Goal: Task Accomplishment & Management: Manage account settings

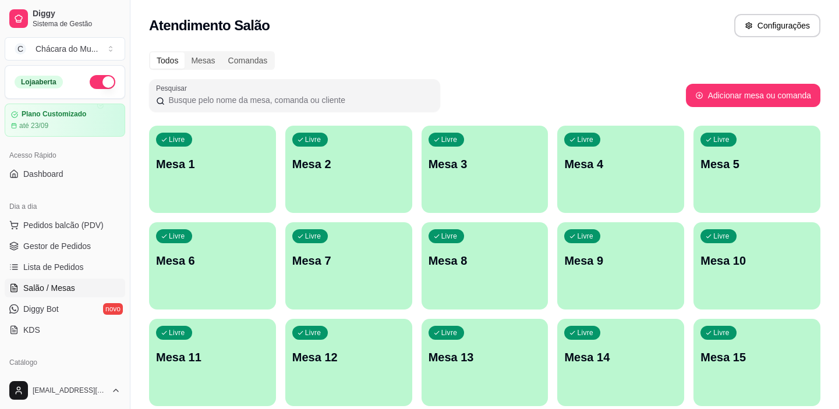
click at [345, 55] on div "Todos Mesas Comandas" at bounding box center [484, 60] width 671 height 19
click at [34, 246] on span "Gestor de Pedidos" at bounding box center [57, 246] width 68 height 12
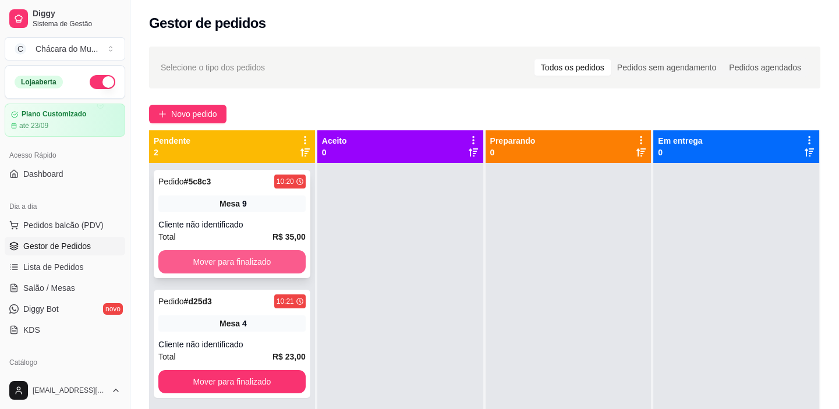
click at [217, 269] on button "Mover para finalizado" at bounding box center [231, 261] width 147 height 23
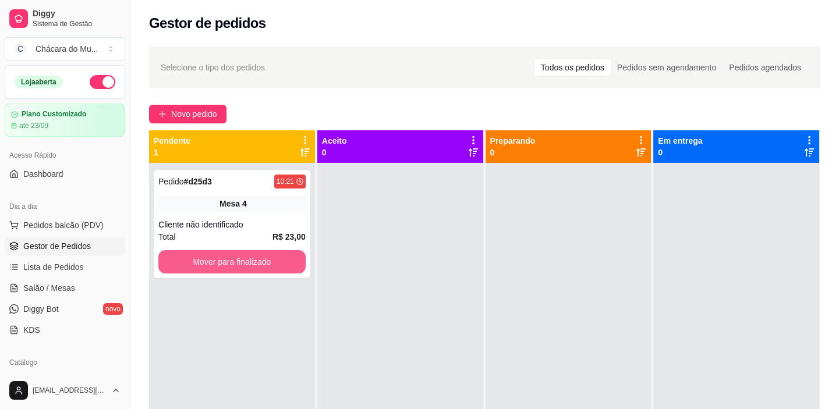
click at [217, 269] on button "Mover para finalizado" at bounding box center [231, 261] width 147 height 23
click at [215, 256] on button "Mover para finalizado" at bounding box center [232, 262] width 143 height 23
click at [224, 261] on button "Mover para finalizado" at bounding box center [232, 262] width 143 height 23
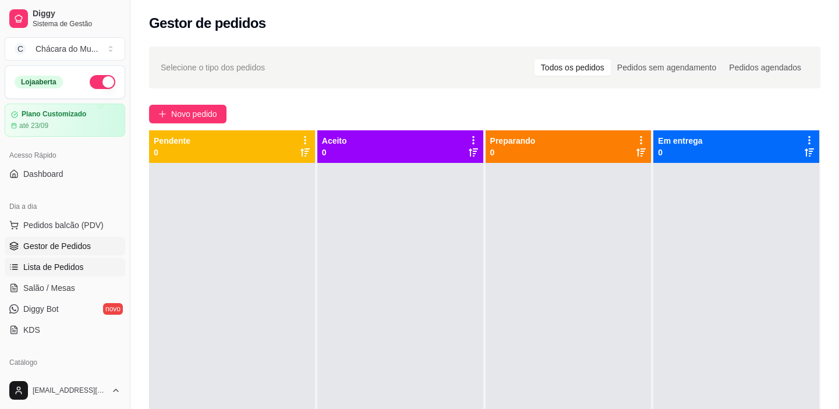
click at [41, 269] on span "Lista de Pedidos" at bounding box center [53, 267] width 61 height 12
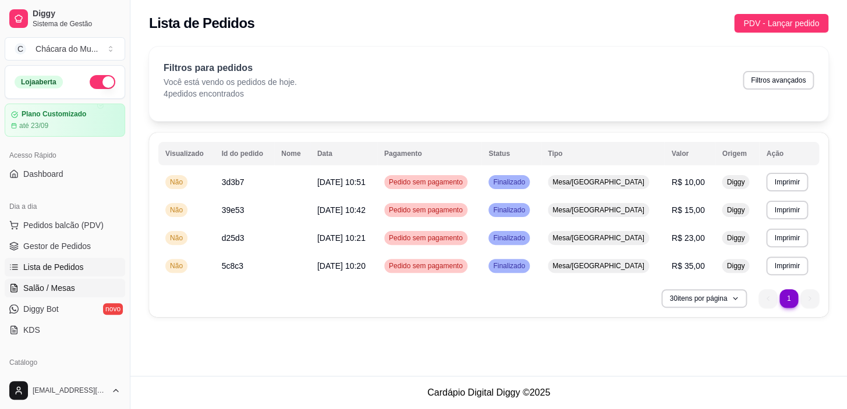
click at [47, 285] on span "Salão / Mesas" at bounding box center [49, 288] width 52 height 12
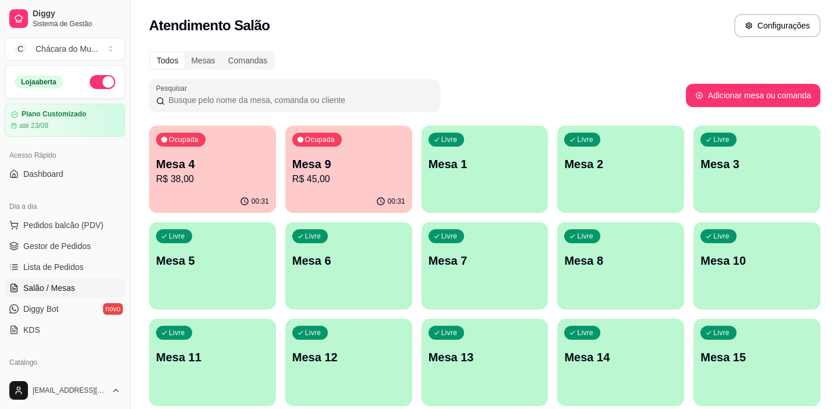
click at [323, 162] on p "Mesa 9" at bounding box center [348, 164] width 113 height 16
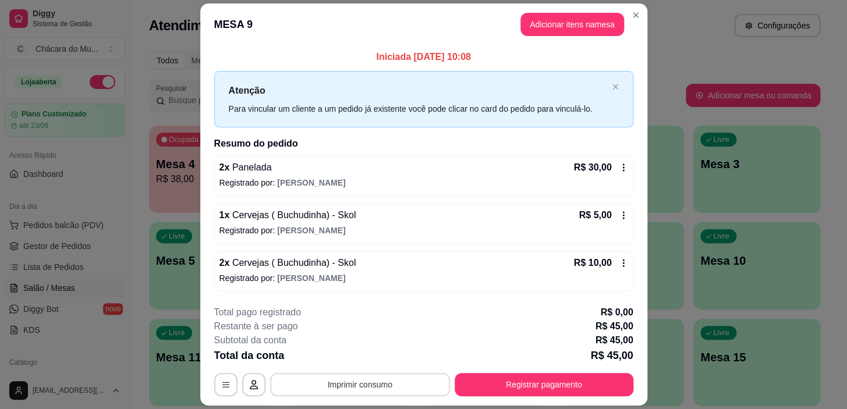
click at [412, 378] on button "Imprimir consumo" at bounding box center [360, 384] width 180 height 23
click at [372, 352] on button "IMPRESSORA" at bounding box center [360, 357] width 82 height 18
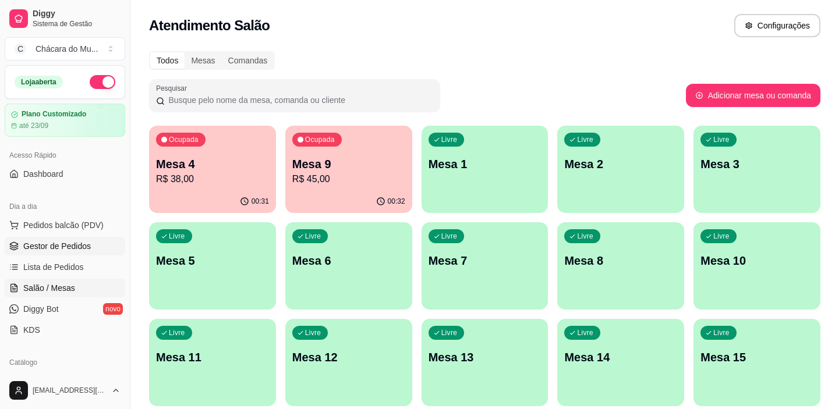
click at [56, 246] on span "Gestor de Pedidos" at bounding box center [57, 246] width 68 height 12
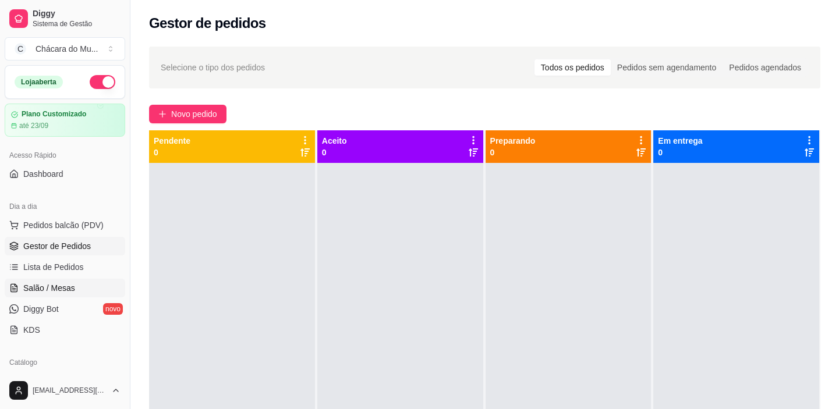
click at [52, 289] on span "Salão / Mesas" at bounding box center [49, 288] width 52 height 12
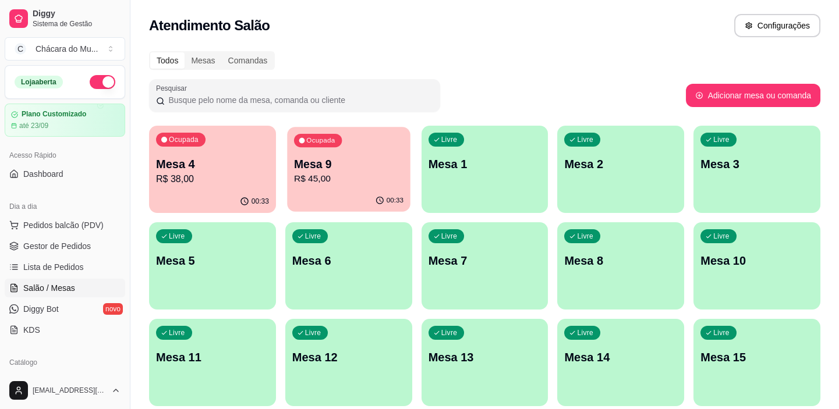
click at [322, 167] on p "Mesa 9" at bounding box center [348, 165] width 109 height 16
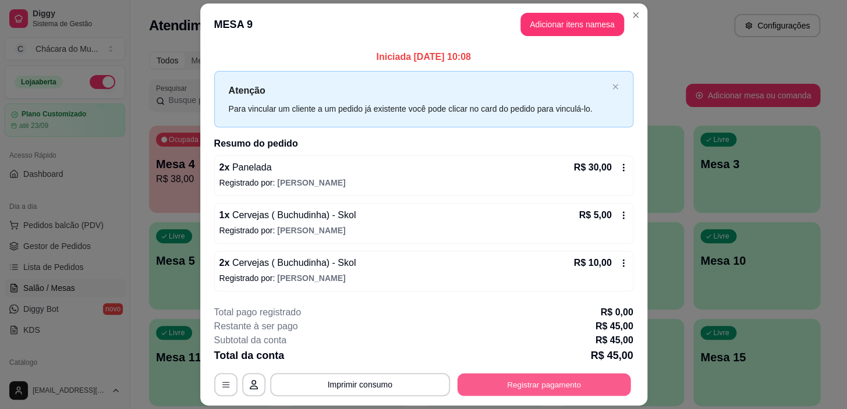
click at [477, 382] on button "Registrar pagamento" at bounding box center [544, 385] width 174 height 23
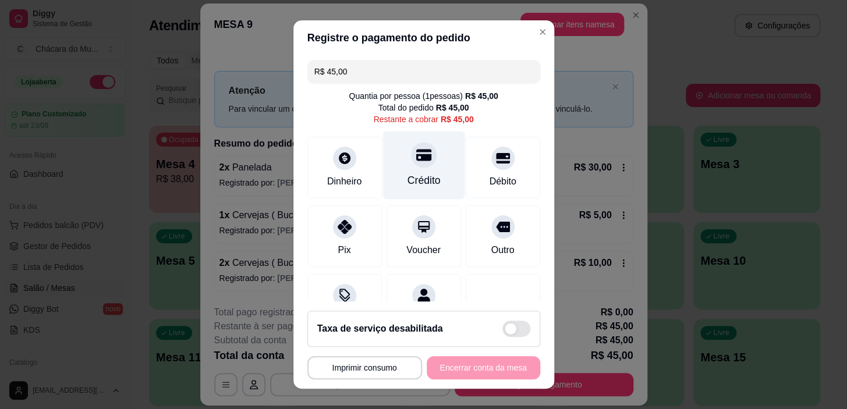
click at [416, 158] on icon at bounding box center [423, 156] width 15 height 12
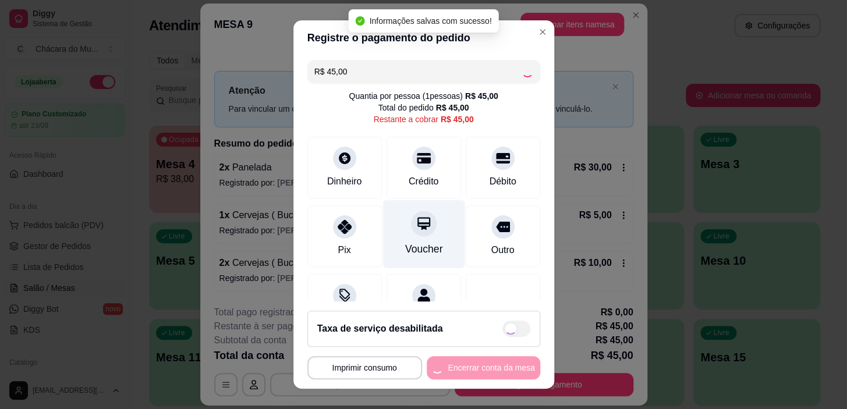
type input "R$ 0,00"
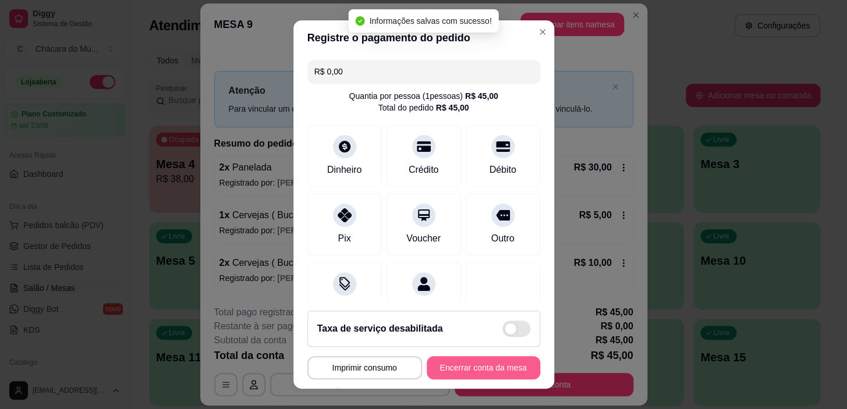
click at [472, 364] on button "Encerrar conta da mesa" at bounding box center [484, 367] width 114 height 23
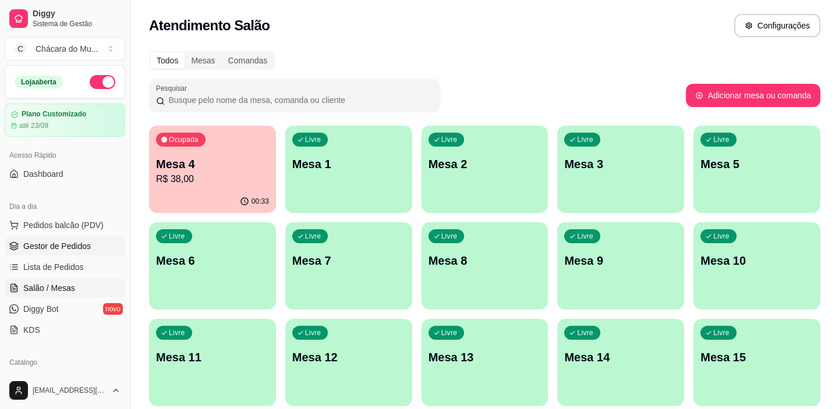
click at [82, 241] on span "Gestor de Pedidos" at bounding box center [57, 246] width 68 height 12
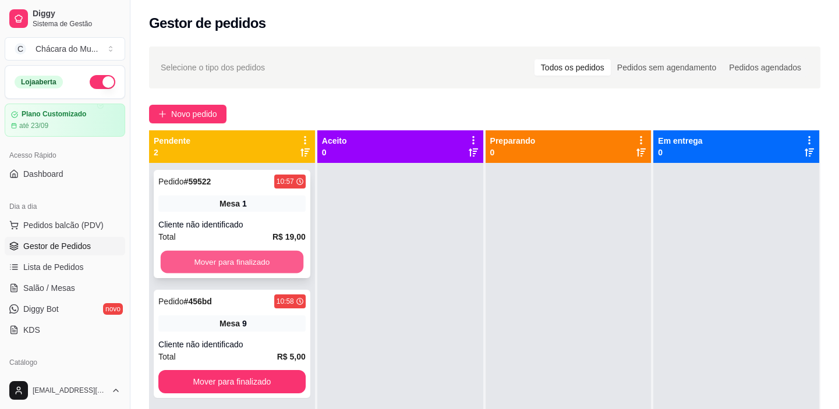
click at [179, 266] on button "Mover para finalizado" at bounding box center [232, 262] width 143 height 23
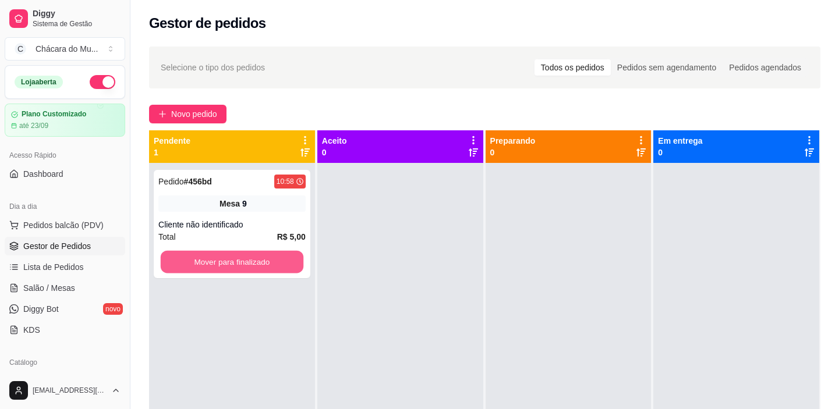
click at [179, 266] on button "Mover para finalizado" at bounding box center [232, 262] width 143 height 23
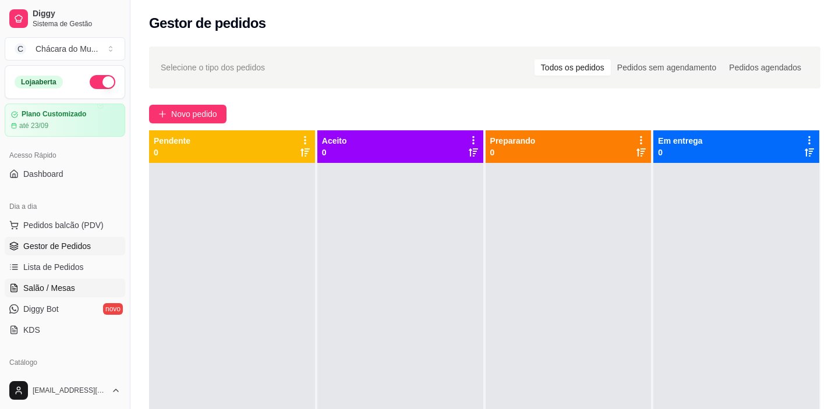
drag, startPoint x: 52, startPoint y: 273, endPoint x: 52, endPoint y: 281, distance: 8.2
click at [52, 273] on link "Lista de Pedidos" at bounding box center [65, 267] width 121 height 19
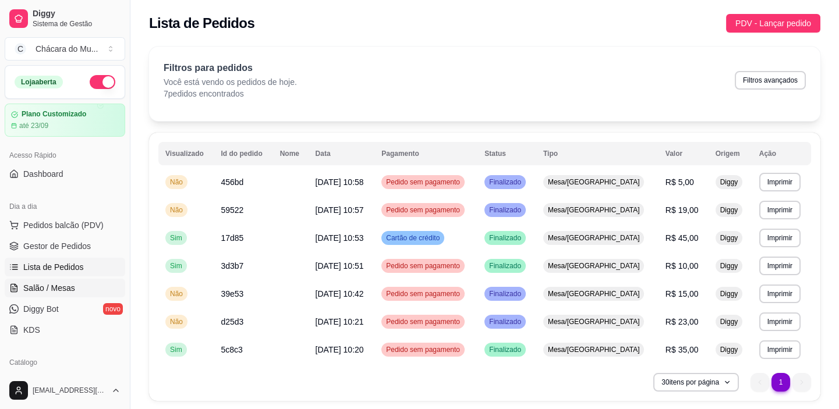
click at [53, 285] on span "Salão / Mesas" at bounding box center [49, 288] width 52 height 12
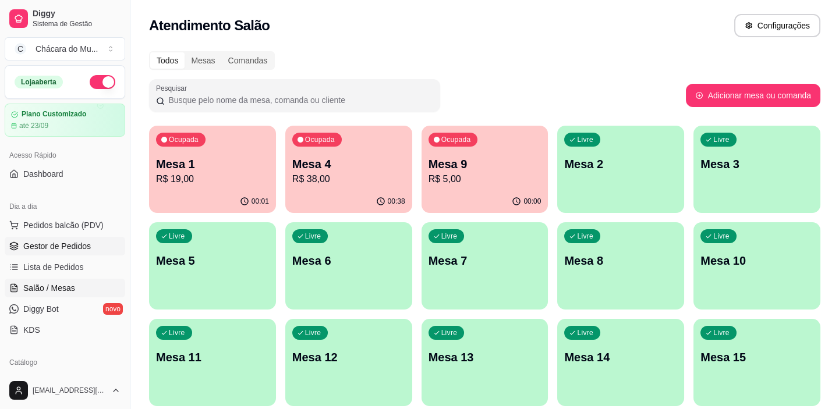
click at [34, 245] on span "Gestor de Pedidos" at bounding box center [57, 246] width 68 height 12
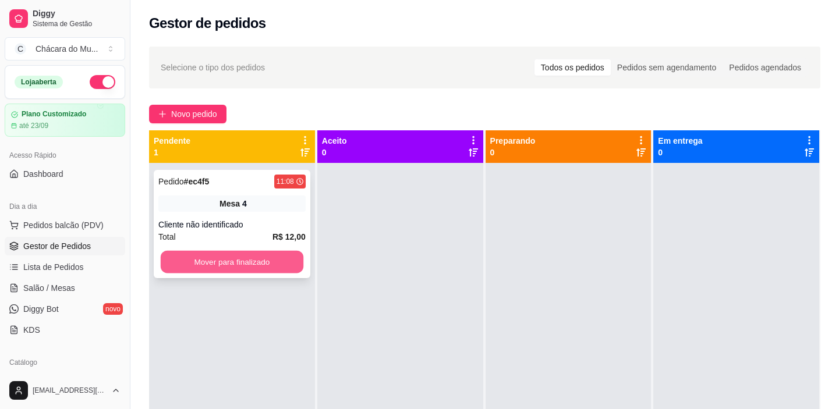
click at [183, 263] on button "Mover para finalizado" at bounding box center [232, 262] width 143 height 23
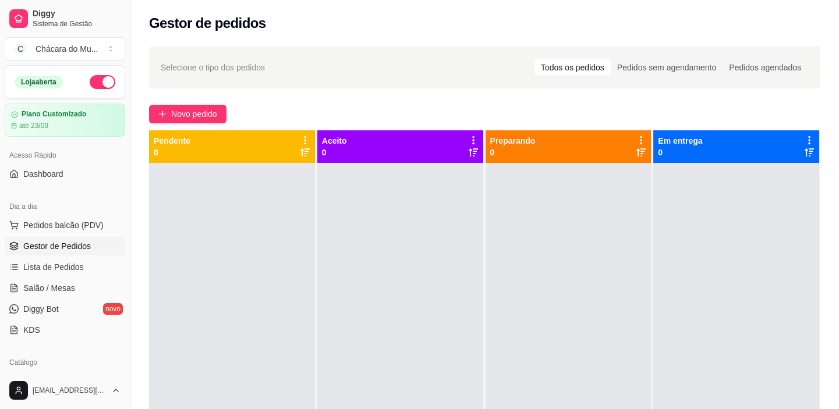
click at [66, 244] on span "Gestor de Pedidos" at bounding box center [57, 246] width 68 height 12
click at [61, 266] on span "Lista de Pedidos" at bounding box center [53, 267] width 61 height 12
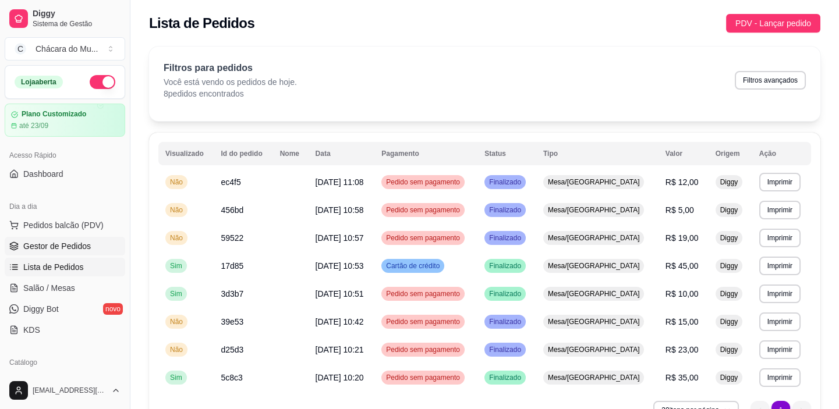
click at [64, 246] on span "Gestor de Pedidos" at bounding box center [57, 246] width 68 height 12
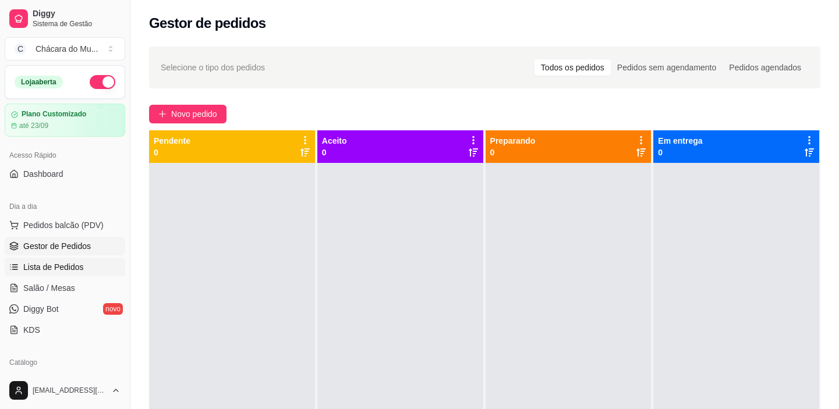
click at [58, 270] on span "Lista de Pedidos" at bounding box center [53, 267] width 61 height 12
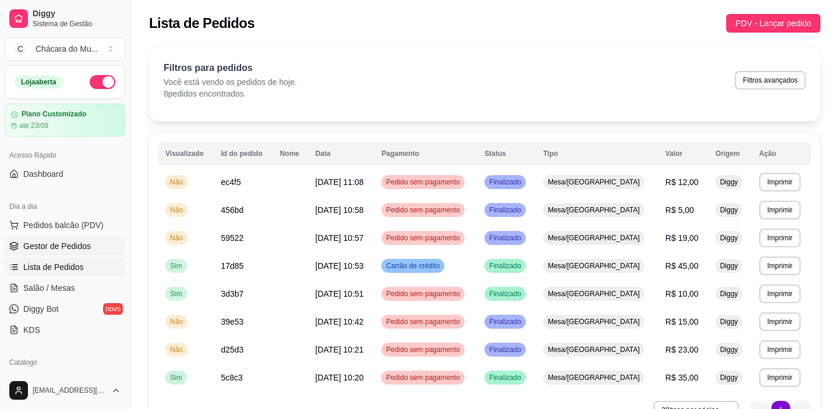
click at [41, 243] on span "Gestor de Pedidos" at bounding box center [57, 246] width 68 height 12
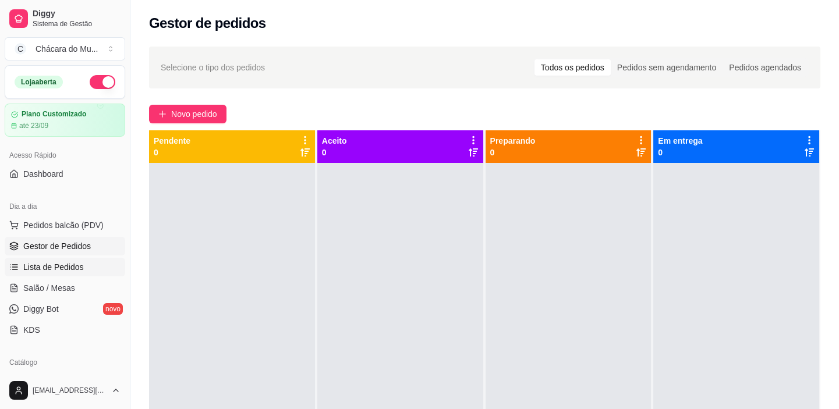
click at [45, 266] on span "Lista de Pedidos" at bounding box center [53, 267] width 61 height 12
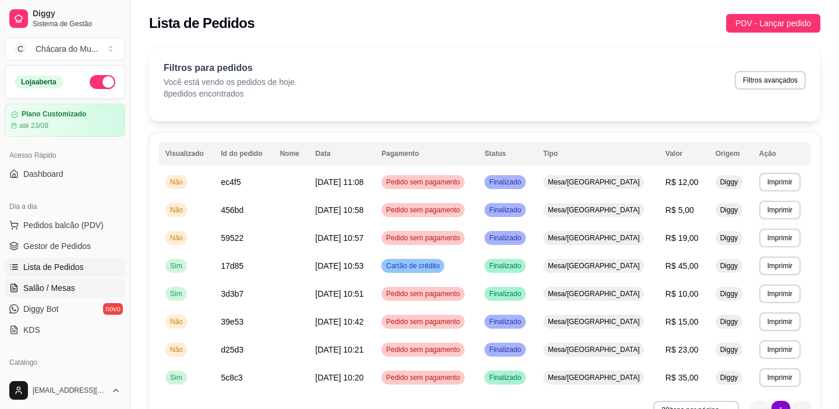
click at [35, 291] on span "Salão / Mesas" at bounding box center [49, 288] width 52 height 12
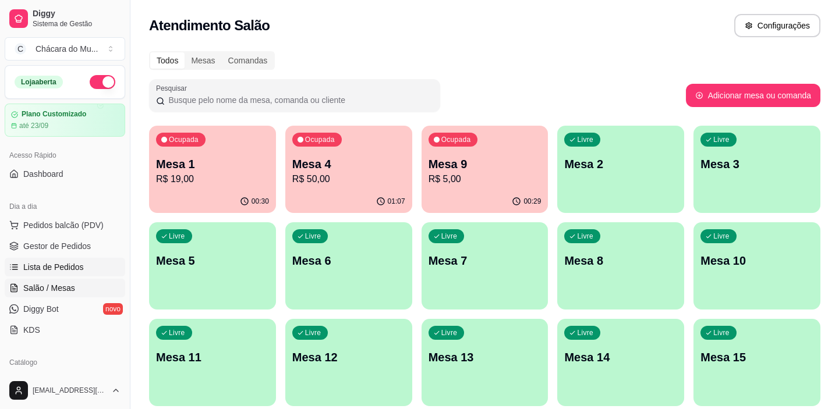
click at [32, 261] on span "Lista de Pedidos" at bounding box center [53, 267] width 61 height 12
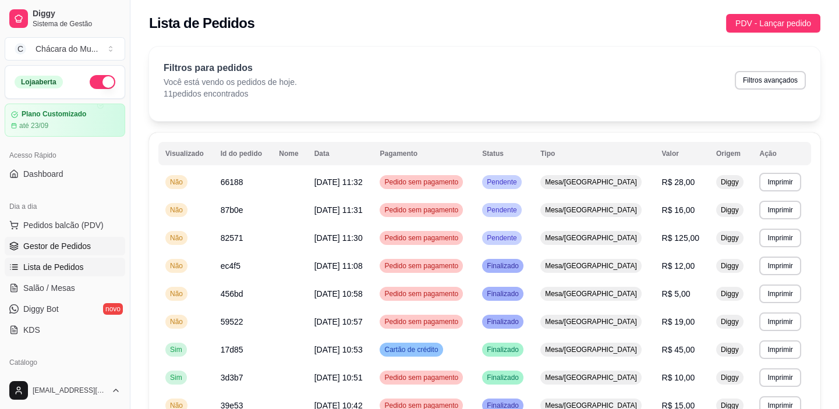
click at [38, 242] on span "Gestor de Pedidos" at bounding box center [57, 246] width 68 height 12
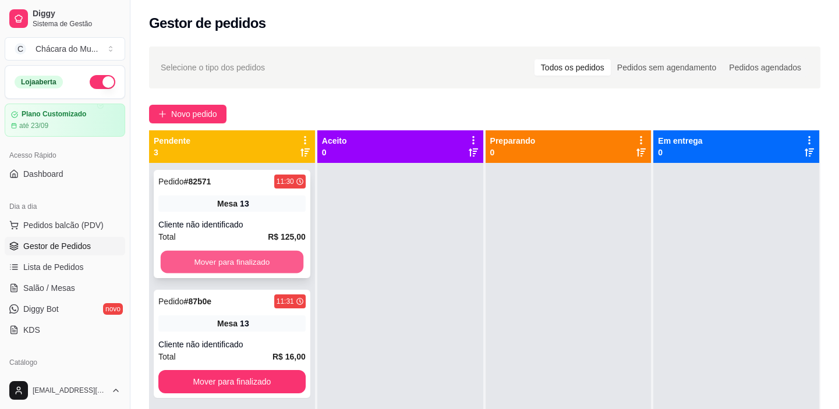
click at [208, 253] on button "Mover para finalizado" at bounding box center [232, 262] width 143 height 23
click at [208, 253] on button "Mover para finalizado" at bounding box center [231, 261] width 147 height 23
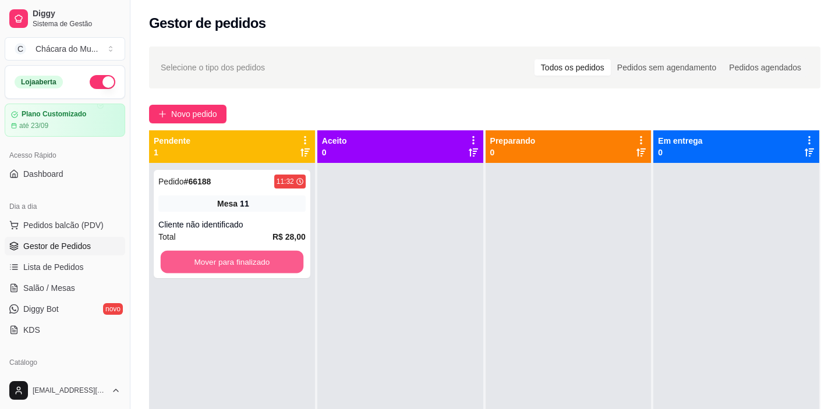
click at [208, 253] on button "Mover para finalizado" at bounding box center [232, 262] width 143 height 23
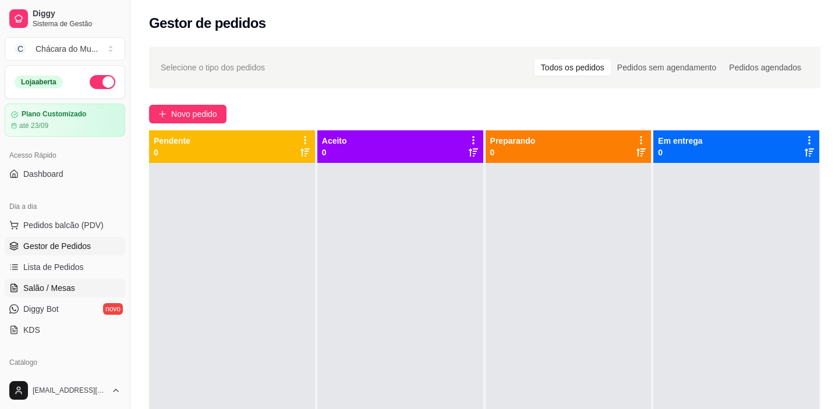
click at [65, 291] on span "Salão / Mesas" at bounding box center [49, 288] width 52 height 12
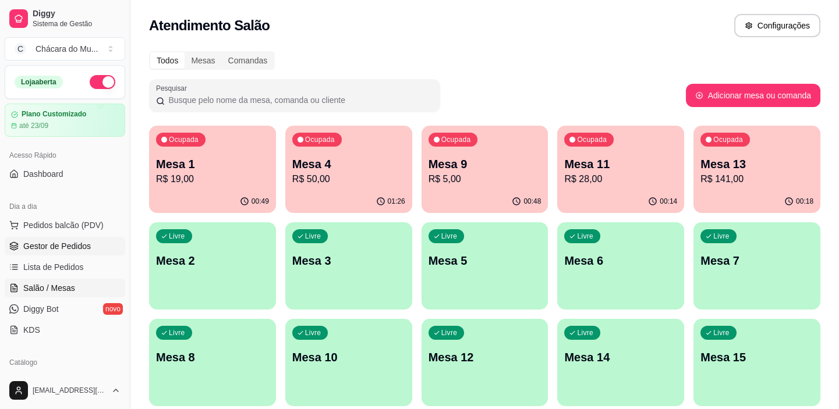
click at [60, 241] on span "Gestor de Pedidos" at bounding box center [57, 246] width 68 height 12
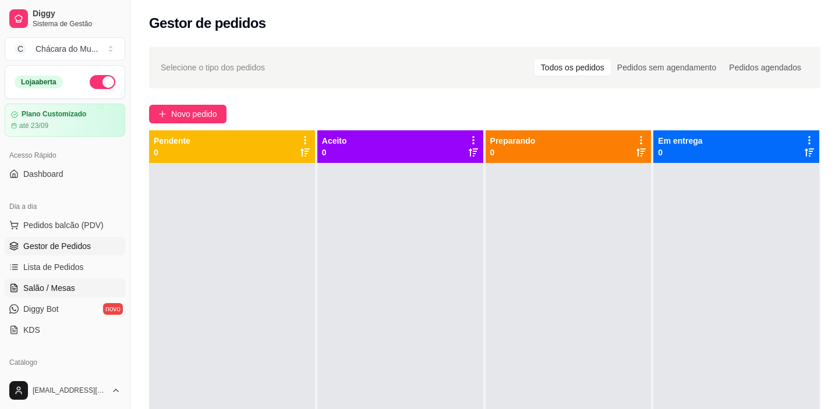
click at [49, 284] on span "Salão / Mesas" at bounding box center [49, 288] width 52 height 12
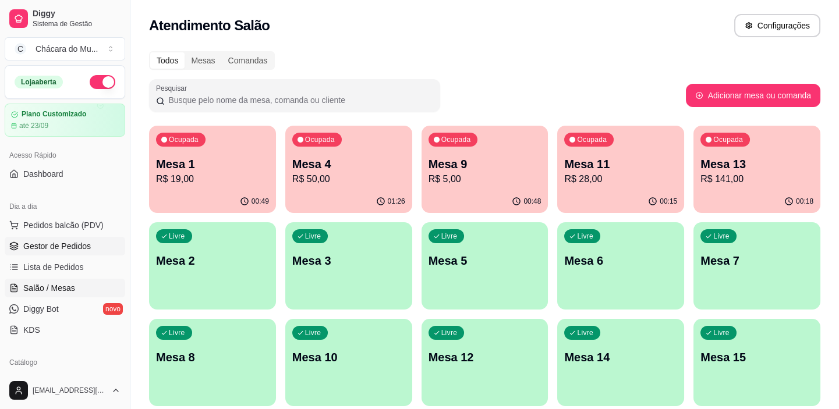
click at [22, 245] on link "Gestor de Pedidos" at bounding box center [65, 246] width 121 height 19
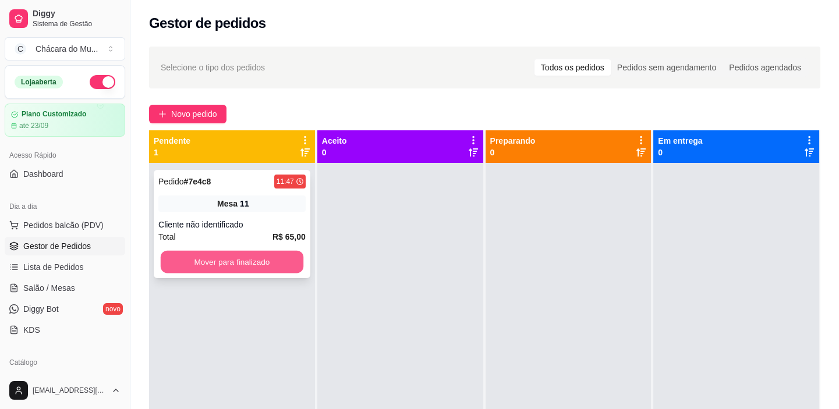
click at [223, 259] on button "Mover para finalizado" at bounding box center [232, 262] width 143 height 23
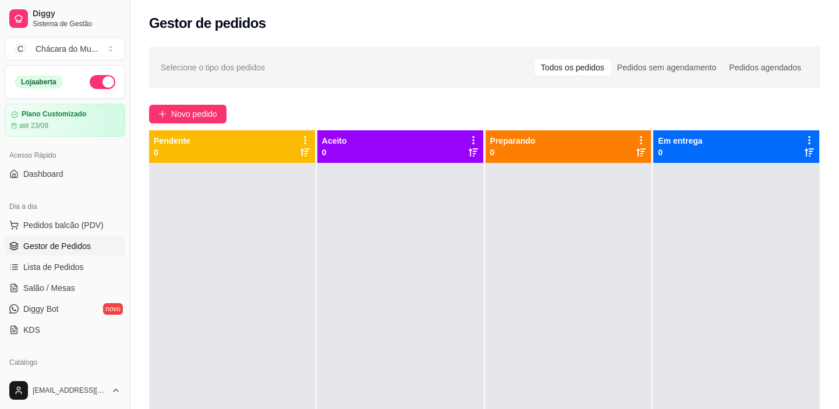
click at [43, 246] on span "Gestor de Pedidos" at bounding box center [57, 246] width 68 height 12
click at [41, 267] on span "Lista de Pedidos" at bounding box center [53, 267] width 61 height 12
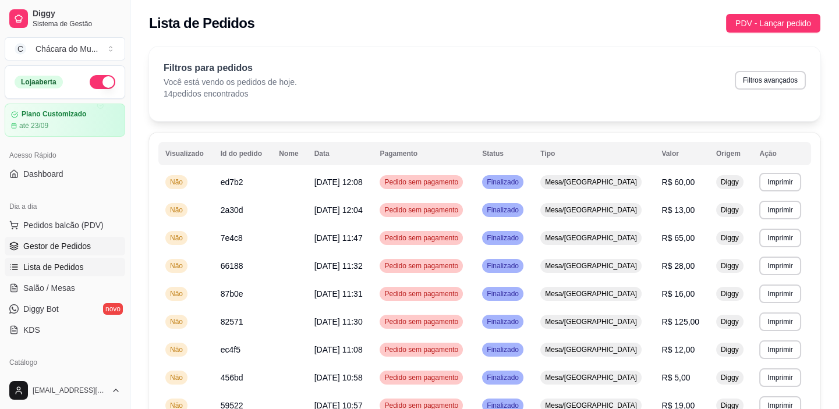
click at [57, 245] on span "Gestor de Pedidos" at bounding box center [57, 246] width 68 height 12
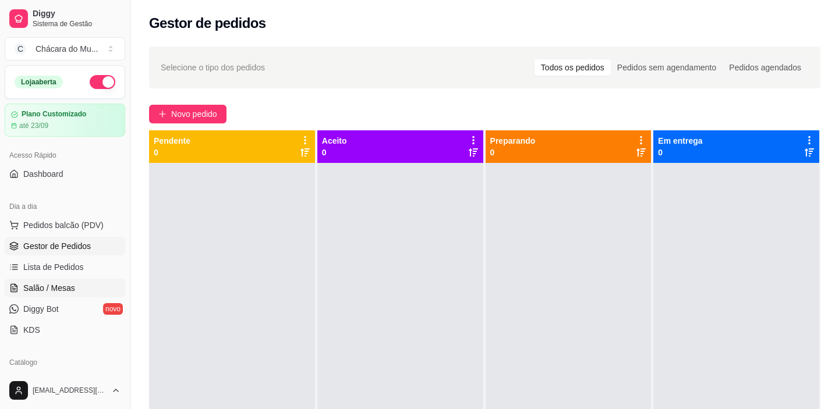
click at [47, 285] on span "Salão / Mesas" at bounding box center [49, 288] width 52 height 12
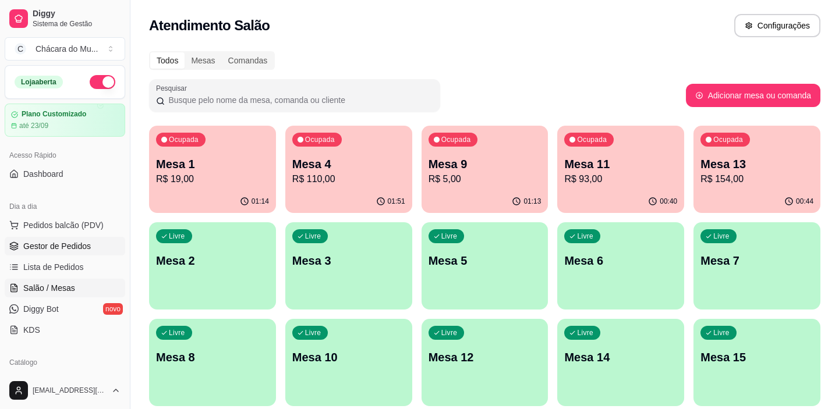
click at [37, 242] on span "Gestor de Pedidos" at bounding box center [57, 246] width 68 height 12
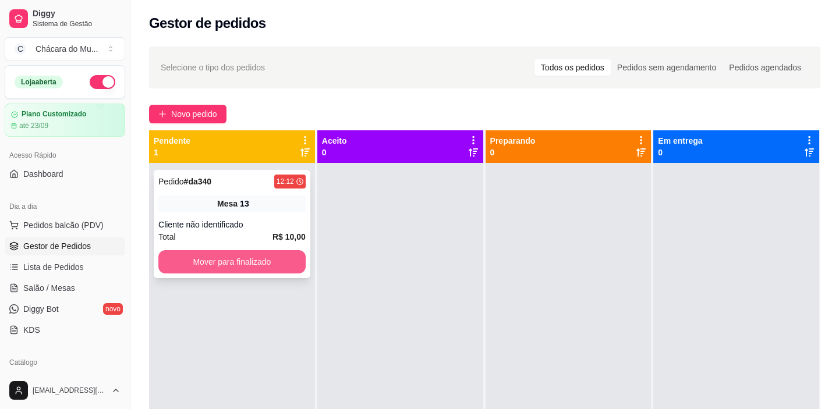
click at [245, 267] on button "Mover para finalizado" at bounding box center [231, 261] width 147 height 23
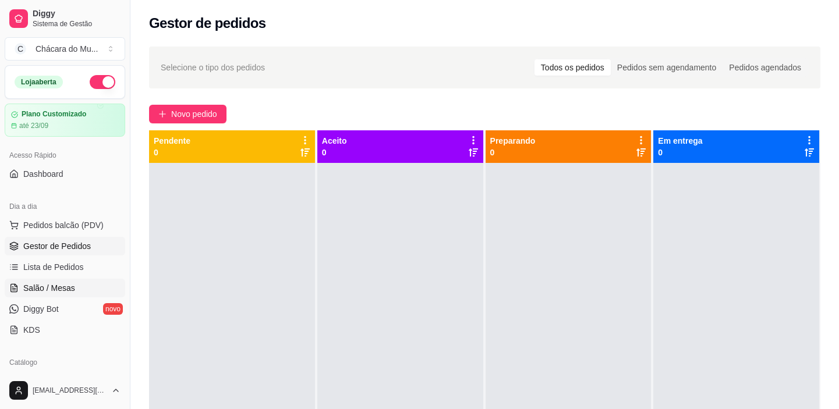
click at [41, 290] on span "Salão / Mesas" at bounding box center [49, 288] width 52 height 12
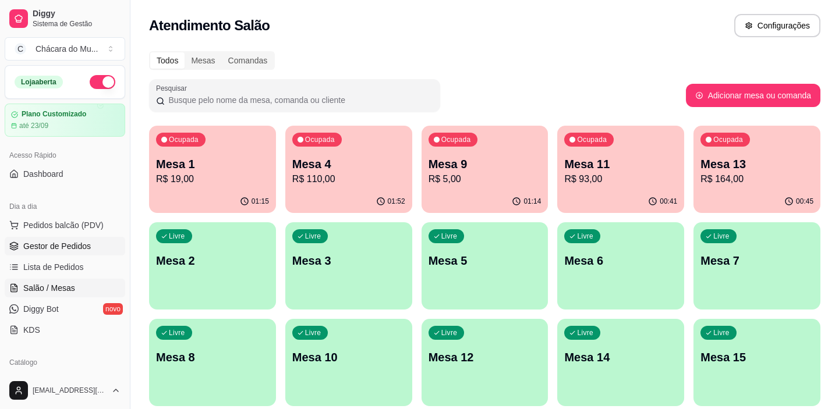
click at [37, 240] on span "Gestor de Pedidos" at bounding box center [57, 246] width 68 height 12
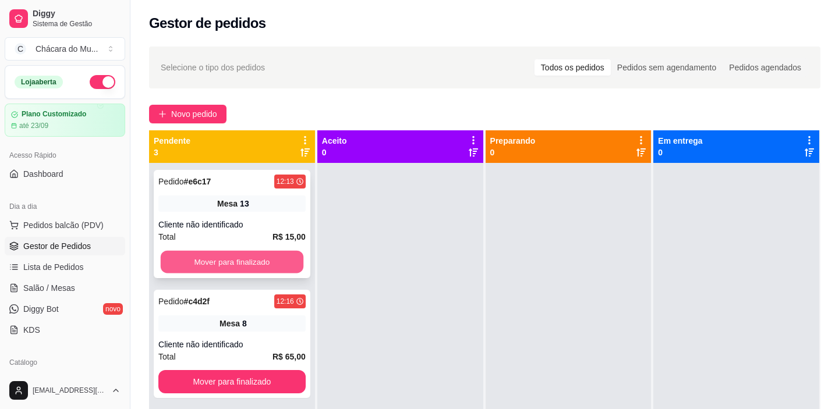
click at [223, 261] on button "Mover para finalizado" at bounding box center [232, 262] width 143 height 23
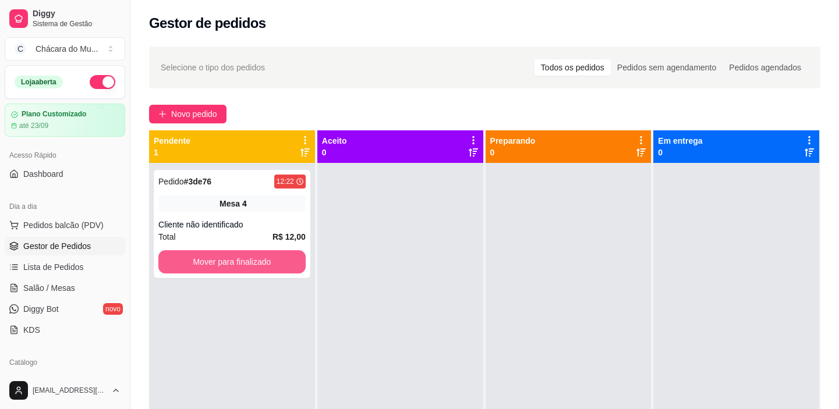
click at [223, 261] on button "Mover para finalizado" at bounding box center [231, 261] width 147 height 23
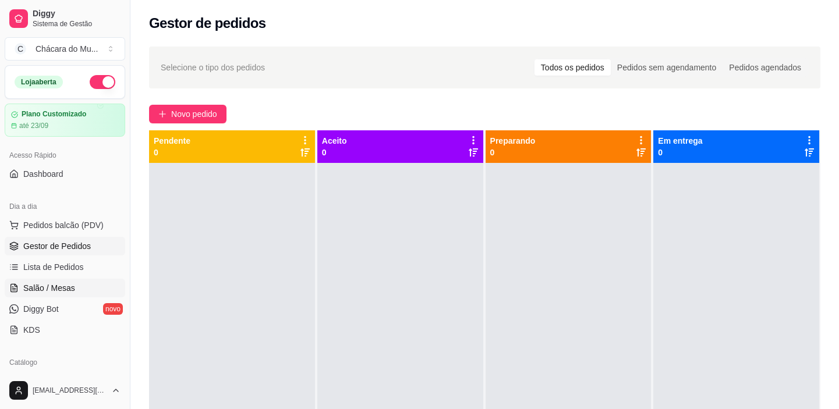
click at [48, 285] on span "Salão / Mesas" at bounding box center [49, 288] width 52 height 12
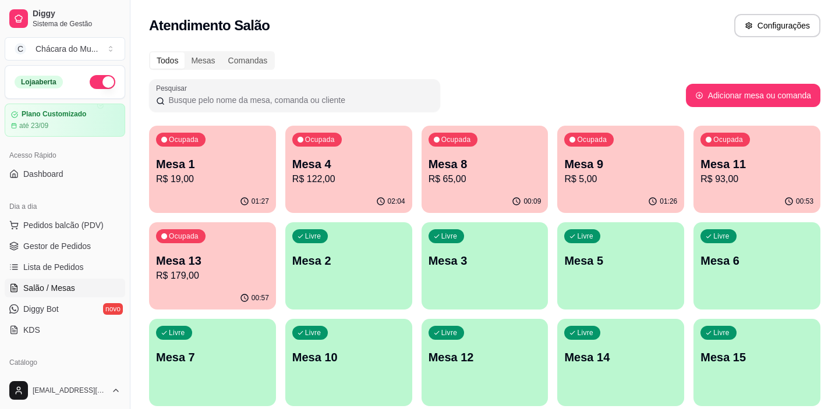
click at [216, 168] on p "Mesa 1" at bounding box center [212, 164] width 113 height 16
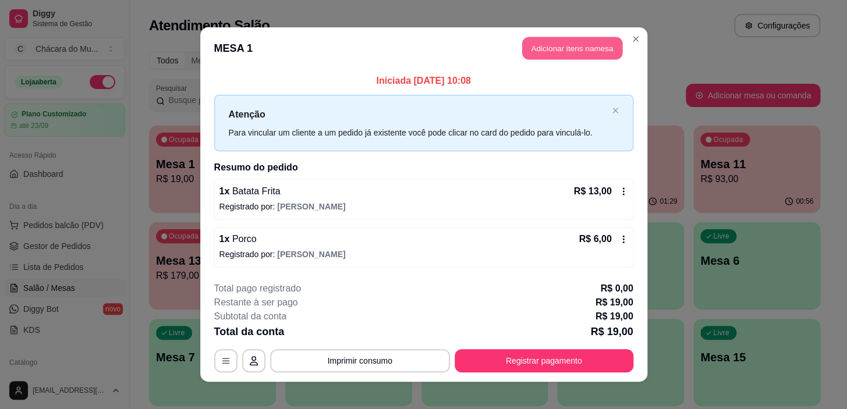
click at [558, 52] on button "Adicionar itens na mesa" at bounding box center [572, 48] width 100 height 23
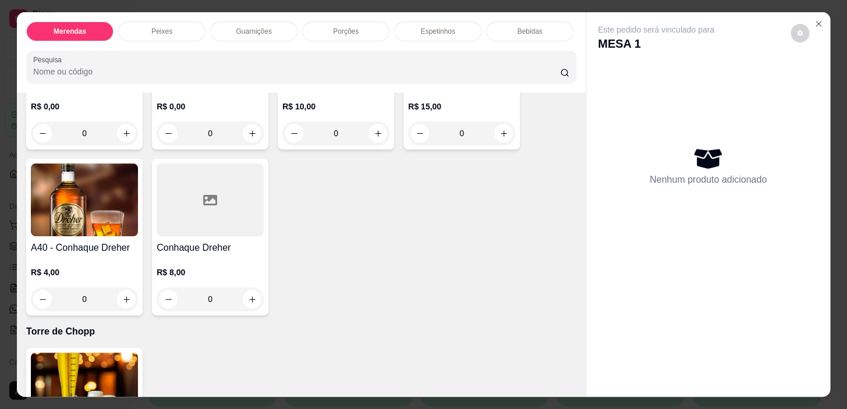
scroll to position [2064, 0]
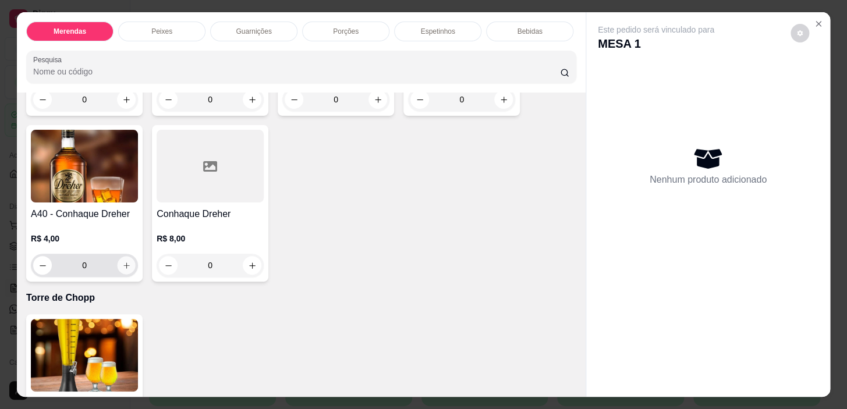
click at [124, 261] on icon "increase-product-quantity" at bounding box center [126, 265] width 9 height 9
type input "1"
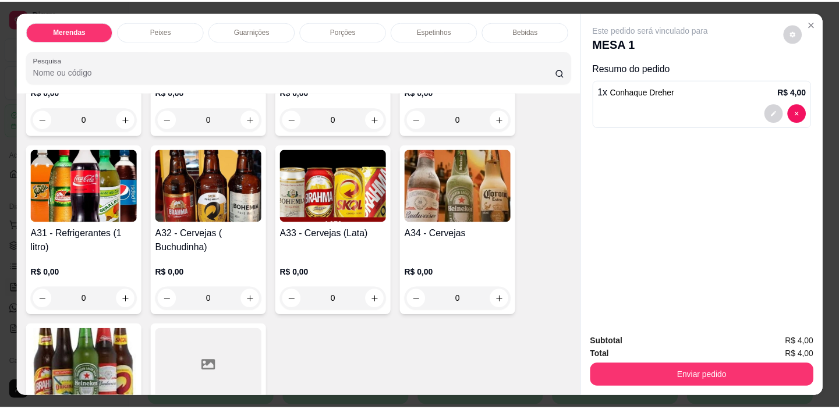
scroll to position [1323, 0]
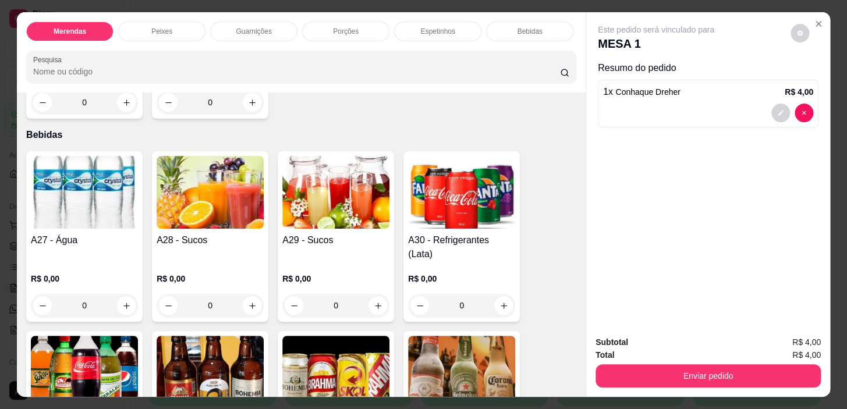
click at [499, 294] on div "0" at bounding box center [461, 305] width 107 height 23
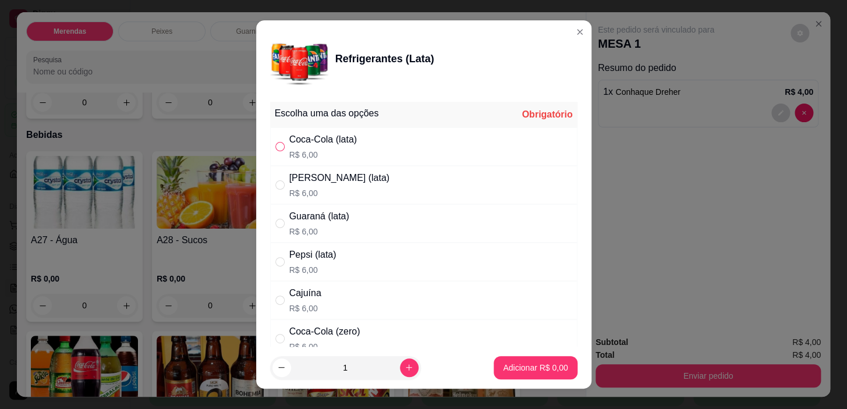
click at [278, 144] on input "" at bounding box center [279, 146] width 9 height 9
radio input "true"
click at [529, 367] on p "Adicionar R$ 6,00" at bounding box center [535, 367] width 63 height 11
type input "1"
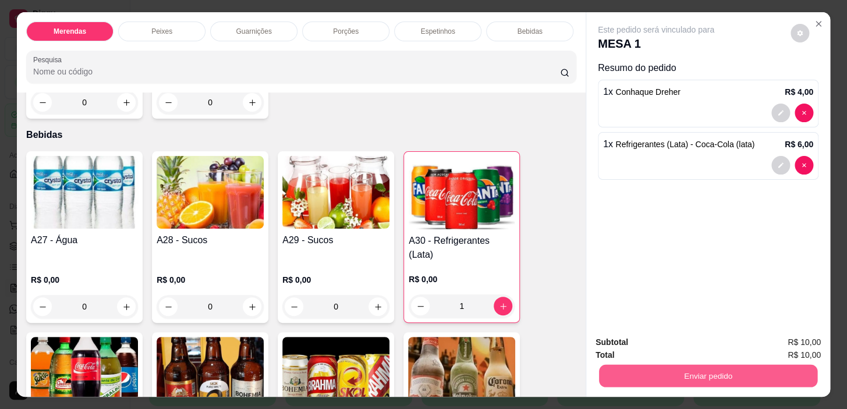
click at [637, 373] on button "Enviar pedido" at bounding box center [708, 376] width 218 height 23
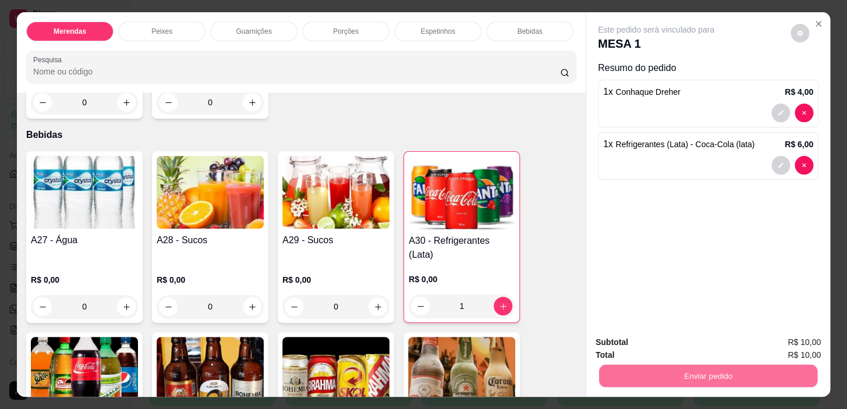
click at [704, 340] on button "Não registrar e enviar pedido" at bounding box center [669, 343] width 121 height 22
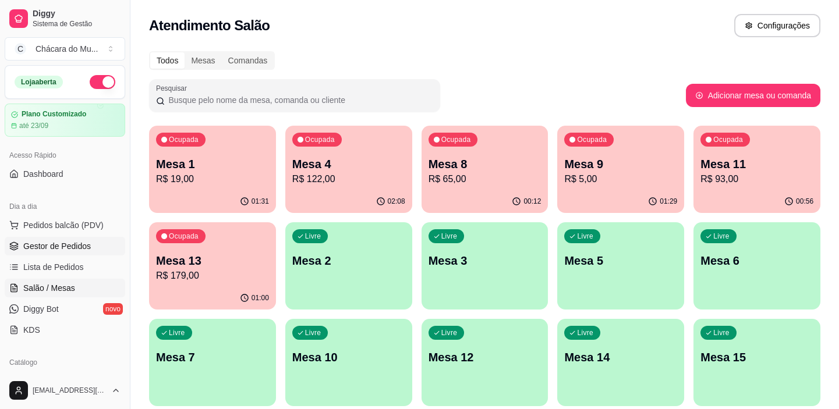
click at [61, 245] on span "Gestor de Pedidos" at bounding box center [57, 246] width 68 height 12
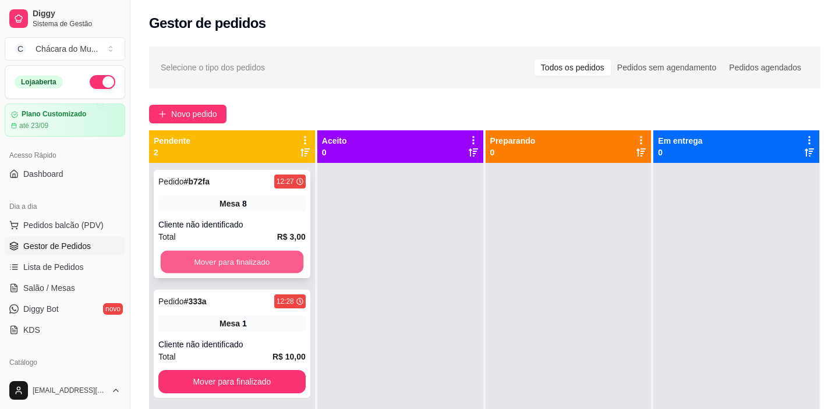
click at [225, 263] on button "Mover para finalizado" at bounding box center [232, 262] width 143 height 23
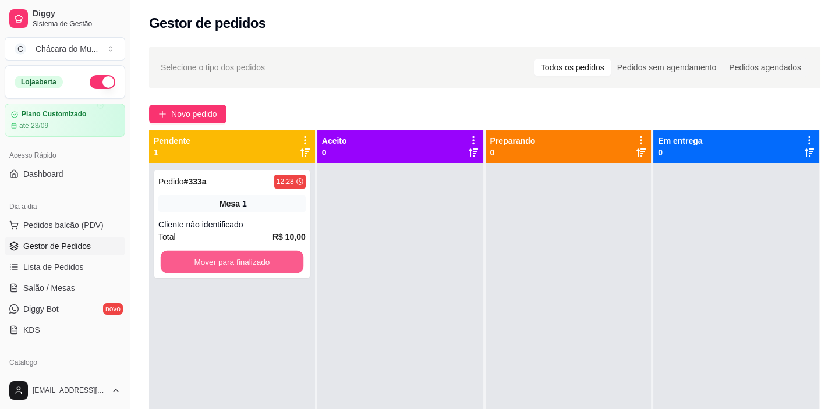
click at [225, 263] on button "Mover para finalizado" at bounding box center [232, 262] width 143 height 23
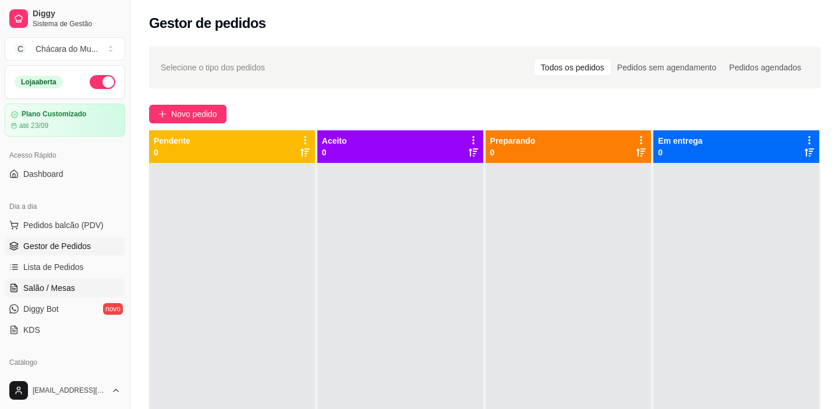
click at [61, 285] on span "Salão / Mesas" at bounding box center [49, 288] width 52 height 12
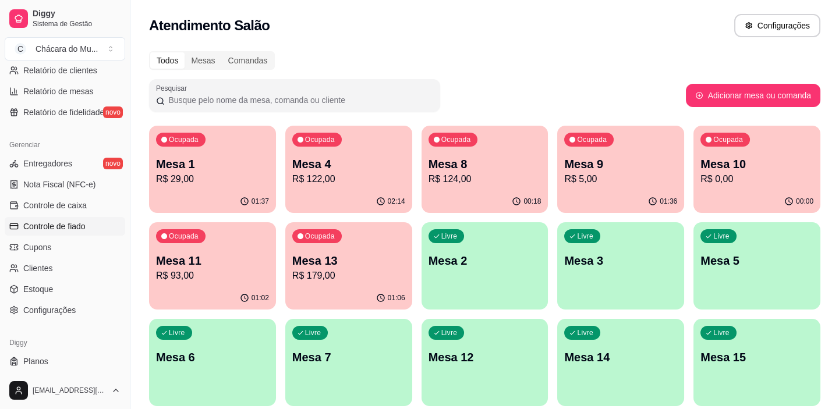
scroll to position [427, 0]
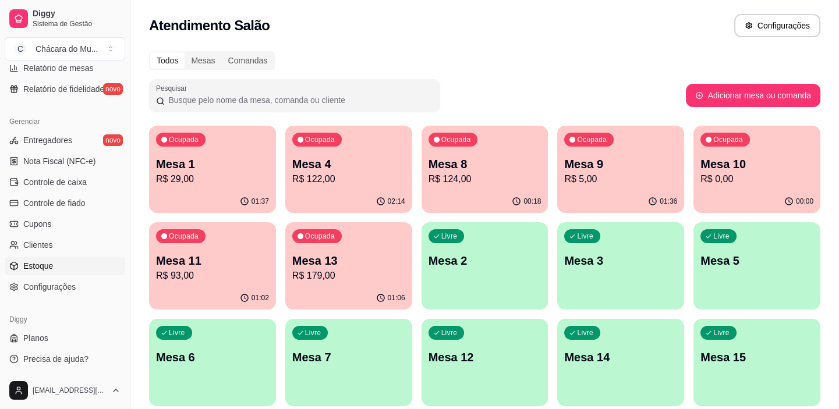
click at [26, 259] on link "Estoque" at bounding box center [65, 266] width 121 height 19
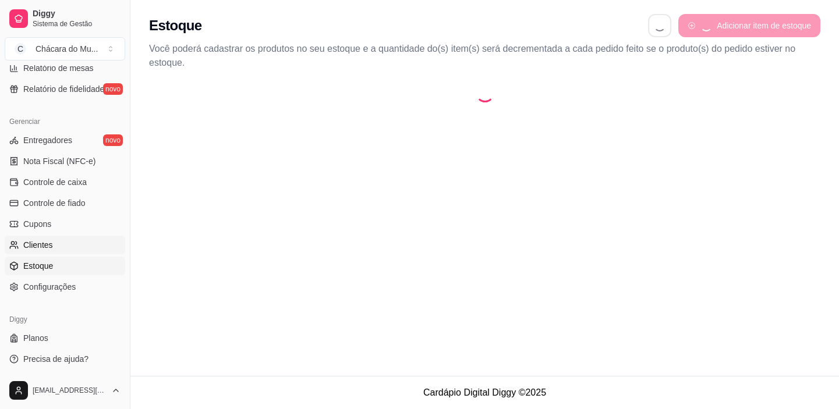
select select "QUANTITY_ORDER"
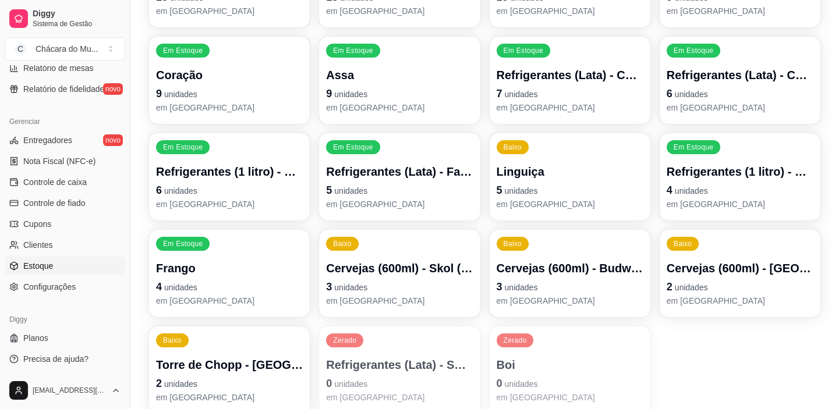
scroll to position [581, 0]
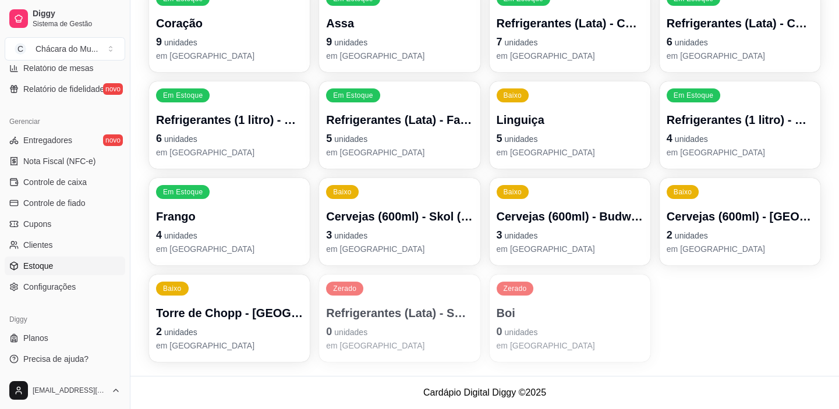
click at [526, 310] on p "Boi" at bounding box center [570, 313] width 147 height 16
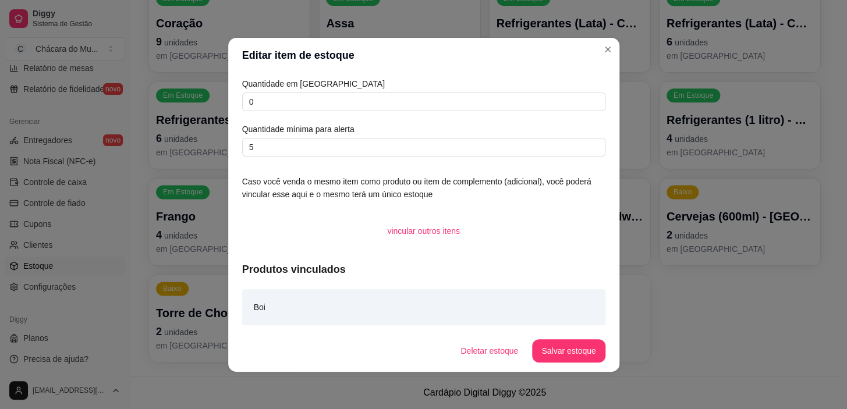
click at [293, 91] on div "Quantidade em estoque 0 Quantidade mínima para alerta 5" at bounding box center [423, 116] width 363 height 79
click at [293, 95] on div "Quantidade em estoque 0 Quantidade mínima para alerta 5" at bounding box center [423, 116] width 363 height 79
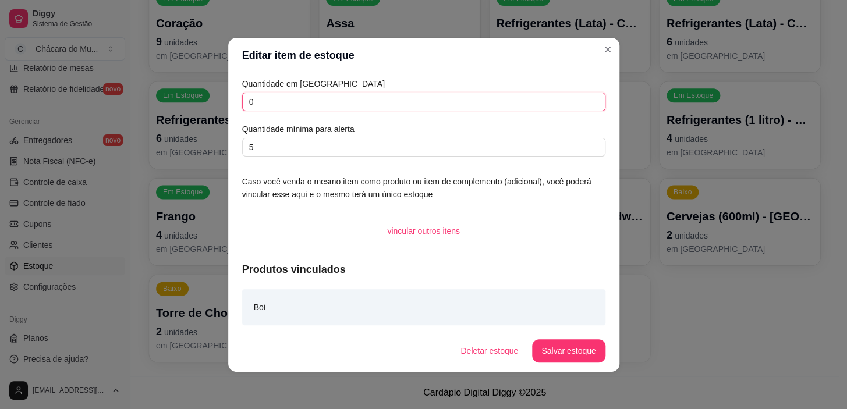
drag, startPoint x: 293, startPoint y: 97, endPoint x: 157, endPoint y: 115, distance: 136.8
click at [158, 115] on div "Editar item de estoque Quantidade em estoque 0 Quantidade mínima para alerta 5 …" at bounding box center [423, 204] width 847 height 409
type input "10000"
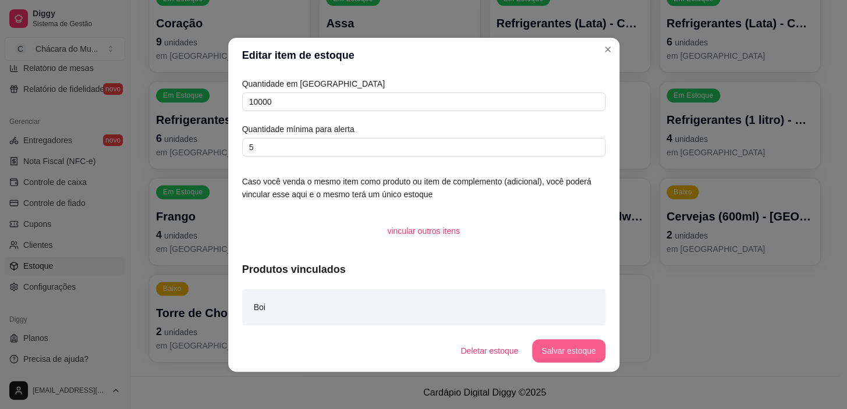
click at [583, 344] on button "Salvar estoque" at bounding box center [568, 350] width 73 height 23
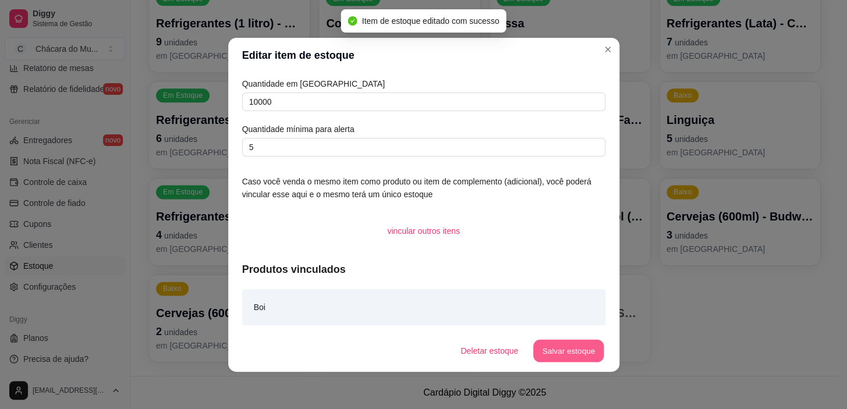
click at [558, 346] on button "Salvar estoque" at bounding box center [568, 350] width 71 height 23
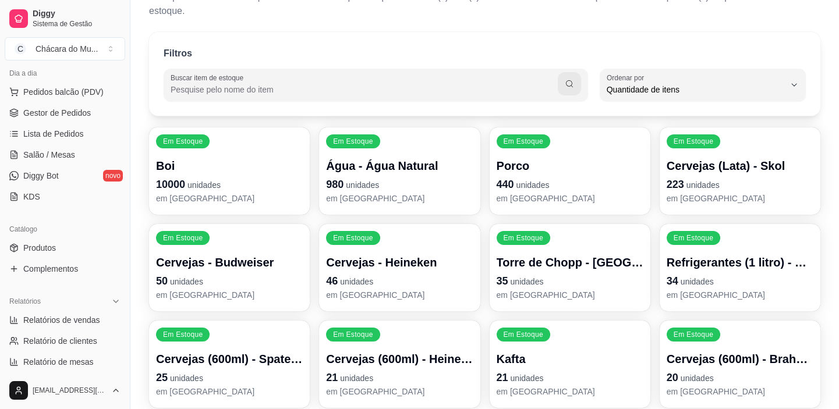
scroll to position [110, 0]
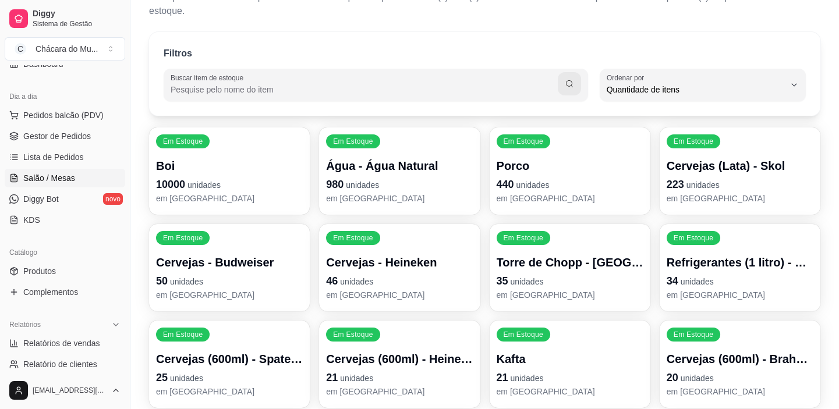
click at [54, 172] on span "Salão / Mesas" at bounding box center [49, 178] width 52 height 12
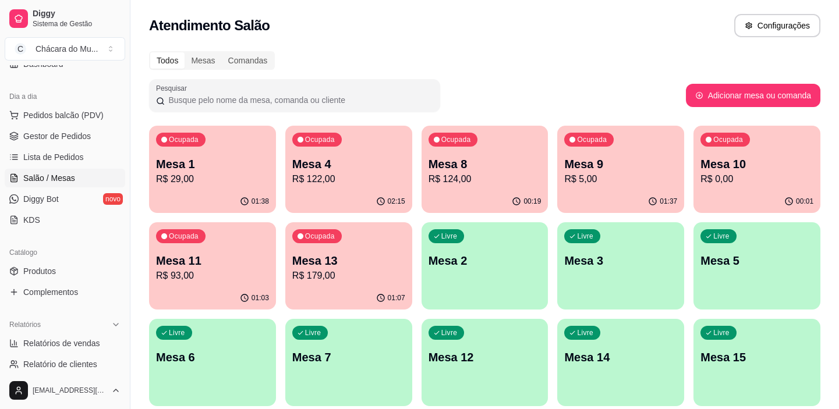
click at [604, 176] on p "R$ 5,00" at bounding box center [620, 179] width 113 height 14
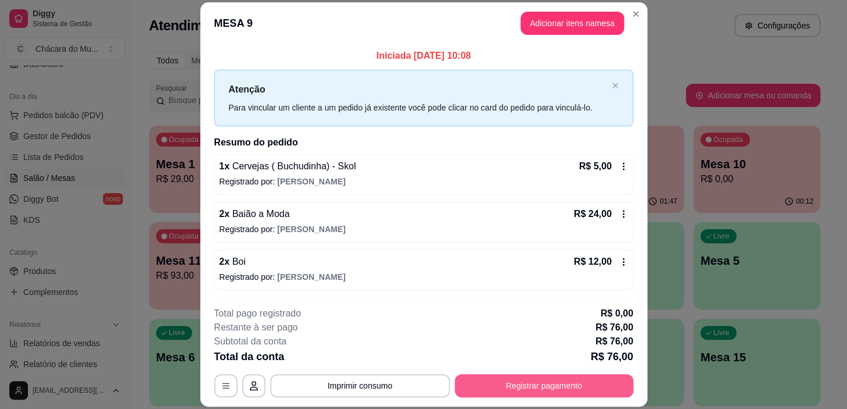
click at [477, 383] on button "Registrar pagamento" at bounding box center [544, 385] width 179 height 23
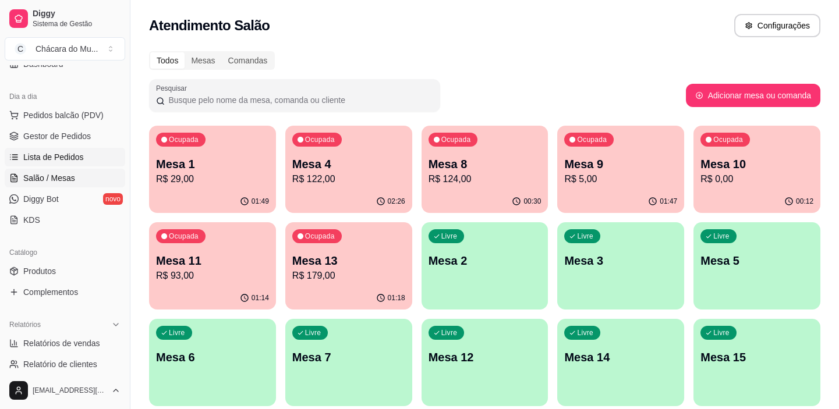
click at [56, 156] on span "Lista de Pedidos" at bounding box center [53, 157] width 61 height 12
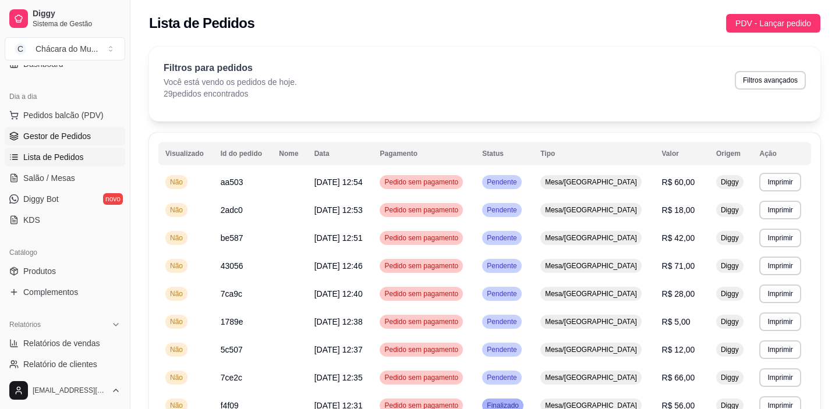
click at [55, 135] on span "Gestor de Pedidos" at bounding box center [57, 136] width 68 height 12
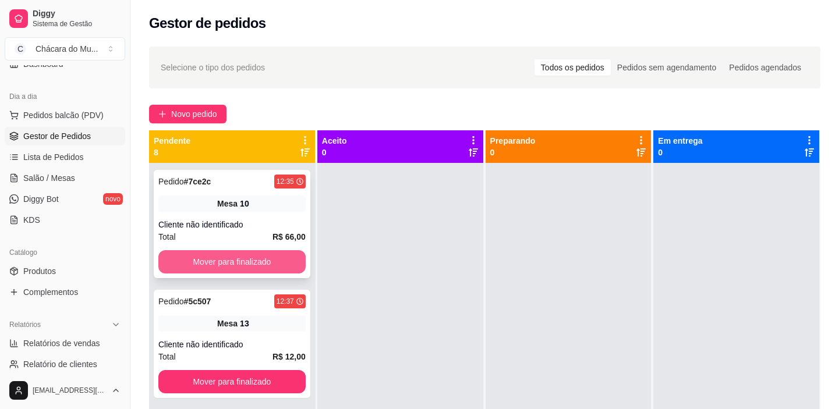
click at [240, 254] on button "Mover para finalizado" at bounding box center [231, 261] width 147 height 23
click at [241, 254] on button "Mover para finalizado" at bounding box center [232, 262] width 143 height 23
click at [241, 254] on button "Mover para finalizado" at bounding box center [231, 261] width 147 height 23
click at [241, 254] on button "Mover para finalizado" at bounding box center [232, 262] width 143 height 23
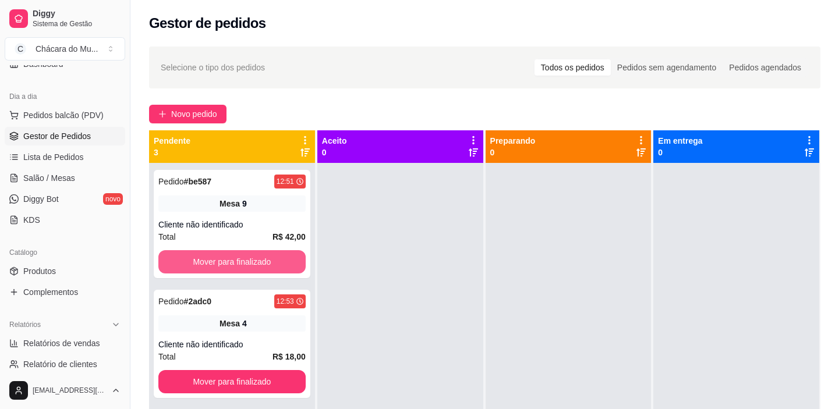
click at [241, 254] on button "Mover para finalizado" at bounding box center [231, 261] width 147 height 23
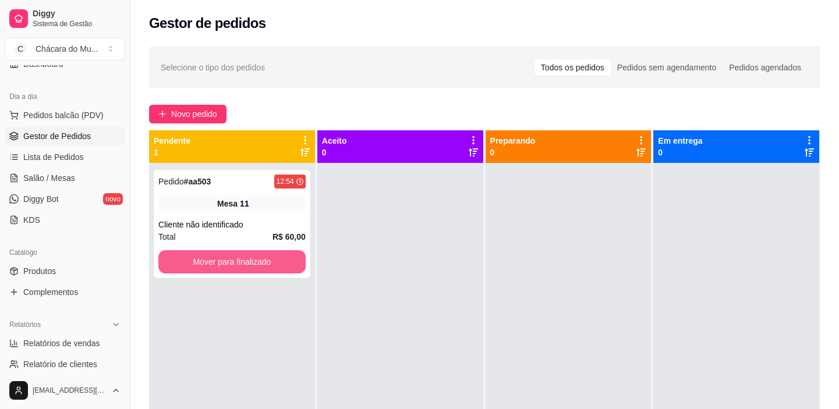
click at [241, 254] on button "Mover para finalizado" at bounding box center [231, 261] width 147 height 23
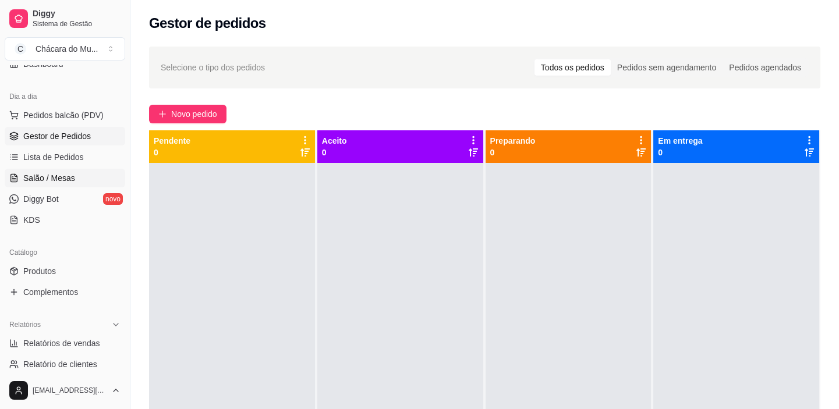
click at [90, 182] on link "Salão / Mesas" at bounding box center [65, 178] width 121 height 19
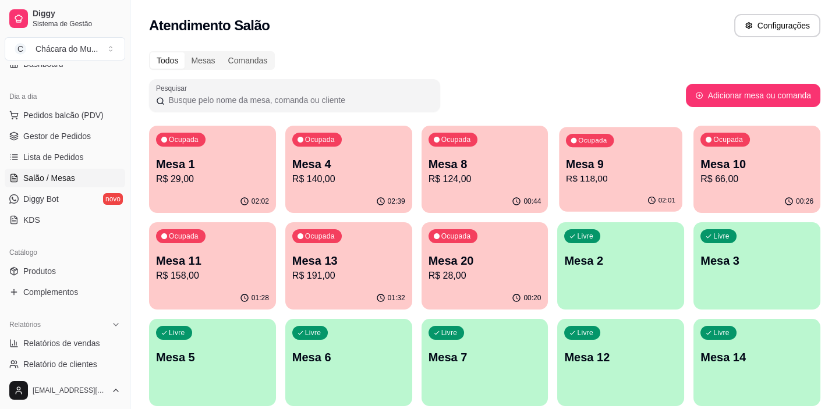
click at [643, 183] on p "R$ 118,00" at bounding box center [620, 178] width 109 height 13
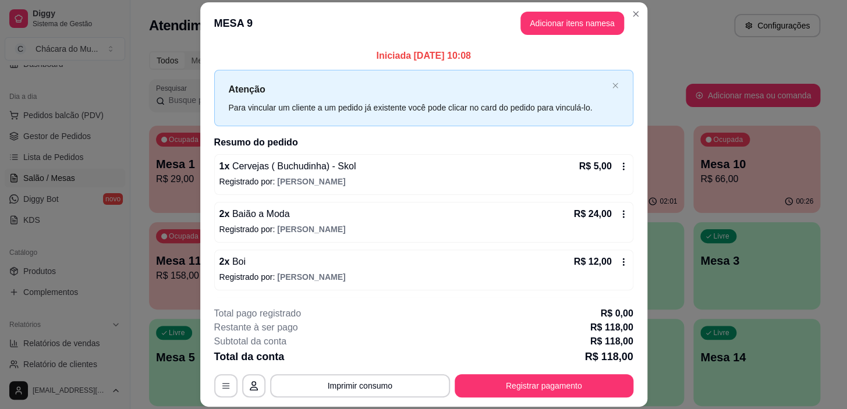
click at [619, 163] on icon at bounding box center [623, 166] width 9 height 9
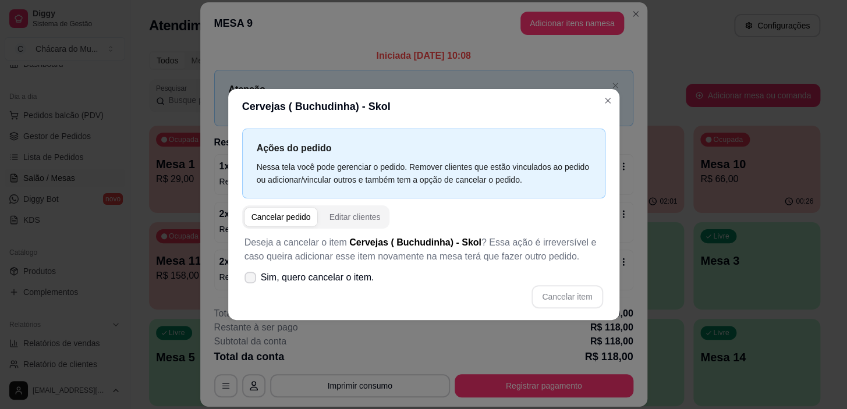
click at [248, 279] on icon at bounding box center [250, 277] width 9 height 7
click at [248, 280] on input "Sim, quero cancelar o item." at bounding box center [248, 284] width 8 height 8
checkbox input "true"
click at [574, 298] on button "Cancelar item" at bounding box center [567, 296] width 71 height 23
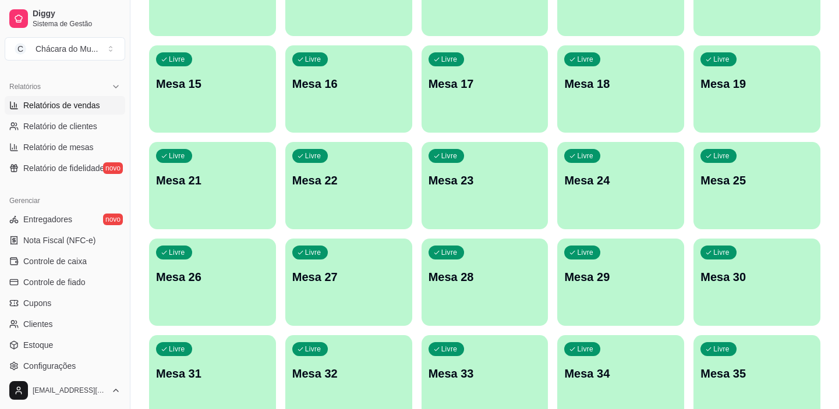
scroll to position [374, 0]
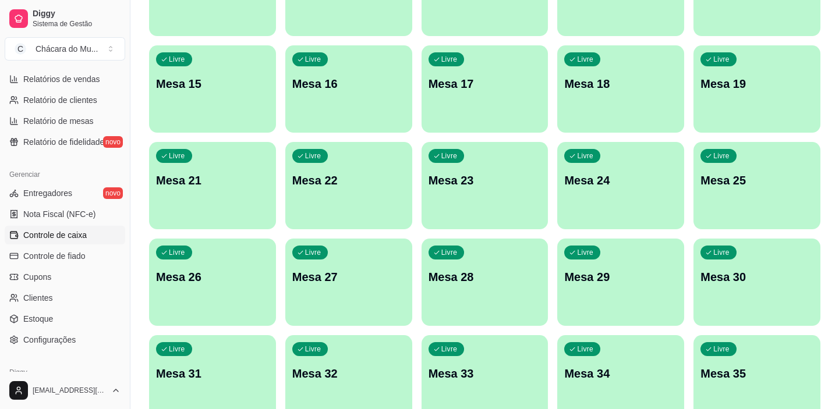
click at [47, 235] on span "Controle de caixa" at bounding box center [54, 235] width 63 height 12
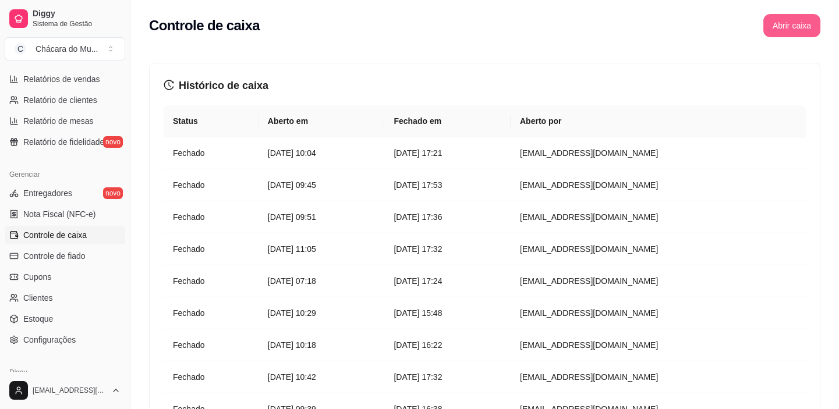
click at [787, 21] on button "Abrir caixa" at bounding box center [791, 25] width 57 height 23
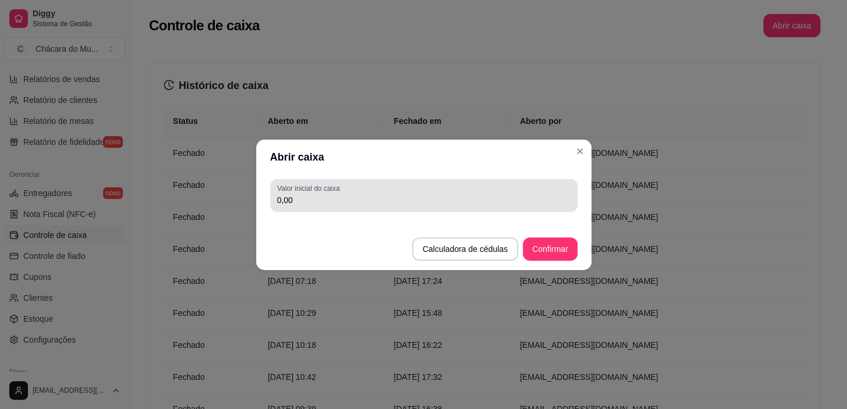
click at [319, 203] on input "0,00" at bounding box center [423, 200] width 293 height 12
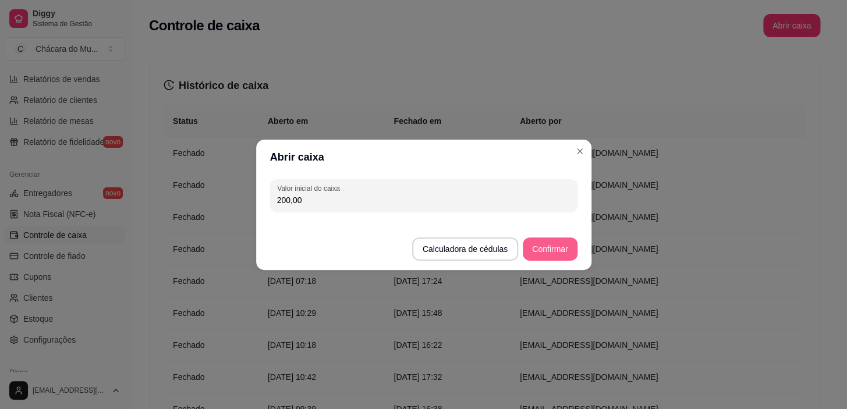
type input "200,00"
click at [567, 243] on button "Confirmar" at bounding box center [550, 249] width 54 height 23
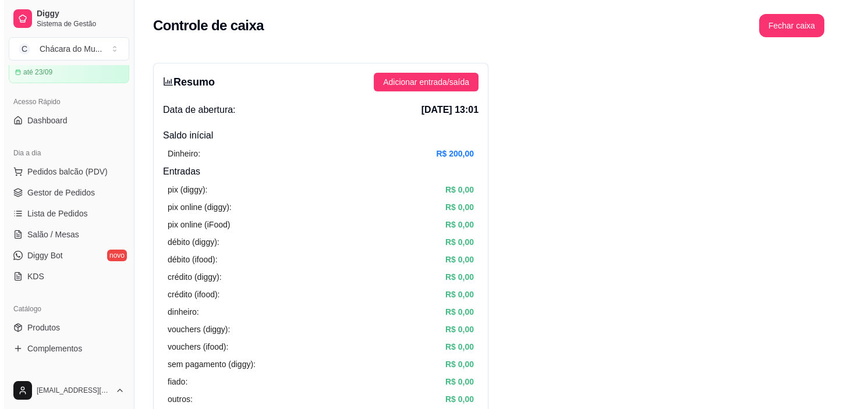
scroll to position [4, 0]
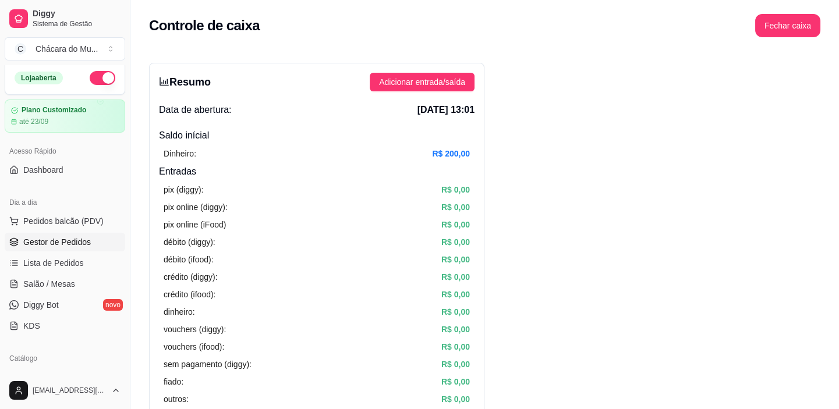
click at [70, 242] on span "Gestor de Pedidos" at bounding box center [57, 242] width 68 height 12
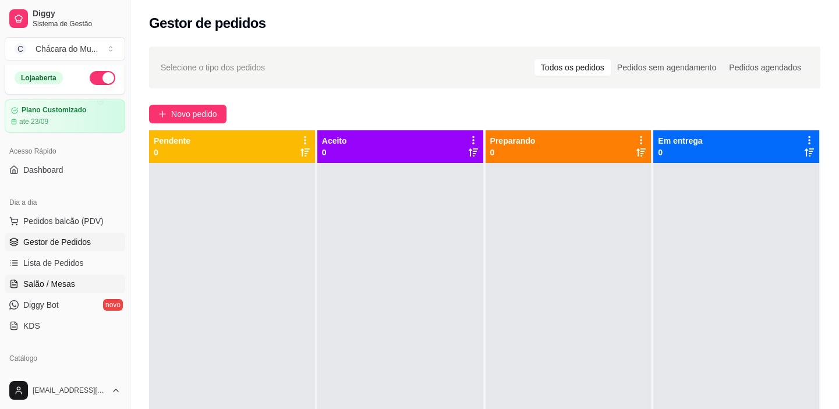
click at [47, 282] on span "Salão / Mesas" at bounding box center [49, 284] width 52 height 12
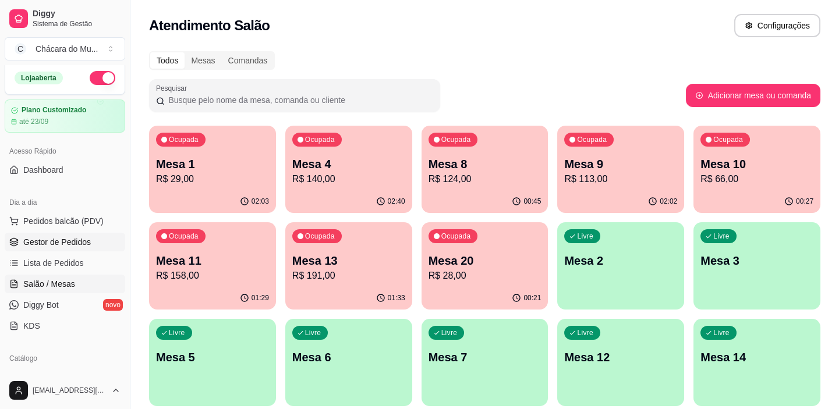
click at [61, 241] on span "Gestor de Pedidos" at bounding box center [57, 242] width 68 height 12
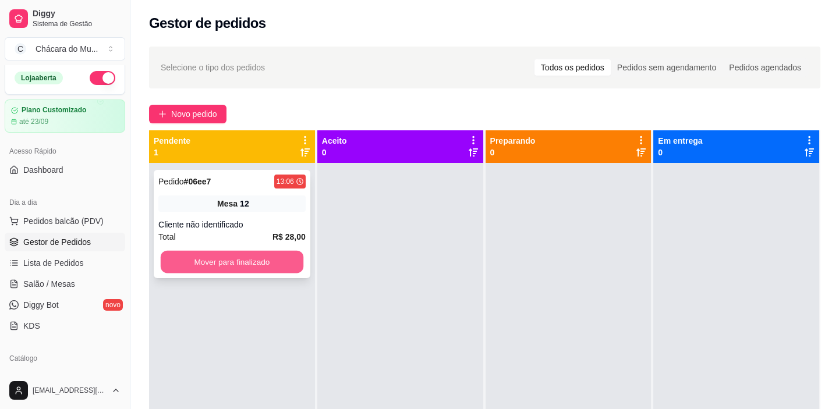
click at [242, 263] on button "Mover para finalizado" at bounding box center [232, 262] width 143 height 23
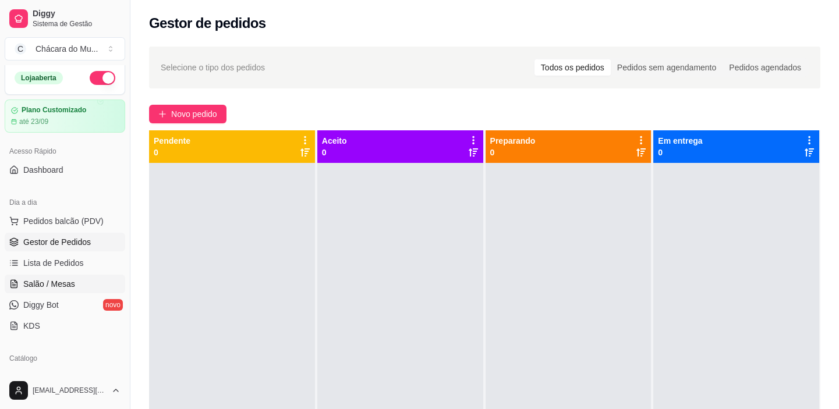
click at [71, 282] on span "Salão / Mesas" at bounding box center [49, 284] width 52 height 12
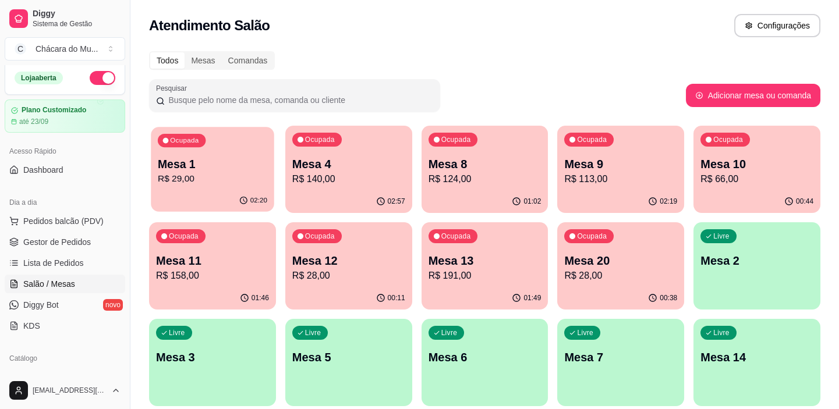
click at [201, 168] on p "Mesa 1" at bounding box center [212, 165] width 109 height 16
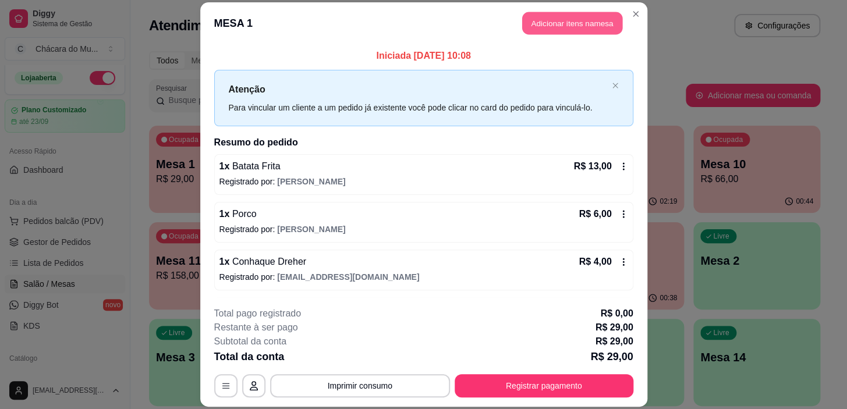
click at [563, 13] on button "Adicionar itens na mesa" at bounding box center [572, 23] width 100 height 23
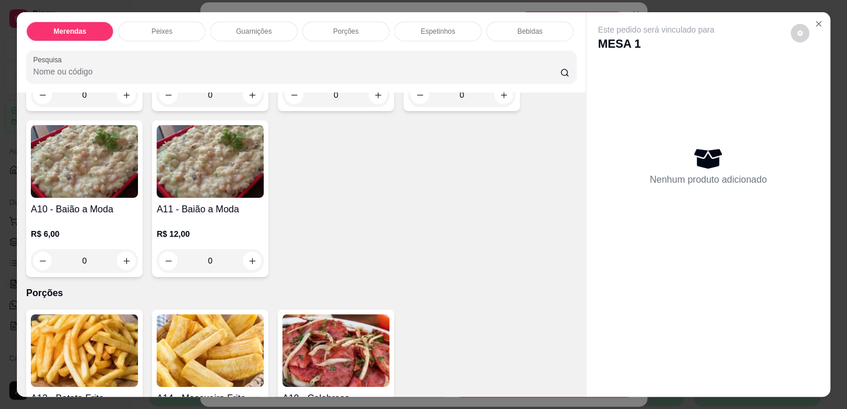
scroll to position [635, 0]
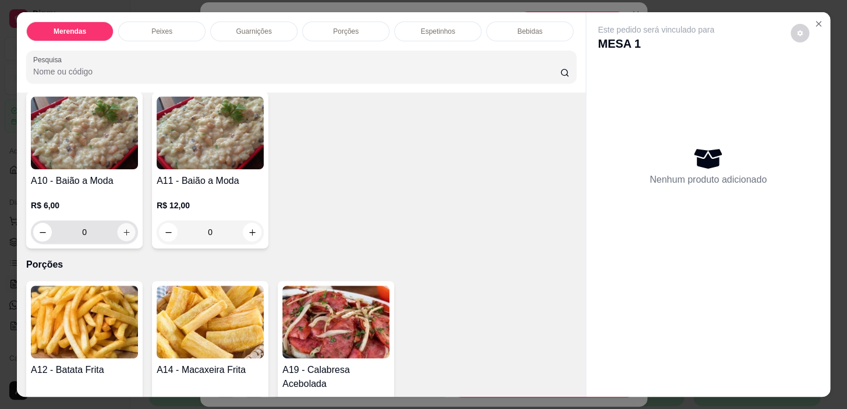
click at [128, 237] on button "increase-product-quantity" at bounding box center [127, 233] width 18 height 18
type input "1"
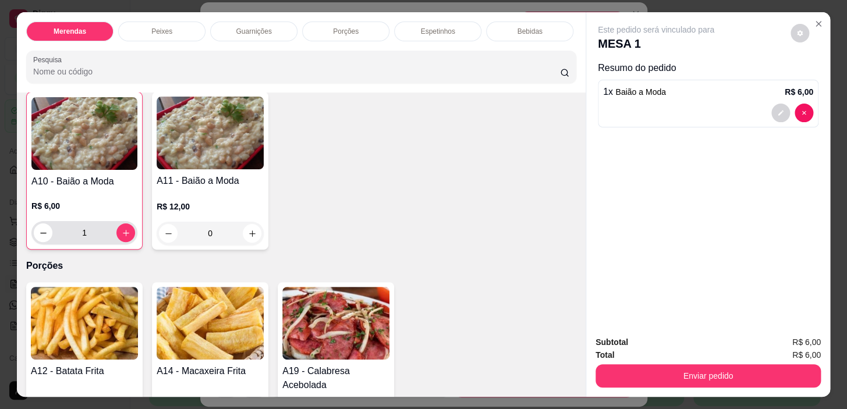
scroll to position [635, 0]
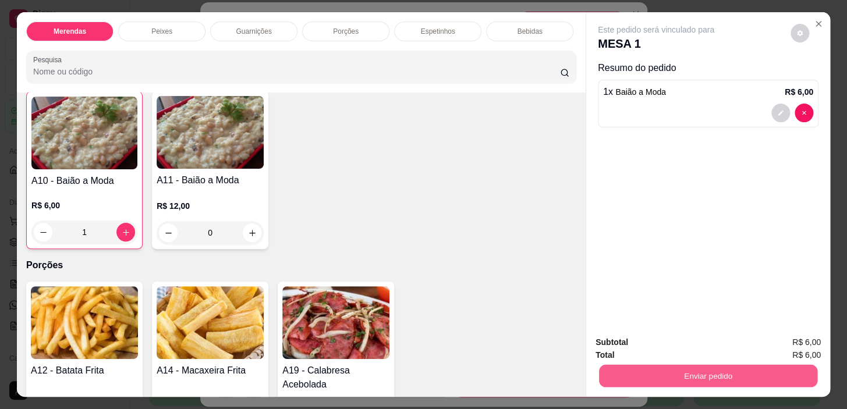
click at [654, 366] on button "Enviar pedido" at bounding box center [708, 376] width 218 height 23
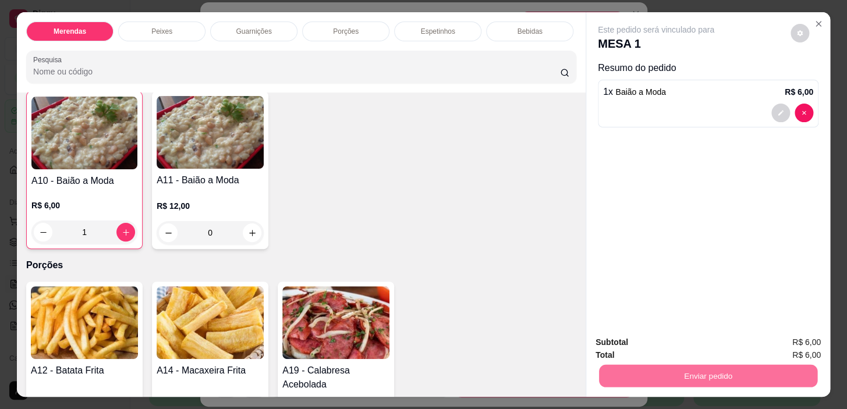
click at [659, 340] on button "Não registrar e enviar pedido" at bounding box center [670, 343] width 118 height 22
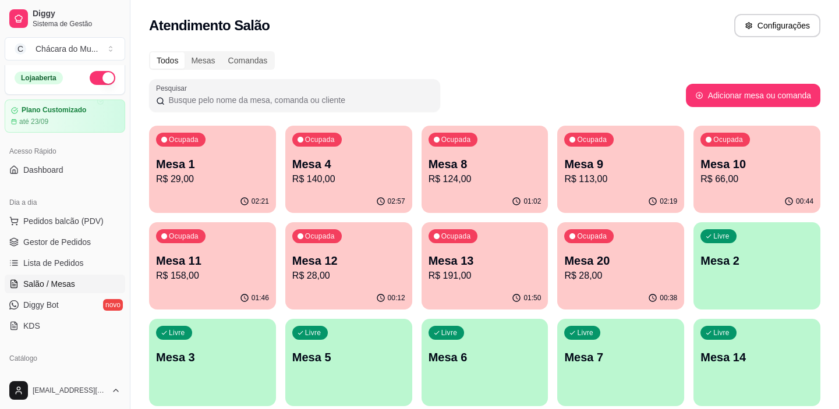
click at [219, 263] on p "Mesa 11" at bounding box center [212, 261] width 113 height 16
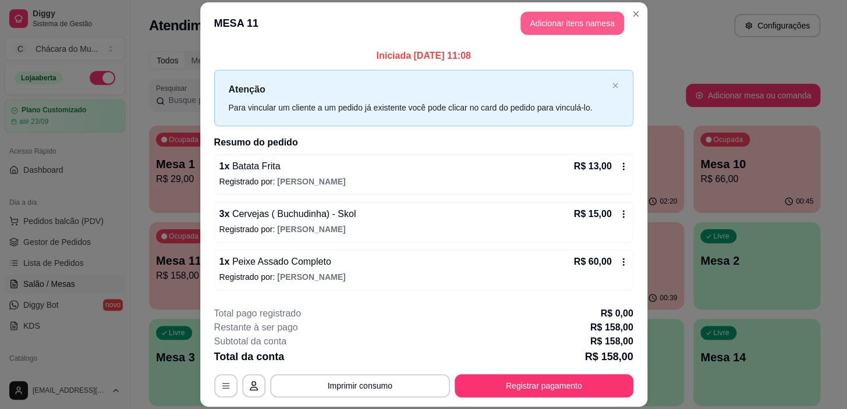
click at [551, 19] on button "Adicionar itens na mesa" at bounding box center [573, 23] width 104 height 23
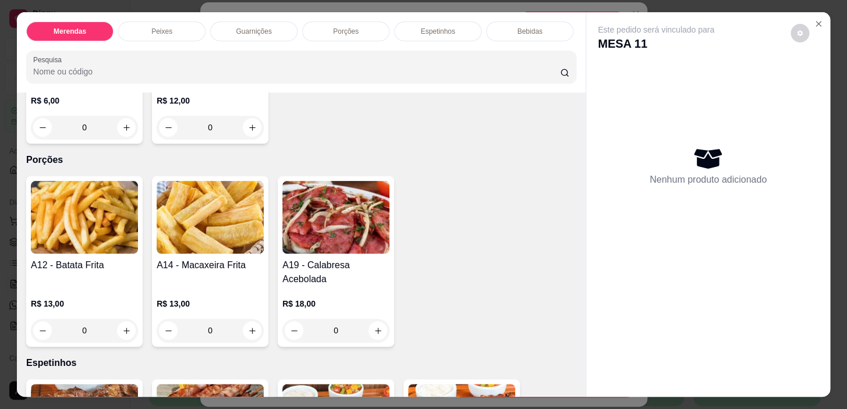
scroll to position [741, 0]
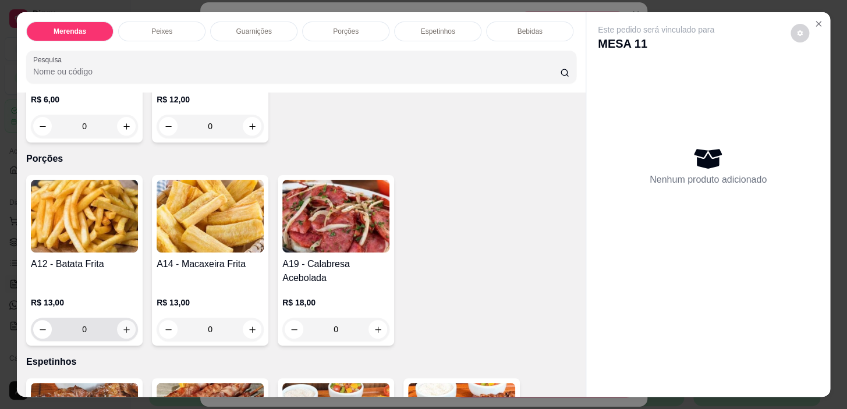
click at [122, 332] on icon "increase-product-quantity" at bounding box center [126, 330] width 9 height 9
type input "1"
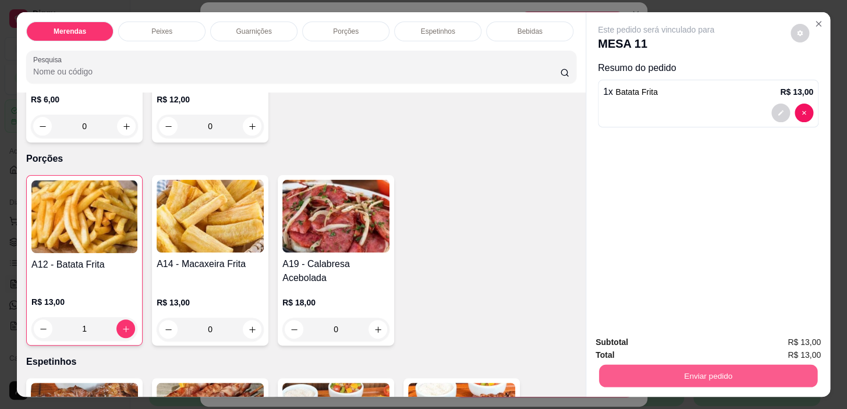
click at [712, 367] on button "Enviar pedido" at bounding box center [708, 376] width 218 height 23
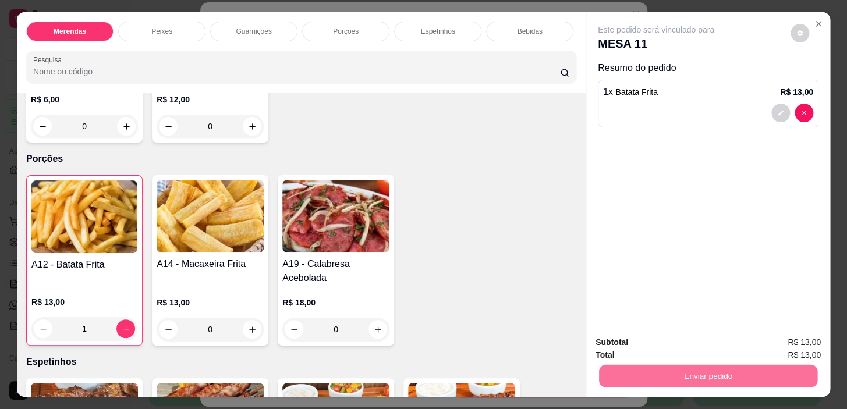
click at [681, 342] on button "Não registrar e enviar pedido" at bounding box center [670, 343] width 118 height 22
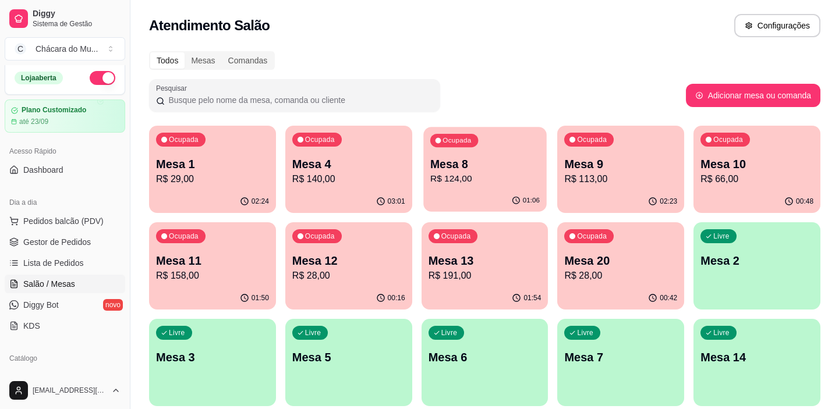
click at [522, 187] on div "Ocupada Mesa 8 R$ 124,00" at bounding box center [484, 158] width 123 height 63
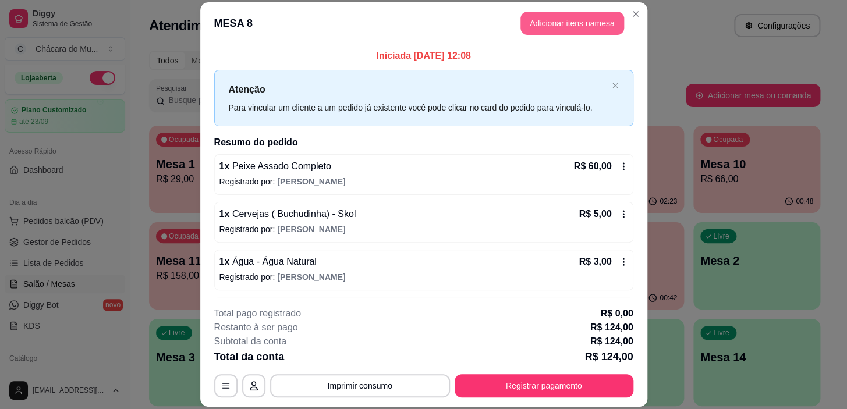
click at [551, 14] on button "Adicionar itens na mesa" at bounding box center [573, 23] width 104 height 23
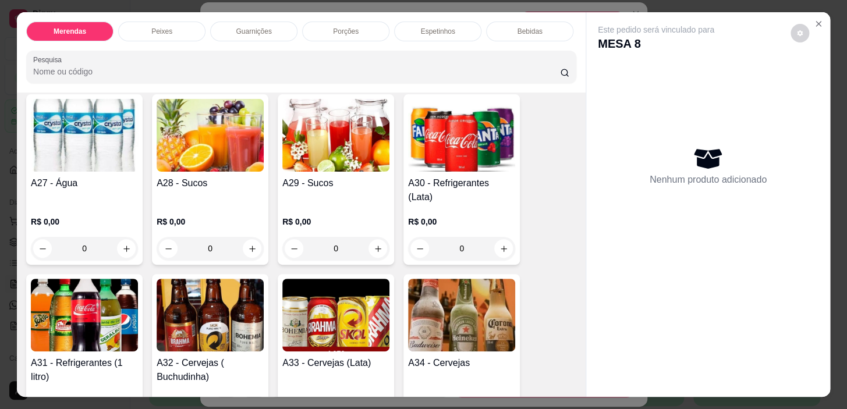
scroll to position [1376, 0]
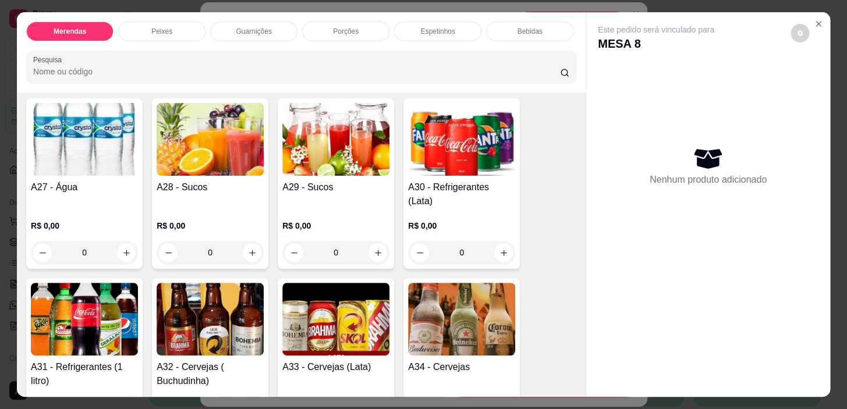
click at [371, 241] on div "0" at bounding box center [335, 252] width 107 height 23
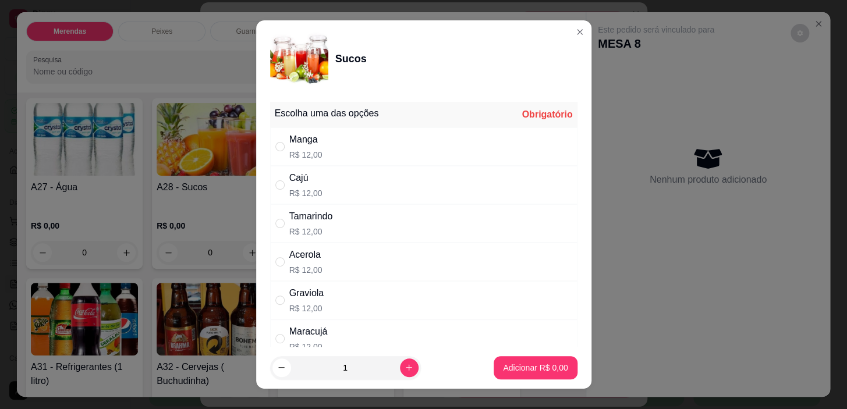
click at [270, 144] on div "Manga R$ 12,00" at bounding box center [423, 147] width 307 height 38
radio input "true"
click at [528, 362] on p "Adicionar R$ 12,00" at bounding box center [532, 368] width 69 height 12
type input "1"
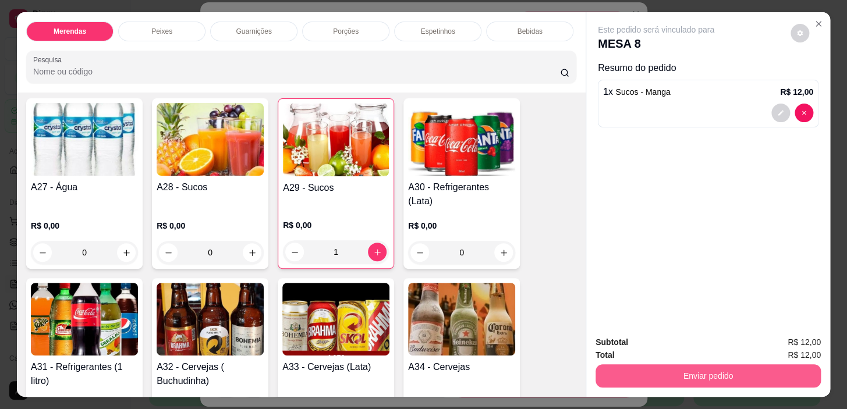
click at [638, 369] on button "Enviar pedido" at bounding box center [708, 376] width 225 height 23
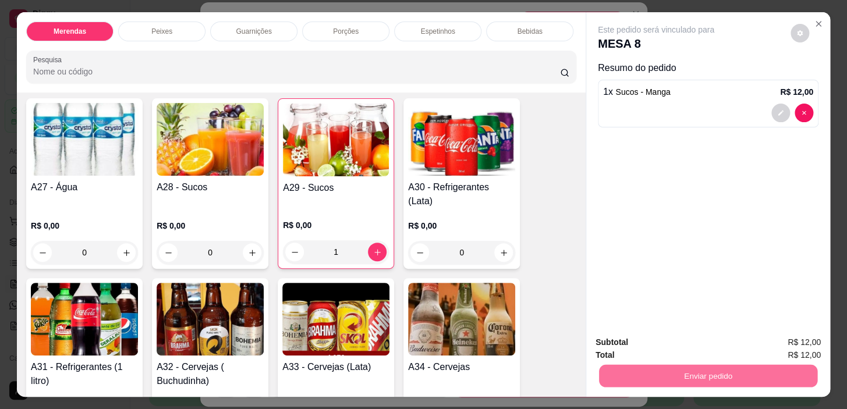
click at [660, 347] on button "Não registrar e enviar pedido" at bounding box center [669, 343] width 121 height 22
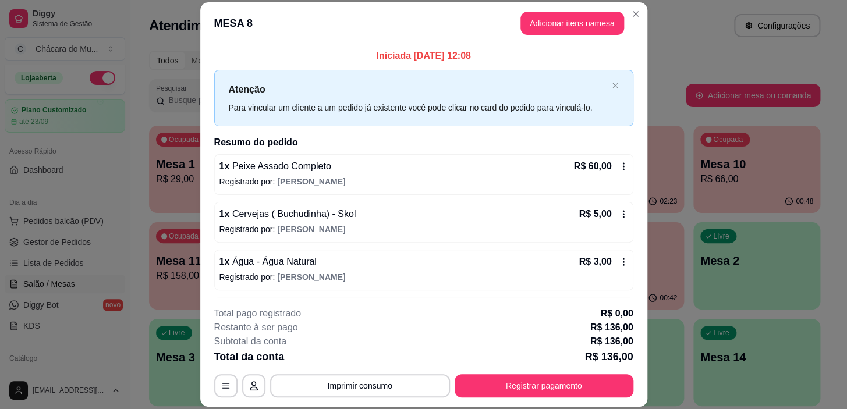
click at [642, 12] on header "MESA 8 Adicionar itens na mesa" at bounding box center [423, 23] width 447 height 42
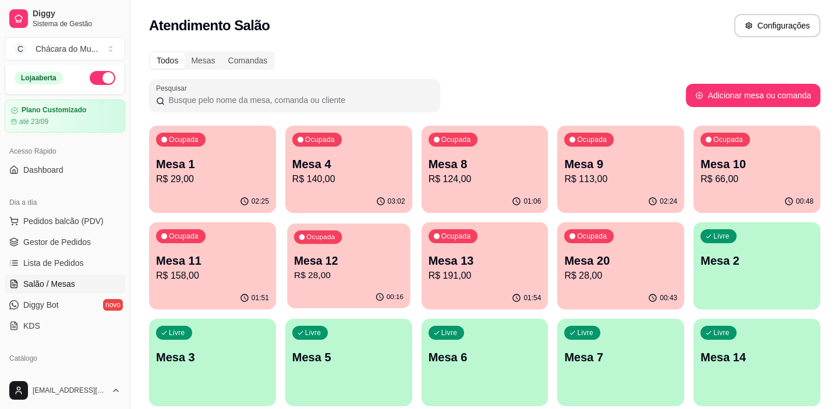
click at [379, 269] on p "R$ 28,00" at bounding box center [348, 275] width 109 height 13
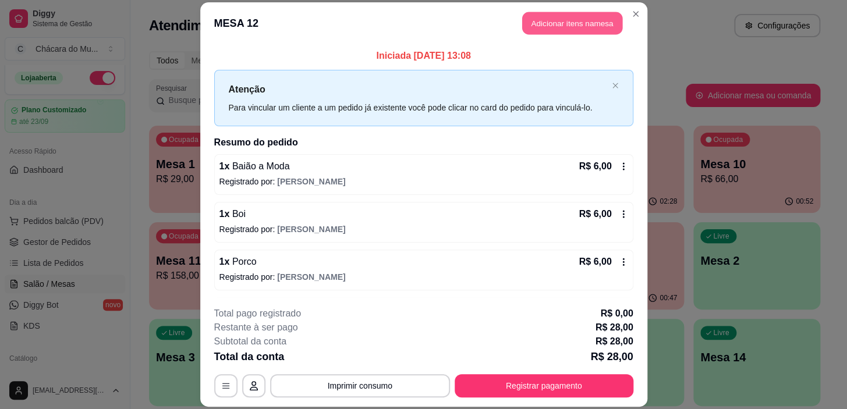
click at [556, 19] on button "Adicionar itens na mesa" at bounding box center [572, 23] width 100 height 23
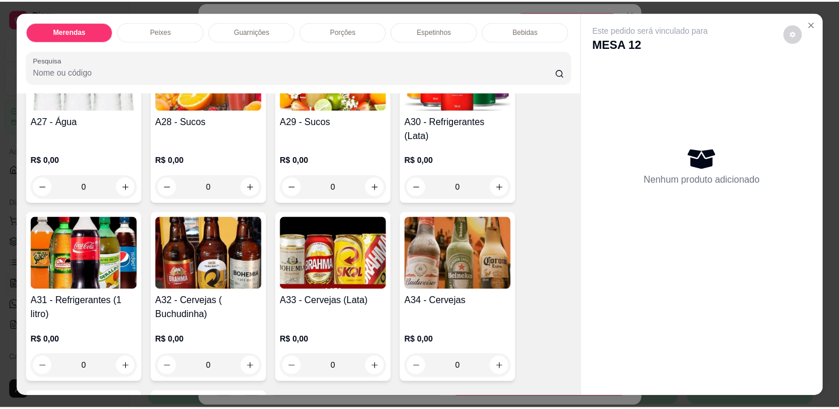
scroll to position [1482, 0]
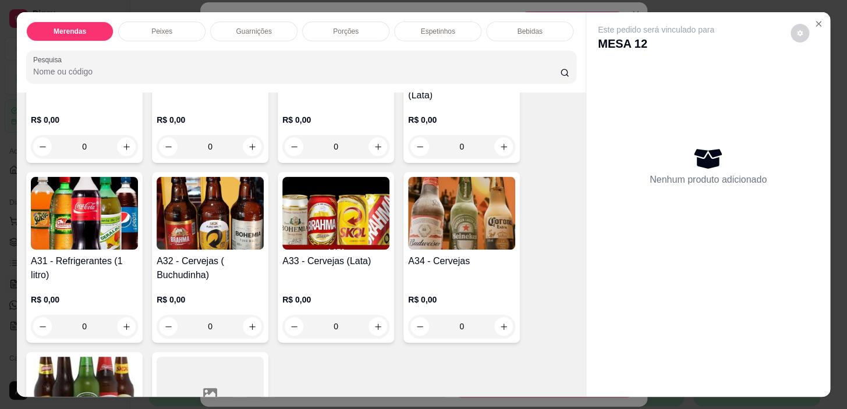
click at [246, 315] on div "0" at bounding box center [210, 326] width 107 height 23
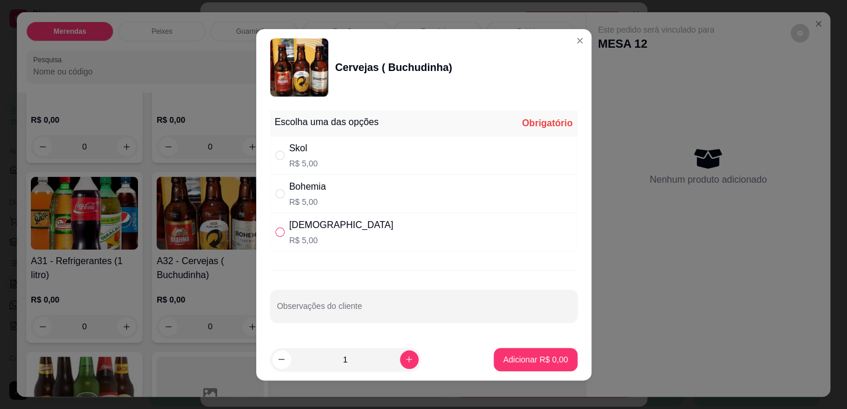
click at [275, 228] on input "" at bounding box center [279, 232] width 9 height 9
radio input "true"
click at [405, 357] on icon "increase-product-quantity" at bounding box center [409, 359] width 9 height 9
type input "2"
click at [512, 359] on p "Adicionar R$ 10,00" at bounding box center [532, 360] width 69 height 12
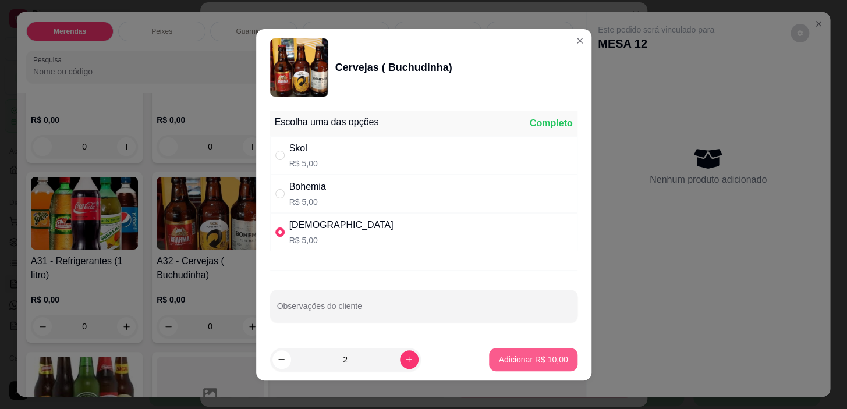
type input "2"
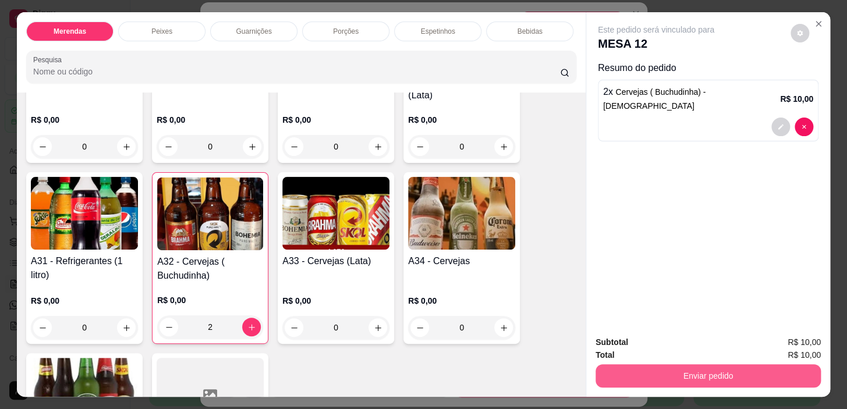
click at [684, 376] on button "Enviar pedido" at bounding box center [708, 376] width 225 height 23
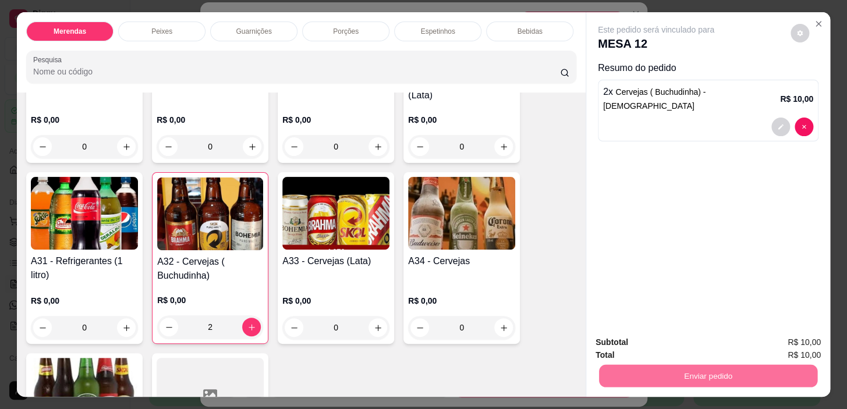
click at [638, 340] on button "Não registrar e enviar pedido" at bounding box center [670, 343] width 118 height 22
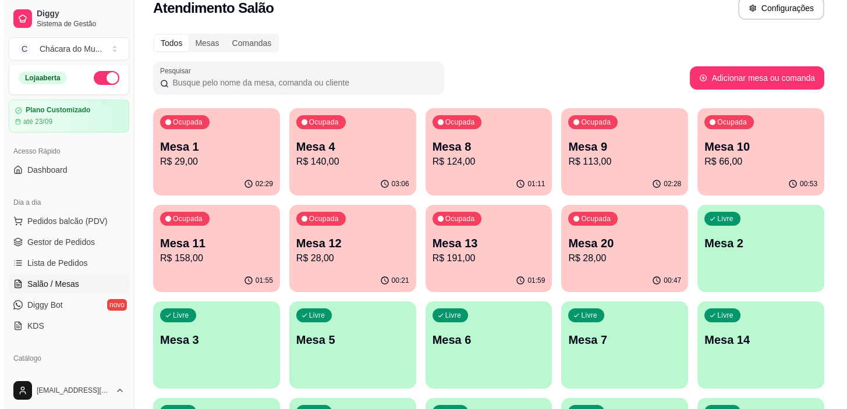
scroll to position [0, 0]
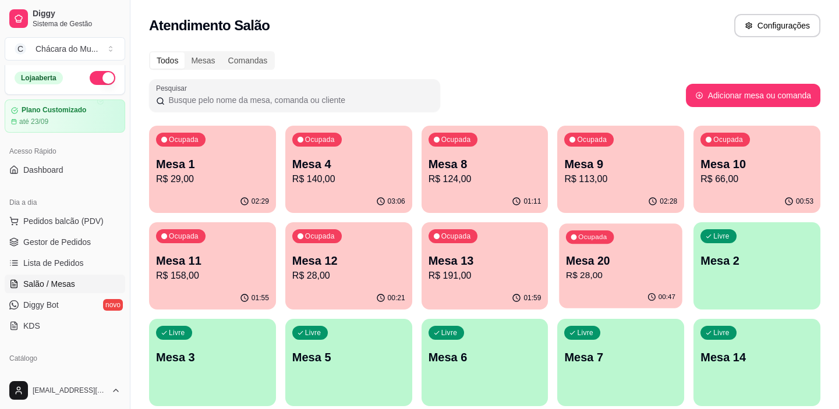
click at [599, 279] on p "R$ 28,00" at bounding box center [620, 275] width 109 height 13
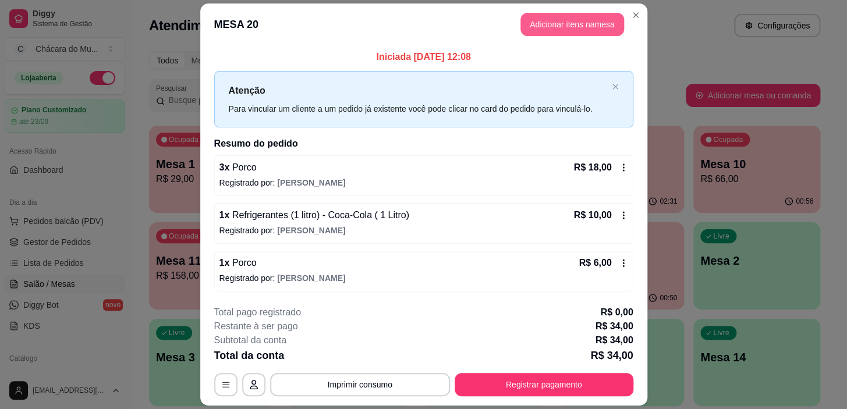
click at [583, 17] on button "Adicionar itens na mesa" at bounding box center [573, 24] width 104 height 23
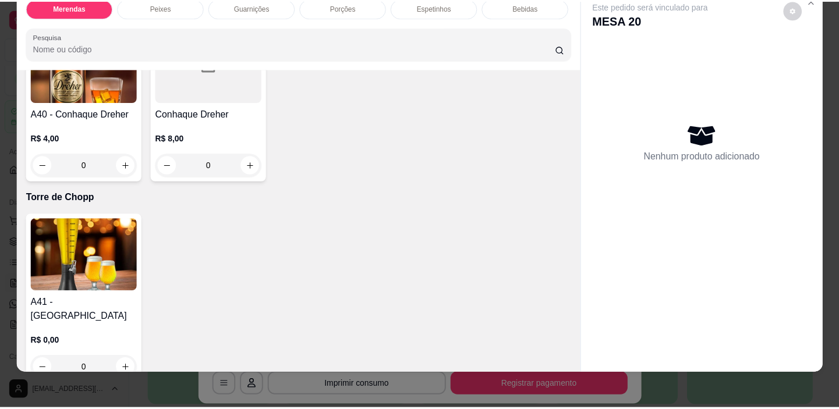
scroll to position [29, 0]
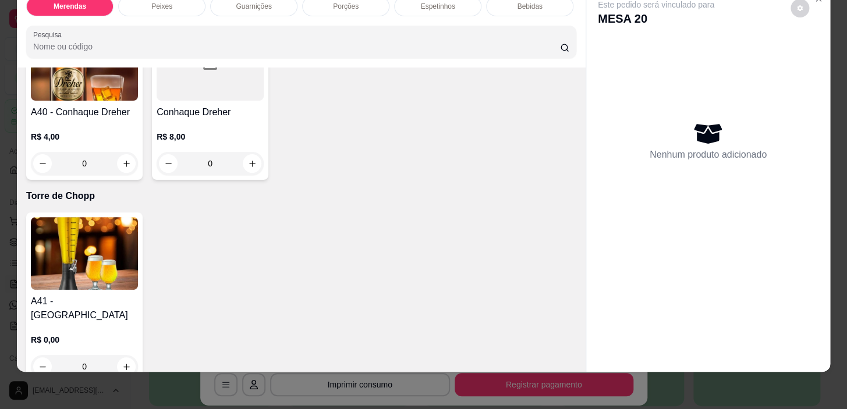
click at [121, 355] on div "0" at bounding box center [84, 366] width 107 height 23
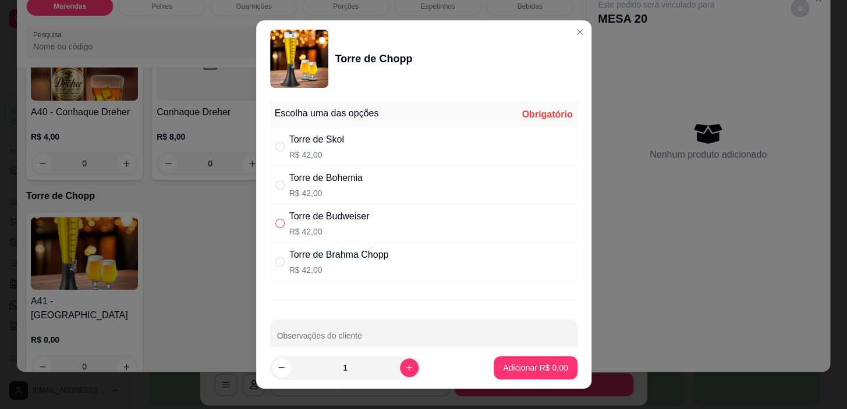
click at [275, 219] on input "" at bounding box center [279, 223] width 9 height 9
radio input "true"
click at [503, 365] on p "Adicionar R$ 42,00" at bounding box center [534, 367] width 68 height 11
type input "1"
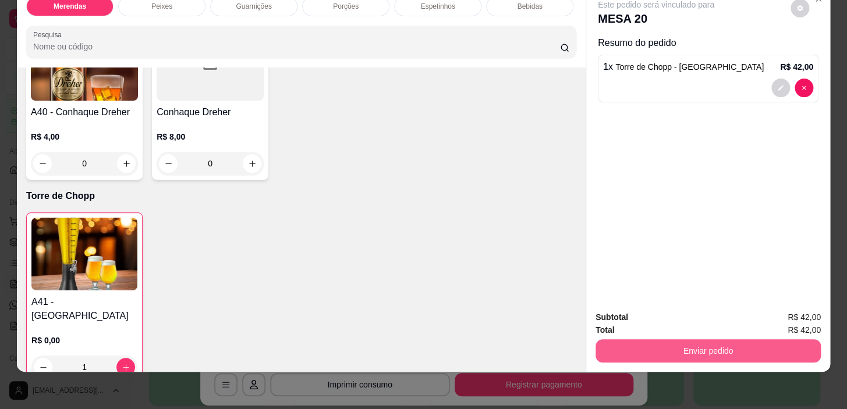
click at [658, 342] on button "Enviar pedido" at bounding box center [708, 350] width 225 height 23
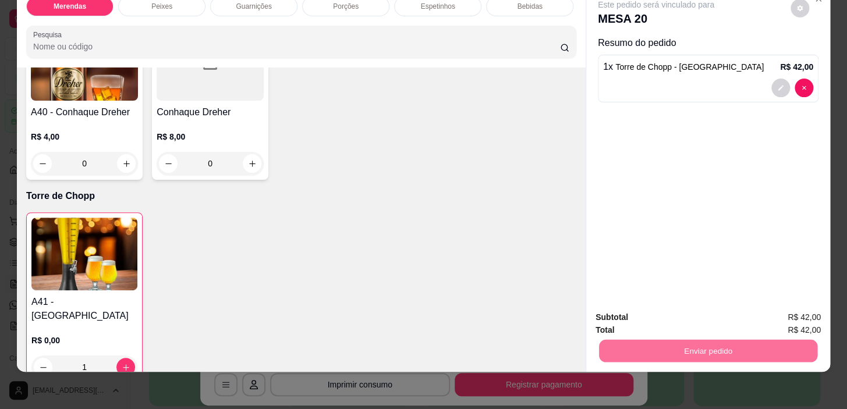
click at [633, 313] on button "Não registrar e enviar pedido" at bounding box center [669, 314] width 121 height 22
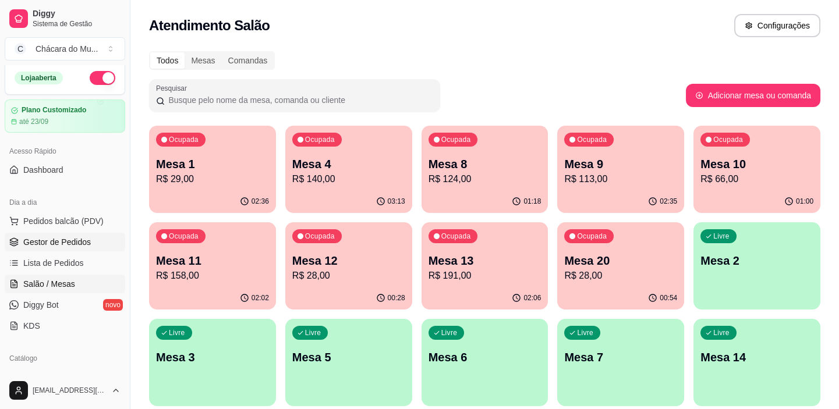
click at [64, 239] on span "Gestor de Pedidos" at bounding box center [57, 242] width 68 height 12
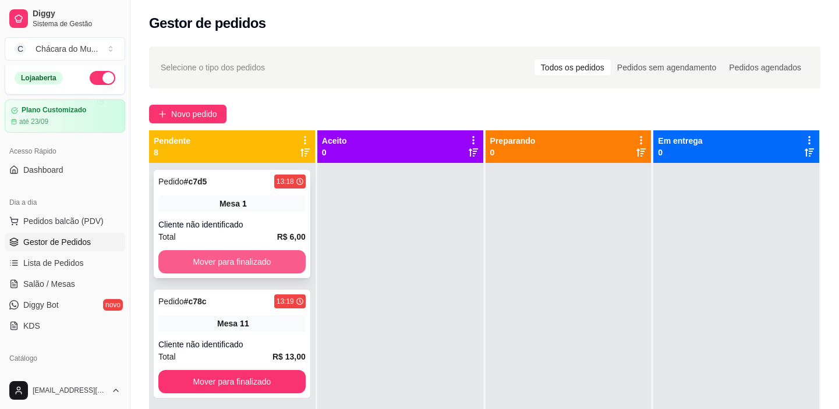
click at [187, 259] on button "Mover para finalizado" at bounding box center [231, 261] width 147 height 23
click at [187, 259] on button "Mover para finalizado" at bounding box center [232, 262] width 143 height 23
click at [187, 259] on button "Mover para finalizado" at bounding box center [231, 261] width 147 height 23
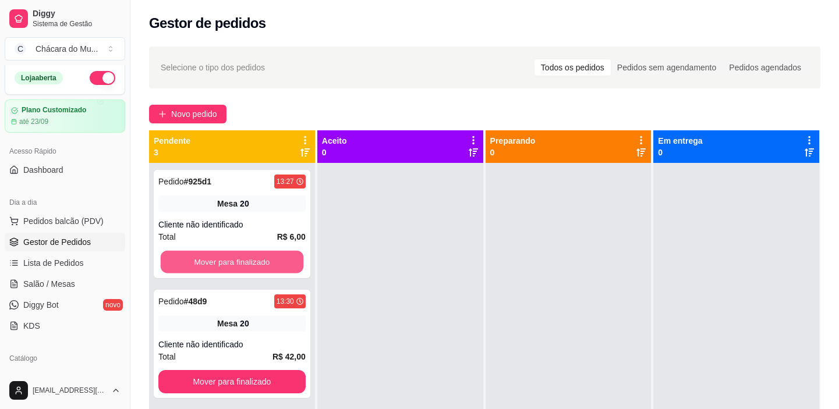
click at [187, 259] on button "Mover para finalizado" at bounding box center [232, 262] width 143 height 23
click at [187, 259] on button "Mover para finalizado" at bounding box center [231, 261] width 147 height 23
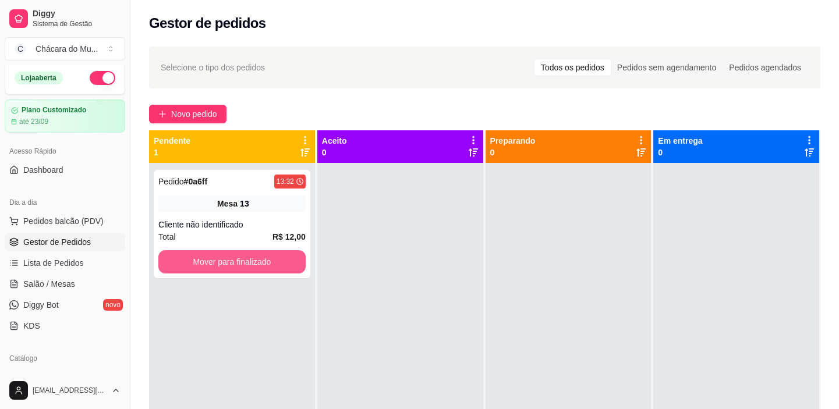
click at [187, 259] on button "Mover para finalizado" at bounding box center [231, 261] width 147 height 23
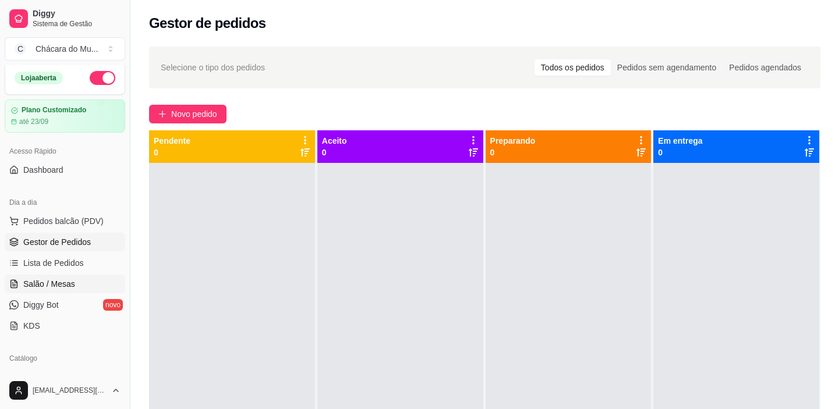
click at [55, 280] on span "Salão / Mesas" at bounding box center [49, 284] width 52 height 12
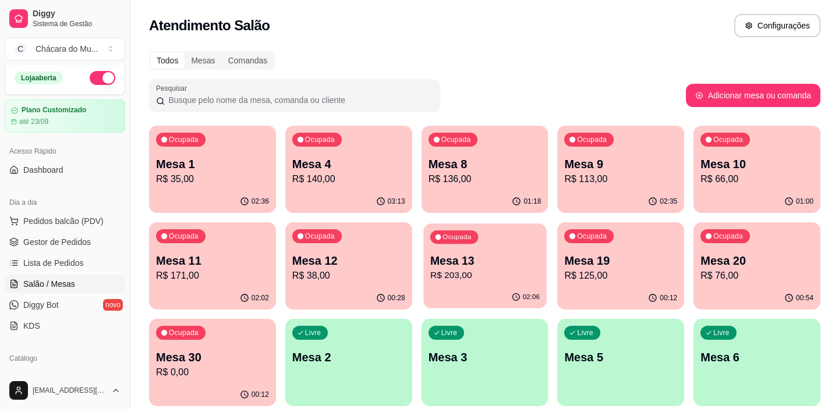
click at [491, 256] on p "Mesa 13" at bounding box center [484, 261] width 109 height 16
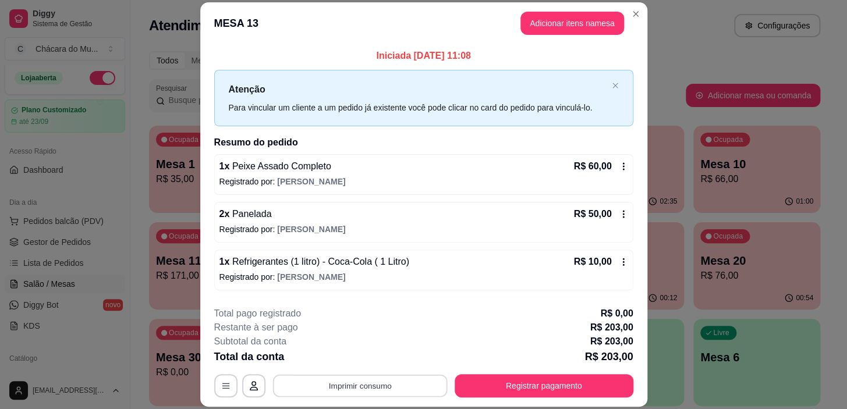
click at [377, 387] on button "Imprimir consumo" at bounding box center [360, 386] width 175 height 23
click at [377, 358] on button "IMPRESSORA" at bounding box center [360, 359] width 82 height 18
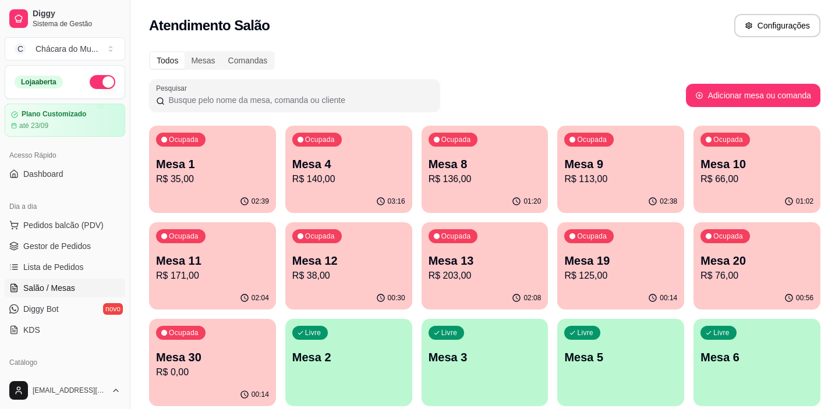
click at [223, 171] on p "Mesa 1" at bounding box center [212, 164] width 113 height 16
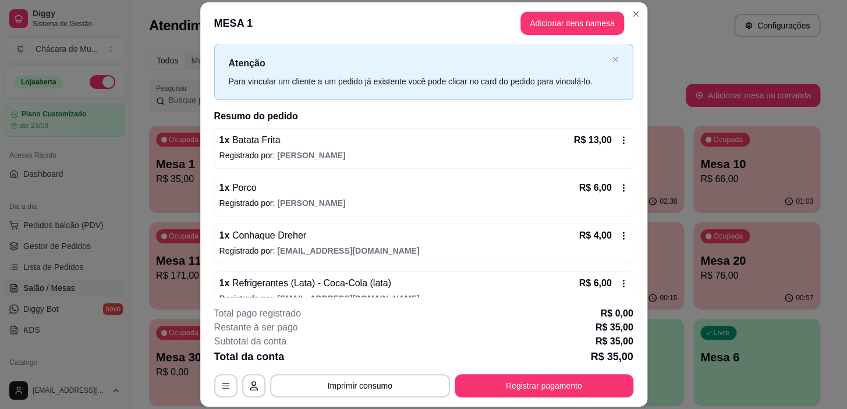
scroll to position [92, 0]
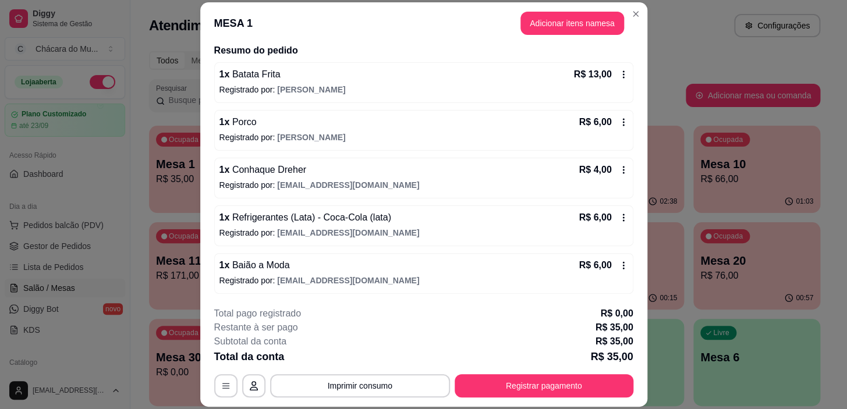
click at [256, 266] on span "Baião a Moda" at bounding box center [259, 265] width 60 height 10
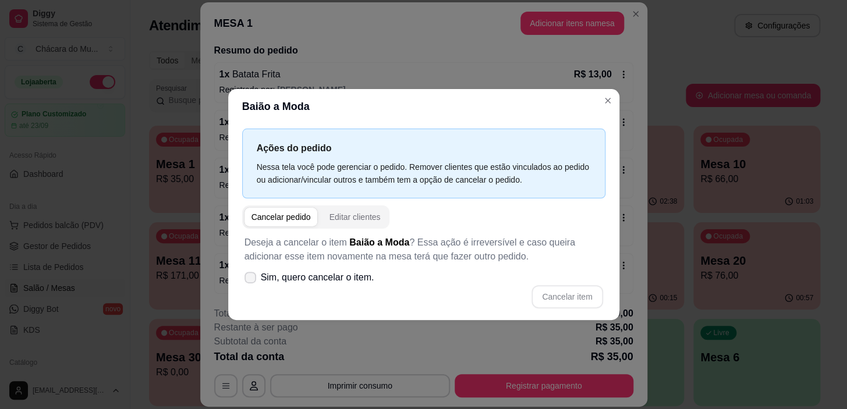
click at [248, 276] on icon at bounding box center [250, 277] width 9 height 7
click at [248, 280] on input "Sim, quero cancelar o item." at bounding box center [248, 284] width 8 height 8
checkbox input "true"
click at [583, 298] on button "Cancelar item" at bounding box center [567, 296] width 69 height 23
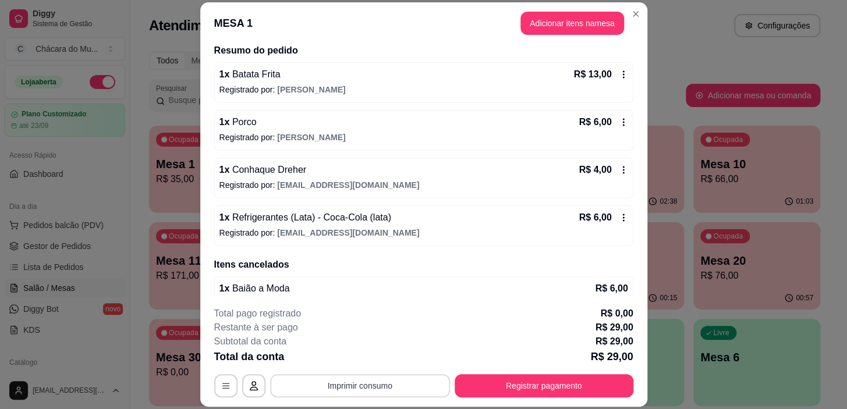
click at [420, 384] on button "Imprimir consumo" at bounding box center [360, 385] width 180 height 23
click at [366, 355] on button "IMPRESSORA" at bounding box center [359, 359] width 84 height 19
click at [575, 375] on button "Registrar pagamento" at bounding box center [544, 385] width 179 height 23
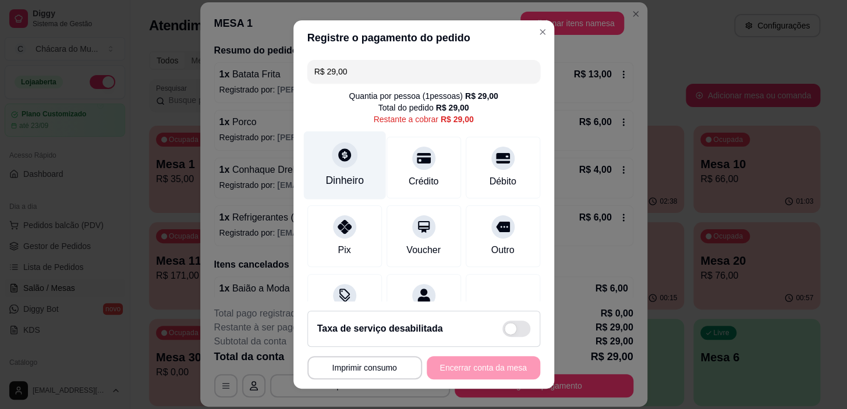
click at [337, 160] on icon at bounding box center [344, 154] width 15 height 15
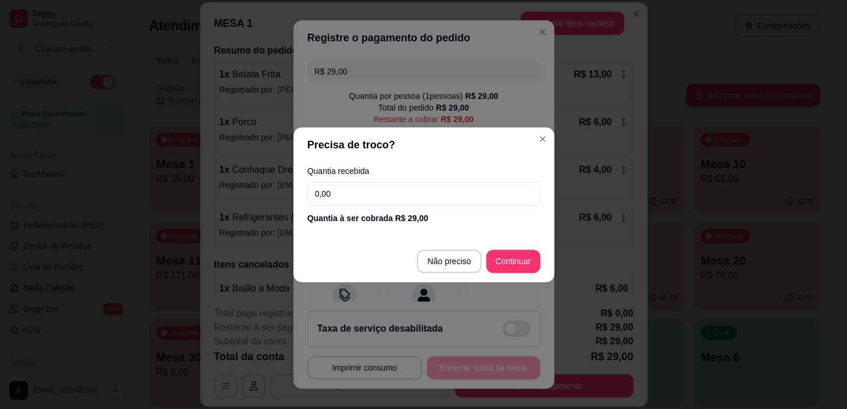
click at [366, 187] on input "0,00" at bounding box center [423, 193] width 233 height 23
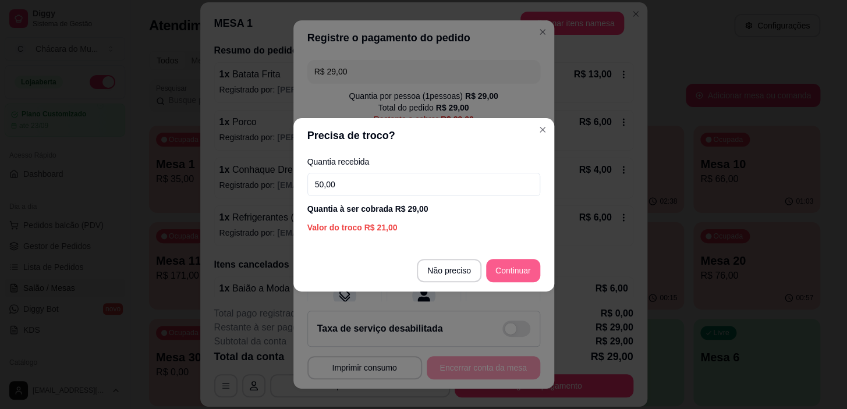
type input "50,00"
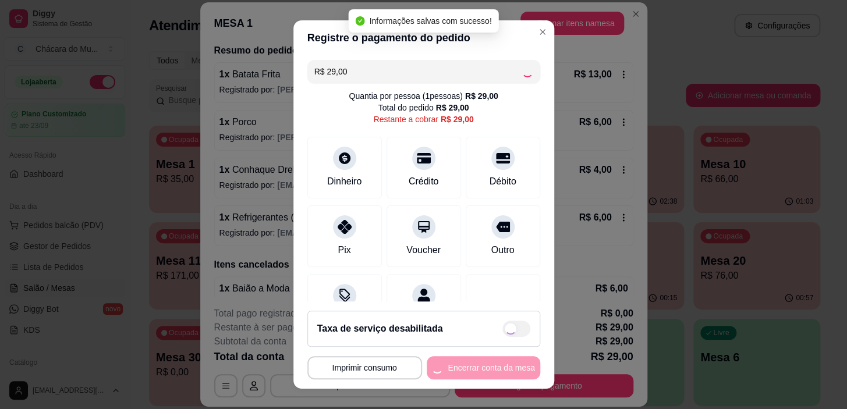
type input "R$ 0,00"
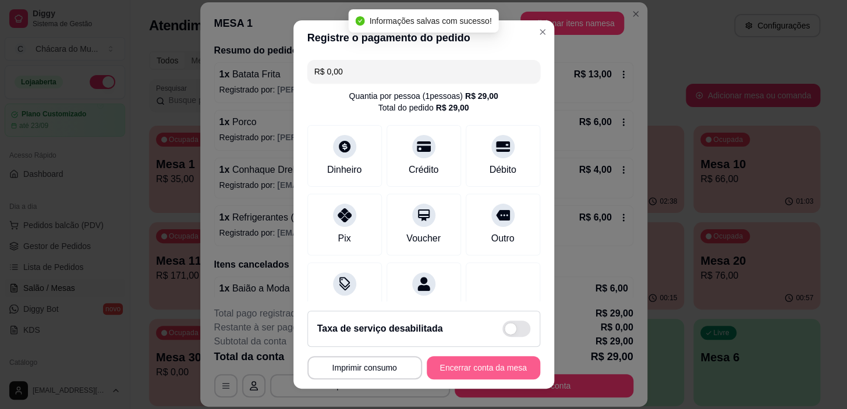
click at [495, 362] on button "Encerrar conta da mesa" at bounding box center [484, 367] width 114 height 23
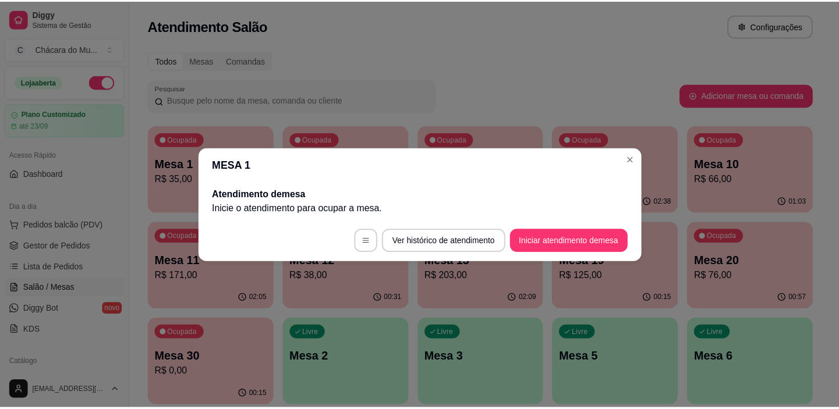
scroll to position [0, 0]
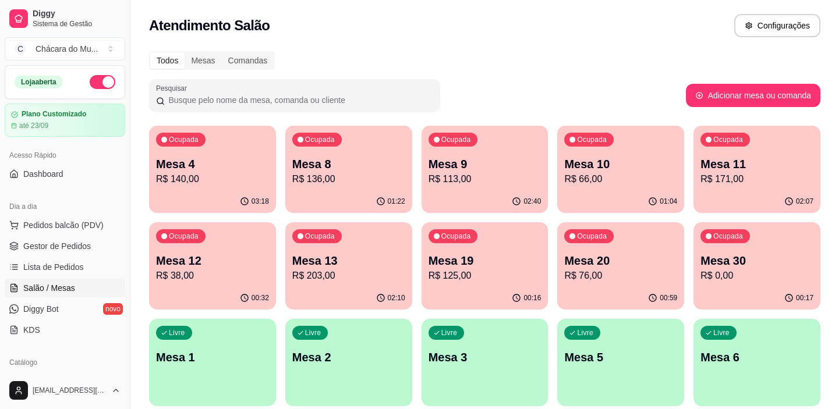
click at [363, 189] on div "Ocupada Mesa 8 R$ 136,00" at bounding box center [348, 158] width 127 height 65
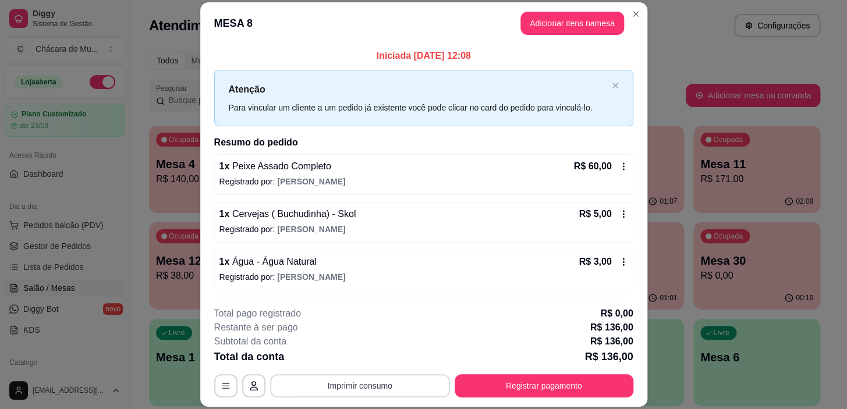
click at [369, 391] on button "Imprimir consumo" at bounding box center [360, 385] width 180 height 23
click at [360, 363] on button "IMPRESSORA" at bounding box center [359, 359] width 84 height 19
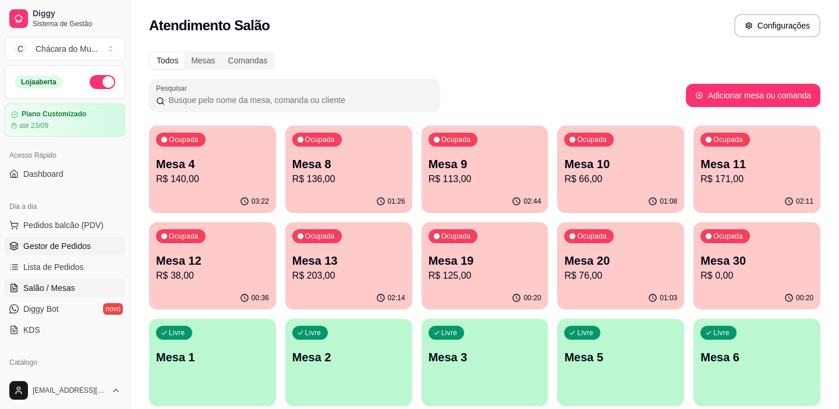
click at [62, 246] on span "Gestor de Pedidos" at bounding box center [57, 246] width 68 height 12
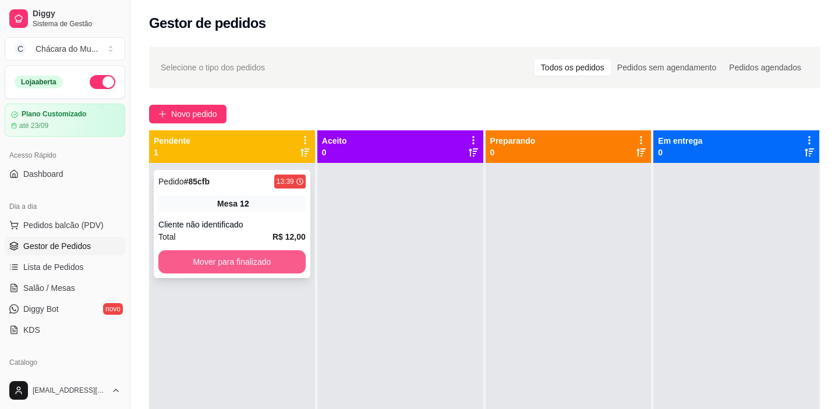
click at [204, 261] on button "Mover para finalizado" at bounding box center [231, 261] width 147 height 23
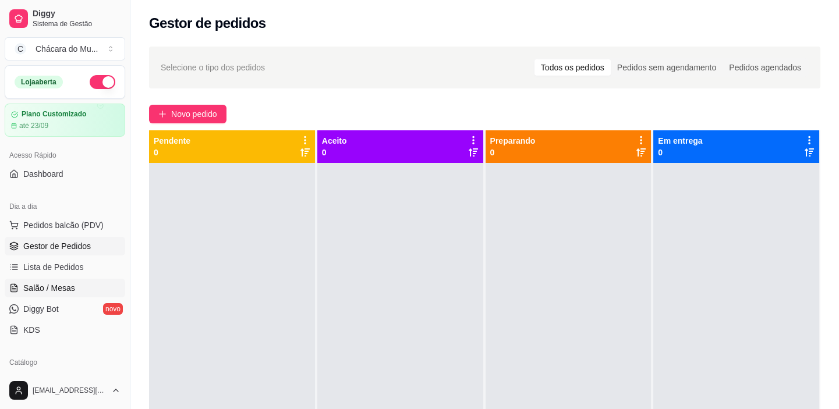
click at [49, 286] on span "Salão / Mesas" at bounding box center [49, 288] width 52 height 12
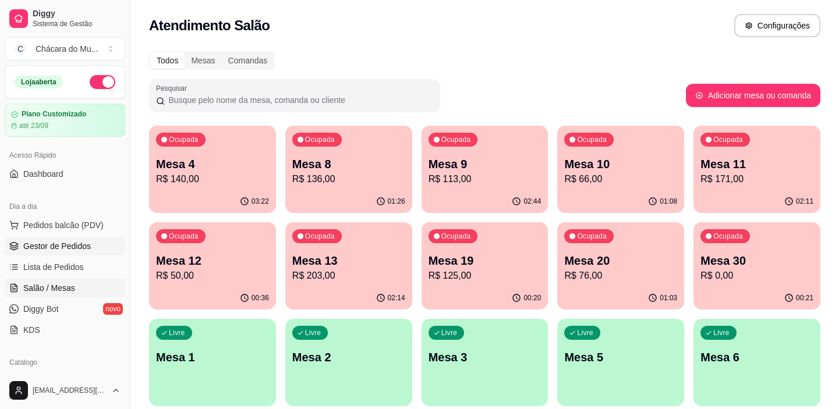
click at [65, 245] on span "Gestor de Pedidos" at bounding box center [57, 246] width 68 height 12
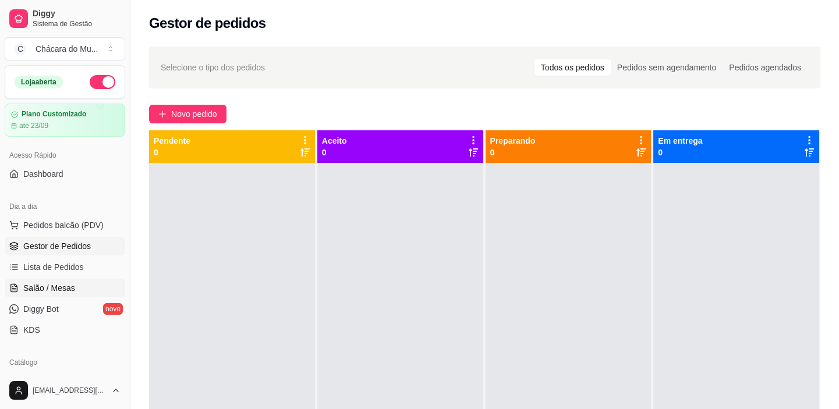
click at [62, 284] on span "Salão / Mesas" at bounding box center [49, 288] width 52 height 12
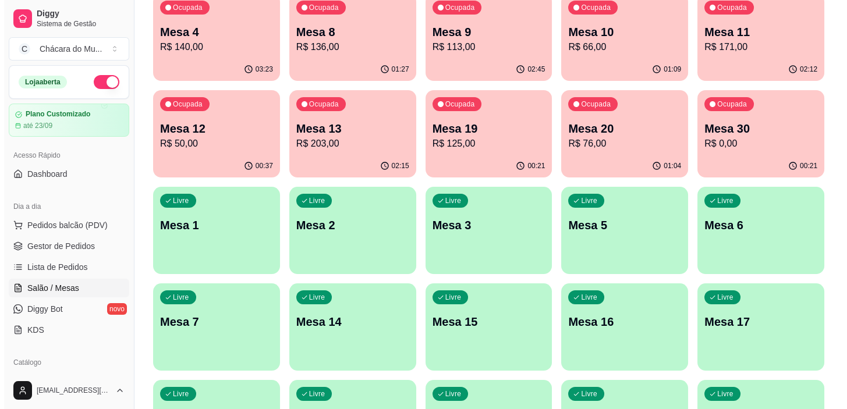
scroll to position [158, 0]
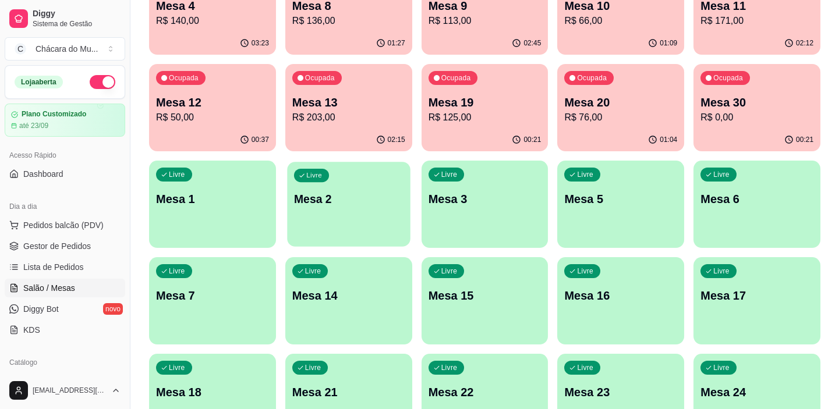
click at [339, 213] on div "Livre Mesa 2" at bounding box center [348, 197] width 123 height 71
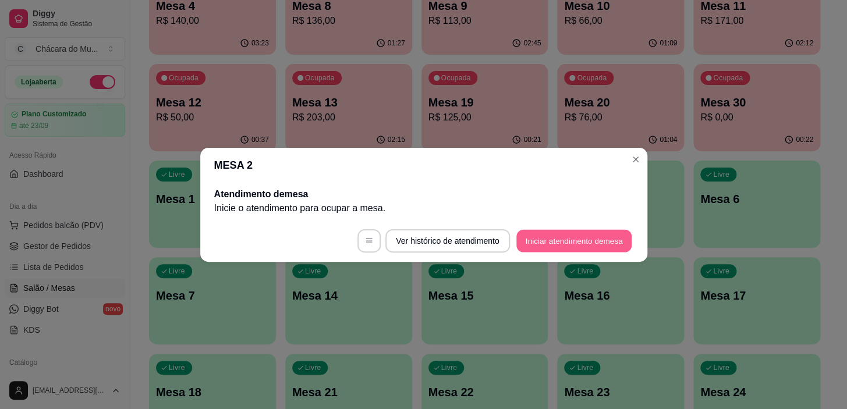
click at [546, 243] on button "Iniciar atendimento de mesa" at bounding box center [573, 240] width 115 height 23
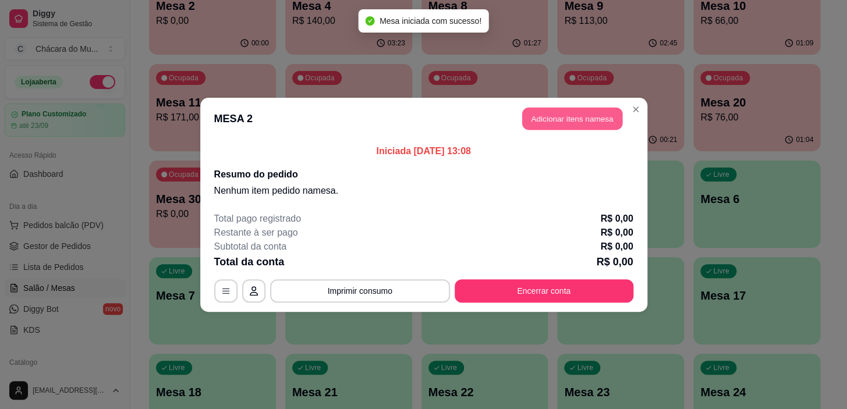
click at [551, 112] on button "Adicionar itens na mesa" at bounding box center [572, 118] width 100 height 23
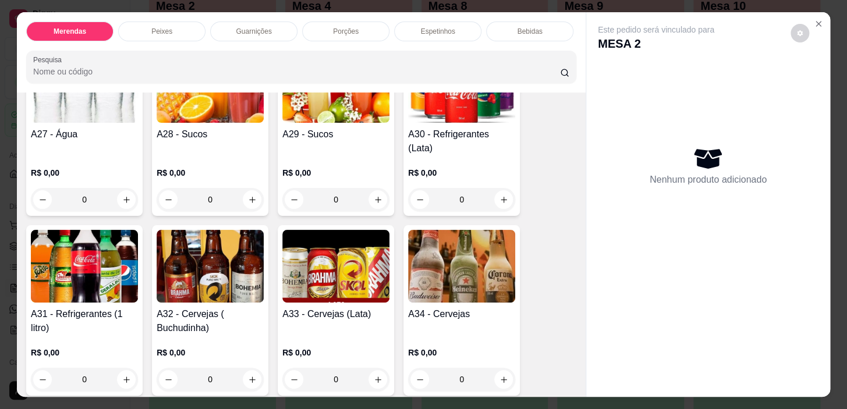
scroll to position [1482, 0]
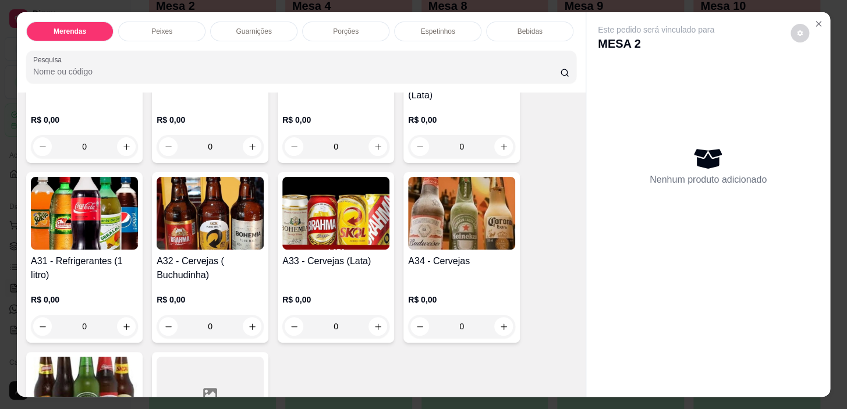
click at [248, 316] on div "0" at bounding box center [210, 326] width 107 height 23
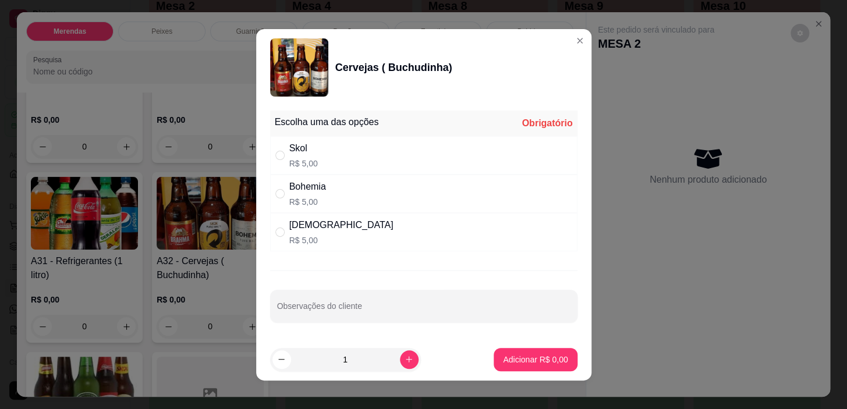
click at [280, 229] on div "" at bounding box center [282, 232] width 14 height 13
radio input "true"
click at [384, 362] on input "1" at bounding box center [345, 359] width 109 height 23
type input "8"
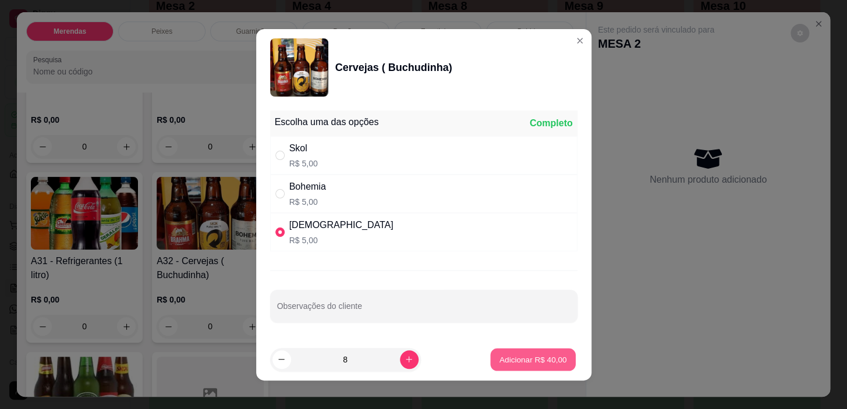
click at [501, 361] on p "Adicionar R$ 40,00" at bounding box center [534, 359] width 68 height 11
type input "8"
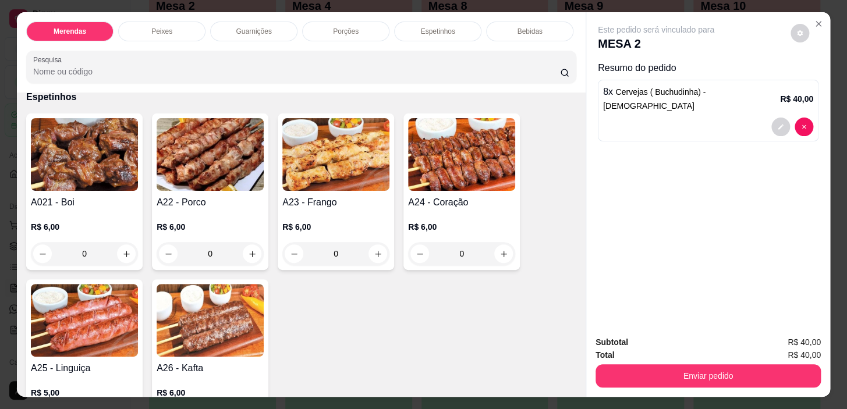
scroll to position [1323, 0]
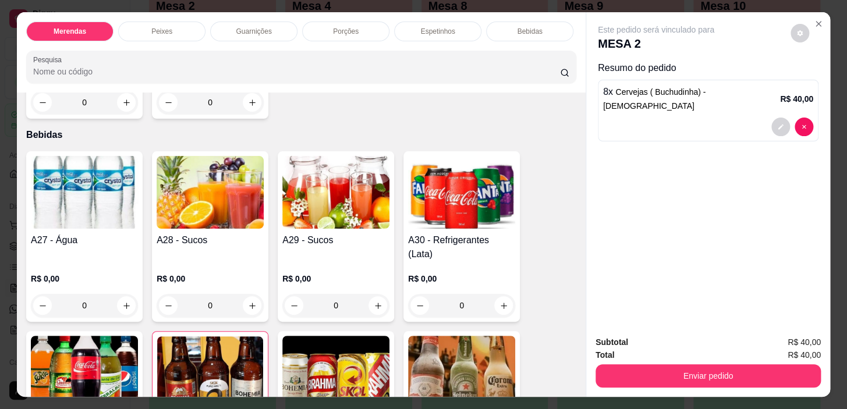
click at [125, 294] on div "0" at bounding box center [84, 305] width 107 height 23
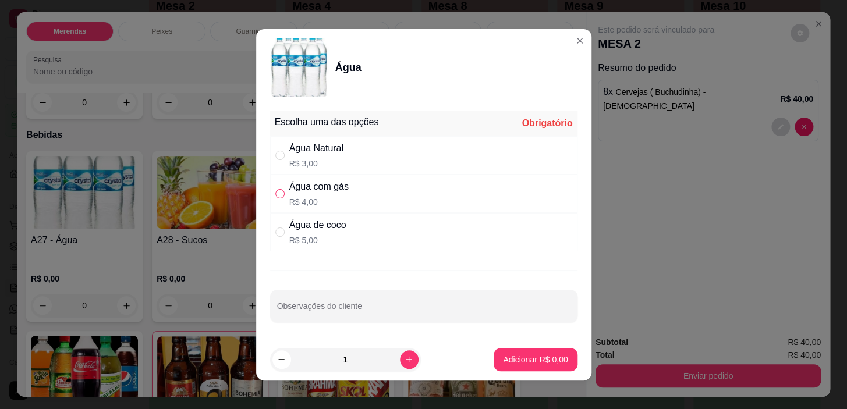
click at [275, 192] on input "" at bounding box center [279, 193] width 9 height 9
radio input "true"
click at [519, 359] on p "Adicionar R$ 4,00" at bounding box center [535, 359] width 63 height 11
type input "1"
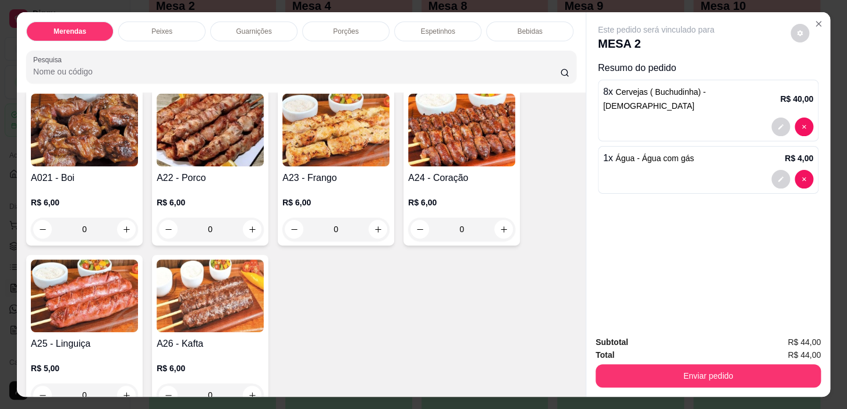
scroll to position [1031, 0]
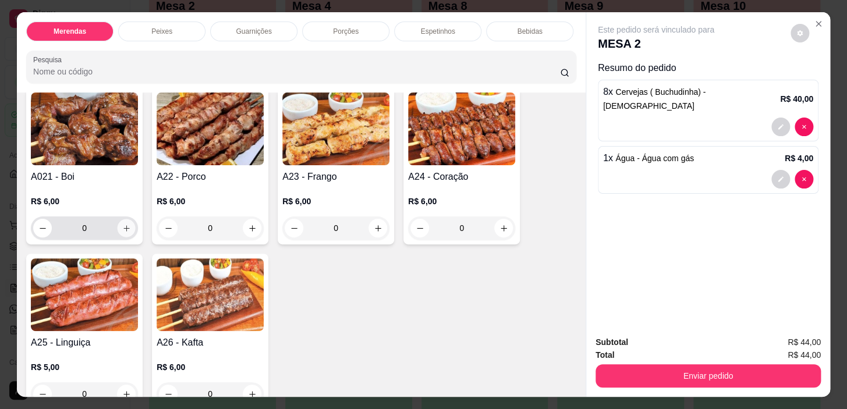
click at [123, 232] on icon "increase-product-quantity" at bounding box center [126, 228] width 9 height 9
type input "1"
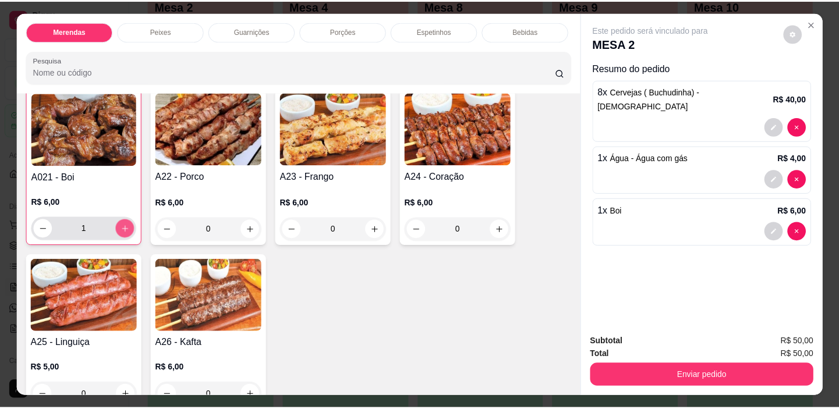
scroll to position [1032, 0]
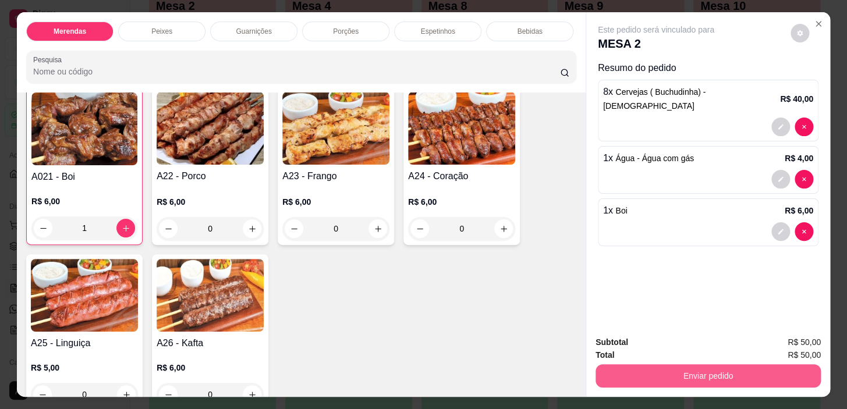
click at [678, 376] on button "Enviar pedido" at bounding box center [708, 376] width 225 height 23
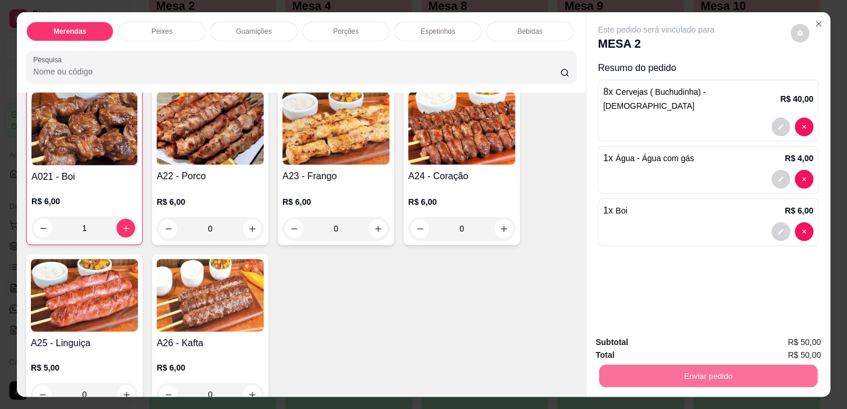
click at [658, 346] on button "Não registrar e enviar pedido" at bounding box center [669, 344] width 121 height 22
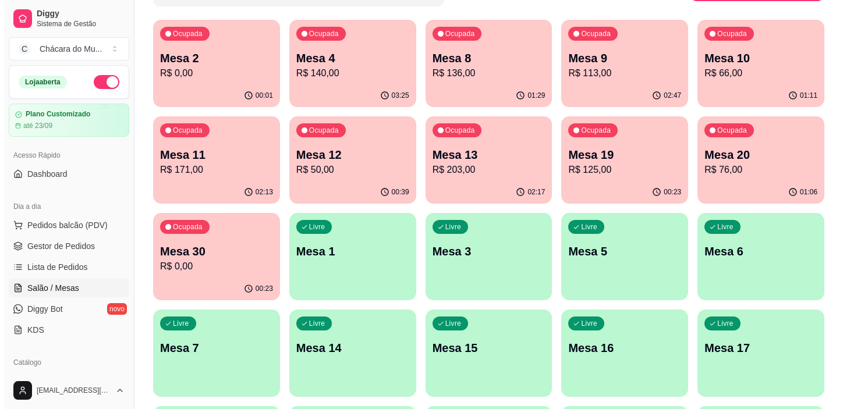
scroll to position [0, 0]
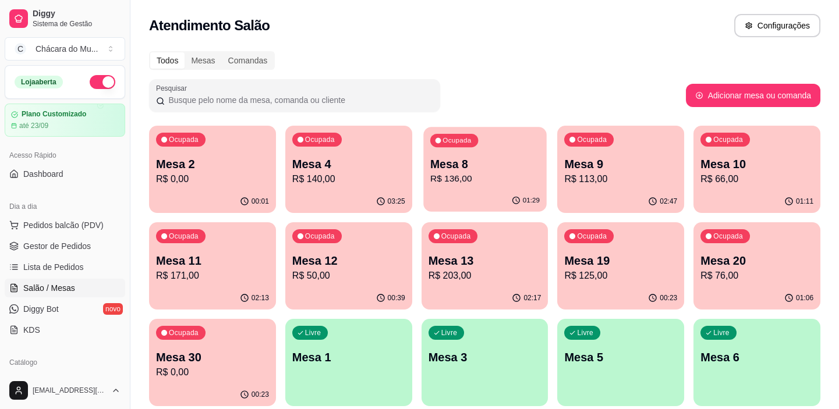
click at [495, 176] on p "R$ 136,00" at bounding box center [484, 178] width 109 height 13
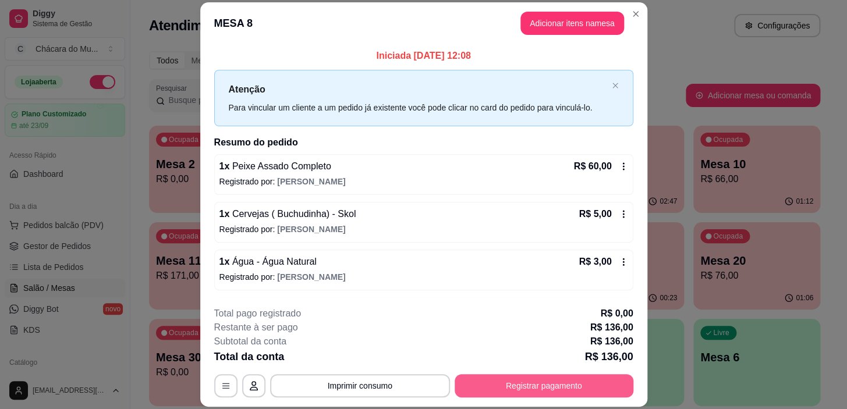
click at [517, 388] on button "Registrar pagamento" at bounding box center [544, 385] width 179 height 23
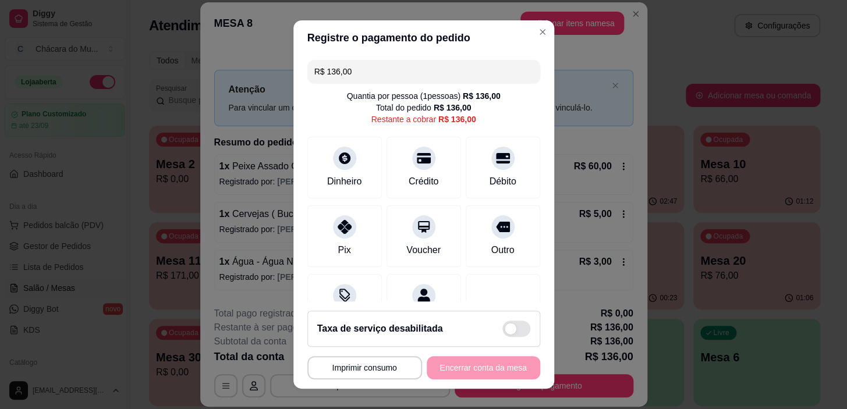
drag, startPoint x: 373, startPoint y: 75, endPoint x: 268, endPoint y: 93, distance: 106.5
click at [268, 93] on div "**********" at bounding box center [423, 204] width 847 height 409
click at [341, 153] on icon at bounding box center [344, 154] width 15 height 15
click at [494, 164] on div at bounding box center [503, 156] width 26 height 26
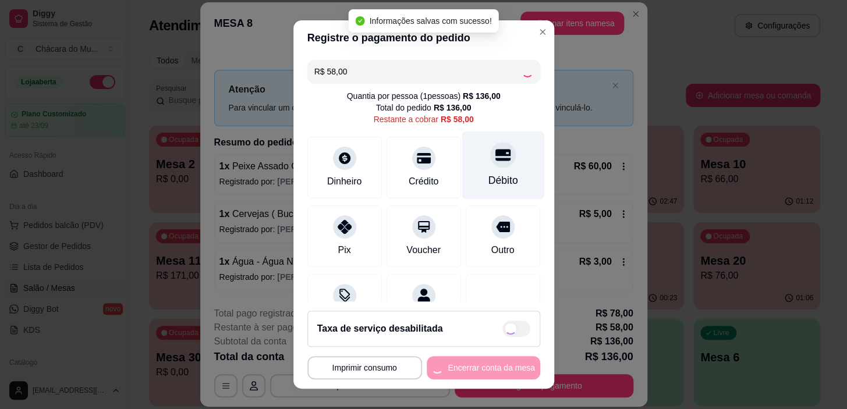
type input "R$ 0,00"
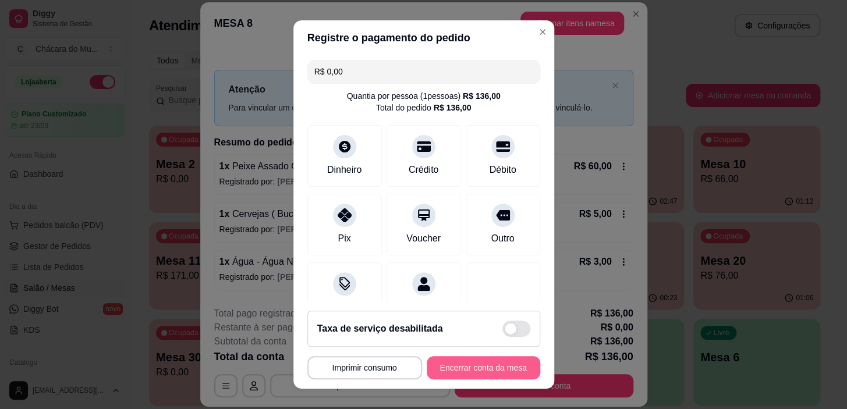
click at [463, 361] on button "Encerrar conta da mesa" at bounding box center [484, 367] width 114 height 23
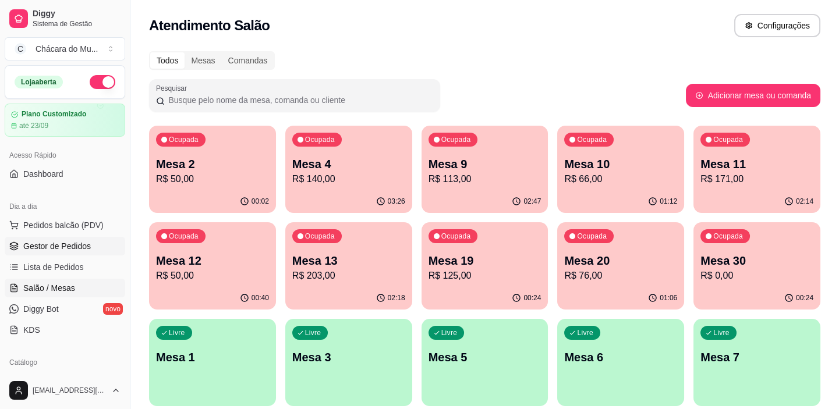
click at [78, 245] on span "Gestor de Pedidos" at bounding box center [57, 246] width 68 height 12
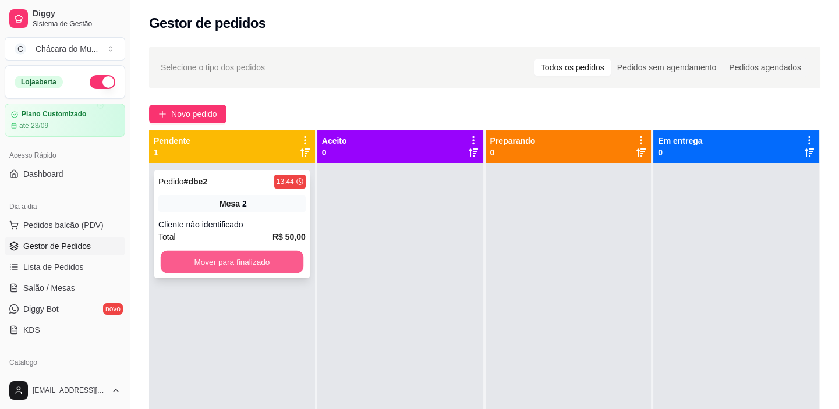
click at [227, 256] on button "Mover para finalizado" at bounding box center [232, 262] width 143 height 23
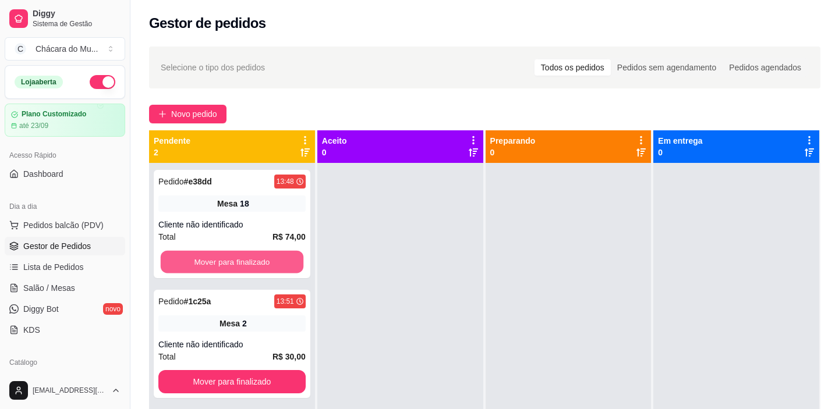
click at [227, 256] on button "Mover para finalizado" at bounding box center [232, 262] width 143 height 23
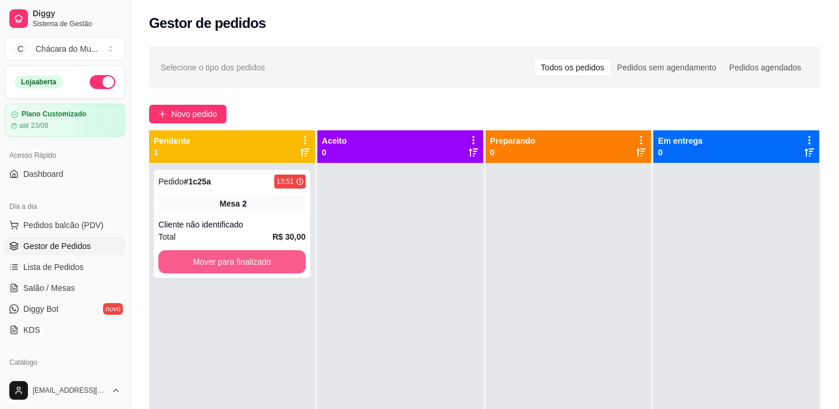
click at [227, 256] on button "Mover para finalizado" at bounding box center [231, 261] width 147 height 23
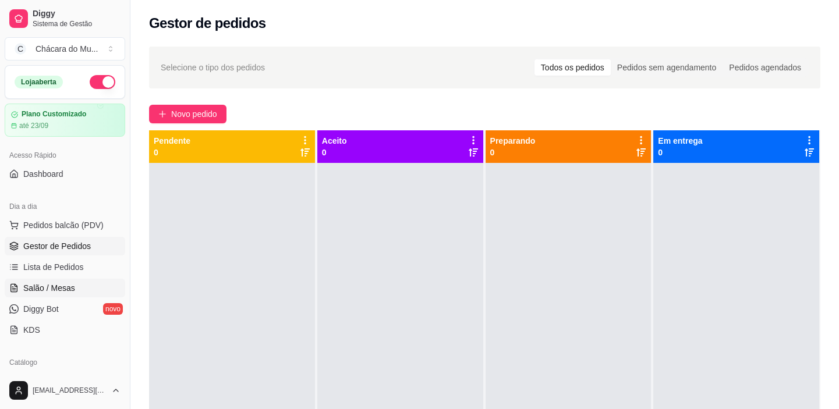
click at [51, 291] on span "Salão / Mesas" at bounding box center [49, 288] width 52 height 12
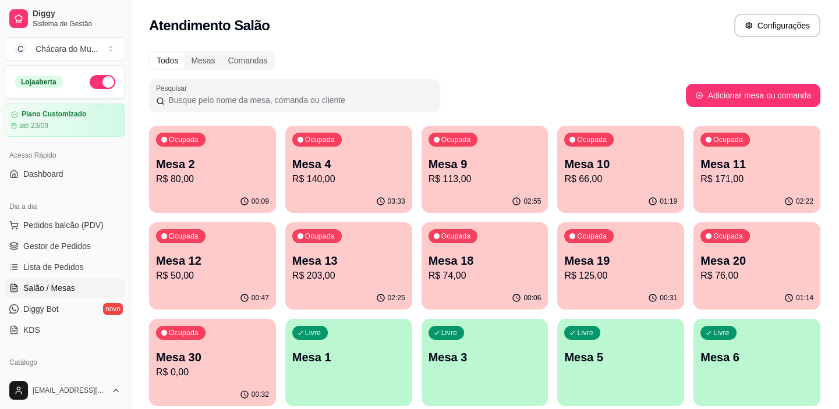
click at [336, 169] on p "Mesa 4" at bounding box center [348, 164] width 113 height 16
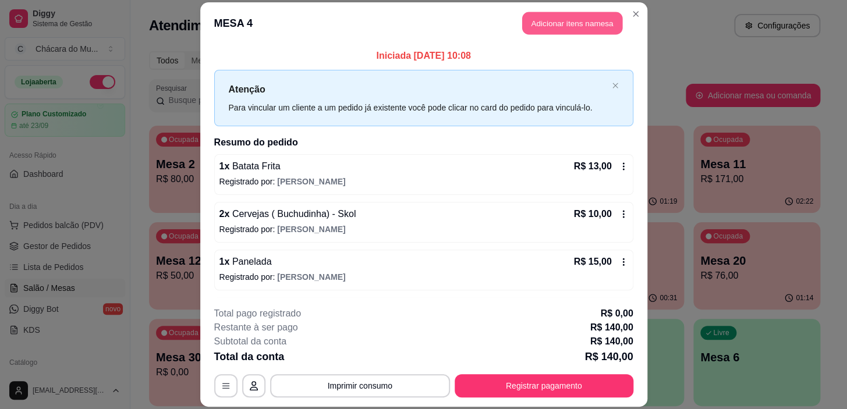
click at [568, 19] on button "Adicionar itens na mesa" at bounding box center [572, 23] width 100 height 23
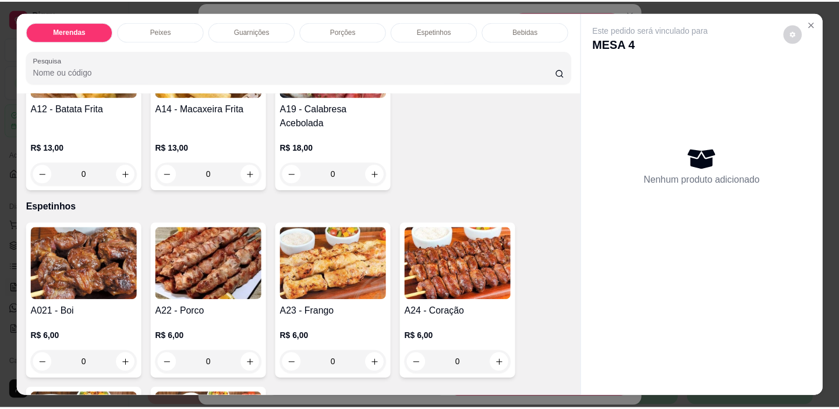
scroll to position [1059, 0]
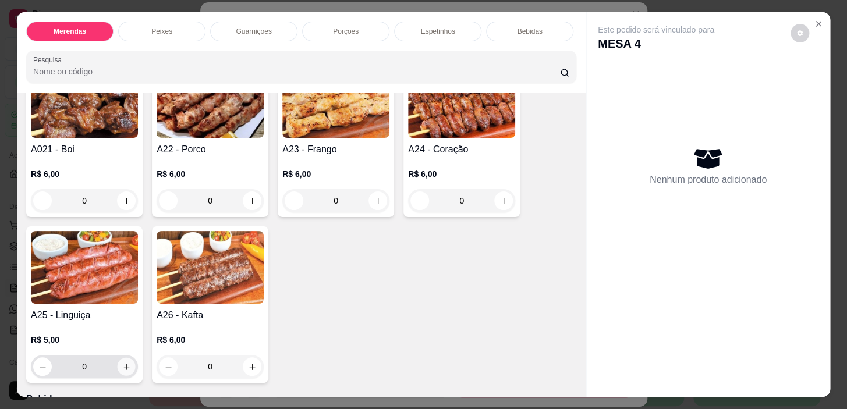
click at [122, 372] on icon "increase-product-quantity" at bounding box center [126, 367] width 9 height 9
type input "1"
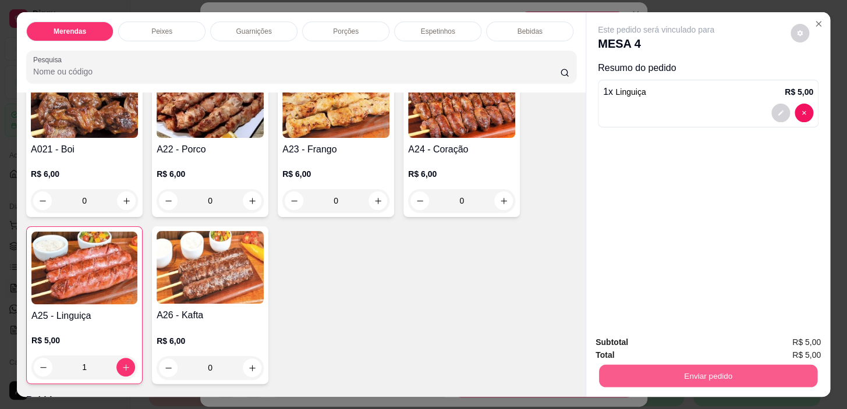
click at [662, 373] on button "Enviar pedido" at bounding box center [708, 376] width 218 height 23
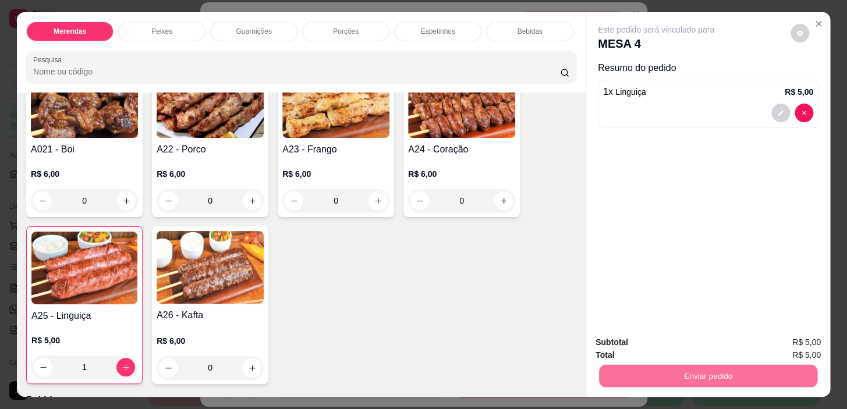
click at [712, 343] on button "Não registrar e enviar pedido" at bounding box center [669, 343] width 121 height 22
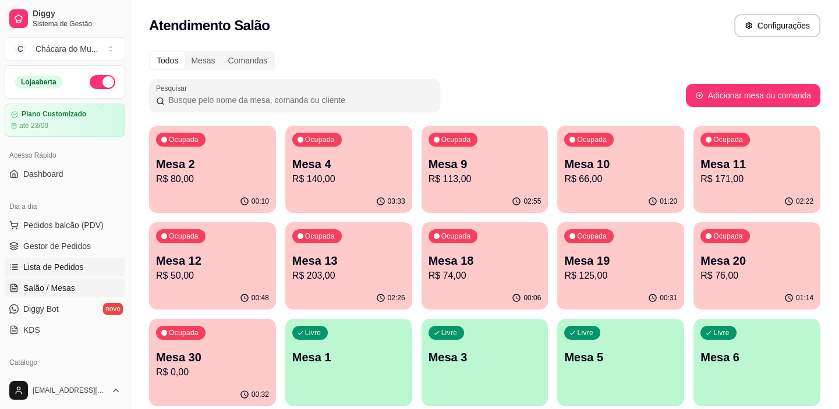
click at [45, 259] on link "Lista de Pedidos" at bounding box center [65, 267] width 121 height 19
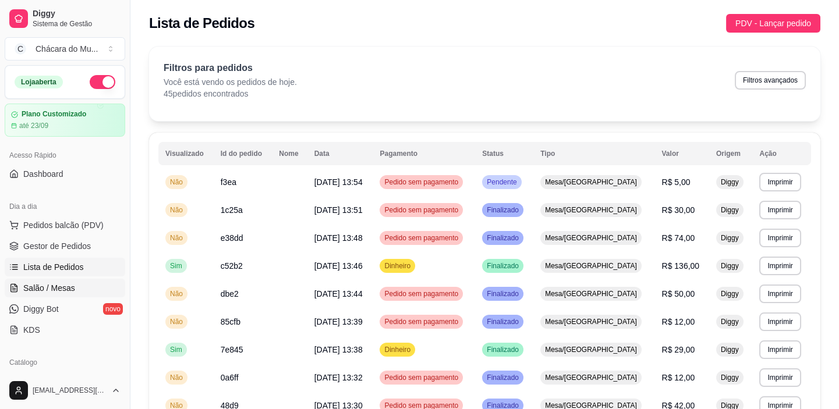
click at [59, 294] on link "Salão / Mesas" at bounding box center [65, 288] width 121 height 19
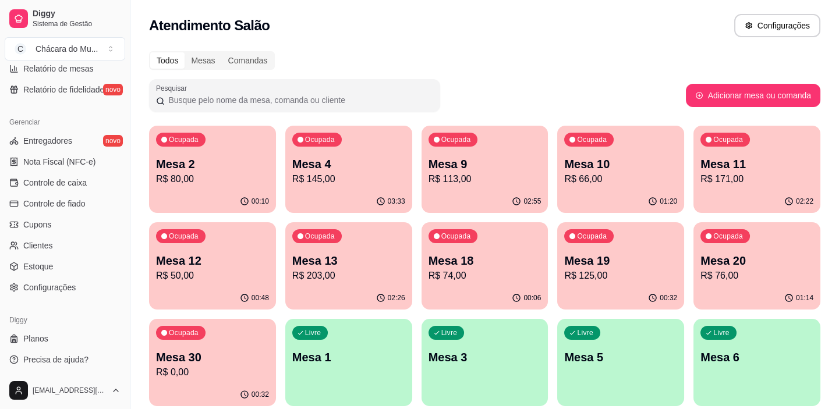
scroll to position [427, 0]
click at [43, 261] on span "Estoque" at bounding box center [38, 266] width 30 height 12
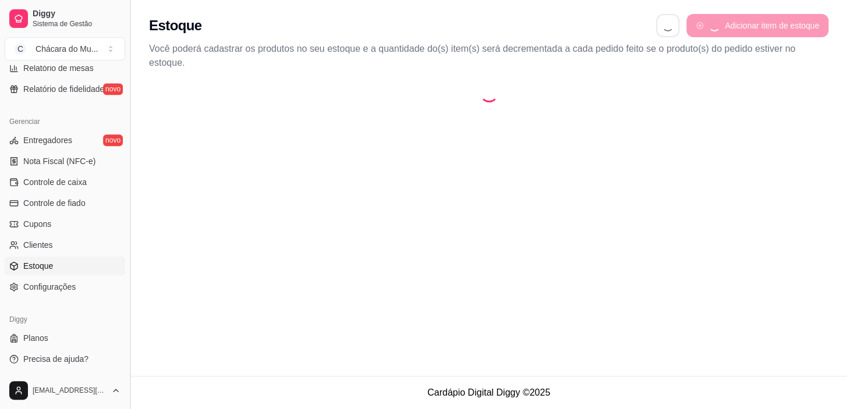
select select "QUANTITY_ORDER"
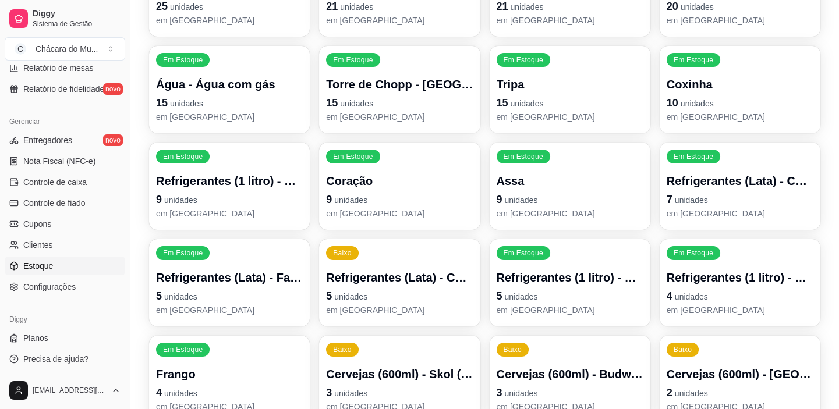
scroll to position [581, 0]
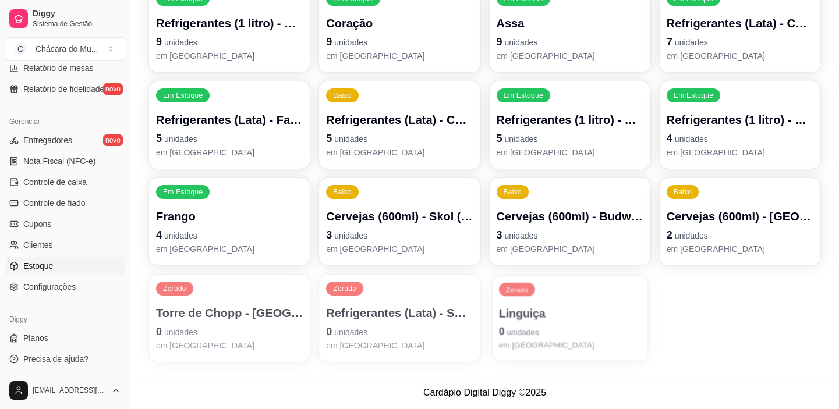
click at [525, 307] on p "Linguiça" at bounding box center [569, 314] width 143 height 16
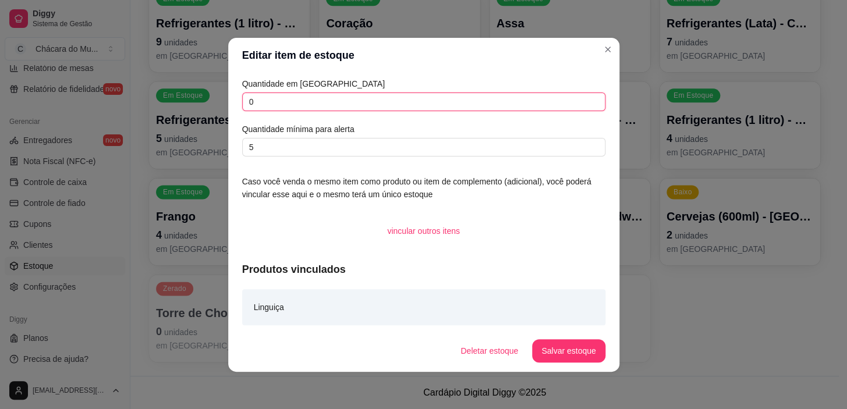
click at [273, 104] on input "0" at bounding box center [423, 102] width 363 height 19
drag, startPoint x: 253, startPoint y: 102, endPoint x: 204, endPoint y: 121, distance: 52.0
click at [204, 121] on div "Editar item de estoque Quantidade em estoque 01000000 Quantidade mínima para al…" at bounding box center [423, 204] width 847 height 409
type input "1000000"
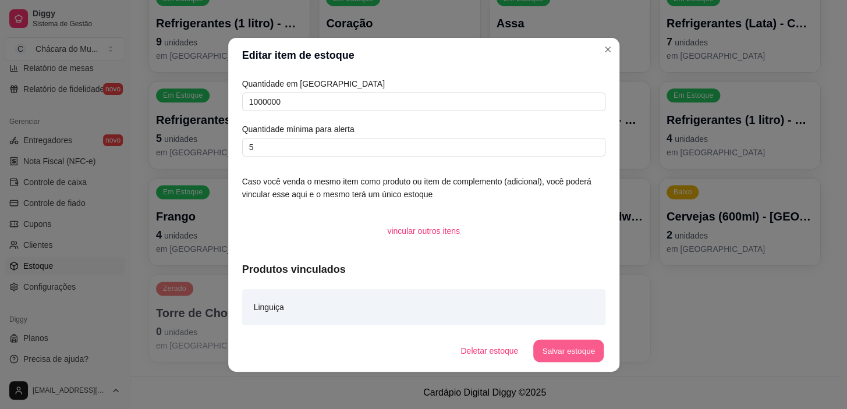
click at [585, 352] on button "Salvar estoque" at bounding box center [568, 350] width 71 height 23
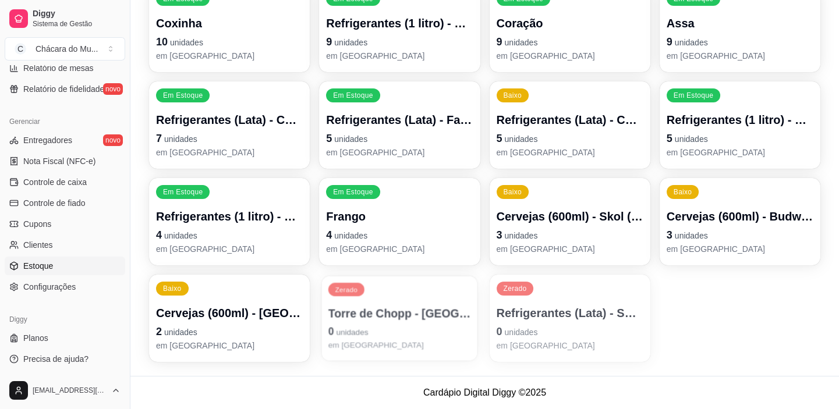
click at [439, 307] on p "Torre de Chopp - [GEOGRAPHIC_DATA]" at bounding box center [399, 314] width 143 height 16
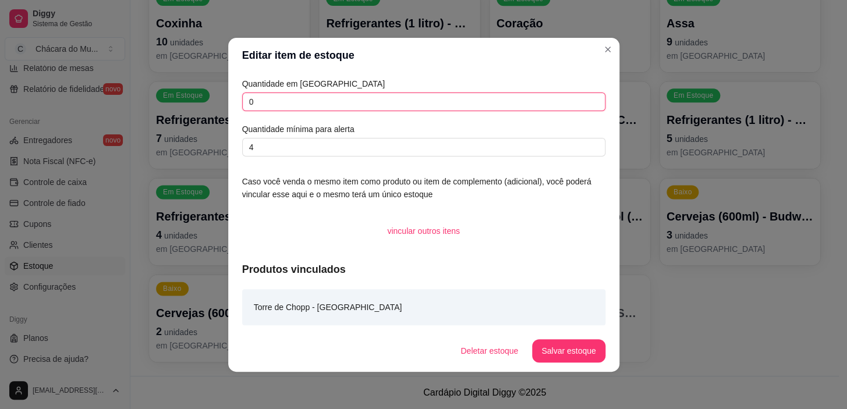
click at [297, 104] on input "0" at bounding box center [423, 102] width 363 height 19
type input "1000000"
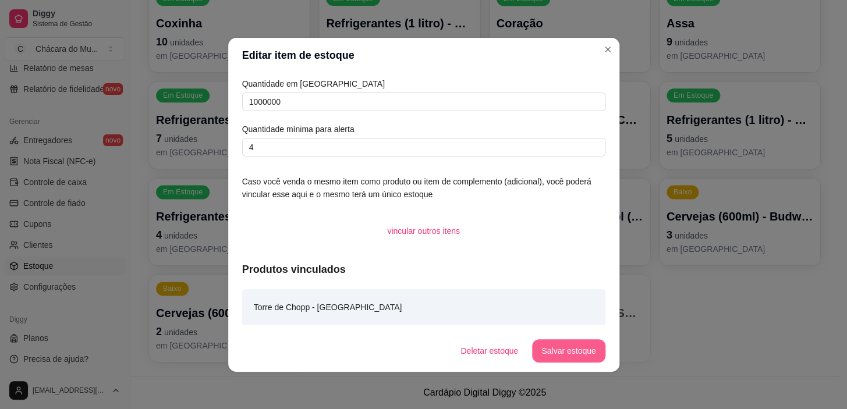
click at [575, 340] on button "Salvar estoque" at bounding box center [568, 350] width 73 height 23
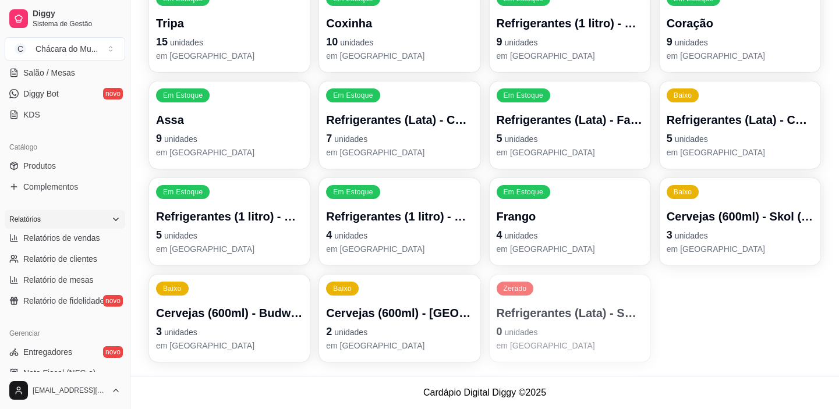
scroll to position [0, 0]
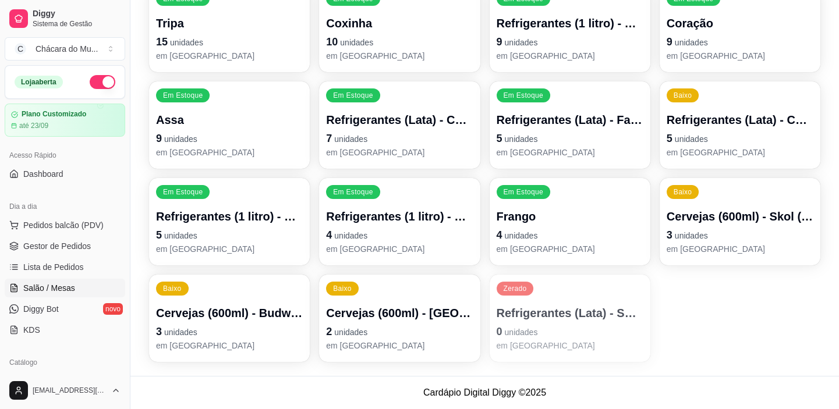
click at [67, 292] on span "Salão / Mesas" at bounding box center [49, 288] width 52 height 12
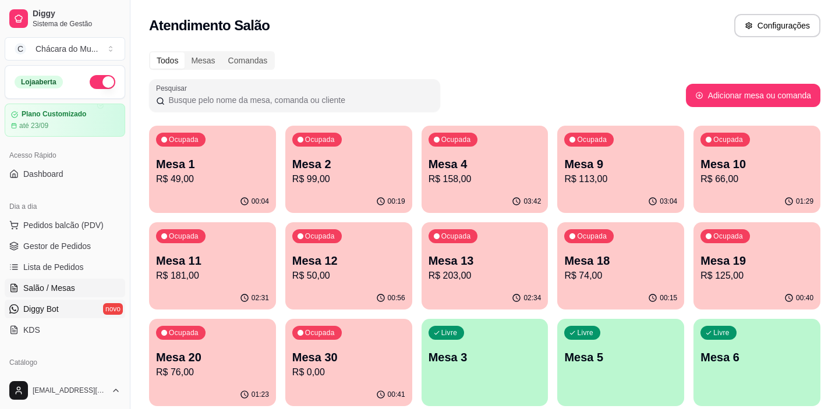
click at [49, 306] on span "Diggy Bot" at bounding box center [41, 309] width 36 height 12
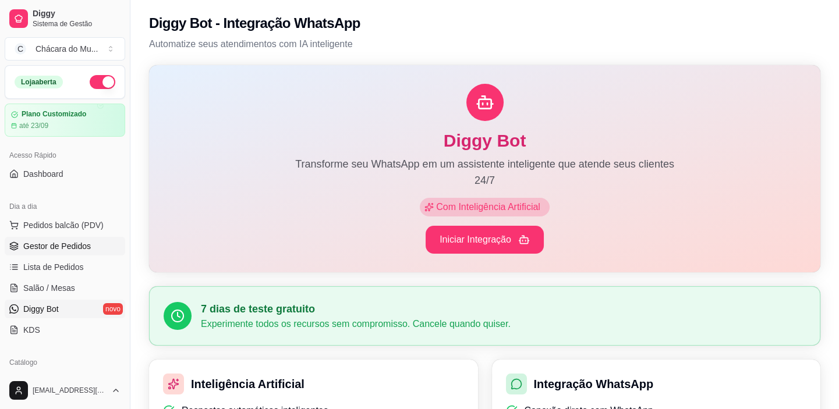
click at [66, 246] on span "Gestor de Pedidos" at bounding box center [57, 246] width 68 height 12
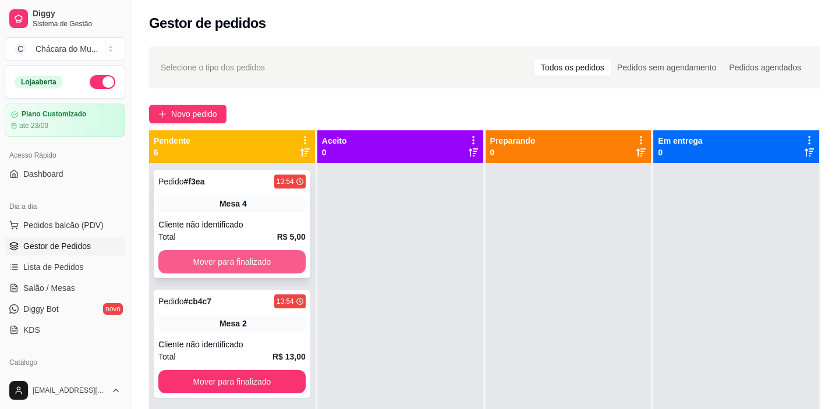
click at [201, 258] on button "Mover para finalizado" at bounding box center [231, 261] width 147 height 23
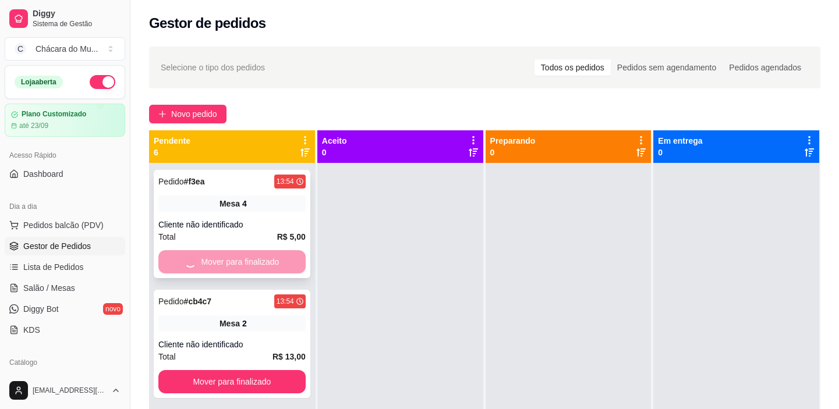
click at [201, 370] on button "Mover para finalizado" at bounding box center [231, 381] width 147 height 23
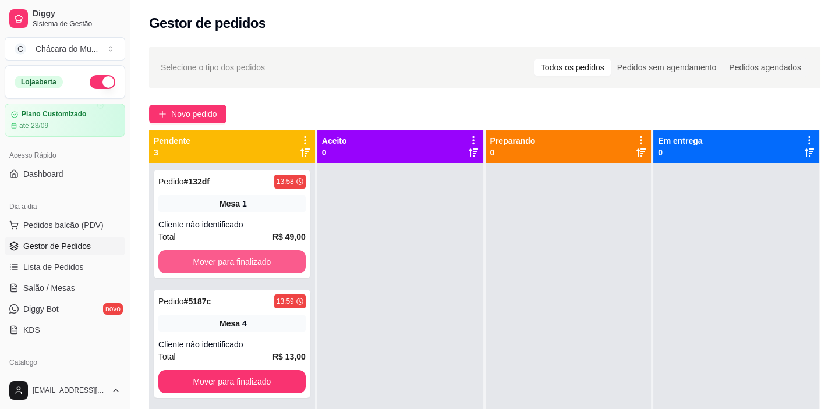
click at [201, 258] on button "Mover para finalizado" at bounding box center [231, 261] width 147 height 23
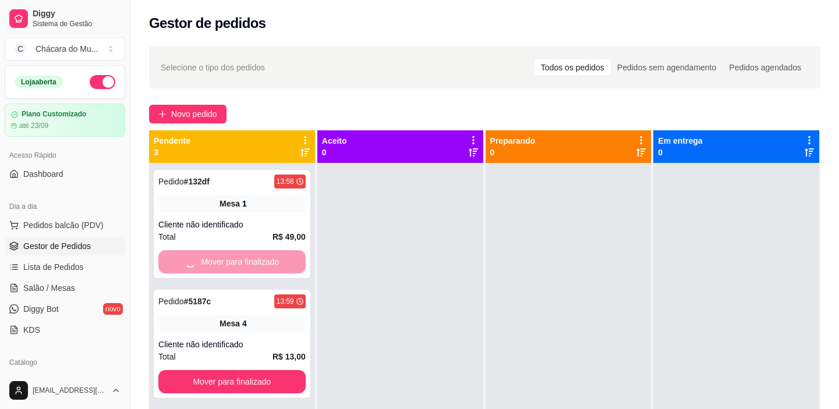
click at [201, 370] on button "Mover para finalizado" at bounding box center [231, 381] width 147 height 23
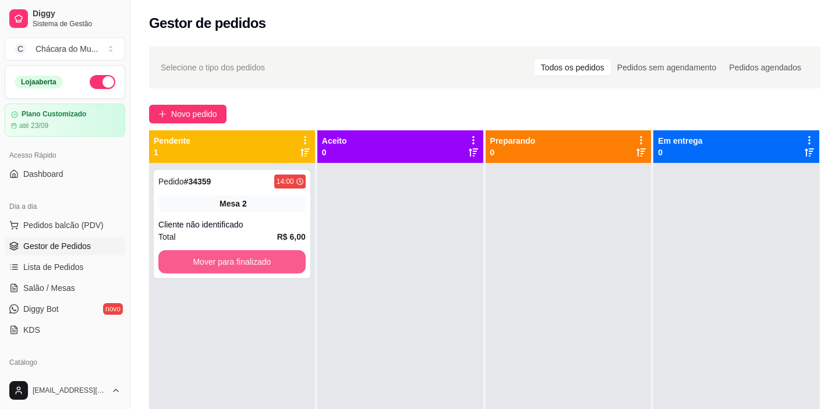
click at [201, 258] on button "Mover para finalizado" at bounding box center [231, 261] width 147 height 23
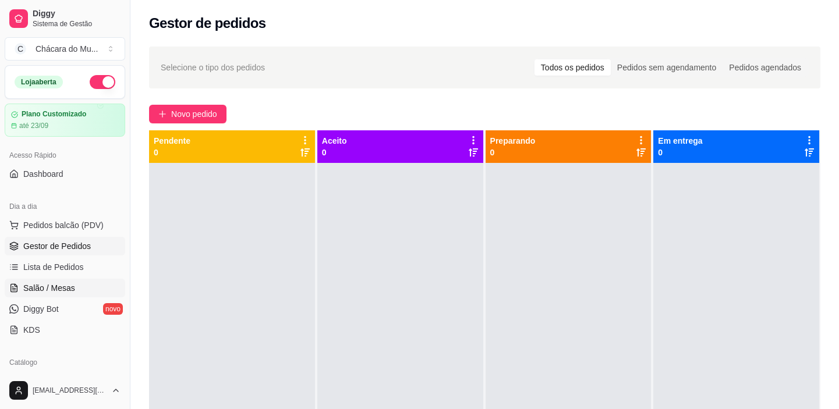
click at [59, 282] on span "Salão / Mesas" at bounding box center [49, 288] width 52 height 12
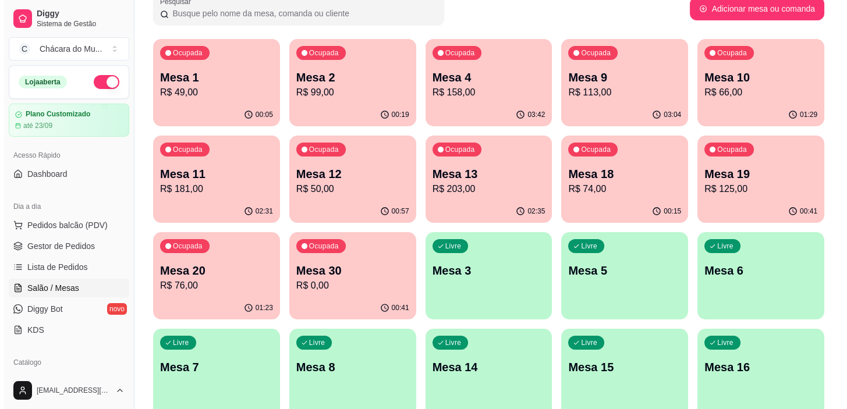
scroll to position [105, 0]
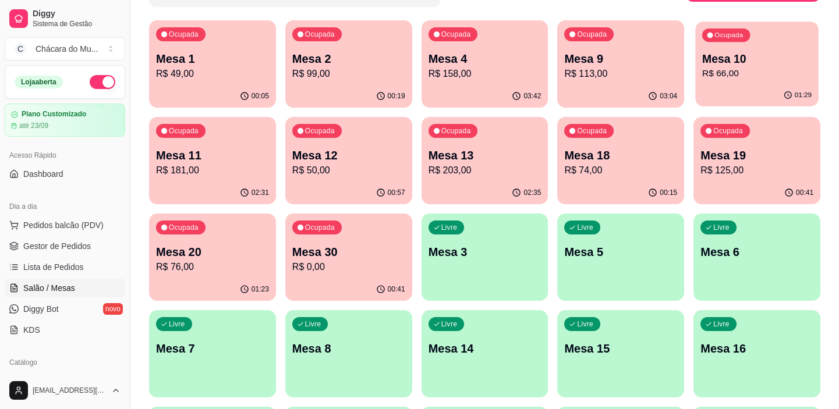
click at [760, 79] on p "R$ 66,00" at bounding box center [756, 73] width 109 height 13
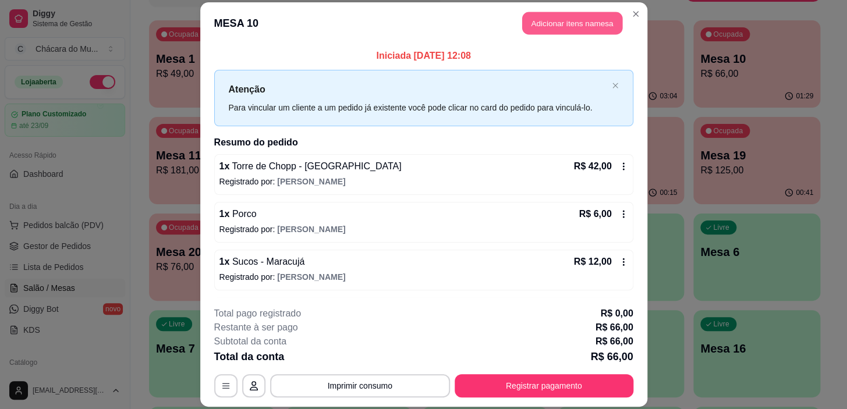
click at [579, 20] on button "Adicionar itens na mesa" at bounding box center [572, 23] width 100 height 23
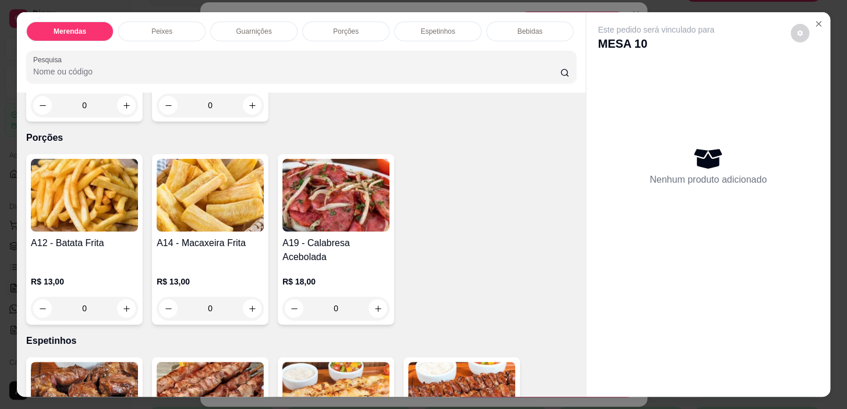
scroll to position [794, 0]
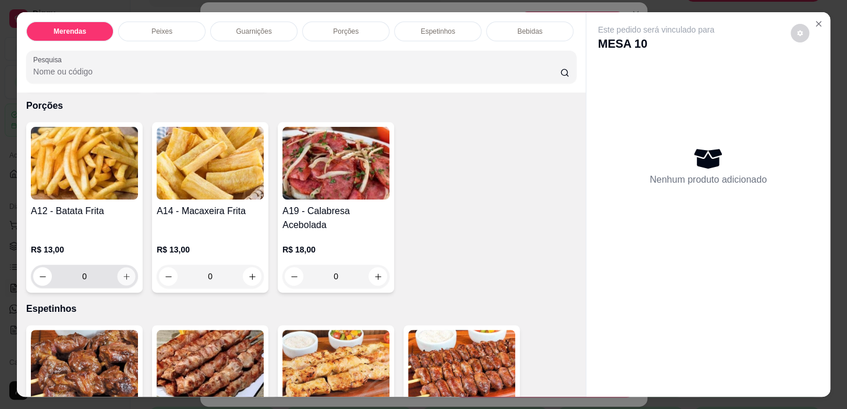
click at [122, 278] on icon "increase-product-quantity" at bounding box center [126, 277] width 9 height 9
type input "1"
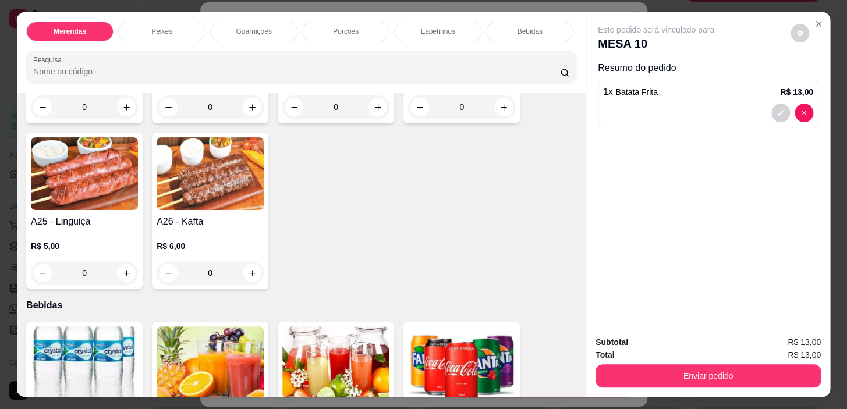
scroll to position [1059, 0]
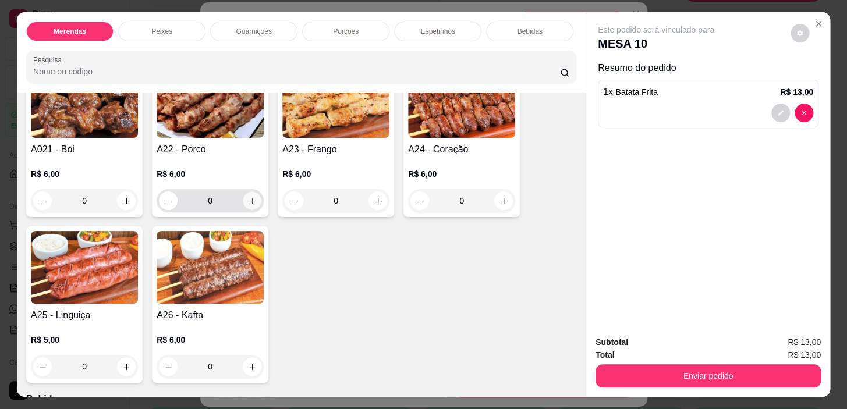
click at [248, 203] on icon "increase-product-quantity" at bounding box center [252, 201] width 9 height 9
type input "1"
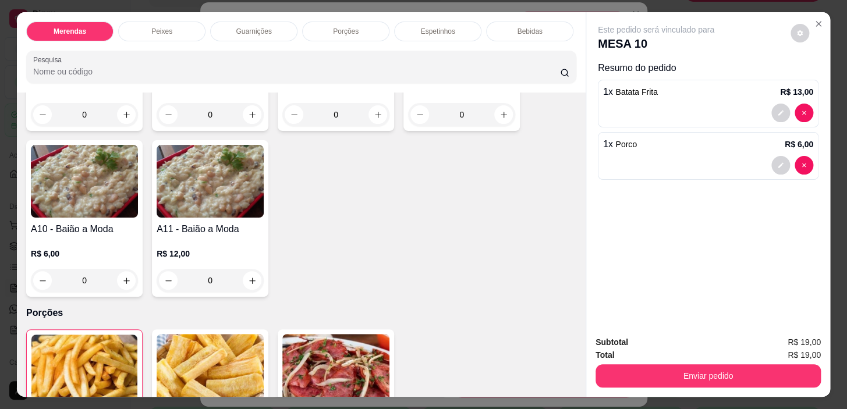
scroll to position [554, 0]
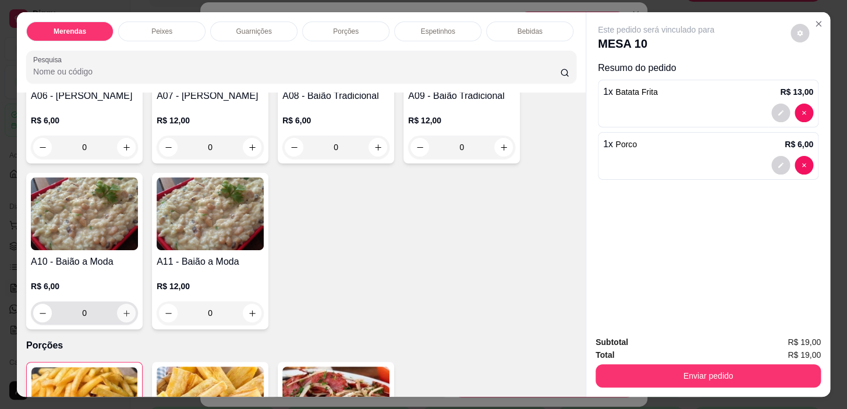
click at [122, 320] on button "increase-product-quantity" at bounding box center [126, 313] width 19 height 19
type input "1"
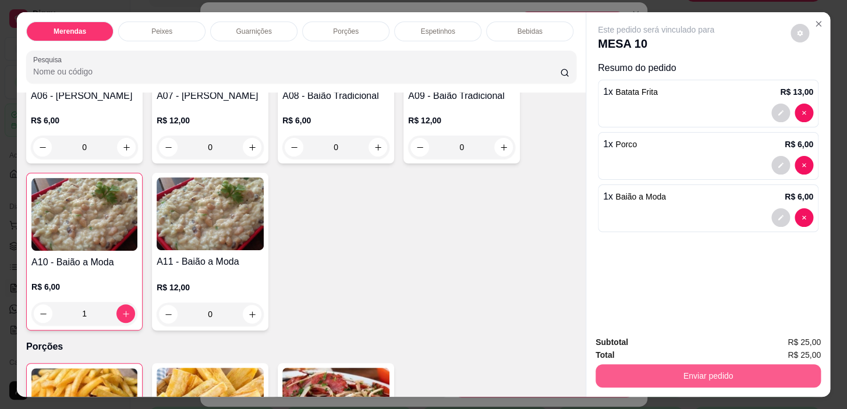
click at [656, 377] on button "Enviar pedido" at bounding box center [708, 376] width 225 height 23
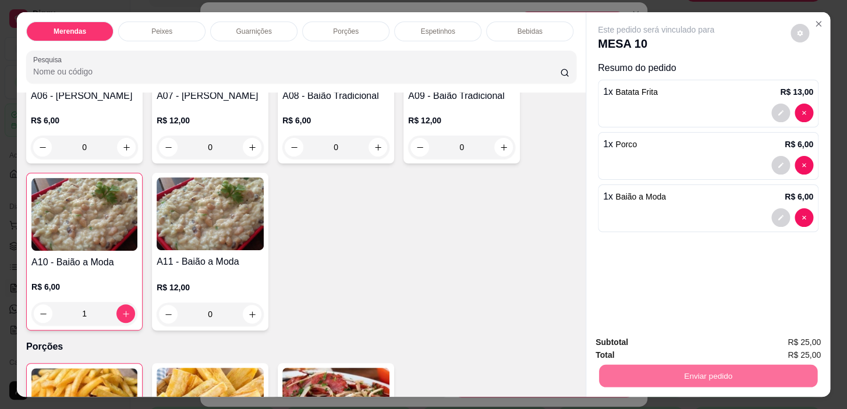
click at [675, 340] on button "Não registrar e enviar pedido" at bounding box center [669, 344] width 121 height 22
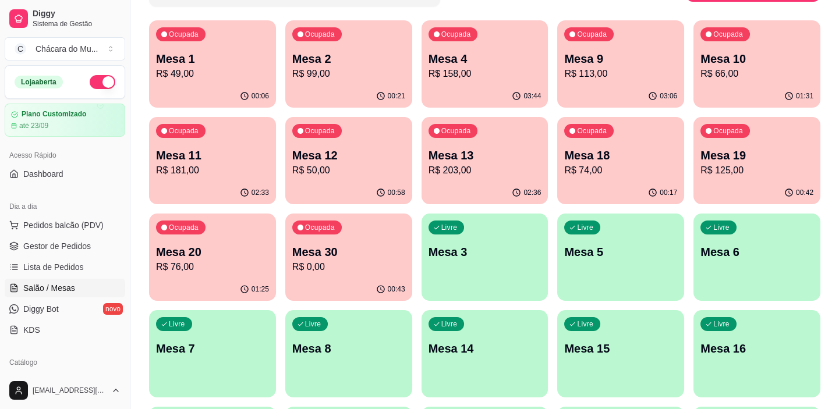
click at [583, 54] on p "Mesa 9" at bounding box center [620, 59] width 113 height 16
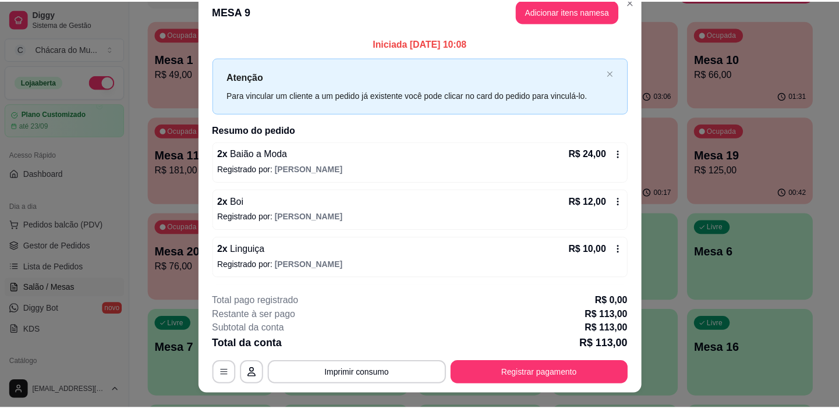
scroll to position [0, 0]
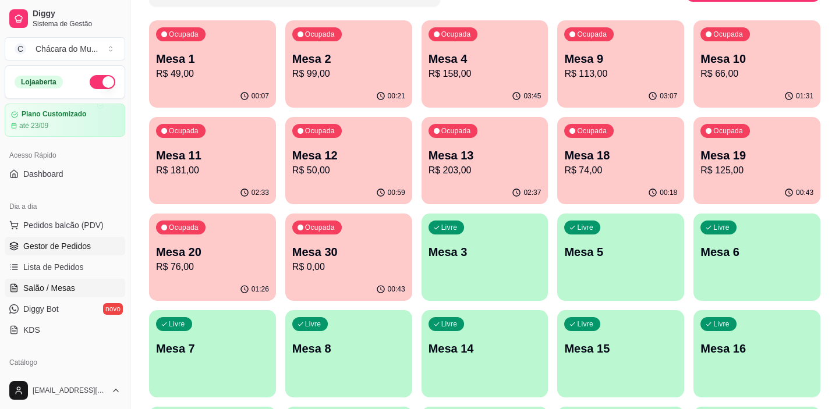
click at [61, 249] on span "Gestor de Pedidos" at bounding box center [57, 246] width 68 height 12
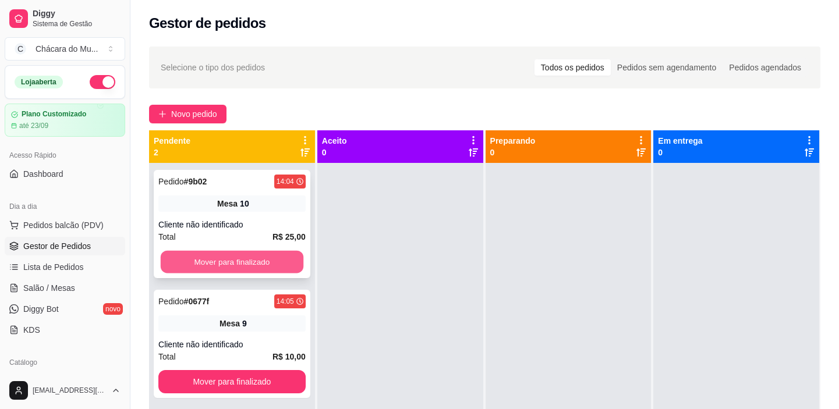
click at [246, 266] on button "Mover para finalizado" at bounding box center [232, 262] width 143 height 23
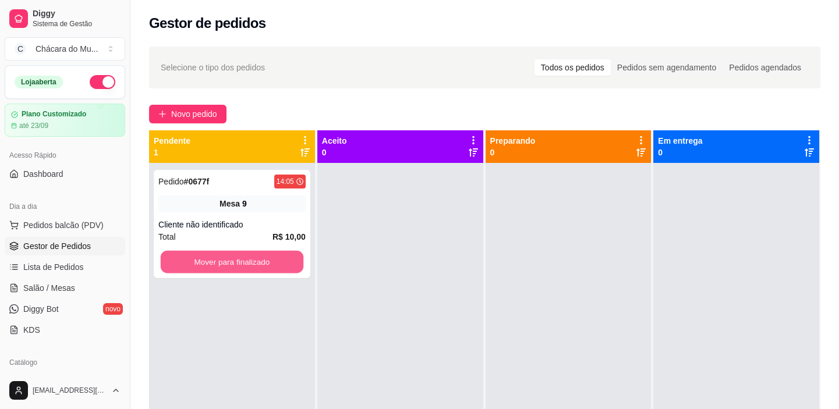
click at [246, 266] on button "Mover para finalizado" at bounding box center [232, 262] width 143 height 23
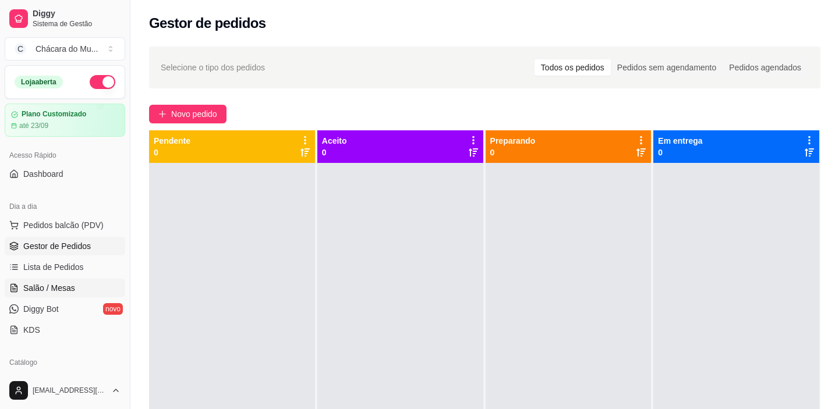
click at [48, 288] on span "Salão / Mesas" at bounding box center [49, 288] width 52 height 12
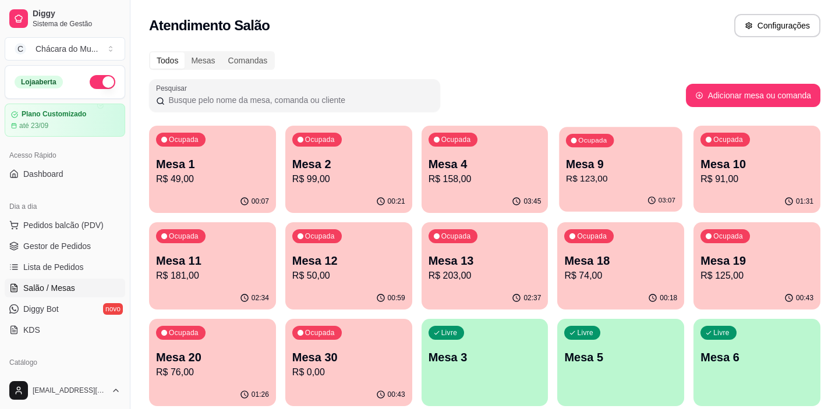
click at [665, 181] on p "R$ 123,00" at bounding box center [620, 178] width 109 height 13
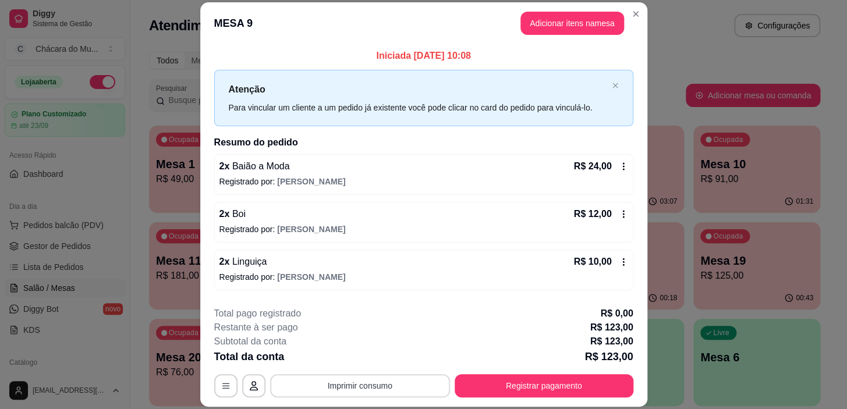
click at [402, 391] on button "Imprimir consumo" at bounding box center [360, 385] width 180 height 23
click at [387, 361] on button "IMPRESSORA" at bounding box center [359, 359] width 84 height 19
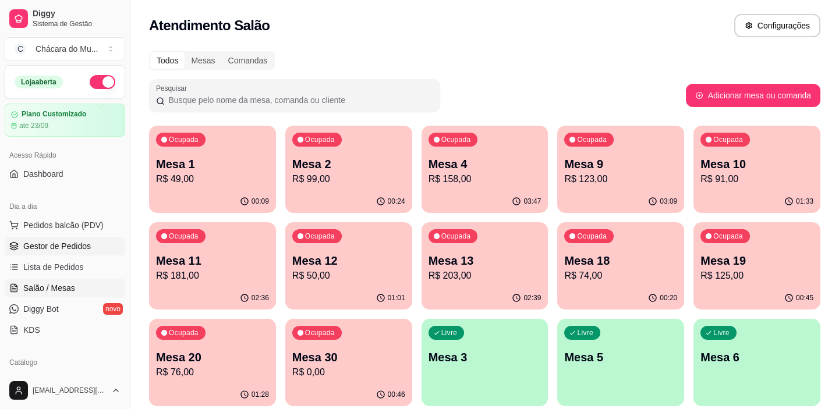
click at [45, 243] on span "Gestor de Pedidos" at bounding box center [57, 246] width 68 height 12
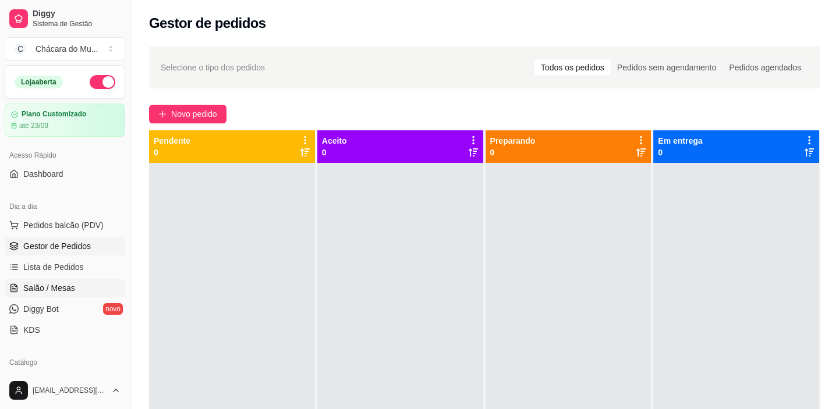
click at [51, 282] on span "Salão / Mesas" at bounding box center [49, 288] width 52 height 12
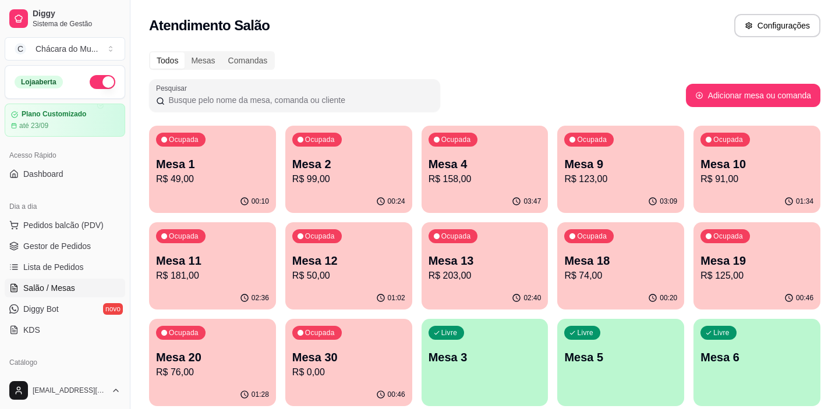
click at [438, 261] on p "Mesa 13" at bounding box center [485, 261] width 113 height 16
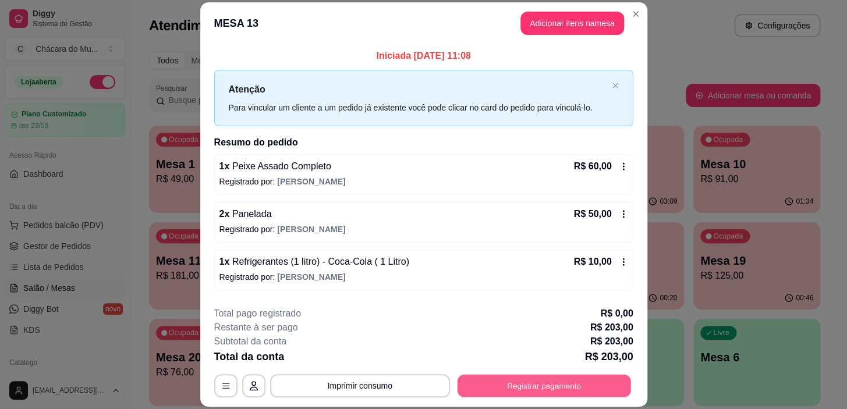
click at [466, 385] on button "Registrar pagamento" at bounding box center [544, 386] width 174 height 23
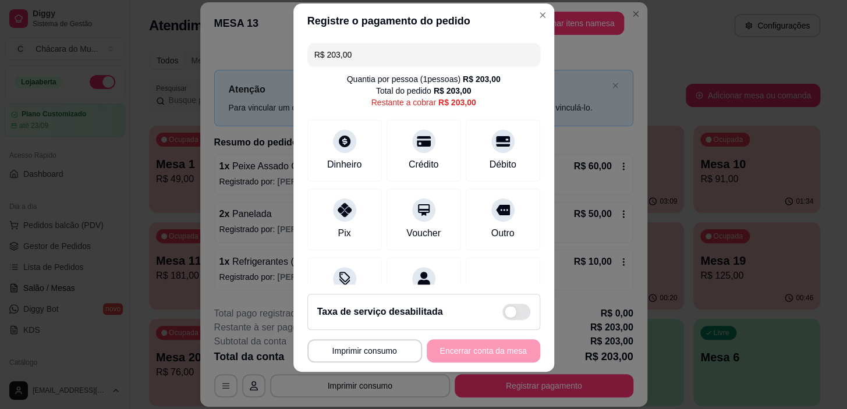
drag, startPoint x: 360, startPoint y: 46, endPoint x: 269, endPoint y: 52, distance: 91.0
click at [269, 52] on div "**********" at bounding box center [423, 204] width 847 height 409
click at [324, 146] on div "Dinheiro" at bounding box center [344, 149] width 82 height 68
drag, startPoint x: 346, startPoint y: 53, endPoint x: 201, endPoint y: 69, distance: 145.9
click at [201, 69] on div "**********" at bounding box center [423, 204] width 847 height 409
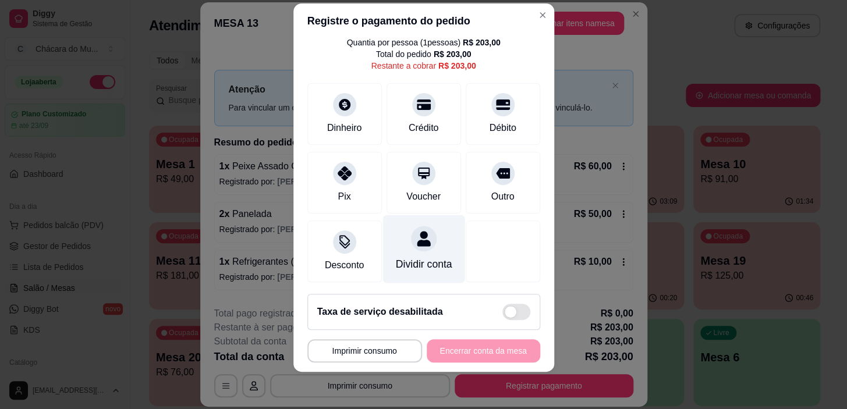
scroll to position [52, 0]
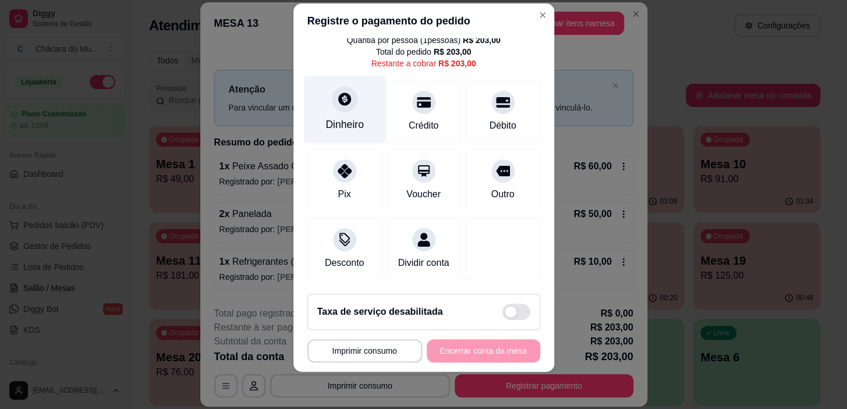
click at [330, 101] on div "Dinheiro" at bounding box center [344, 110] width 82 height 68
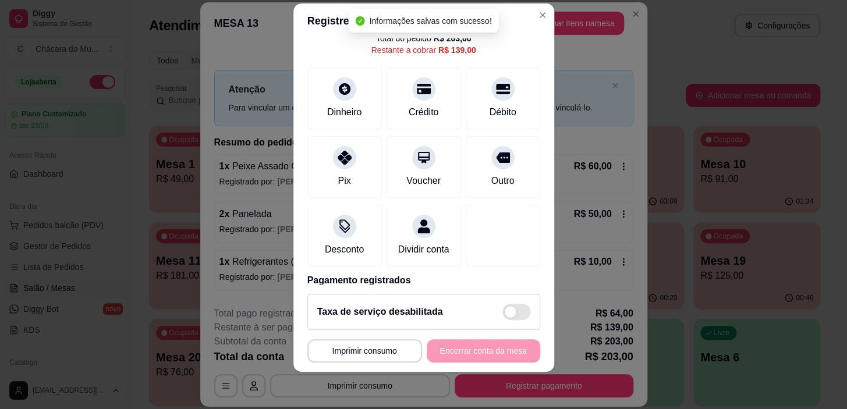
click at [472, 346] on div "**********" at bounding box center [423, 350] width 233 height 23
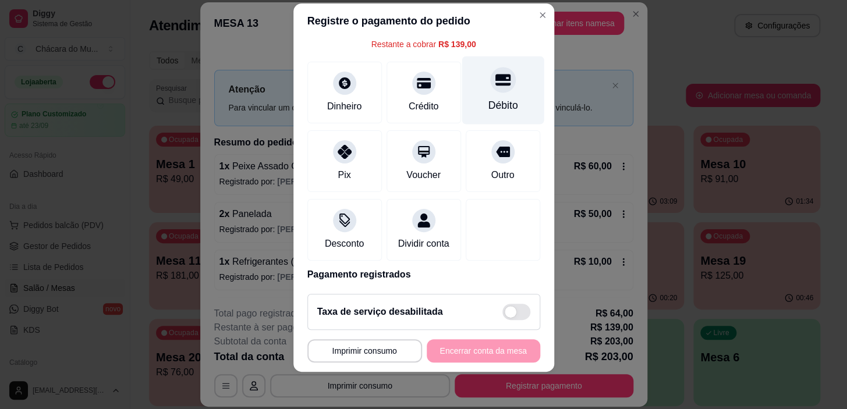
scroll to position [0, 0]
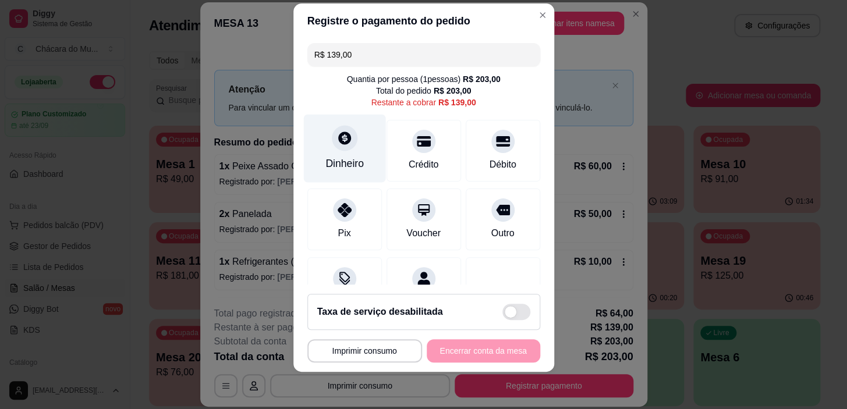
click at [335, 148] on div at bounding box center [345, 139] width 26 height 26
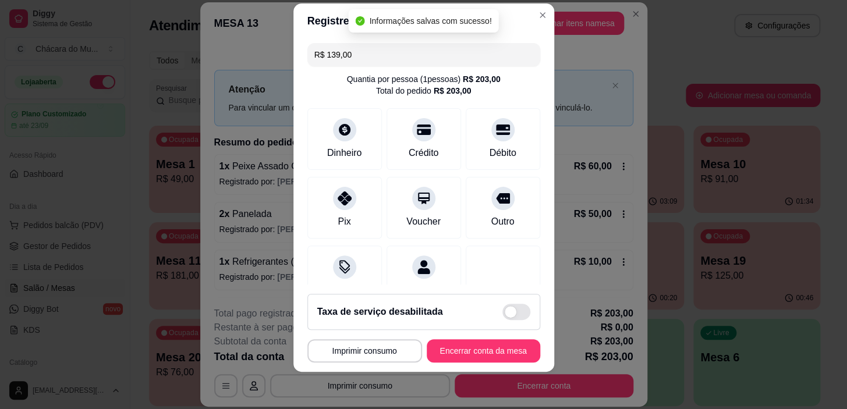
type input "R$ 0,00"
click at [483, 351] on button "Encerrar conta da mesa" at bounding box center [484, 350] width 114 height 23
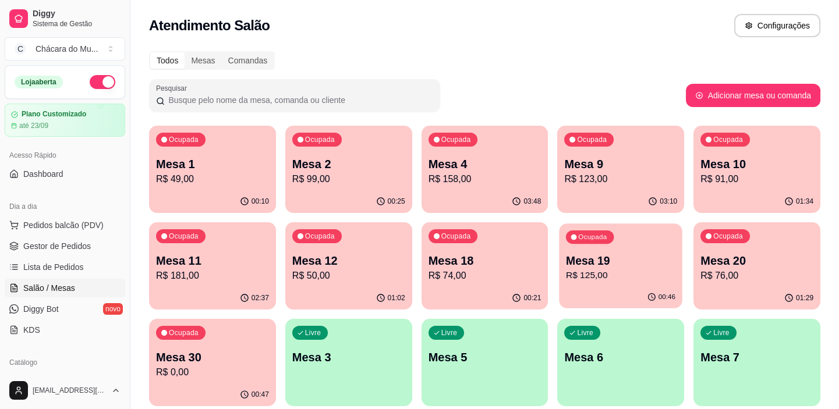
click at [595, 256] on p "Mesa 19" at bounding box center [620, 261] width 109 height 16
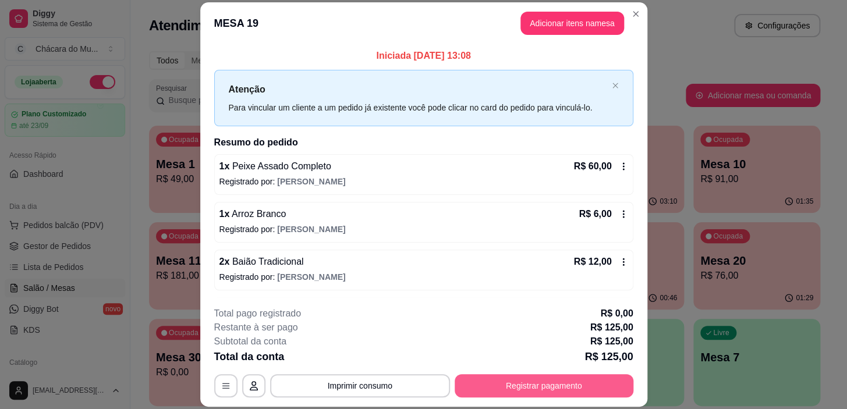
click at [540, 378] on button "Registrar pagamento" at bounding box center [544, 385] width 179 height 23
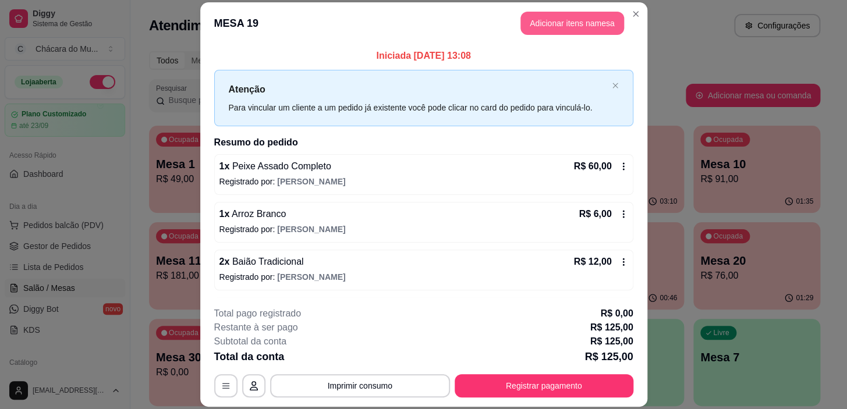
click at [547, 13] on button "Adicionar itens na mesa" at bounding box center [573, 23] width 104 height 23
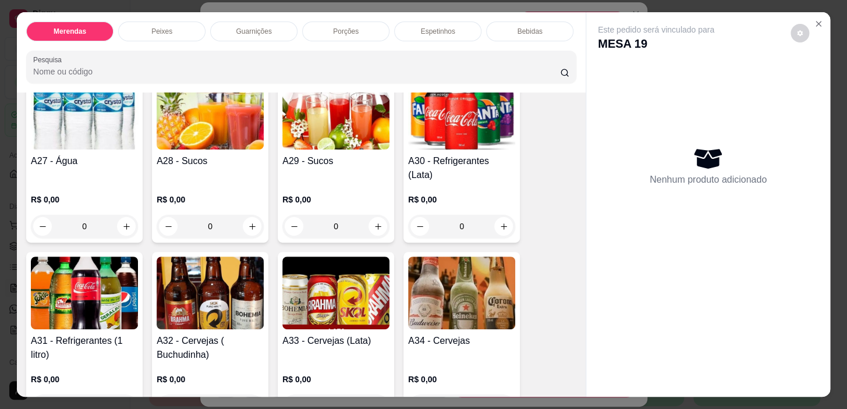
scroll to position [1429, 0]
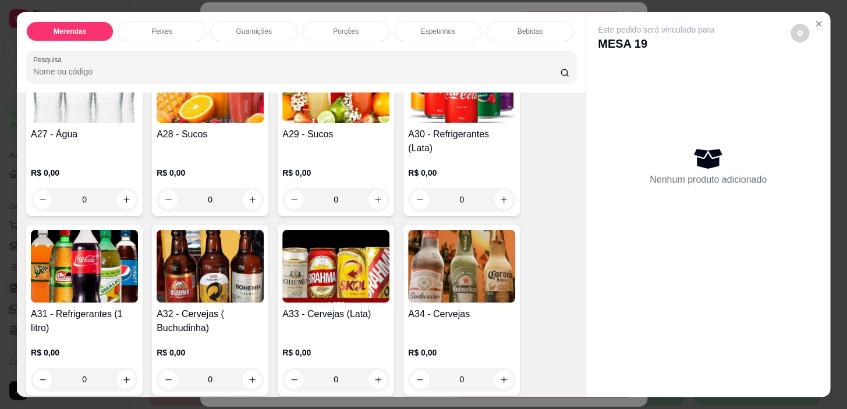
click at [246, 368] on div "0" at bounding box center [210, 379] width 107 height 23
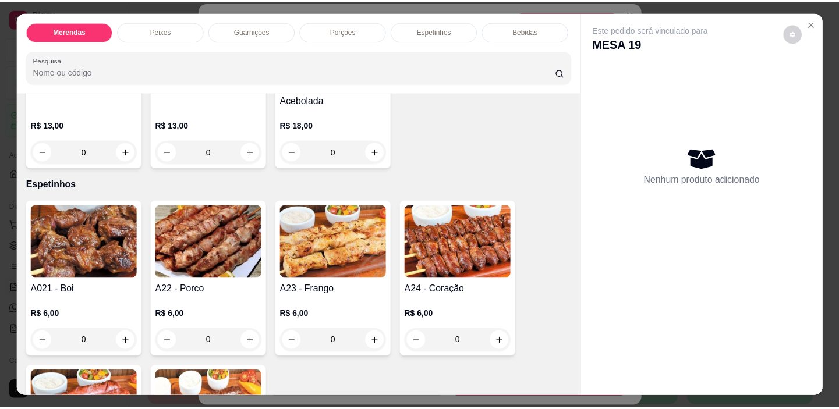
scroll to position [924, 0]
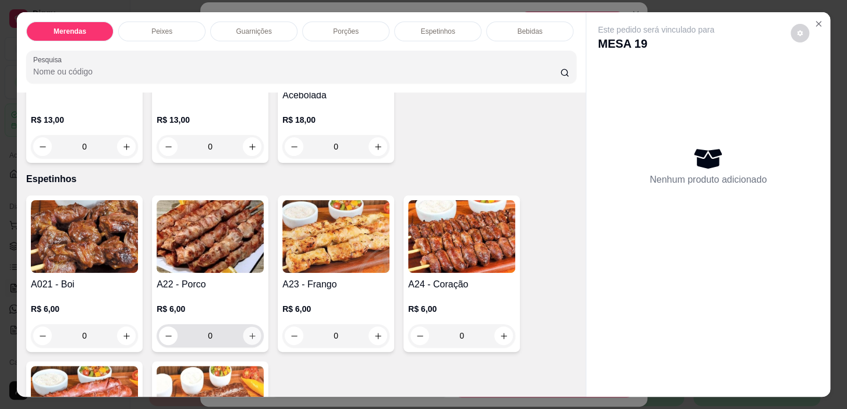
click at [248, 335] on icon "increase-product-quantity" at bounding box center [252, 336] width 9 height 9
type input "1"
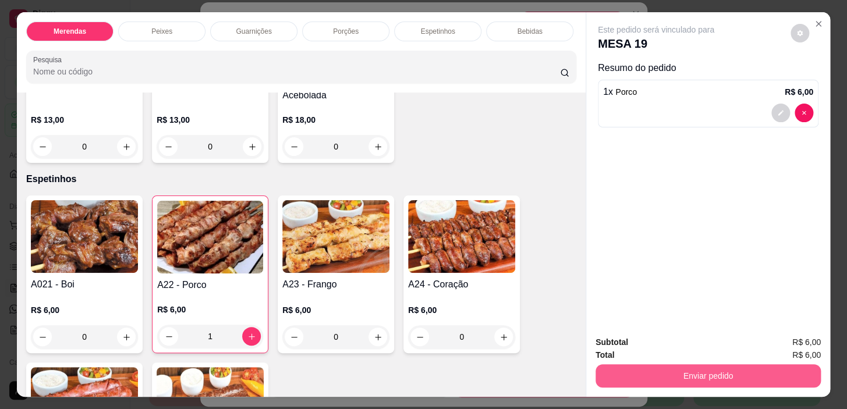
click at [670, 369] on button "Enviar pedido" at bounding box center [708, 376] width 225 height 23
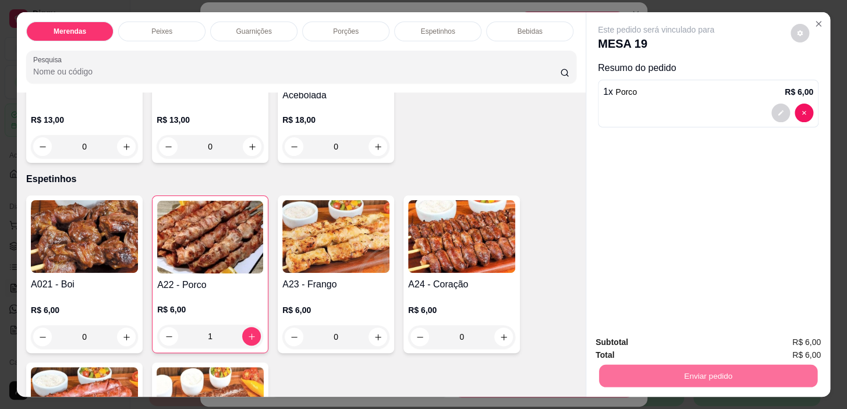
click at [709, 345] on button "Não registrar e enviar pedido" at bounding box center [670, 343] width 118 height 22
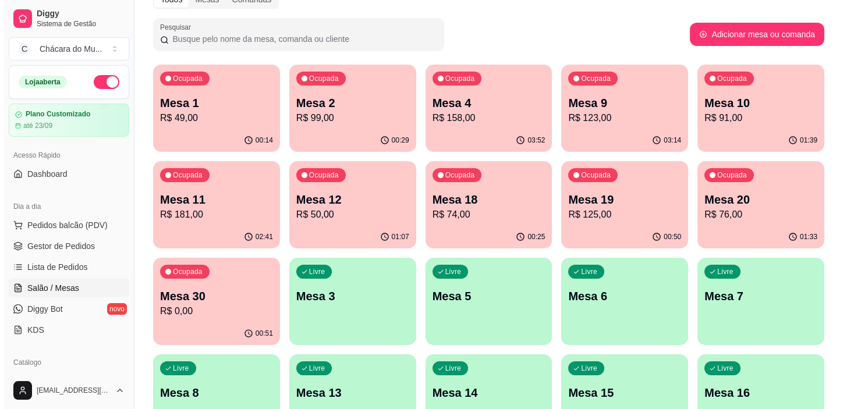
scroll to position [52, 0]
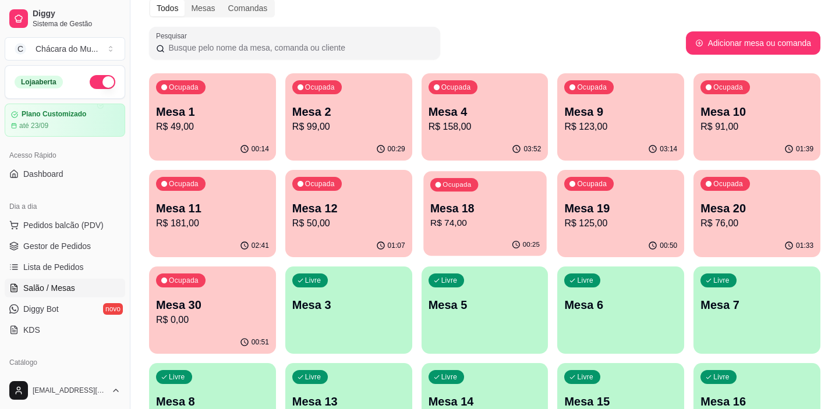
click at [506, 221] on p "R$ 74,00" at bounding box center [484, 223] width 109 height 13
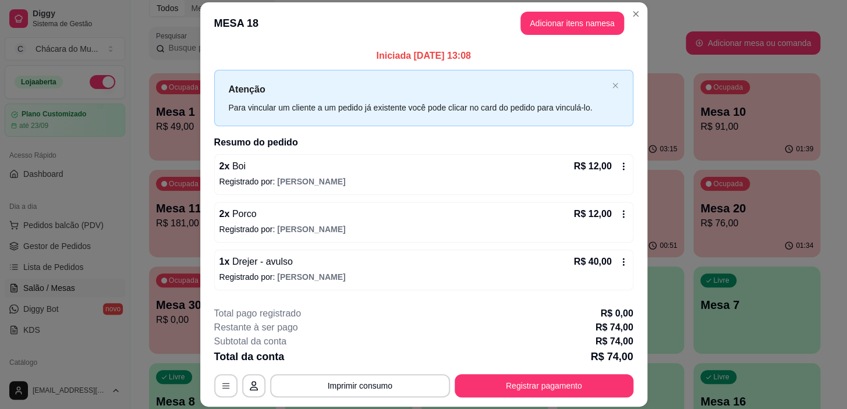
scroll to position [44, 0]
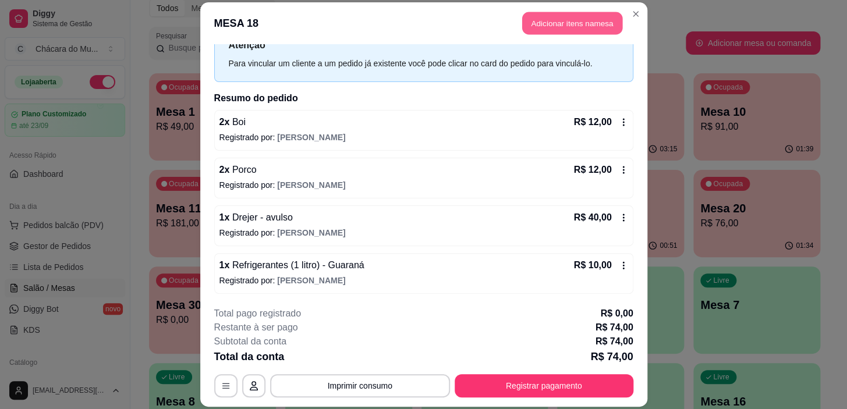
click at [542, 17] on button "Adicionar itens na mesa" at bounding box center [572, 23] width 100 height 23
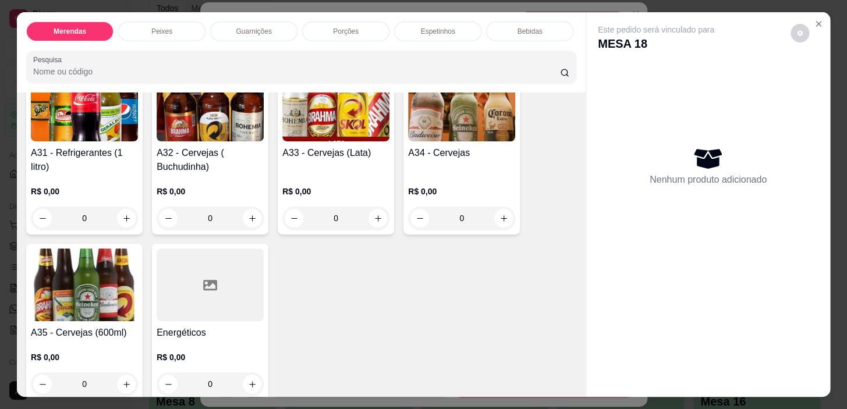
scroll to position [1588, 0]
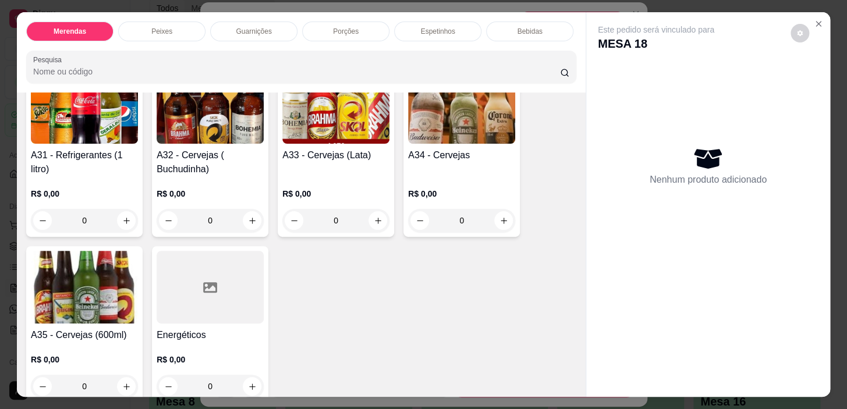
click at [122, 209] on div "0" at bounding box center [84, 220] width 107 height 23
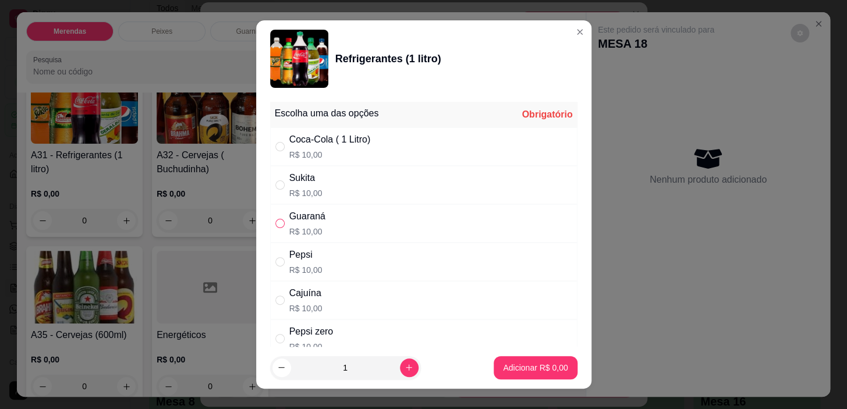
click at [270, 217] on div "Guaraná R$ 10,00" at bounding box center [423, 223] width 307 height 38
radio input "true"
click at [523, 358] on button "Adicionar R$ 10,00" at bounding box center [534, 367] width 86 height 23
type input "1"
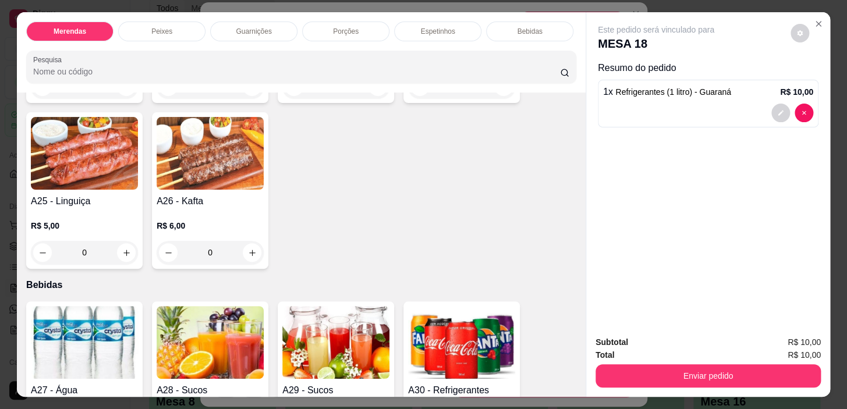
scroll to position [1271, 0]
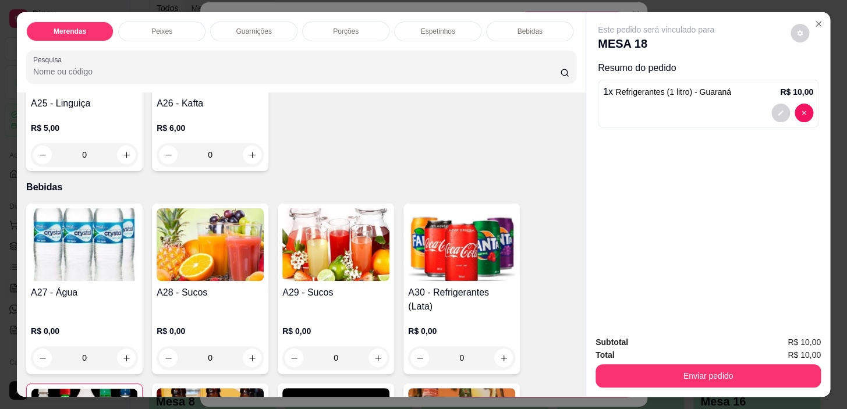
click at [120, 348] on div "0" at bounding box center [84, 357] width 107 height 23
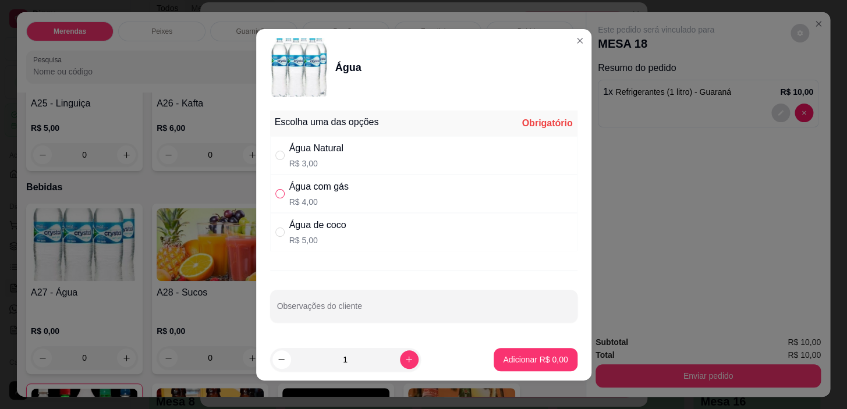
click at [275, 189] on input "" at bounding box center [279, 193] width 9 height 9
radio input "true"
click at [521, 365] on p "Adicionar R$ 4,00" at bounding box center [535, 359] width 63 height 11
type input "1"
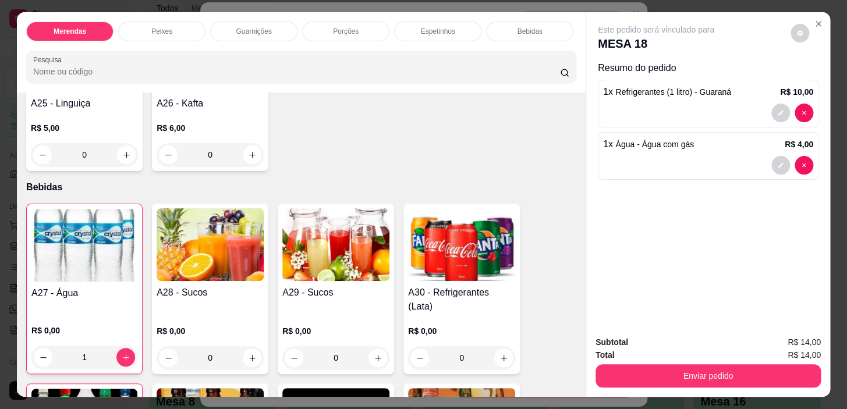
click at [697, 362] on div "Enviar pedido" at bounding box center [708, 375] width 225 height 26
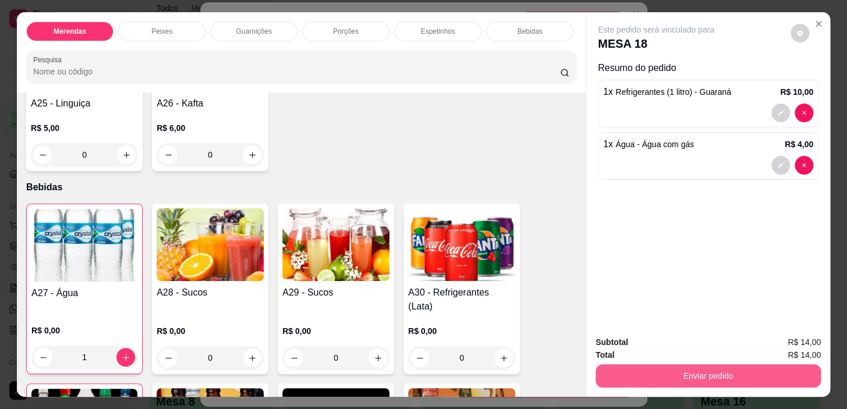
click at [697, 365] on button "Enviar pedido" at bounding box center [708, 376] width 225 height 23
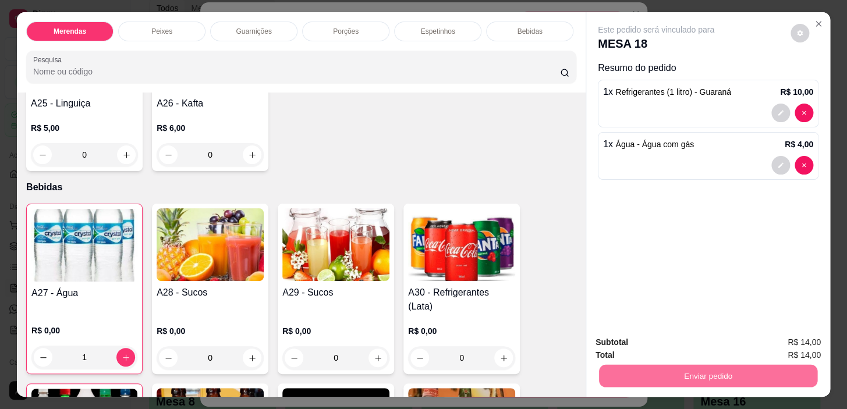
click at [673, 342] on button "Não registrar e enviar pedido" at bounding box center [670, 344] width 118 height 22
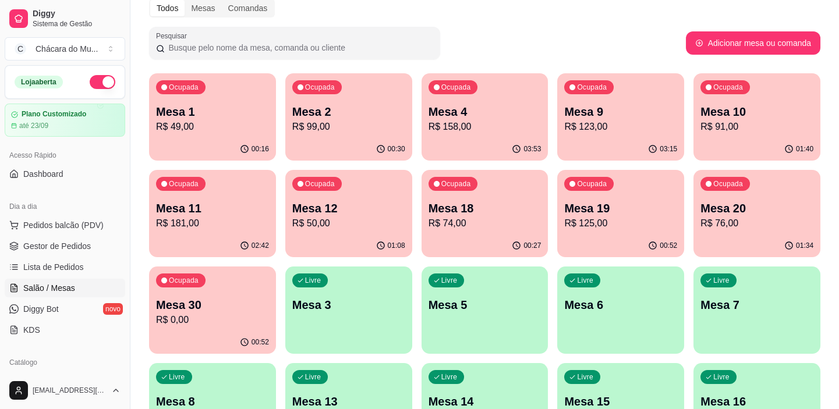
click at [727, 227] on p "R$ 76,00" at bounding box center [756, 224] width 113 height 14
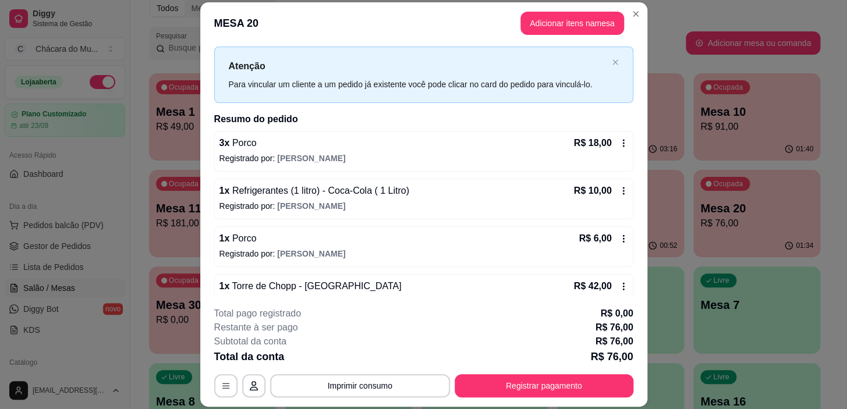
scroll to position [44, 0]
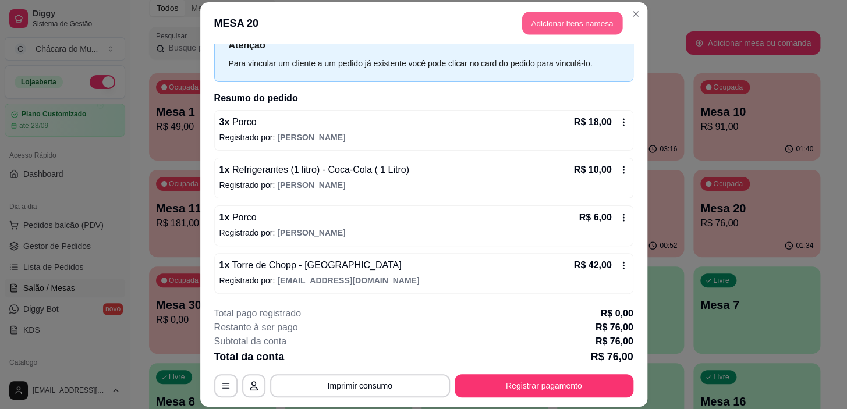
click at [533, 23] on button "Adicionar itens na mesa" at bounding box center [572, 23] width 100 height 23
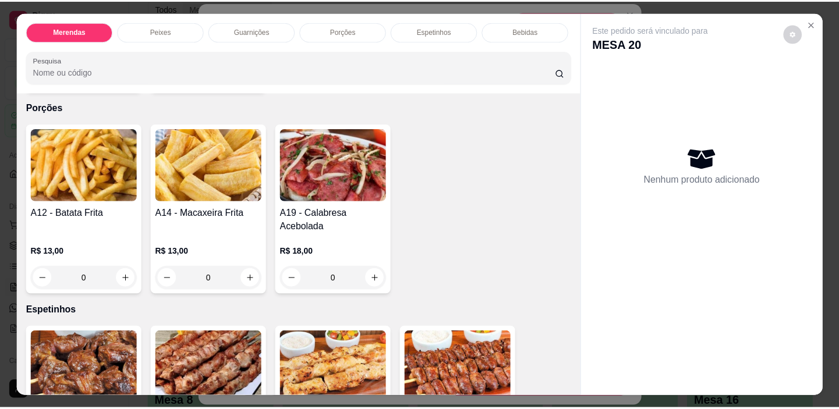
scroll to position [794, 0]
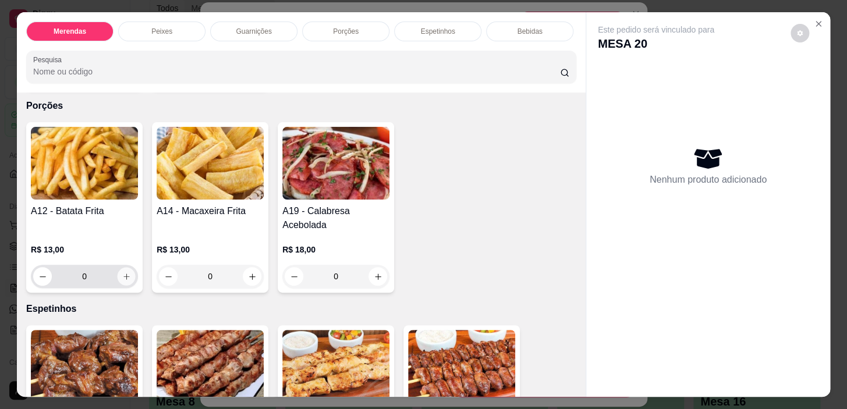
click at [126, 278] on icon "increase-product-quantity" at bounding box center [126, 277] width 9 height 9
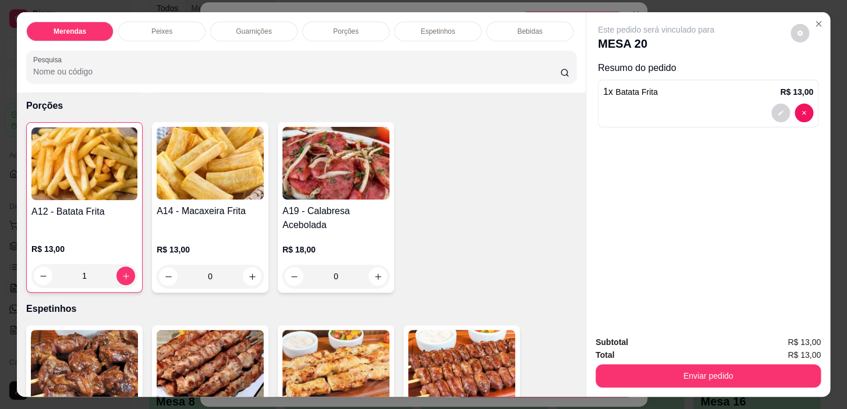
click at [143, 273] on div "A12 - Batata Frita R$ 13,00 1 A14 - Macaxeira Frita R$ 13,00 0 A19 - Calabresa …" at bounding box center [301, 207] width 550 height 171
click at [128, 280] on button "increase-product-quantity" at bounding box center [125, 276] width 19 height 19
type input "2"
click at [772, 105] on button "decrease-product-quantity" at bounding box center [781, 113] width 19 height 19
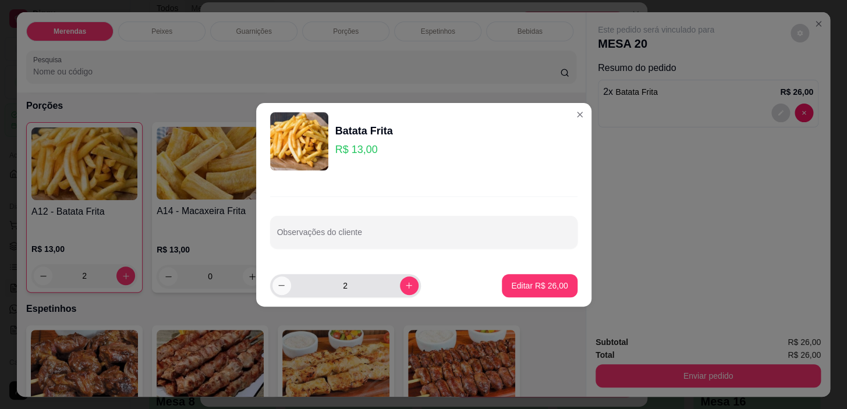
click at [281, 284] on icon "decrease-product-quantity" at bounding box center [281, 285] width 9 height 9
type input "1"
click at [527, 275] on button "Editar R$ 13,00" at bounding box center [539, 285] width 73 height 23
type input "1"
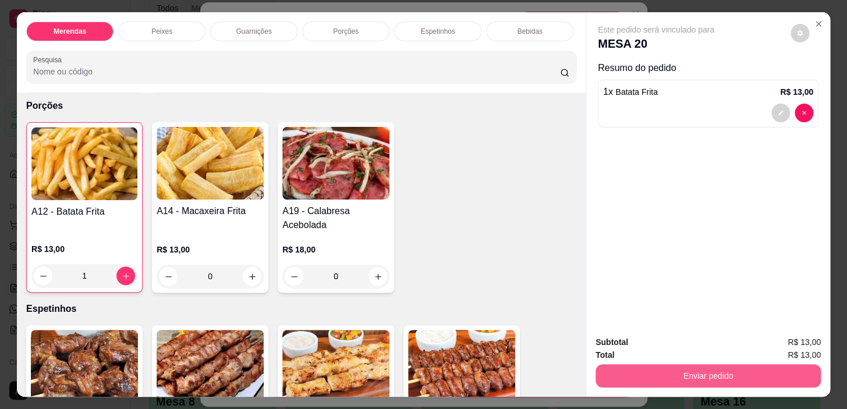
click at [635, 368] on button "Enviar pedido" at bounding box center [708, 376] width 225 height 23
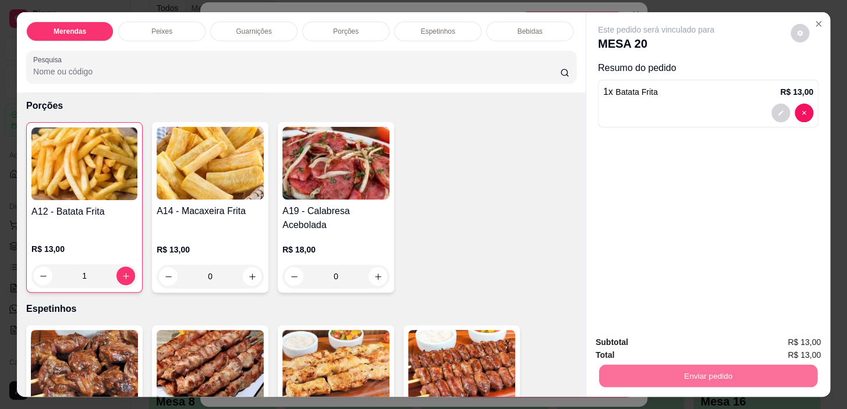
click at [674, 343] on button "Não registrar e enviar pedido" at bounding box center [670, 344] width 118 height 22
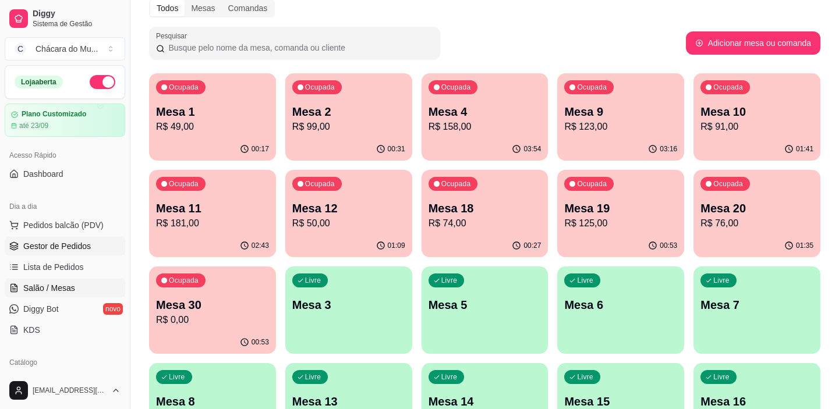
click at [38, 247] on span "Gestor de Pedidos" at bounding box center [57, 246] width 68 height 12
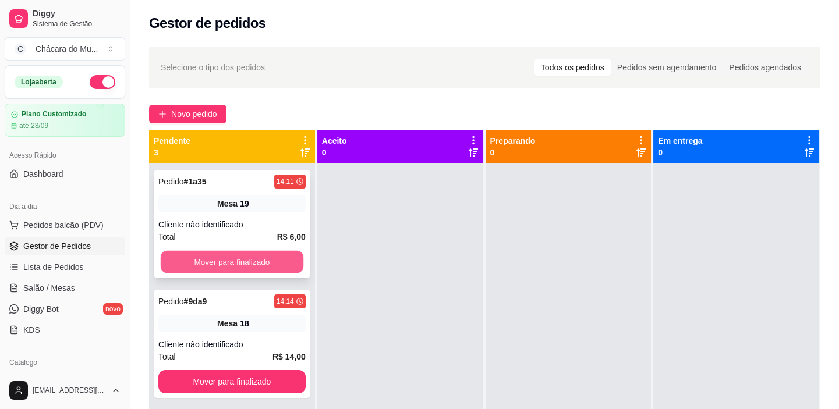
click at [220, 259] on button "Mover para finalizado" at bounding box center [232, 262] width 143 height 23
click at [220, 370] on button "Mover para finalizado" at bounding box center [231, 381] width 147 height 23
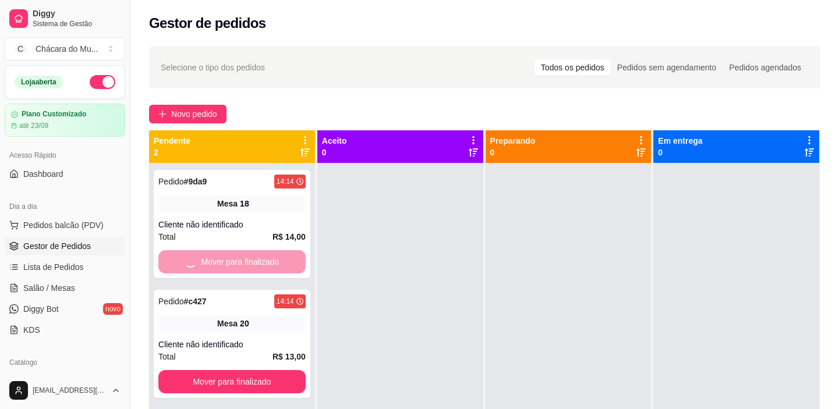
click at [220, 370] on button "Mover para finalizado" at bounding box center [231, 381] width 147 height 23
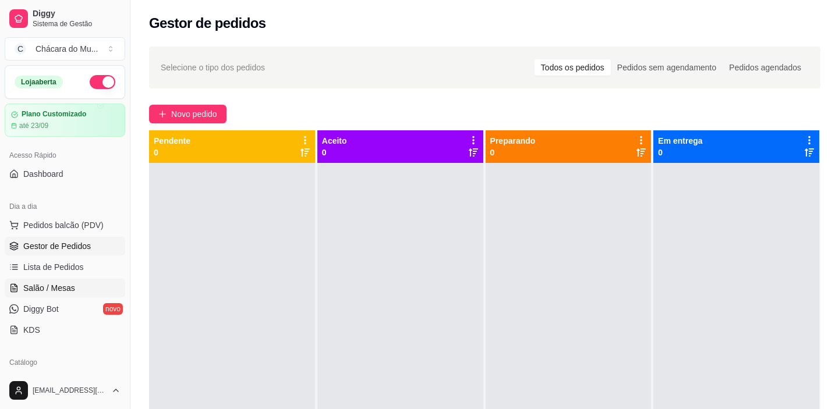
click at [60, 285] on span "Salão / Mesas" at bounding box center [49, 288] width 52 height 12
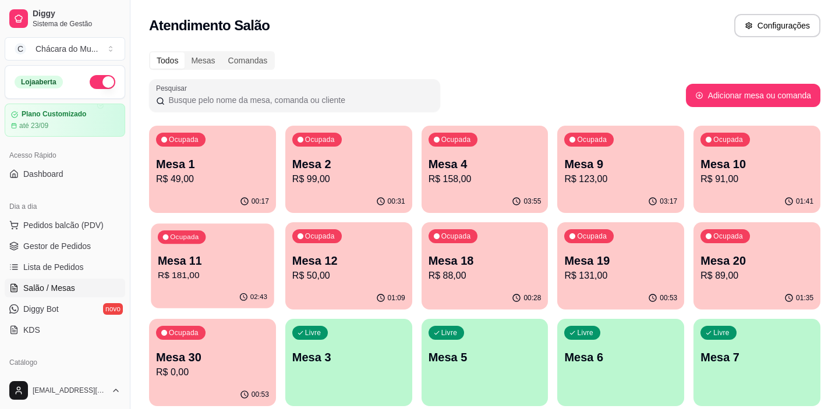
click at [220, 271] on p "R$ 181,00" at bounding box center [212, 275] width 109 height 13
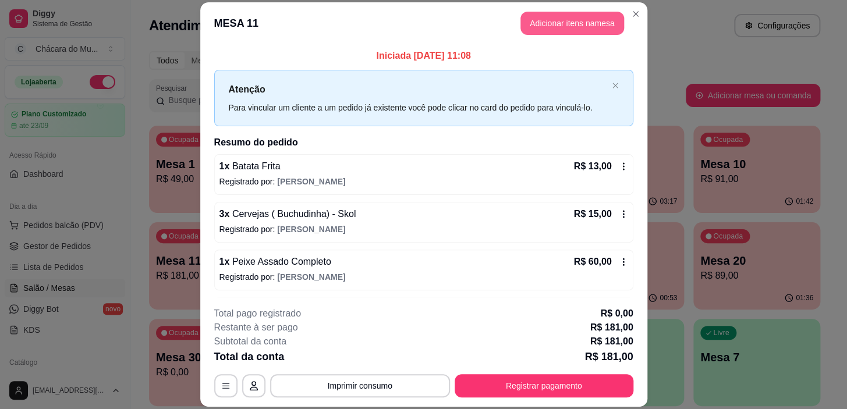
click at [536, 22] on button "Adicionar itens na mesa" at bounding box center [573, 23] width 104 height 23
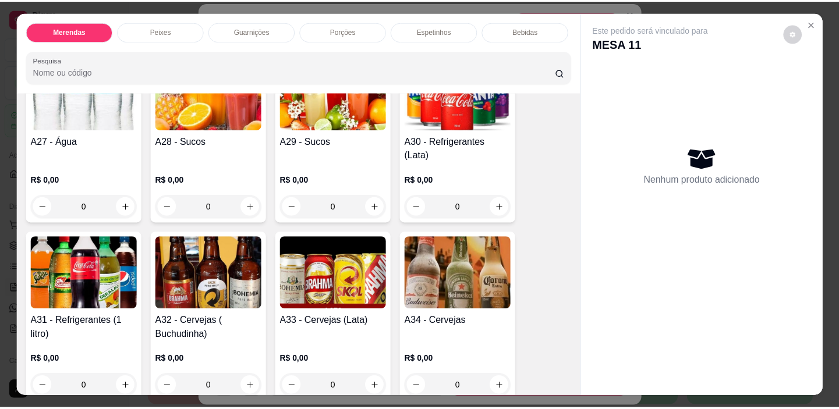
scroll to position [1482, 0]
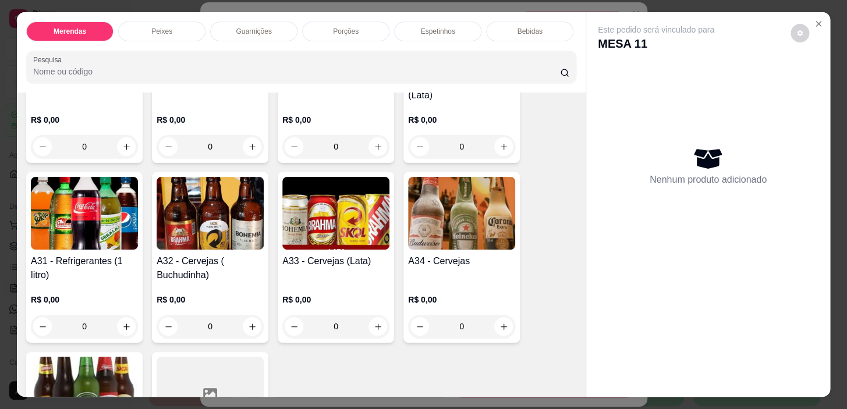
click at [247, 315] on div "0" at bounding box center [210, 326] width 107 height 23
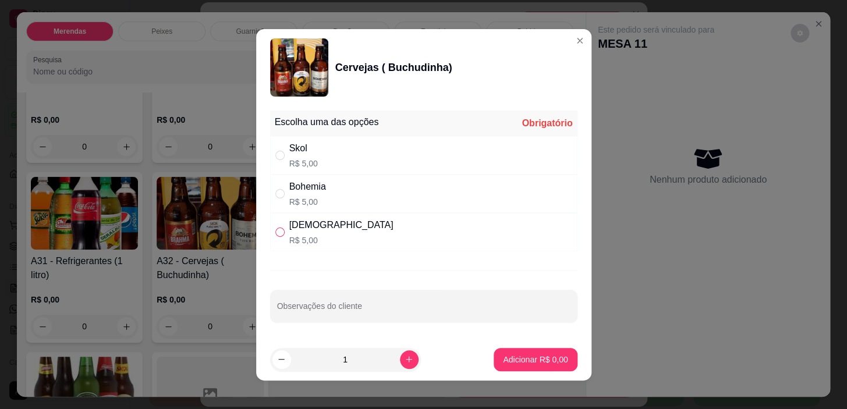
drag, startPoint x: 273, startPoint y: 227, endPoint x: 282, endPoint y: 232, distance: 11.0
click at [275, 227] on label "" at bounding box center [279, 232] width 9 height 13
click at [275, 228] on input "" at bounding box center [279, 232] width 9 height 9
click at [275, 233] on input "" at bounding box center [279, 232] width 9 height 9
radio input "true"
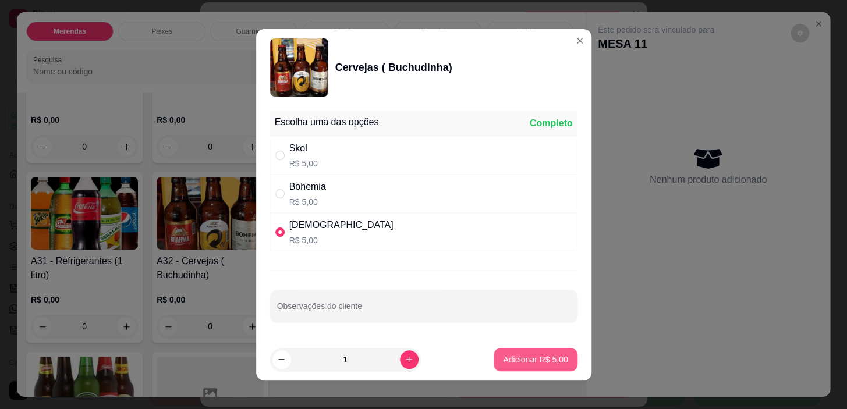
click at [503, 349] on button "Adicionar R$ 5,00" at bounding box center [535, 359] width 83 height 23
type input "1"
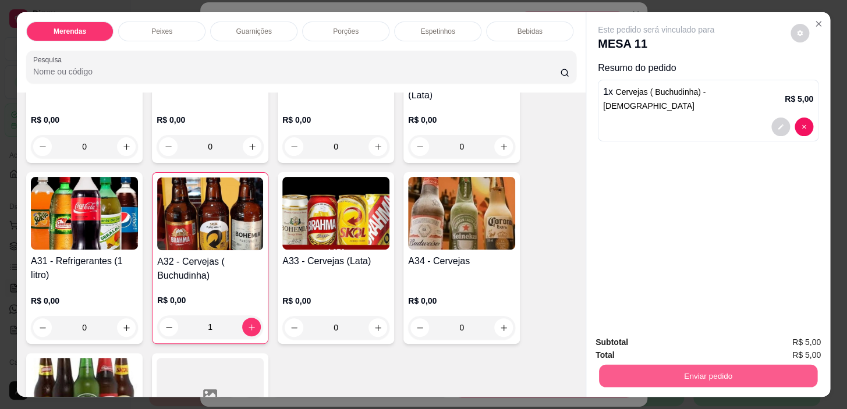
click at [658, 367] on button "Enviar pedido" at bounding box center [708, 376] width 218 height 23
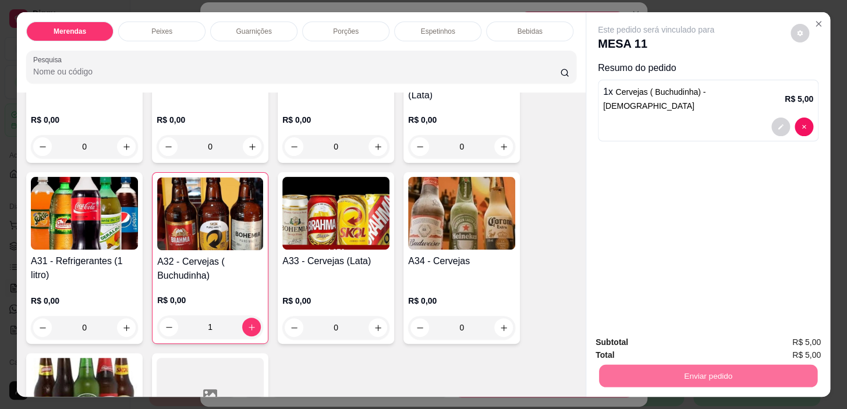
click at [704, 339] on button "Não registrar e enviar pedido" at bounding box center [670, 343] width 118 height 22
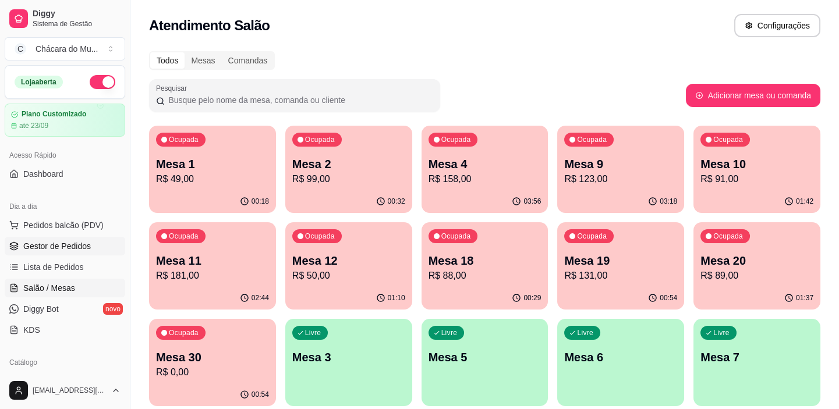
click at [80, 243] on span "Gestor de Pedidos" at bounding box center [57, 246] width 68 height 12
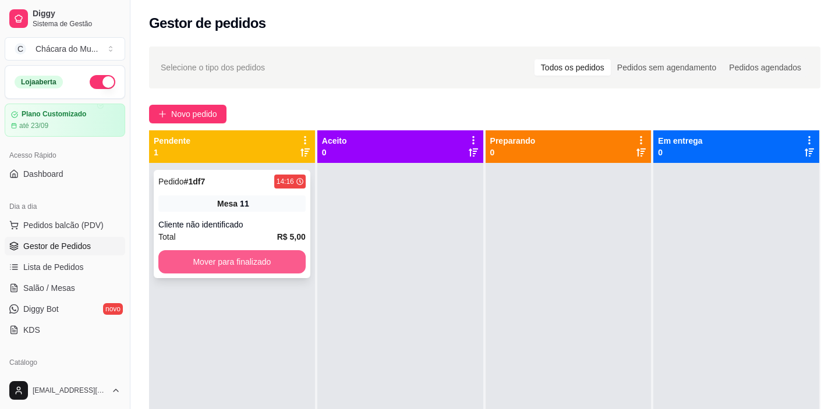
click at [171, 264] on button "Mover para finalizado" at bounding box center [231, 261] width 147 height 23
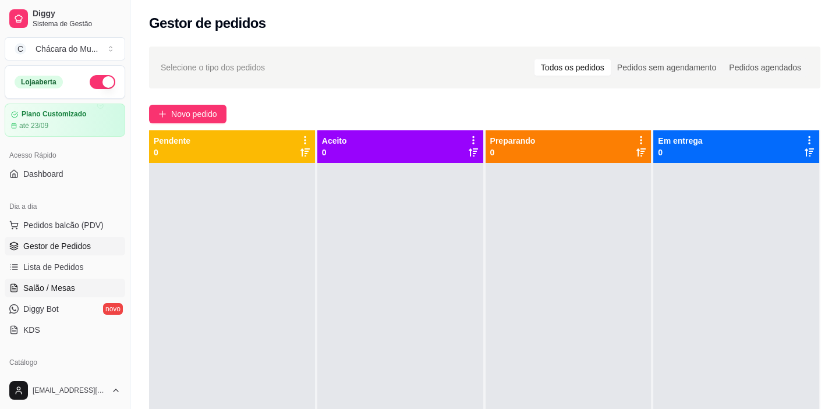
click at [45, 286] on span "Salão / Mesas" at bounding box center [49, 288] width 52 height 12
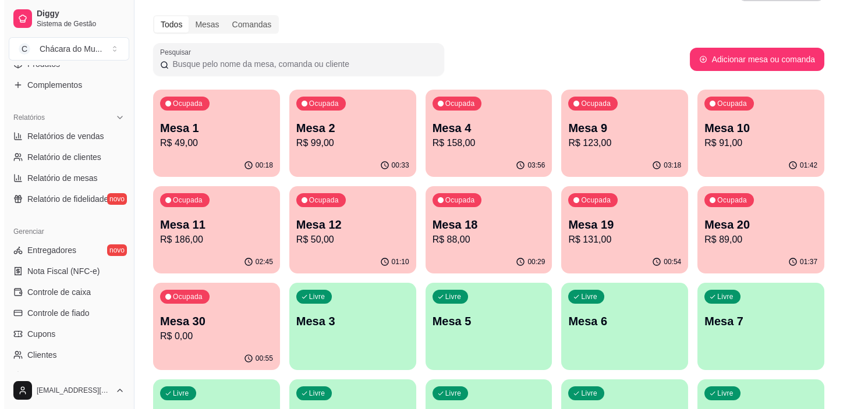
scroll to position [52, 0]
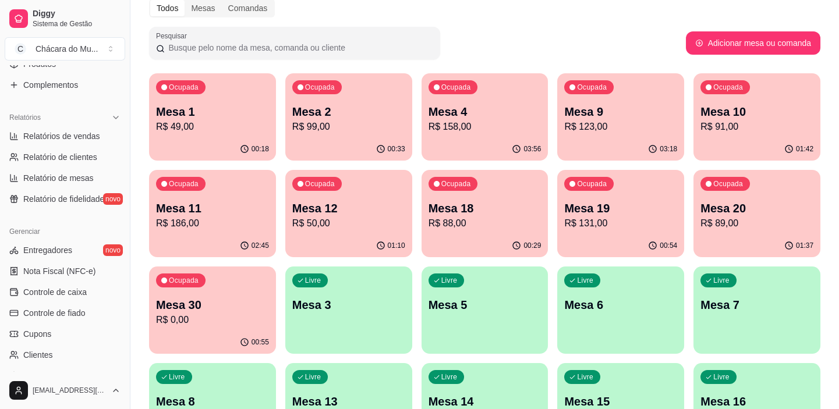
click at [587, 289] on div "Livre Mesa 6" at bounding box center [620, 303] width 127 height 73
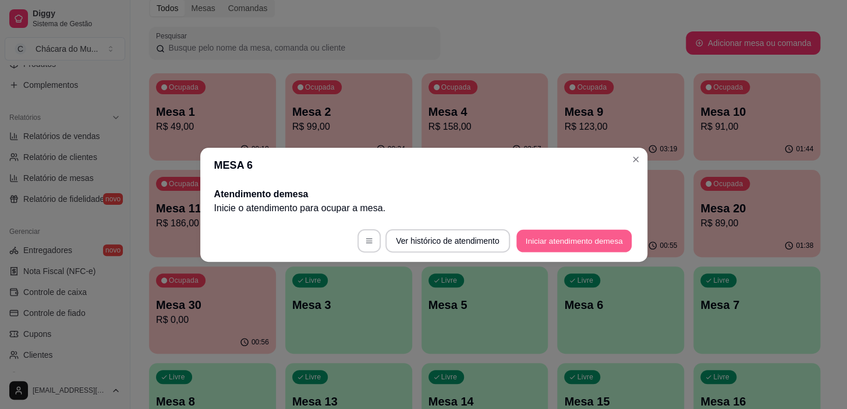
click at [528, 235] on button "Iniciar atendimento de mesa" at bounding box center [573, 240] width 115 height 23
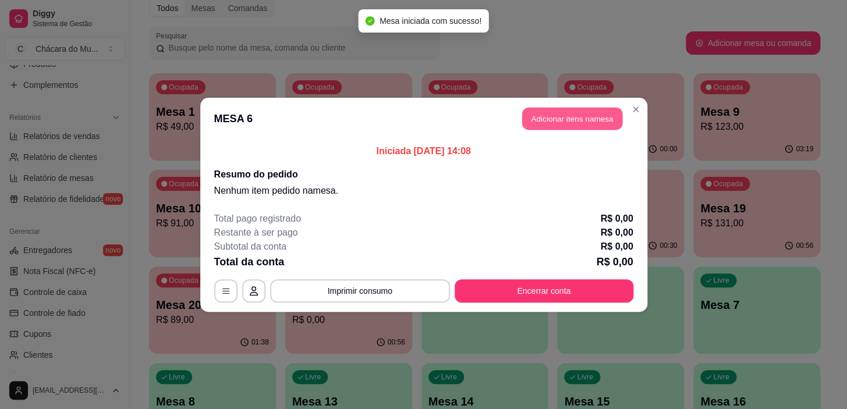
click at [565, 114] on button "Adicionar itens na mesa" at bounding box center [572, 118] width 100 height 23
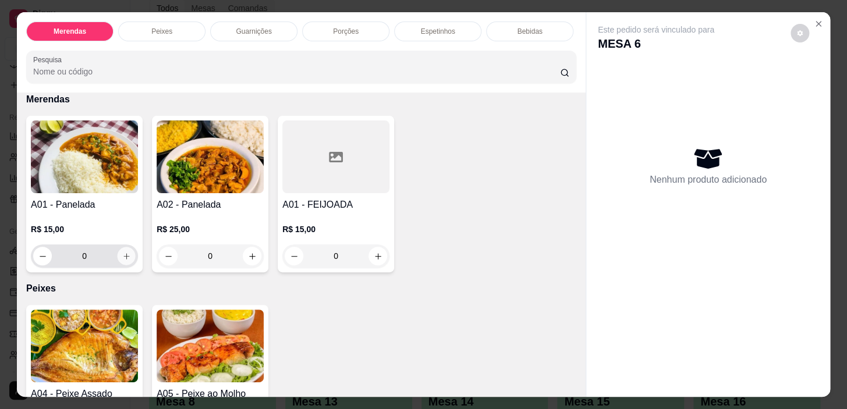
click at [118, 256] on button "increase-product-quantity" at bounding box center [127, 256] width 18 height 18
type input "1"
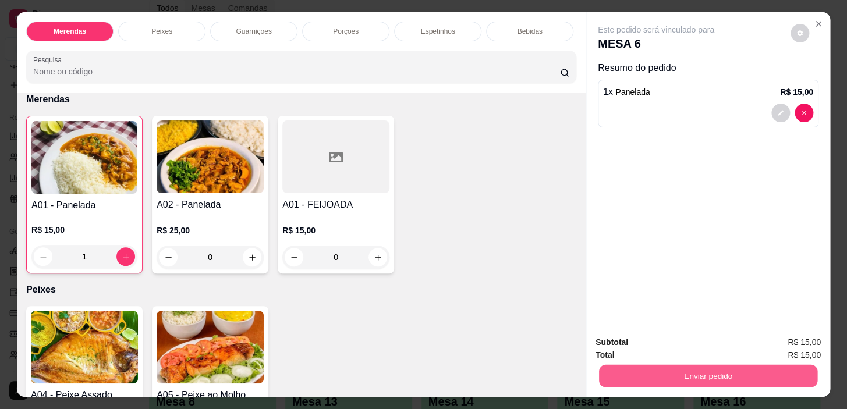
click at [745, 371] on button "Enviar pedido" at bounding box center [708, 376] width 218 height 23
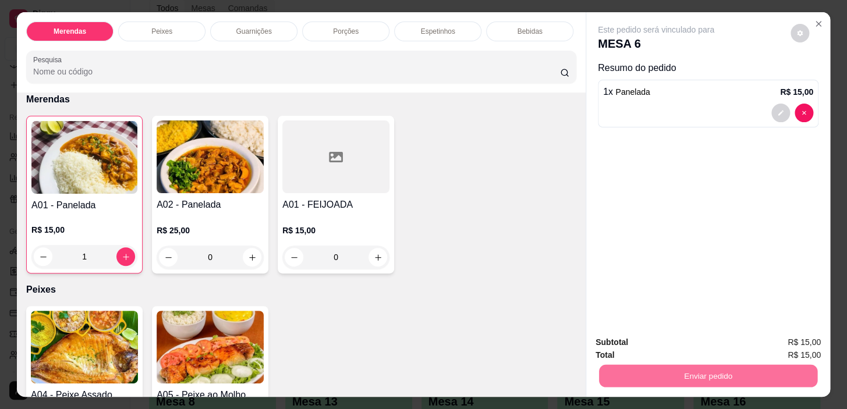
click at [675, 340] on button "Não registrar e enviar pedido" at bounding box center [669, 344] width 121 height 22
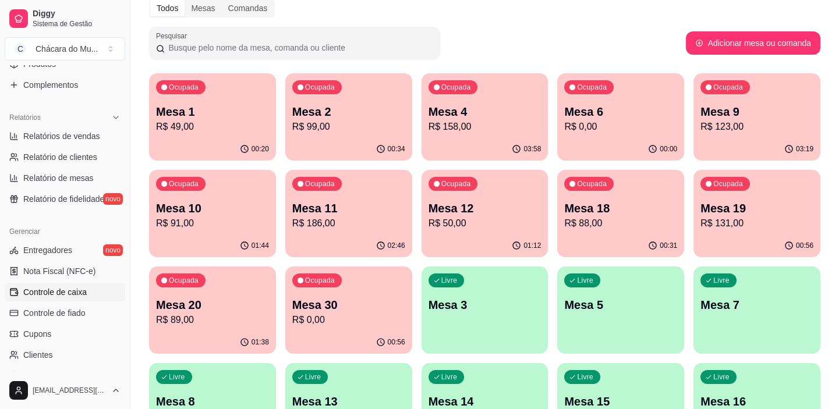
click at [59, 289] on span "Controle de caixa" at bounding box center [54, 292] width 63 height 12
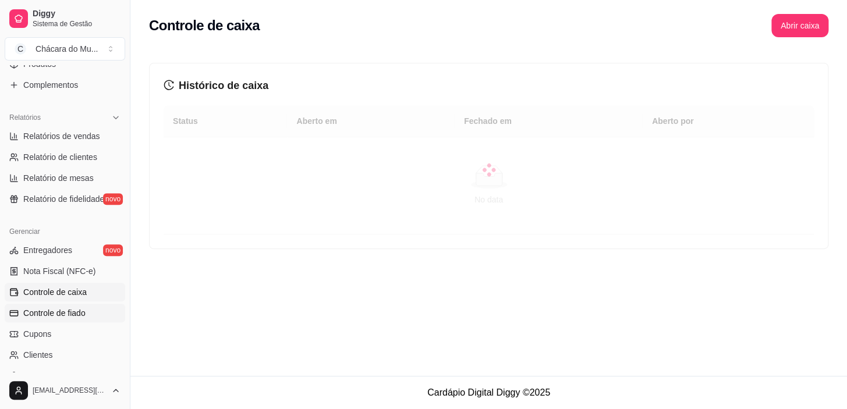
click at [69, 319] on link "Controle de fiado" at bounding box center [65, 313] width 121 height 19
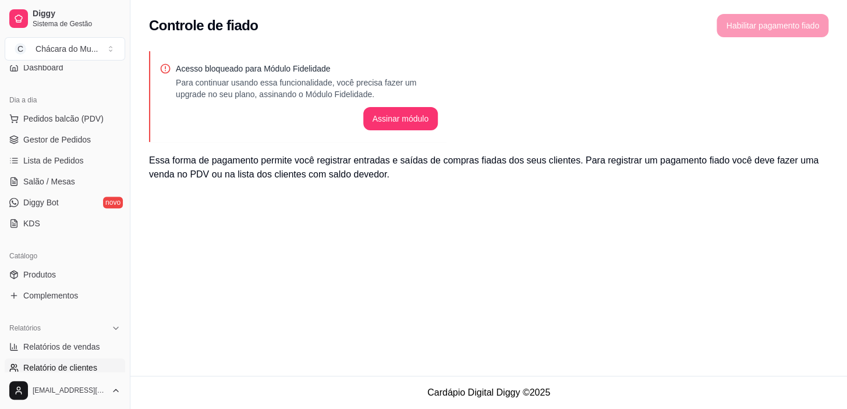
scroll to position [105, 0]
click at [58, 142] on span "Gestor de Pedidos" at bounding box center [57, 141] width 68 height 12
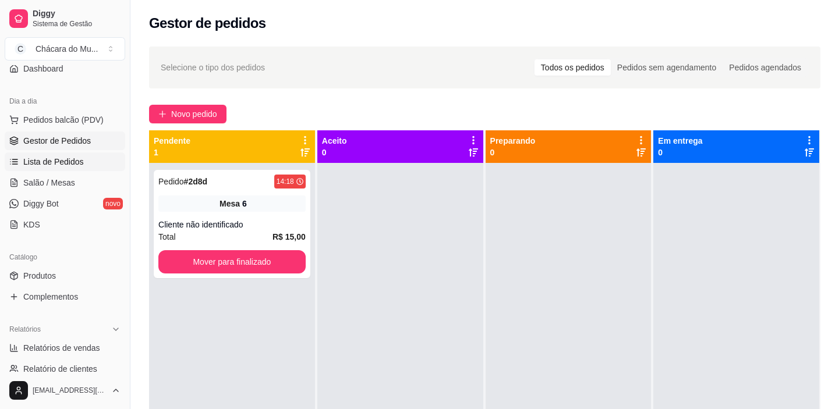
click at [56, 162] on span "Lista de Pedidos" at bounding box center [53, 162] width 61 height 12
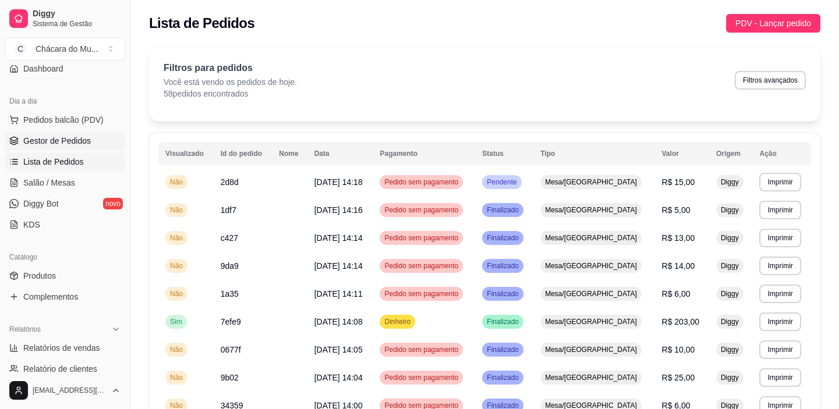
click at [58, 145] on span "Gestor de Pedidos" at bounding box center [57, 141] width 68 height 12
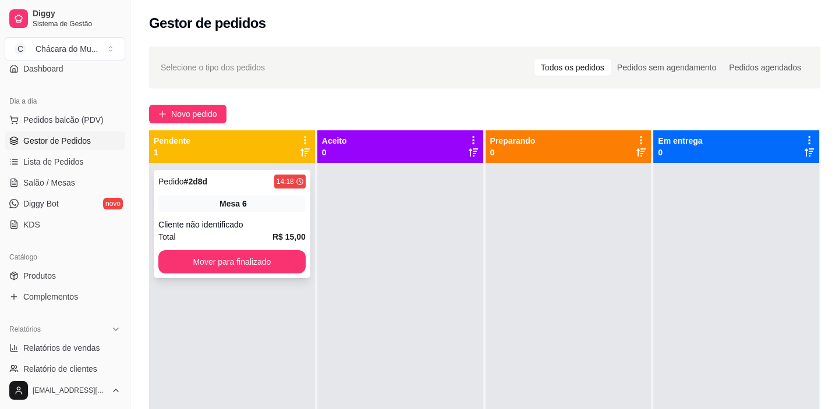
click at [228, 250] on div "Pedido # 2d8d 14:18 Mesa 6 Cliente não identificado Total R$ 15,00 Mover para f…" at bounding box center [232, 224] width 157 height 108
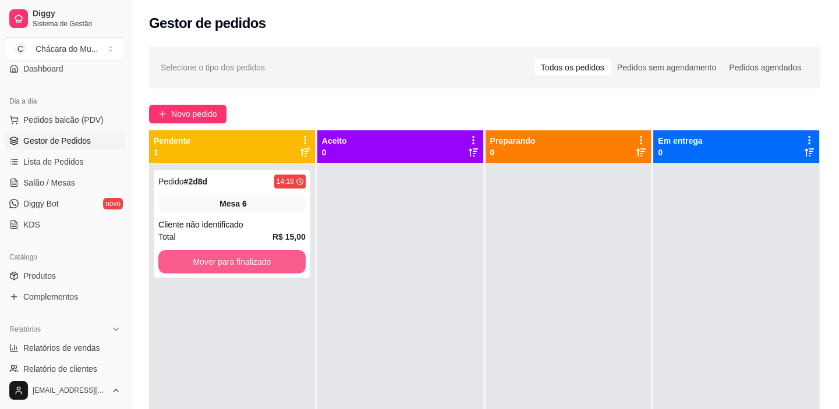
click at [233, 268] on button "Mover para finalizado" at bounding box center [231, 261] width 147 height 23
click at [243, 257] on button "Mover para finalizado" at bounding box center [232, 262] width 143 height 23
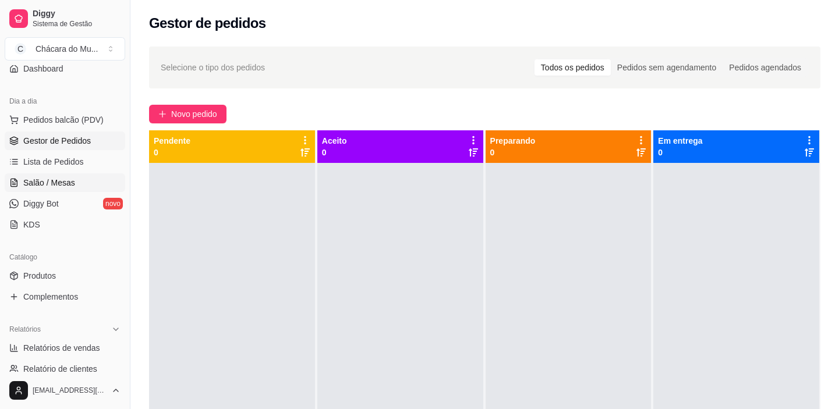
click at [58, 182] on span "Salão / Mesas" at bounding box center [49, 183] width 52 height 12
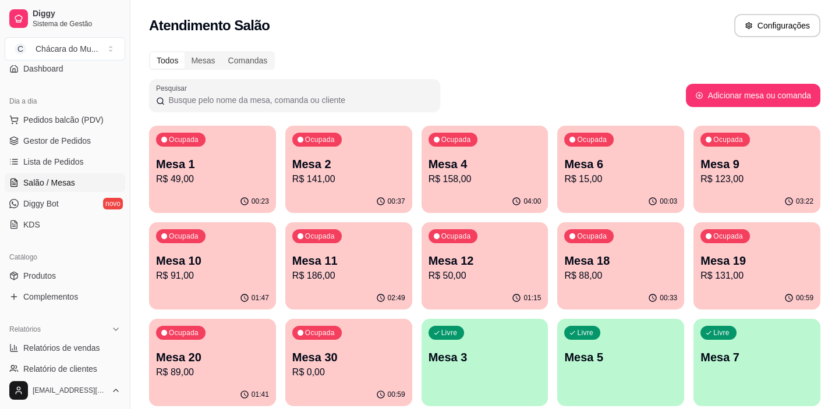
click at [727, 168] on p "Mesa 9" at bounding box center [756, 164] width 113 height 16
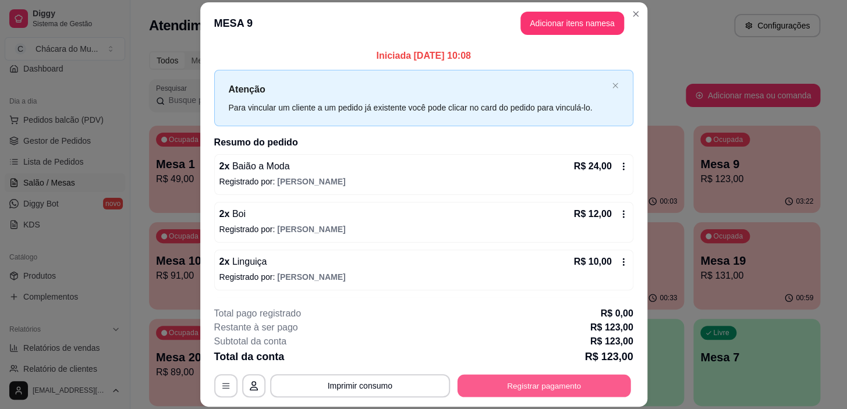
click at [494, 378] on button "Registrar pagamento" at bounding box center [544, 386] width 174 height 23
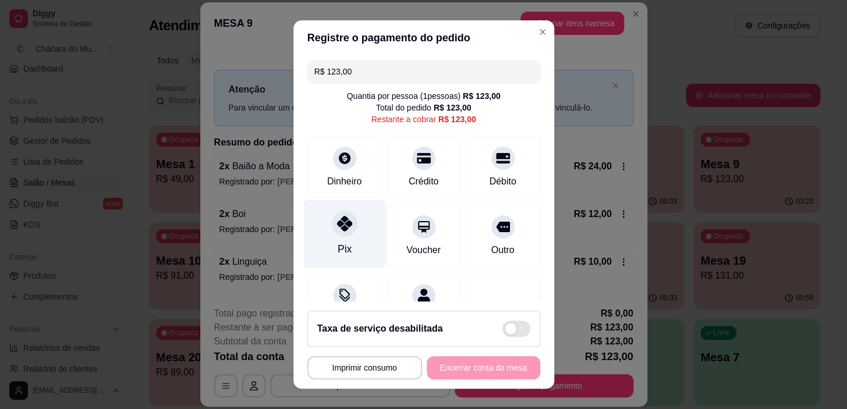
click at [341, 232] on div at bounding box center [345, 224] width 26 height 26
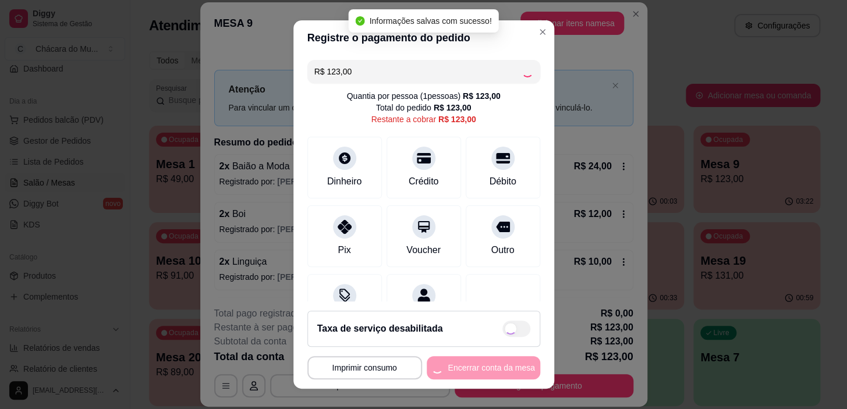
type input "R$ 0,00"
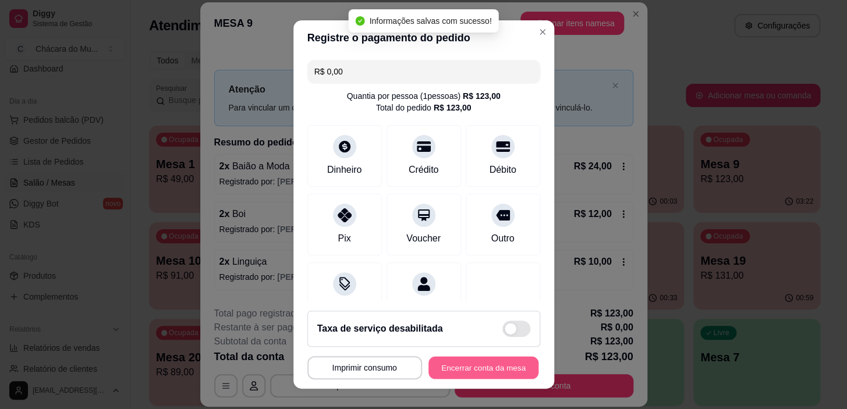
click at [451, 374] on button "Encerrar conta da mesa" at bounding box center [484, 367] width 110 height 23
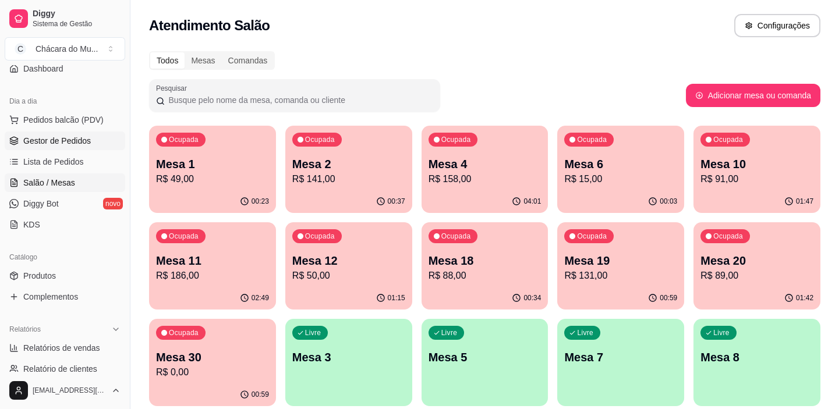
click at [55, 137] on span "Gestor de Pedidos" at bounding box center [57, 141] width 68 height 12
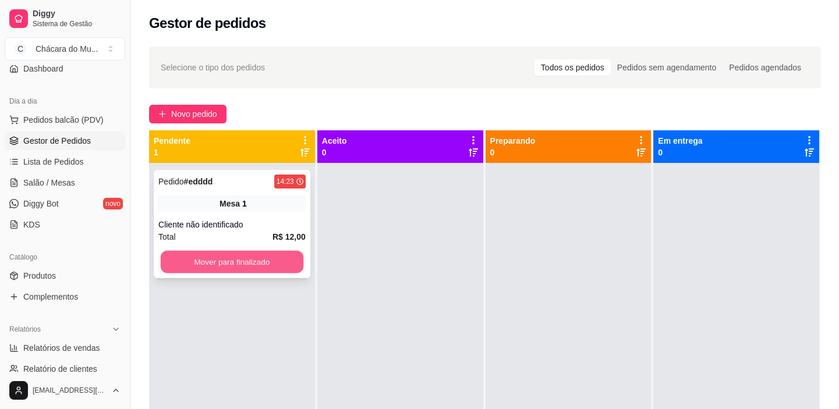
click at [243, 265] on button "Mover para finalizado" at bounding box center [232, 262] width 143 height 23
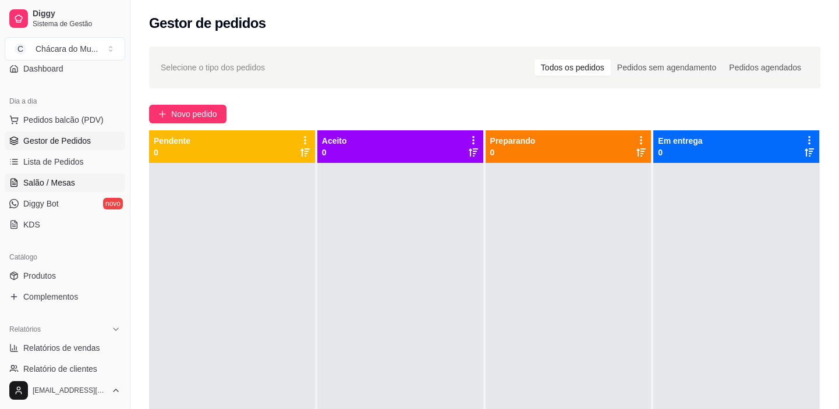
click at [30, 185] on span "Salão / Mesas" at bounding box center [49, 183] width 52 height 12
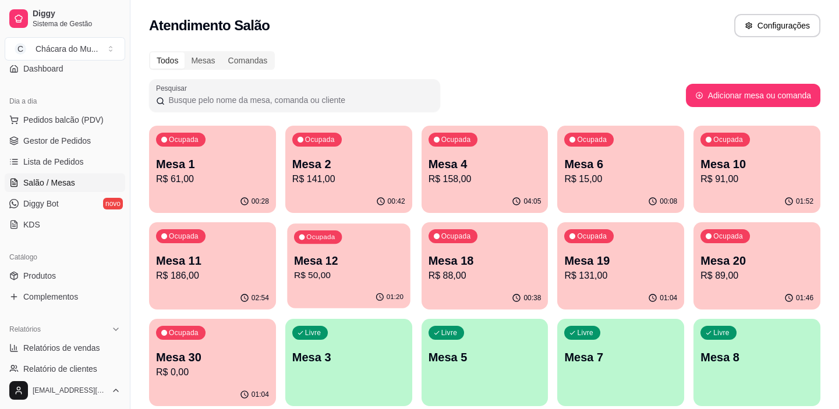
click at [332, 261] on p "Mesa 12" at bounding box center [348, 261] width 109 height 16
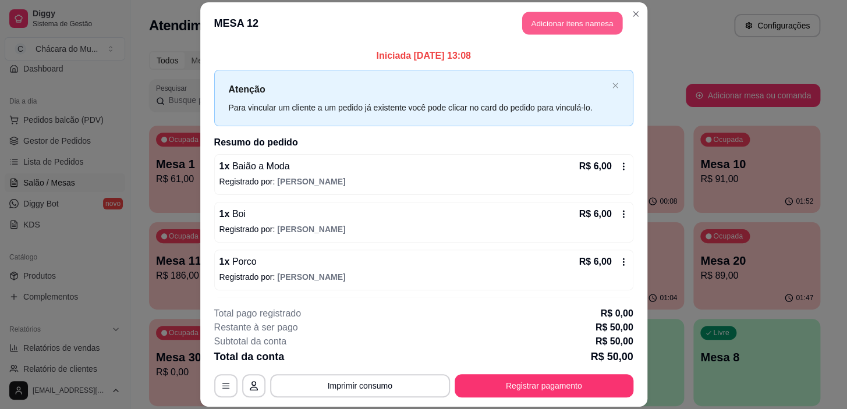
click at [559, 22] on button "Adicionar itens na mesa" at bounding box center [572, 23] width 100 height 23
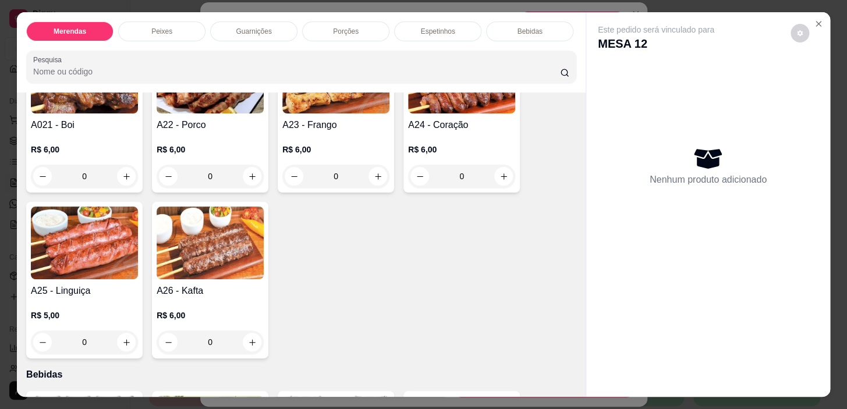
scroll to position [1059, 0]
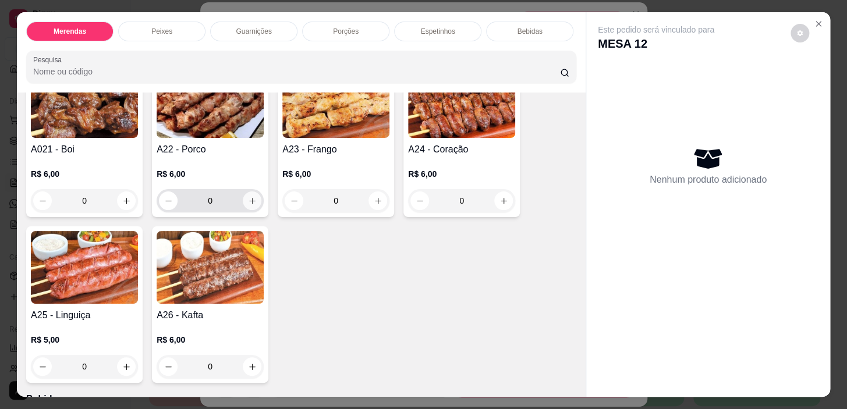
click at [251, 204] on icon "increase-product-quantity" at bounding box center [252, 201] width 9 height 9
type input "1"
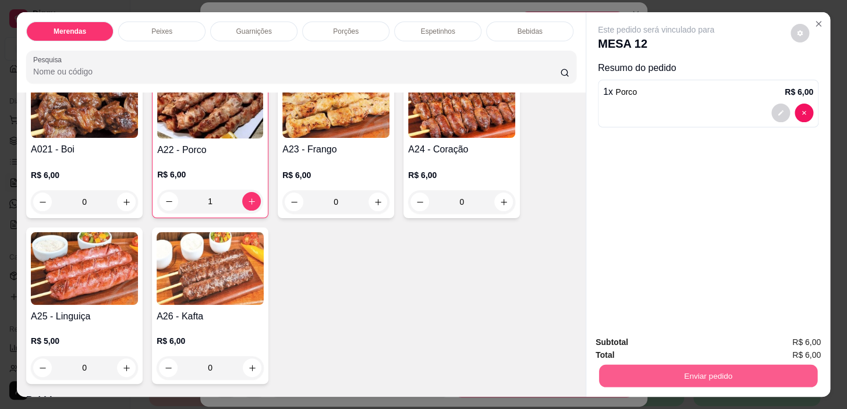
click at [648, 369] on button "Enviar pedido" at bounding box center [708, 376] width 218 height 23
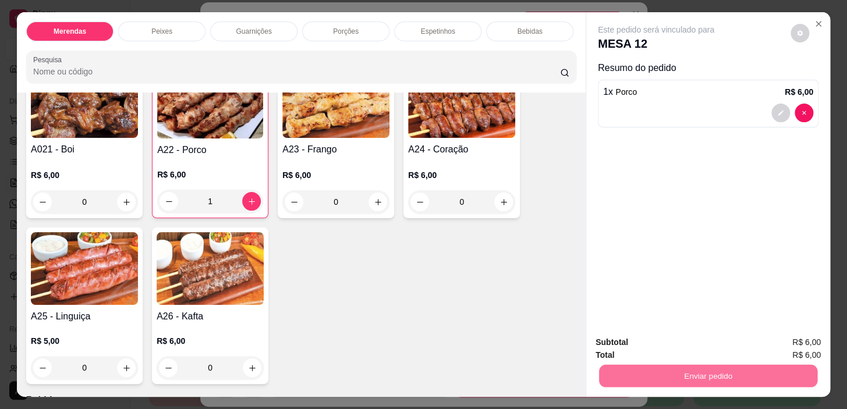
click at [687, 348] on button "Não registrar e enviar pedido" at bounding box center [670, 343] width 118 height 22
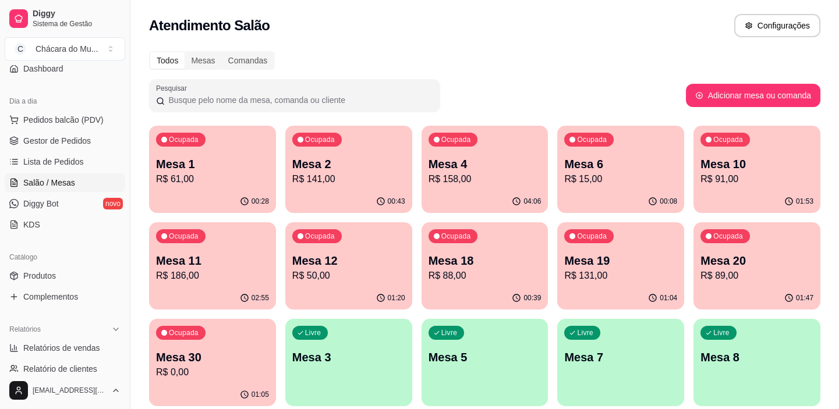
click at [757, 180] on p "R$ 91,00" at bounding box center [756, 179] width 113 height 14
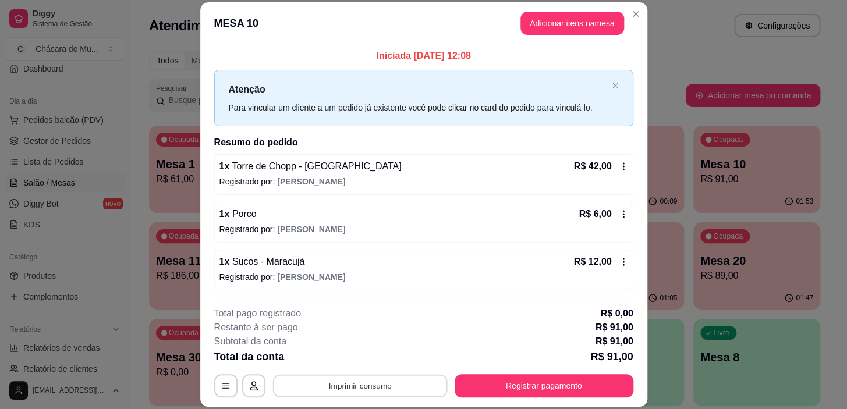
click at [399, 387] on button "Imprimir consumo" at bounding box center [360, 386] width 175 height 23
click at [363, 353] on button "IMPRESSORA" at bounding box center [359, 359] width 84 height 19
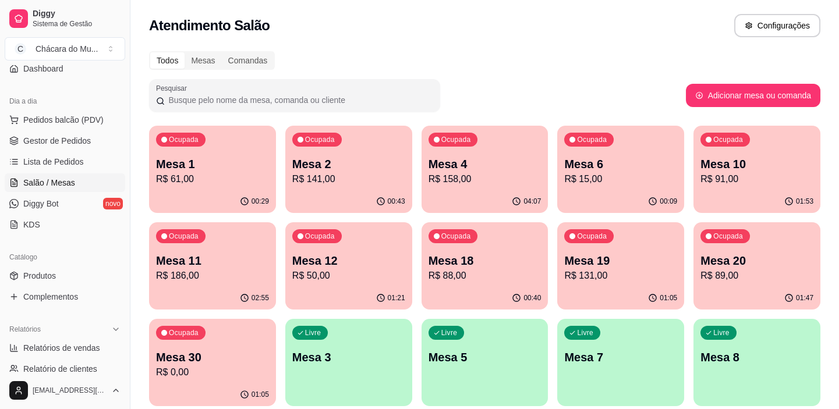
click at [461, 259] on p "Mesa 18" at bounding box center [485, 261] width 113 height 16
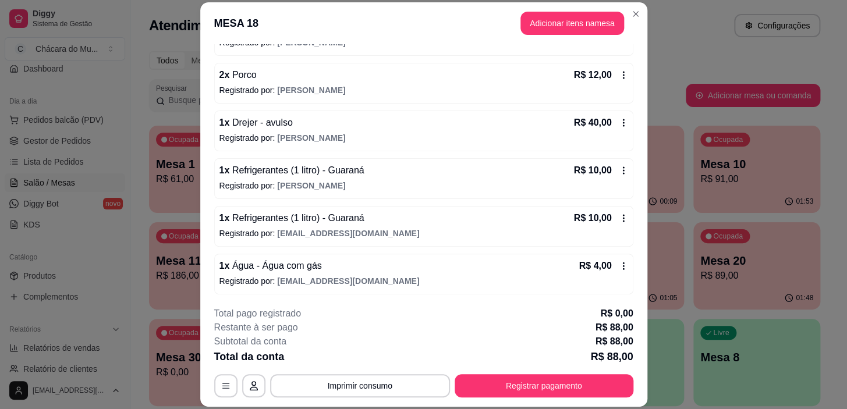
scroll to position [140, 0]
click at [558, 21] on button "Adicionar itens na mesa" at bounding box center [572, 23] width 100 height 23
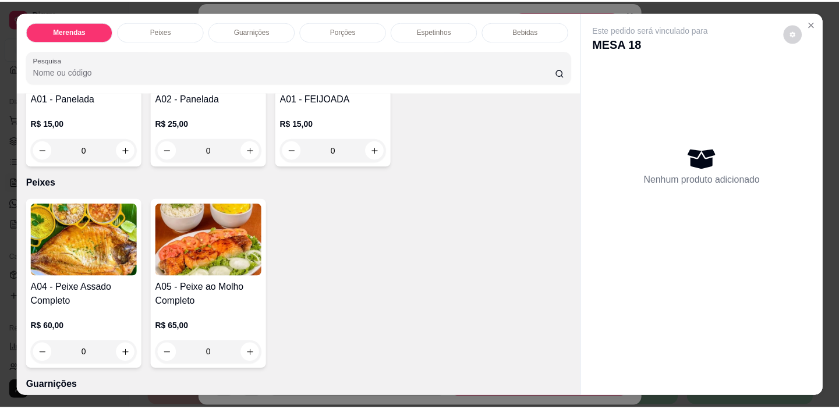
scroll to position [0, 0]
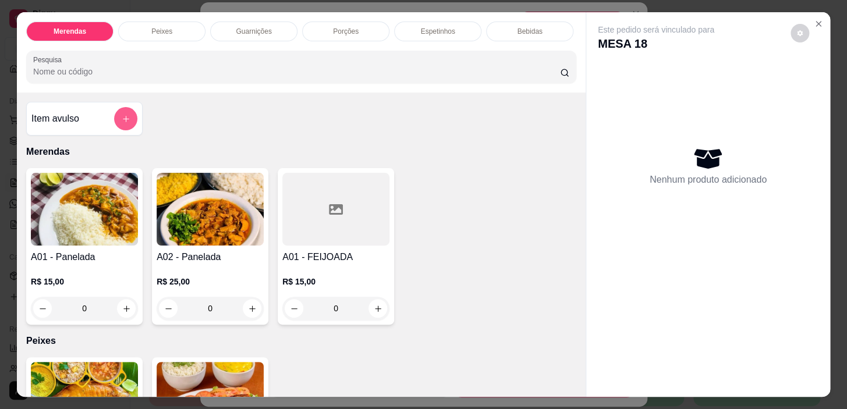
click at [115, 120] on button "add-separate-item" at bounding box center [125, 118] width 23 height 23
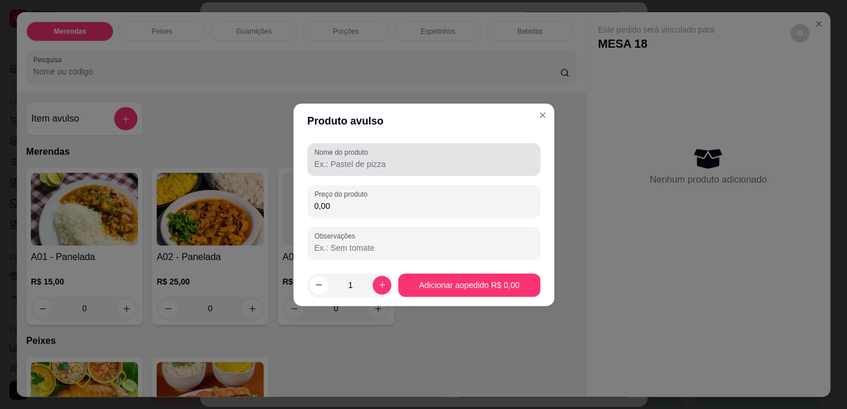
click at [373, 174] on div "Nome do produto" at bounding box center [423, 159] width 233 height 33
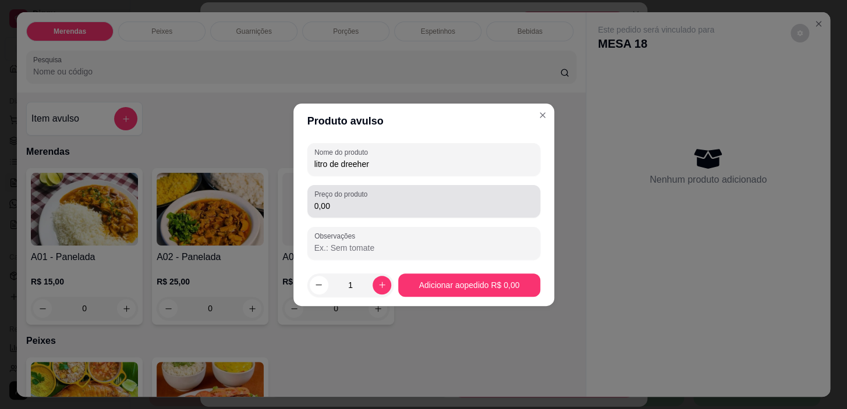
type input "litro de dreeher"
click at [377, 212] on div "0,00" at bounding box center [423, 201] width 219 height 23
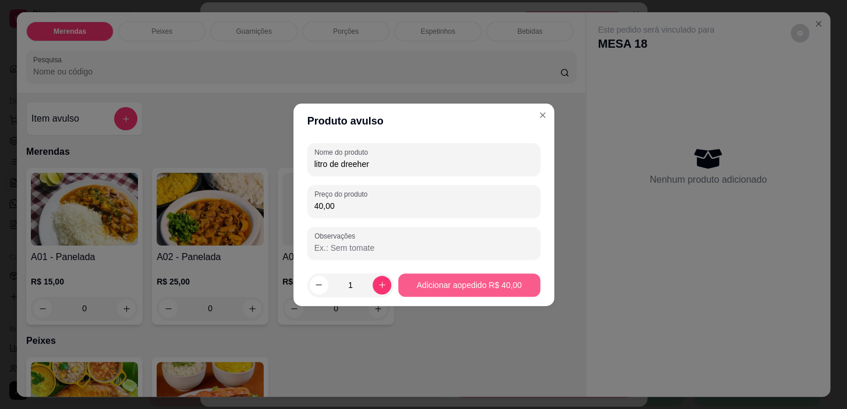
type input "40,00"
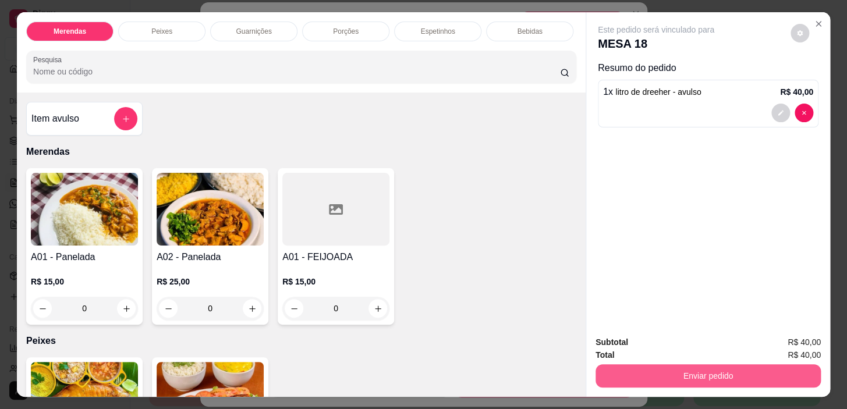
click at [647, 367] on button "Enviar pedido" at bounding box center [708, 376] width 225 height 23
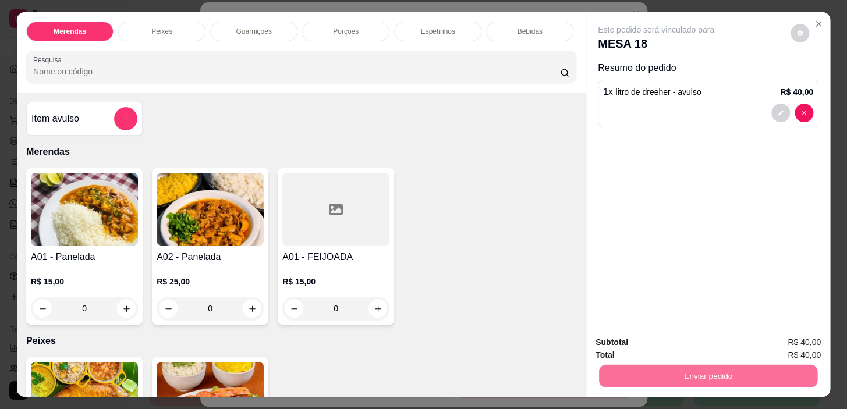
click at [666, 338] on button "Não registrar e enviar pedido" at bounding box center [669, 343] width 121 height 22
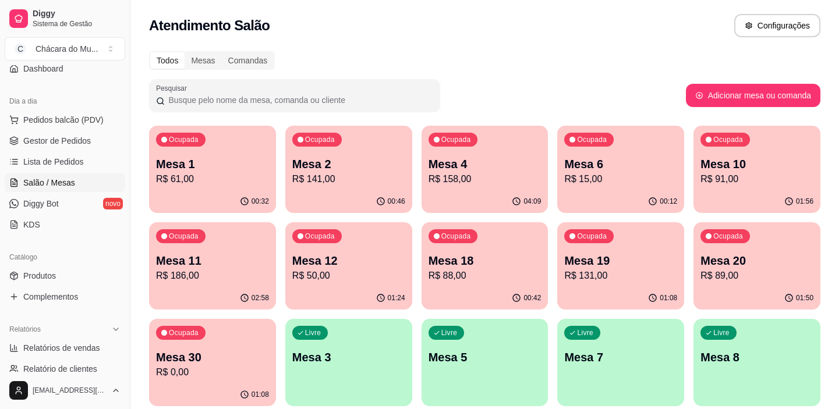
click at [776, 179] on p "R$ 91,00" at bounding box center [756, 179] width 113 height 14
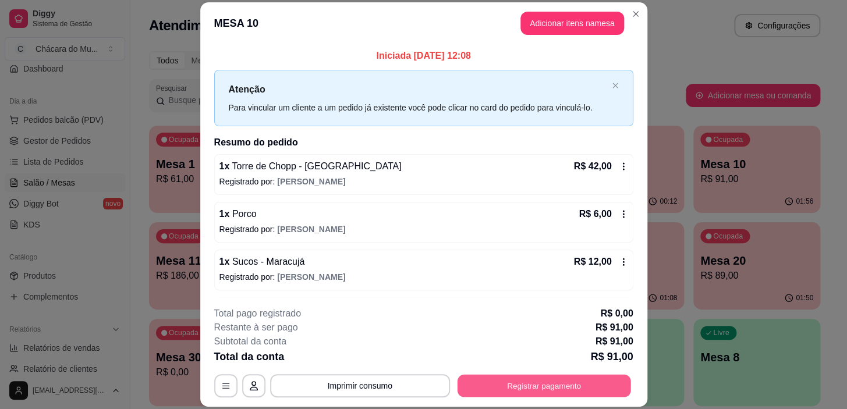
click at [480, 385] on button "Registrar pagamento" at bounding box center [544, 386] width 174 height 23
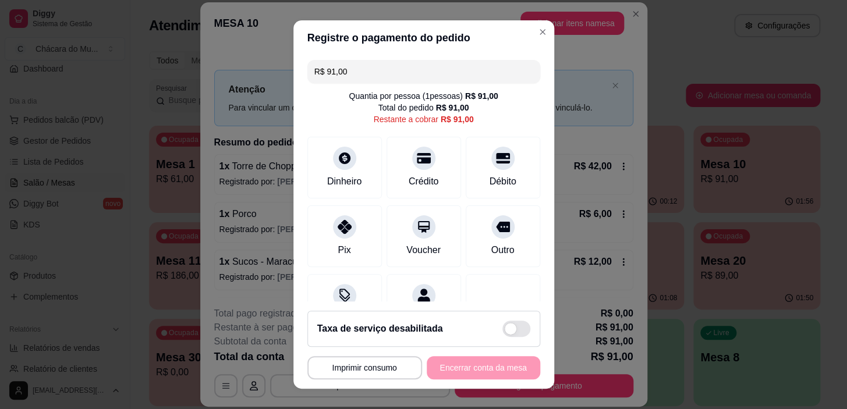
drag, startPoint x: 402, startPoint y: 75, endPoint x: 180, endPoint y: 75, distance: 221.9
click at [168, 79] on div "**********" at bounding box center [423, 204] width 847 height 409
click at [324, 231] on div "Pix" at bounding box center [344, 234] width 82 height 68
drag, startPoint x: 367, startPoint y: 68, endPoint x: 198, endPoint y: 77, distance: 169.2
click at [198, 77] on div "**********" at bounding box center [423, 204] width 847 height 409
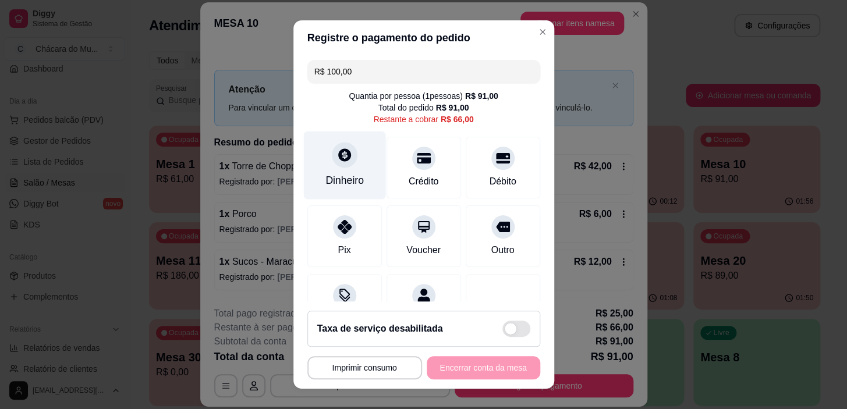
click at [339, 166] on div at bounding box center [345, 156] width 26 height 26
drag, startPoint x: 375, startPoint y: 76, endPoint x: 187, endPoint y: 99, distance: 188.9
click at [187, 99] on div "**********" at bounding box center [423, 204] width 847 height 409
type input "R$ 66,00"
click at [322, 156] on div "Dinheiro" at bounding box center [344, 166] width 82 height 68
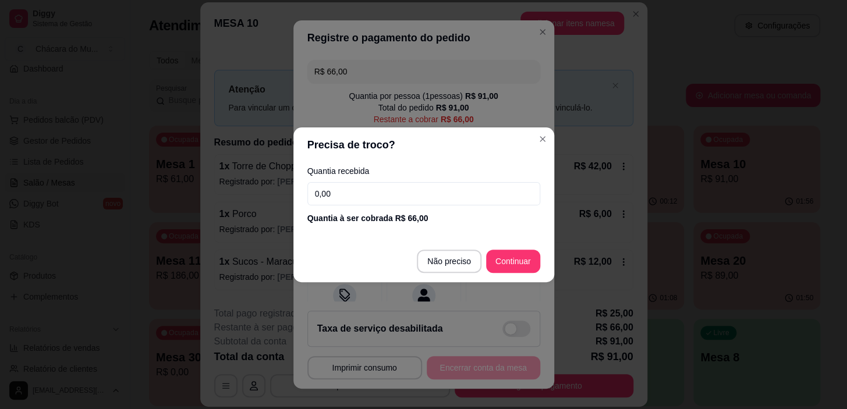
click at [355, 193] on input "0,00" at bounding box center [423, 193] width 233 height 23
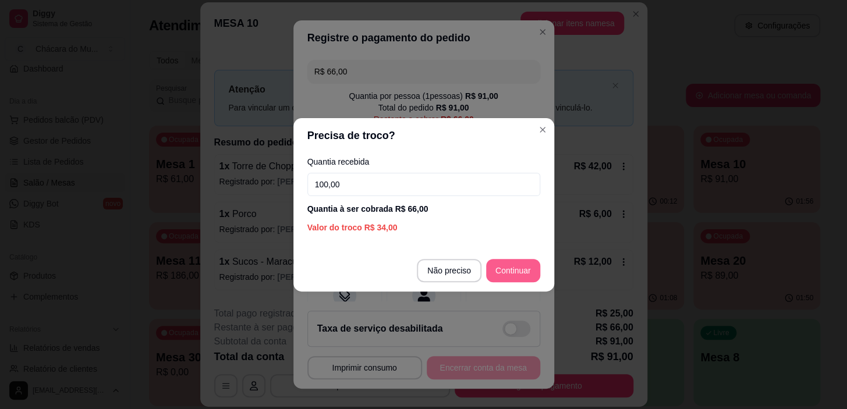
type input "100,00"
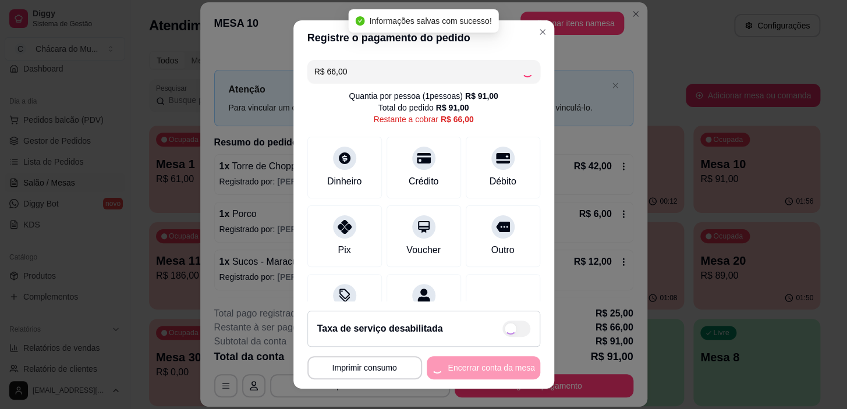
type input "R$ 0,00"
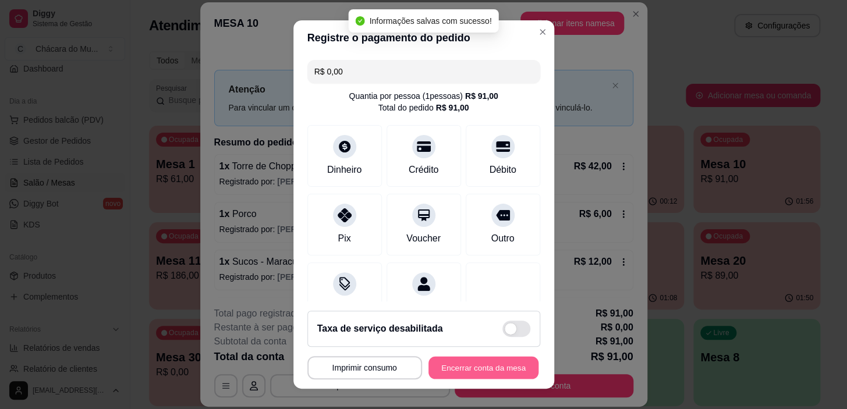
click at [458, 368] on button "Encerrar conta da mesa" at bounding box center [484, 367] width 110 height 23
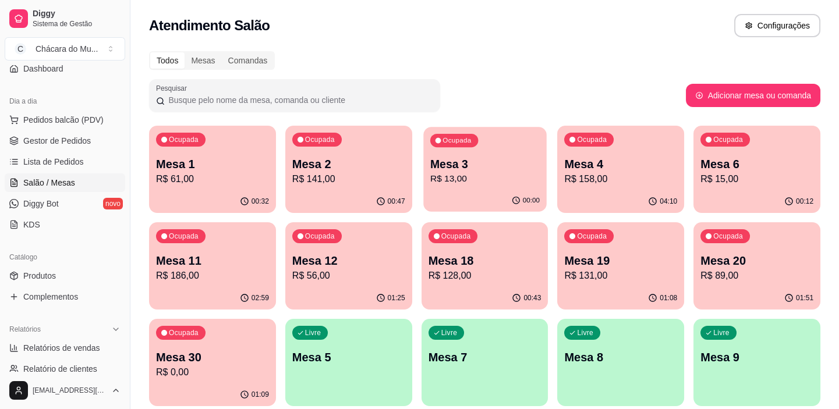
click at [482, 157] on p "Mesa 3" at bounding box center [484, 165] width 109 height 16
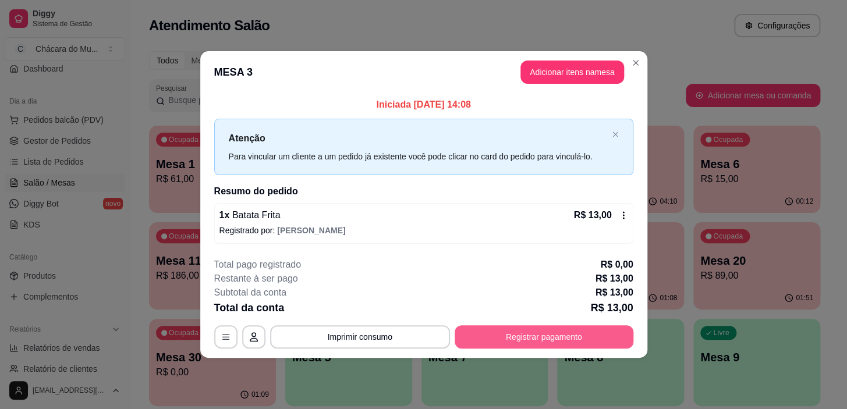
click at [542, 327] on button "Registrar pagamento" at bounding box center [544, 337] width 179 height 23
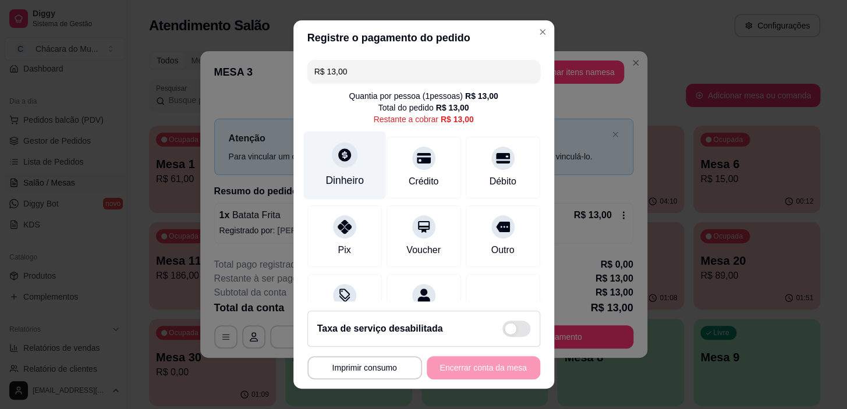
click at [338, 161] on icon at bounding box center [344, 155] width 13 height 13
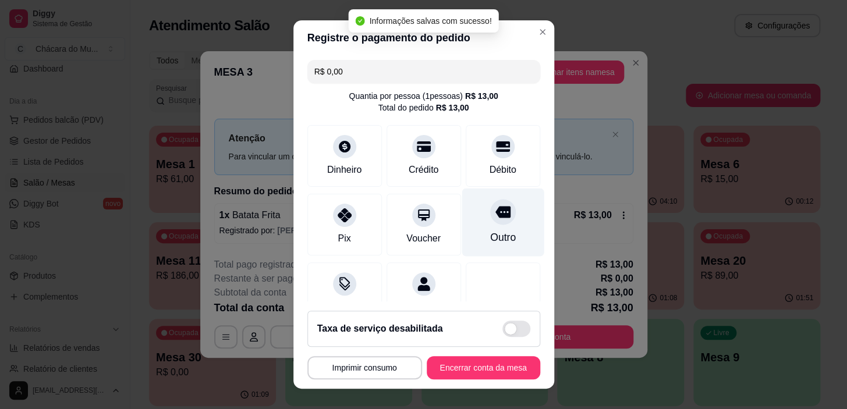
type input "R$ 0,00"
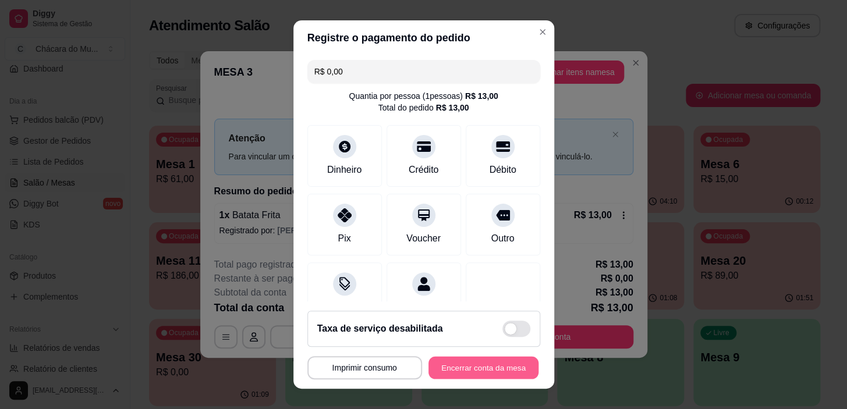
click at [462, 359] on button "Encerrar conta da mesa" at bounding box center [484, 367] width 110 height 23
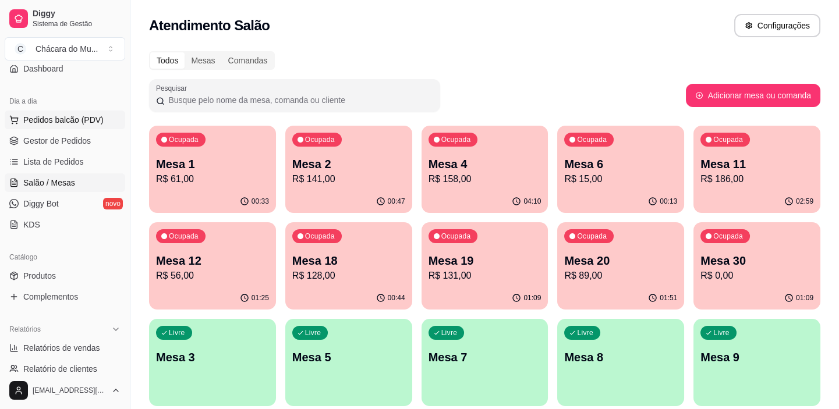
click at [55, 128] on button "Pedidos balcão (PDV)" at bounding box center [65, 120] width 121 height 19
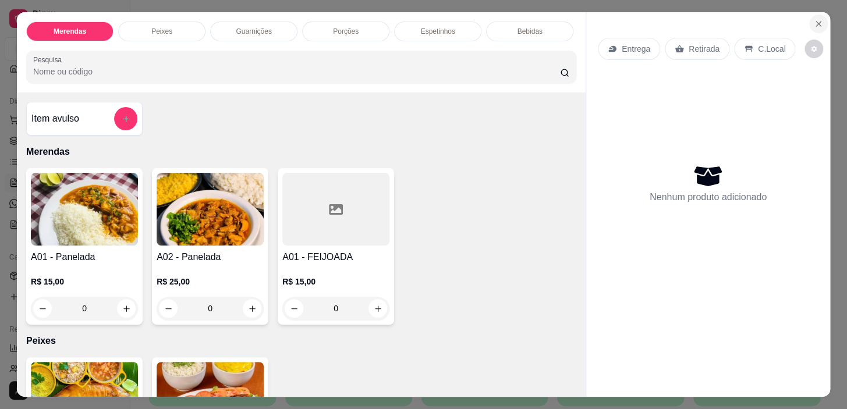
click at [815, 19] on icon "Close" at bounding box center [818, 23] width 9 height 9
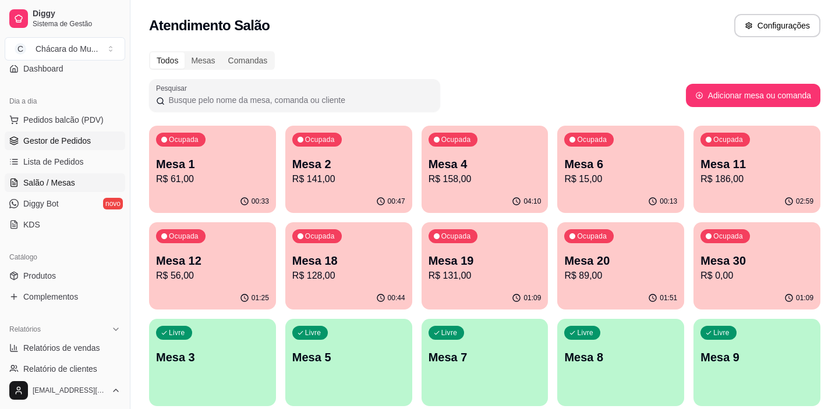
click at [63, 146] on link "Gestor de Pedidos" at bounding box center [65, 141] width 121 height 19
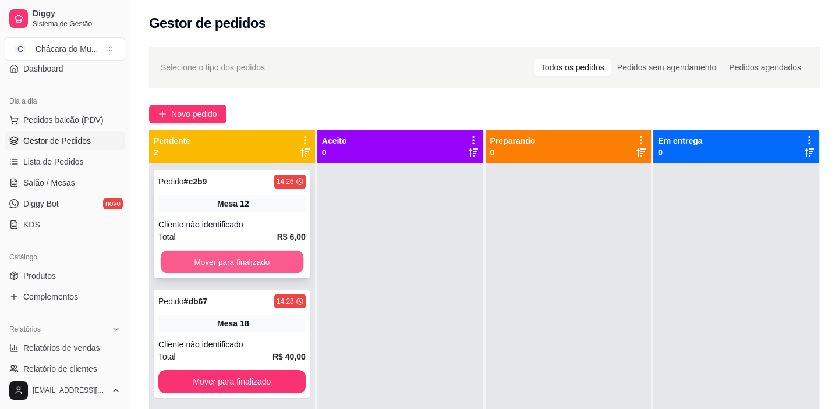
click at [220, 257] on button "Mover para finalizado" at bounding box center [232, 262] width 143 height 23
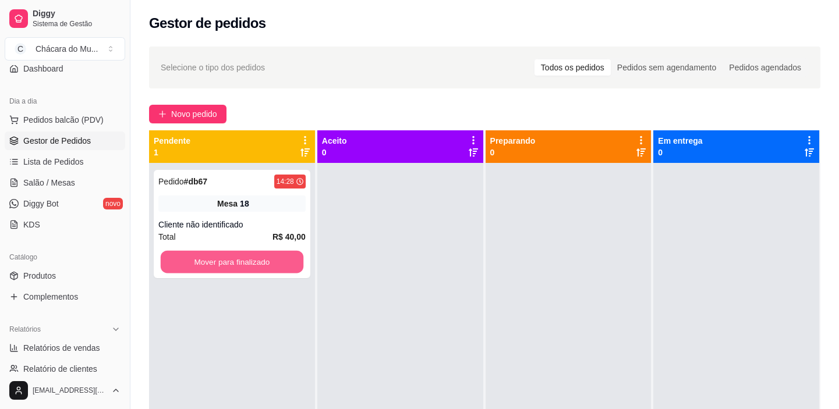
click at [220, 257] on button "Mover para finalizado" at bounding box center [232, 262] width 143 height 23
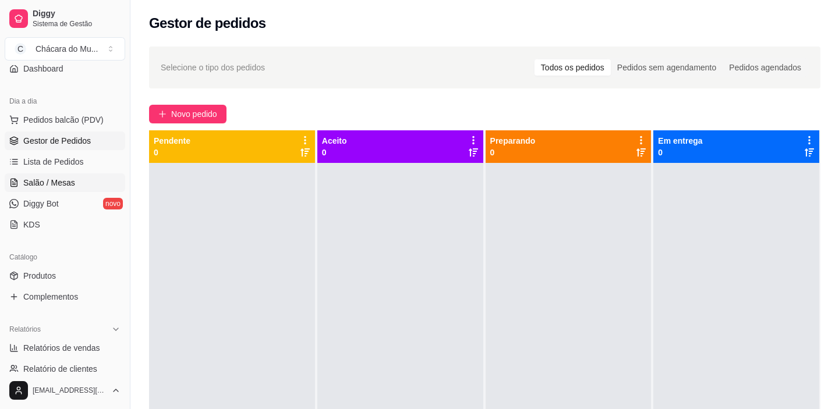
click at [52, 179] on span "Salão / Mesas" at bounding box center [49, 183] width 52 height 12
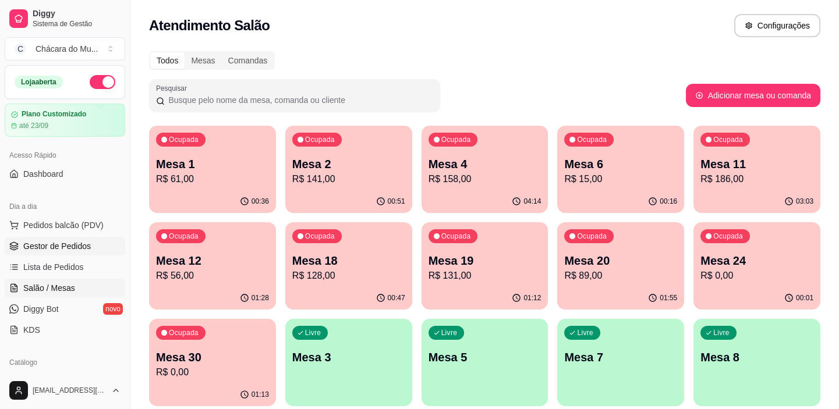
click at [63, 248] on span "Gestor de Pedidos" at bounding box center [57, 246] width 68 height 12
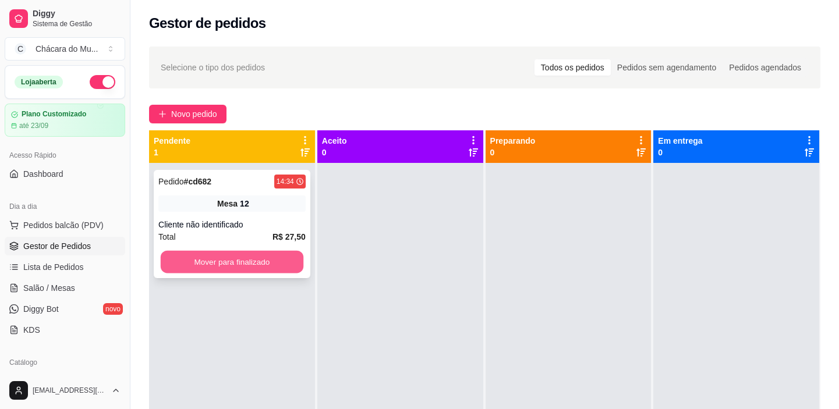
click at [226, 260] on button "Mover para finalizado" at bounding box center [232, 262] width 143 height 23
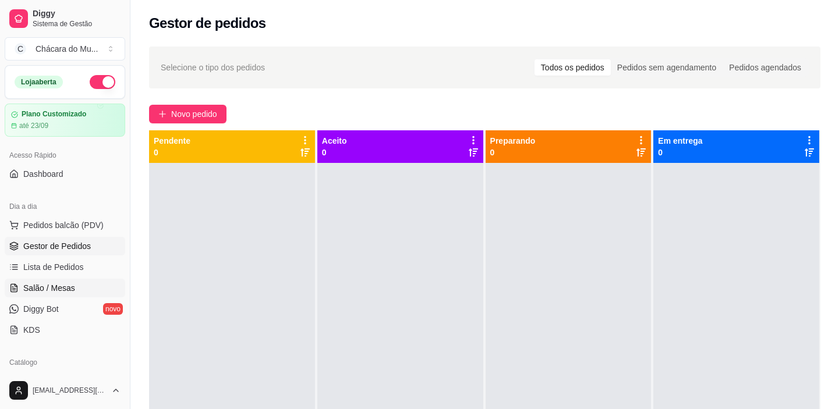
click at [48, 282] on span "Salão / Mesas" at bounding box center [49, 288] width 52 height 12
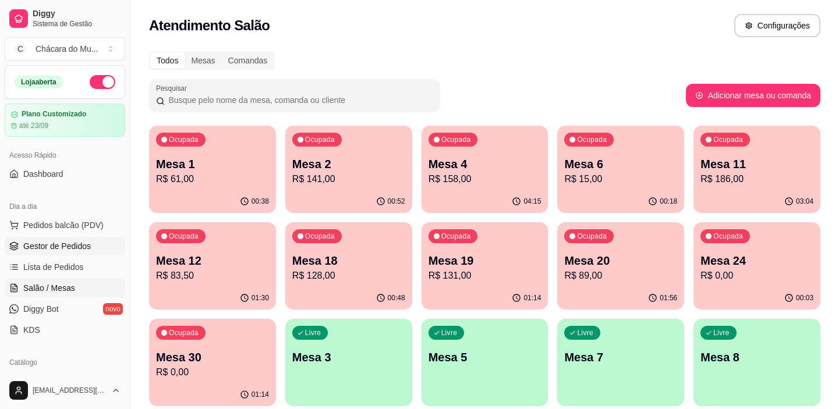
click at [48, 247] on span "Gestor de Pedidos" at bounding box center [57, 246] width 68 height 12
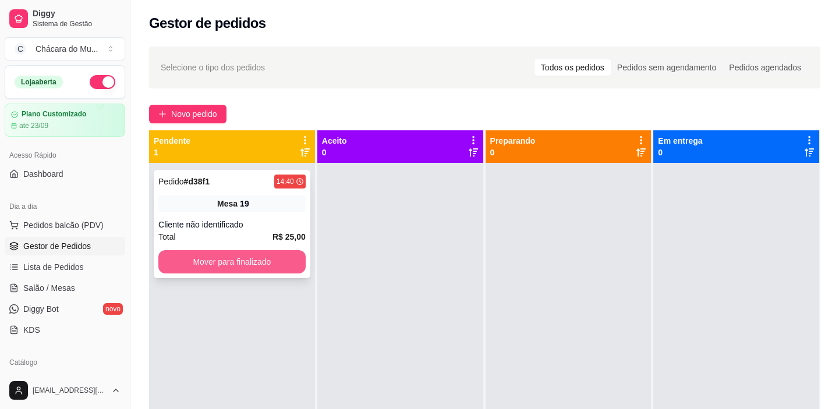
click at [202, 262] on button "Mover para finalizado" at bounding box center [231, 261] width 147 height 23
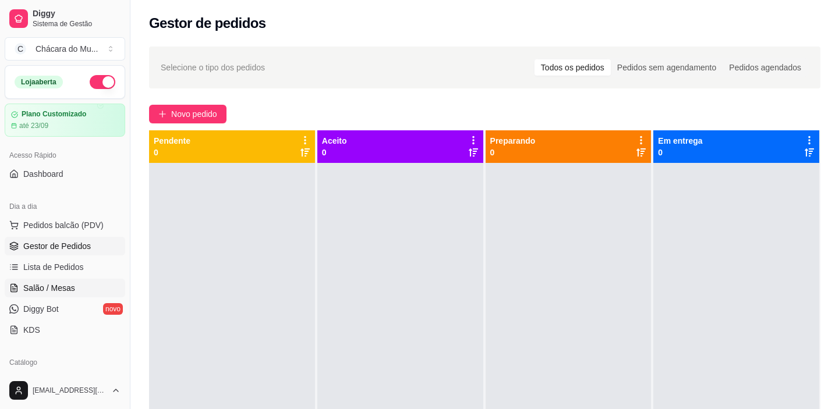
click at [52, 289] on span "Salão / Mesas" at bounding box center [49, 288] width 52 height 12
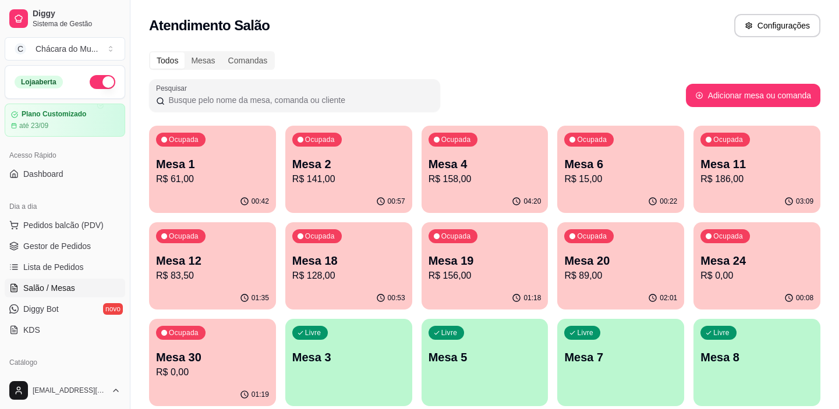
click at [475, 267] on p "Mesa 19" at bounding box center [485, 261] width 113 height 16
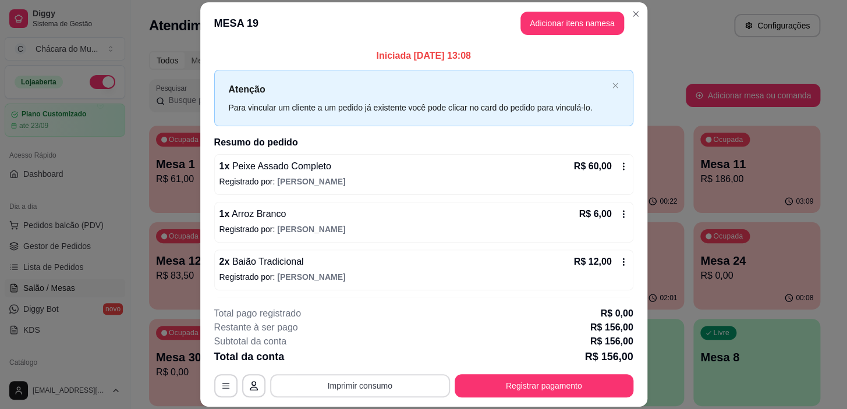
click at [373, 385] on button "Imprimir consumo" at bounding box center [360, 385] width 180 height 23
click at [360, 353] on button "IMPRESSORA" at bounding box center [359, 359] width 84 height 19
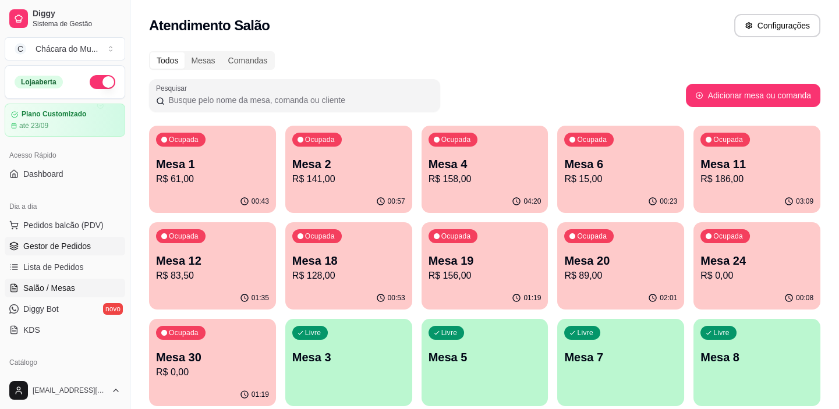
click at [57, 247] on span "Gestor de Pedidos" at bounding box center [57, 246] width 68 height 12
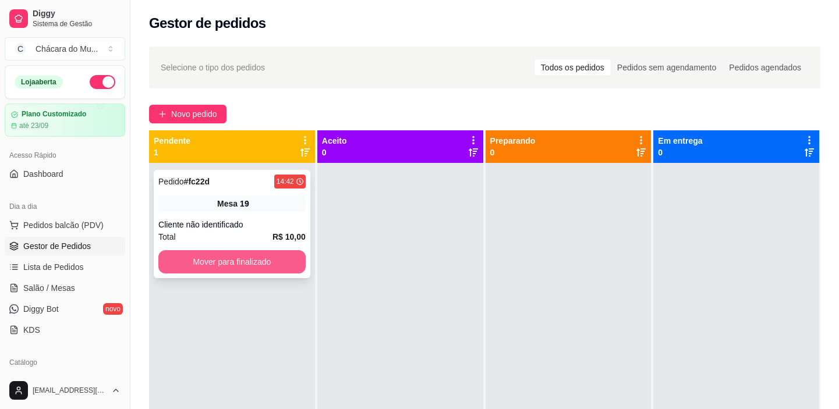
click at [254, 259] on button "Mover para finalizado" at bounding box center [231, 261] width 147 height 23
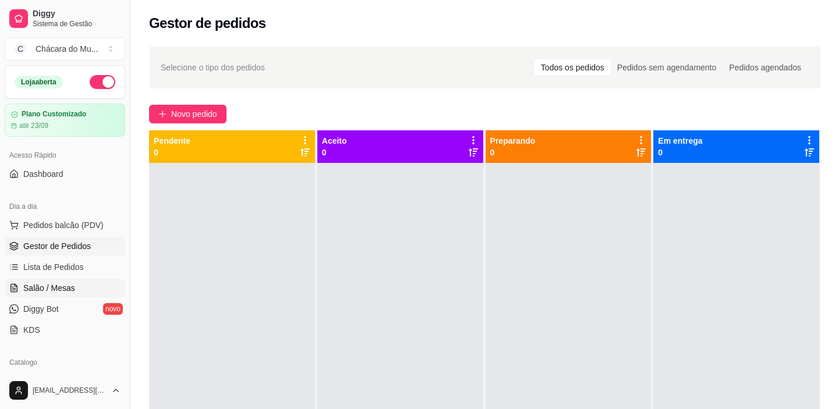
click at [48, 285] on span "Salão / Mesas" at bounding box center [49, 288] width 52 height 12
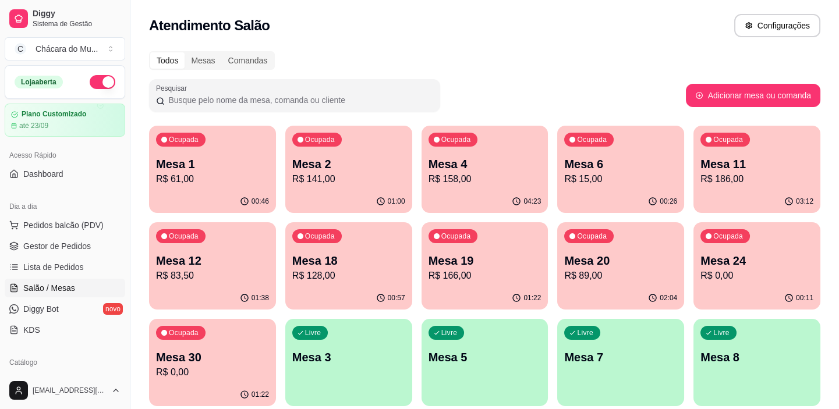
click at [512, 248] on div "Ocupada Mesa 19 R$ 166,00" at bounding box center [485, 254] width 127 height 65
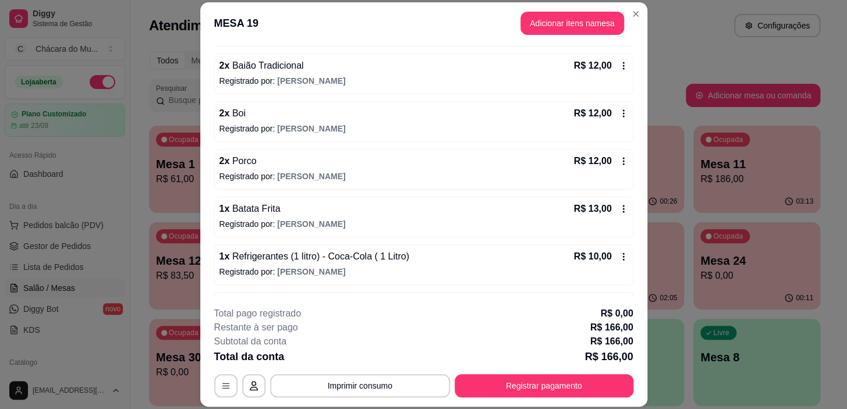
scroll to position [224, 0]
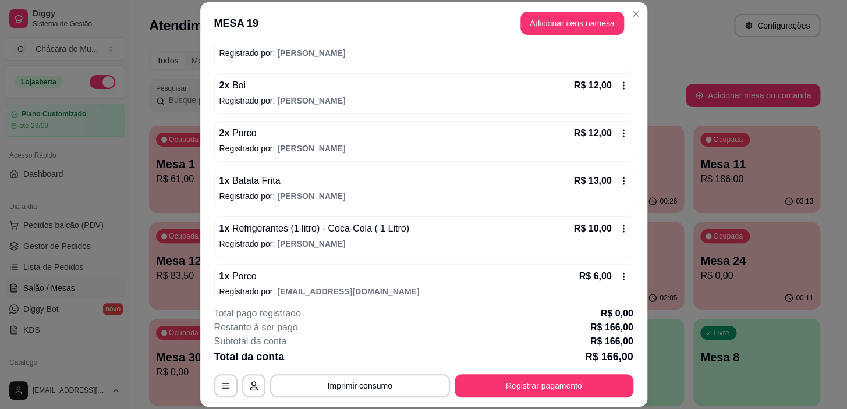
click at [239, 274] on span "Porco" at bounding box center [242, 276] width 27 height 10
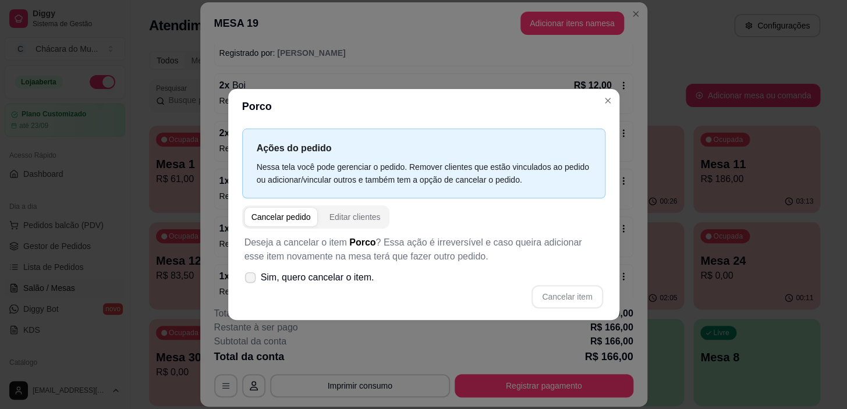
click at [243, 275] on label "Sim, quero cancelar o item." at bounding box center [309, 277] width 139 height 23
click at [244, 280] on input "Sim, quero cancelar o item." at bounding box center [248, 284] width 8 height 8
checkbox input "true"
click at [565, 293] on button "Cancelar item" at bounding box center [567, 296] width 69 height 23
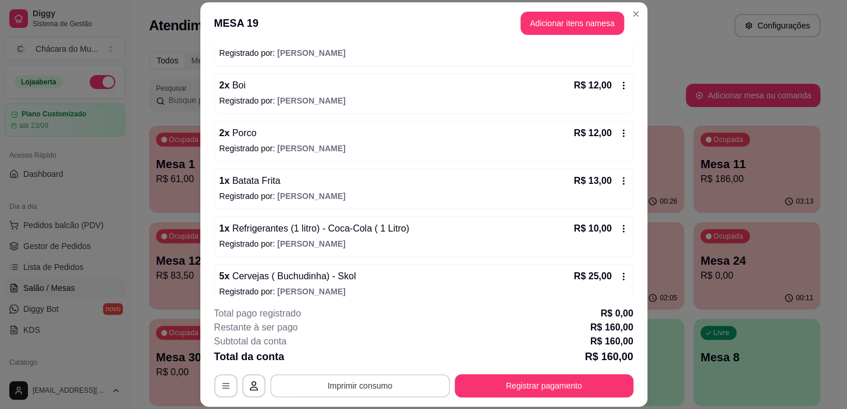
click at [384, 384] on button "Imprimir consumo" at bounding box center [360, 385] width 180 height 23
click at [373, 360] on button "IMPRESSORA" at bounding box center [360, 359] width 82 height 18
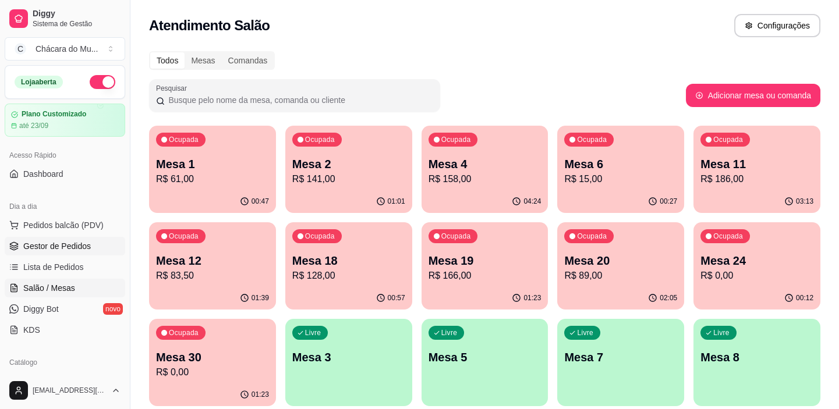
click at [62, 240] on span "Gestor de Pedidos" at bounding box center [57, 246] width 68 height 12
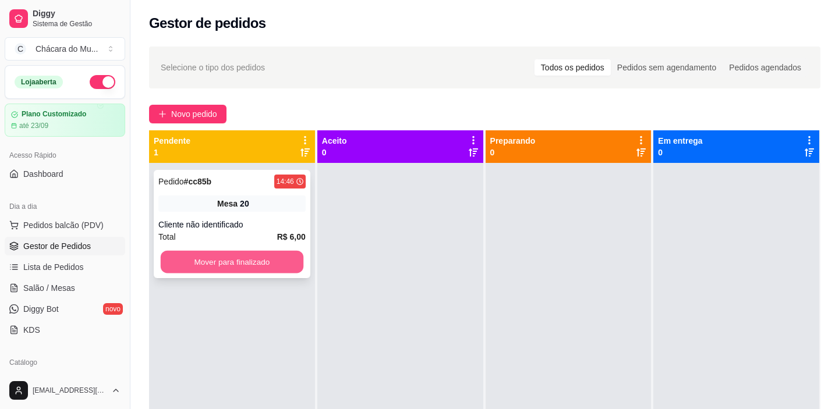
click at [240, 259] on button "Mover para finalizado" at bounding box center [232, 262] width 143 height 23
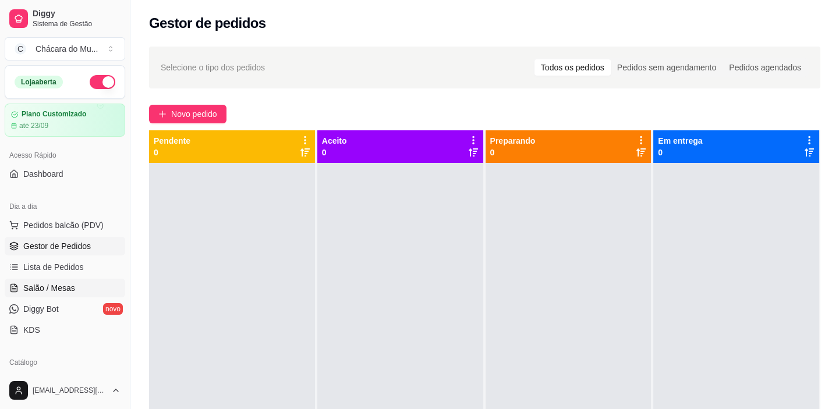
click at [56, 289] on span "Salão / Mesas" at bounding box center [49, 288] width 52 height 12
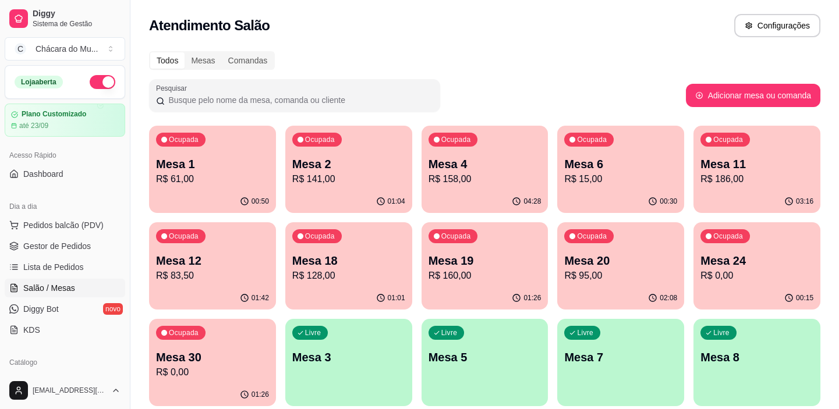
click at [508, 268] on div "Mesa 19 R$ 160,00" at bounding box center [485, 268] width 113 height 30
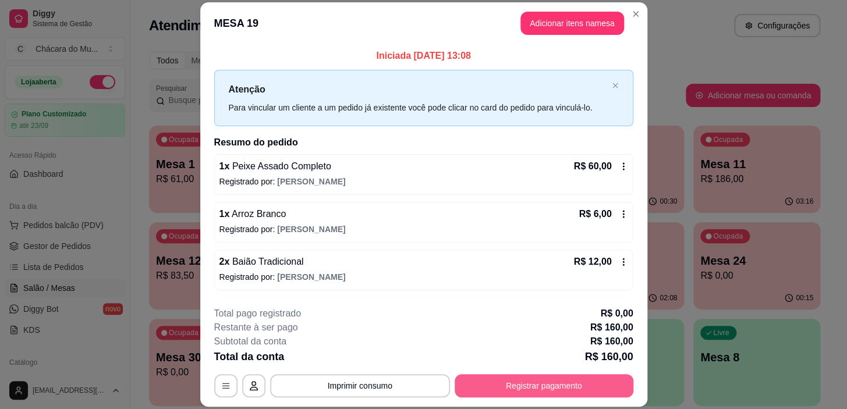
click at [492, 380] on button "Registrar pagamento" at bounding box center [544, 385] width 179 height 23
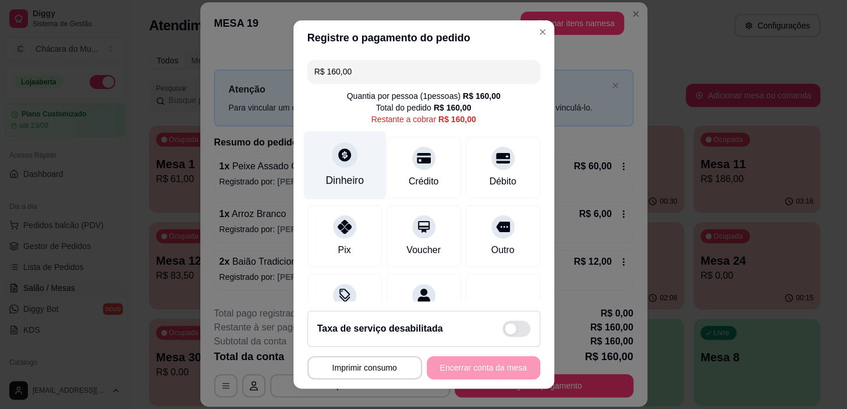
click at [332, 158] on div at bounding box center [345, 156] width 26 height 26
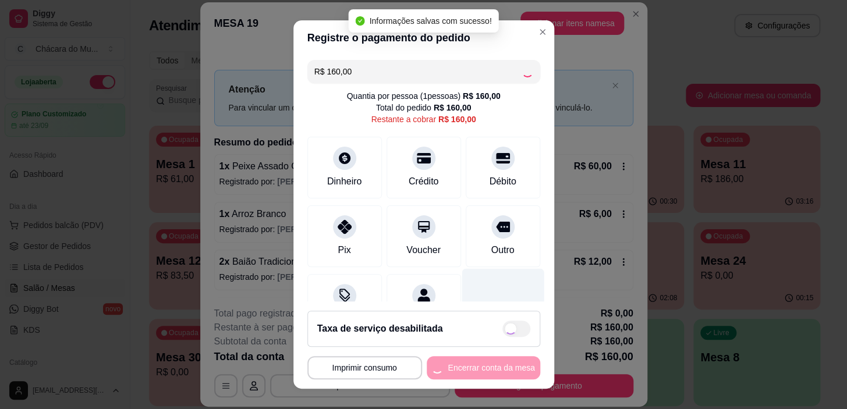
type input "R$ 0,00"
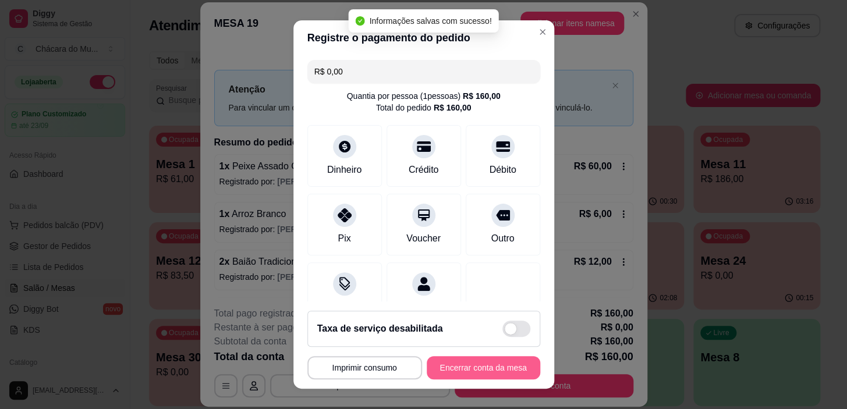
click at [496, 360] on button "Encerrar conta da mesa" at bounding box center [484, 367] width 114 height 23
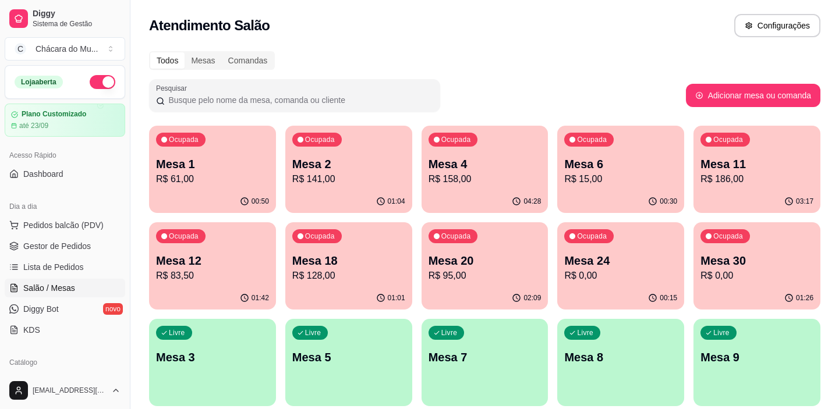
click at [486, 172] on p "R$ 158,00" at bounding box center [485, 179] width 113 height 14
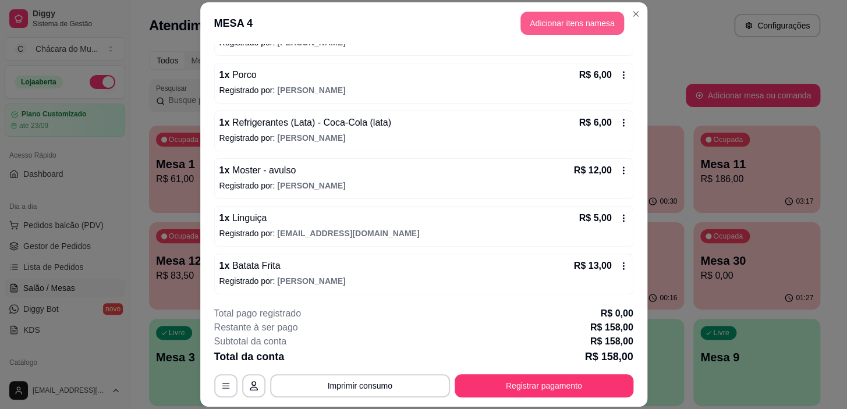
click at [539, 24] on button "Adicionar itens na mesa" at bounding box center [573, 23] width 104 height 23
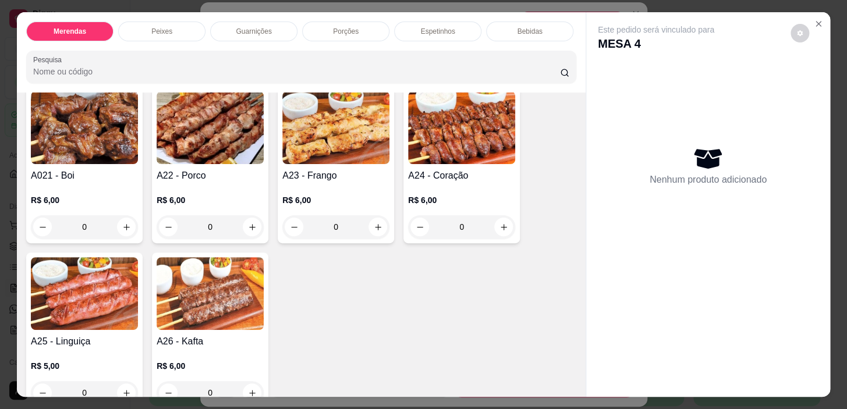
scroll to position [1059, 0]
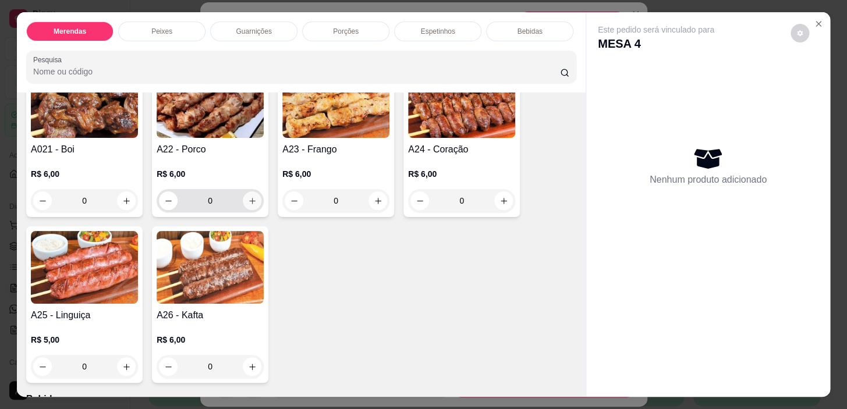
click at [249, 199] on button "increase-product-quantity" at bounding box center [252, 201] width 19 height 19
type input "1"
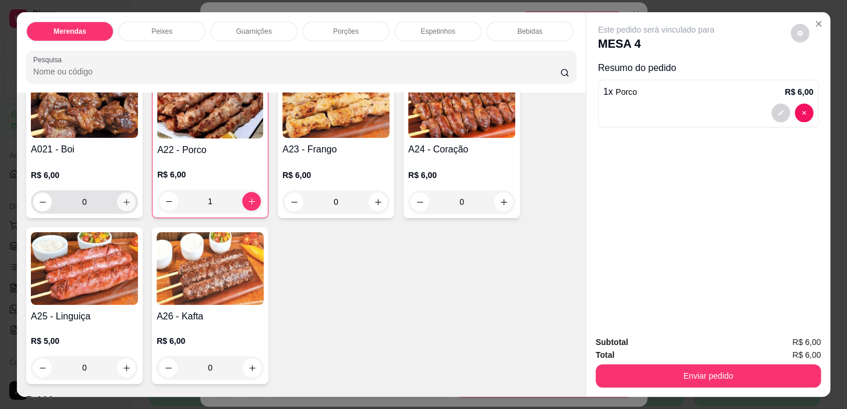
click at [124, 201] on icon "increase-product-quantity" at bounding box center [126, 202] width 9 height 9
type input "1"
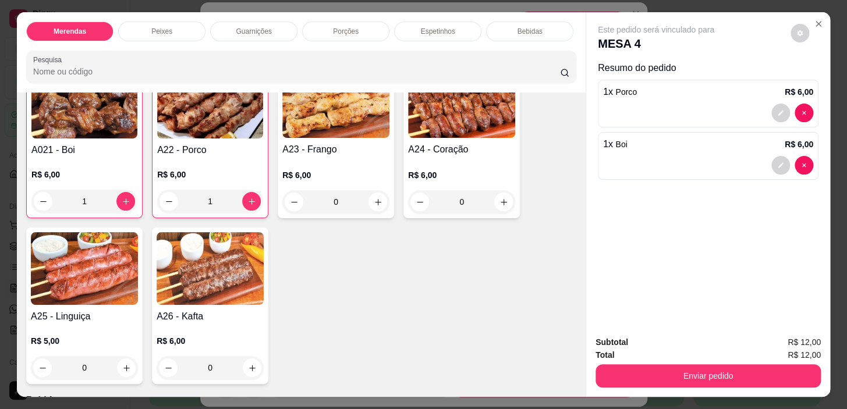
scroll to position [1059, 0]
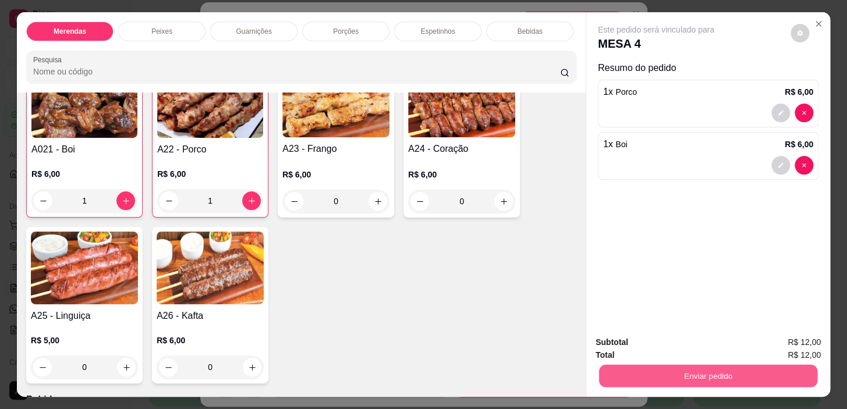
click at [642, 380] on button "Enviar pedido" at bounding box center [708, 376] width 218 height 23
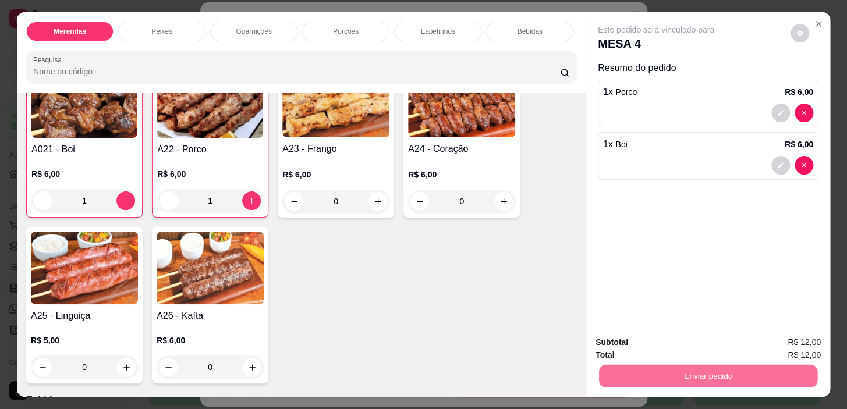
click at [681, 343] on button "Não registrar e enviar pedido" at bounding box center [670, 343] width 118 height 22
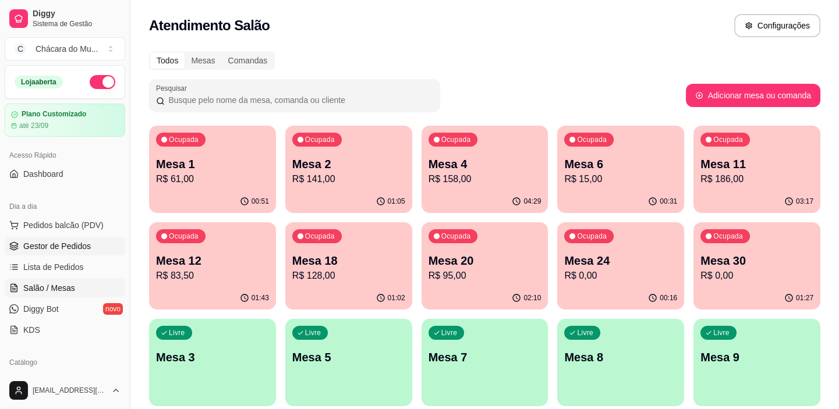
click at [69, 246] on span "Gestor de Pedidos" at bounding box center [57, 246] width 68 height 12
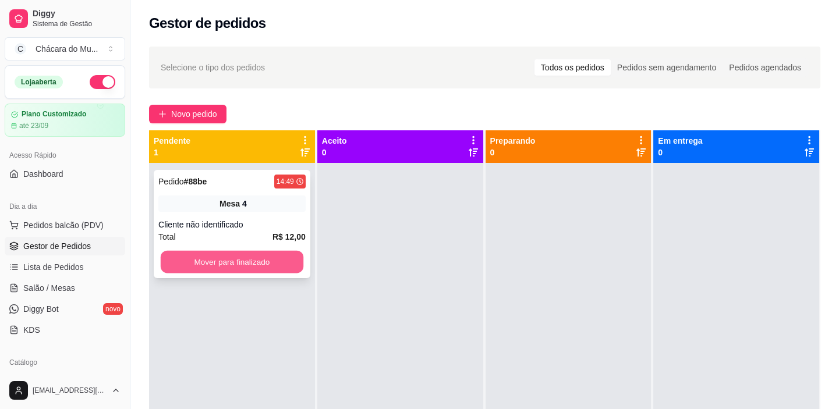
click at [231, 256] on button "Mover para finalizado" at bounding box center [232, 262] width 143 height 23
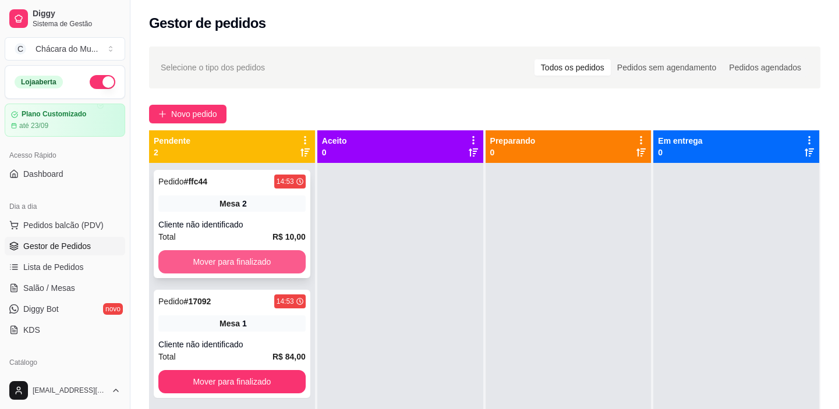
click at [227, 264] on button "Mover para finalizado" at bounding box center [231, 261] width 147 height 23
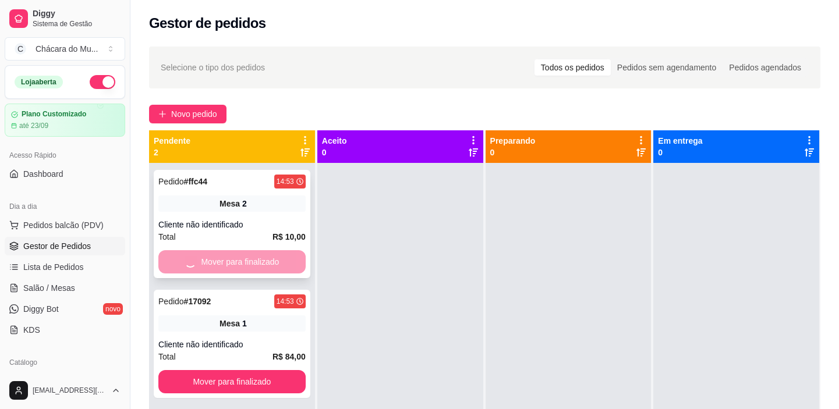
click at [227, 370] on button "Mover para finalizado" at bounding box center [231, 381] width 147 height 23
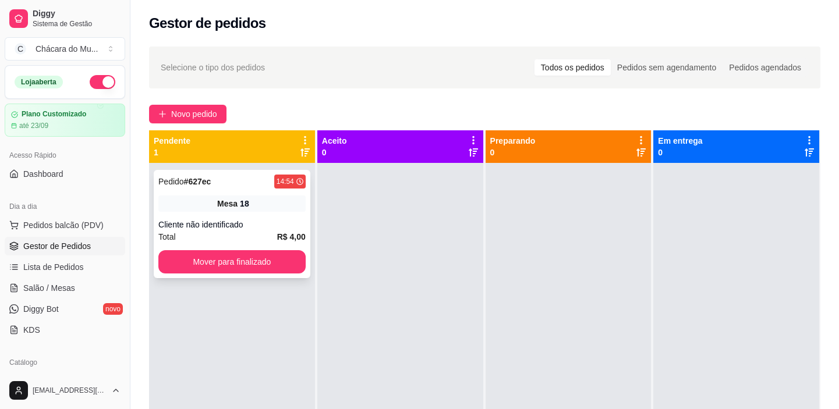
click at [204, 246] on div "Pedido # 627ec 14:54 Mesa 18 Cliente não identificado Total R$ 4,00 Mover para …" at bounding box center [232, 224] width 157 height 108
click at [212, 260] on button "Mover para finalizado" at bounding box center [231, 261] width 147 height 23
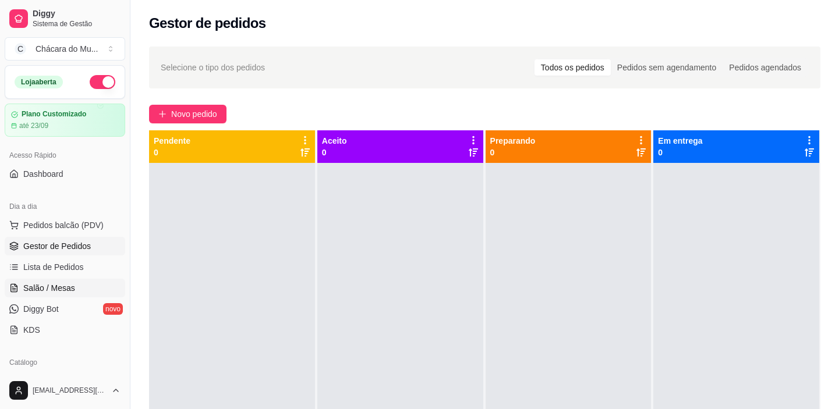
click at [45, 285] on span "Salão / Mesas" at bounding box center [49, 288] width 52 height 12
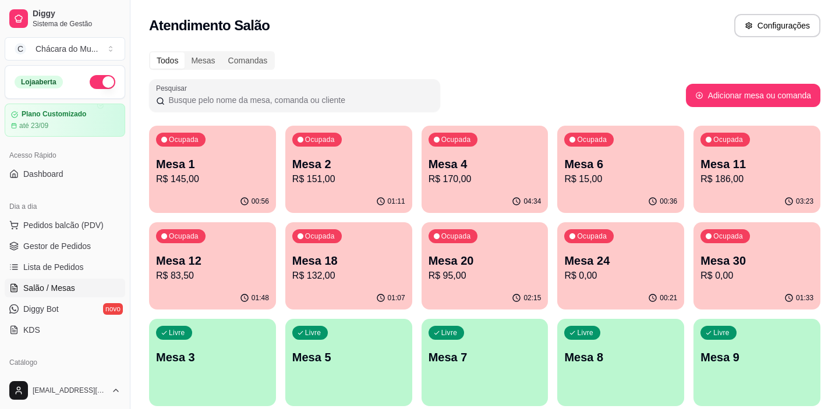
click at [206, 182] on p "R$ 145,00" at bounding box center [212, 179] width 113 height 14
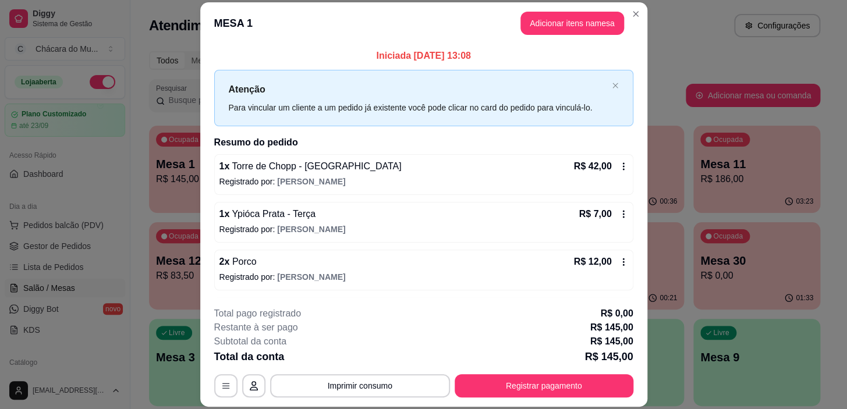
click at [260, 174] on div "1 x Torre de Chopp - Torre de Bohemia R$ 42,00 Registrado por: João neto" at bounding box center [423, 174] width 419 height 41
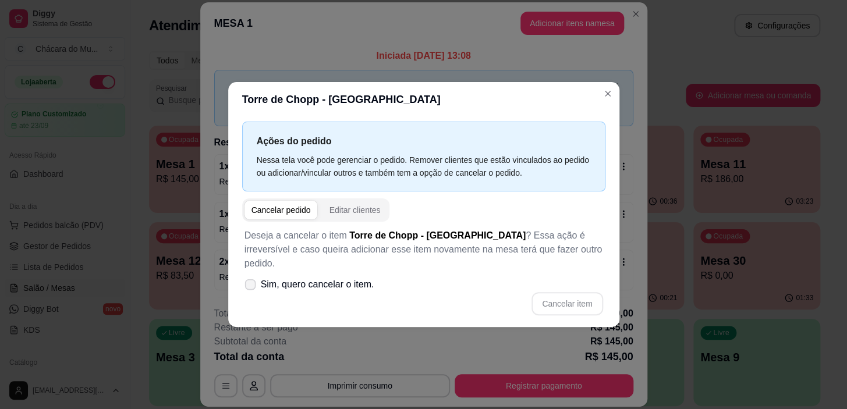
click at [254, 279] on span at bounding box center [250, 284] width 11 height 11
click at [252, 286] on input "Sim, quero cancelar o item." at bounding box center [248, 290] width 8 height 8
checkbox input "true"
click at [582, 292] on button "Cancelar item" at bounding box center [567, 303] width 71 height 23
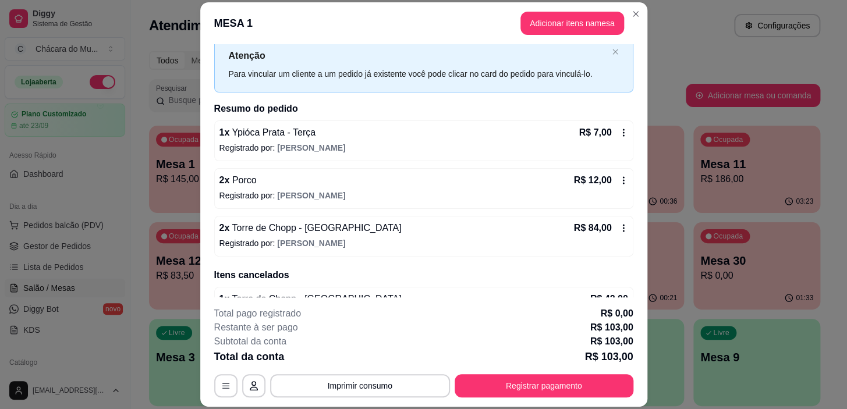
scroll to position [63, 0]
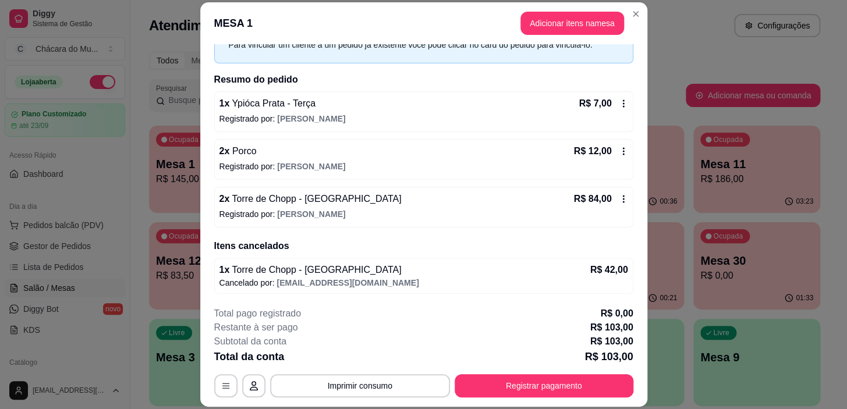
click at [349, 156] on div "2 x Porco R$ 12,00" at bounding box center [424, 151] width 409 height 14
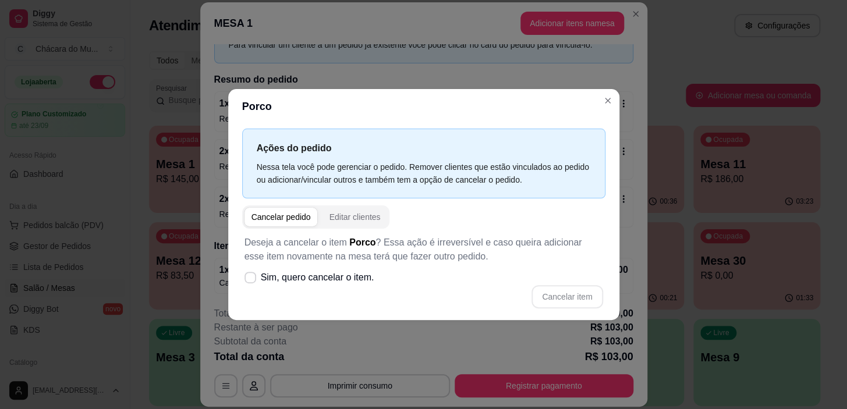
click at [299, 215] on div "Cancelar pedido" at bounding box center [281, 217] width 59 height 12
click at [273, 214] on div "Cancelar pedido" at bounding box center [281, 217] width 59 height 12
click at [252, 274] on icon at bounding box center [250, 277] width 9 height 7
click at [252, 280] on input "Sim, quero cancelar o item." at bounding box center [248, 284] width 8 height 8
checkbox input "true"
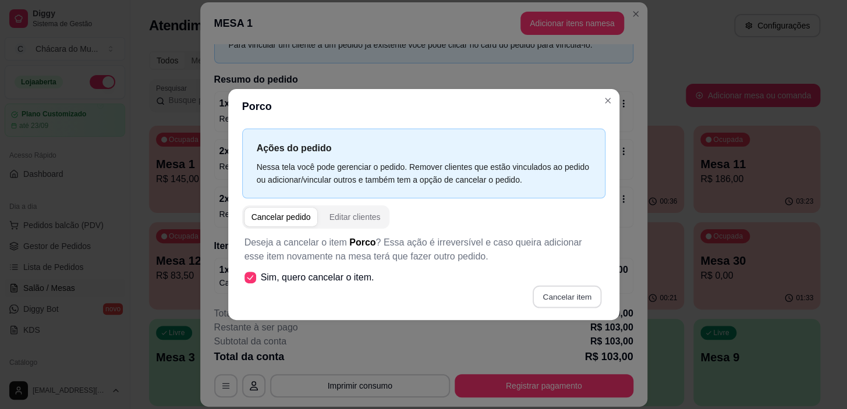
click at [558, 291] on button "Cancelar item" at bounding box center [567, 296] width 69 height 23
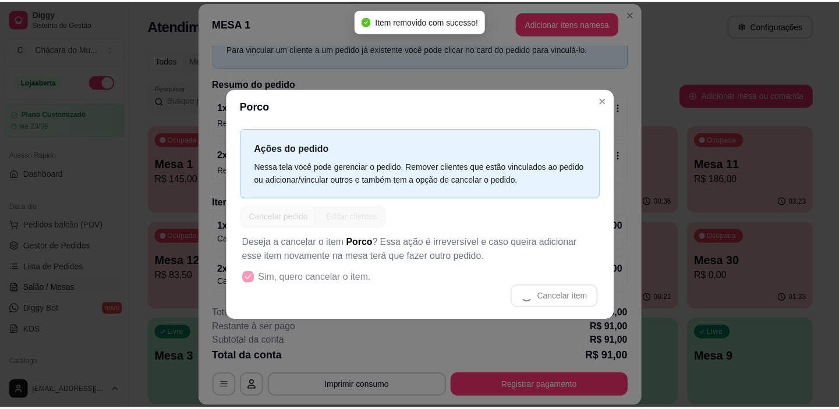
scroll to position [58, 0]
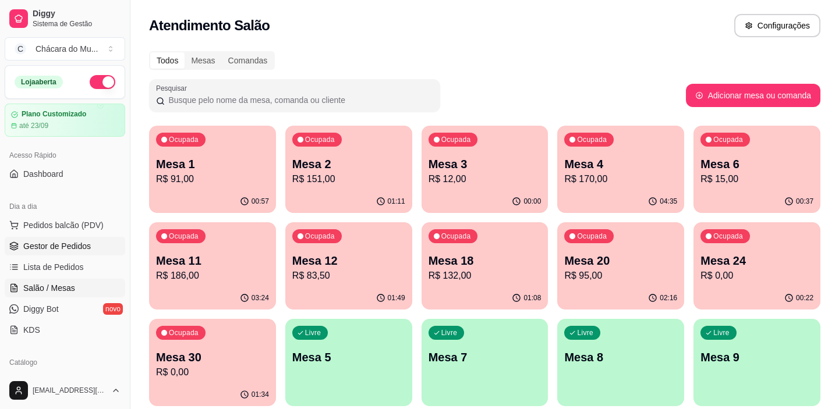
drag, startPoint x: 63, startPoint y: 236, endPoint x: 100, endPoint y: 281, distance: 57.1
click at [63, 237] on link "Gestor de Pedidos" at bounding box center [65, 246] width 121 height 19
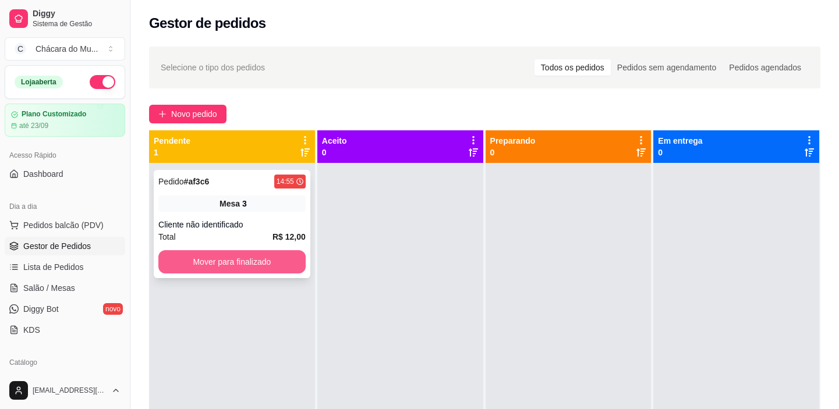
click at [205, 256] on button "Mover para finalizado" at bounding box center [231, 261] width 147 height 23
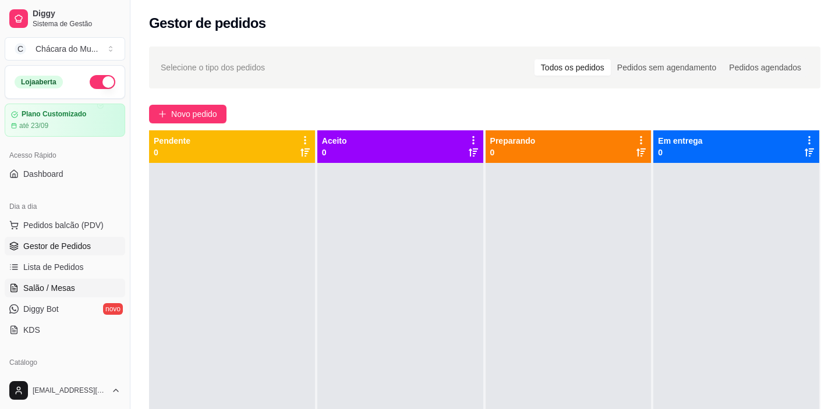
click at [52, 288] on span "Salão / Mesas" at bounding box center [49, 288] width 52 height 12
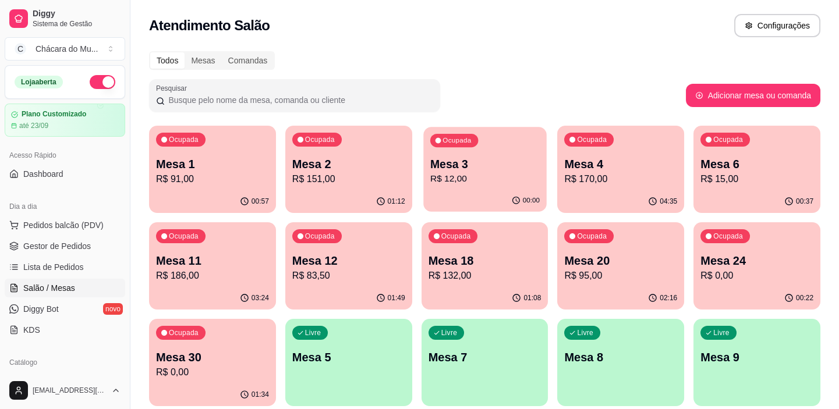
click at [464, 134] on div "Ocupada" at bounding box center [454, 140] width 48 height 13
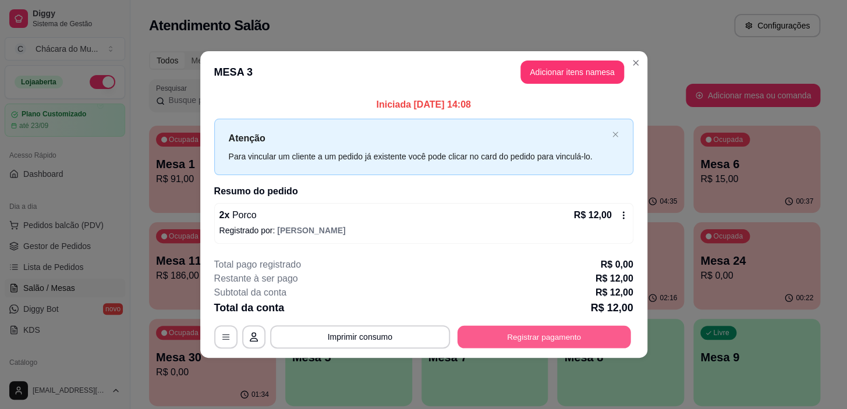
click at [538, 334] on button "Registrar pagamento" at bounding box center [544, 337] width 174 height 23
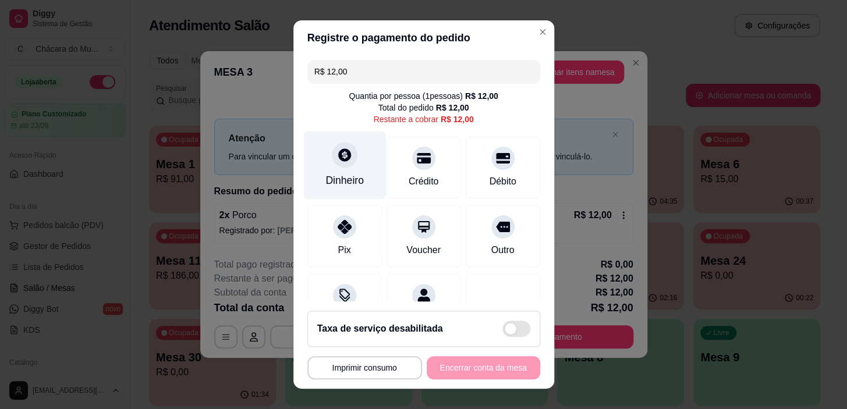
click at [339, 164] on div at bounding box center [345, 156] width 26 height 26
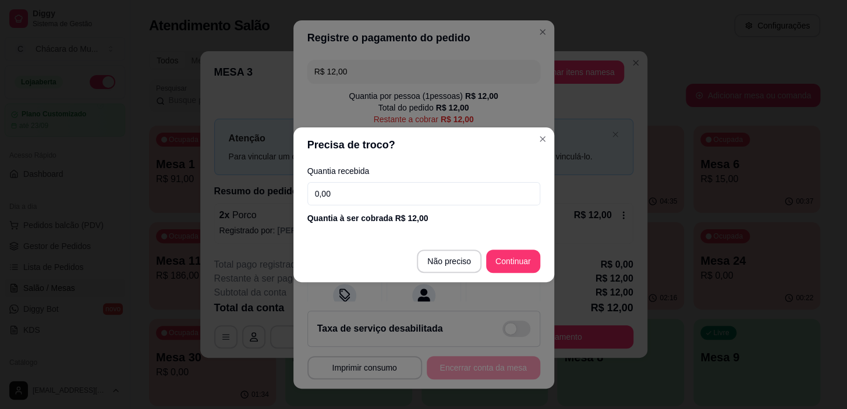
click at [357, 190] on input "0,00" at bounding box center [423, 193] width 233 height 23
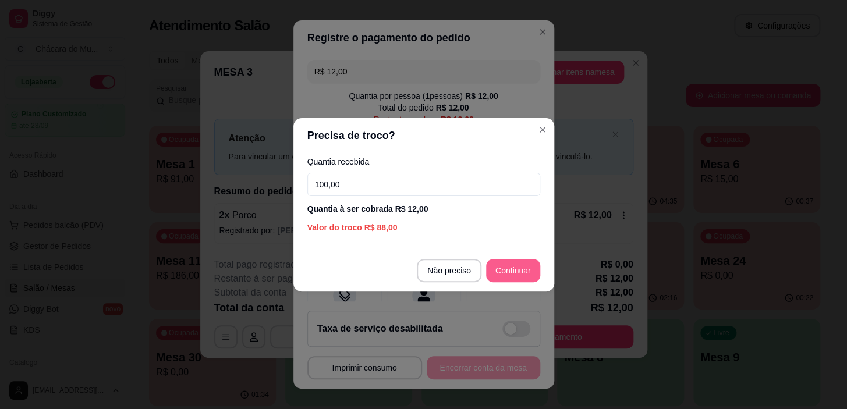
type input "100,00"
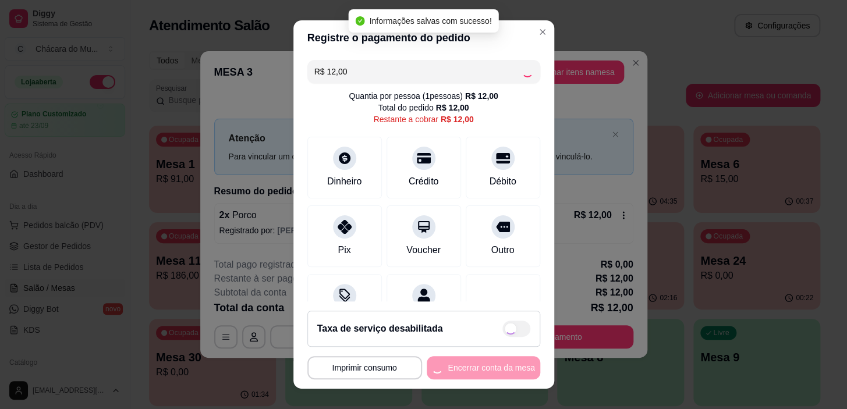
type input "R$ 0,00"
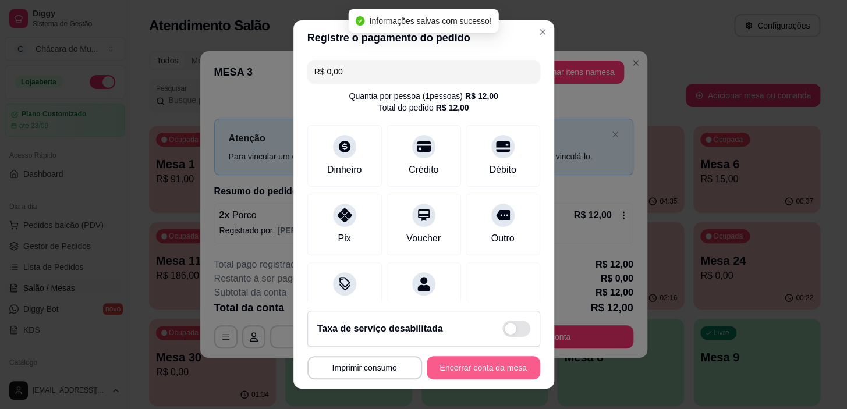
click at [500, 360] on button "Encerrar conta da mesa" at bounding box center [484, 367] width 114 height 23
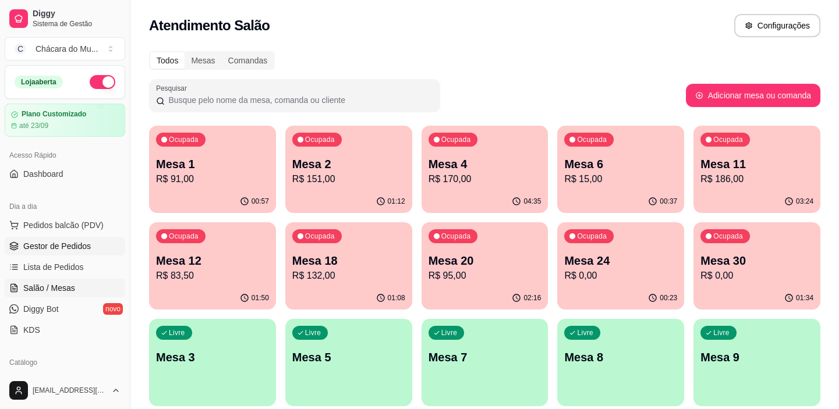
click at [63, 239] on ul "Pedidos balcão (PDV) Gestor de Pedidos Lista de Pedidos Salão / Mesas Diggy Bot…" at bounding box center [65, 277] width 121 height 123
click at [80, 240] on span "Gestor de Pedidos" at bounding box center [57, 246] width 68 height 12
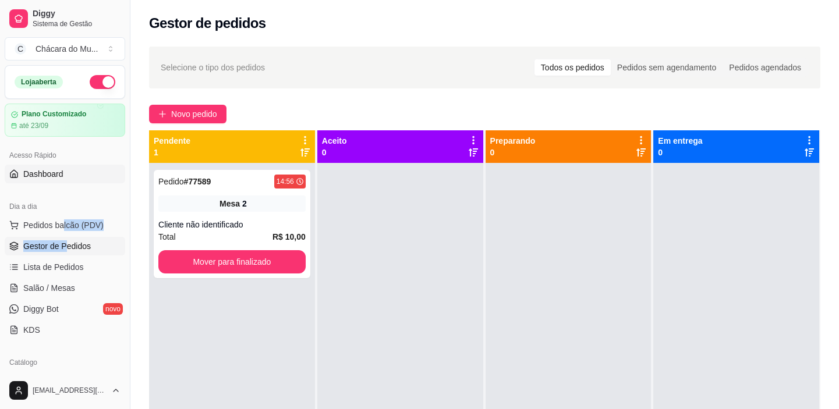
click at [60, 169] on span "Dashboard" at bounding box center [43, 174] width 40 height 12
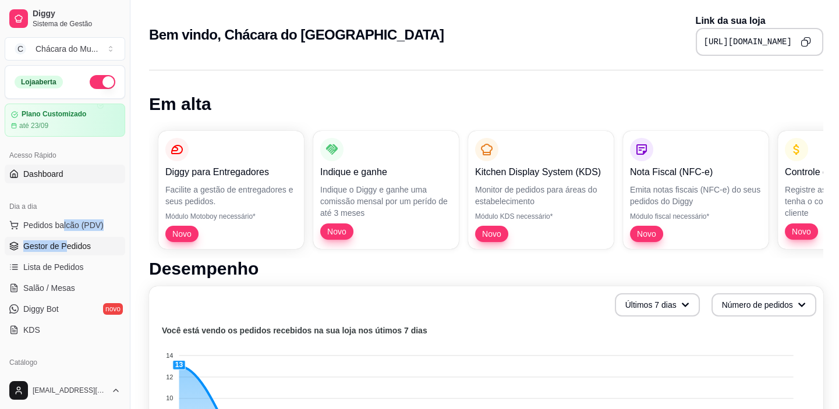
click at [55, 242] on span "Gestor de Pedidos" at bounding box center [57, 246] width 68 height 12
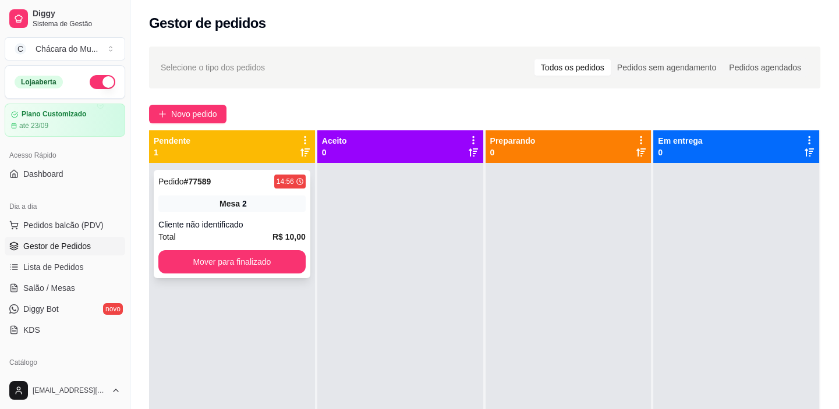
click at [264, 251] on div "Pedido # 77589 14:56 Mesa 2 Cliente não identificado Total R$ 10,00 Mover para …" at bounding box center [232, 224] width 157 height 108
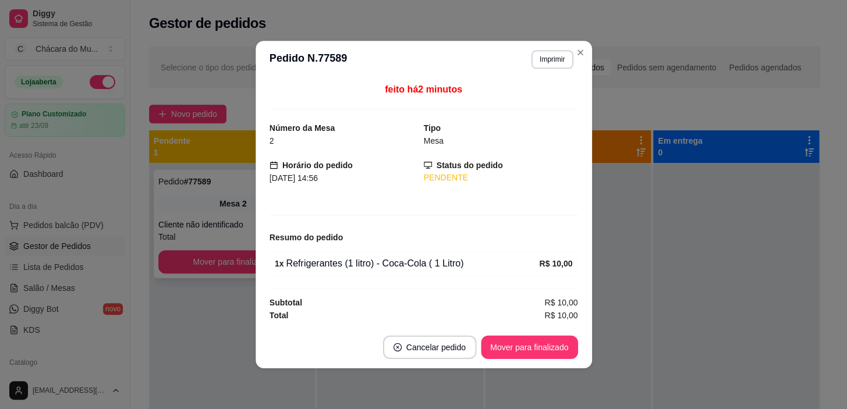
click at [268, 261] on div "feito há 2 minutos Número da Mesa 2 Tipo Mesa Horário do pedido 24/08/2025 14:5…" at bounding box center [424, 202] width 337 height 248
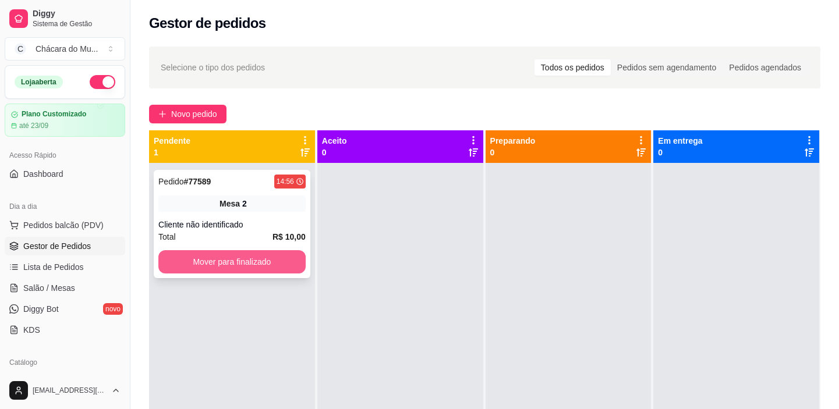
click at [267, 256] on button "Mover para finalizado" at bounding box center [231, 261] width 147 height 23
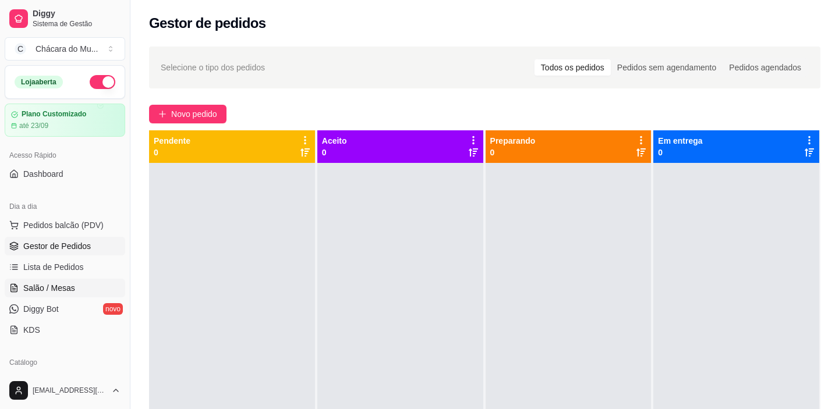
click at [49, 284] on span "Salão / Mesas" at bounding box center [49, 288] width 52 height 12
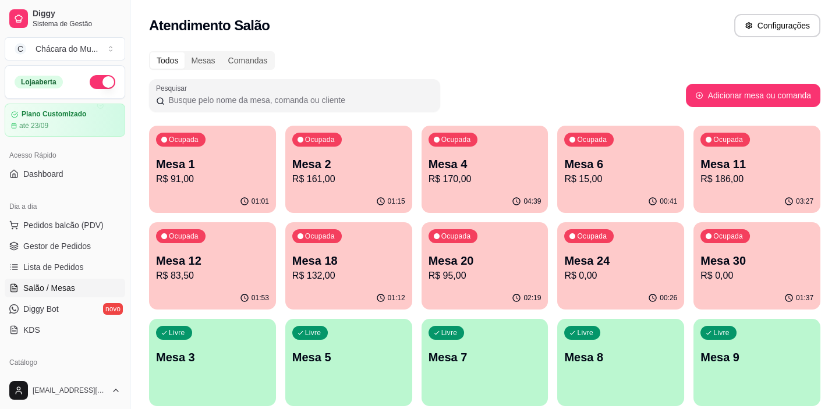
click at [212, 380] on div "Livre Mesa 3" at bounding box center [212, 355] width 127 height 73
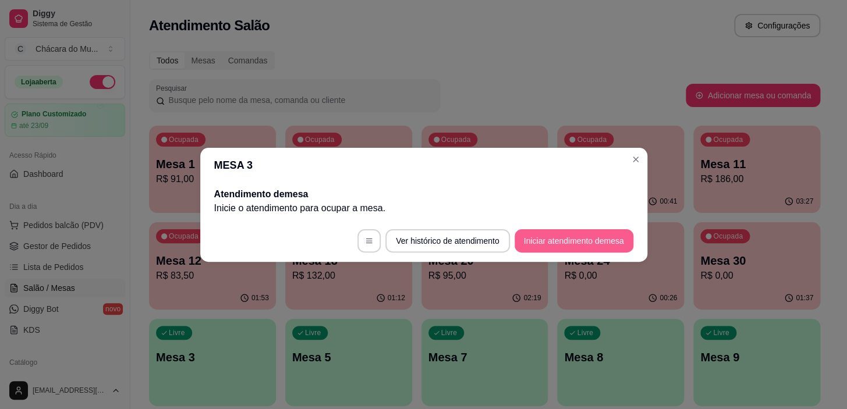
click at [564, 231] on button "Iniciar atendimento de mesa" at bounding box center [574, 240] width 119 height 23
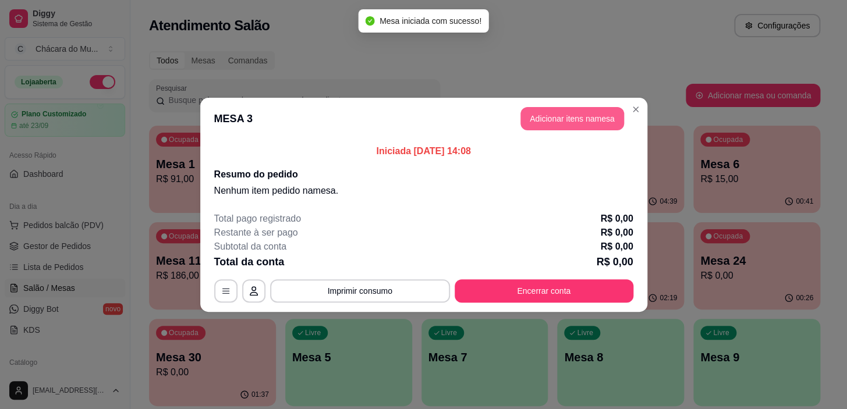
click at [537, 121] on button "Adicionar itens na mesa" at bounding box center [573, 118] width 104 height 23
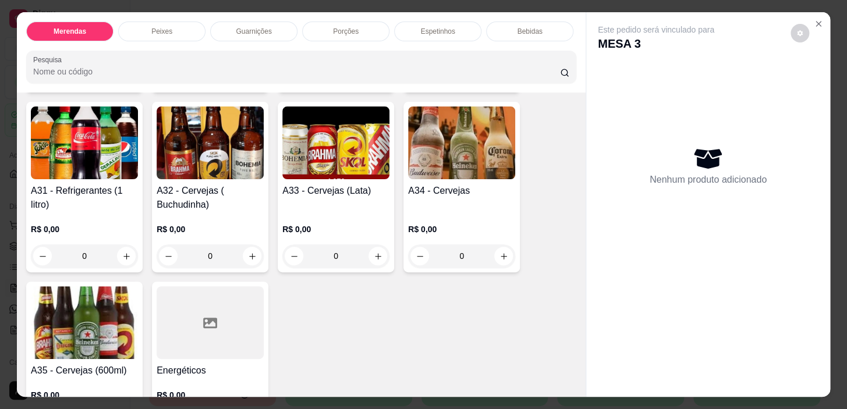
scroll to position [1588, 0]
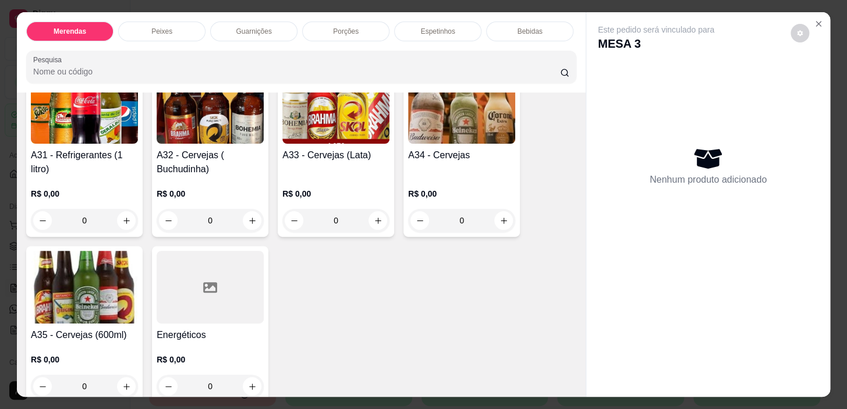
click at [123, 213] on div "0" at bounding box center [84, 220] width 107 height 23
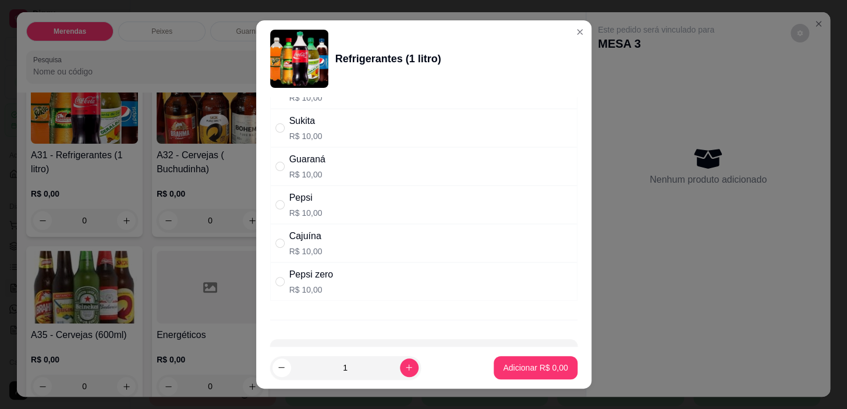
scroll to position [0, 0]
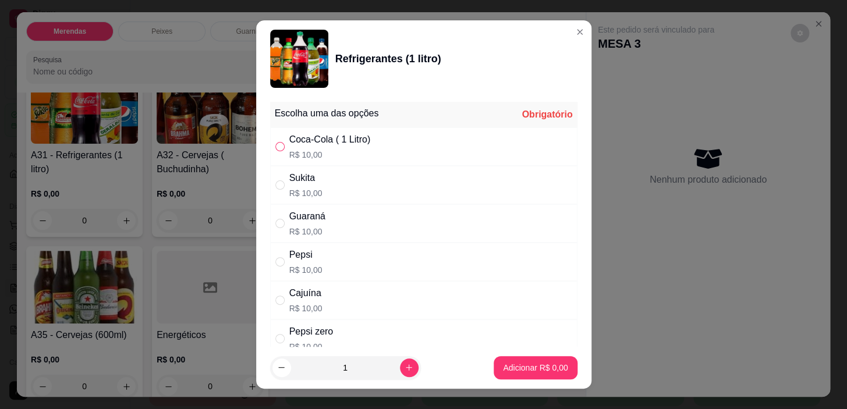
click at [275, 140] on label "" at bounding box center [279, 146] width 9 height 13
click at [275, 142] on input "" at bounding box center [279, 146] width 9 height 9
click at [275, 143] on input "" at bounding box center [279, 146] width 9 height 9
radio input "true"
click at [512, 360] on button "Adicionar R$ 10,00" at bounding box center [533, 367] width 88 height 23
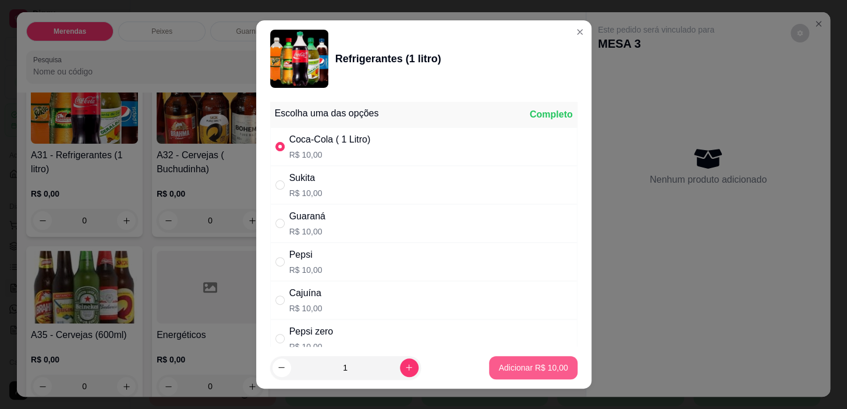
type input "1"
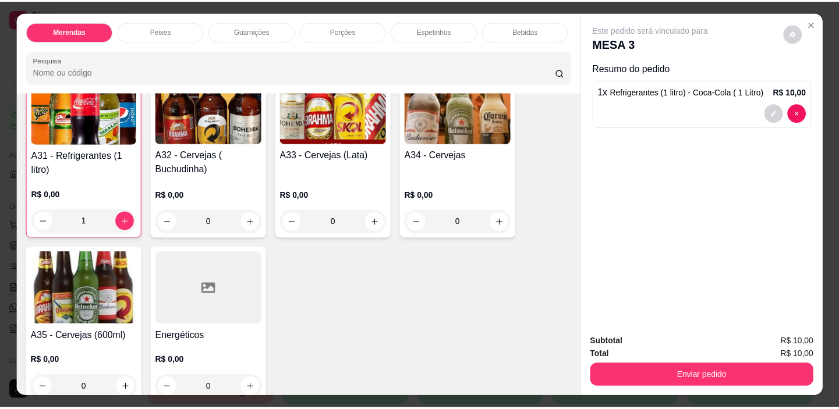
scroll to position [1588, 0]
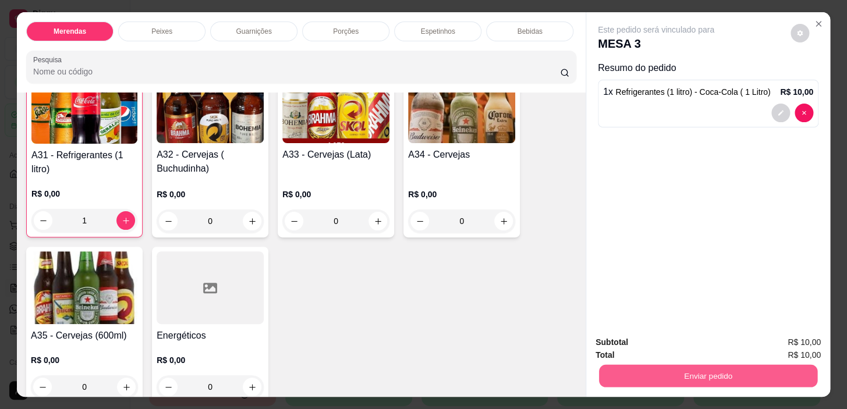
click at [639, 367] on button "Enviar pedido" at bounding box center [708, 376] width 218 height 23
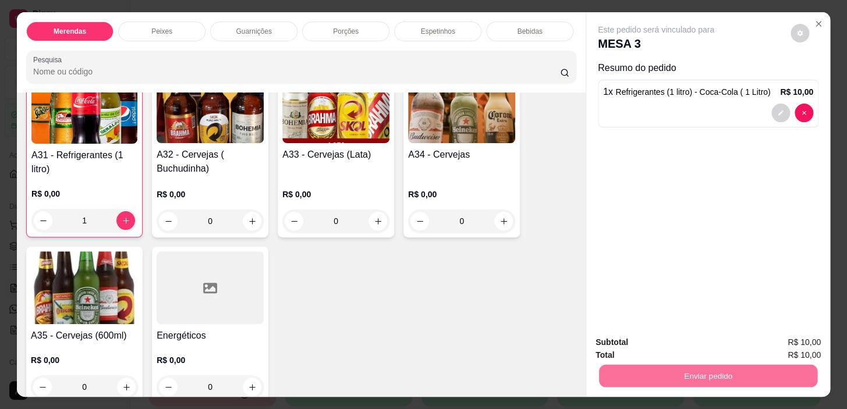
click at [700, 344] on button "Não registrar e enviar pedido" at bounding box center [669, 343] width 121 height 22
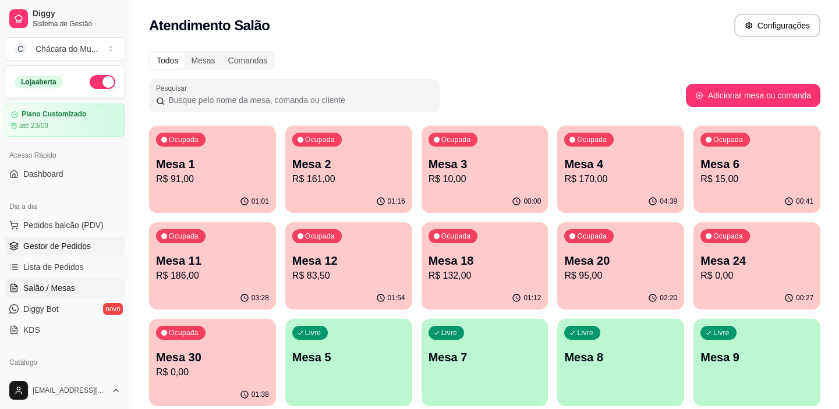
click at [65, 240] on span "Gestor de Pedidos" at bounding box center [57, 246] width 68 height 12
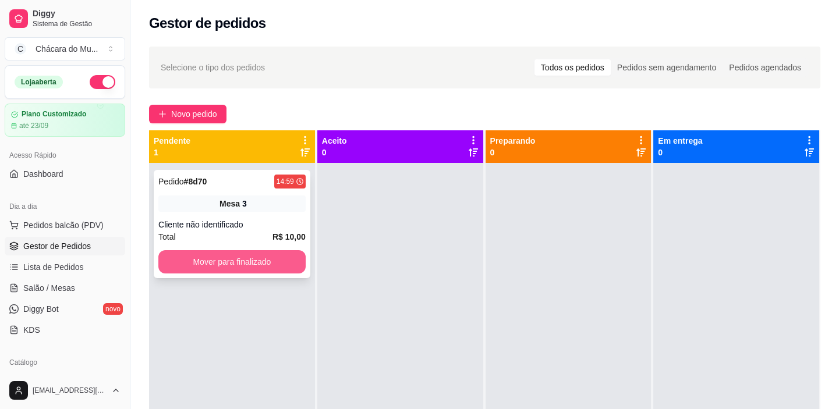
click at [199, 257] on button "Mover para finalizado" at bounding box center [231, 261] width 147 height 23
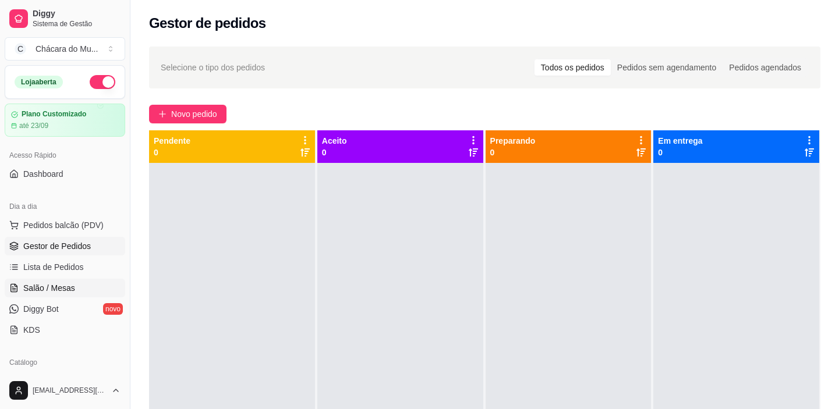
click at [77, 291] on link "Salão / Mesas" at bounding box center [65, 288] width 121 height 19
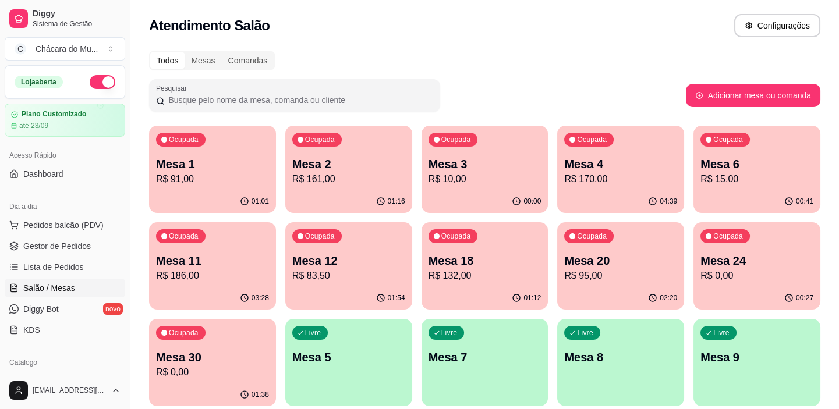
click at [491, 158] on p "Mesa 3" at bounding box center [485, 164] width 113 height 16
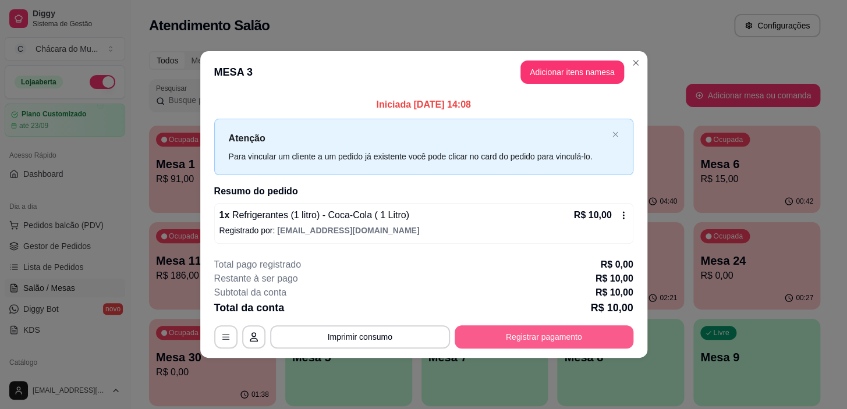
click at [501, 338] on button "Registrar pagamento" at bounding box center [544, 337] width 179 height 23
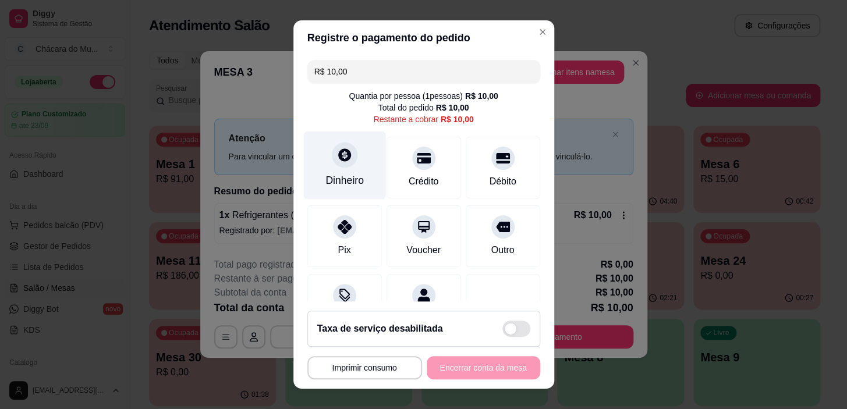
click at [335, 169] on div "Dinheiro" at bounding box center [344, 166] width 82 height 68
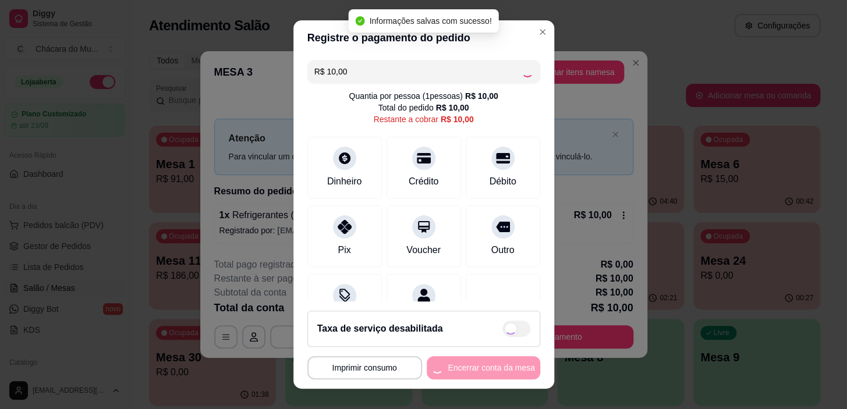
type input "R$ 0,00"
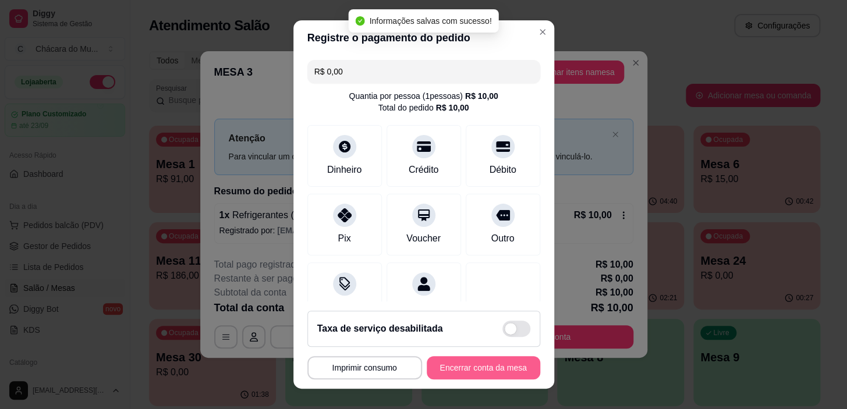
click at [484, 365] on button "Encerrar conta da mesa" at bounding box center [484, 367] width 114 height 23
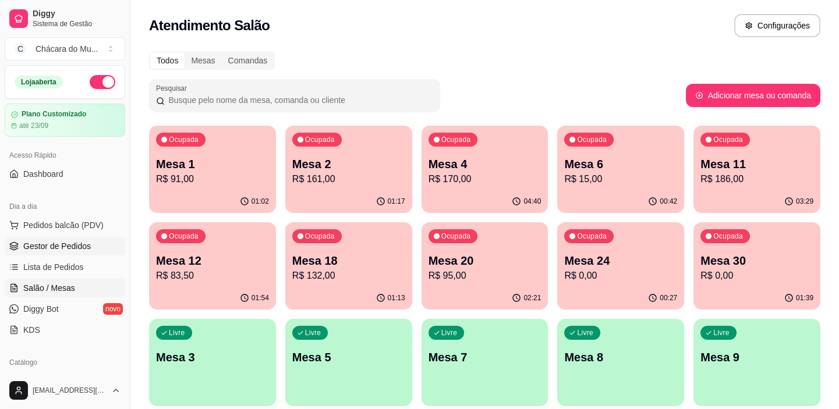
click at [61, 243] on span "Gestor de Pedidos" at bounding box center [57, 246] width 68 height 12
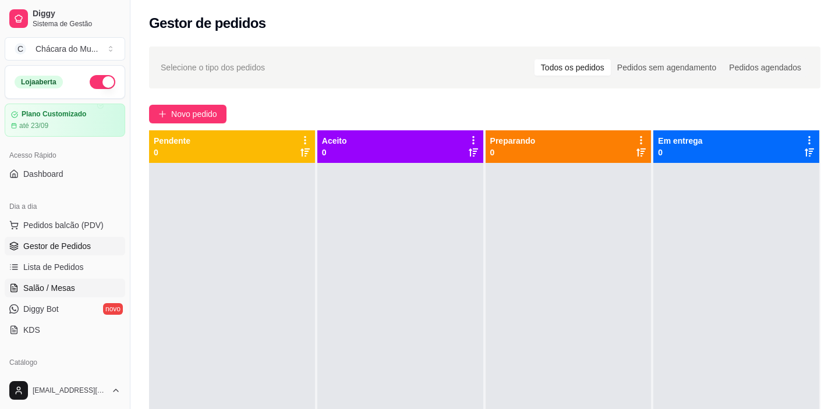
click at [52, 285] on span "Salão / Mesas" at bounding box center [49, 288] width 52 height 12
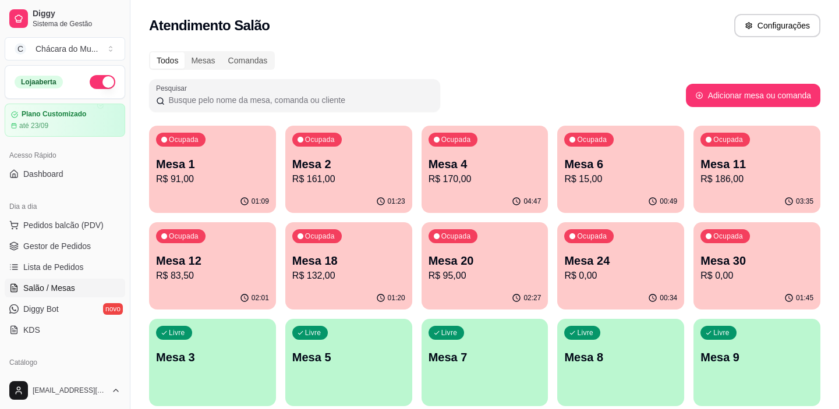
click at [606, 174] on p "R$ 15,00" at bounding box center [620, 179] width 113 height 14
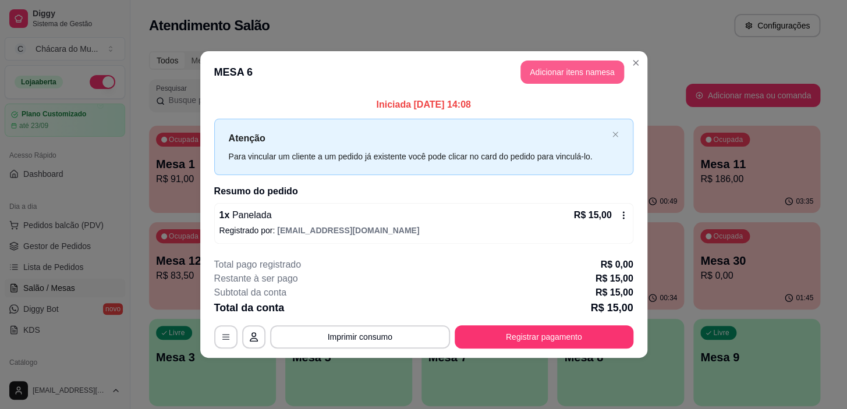
click at [564, 69] on button "Adicionar itens na mesa" at bounding box center [573, 72] width 104 height 23
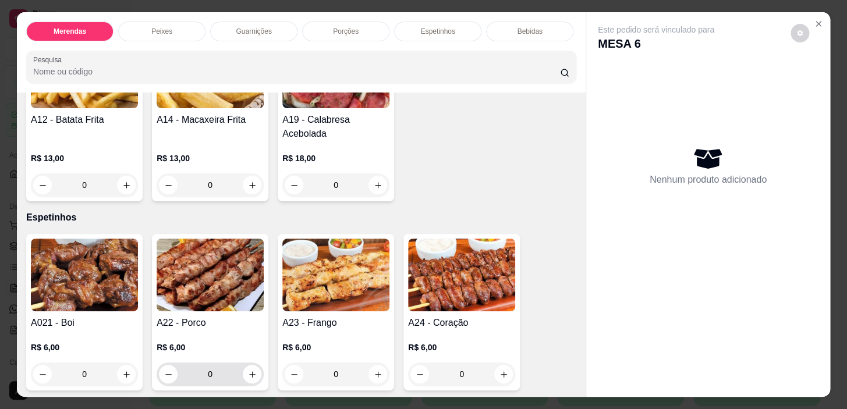
scroll to position [953, 0]
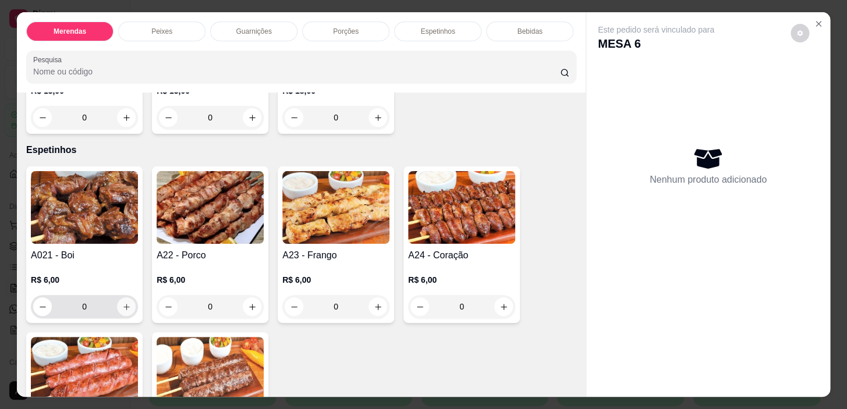
click at [123, 309] on icon "increase-product-quantity" at bounding box center [126, 307] width 9 height 9
type input "1"
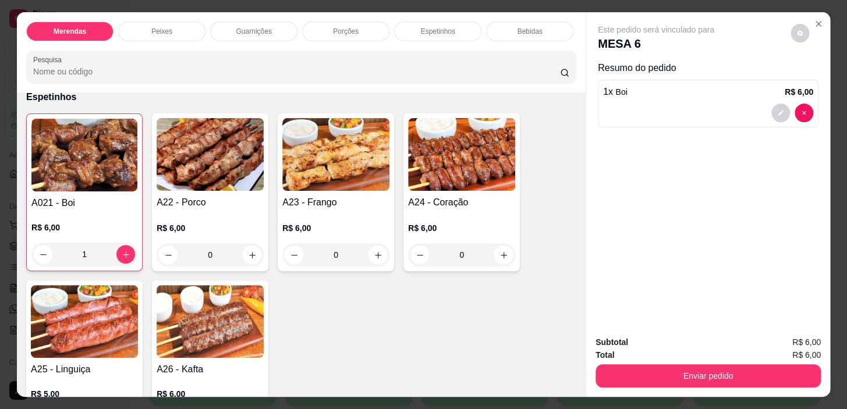
scroll to position [1059, 0]
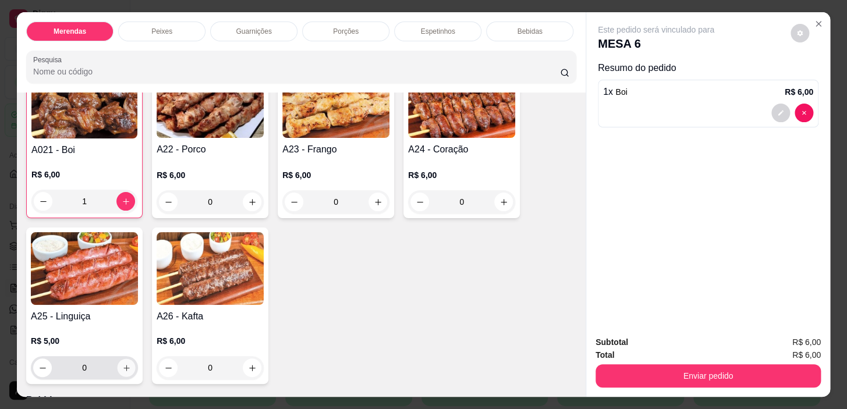
click at [127, 367] on button "increase-product-quantity" at bounding box center [127, 368] width 18 height 18
type input "1"
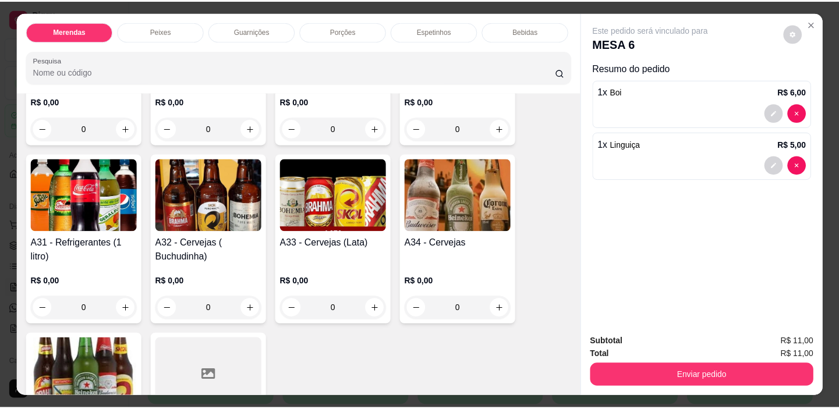
scroll to position [1535, 0]
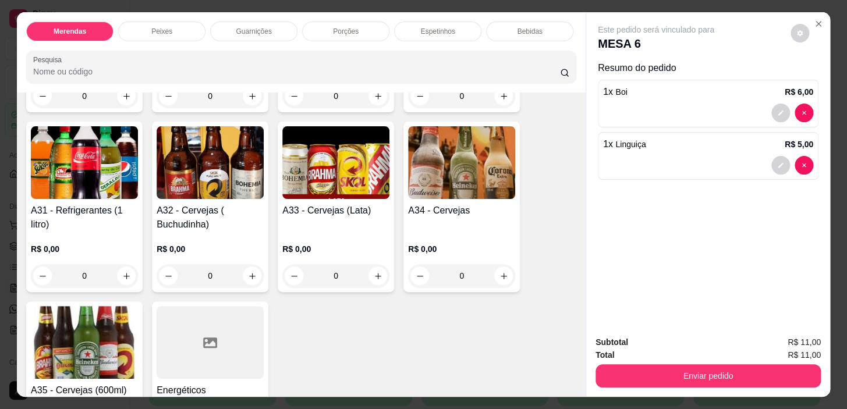
click at [123, 264] on div "0" at bounding box center [84, 275] width 107 height 23
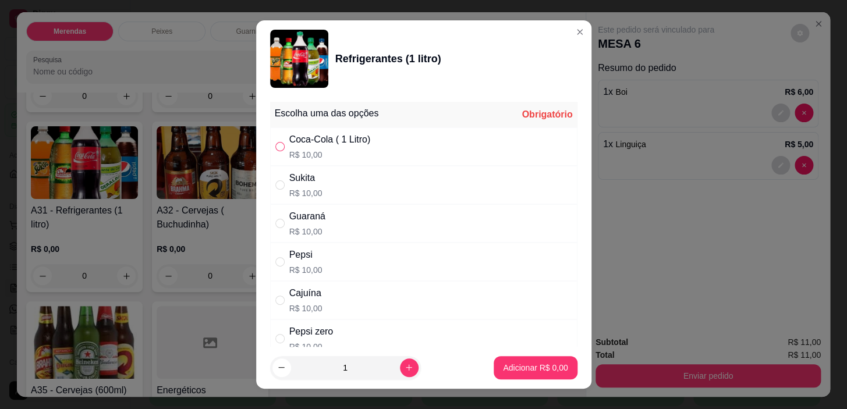
click at [275, 148] on input "" at bounding box center [279, 146] width 9 height 9
radio input "true"
click at [519, 362] on p "Adicionar R$ 10,00" at bounding box center [534, 367] width 68 height 11
type input "1"
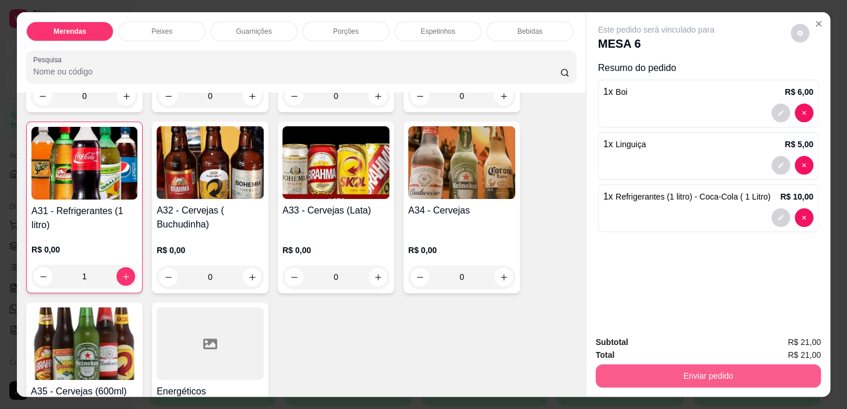
click at [636, 371] on button "Enviar pedido" at bounding box center [708, 376] width 225 height 23
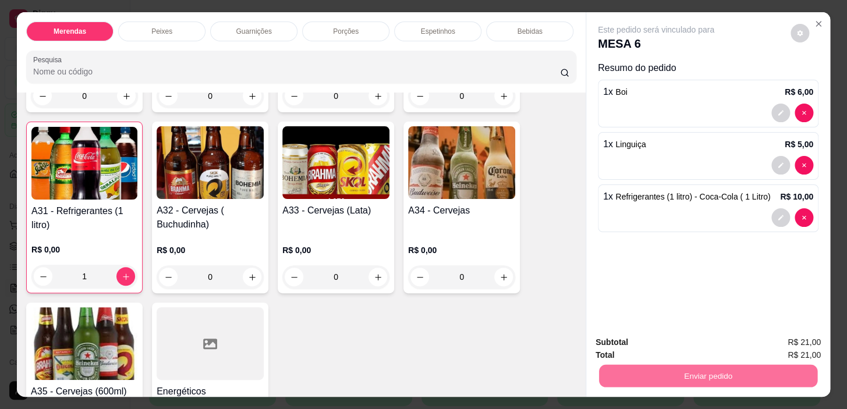
click at [702, 341] on button "Não registrar e enviar pedido" at bounding box center [669, 343] width 121 height 22
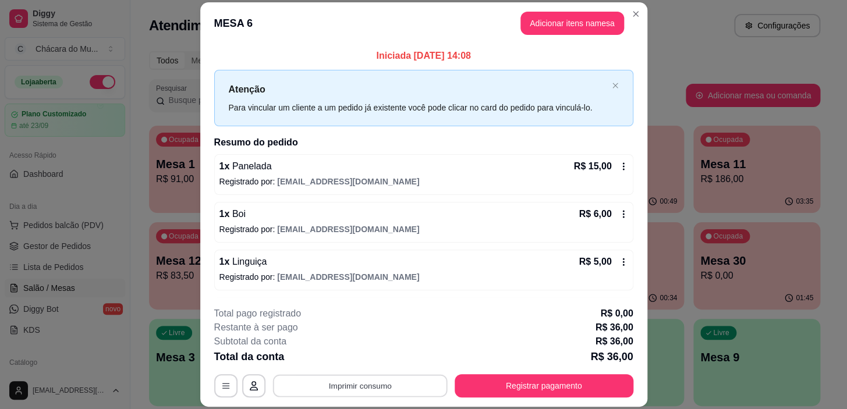
click at [404, 383] on button "Imprimir consumo" at bounding box center [360, 386] width 175 height 23
click at [370, 359] on button "IMPRESSORA" at bounding box center [359, 359] width 84 height 19
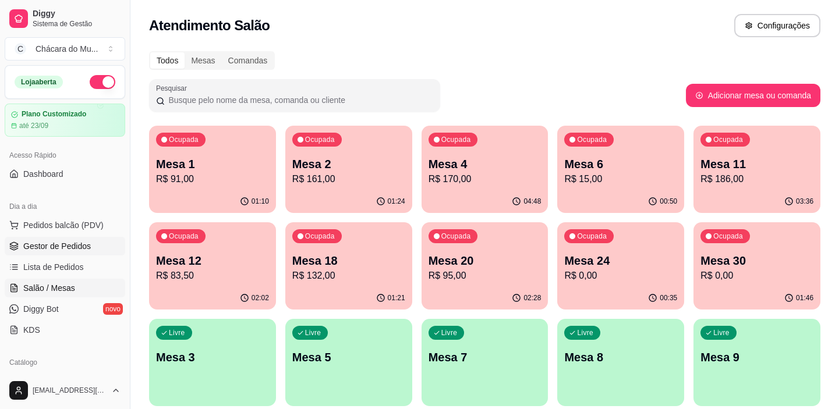
click at [72, 246] on span "Gestor de Pedidos" at bounding box center [57, 246] width 68 height 12
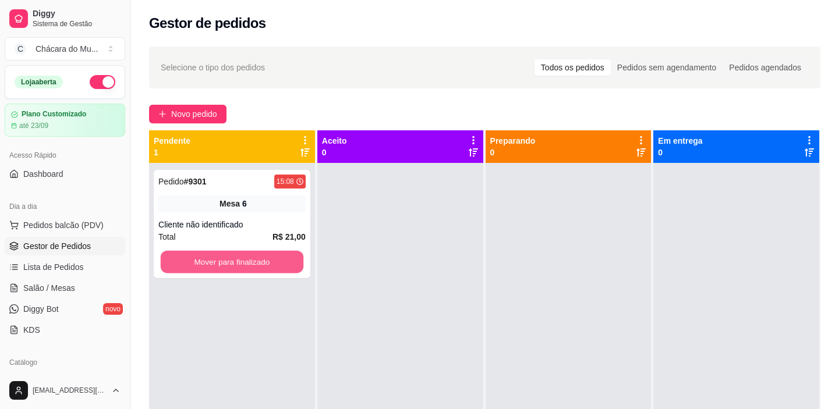
click at [208, 264] on button "Mover para finalizado" at bounding box center [232, 262] width 143 height 23
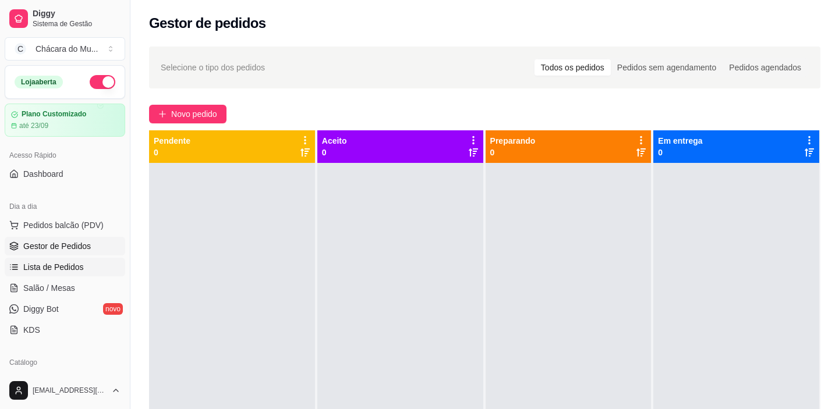
click at [70, 264] on span "Lista de Pedidos" at bounding box center [53, 267] width 61 height 12
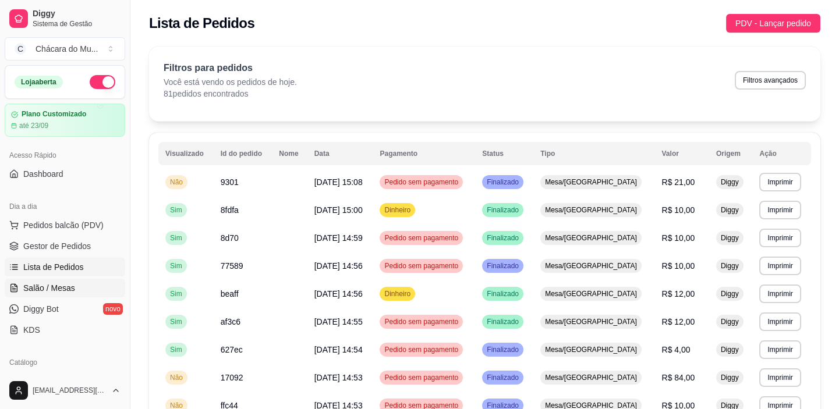
click at [61, 287] on span "Salão / Mesas" at bounding box center [49, 288] width 52 height 12
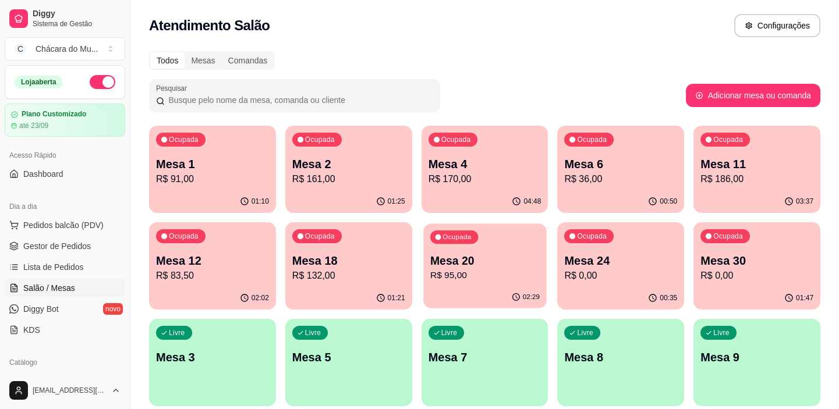
click at [452, 261] on p "Mesa 20" at bounding box center [484, 261] width 109 height 16
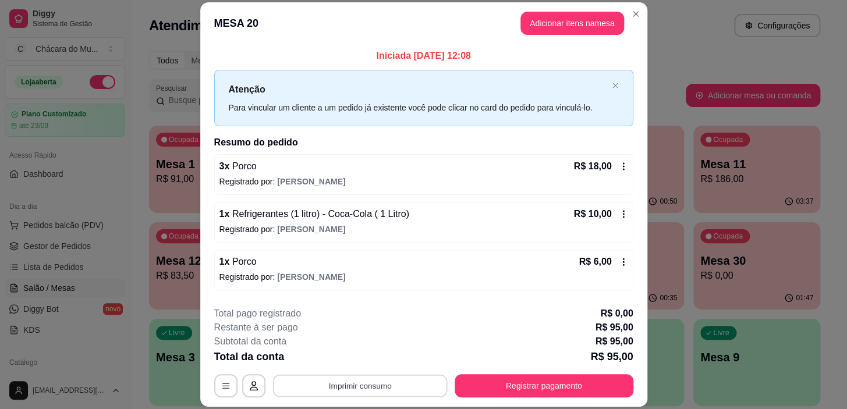
click at [358, 387] on button "Imprimir consumo" at bounding box center [360, 386] width 175 height 23
click at [361, 355] on button "IMPRESSORA" at bounding box center [359, 359] width 84 height 19
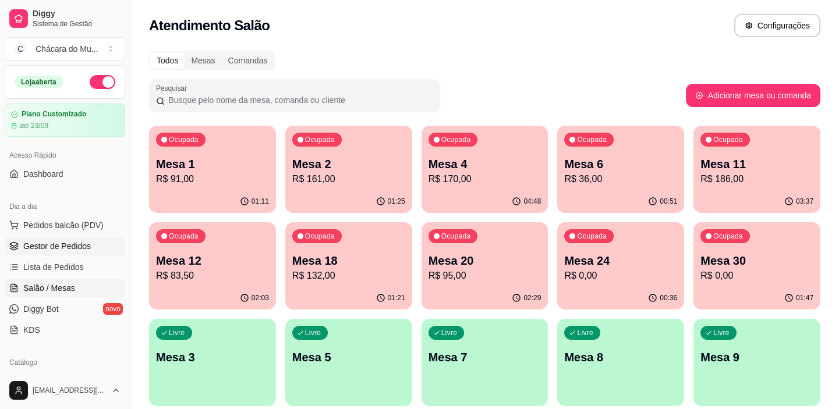
click at [64, 244] on span "Gestor de Pedidos" at bounding box center [57, 246] width 68 height 12
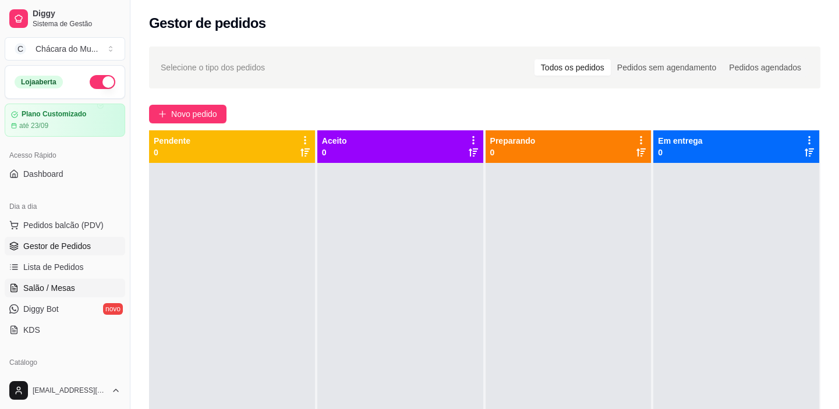
click at [60, 291] on span "Salão / Mesas" at bounding box center [49, 288] width 52 height 12
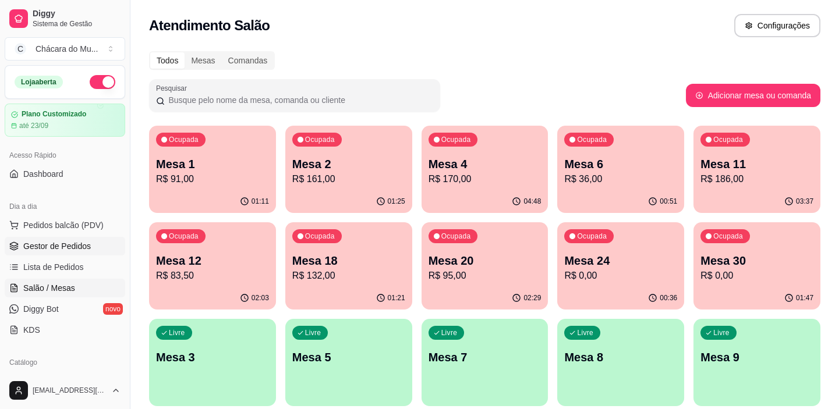
click at [52, 240] on span "Gestor de Pedidos" at bounding box center [57, 246] width 68 height 12
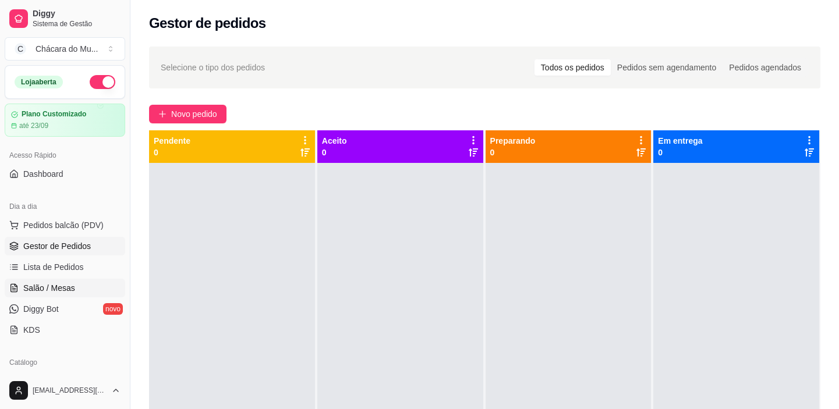
click at [70, 291] on span "Salão / Mesas" at bounding box center [49, 288] width 52 height 12
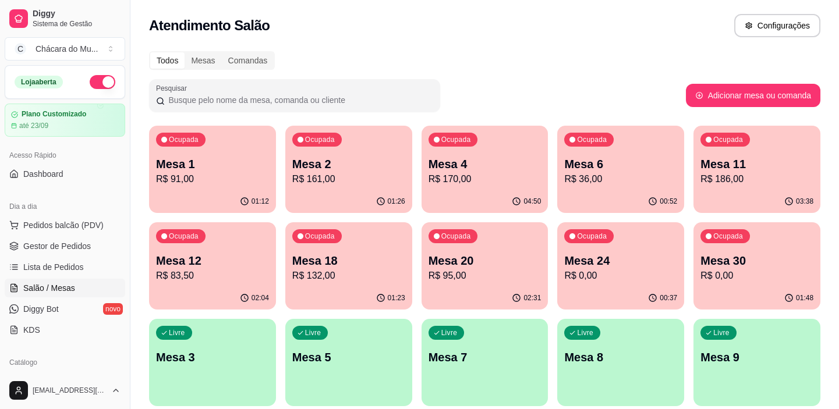
click at [623, 149] on div "Ocupada Mesa 6 R$ 36,00" at bounding box center [620, 158] width 127 height 65
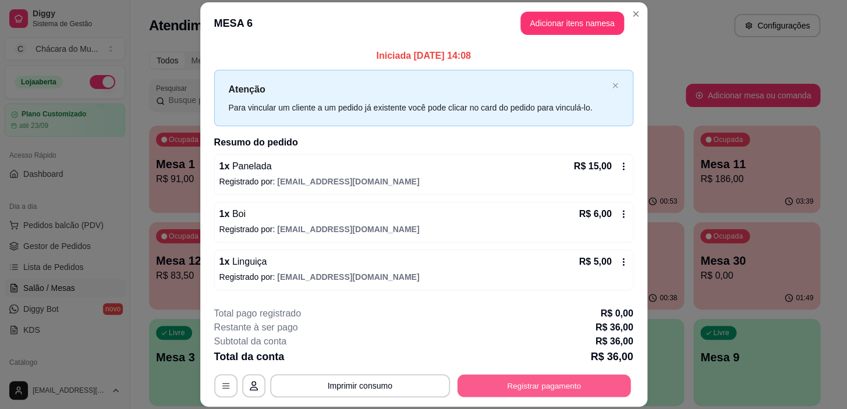
click at [473, 387] on button "Registrar pagamento" at bounding box center [544, 386] width 174 height 23
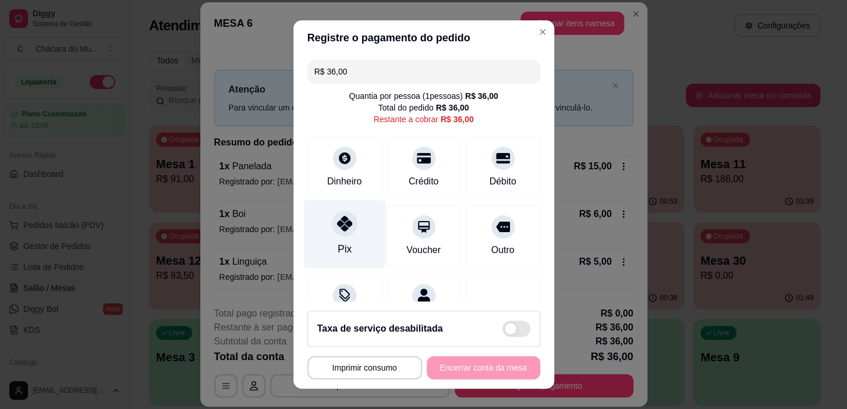
click at [340, 231] on icon at bounding box center [344, 223] width 15 height 15
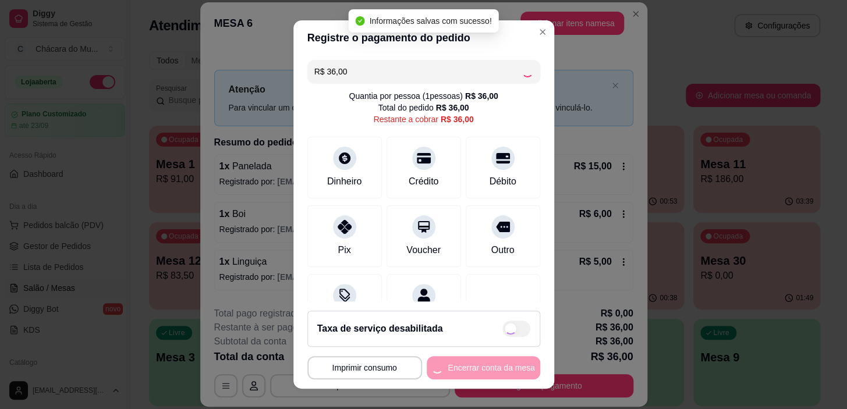
type input "R$ 0,00"
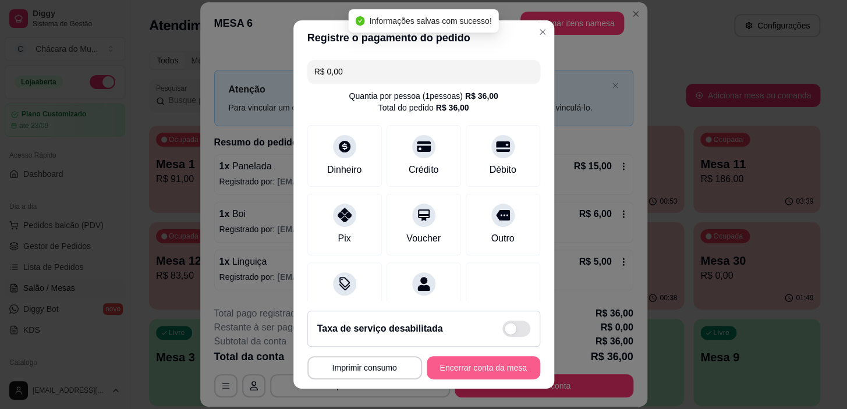
click at [466, 361] on button "Encerrar conta da mesa" at bounding box center [484, 367] width 114 height 23
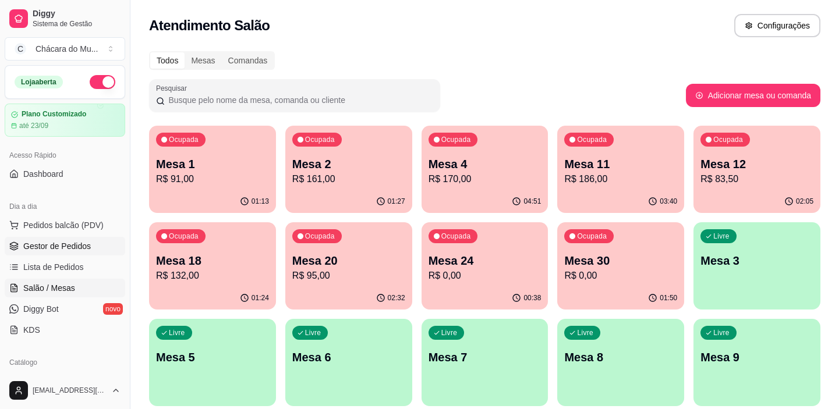
click at [47, 246] on span "Gestor de Pedidos" at bounding box center [57, 246] width 68 height 12
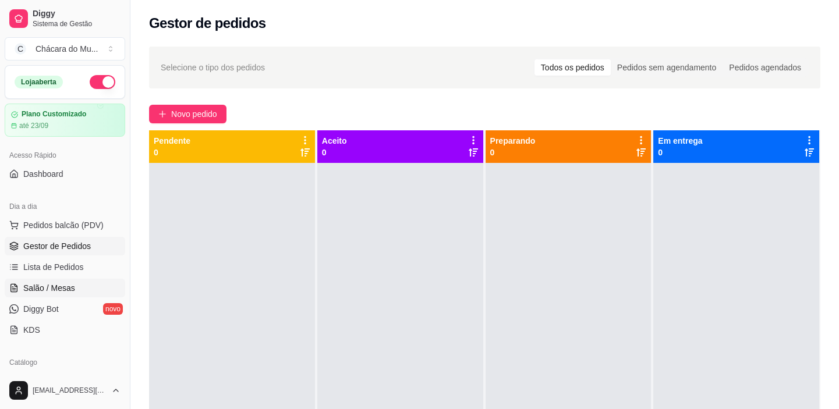
click at [62, 284] on span "Salão / Mesas" at bounding box center [49, 288] width 52 height 12
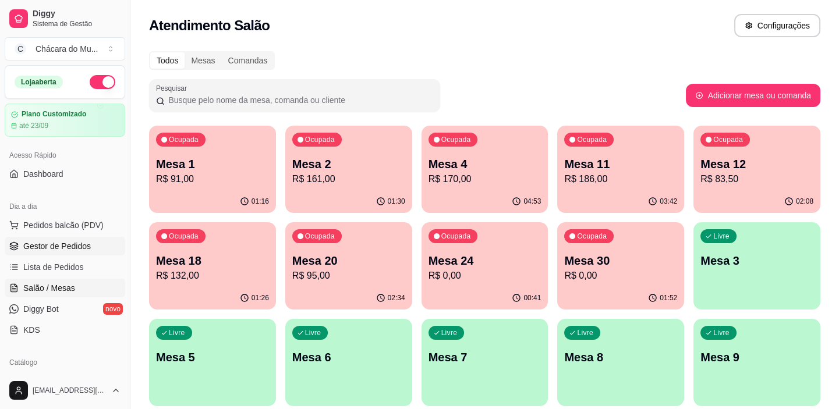
click at [65, 240] on span "Gestor de Pedidos" at bounding box center [57, 246] width 68 height 12
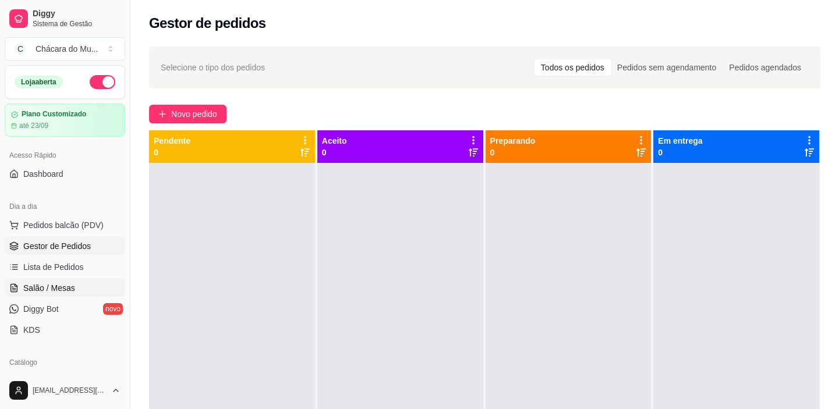
click at [60, 280] on link "Salão / Mesas" at bounding box center [65, 288] width 121 height 19
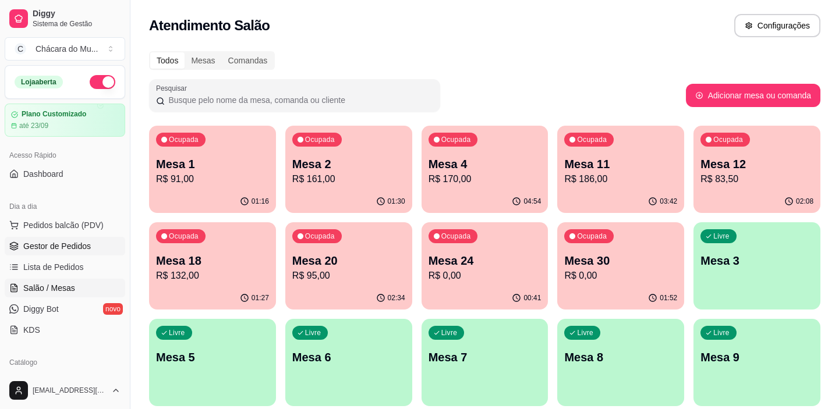
click at [68, 246] on span "Gestor de Pedidos" at bounding box center [57, 246] width 68 height 12
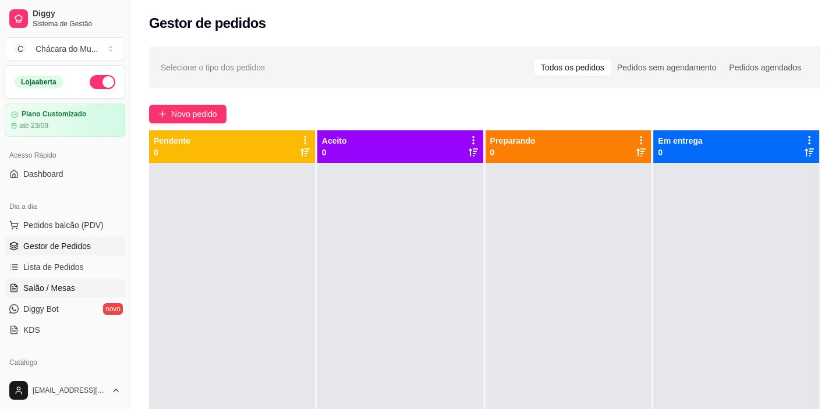
click at [69, 284] on span "Salão / Mesas" at bounding box center [49, 288] width 52 height 12
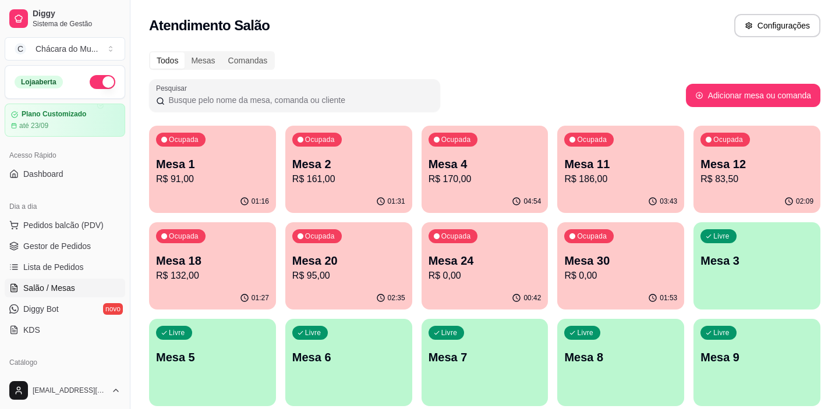
click at [51, 285] on span "Salão / Mesas" at bounding box center [49, 288] width 52 height 12
click at [73, 245] on span "Gestor de Pedidos" at bounding box center [57, 246] width 68 height 12
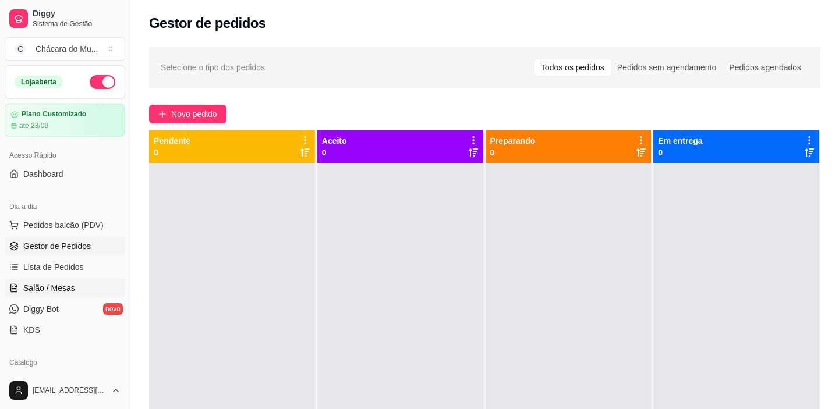
click at [59, 280] on link "Salão / Mesas" at bounding box center [65, 288] width 121 height 19
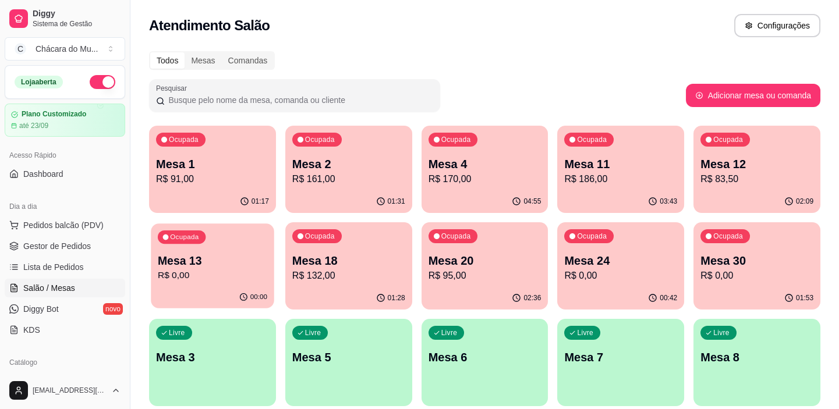
click at [232, 301] on div "00:00" at bounding box center [212, 297] width 123 height 22
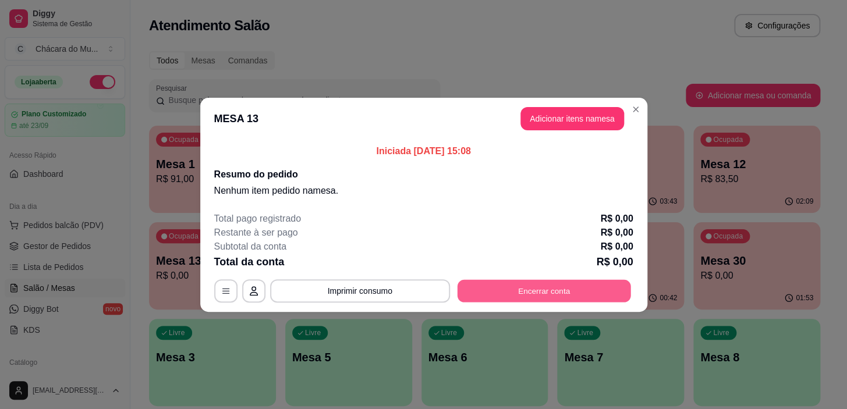
click at [591, 286] on button "Encerrar conta" at bounding box center [544, 291] width 174 height 23
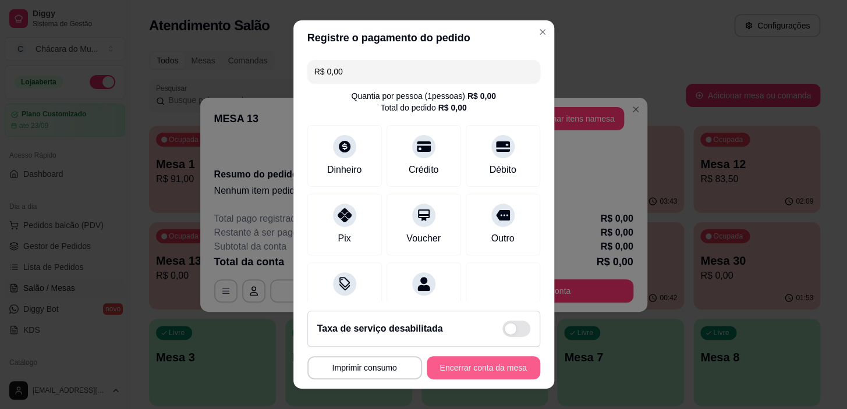
click at [454, 374] on button "Encerrar conta da mesa" at bounding box center [484, 367] width 114 height 23
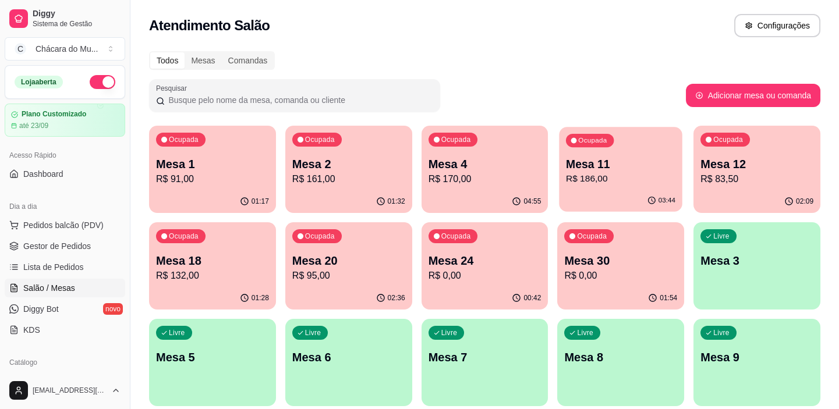
click at [579, 160] on p "Mesa 11" at bounding box center [620, 165] width 109 height 16
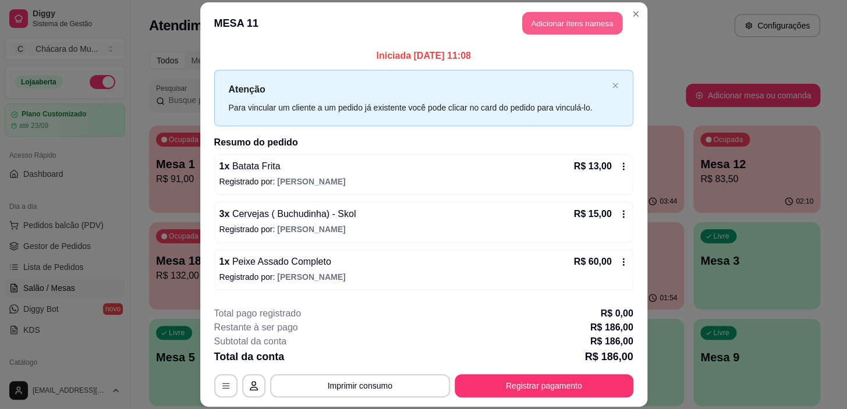
click at [570, 23] on button "Adicionar itens na mesa" at bounding box center [572, 23] width 100 height 23
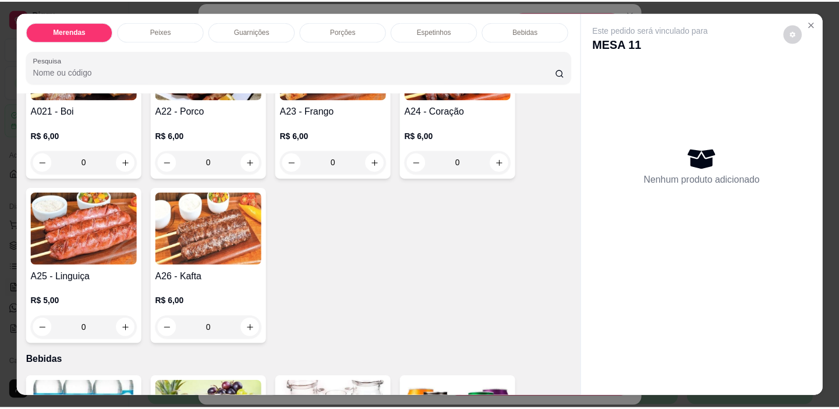
scroll to position [1112, 0]
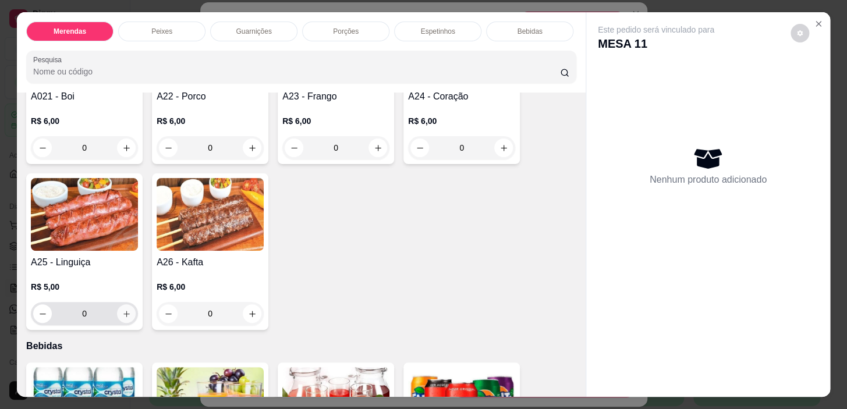
click at [122, 313] on icon "increase-product-quantity" at bounding box center [126, 314] width 9 height 9
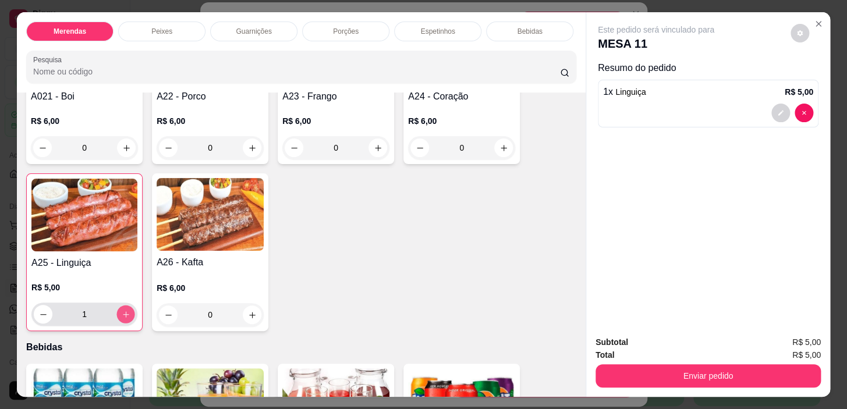
click at [122, 313] on icon "increase-product-quantity" at bounding box center [126, 314] width 9 height 9
type input "2"
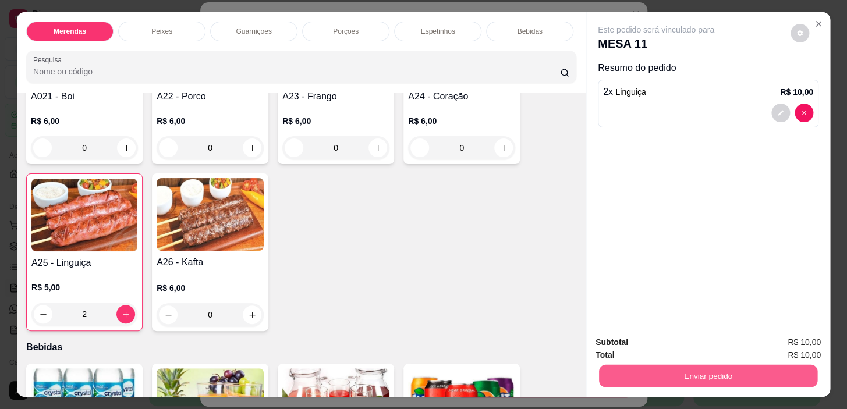
click at [610, 367] on button "Enviar pedido" at bounding box center [708, 376] width 218 height 23
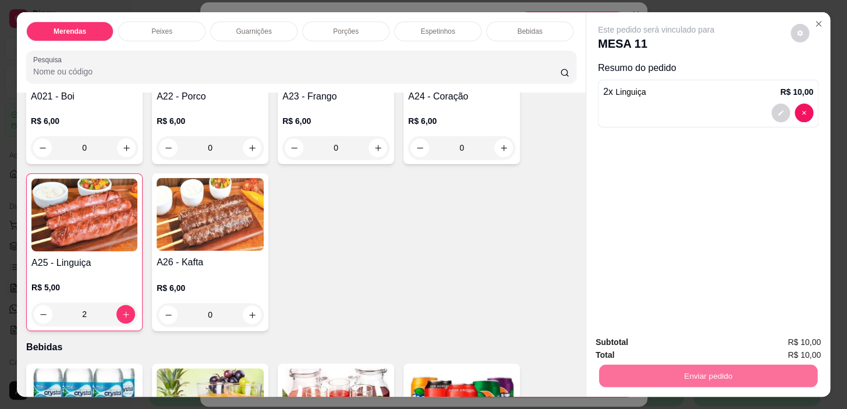
click at [681, 341] on button "Não registrar e enviar pedido" at bounding box center [670, 343] width 118 height 22
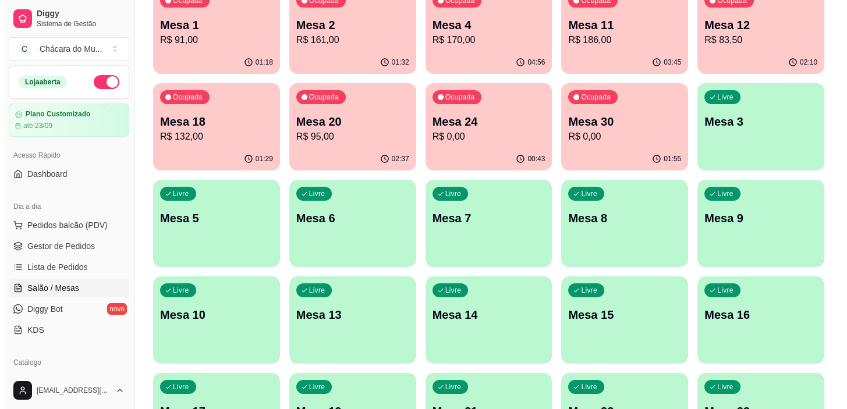
scroll to position [158, 0]
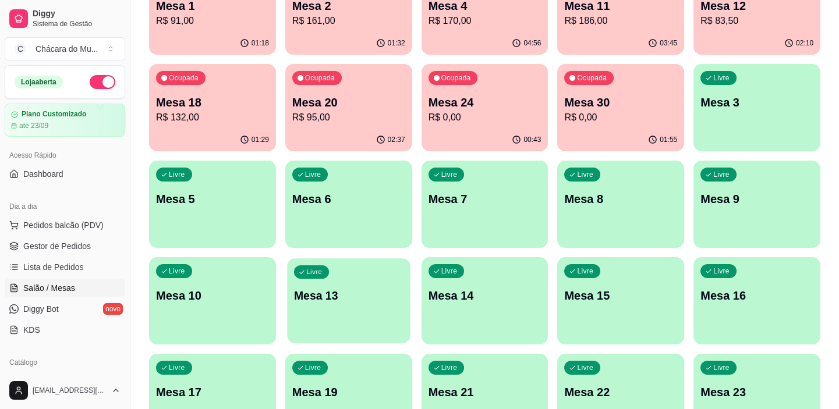
click at [381, 288] on p "Mesa 13" at bounding box center [348, 296] width 109 height 16
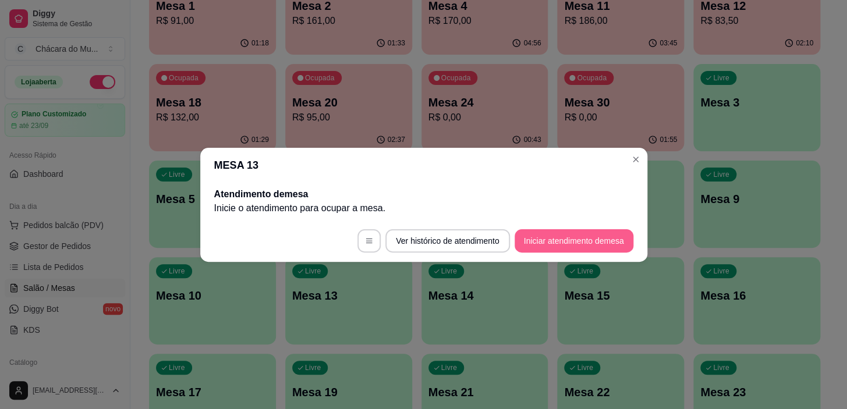
click at [522, 239] on button "Iniciar atendimento de mesa" at bounding box center [574, 240] width 119 height 23
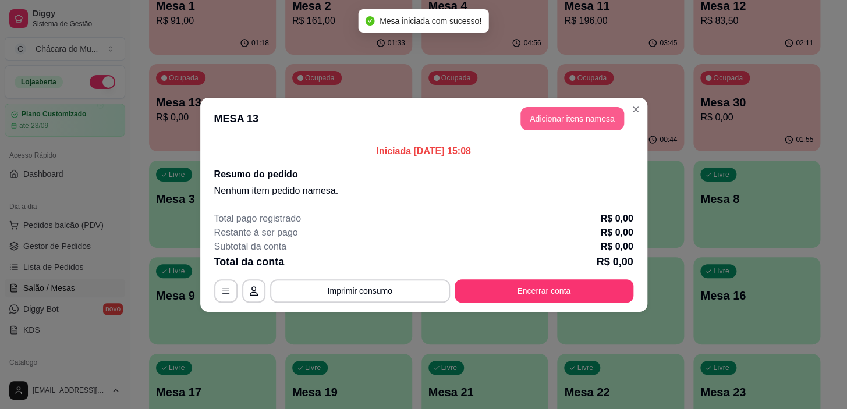
click at [572, 117] on button "Adicionar itens na mesa" at bounding box center [573, 118] width 104 height 23
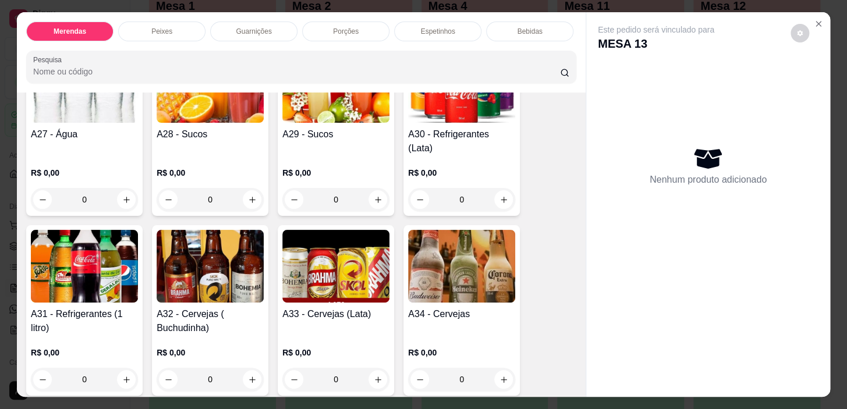
scroll to position [1482, 0]
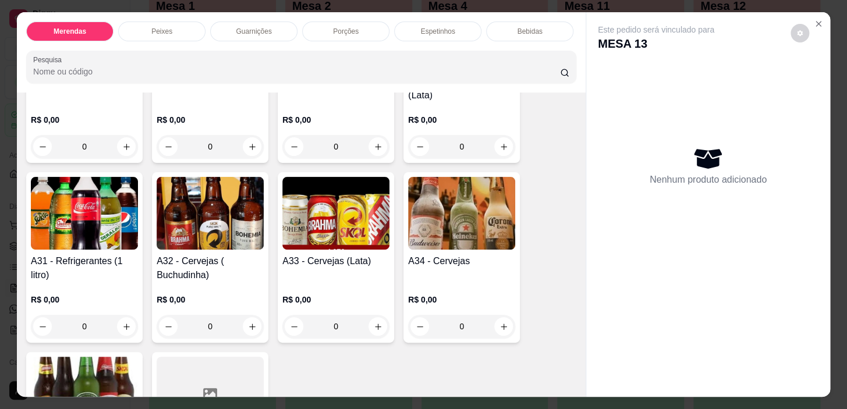
click at [250, 315] on div "0" at bounding box center [210, 326] width 107 height 23
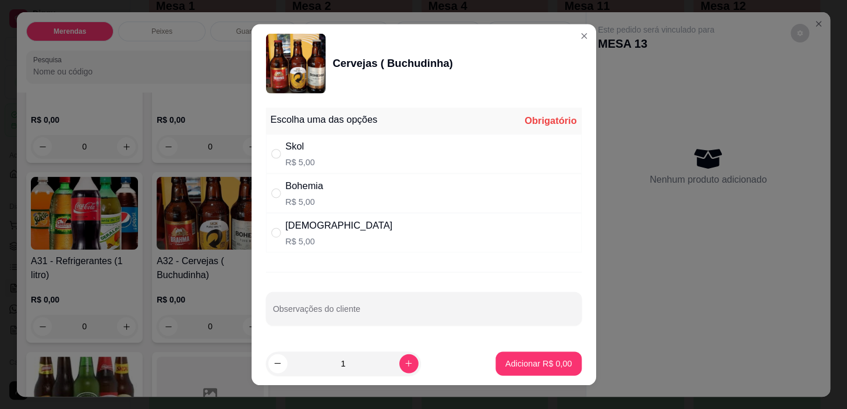
click at [252, 313] on div "Escolha uma das opções Obrigatório Skol R$ 5,00 Bohemia R$ 5,00 Brahma R$ 5,00 …" at bounding box center [424, 222] width 345 height 239
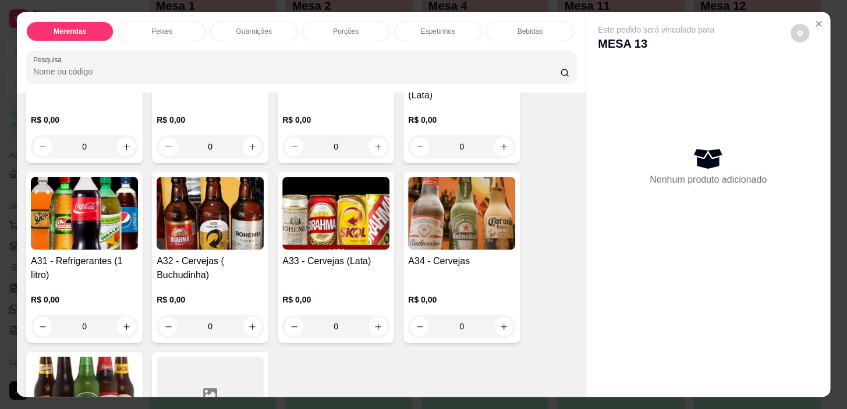
click at [247, 315] on div "0" at bounding box center [210, 326] width 107 height 23
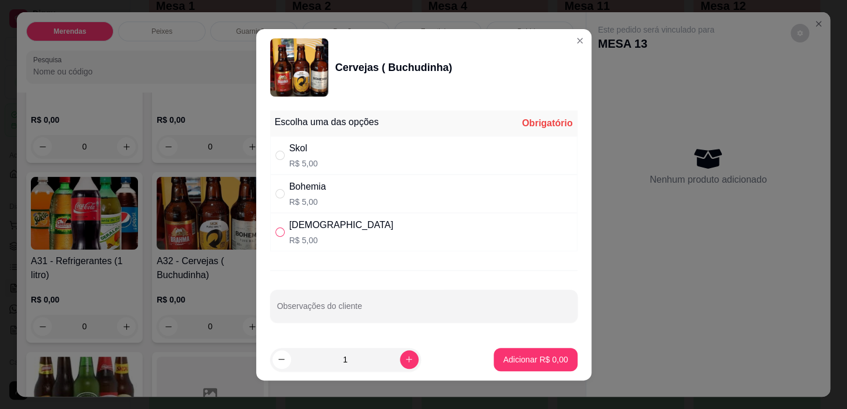
click at [275, 233] on input "" at bounding box center [279, 232] width 9 height 9
radio input "true"
click at [400, 351] on button "increase-product-quantity" at bounding box center [409, 360] width 19 height 19
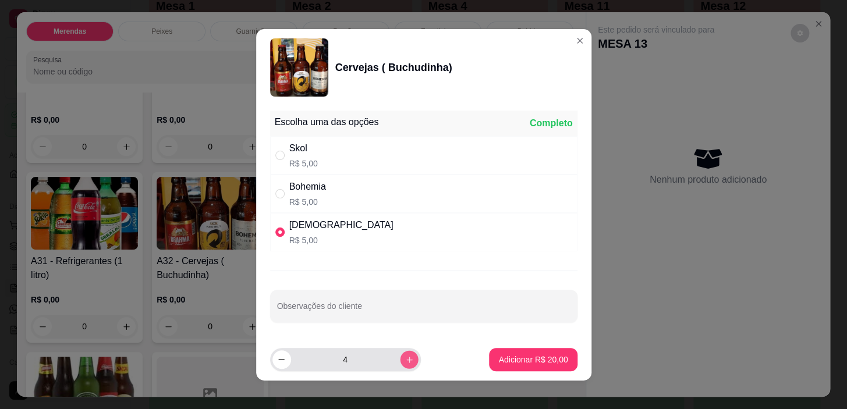
click at [400, 351] on button "increase-product-quantity" at bounding box center [409, 360] width 18 height 18
click at [400, 351] on button "increase-product-quantity" at bounding box center [409, 360] width 19 height 19
click at [400, 351] on button "increase-product-quantity" at bounding box center [409, 360] width 18 height 18
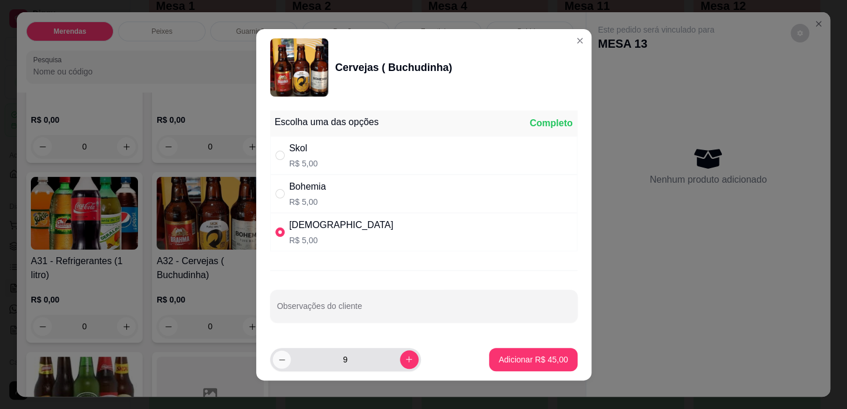
click at [277, 358] on icon "decrease-product-quantity" at bounding box center [281, 359] width 9 height 9
type input "8"
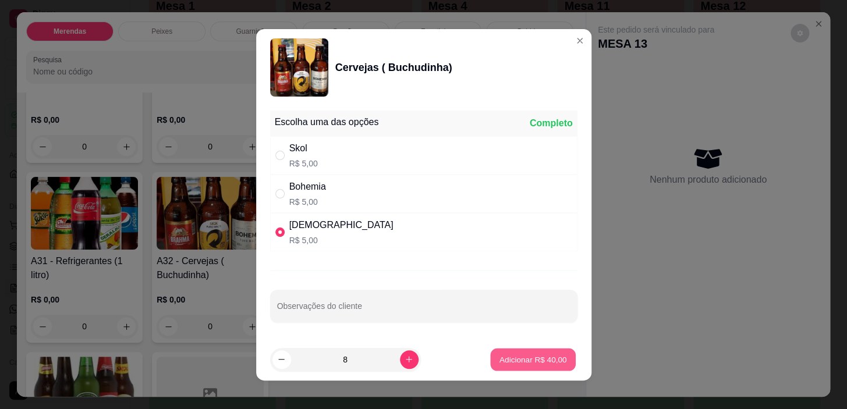
click at [503, 354] on p "Adicionar R$ 40,00" at bounding box center [534, 359] width 68 height 11
type input "8"
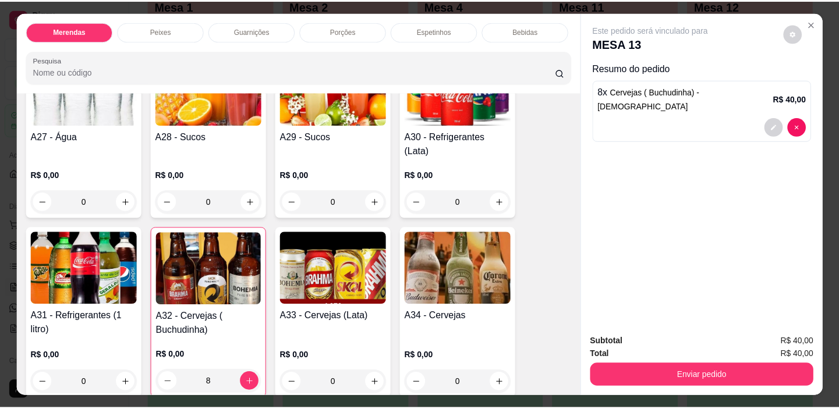
scroll to position [1429, 0]
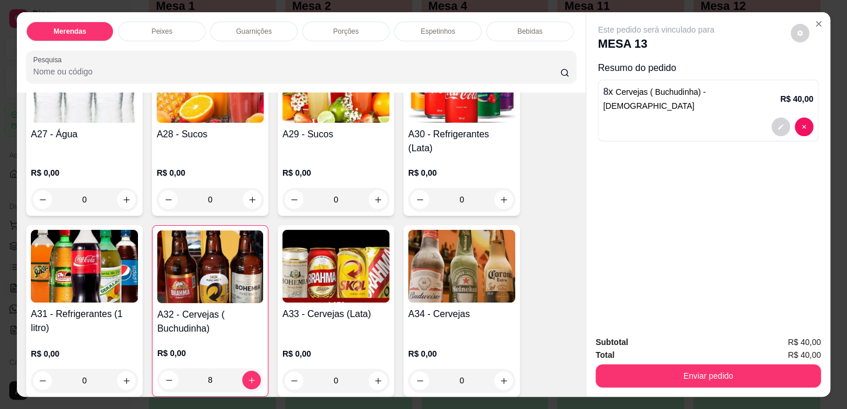
click at [123, 369] on div "0" at bounding box center [84, 380] width 107 height 23
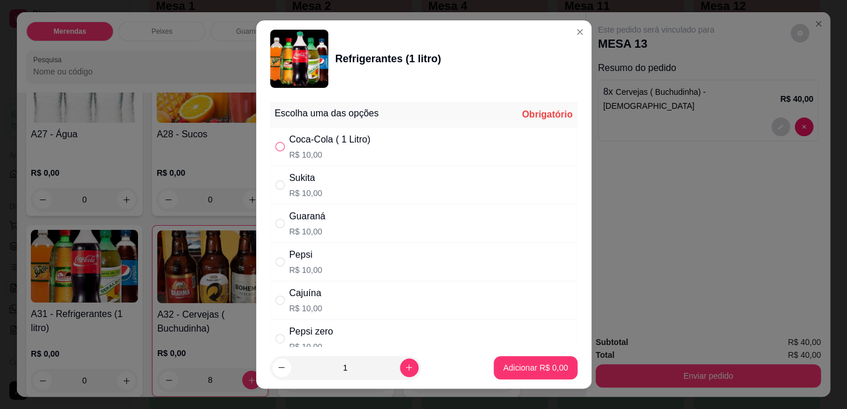
click at [275, 143] on input "" at bounding box center [279, 146] width 9 height 9
radio input "true"
click at [514, 362] on p "Adicionar R$ 10,00" at bounding box center [532, 368] width 69 height 12
type input "1"
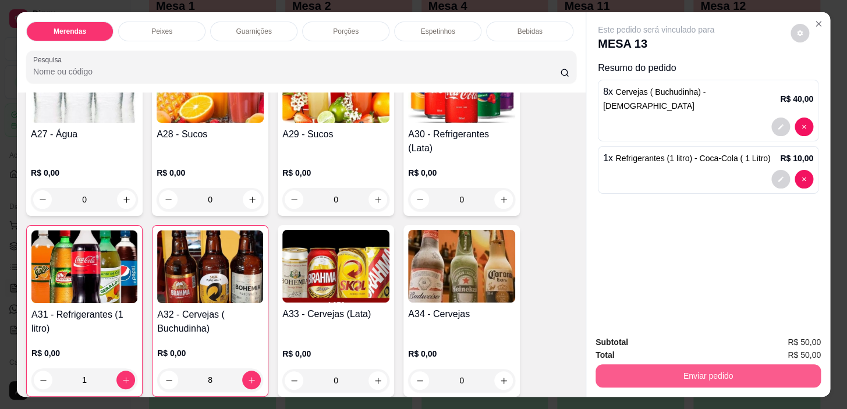
click at [661, 365] on button "Enviar pedido" at bounding box center [708, 376] width 225 height 23
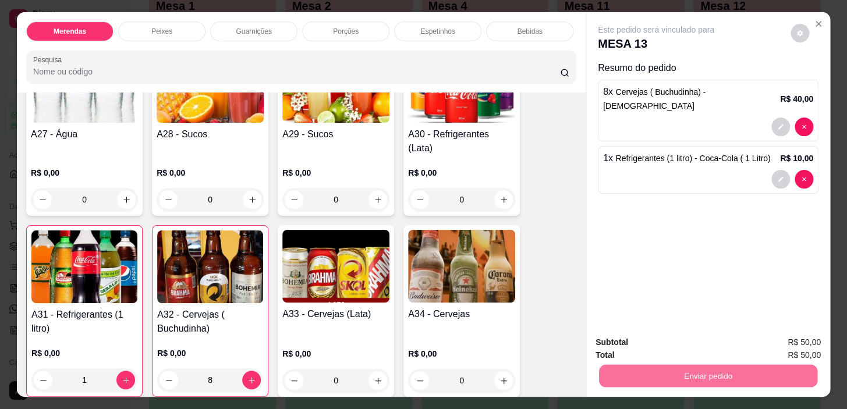
click at [671, 338] on button "Não registrar e enviar pedido" at bounding box center [669, 344] width 121 height 22
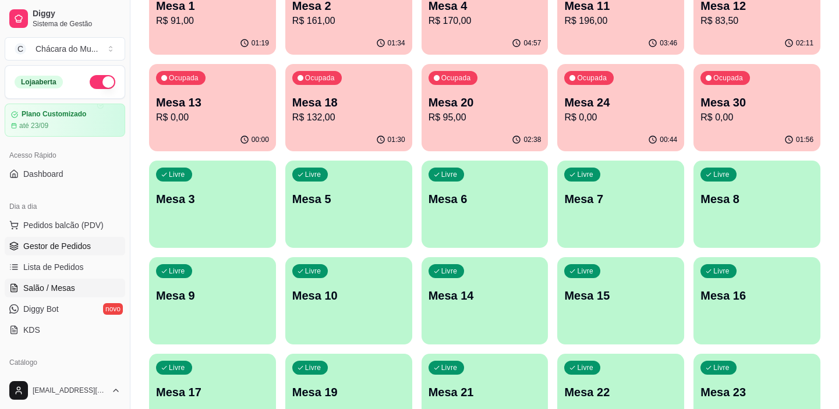
click at [27, 253] on link "Gestor de Pedidos" at bounding box center [65, 246] width 121 height 19
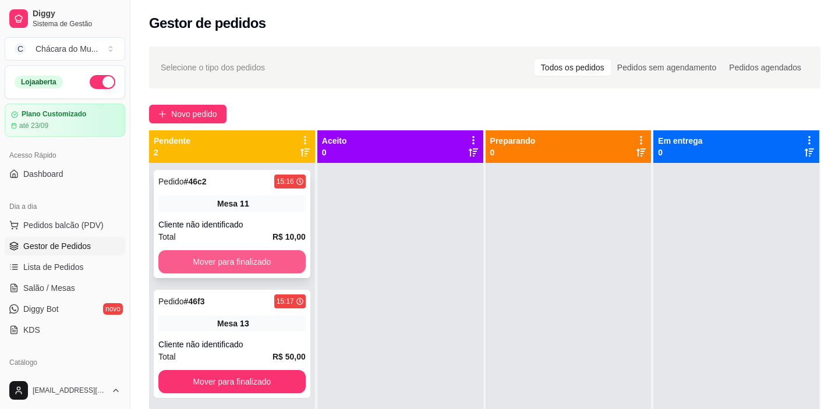
click at [220, 256] on button "Mover para finalizado" at bounding box center [231, 261] width 147 height 23
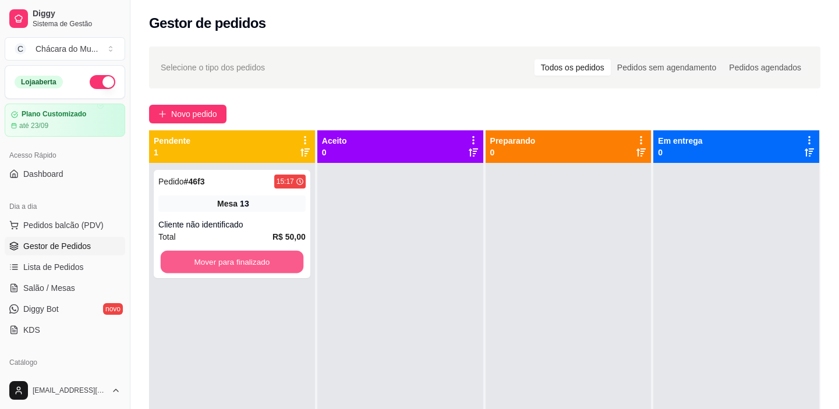
click at [220, 256] on button "Mover para finalizado" at bounding box center [232, 262] width 143 height 23
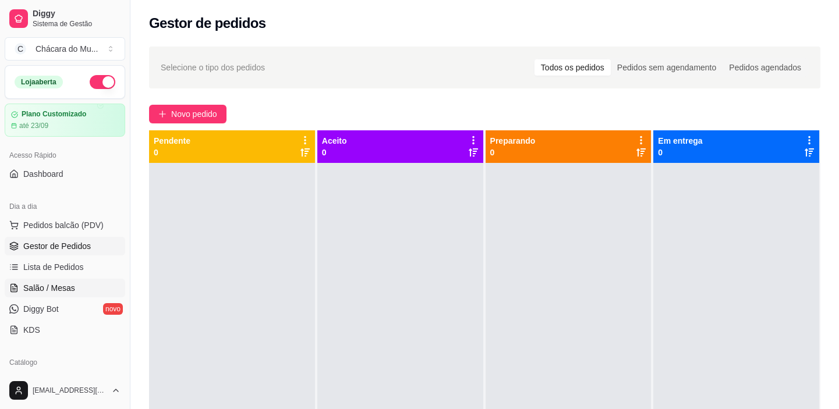
click at [58, 285] on span "Salão / Mesas" at bounding box center [49, 288] width 52 height 12
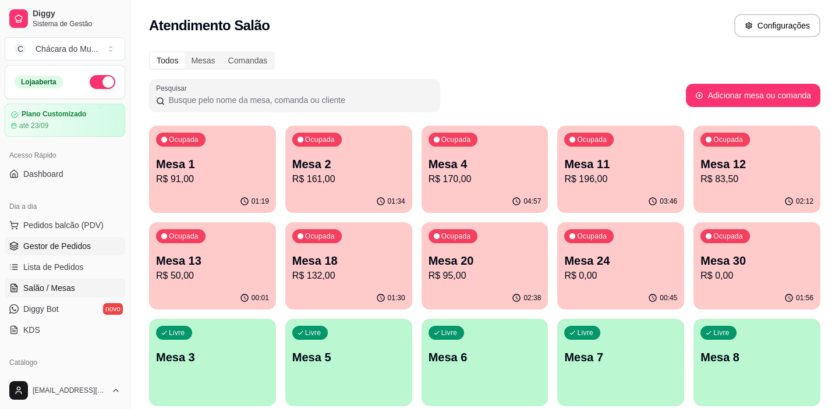
click at [72, 245] on span "Gestor de Pedidos" at bounding box center [57, 246] width 68 height 12
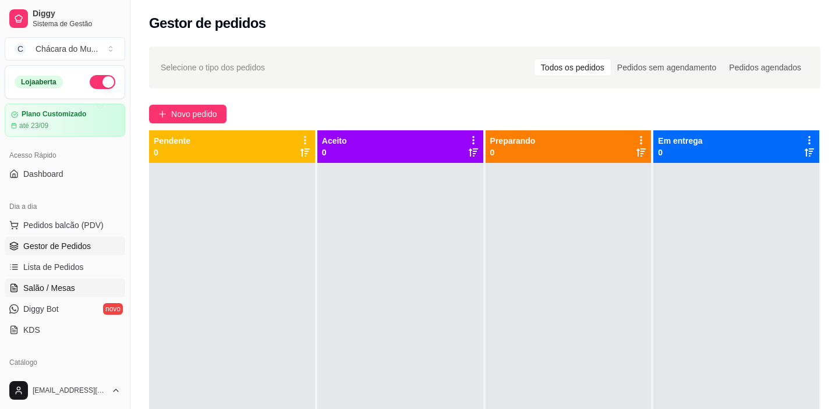
click at [43, 287] on span "Salão / Mesas" at bounding box center [49, 288] width 52 height 12
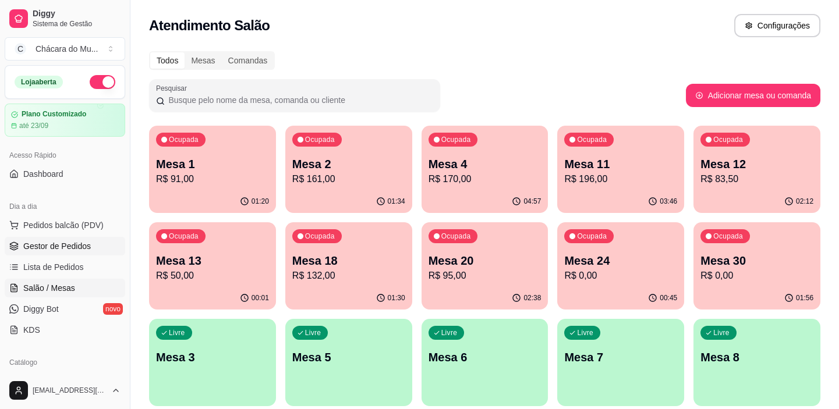
click at [50, 240] on span "Gestor de Pedidos" at bounding box center [57, 246] width 68 height 12
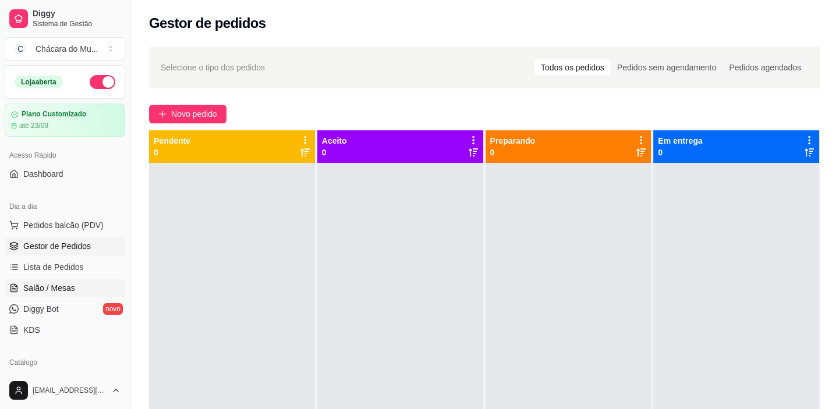
click at [47, 288] on span "Salão / Mesas" at bounding box center [49, 288] width 52 height 12
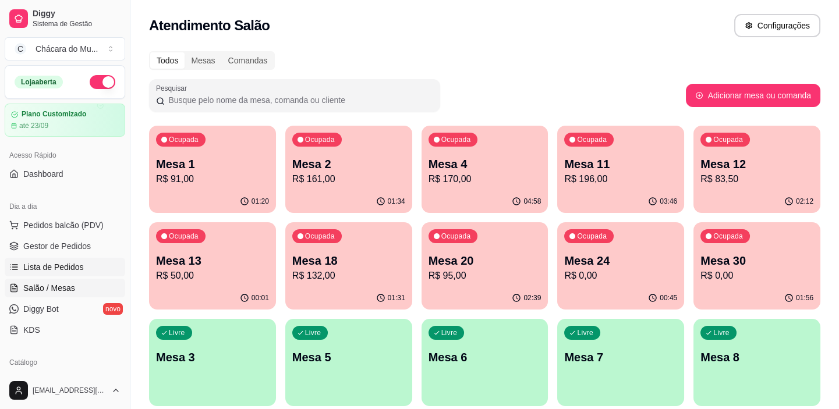
click at [51, 261] on span "Lista de Pedidos" at bounding box center [53, 267] width 61 height 12
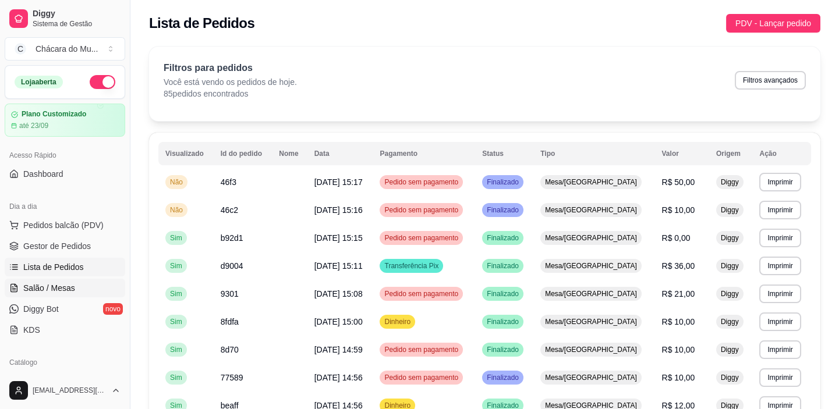
click at [49, 291] on span "Salão / Mesas" at bounding box center [49, 288] width 52 height 12
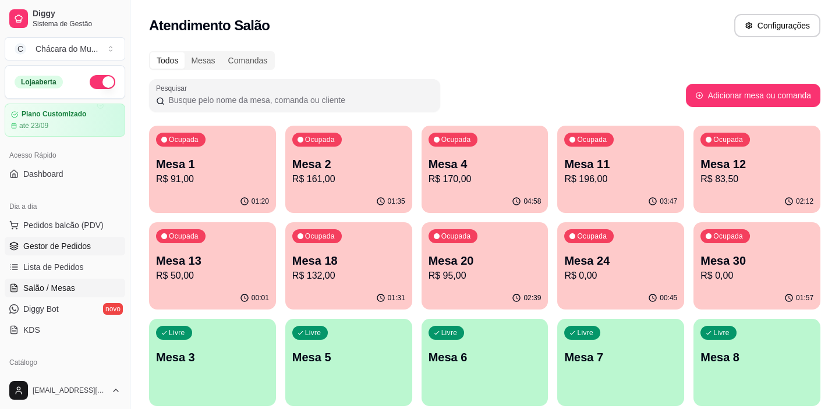
click at [76, 243] on span "Gestor de Pedidos" at bounding box center [57, 246] width 68 height 12
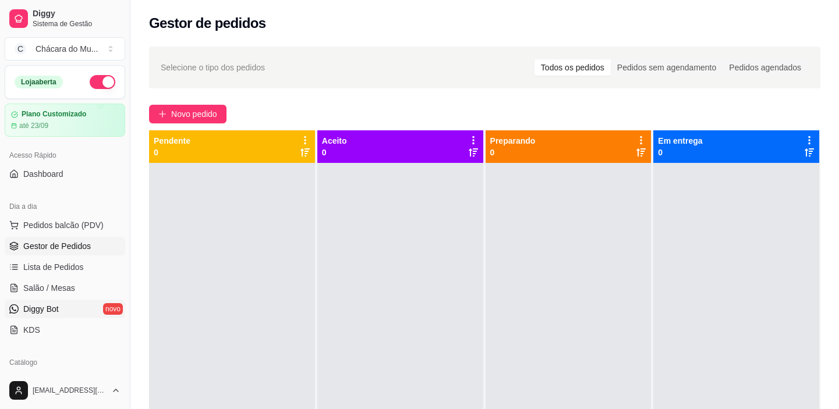
click at [30, 308] on span "Diggy Bot" at bounding box center [41, 309] width 36 height 12
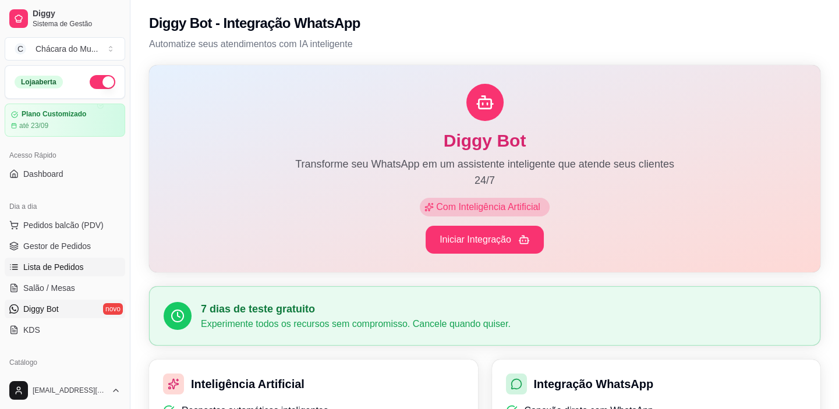
click at [38, 268] on span "Lista de Pedidos" at bounding box center [53, 267] width 61 height 12
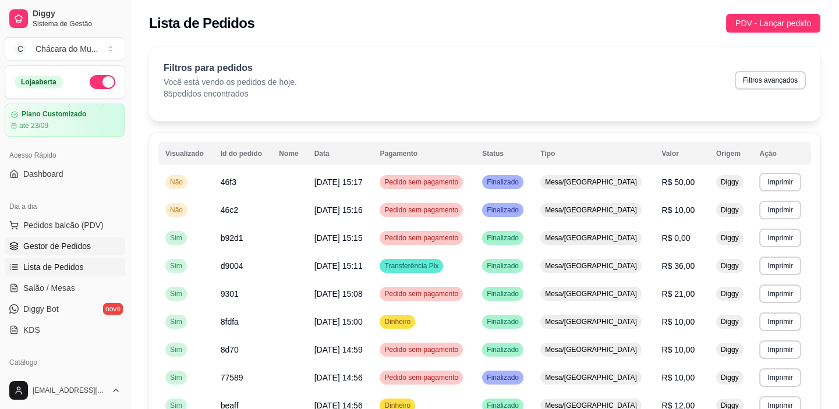
click at [31, 248] on span "Gestor de Pedidos" at bounding box center [57, 246] width 68 height 12
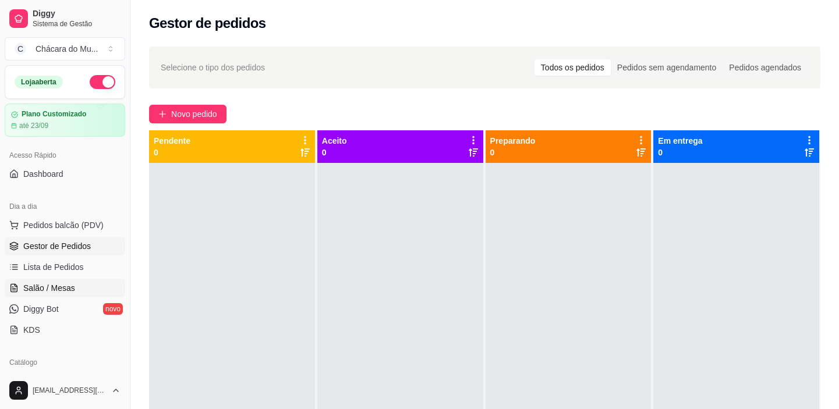
click at [36, 288] on span "Salão / Mesas" at bounding box center [49, 288] width 52 height 12
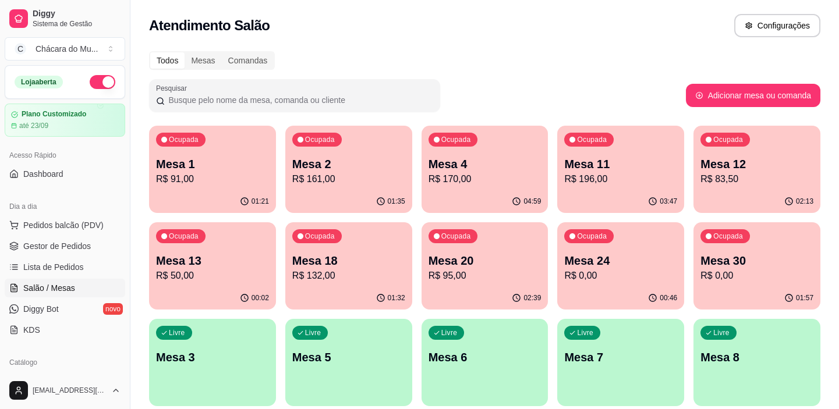
click at [215, 277] on p "R$ 50,00" at bounding box center [212, 276] width 113 height 14
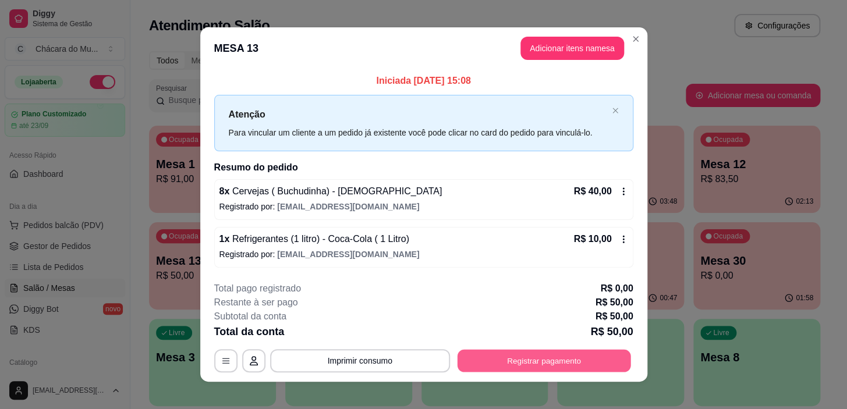
click at [518, 360] on button "Registrar pagamento" at bounding box center [544, 361] width 174 height 23
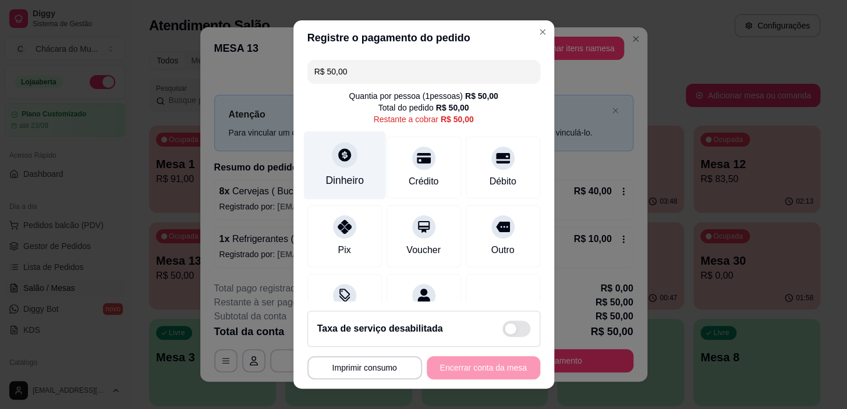
click at [323, 162] on div "Dinheiro" at bounding box center [344, 166] width 82 height 68
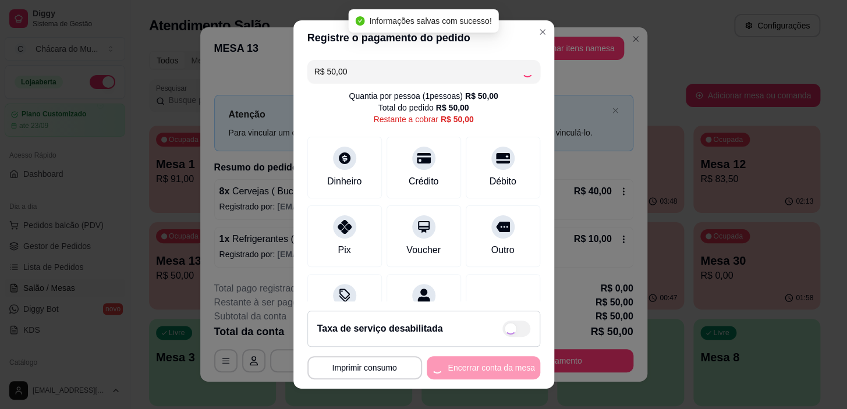
type input "R$ 0,00"
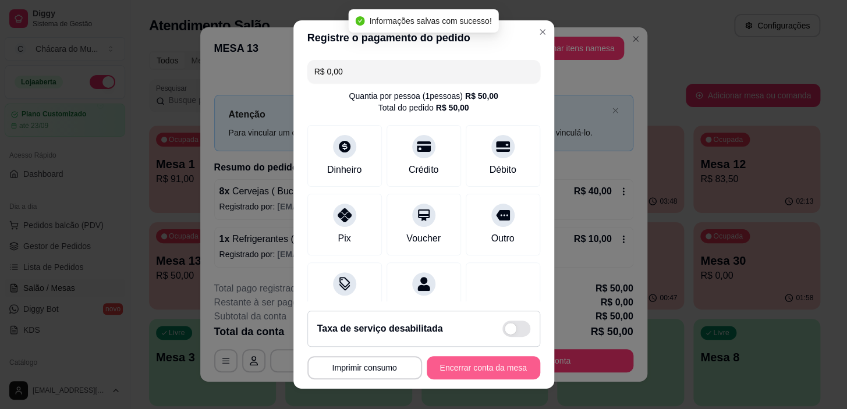
click at [491, 367] on button "Encerrar conta da mesa" at bounding box center [484, 367] width 114 height 23
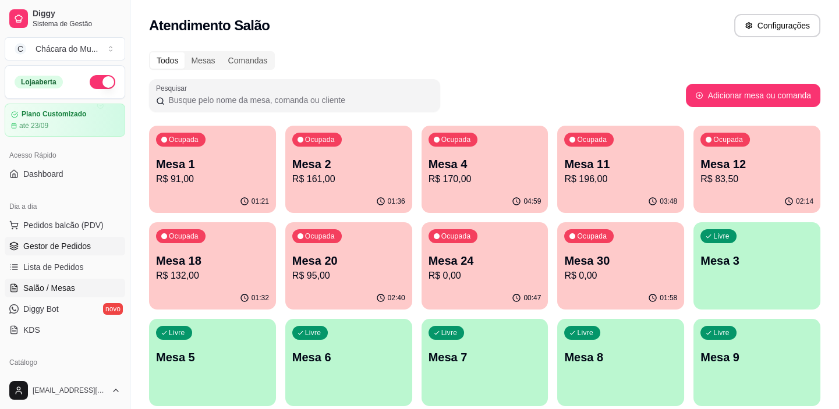
click at [44, 243] on span "Gestor de Pedidos" at bounding box center [57, 246] width 68 height 12
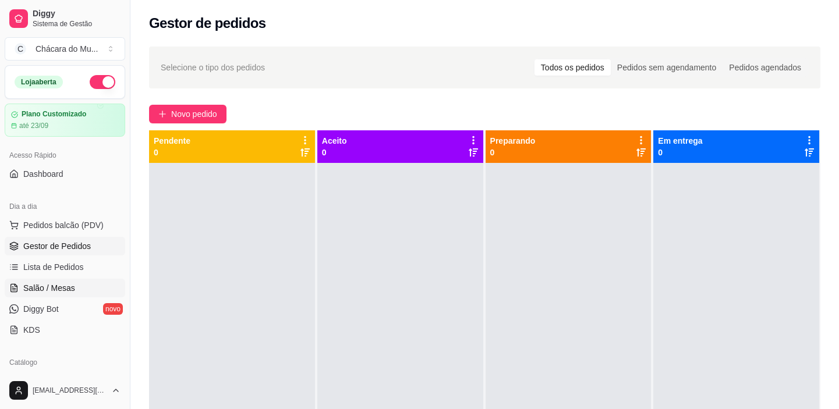
click at [61, 289] on span "Salão / Mesas" at bounding box center [49, 288] width 52 height 12
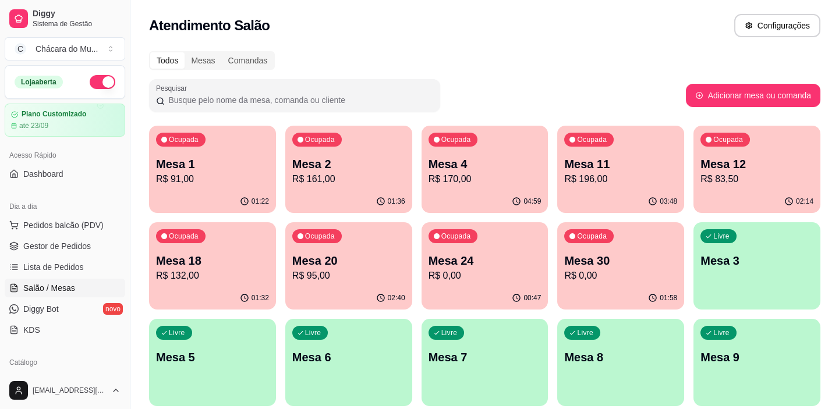
click at [310, 275] on p "R$ 95,00" at bounding box center [348, 276] width 113 height 14
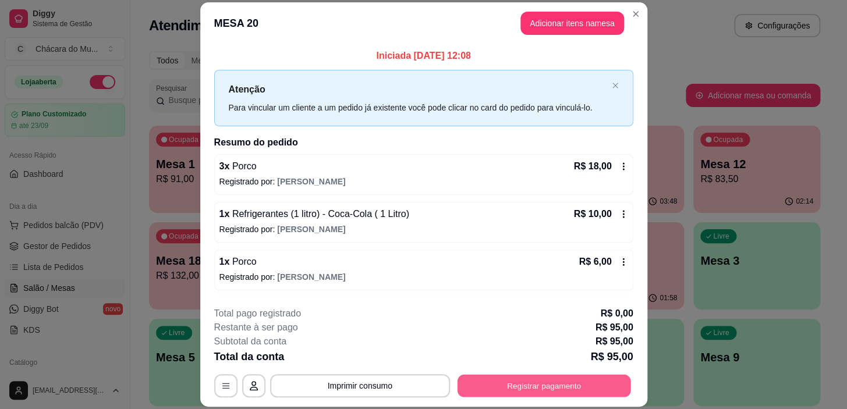
click at [483, 390] on button "Registrar pagamento" at bounding box center [544, 386] width 174 height 23
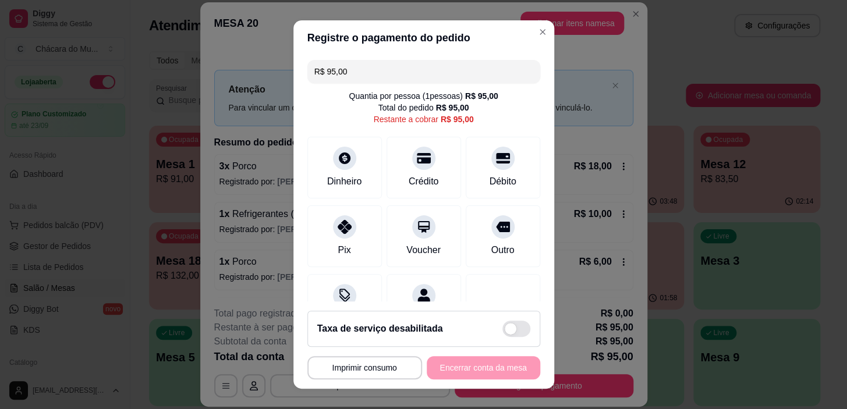
drag, startPoint x: 367, startPoint y: 74, endPoint x: 102, endPoint y: 65, distance: 265.7
click at [102, 65] on div "**********" at bounding box center [423, 204] width 847 height 409
click at [338, 221] on icon at bounding box center [344, 223] width 15 height 15
drag, startPoint x: 372, startPoint y: 79, endPoint x: 233, endPoint y: 87, distance: 138.3
click at [233, 87] on div "**********" at bounding box center [423, 204] width 847 height 409
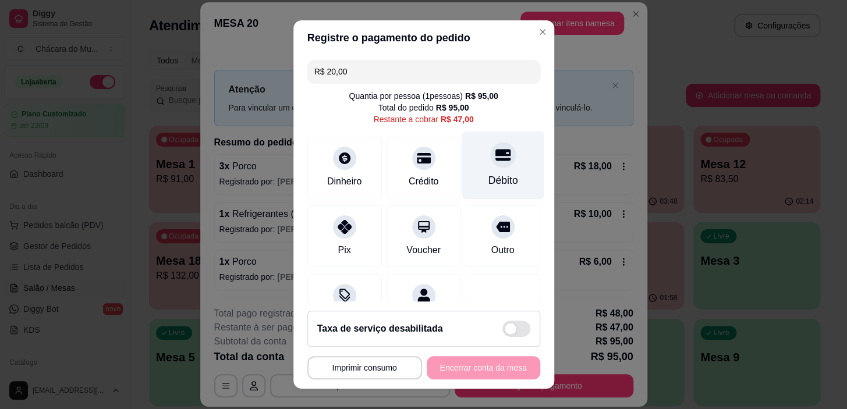
click at [471, 168] on div "Débito" at bounding box center [503, 166] width 82 height 68
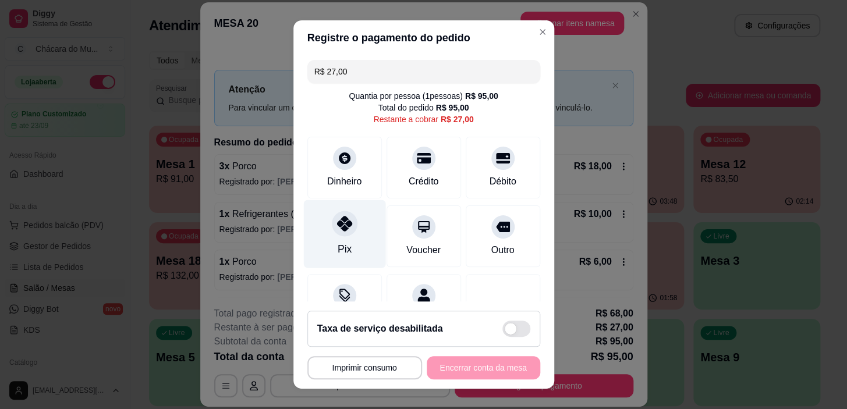
click at [324, 240] on div "Pix" at bounding box center [344, 234] width 82 height 68
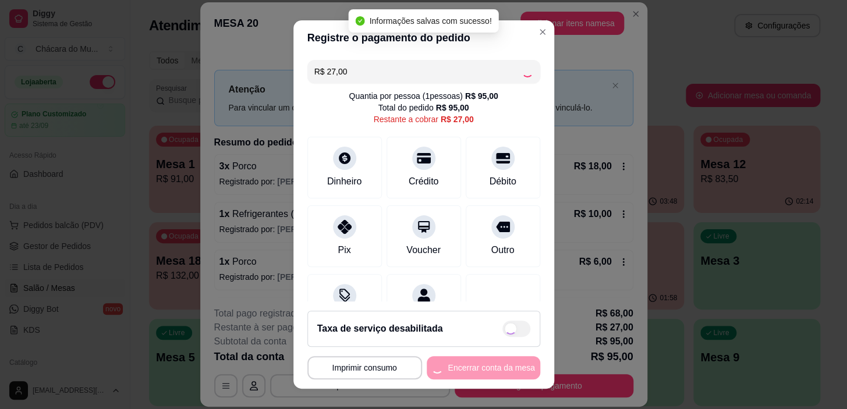
type input "R$ 0,00"
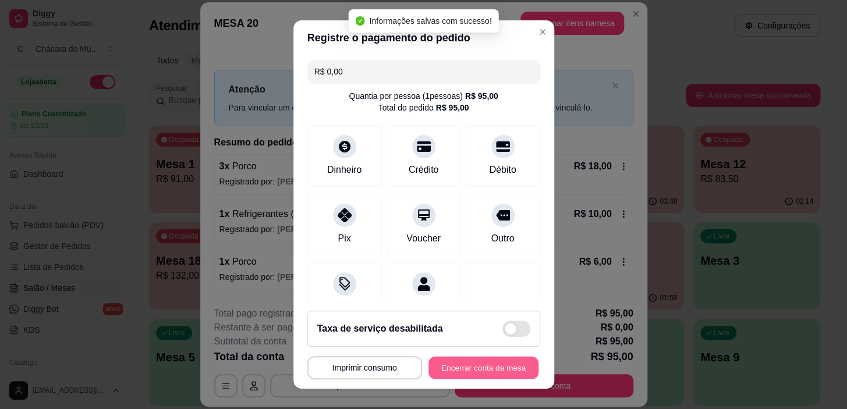
click at [483, 362] on button "Encerrar conta da mesa" at bounding box center [484, 367] width 110 height 23
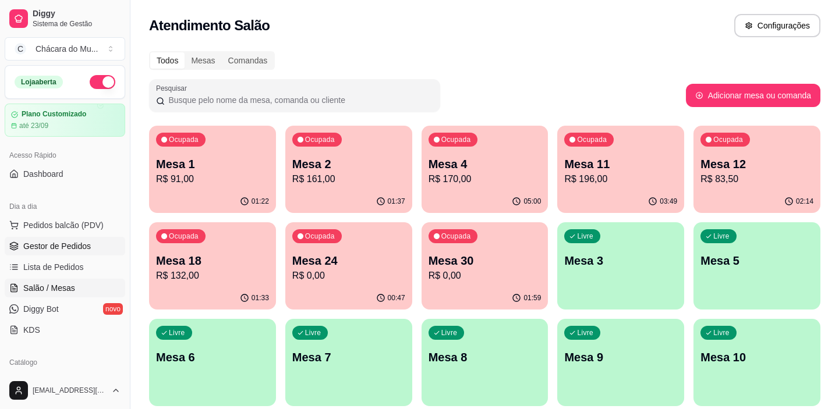
click at [77, 247] on span "Gestor de Pedidos" at bounding box center [57, 246] width 68 height 12
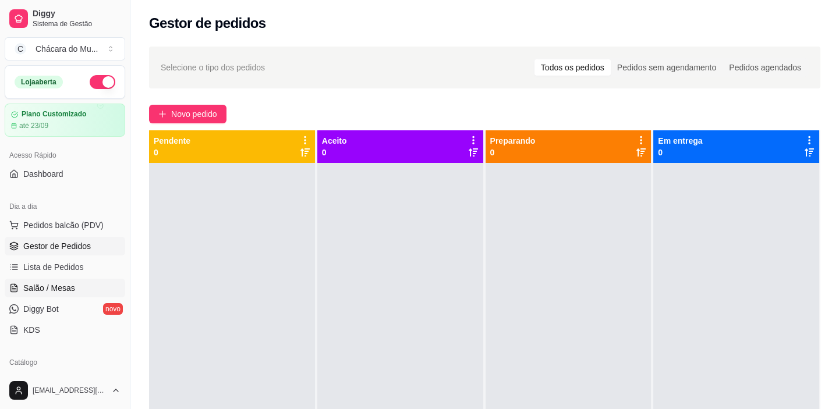
click at [41, 285] on span "Salão / Mesas" at bounding box center [49, 288] width 52 height 12
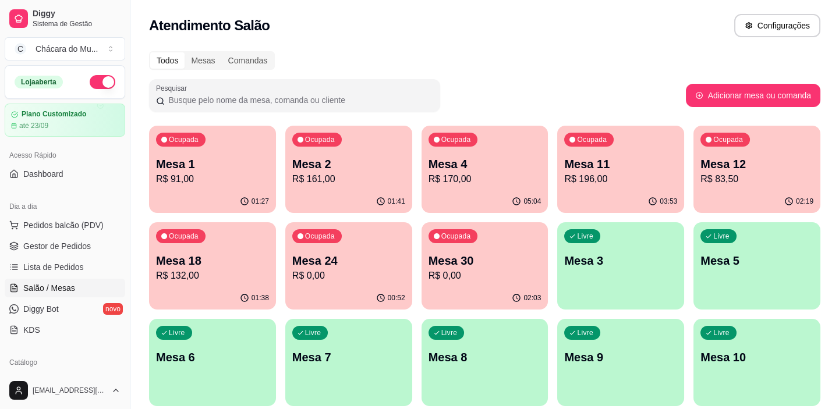
click at [325, 182] on p "R$ 161,00" at bounding box center [348, 179] width 113 height 14
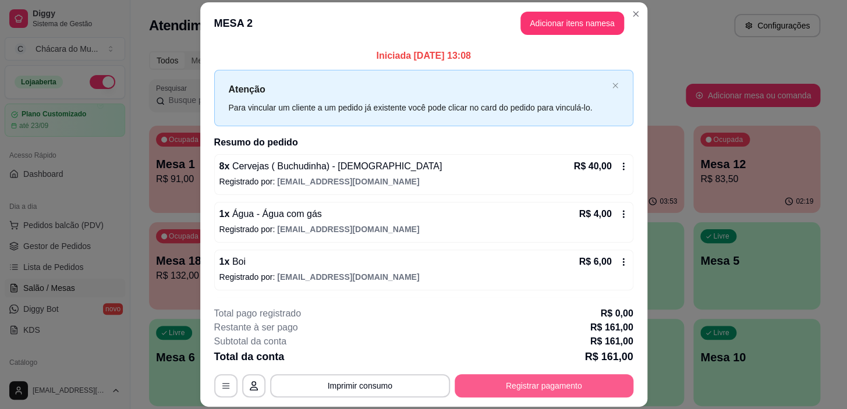
click at [487, 388] on button "Registrar pagamento" at bounding box center [544, 385] width 179 height 23
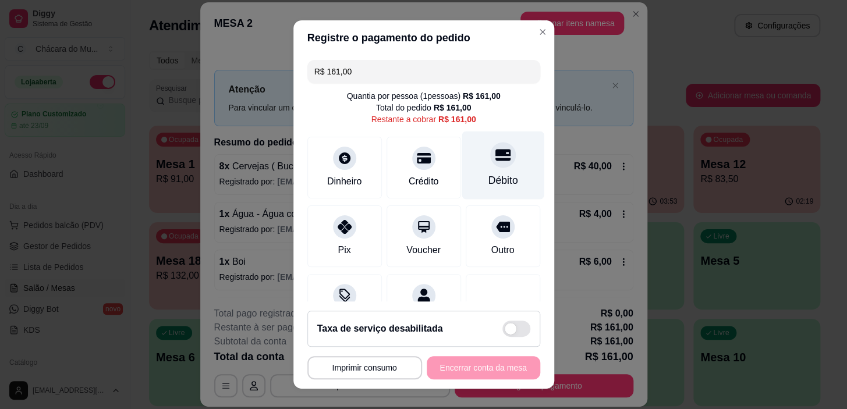
drag, startPoint x: 483, startPoint y: 164, endPoint x: 475, endPoint y: 181, distance: 19.0
click at [490, 164] on div at bounding box center [503, 156] width 26 height 26
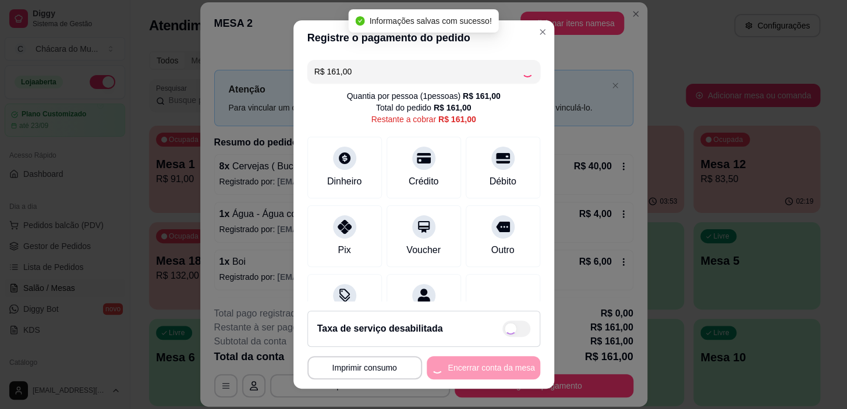
type input "R$ 0,00"
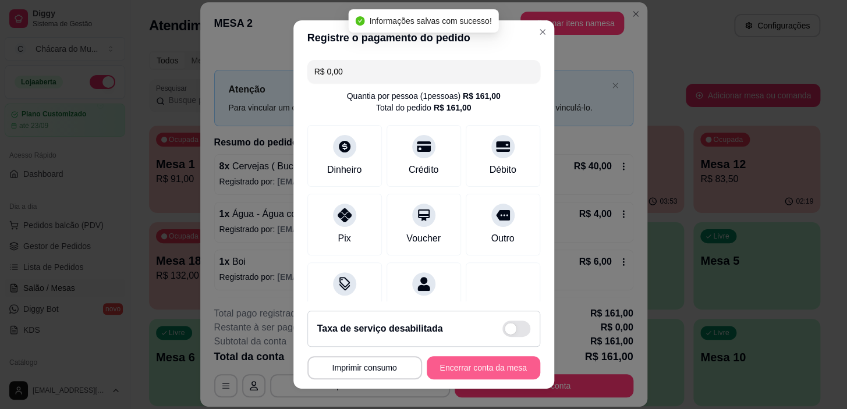
click at [490, 370] on button "Encerrar conta da mesa" at bounding box center [484, 367] width 114 height 23
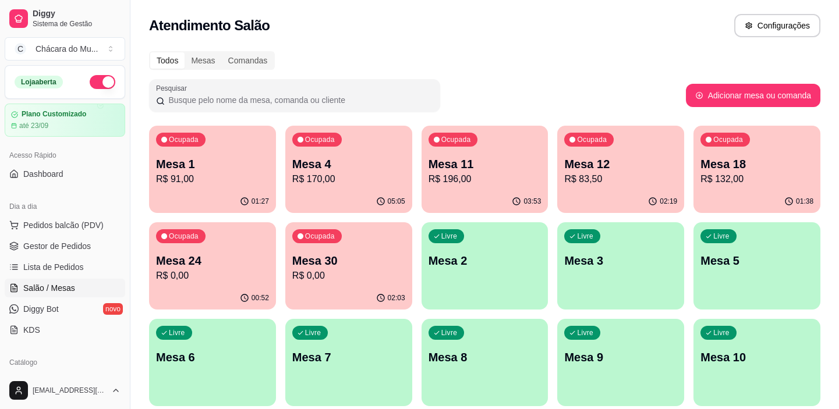
click at [598, 157] on p "Mesa 12" at bounding box center [620, 164] width 113 height 16
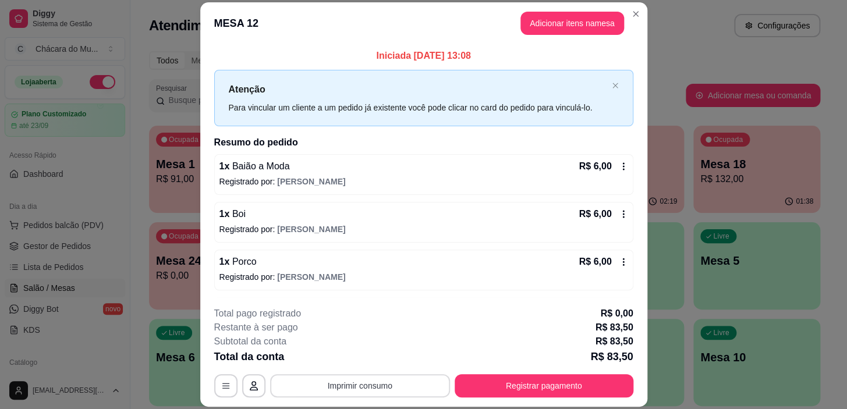
click at [386, 387] on button "Imprimir consumo" at bounding box center [360, 385] width 180 height 23
click at [367, 358] on button "IMPRESSORA" at bounding box center [360, 359] width 82 height 18
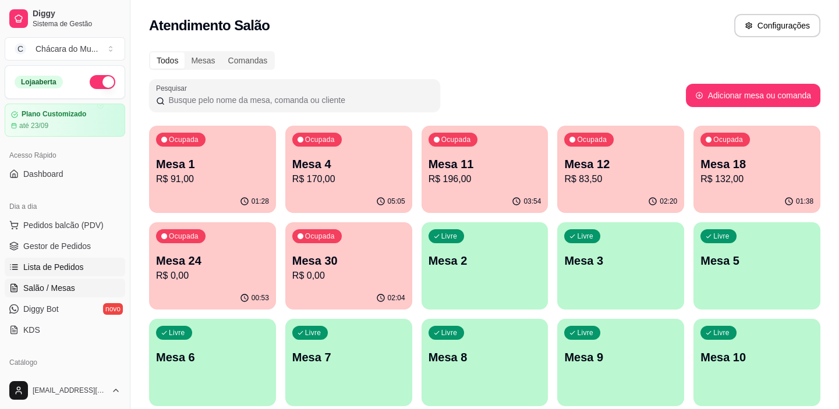
click at [49, 261] on span "Lista de Pedidos" at bounding box center [53, 267] width 61 height 12
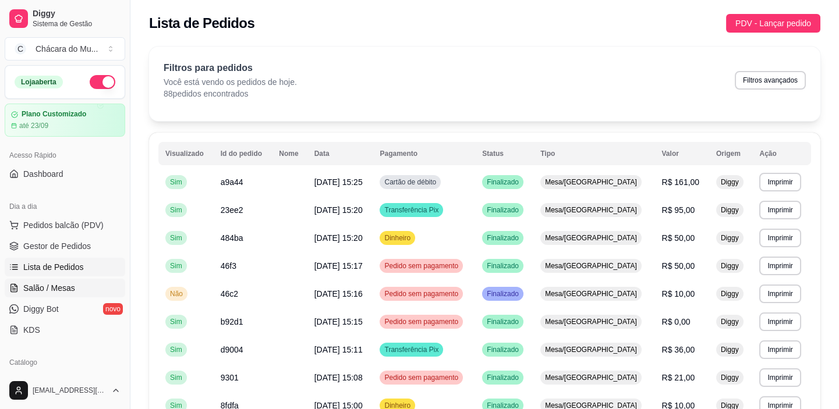
click at [65, 285] on span "Salão / Mesas" at bounding box center [49, 288] width 52 height 12
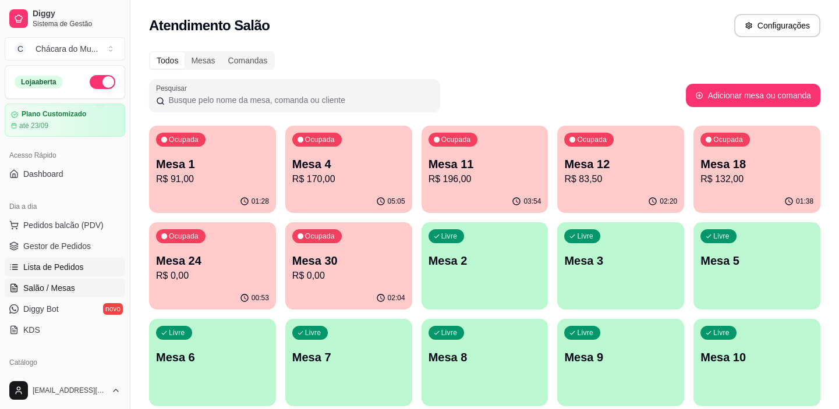
click at [75, 266] on span "Lista de Pedidos" at bounding box center [53, 267] width 61 height 12
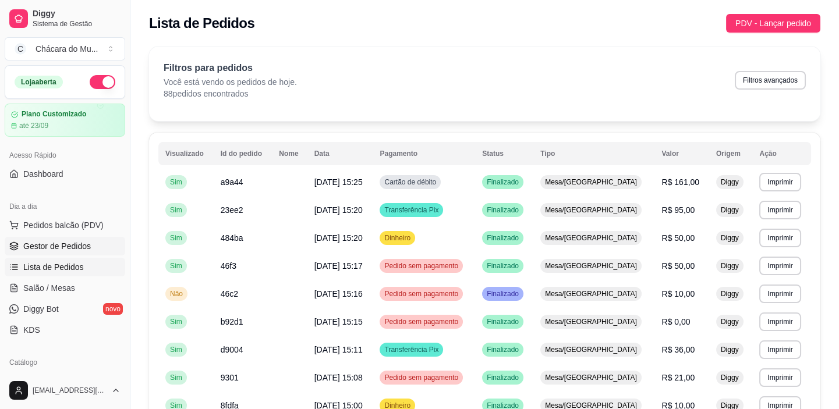
click at [81, 246] on span "Gestor de Pedidos" at bounding box center [57, 246] width 68 height 12
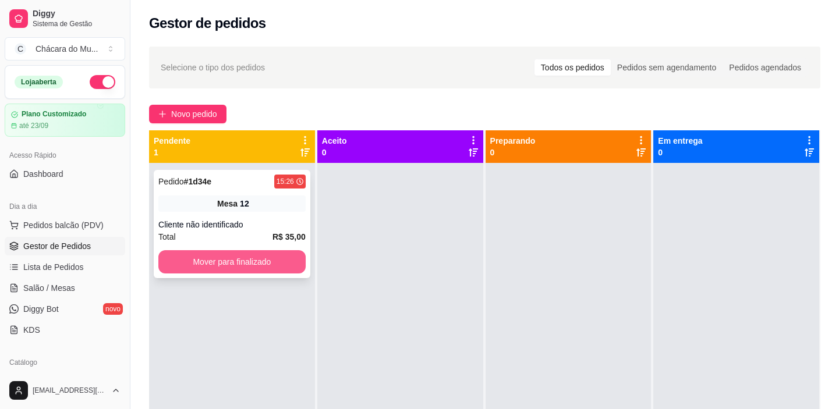
click at [272, 257] on button "Mover para finalizado" at bounding box center [231, 261] width 147 height 23
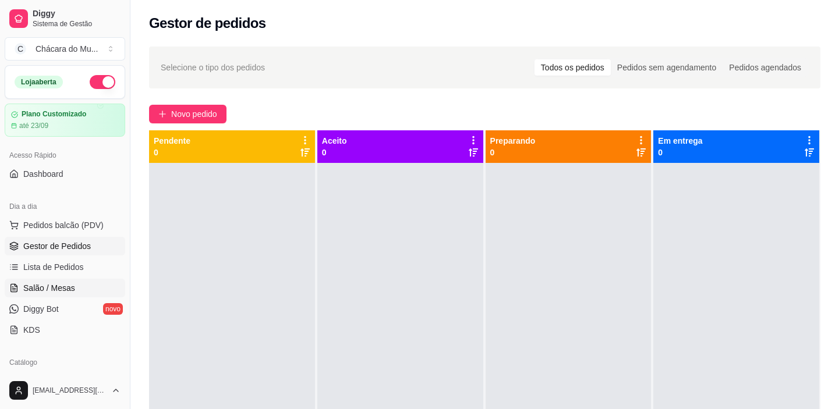
click at [55, 288] on span "Salão / Mesas" at bounding box center [49, 288] width 52 height 12
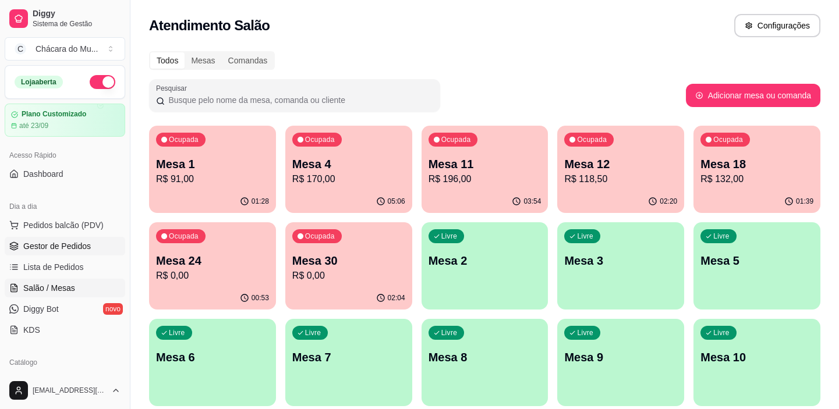
drag, startPoint x: 55, startPoint y: 245, endPoint x: 96, endPoint y: 239, distance: 41.2
click at [56, 245] on span "Gestor de Pedidos" at bounding box center [57, 246] width 68 height 12
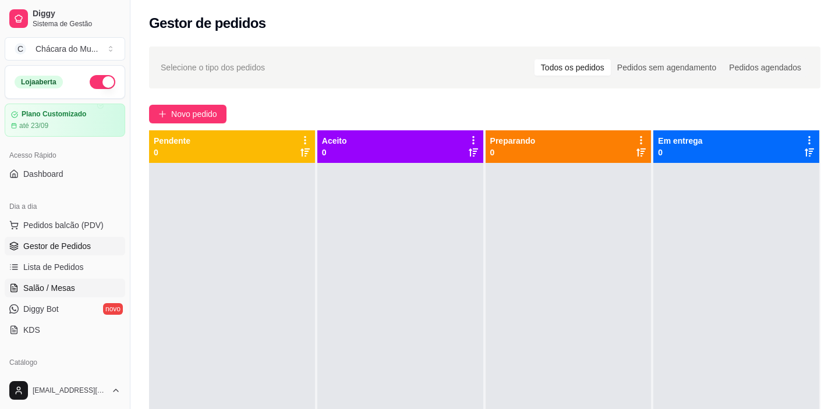
click at [69, 280] on link "Salão / Mesas" at bounding box center [65, 288] width 121 height 19
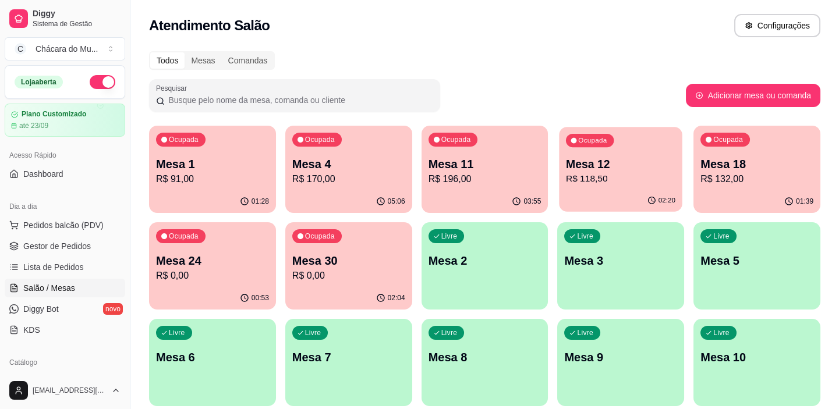
click at [618, 159] on p "Mesa 12" at bounding box center [620, 165] width 109 height 16
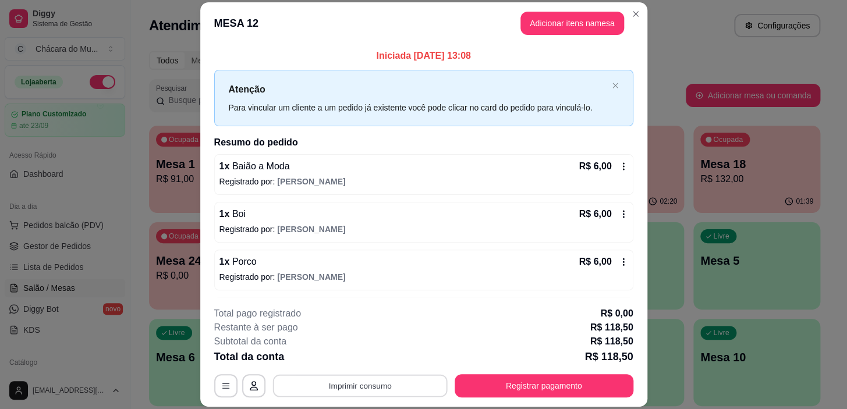
click at [398, 384] on button "Imprimir consumo" at bounding box center [360, 386] width 175 height 23
click at [369, 355] on button "IMPRESSORA" at bounding box center [359, 359] width 84 height 19
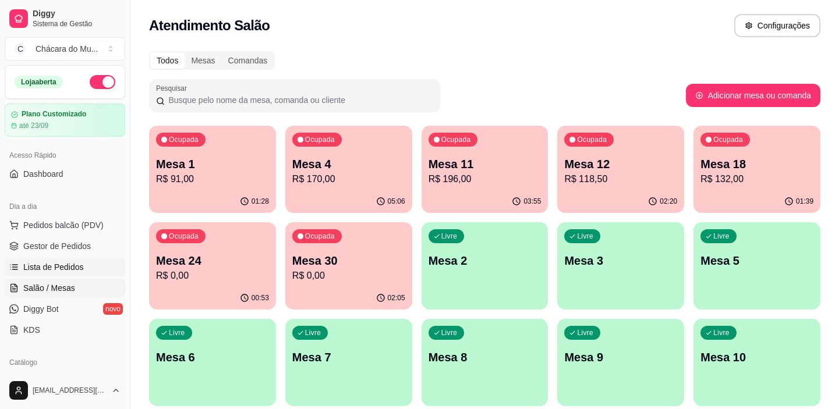
click at [73, 262] on span "Lista de Pedidos" at bounding box center [53, 267] width 61 height 12
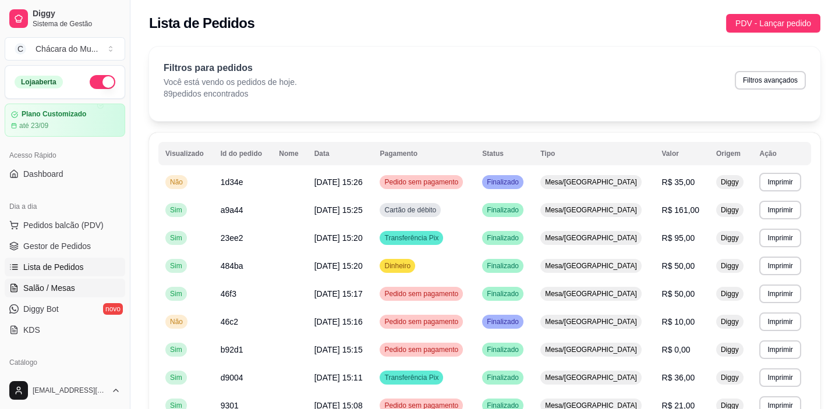
click at [52, 279] on link "Salão / Mesas" at bounding box center [65, 288] width 121 height 19
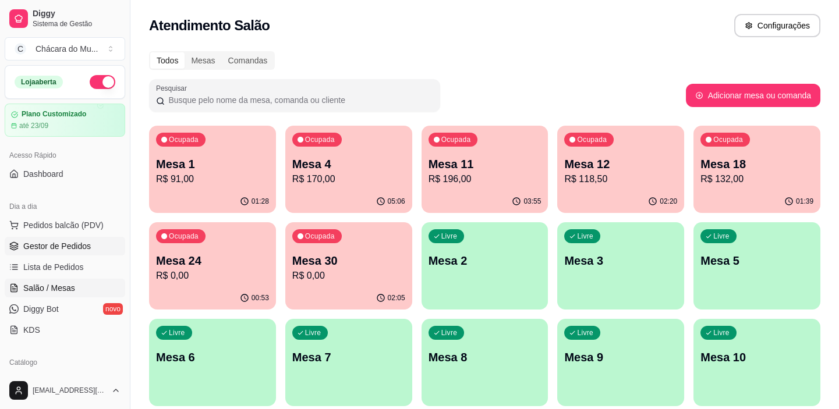
click at [63, 245] on span "Gestor de Pedidos" at bounding box center [57, 246] width 68 height 12
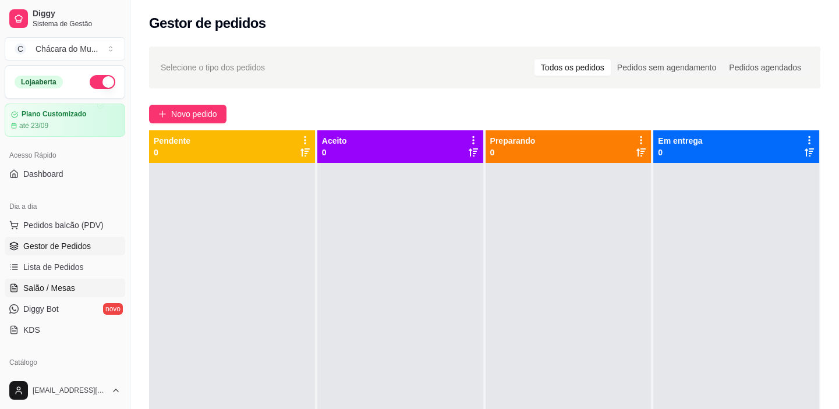
click at [69, 285] on span "Salão / Mesas" at bounding box center [49, 288] width 52 height 12
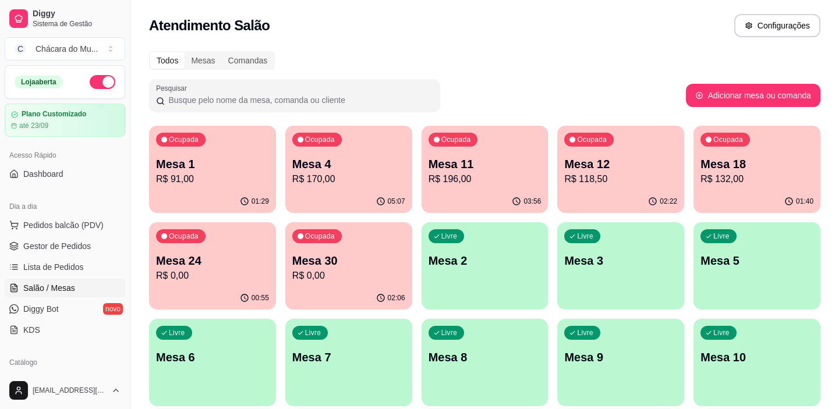
click at [345, 279] on p "R$ 0,00" at bounding box center [348, 276] width 113 height 14
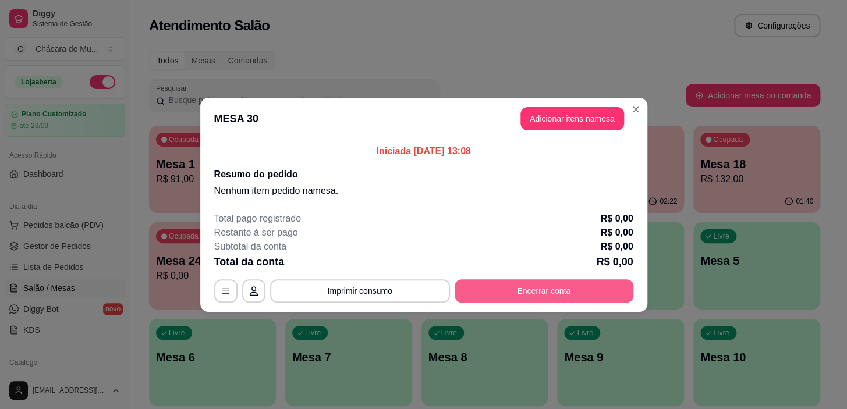
click at [506, 285] on button "Encerrar conta" at bounding box center [544, 291] width 179 height 23
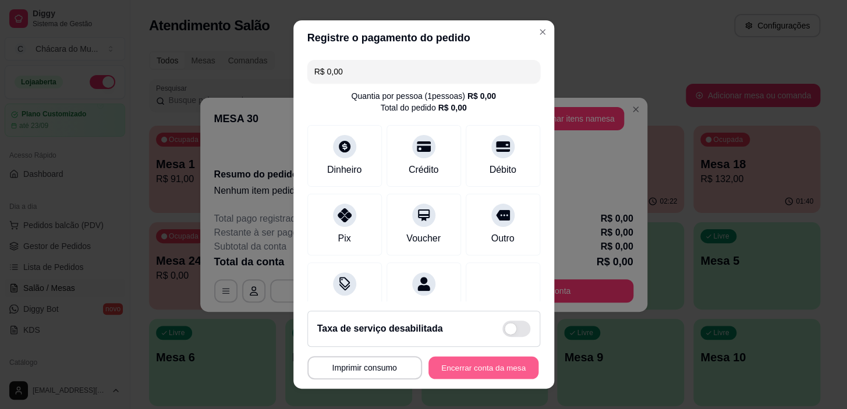
click at [487, 377] on button "Encerrar conta da mesa" at bounding box center [484, 367] width 110 height 23
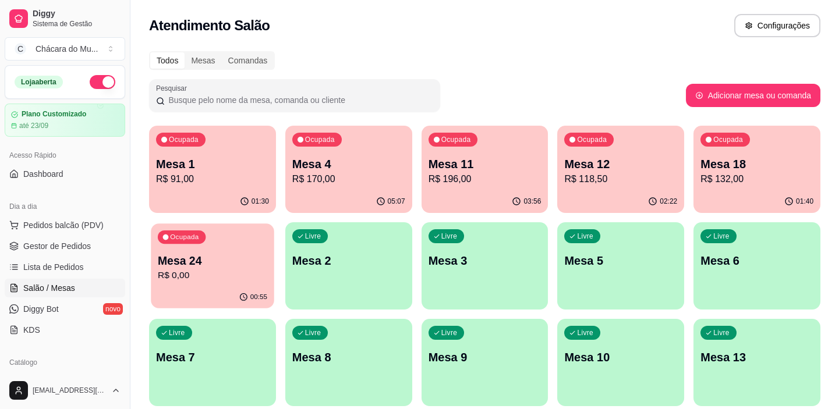
click at [186, 260] on p "Mesa 24" at bounding box center [212, 261] width 109 height 16
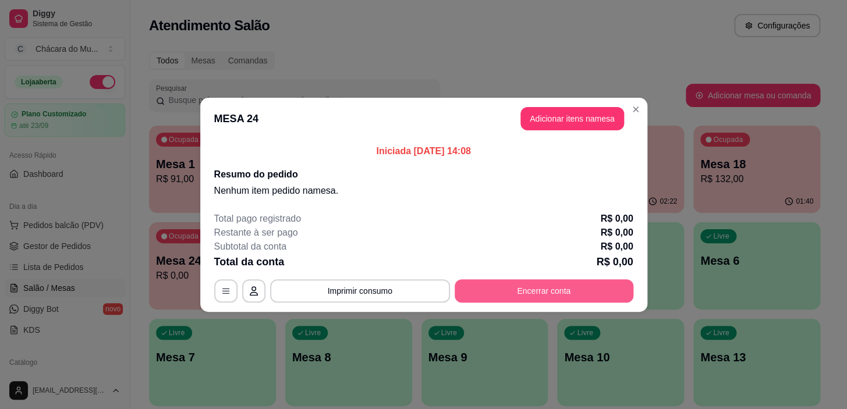
click at [475, 291] on button "Encerrar conta" at bounding box center [544, 291] width 179 height 23
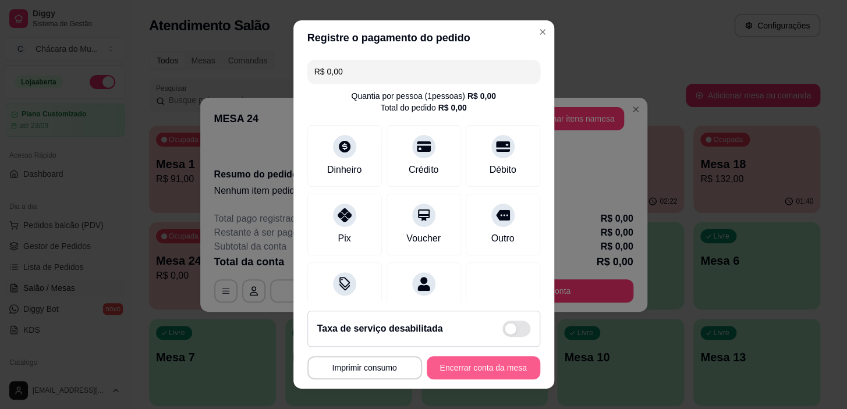
click at [466, 367] on button "Encerrar conta da mesa" at bounding box center [484, 367] width 114 height 23
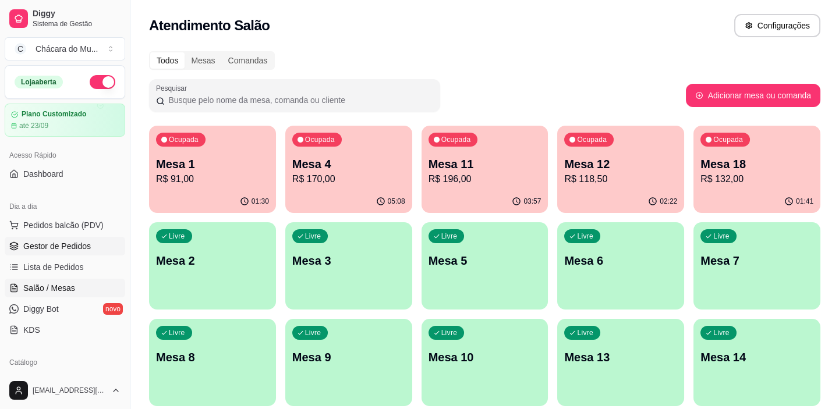
click at [63, 243] on span "Gestor de Pedidos" at bounding box center [57, 246] width 68 height 12
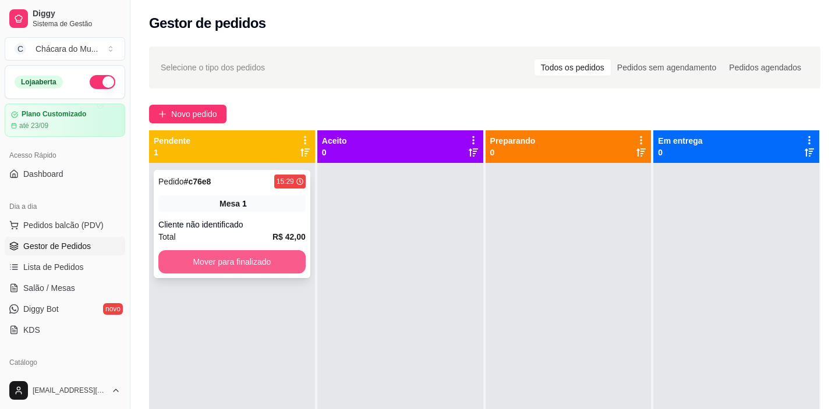
click at [227, 257] on button "Mover para finalizado" at bounding box center [231, 261] width 147 height 23
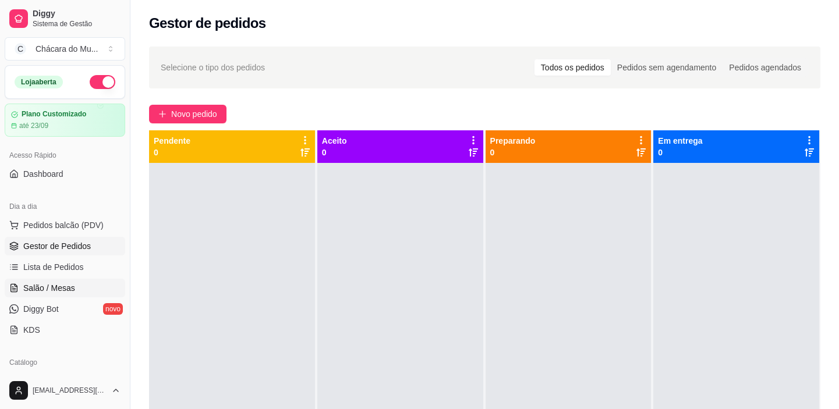
click at [48, 290] on span "Salão / Mesas" at bounding box center [49, 288] width 52 height 12
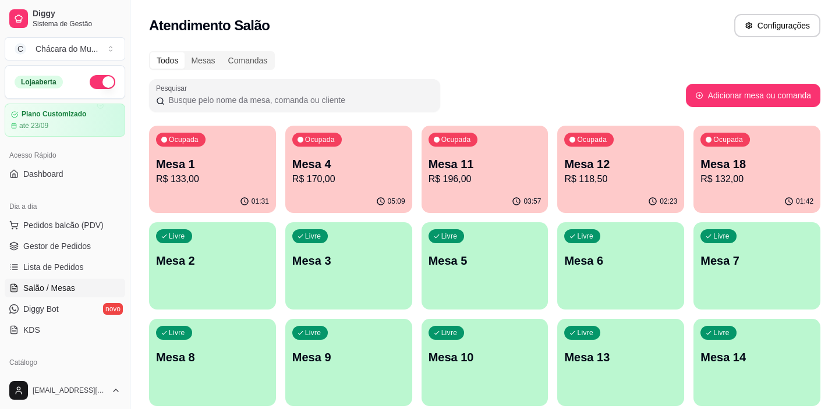
click at [467, 180] on p "R$ 196,00" at bounding box center [485, 179] width 113 height 14
click at [77, 242] on span "Gestor de Pedidos" at bounding box center [57, 246] width 68 height 12
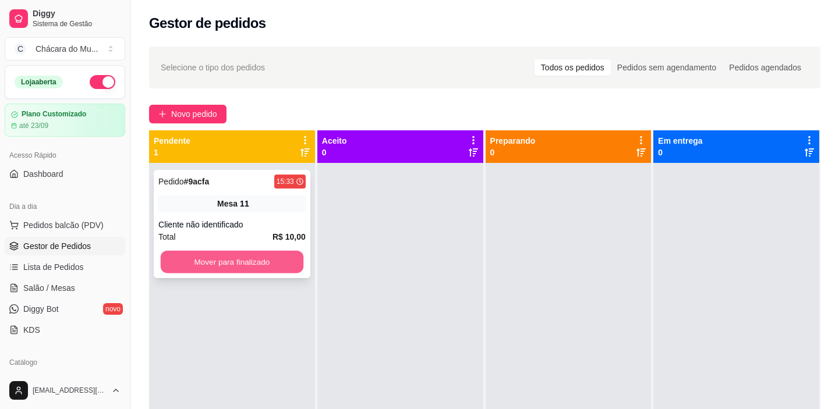
click at [199, 260] on button "Mover para finalizado" at bounding box center [232, 262] width 143 height 23
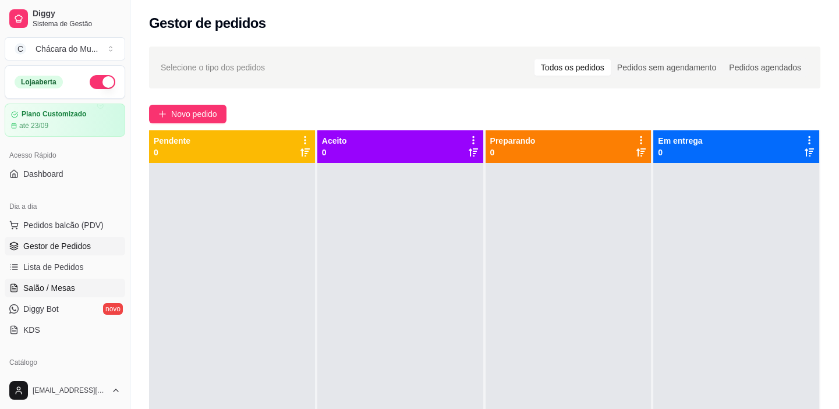
click at [58, 285] on span "Salão / Mesas" at bounding box center [49, 288] width 52 height 12
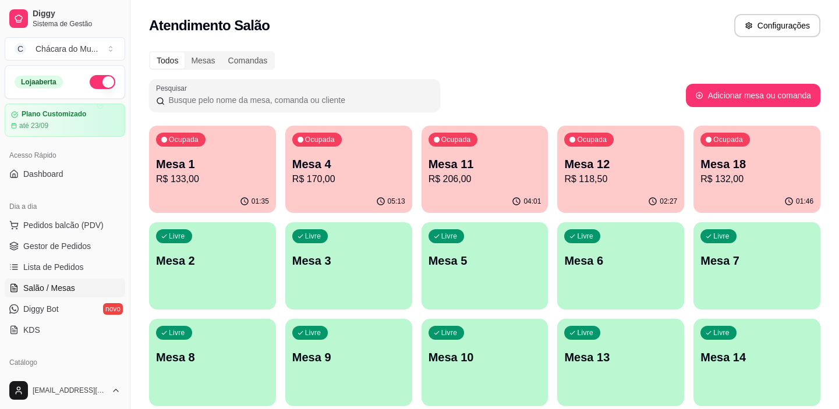
click at [472, 175] on p "R$ 206,00" at bounding box center [485, 179] width 113 height 14
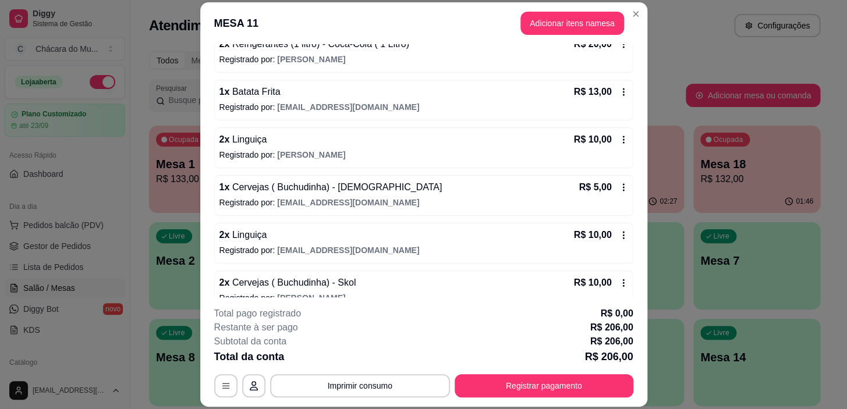
scroll to position [425, 0]
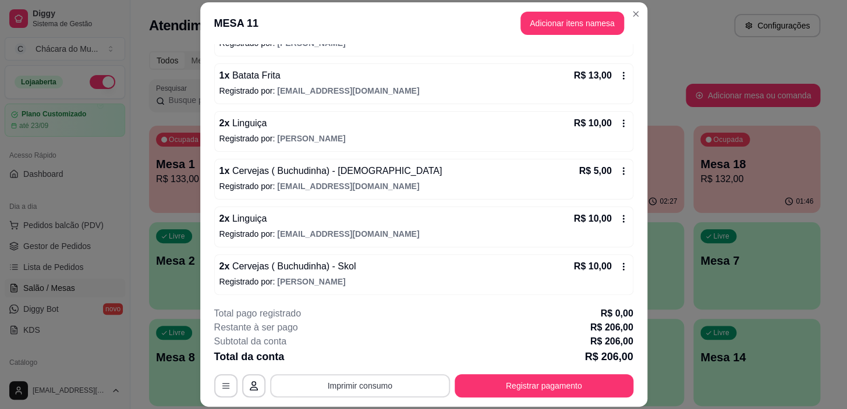
click at [402, 389] on button "Imprimir consumo" at bounding box center [360, 385] width 180 height 23
click at [374, 351] on button "IMPRESSORA" at bounding box center [360, 359] width 82 height 18
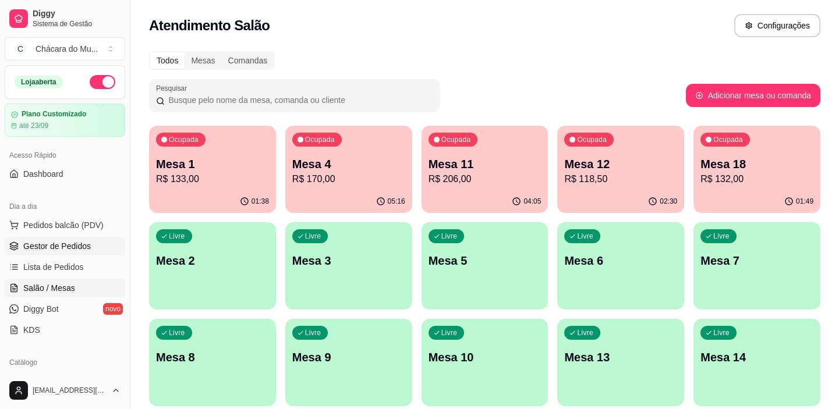
click at [68, 247] on span "Gestor de Pedidos" at bounding box center [57, 246] width 68 height 12
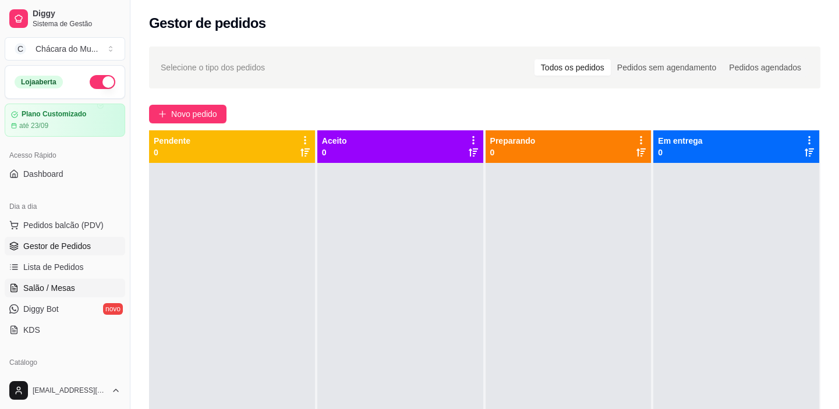
click at [21, 286] on link "Salão / Mesas" at bounding box center [65, 288] width 121 height 19
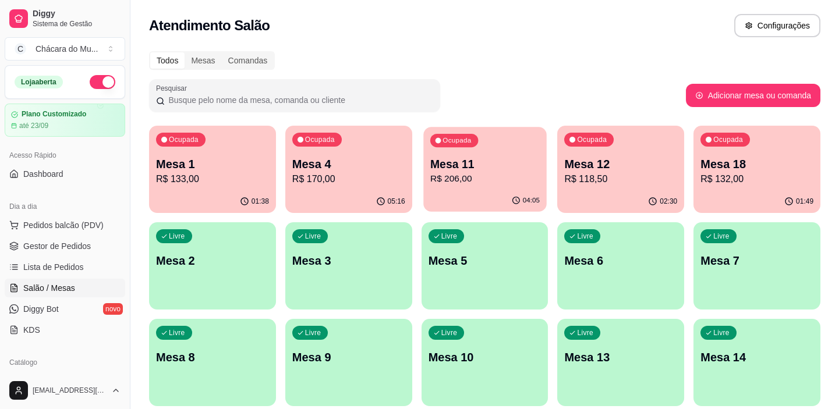
click at [494, 157] on p "Mesa 11" at bounding box center [484, 165] width 109 height 16
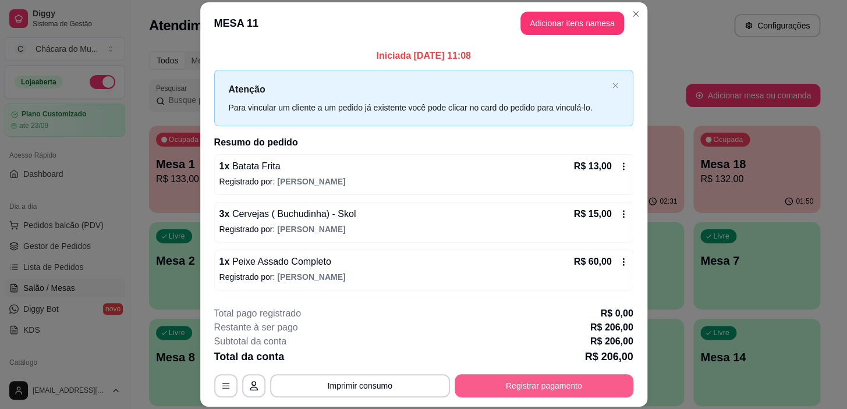
click at [543, 387] on button "Registrar pagamento" at bounding box center [544, 385] width 179 height 23
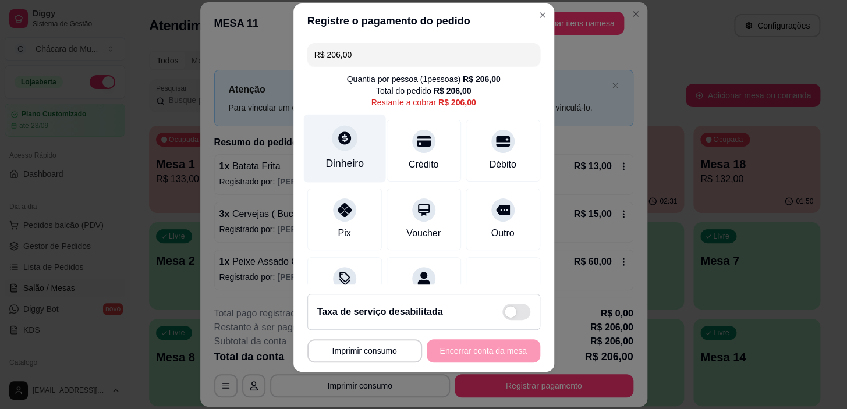
click at [330, 150] on div "Dinheiro" at bounding box center [344, 149] width 82 height 68
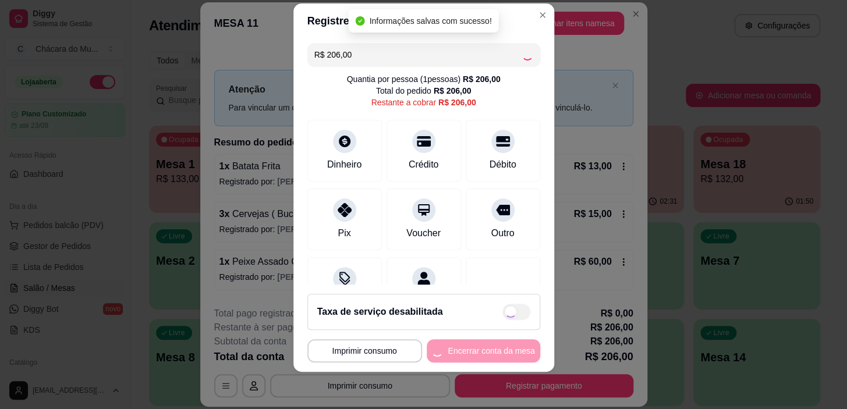
type input "R$ 0,00"
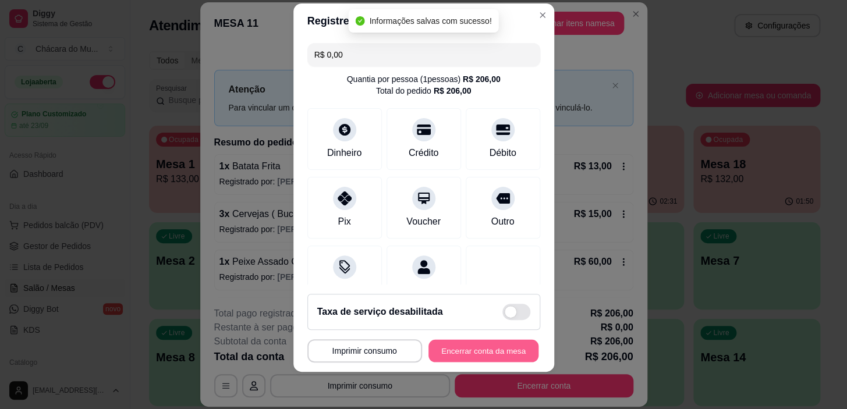
click at [477, 344] on button "Encerrar conta da mesa" at bounding box center [484, 350] width 110 height 23
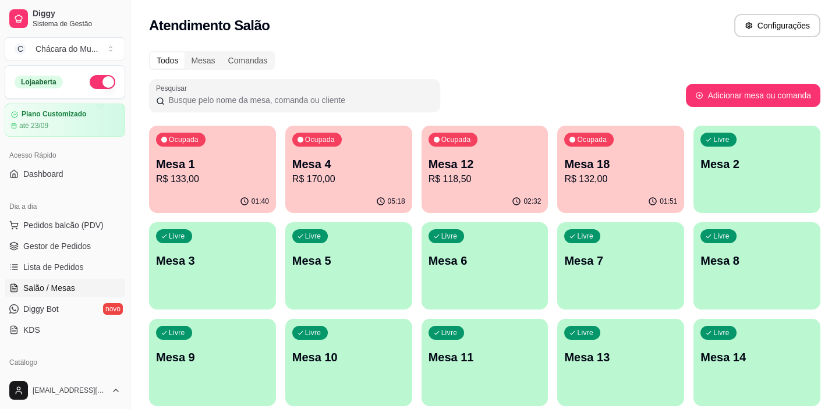
click at [443, 180] on p "R$ 118,50" at bounding box center [485, 179] width 113 height 14
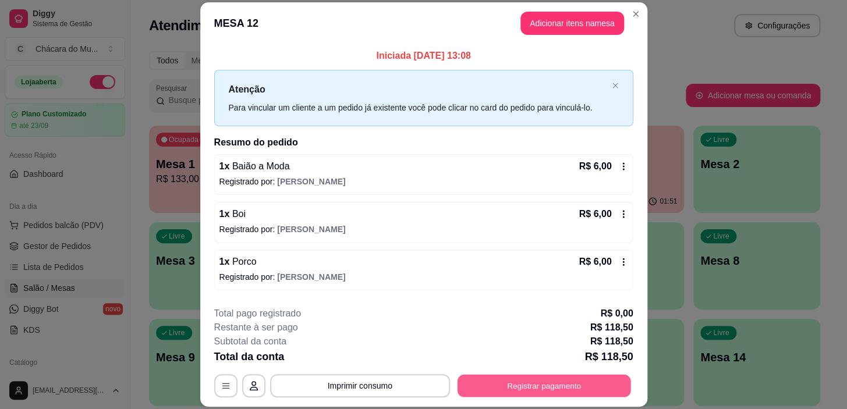
click at [514, 386] on button "Registrar pagamento" at bounding box center [544, 386] width 174 height 23
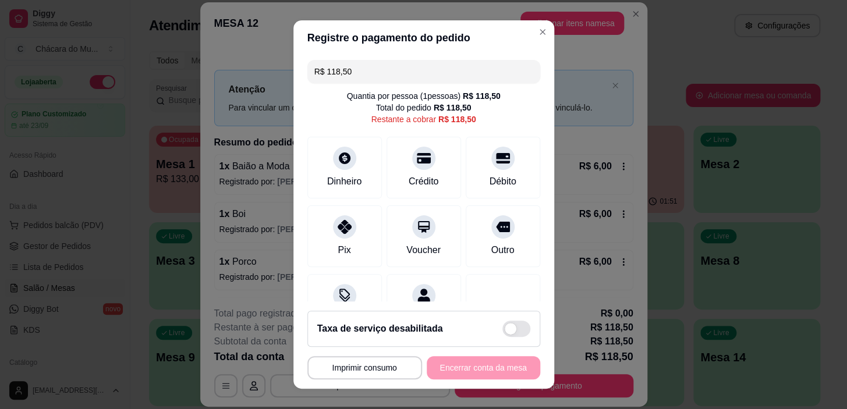
drag, startPoint x: 164, startPoint y: 58, endPoint x: 54, endPoint y: 50, distance: 110.3
click at [54, 50] on div "**********" at bounding box center [423, 204] width 847 height 409
drag, startPoint x: 367, startPoint y: 60, endPoint x: 232, endPoint y: 76, distance: 135.5
click at [232, 76] on div "**********" at bounding box center [423, 204] width 847 height 409
click at [342, 164] on div at bounding box center [345, 156] width 26 height 26
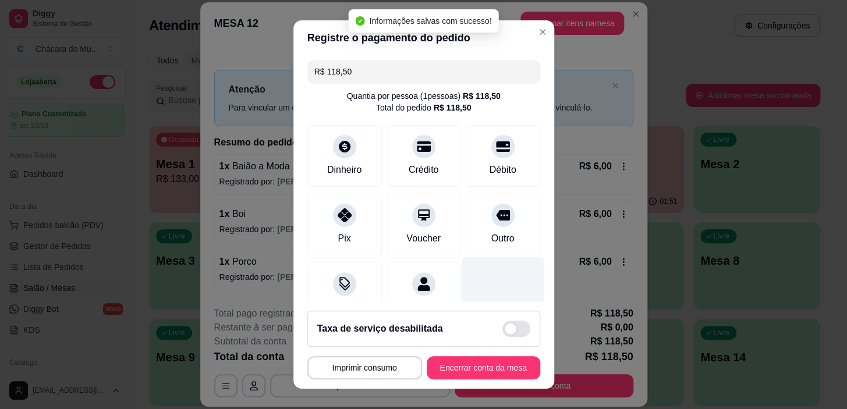
type input "R$ 0,00"
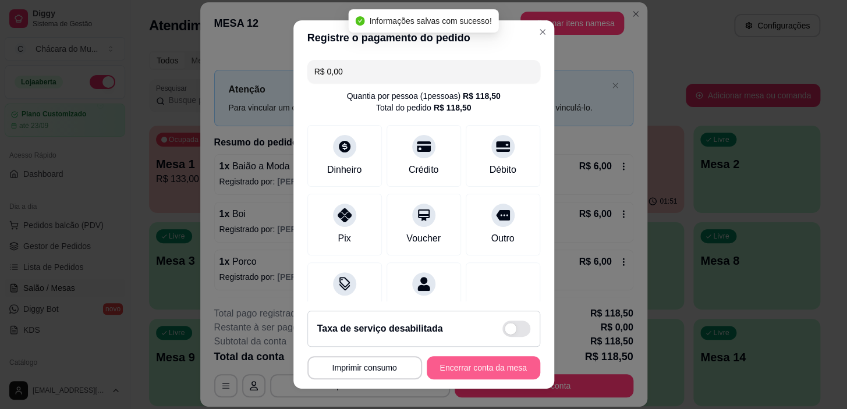
click at [478, 363] on button "Encerrar conta da mesa" at bounding box center [484, 367] width 114 height 23
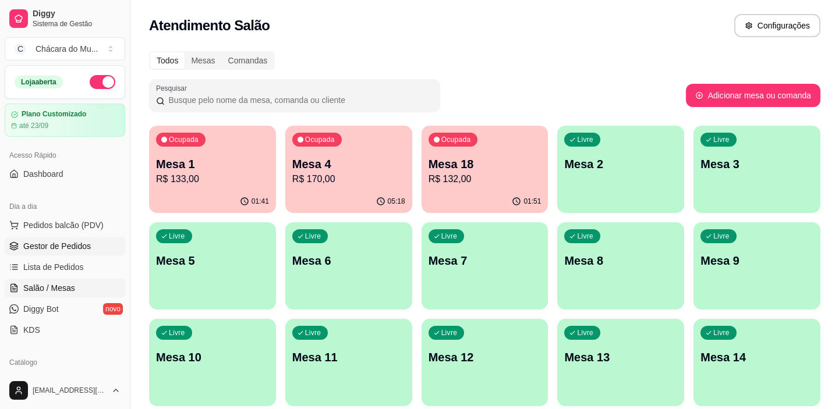
click at [37, 250] on span "Gestor de Pedidos" at bounding box center [57, 246] width 68 height 12
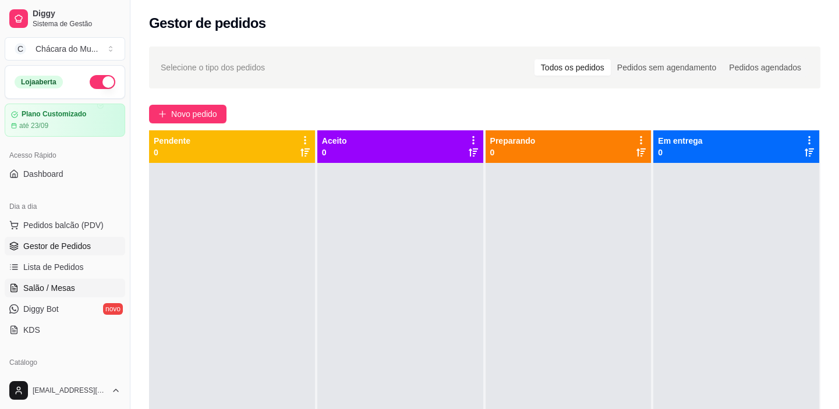
click at [41, 292] on span "Salão / Mesas" at bounding box center [49, 288] width 52 height 12
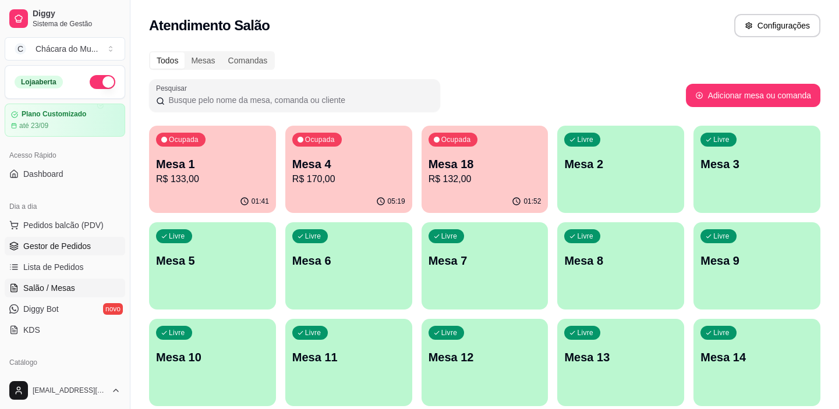
drag, startPoint x: 37, startPoint y: 267, endPoint x: 72, endPoint y: 239, distance: 44.7
click at [38, 267] on span "Lista de Pedidos" at bounding box center [53, 267] width 61 height 12
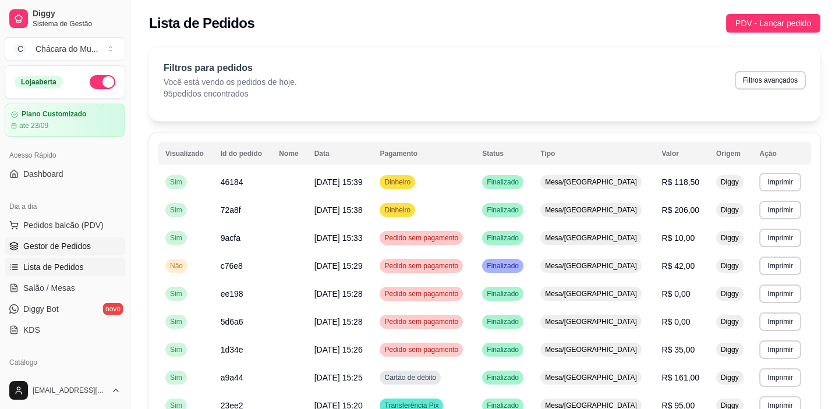
click at [69, 241] on span "Gestor de Pedidos" at bounding box center [57, 246] width 68 height 12
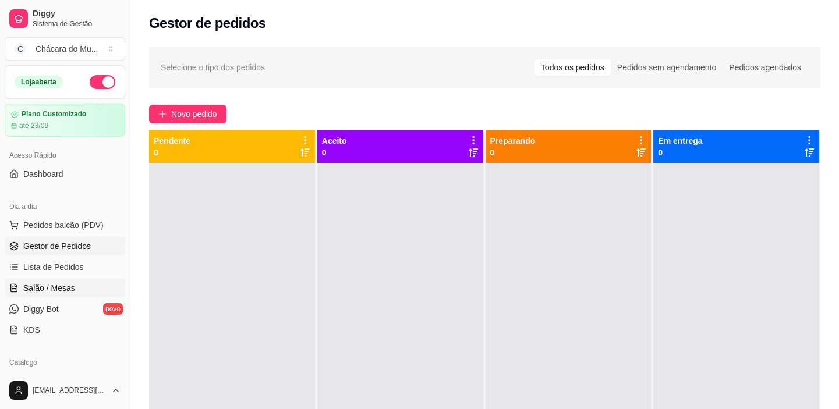
click at [52, 285] on span "Salão / Mesas" at bounding box center [49, 288] width 52 height 12
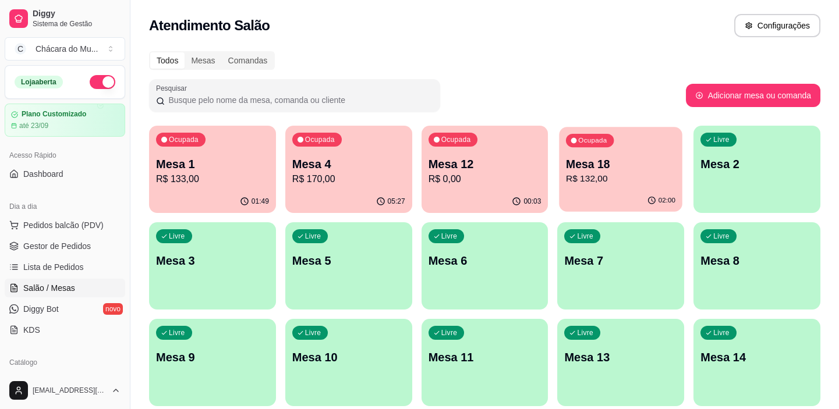
click at [607, 174] on p "R$ 132,00" at bounding box center [620, 178] width 109 height 13
click at [65, 291] on span "Salão / Mesas" at bounding box center [49, 288] width 52 height 12
click at [212, 270] on div "Livre Mesa 3" at bounding box center [212, 258] width 127 height 73
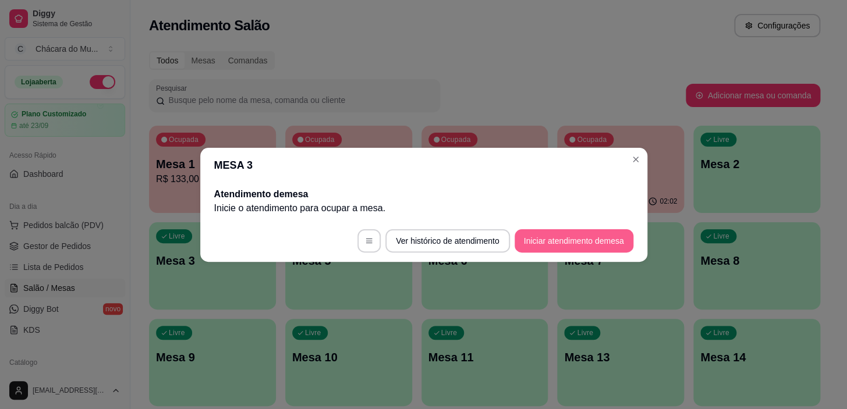
click at [556, 240] on button "Iniciar atendimento de mesa" at bounding box center [574, 240] width 119 height 23
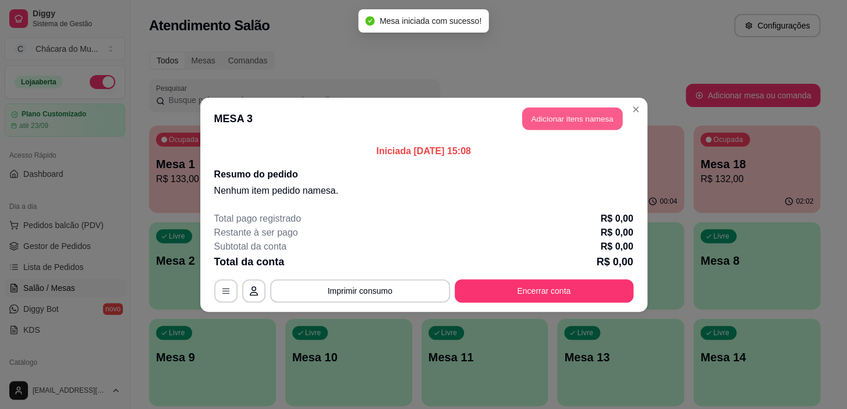
click at [566, 116] on button "Adicionar itens na mesa" at bounding box center [572, 118] width 100 height 23
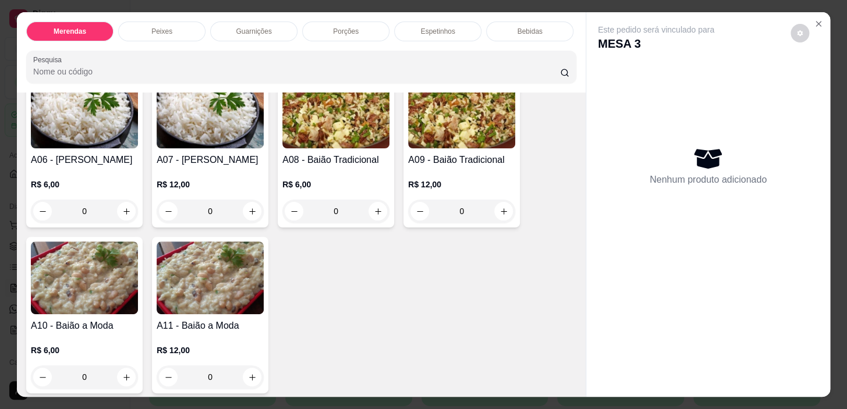
scroll to position [688, 0]
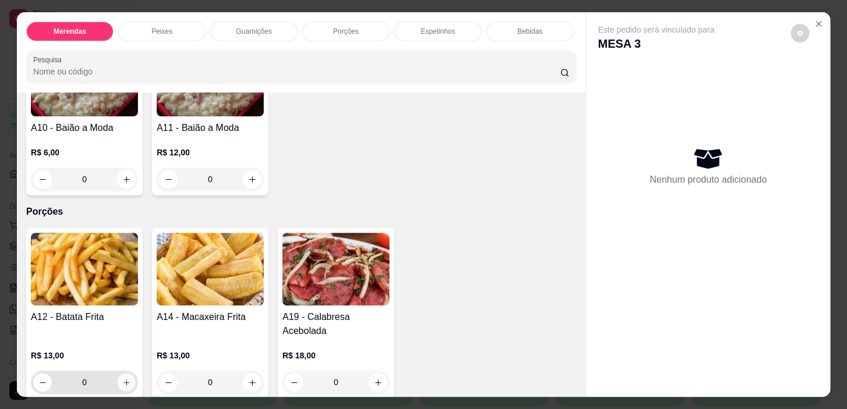
click at [125, 384] on icon "increase-product-quantity" at bounding box center [126, 382] width 9 height 9
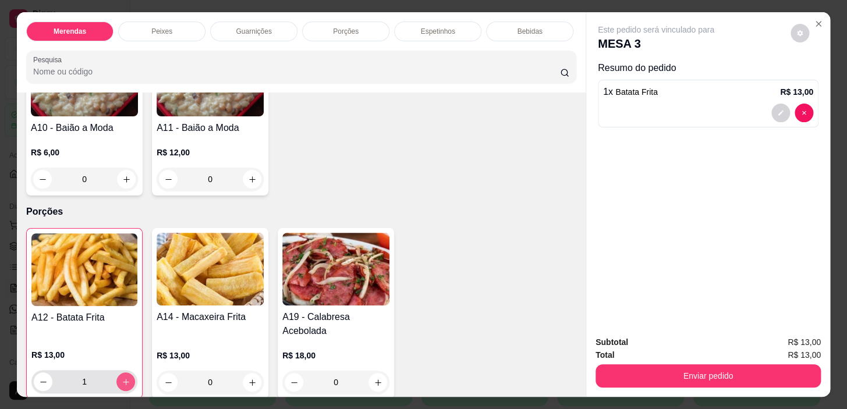
click at [125, 384] on icon "increase-product-quantity" at bounding box center [126, 382] width 9 height 9
type input "2"
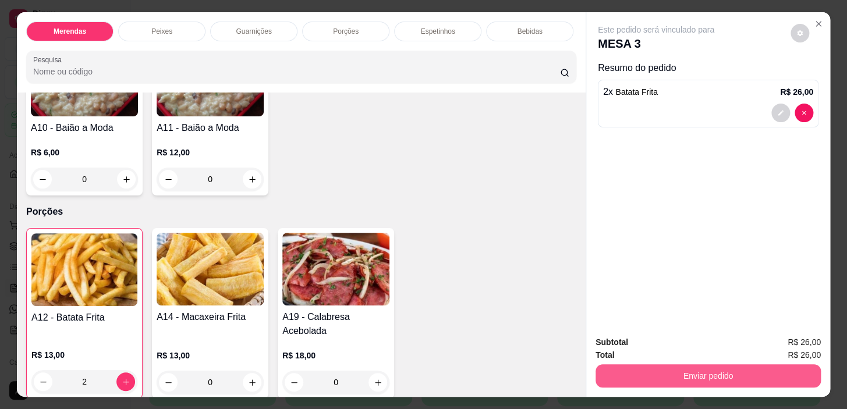
click at [691, 373] on button "Enviar pedido" at bounding box center [708, 376] width 225 height 23
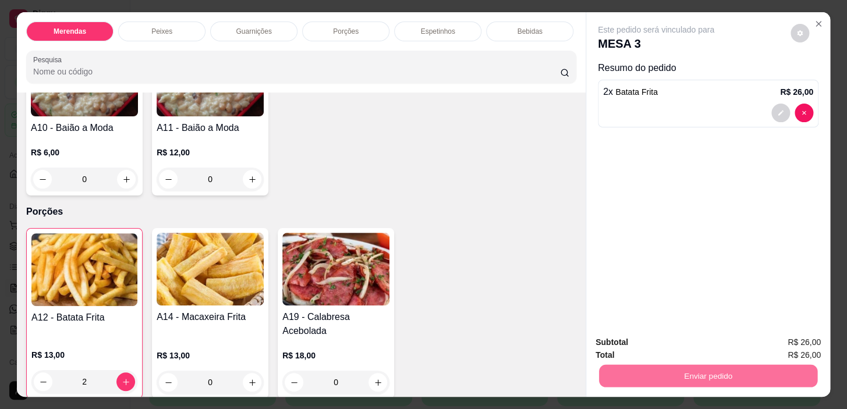
click at [688, 340] on button "Não registrar e enviar pedido" at bounding box center [669, 343] width 121 height 22
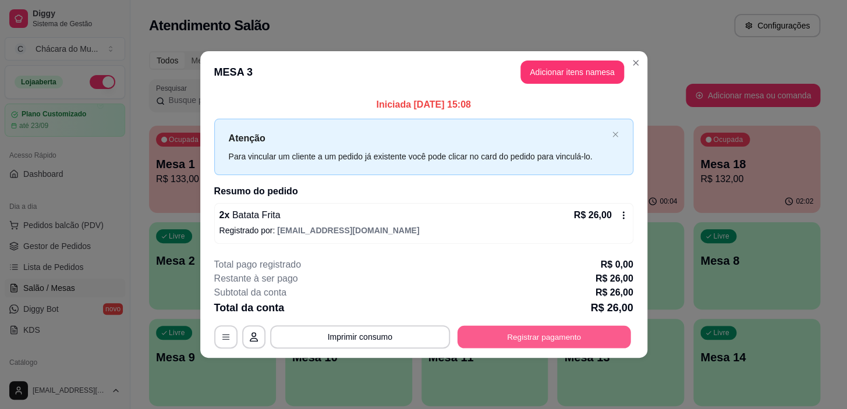
click at [539, 334] on button "Registrar pagamento" at bounding box center [544, 337] width 174 height 23
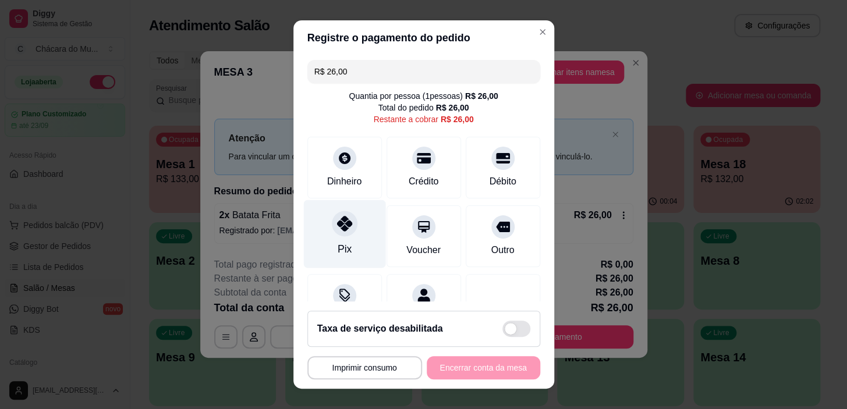
click at [338, 219] on icon at bounding box center [344, 223] width 15 height 15
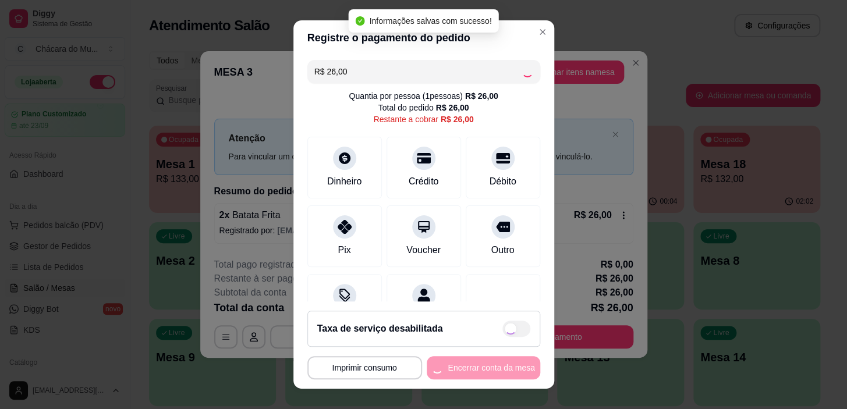
type input "R$ 0,00"
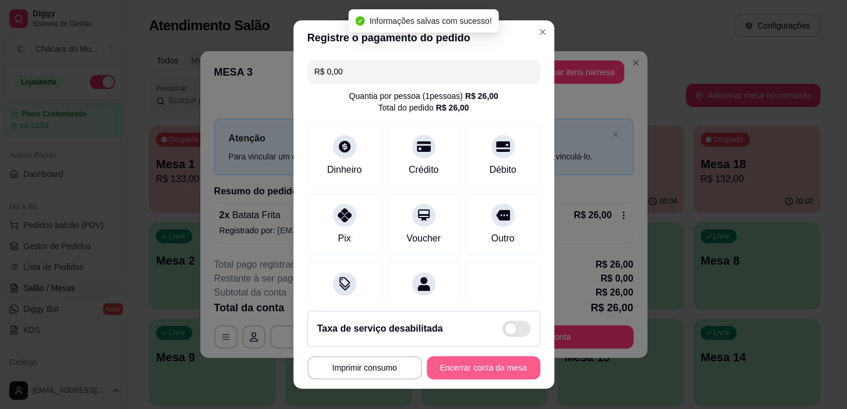
click at [476, 368] on button "Encerrar conta da mesa" at bounding box center [484, 367] width 114 height 23
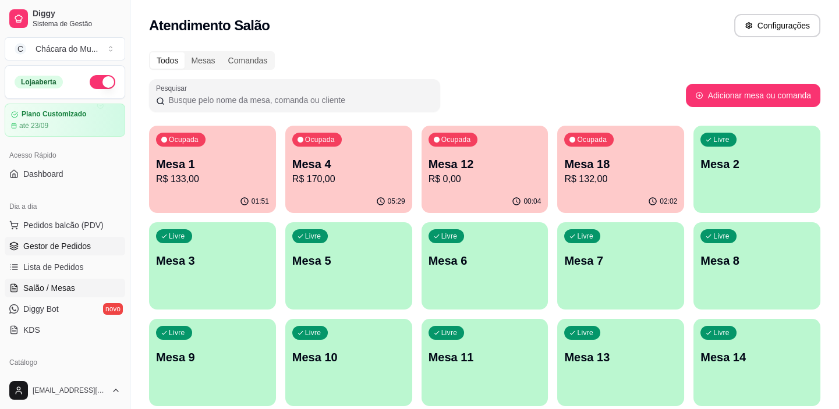
click at [48, 244] on span "Gestor de Pedidos" at bounding box center [57, 246] width 68 height 12
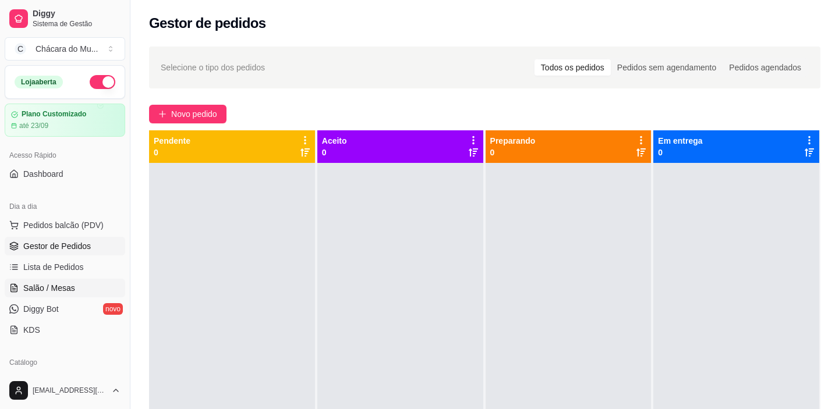
click at [64, 289] on span "Salão / Mesas" at bounding box center [49, 288] width 52 height 12
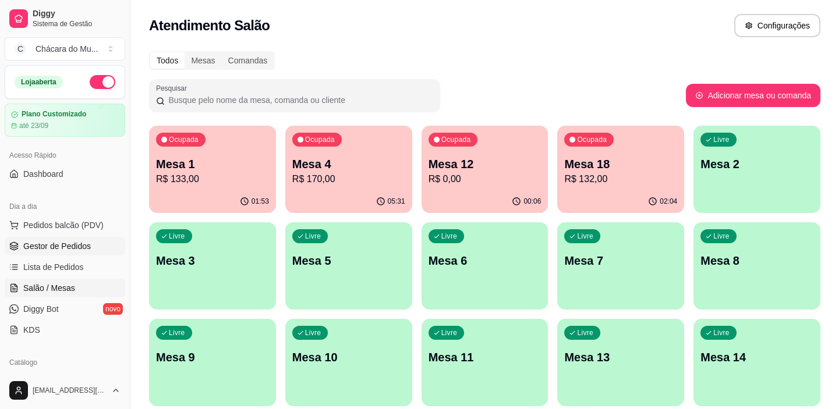
click at [70, 250] on span "Gestor de Pedidos" at bounding box center [57, 246] width 68 height 12
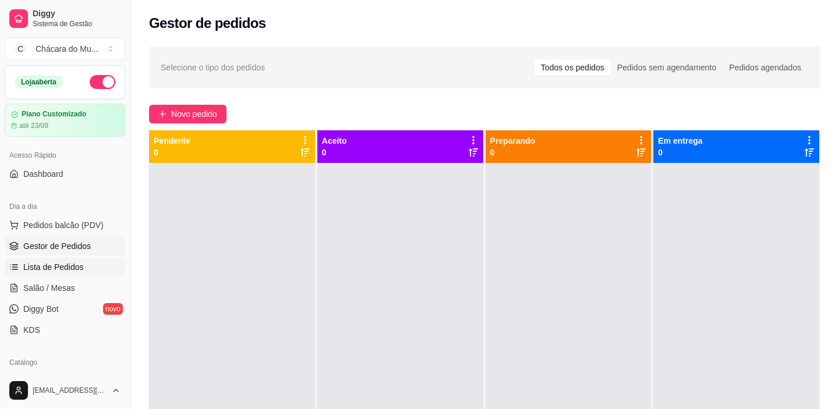
click at [58, 271] on span "Lista de Pedidos" at bounding box center [53, 267] width 61 height 12
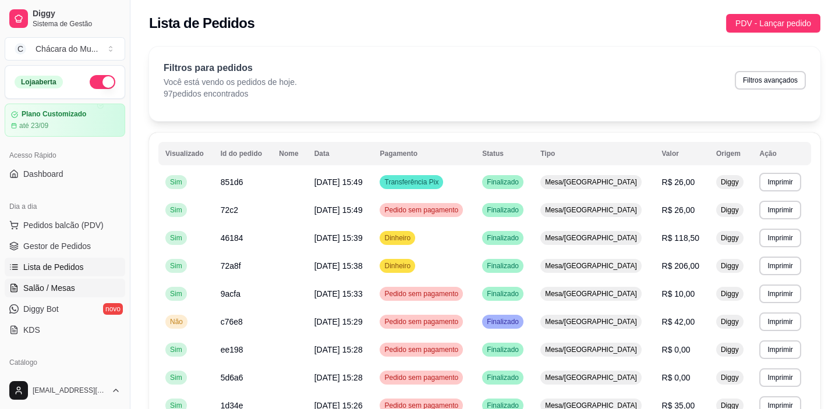
click at [44, 292] on span "Salão / Mesas" at bounding box center [49, 288] width 52 height 12
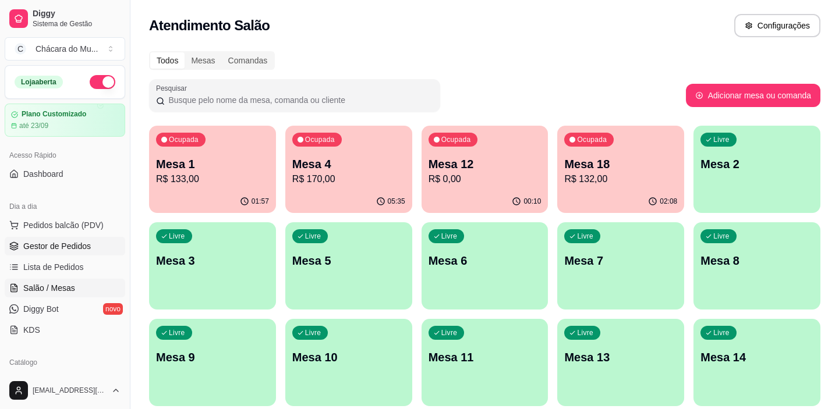
click at [56, 243] on span "Gestor de Pedidos" at bounding box center [57, 246] width 68 height 12
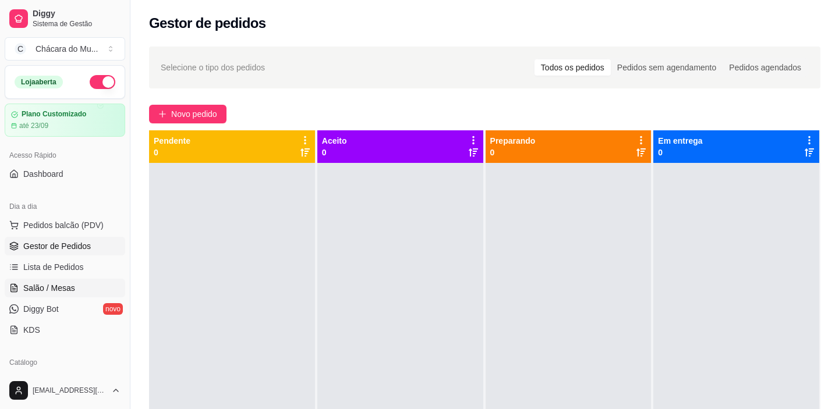
click at [70, 285] on span "Salão / Mesas" at bounding box center [49, 288] width 52 height 12
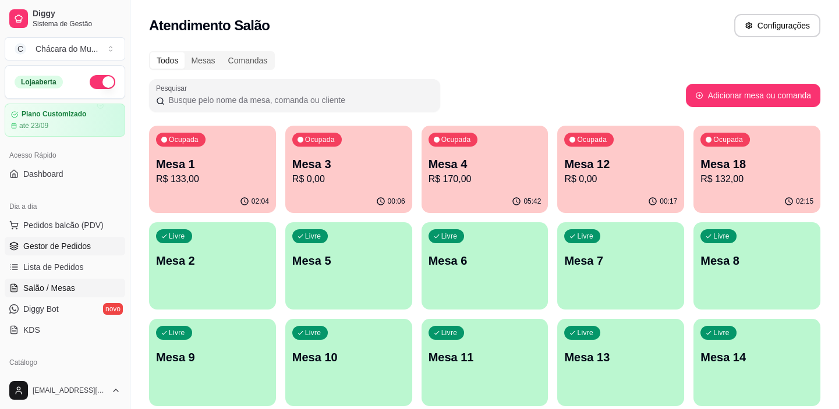
click at [76, 246] on span "Gestor de Pedidos" at bounding box center [57, 246] width 68 height 12
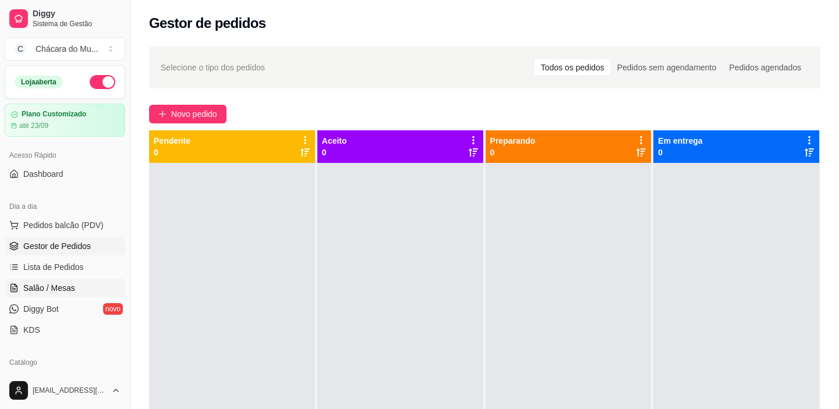
click at [49, 292] on span "Salão / Mesas" at bounding box center [49, 288] width 52 height 12
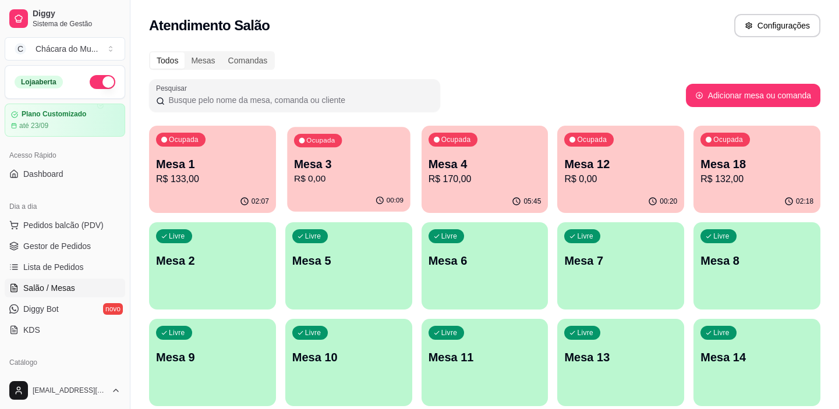
click at [362, 186] on div "Ocupada Mesa 3 R$ 0,00" at bounding box center [348, 158] width 123 height 63
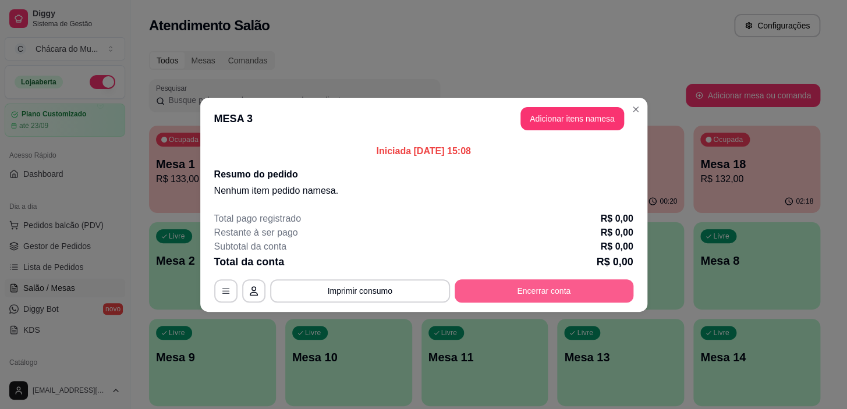
click at [526, 291] on button "Encerrar conta" at bounding box center [544, 291] width 179 height 23
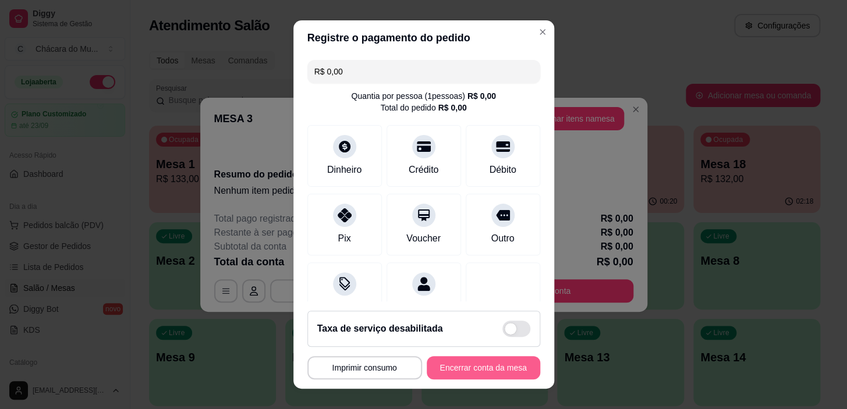
click at [496, 367] on button "Encerrar conta da mesa" at bounding box center [484, 367] width 114 height 23
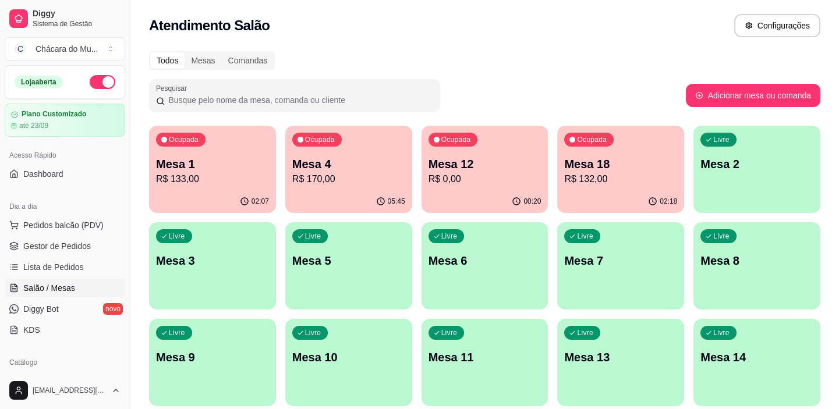
click at [477, 192] on div "00:20" at bounding box center [485, 201] width 127 height 23
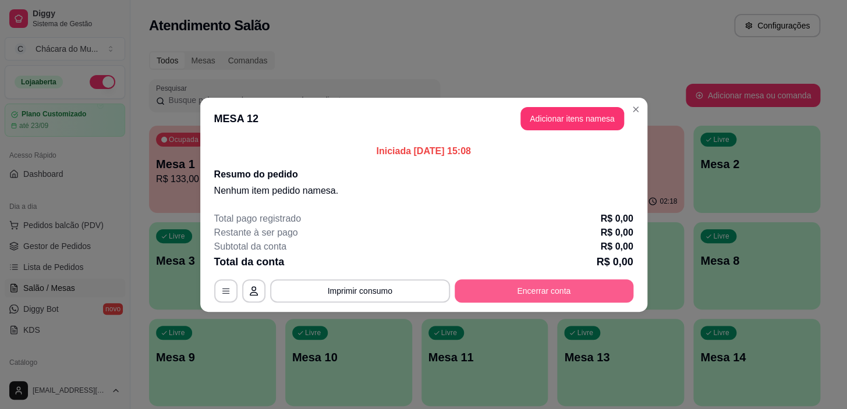
click at [537, 286] on button "Encerrar conta" at bounding box center [544, 291] width 179 height 23
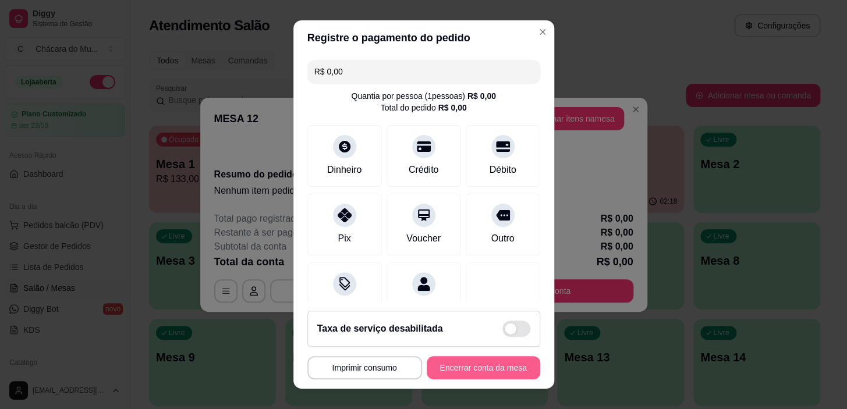
click at [472, 365] on button "Encerrar conta da mesa" at bounding box center [484, 367] width 114 height 23
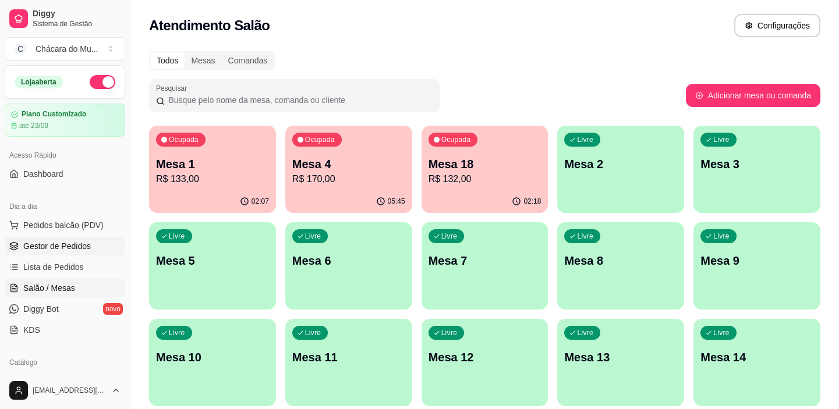
click at [51, 244] on span "Gestor de Pedidos" at bounding box center [57, 246] width 68 height 12
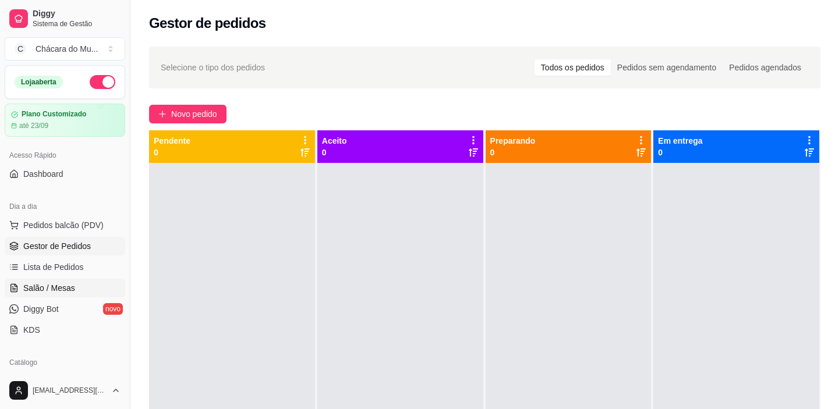
click at [54, 286] on span "Salão / Mesas" at bounding box center [49, 288] width 52 height 12
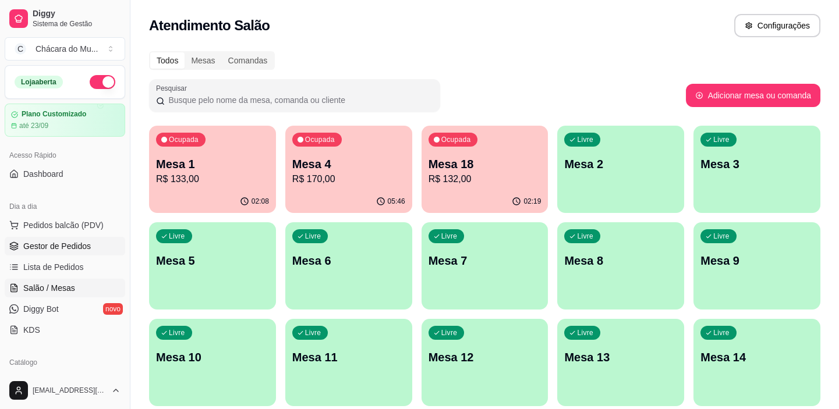
click at [63, 242] on span "Gestor de Pedidos" at bounding box center [57, 246] width 68 height 12
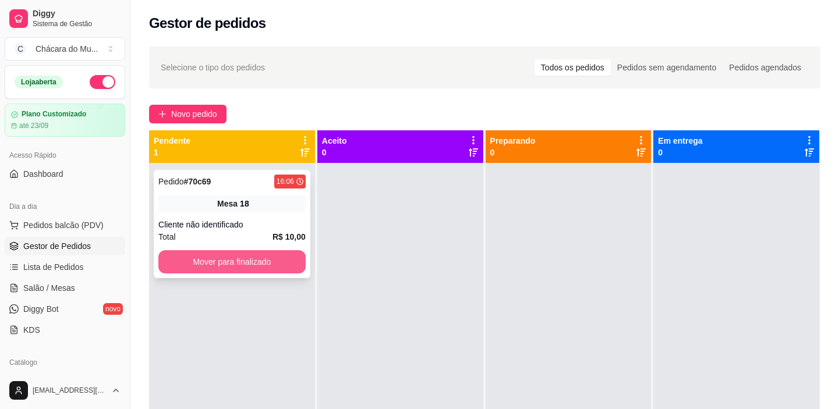
click at [196, 267] on button "Mover para finalizado" at bounding box center [231, 261] width 147 height 23
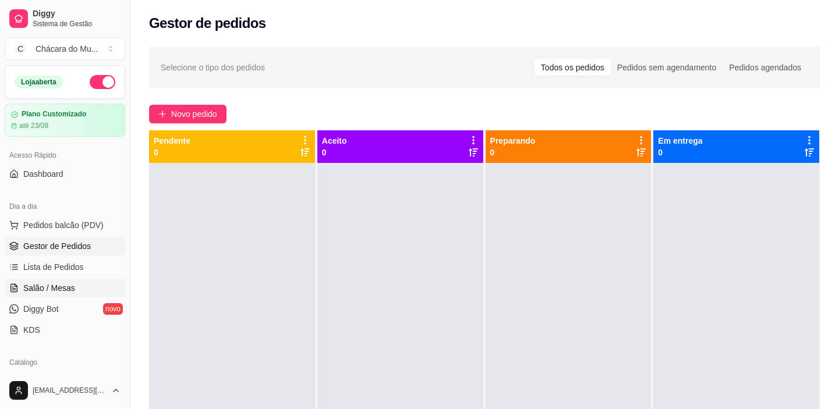
click at [49, 286] on span "Salão / Mesas" at bounding box center [49, 288] width 52 height 12
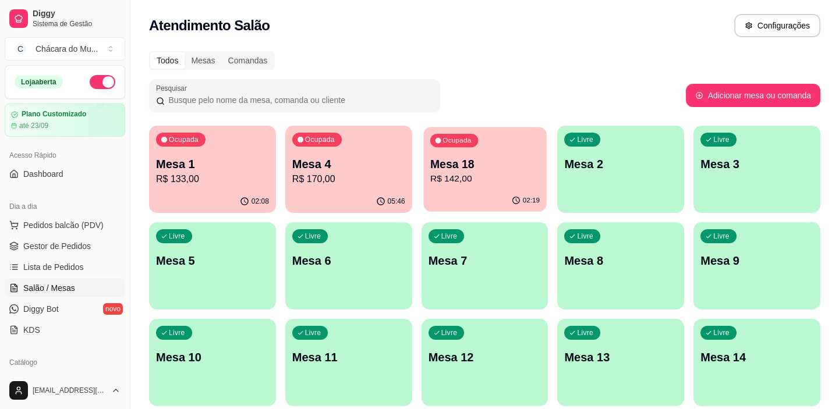
click at [471, 178] on p "R$ 142,00" at bounding box center [484, 178] width 109 height 13
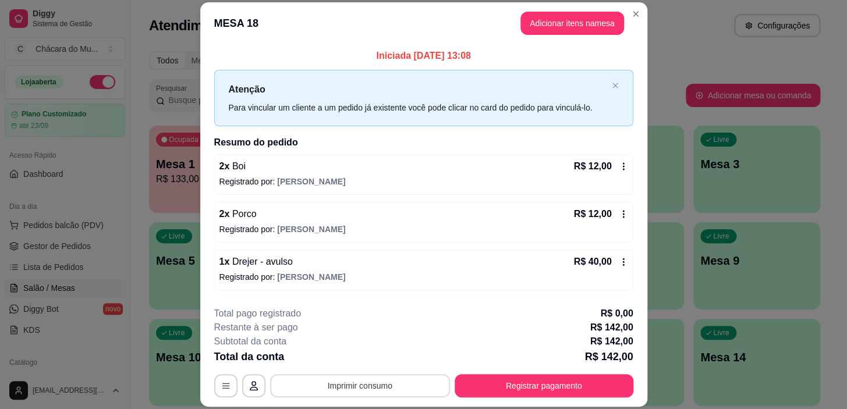
click at [369, 384] on button "Imprimir consumo" at bounding box center [360, 385] width 180 height 23
click at [345, 354] on button "IMPRESSORA" at bounding box center [360, 359] width 82 height 18
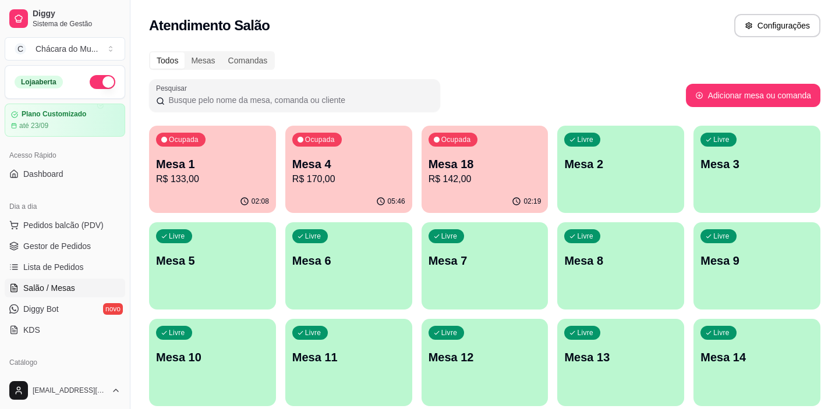
click at [197, 167] on p "Mesa 1" at bounding box center [212, 164] width 113 height 16
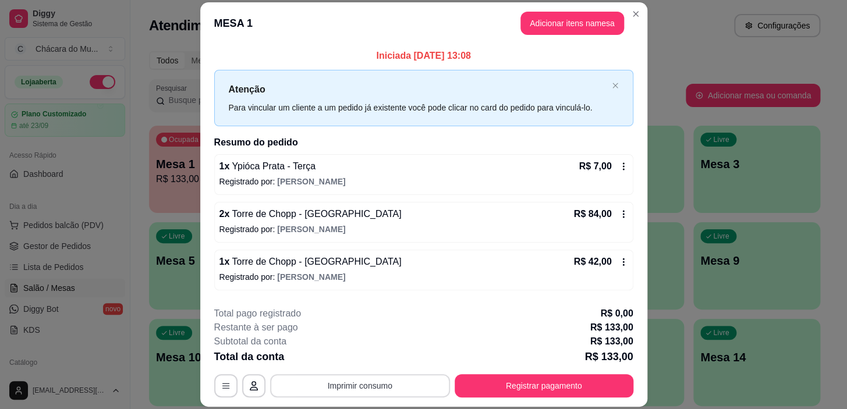
click at [351, 378] on button "Imprimir consumo" at bounding box center [360, 385] width 180 height 23
click at [332, 351] on button "IMPRESSORA" at bounding box center [360, 359] width 82 height 18
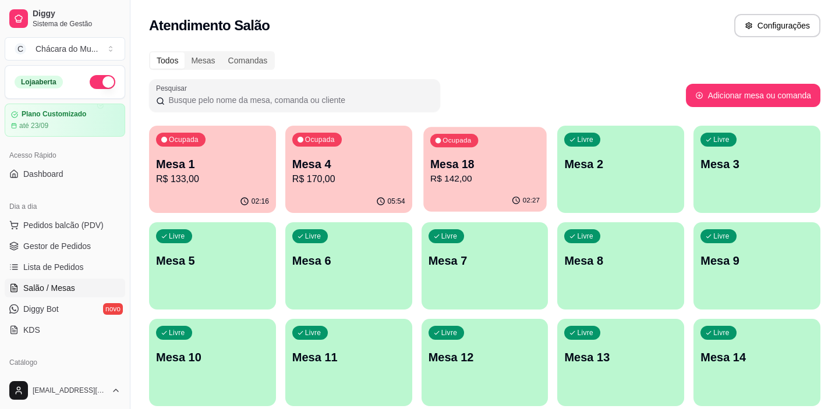
click at [461, 149] on div "Ocupada Mesa 18 R$ 142,00" at bounding box center [484, 158] width 123 height 63
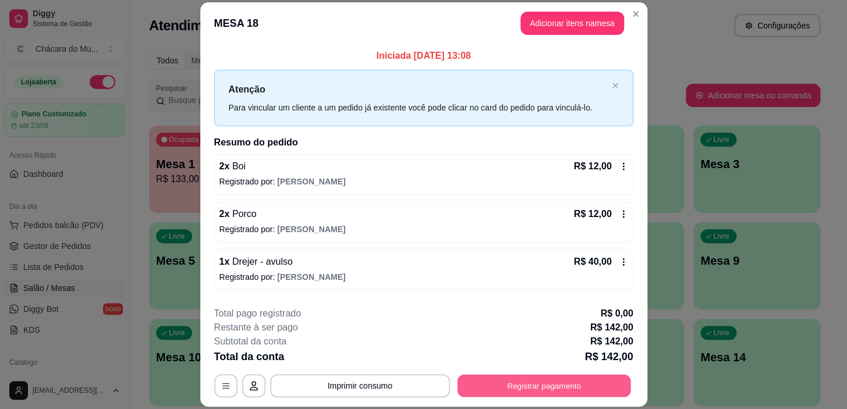
click at [521, 378] on button "Registrar pagamento" at bounding box center [544, 386] width 174 height 23
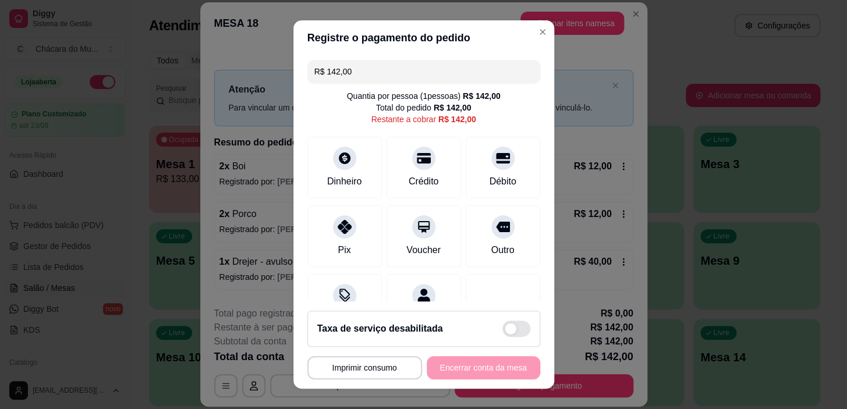
drag, startPoint x: 377, startPoint y: 69, endPoint x: 75, endPoint y: 63, distance: 302.3
click at [75, 63] on div "**********" at bounding box center [423, 204] width 847 height 409
click at [332, 228] on div at bounding box center [345, 224] width 26 height 26
drag, startPoint x: 288, startPoint y: 73, endPoint x: 151, endPoint y: 72, distance: 136.3
click at [151, 72] on div "**********" at bounding box center [423, 204] width 847 height 409
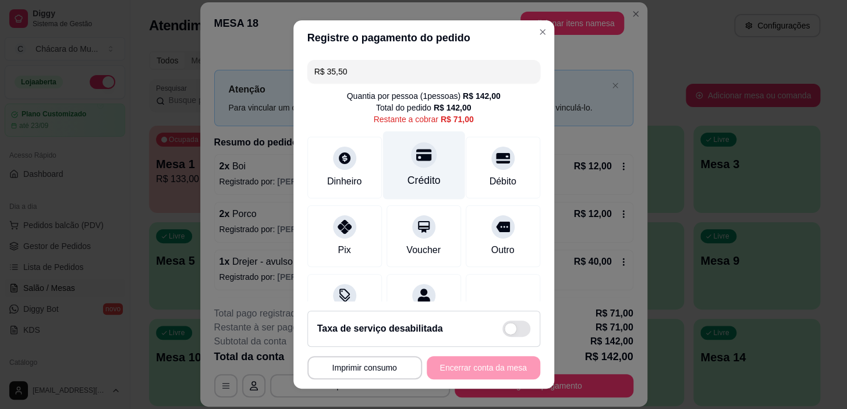
click at [416, 154] on icon at bounding box center [423, 156] width 15 height 12
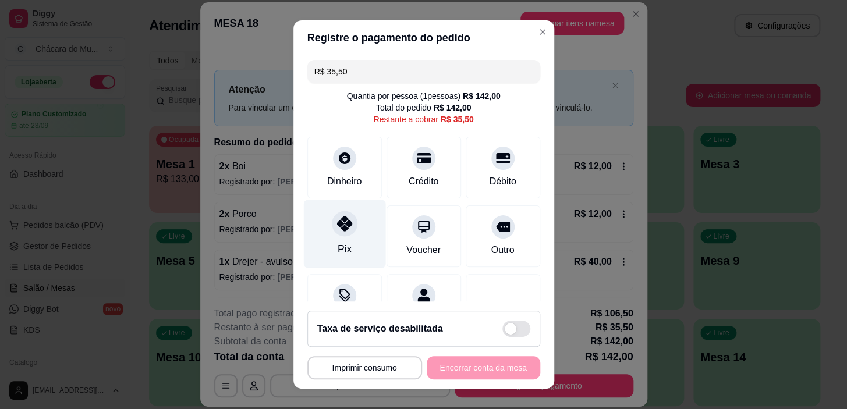
click at [332, 231] on div at bounding box center [345, 224] width 26 height 26
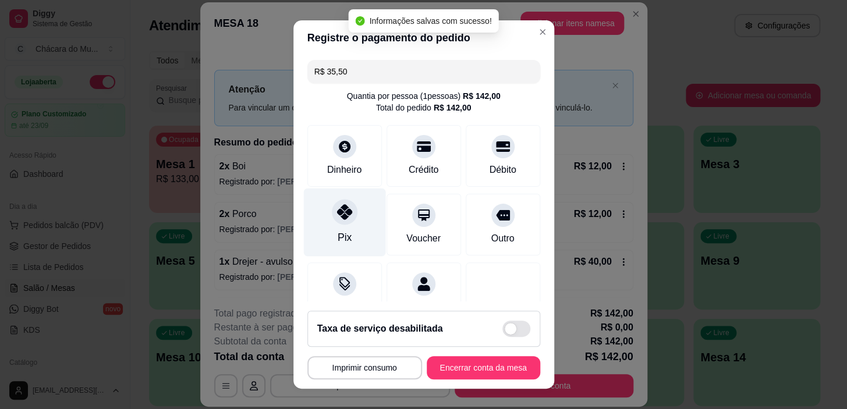
type input "R$ 0,00"
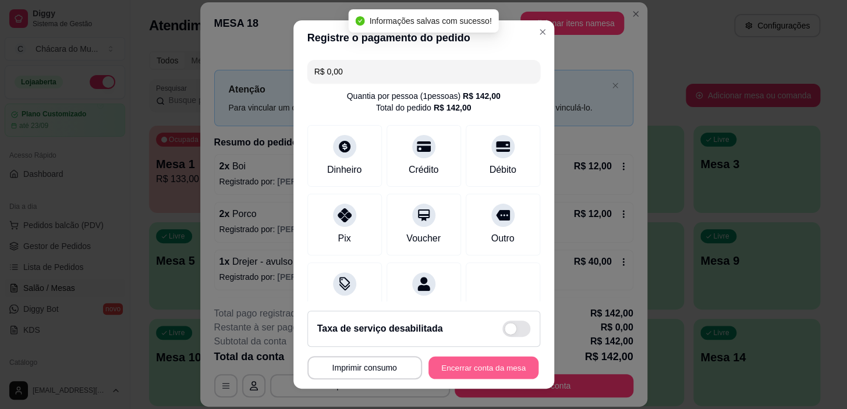
click at [443, 358] on button "Encerrar conta da mesa" at bounding box center [484, 367] width 110 height 23
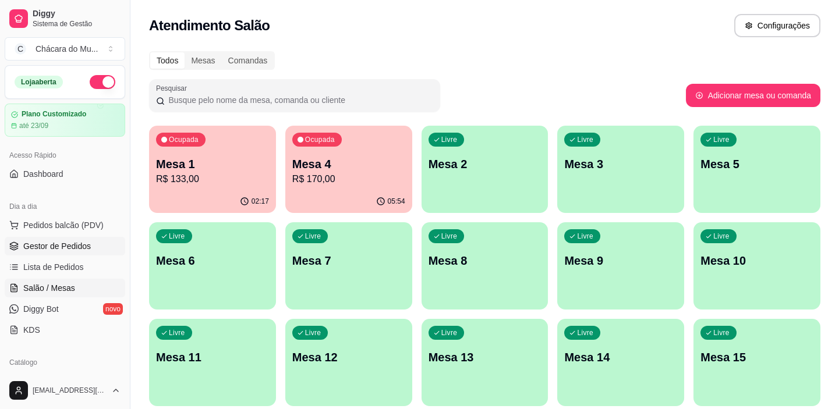
click at [51, 243] on span "Gestor de Pedidos" at bounding box center [57, 246] width 68 height 12
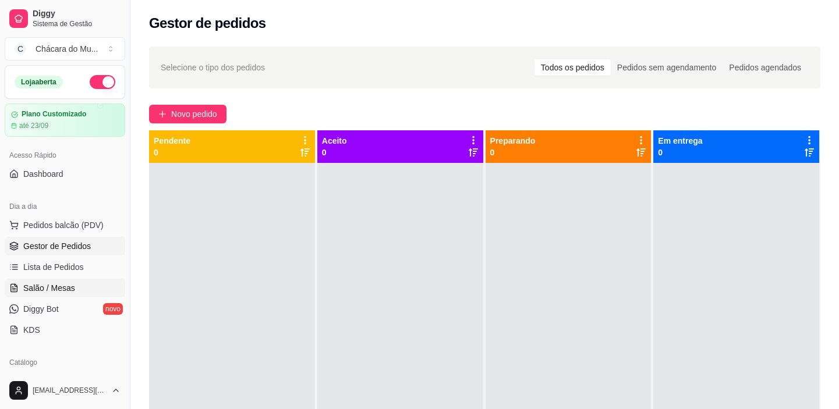
click at [54, 282] on span "Salão / Mesas" at bounding box center [49, 288] width 52 height 12
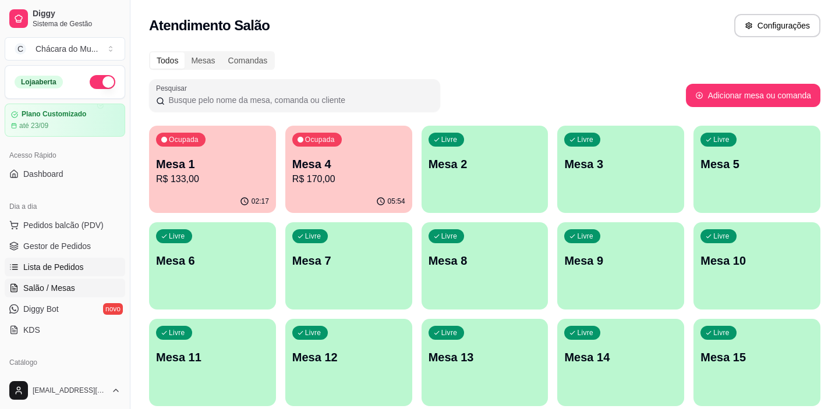
click at [63, 263] on span "Lista de Pedidos" at bounding box center [53, 267] width 61 height 12
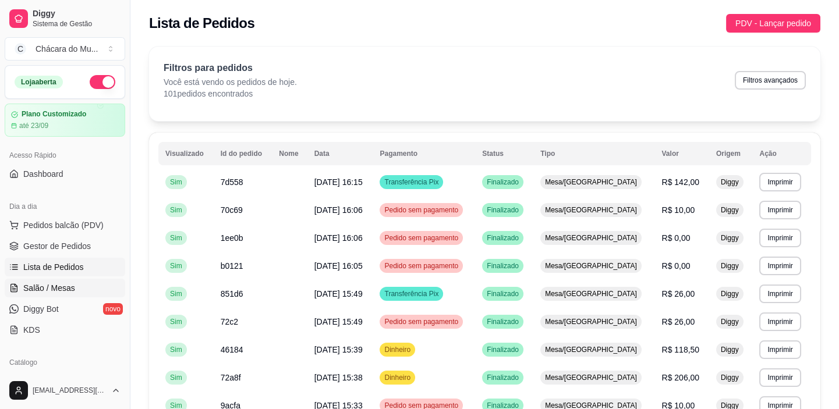
click at [43, 285] on span "Salão / Mesas" at bounding box center [49, 288] width 52 height 12
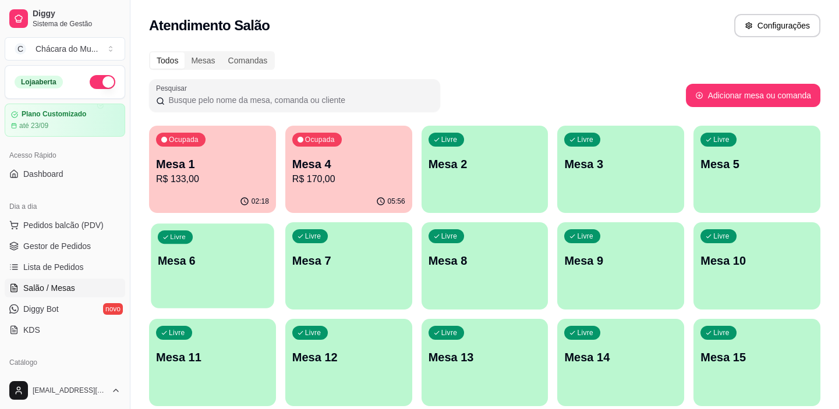
click at [195, 267] on p "Mesa 6" at bounding box center [212, 261] width 109 height 16
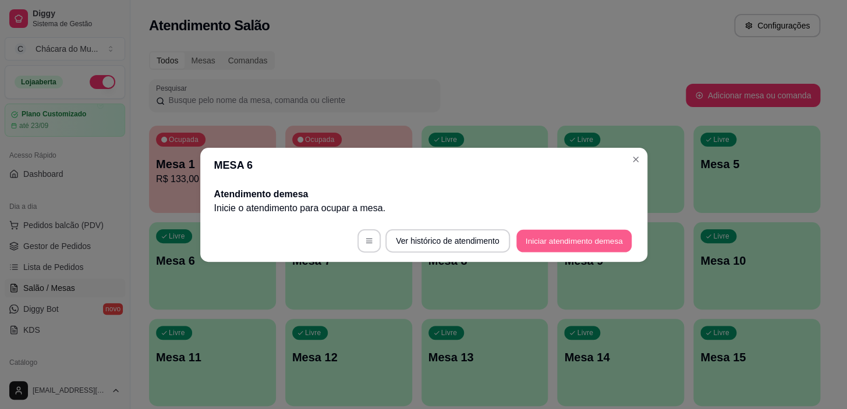
click at [570, 233] on button "Iniciar atendimento de mesa" at bounding box center [573, 240] width 115 height 23
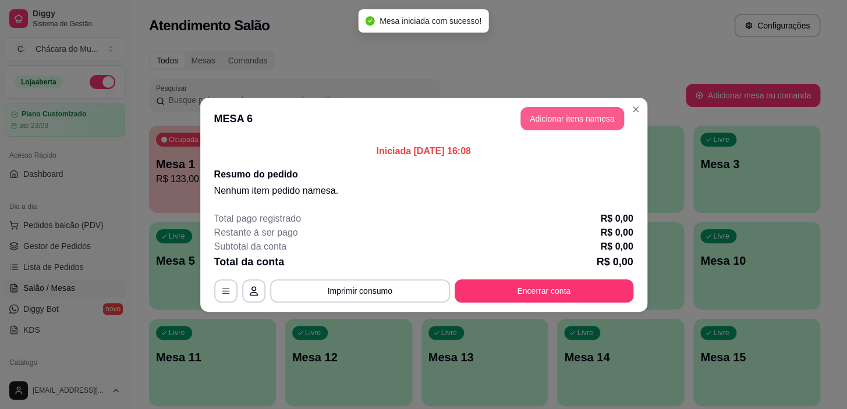
click at [575, 111] on button "Adicionar itens na mesa" at bounding box center [573, 118] width 104 height 23
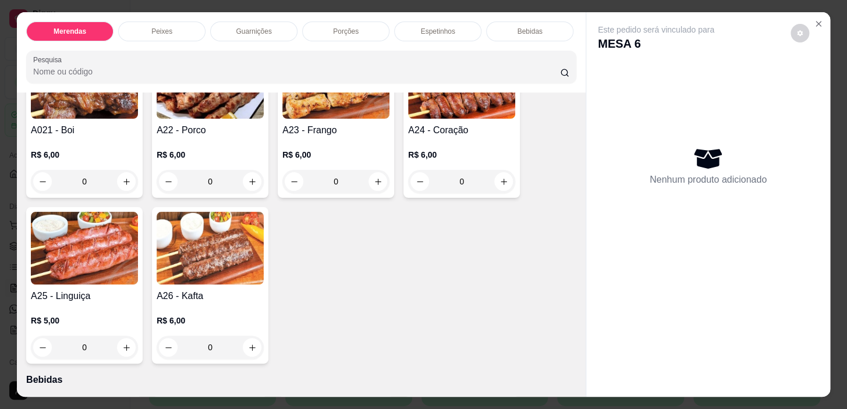
scroll to position [1112, 0]
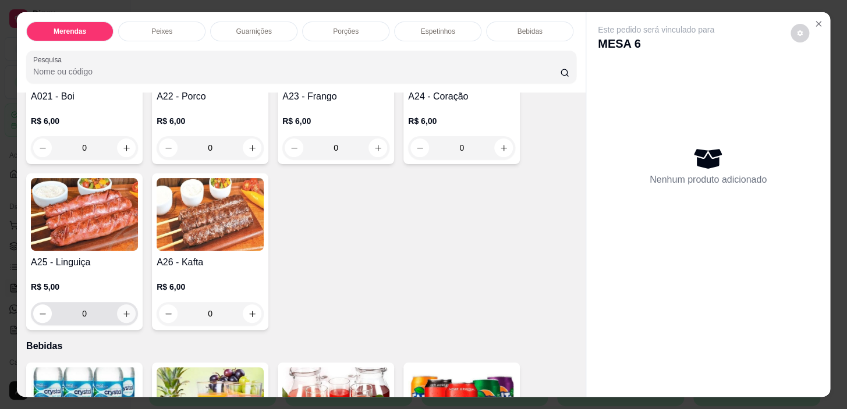
click at [122, 318] on icon "increase-product-quantity" at bounding box center [126, 314] width 9 height 9
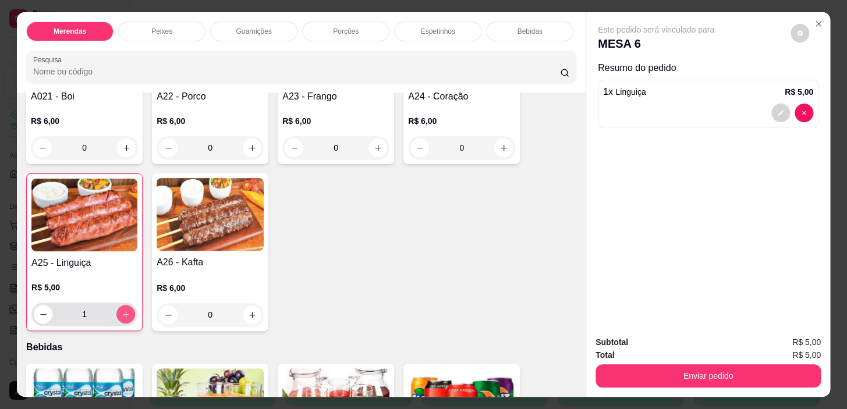
type input "1"
click at [250, 153] on icon "increase-product-quantity" at bounding box center [252, 148] width 9 height 9
type input "1"
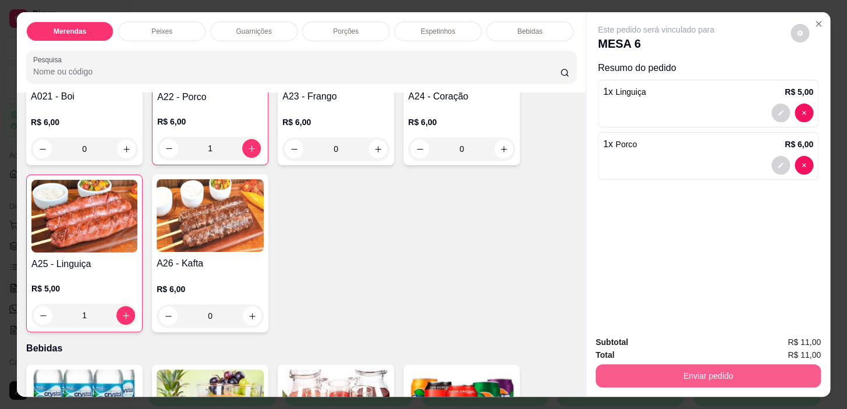
click at [704, 375] on button "Enviar pedido" at bounding box center [708, 376] width 225 height 23
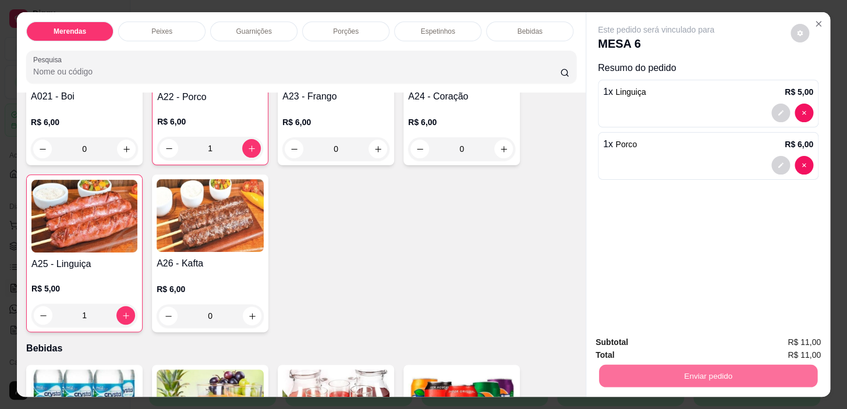
click at [688, 342] on button "Não registrar e enviar pedido" at bounding box center [670, 343] width 118 height 22
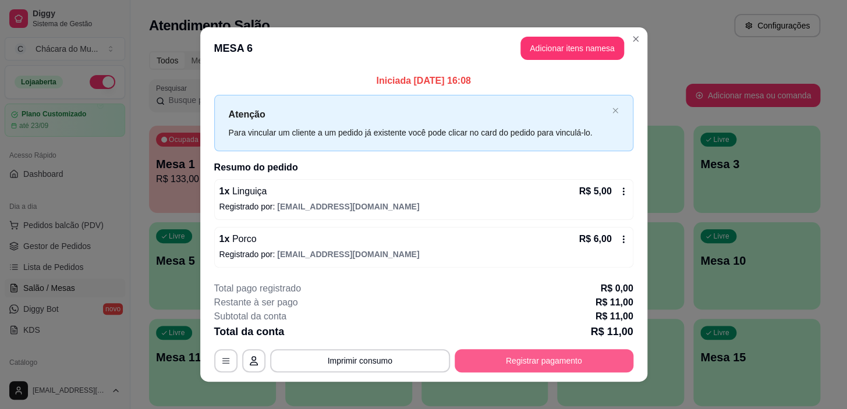
click at [500, 358] on button "Registrar pagamento" at bounding box center [544, 360] width 179 height 23
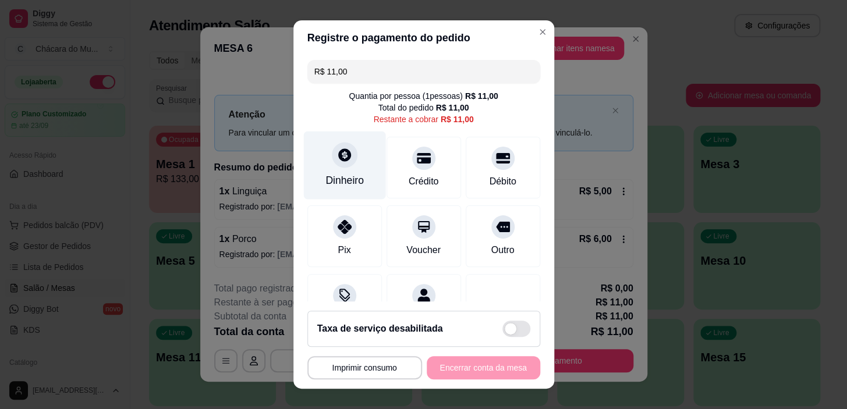
click at [338, 164] on div at bounding box center [345, 156] width 26 height 26
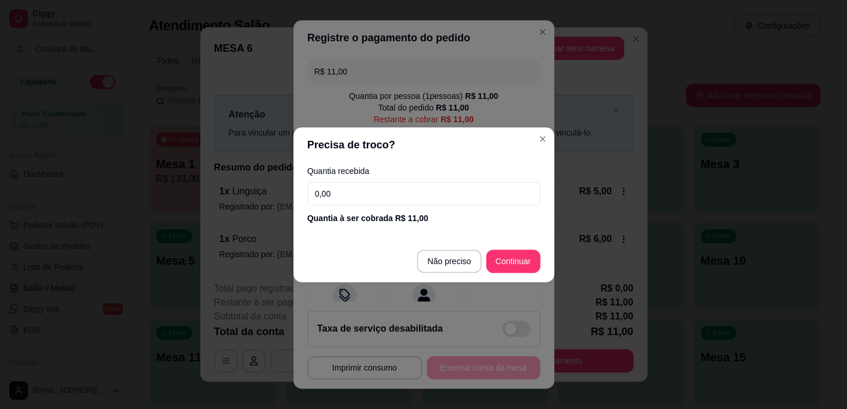
click at [397, 201] on input "0,00" at bounding box center [423, 193] width 233 height 23
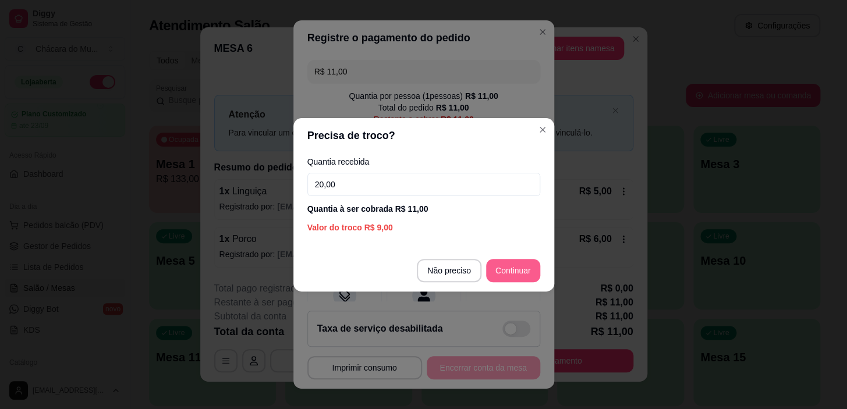
type input "20,00"
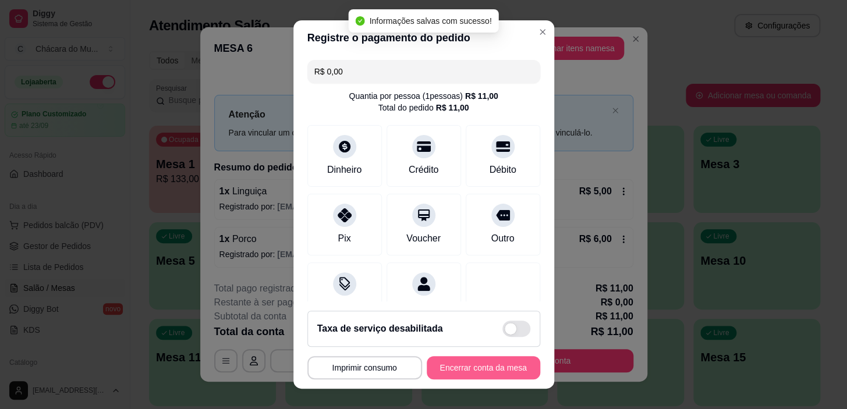
type input "R$ 0,00"
click at [486, 359] on button "Encerrar conta da mesa" at bounding box center [484, 367] width 114 height 23
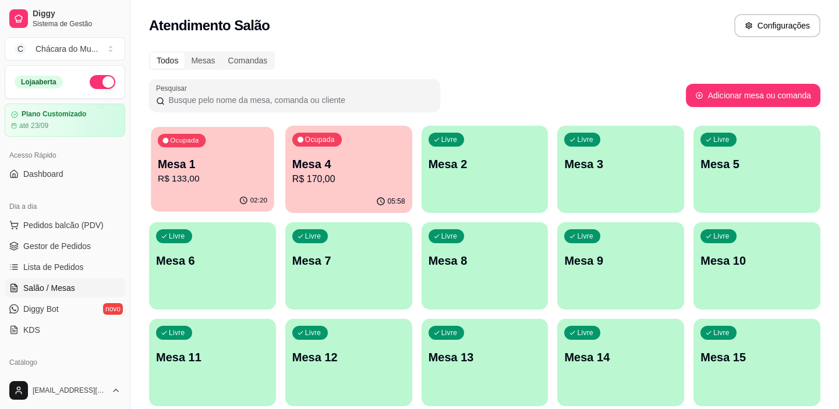
click at [218, 161] on p "Mesa 1" at bounding box center [212, 165] width 109 height 16
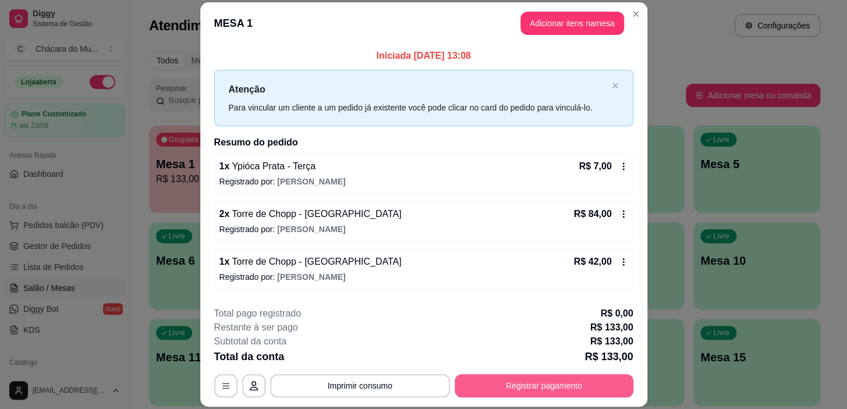
click at [535, 378] on button "Registrar pagamento" at bounding box center [544, 385] width 179 height 23
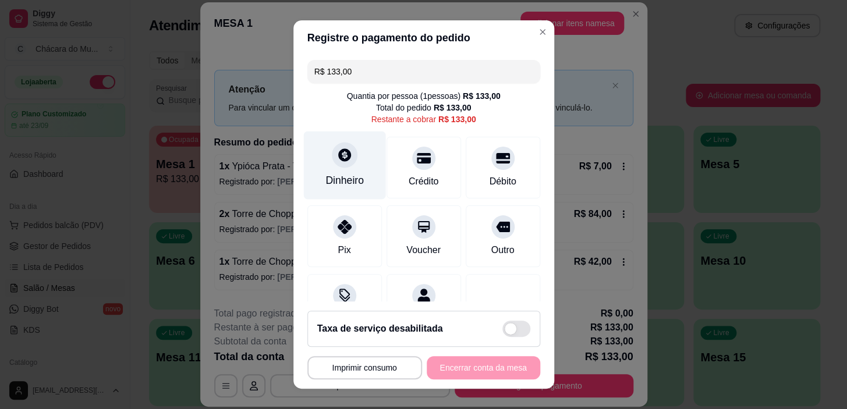
click at [337, 161] on icon at bounding box center [344, 154] width 15 height 15
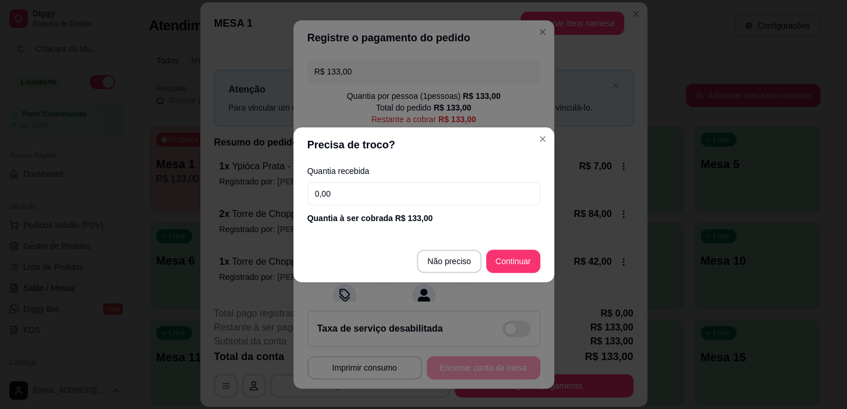
drag, startPoint x: 412, startPoint y: 197, endPoint x: 189, endPoint y: 196, distance: 223.6
click at [187, 198] on div "Precisa de troco? Quantia recebida 0,00 Quantia à ser cobrada R$ 133,00 Não pre…" at bounding box center [423, 204] width 847 height 409
type input "40,00"
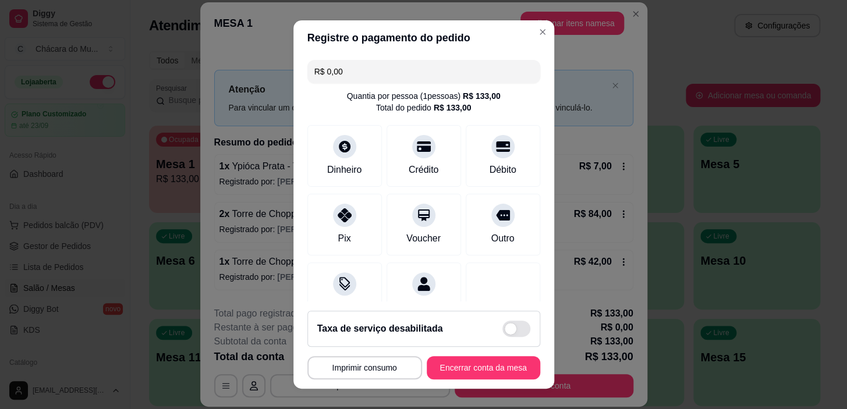
drag, startPoint x: 368, startPoint y: 66, endPoint x: 210, endPoint y: 78, distance: 158.9
click at [210, 78] on div "**********" at bounding box center [423, 204] width 847 height 409
drag, startPoint x: 383, startPoint y: 72, endPoint x: 159, endPoint y: 65, distance: 223.7
click at [150, 69] on div "**********" at bounding box center [423, 204] width 847 height 409
click at [352, 150] on div "Dinheiro" at bounding box center [344, 154] width 82 height 68
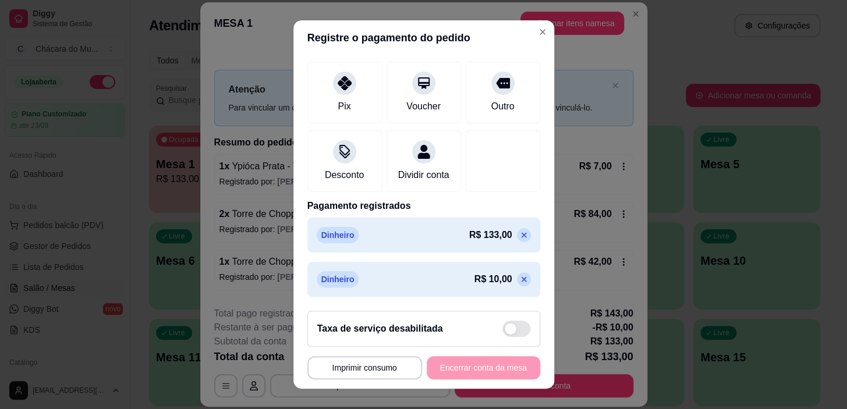
scroll to position [146, 0]
click at [519, 233] on icon at bounding box center [523, 235] width 9 height 9
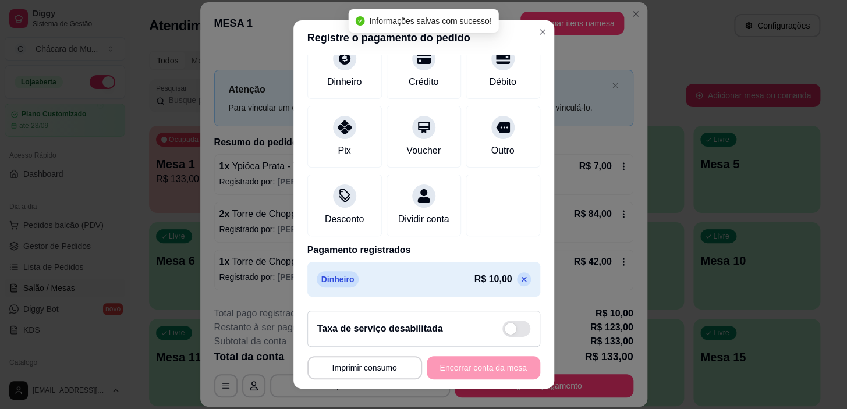
click at [519, 284] on icon at bounding box center [523, 279] width 9 height 9
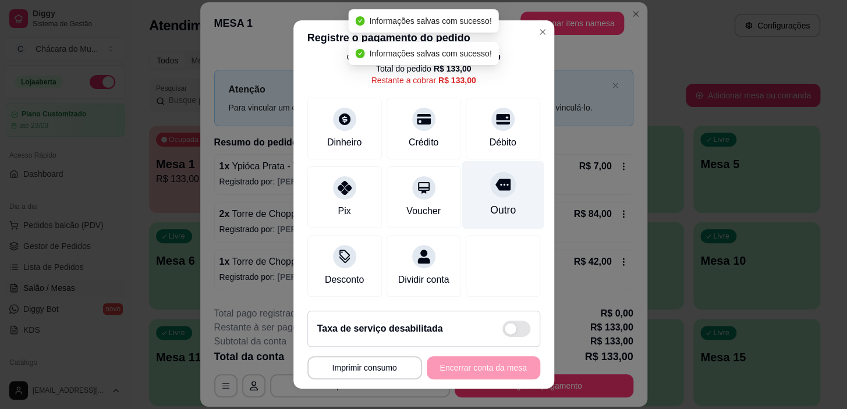
scroll to position [0, 0]
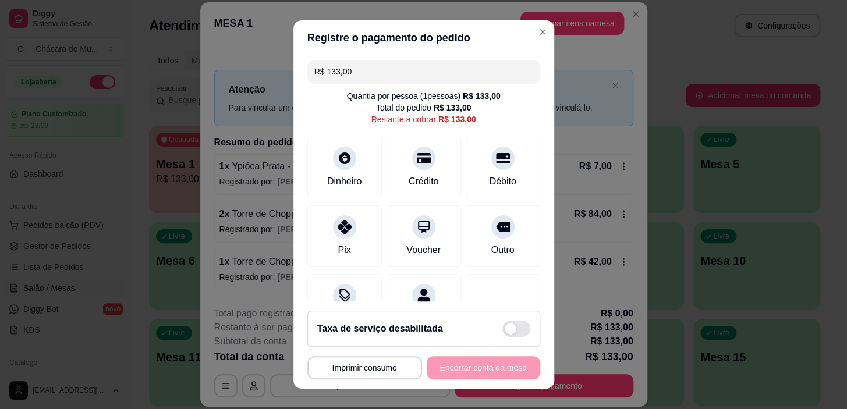
drag, startPoint x: 384, startPoint y: 66, endPoint x: 80, endPoint y: 44, distance: 304.1
click at [80, 44] on div "**********" at bounding box center [423, 204] width 847 height 409
drag, startPoint x: 413, startPoint y: 68, endPoint x: 68, endPoint y: 29, distance: 348.0
click at [68, 29] on div "**********" at bounding box center [423, 204] width 847 height 409
click at [402, 165] on div "Crédito" at bounding box center [424, 166] width 82 height 68
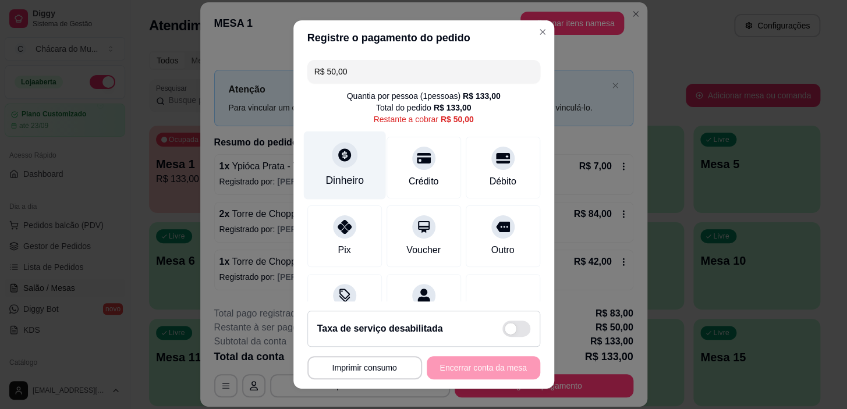
click at [344, 161] on icon at bounding box center [344, 154] width 15 height 15
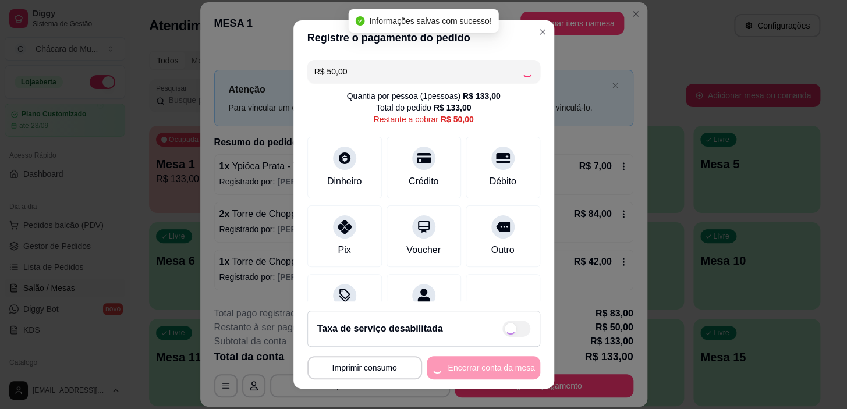
type input "R$ 0,00"
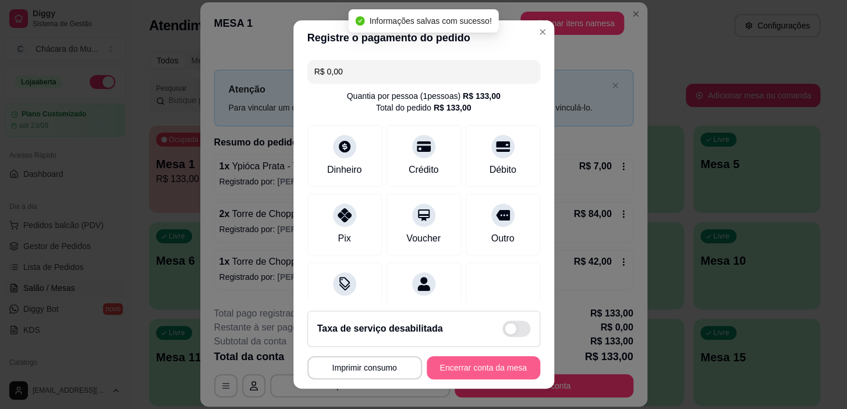
click at [483, 362] on button "Encerrar conta da mesa" at bounding box center [484, 367] width 114 height 23
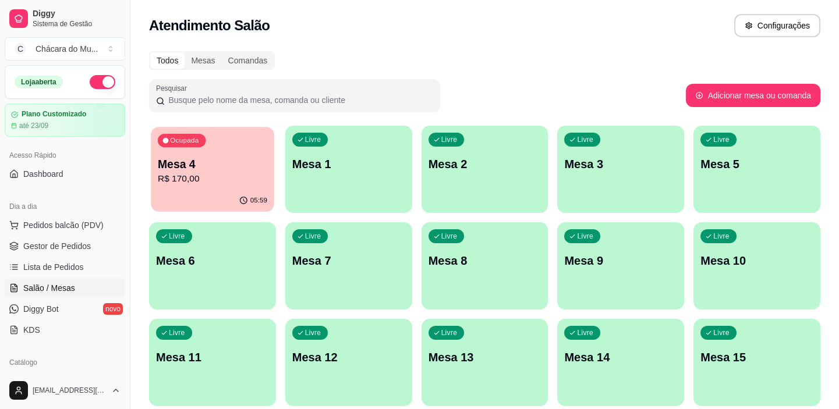
click at [232, 172] on p "R$ 170,00" at bounding box center [212, 178] width 109 height 13
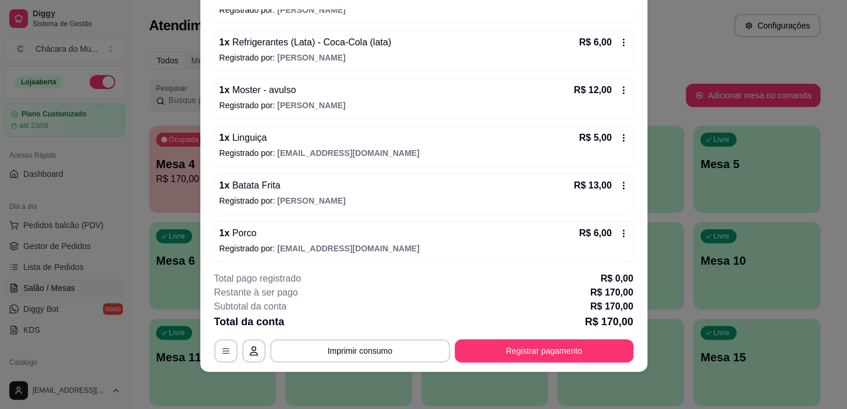
scroll to position [473, 0]
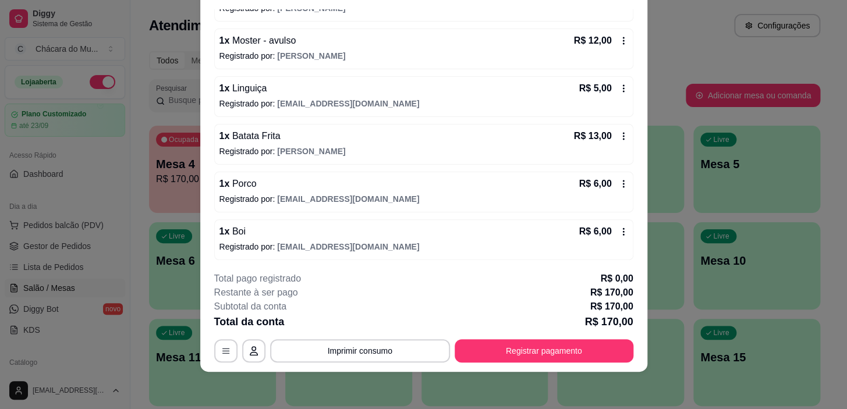
click at [253, 29] on div "1 x Moster - avulso R$ 12,00 Registrado por: [PERSON_NAME]" at bounding box center [423, 49] width 419 height 41
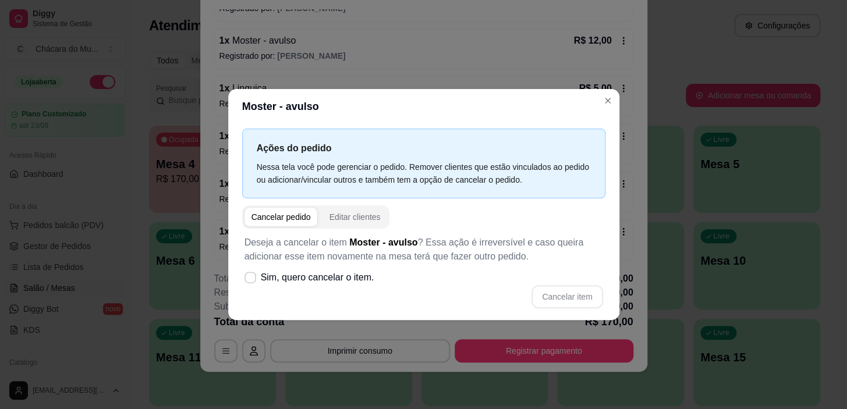
click at [284, 215] on div "Cancelar pedido" at bounding box center [281, 217] width 59 height 12
click at [246, 274] on icon at bounding box center [250, 277] width 9 height 7
click at [245, 280] on input "Sim, quero cancelar o item." at bounding box center [248, 284] width 8 height 8
checkbox input "true"
click at [587, 292] on button "Cancelar item" at bounding box center [567, 296] width 71 height 23
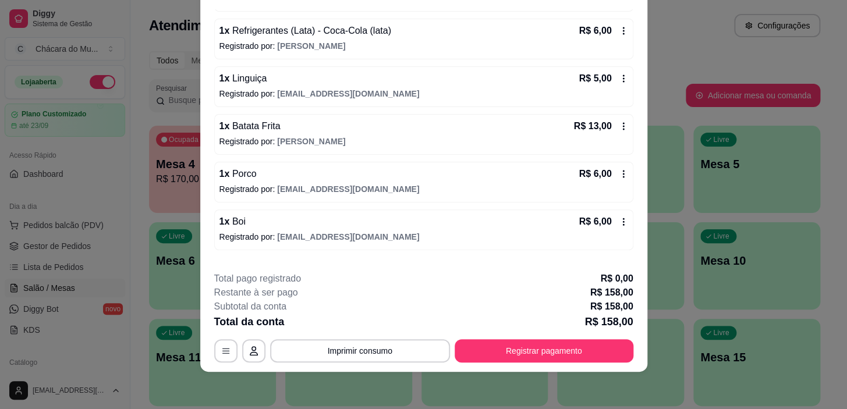
scroll to position [491, 0]
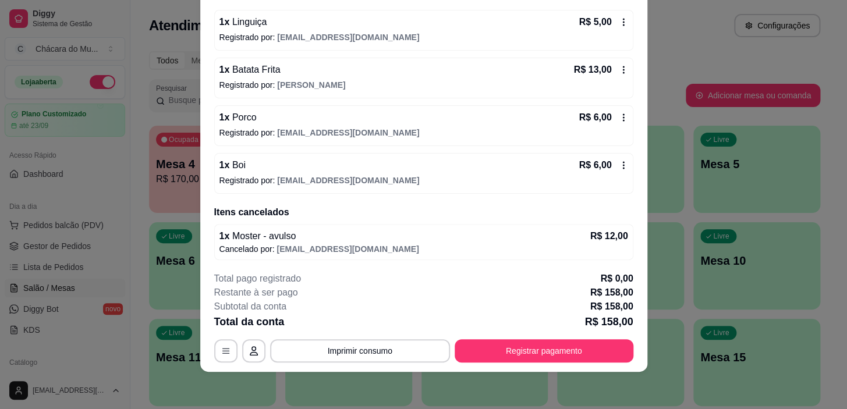
click at [364, 168] on div "1 x Boi R$ 6,00" at bounding box center [424, 165] width 409 height 14
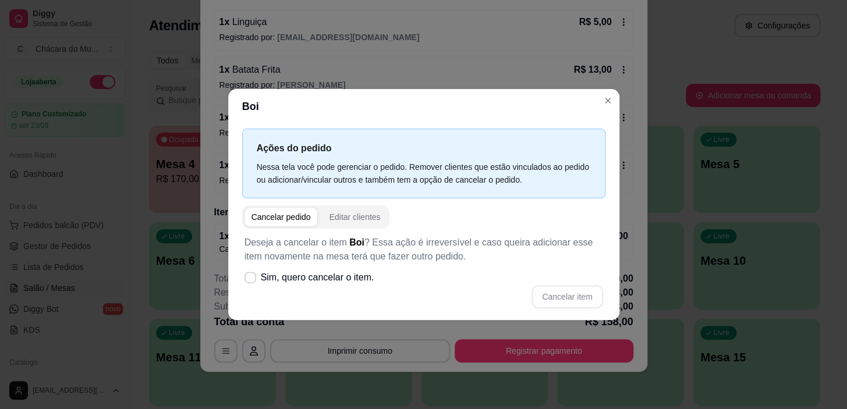
click at [272, 213] on div "Cancelar pedido" at bounding box center [281, 217] width 59 height 12
click at [246, 276] on icon at bounding box center [250, 277] width 9 height 6
click at [245, 280] on input "Sim, quero cancelar o item." at bounding box center [248, 284] width 8 height 8
checkbox input "true"
click at [589, 298] on button "Cancelar item" at bounding box center [567, 296] width 71 height 23
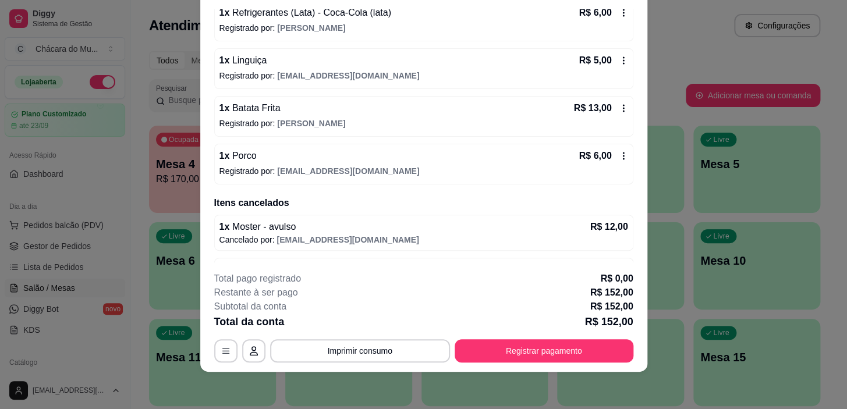
scroll to position [487, 0]
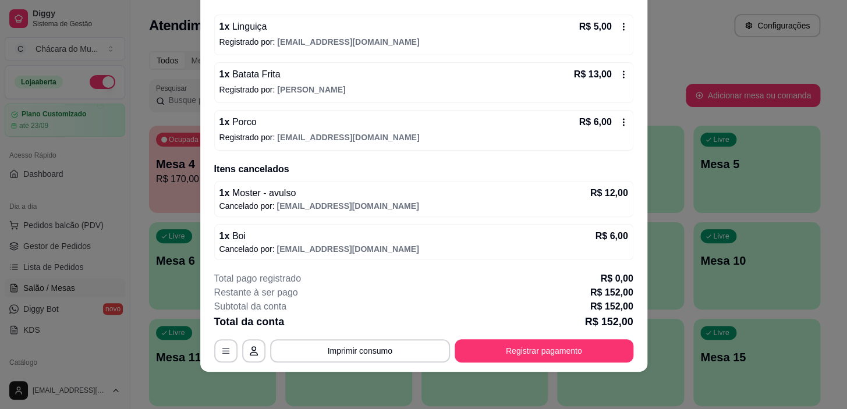
click at [279, 125] on div "1 x Porco R$ 6,00" at bounding box center [424, 122] width 409 height 14
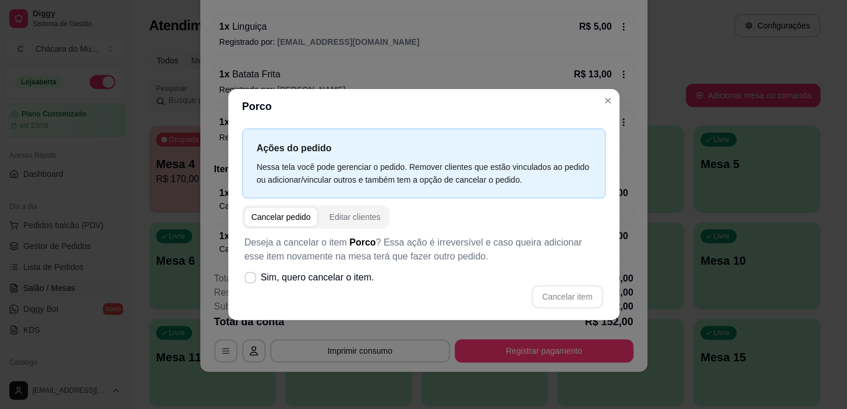
click at [279, 213] on div "Cancelar pedido" at bounding box center [281, 217] width 59 height 12
click at [252, 279] on icon at bounding box center [250, 277] width 9 height 6
click at [252, 280] on input "Sim, quero cancelar o item." at bounding box center [248, 284] width 8 height 8
checkbox input "true"
click at [558, 294] on button "Cancelar item" at bounding box center [567, 296] width 69 height 23
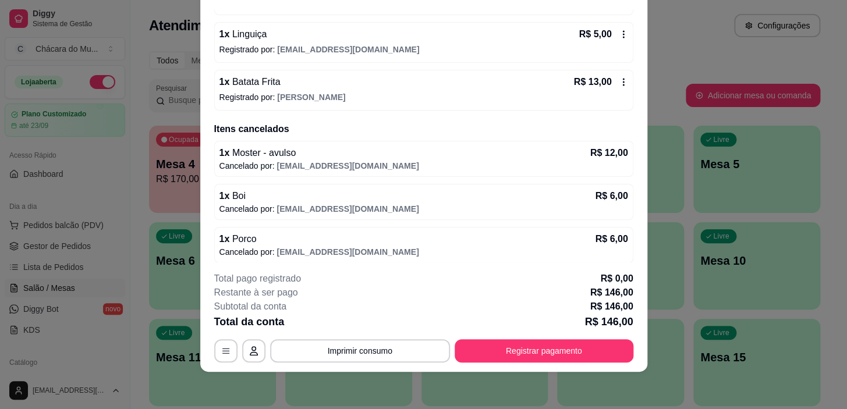
scroll to position [482, 0]
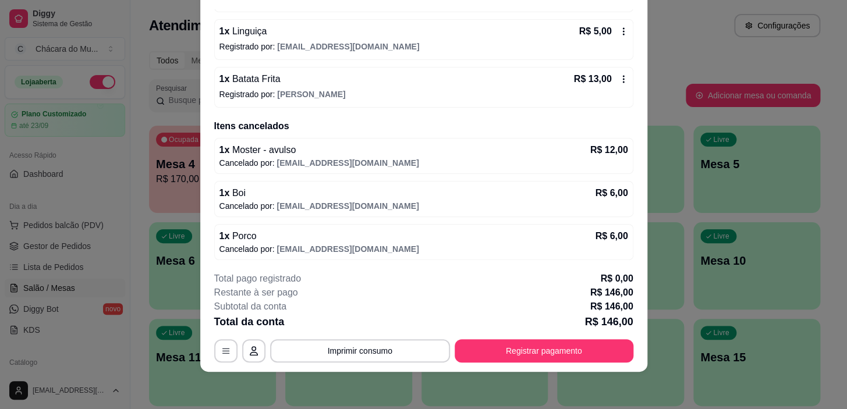
click at [306, 90] on span "[PERSON_NAME]" at bounding box center [311, 94] width 68 height 9
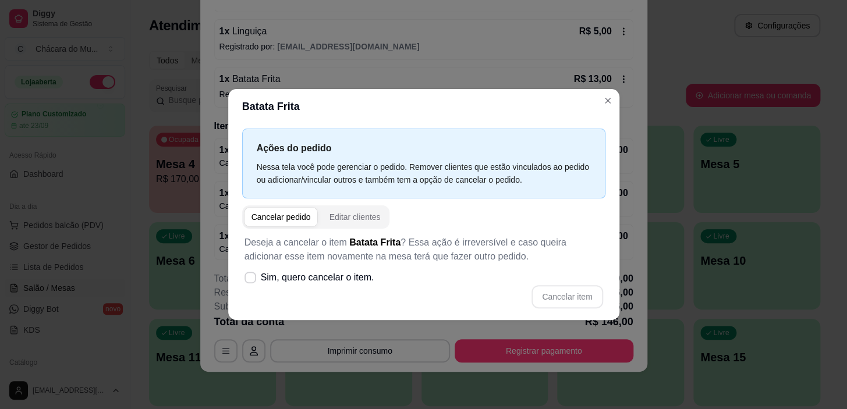
click at [263, 217] on div "Cancelar pedido" at bounding box center [281, 217] width 59 height 12
click at [251, 270] on label "Sim, quero cancelar o item." at bounding box center [309, 277] width 139 height 23
click at [251, 280] on input "Sim, quero cancelar o item." at bounding box center [248, 284] width 8 height 8
checkbox input "true"
click at [584, 293] on button "Cancelar item" at bounding box center [567, 296] width 71 height 23
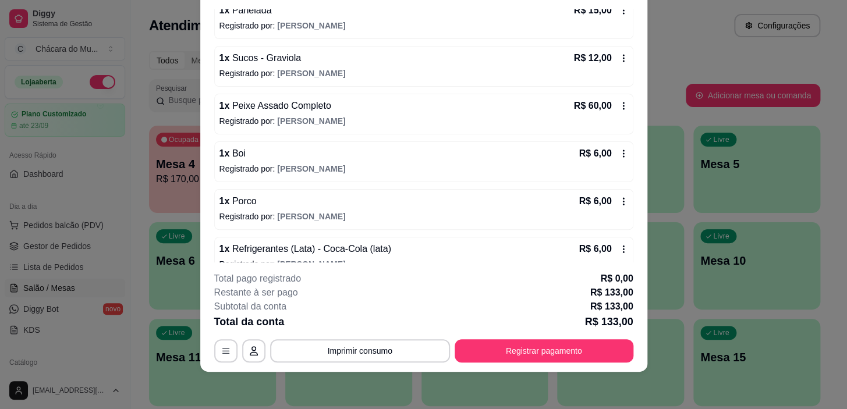
scroll to position [213, 0]
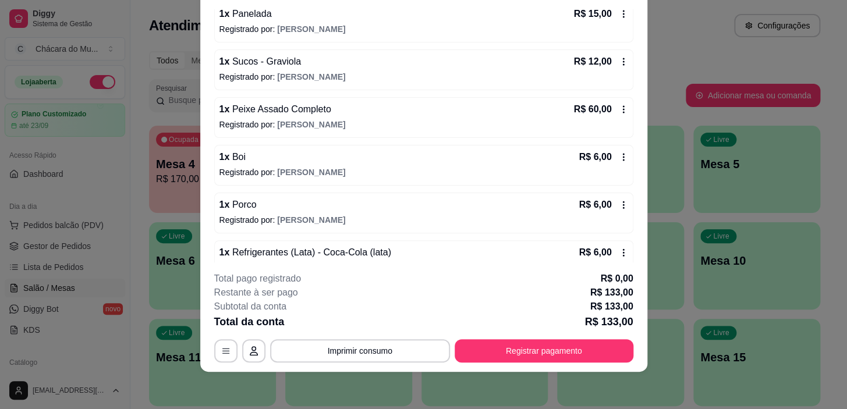
click at [284, 168] on span "[PERSON_NAME]" at bounding box center [311, 172] width 68 height 9
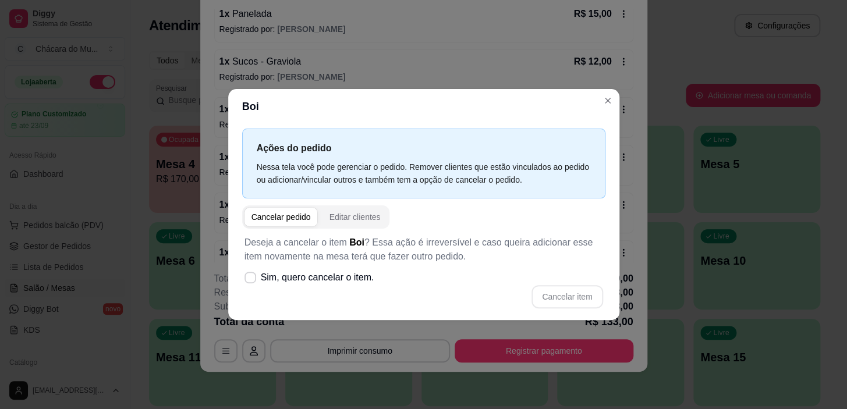
click at [291, 204] on div "Ações do pedido Nessa tela você pode gerenciar o pedido. Remover clientes que e…" at bounding box center [423, 222] width 391 height 196
click at [284, 212] on div "Cancelar pedido" at bounding box center [281, 217] width 59 height 12
click at [245, 285] on label "Sim, quero cancelar o item." at bounding box center [309, 277] width 139 height 23
click at [245, 285] on input "Sim, quero cancelar o item." at bounding box center [248, 284] width 8 height 8
checkbox input "true"
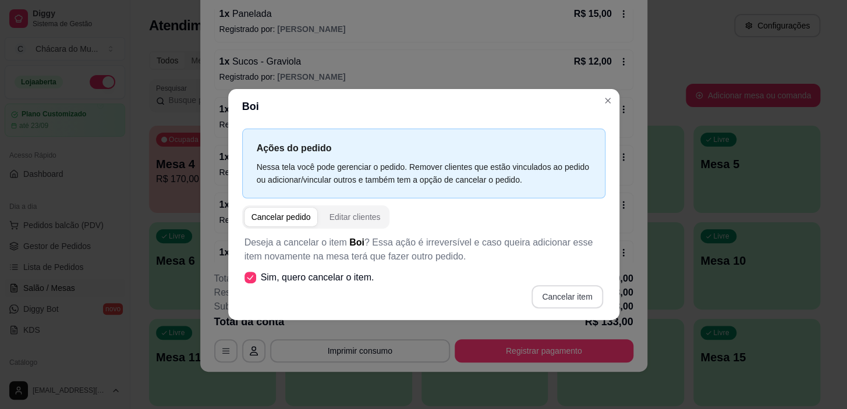
click at [577, 295] on button "Cancelar item" at bounding box center [567, 296] width 71 height 23
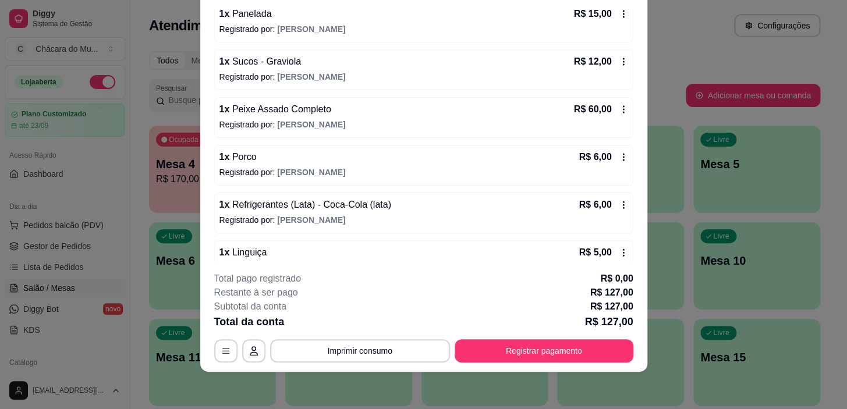
click at [254, 176] on div "1 x Porco R$ 6,00 Registrado por: [PERSON_NAME]" at bounding box center [423, 165] width 419 height 41
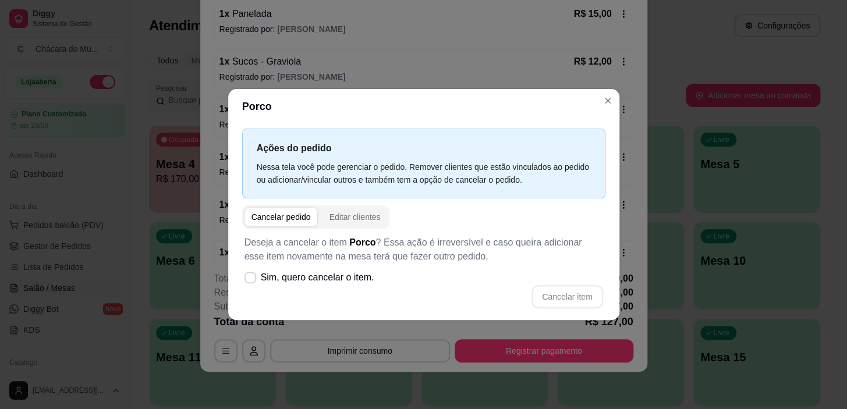
click at [260, 215] on div "Cancelar pedido" at bounding box center [281, 217] width 59 height 12
click at [246, 271] on label "Sim, quero cancelar o item." at bounding box center [309, 277] width 139 height 23
click at [246, 280] on input "Sim, quero cancelar o item." at bounding box center [248, 284] width 8 height 8
checkbox input "true"
click at [545, 293] on button "Cancelar item" at bounding box center [567, 296] width 69 height 23
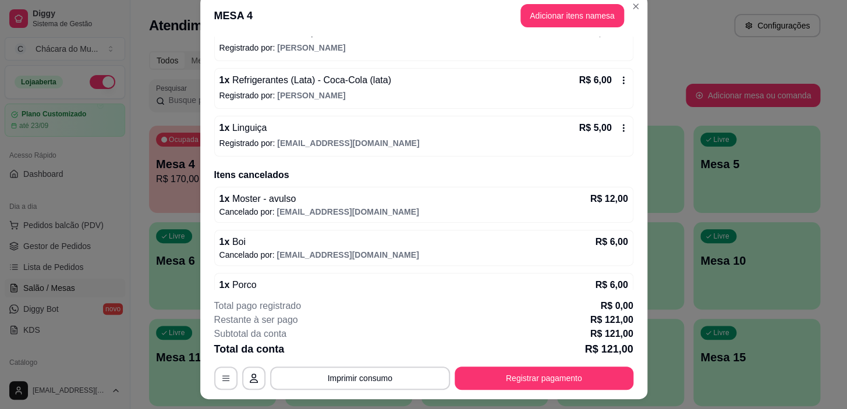
scroll to position [0, 0]
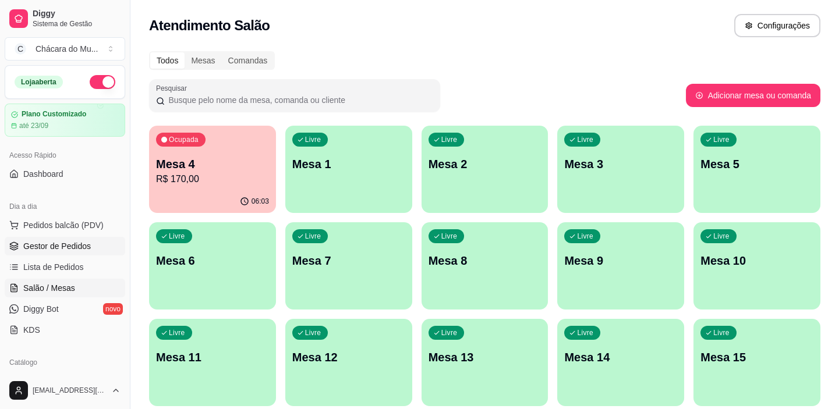
click at [79, 244] on span "Gestor de Pedidos" at bounding box center [57, 246] width 68 height 12
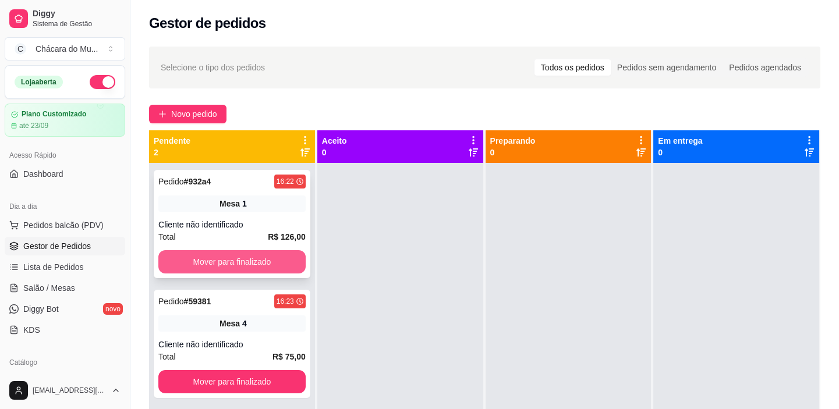
click at [250, 260] on button "Mover para finalizado" at bounding box center [231, 261] width 147 height 23
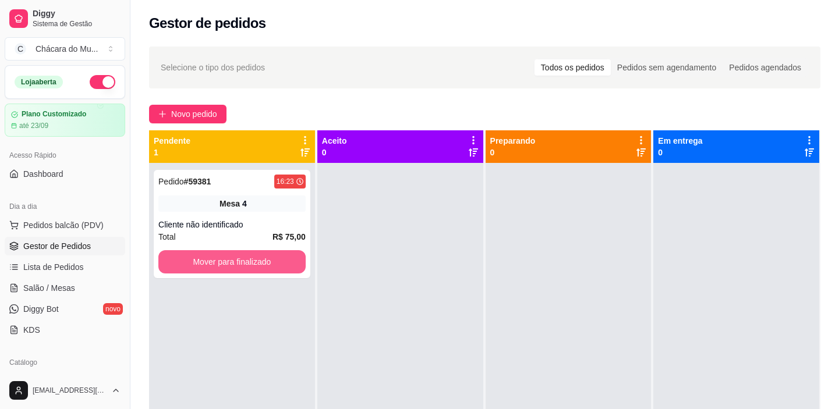
click at [250, 260] on button "Mover para finalizado" at bounding box center [231, 261] width 147 height 23
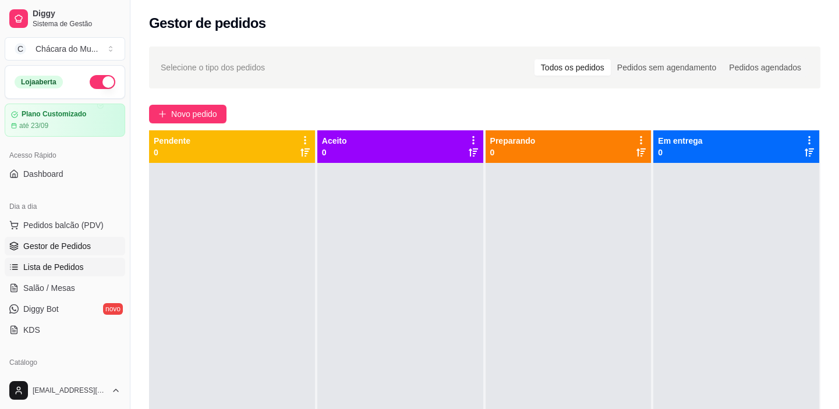
click at [72, 268] on span "Lista de Pedidos" at bounding box center [53, 267] width 61 height 12
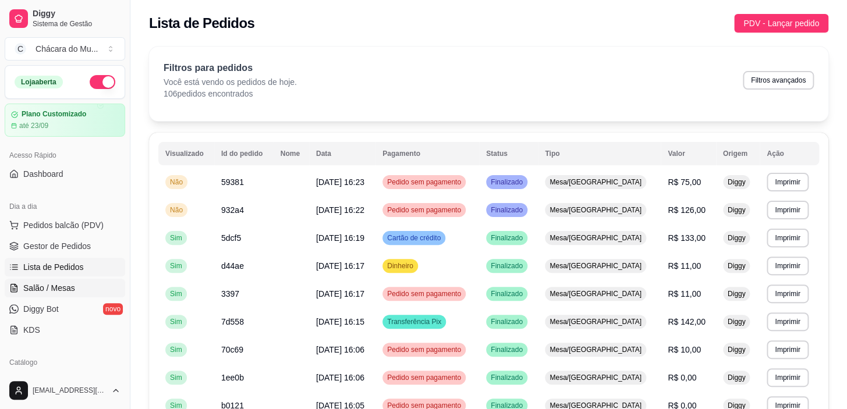
click at [68, 284] on span "Salão / Mesas" at bounding box center [49, 288] width 52 height 12
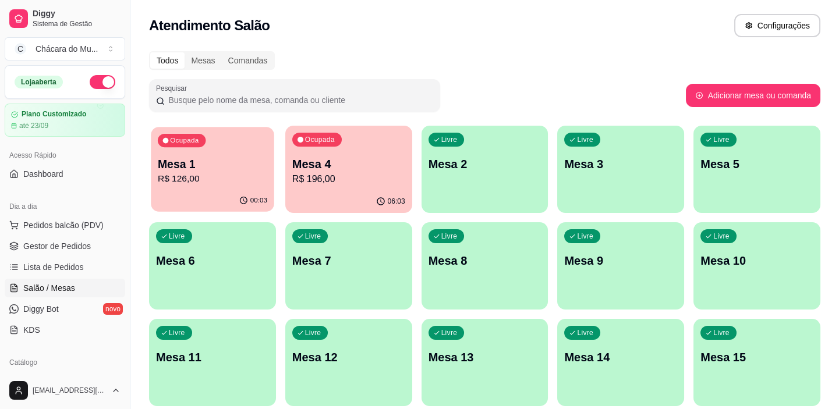
click at [181, 185] on p "R$ 126,00" at bounding box center [212, 178] width 109 height 13
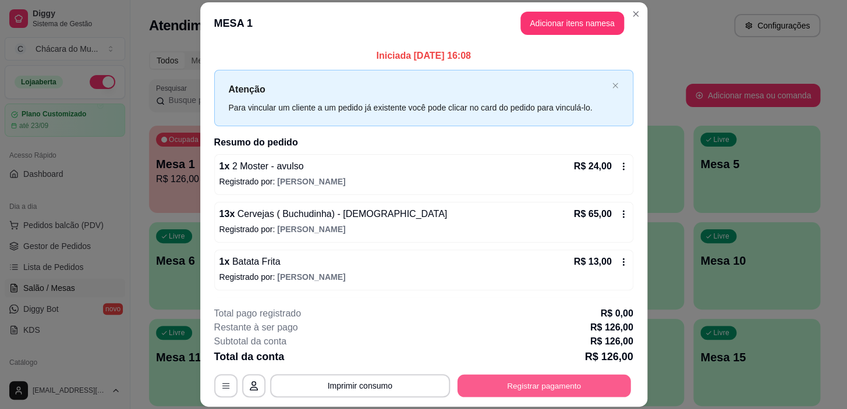
click at [511, 381] on button "Registrar pagamento" at bounding box center [544, 386] width 174 height 23
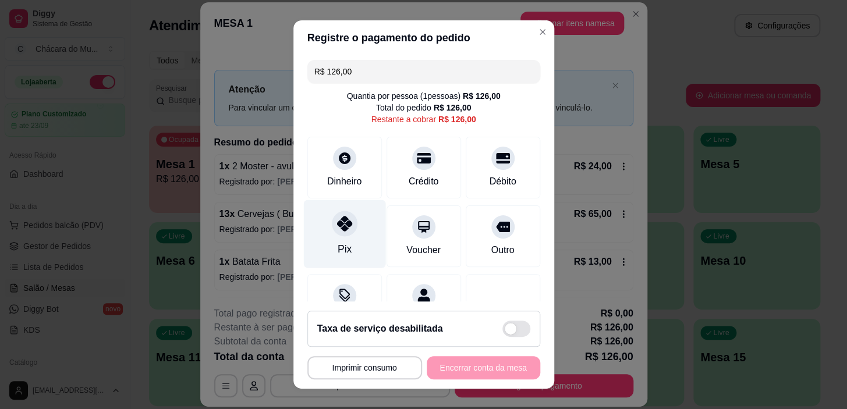
click at [337, 216] on icon at bounding box center [344, 223] width 15 height 15
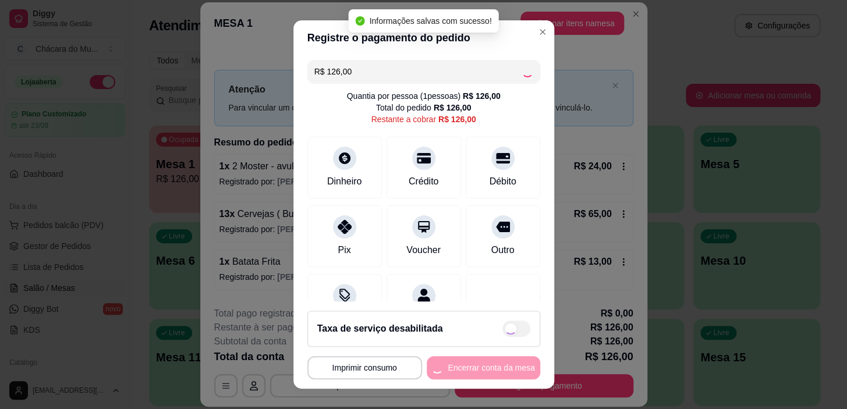
type input "R$ 0,00"
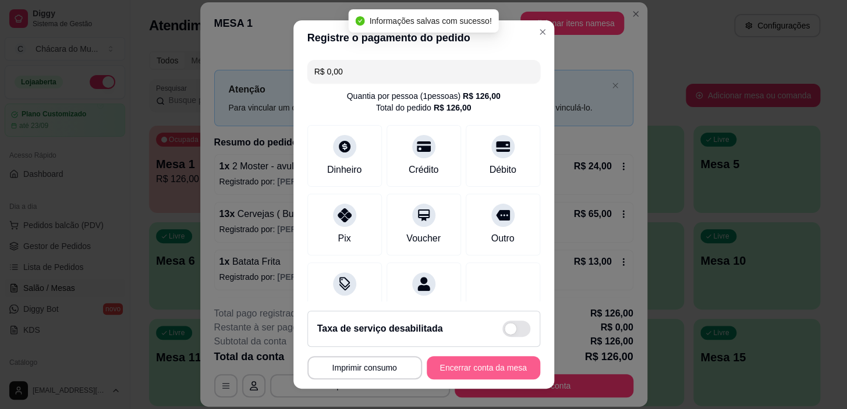
click at [508, 366] on button "Encerrar conta da mesa" at bounding box center [484, 367] width 114 height 23
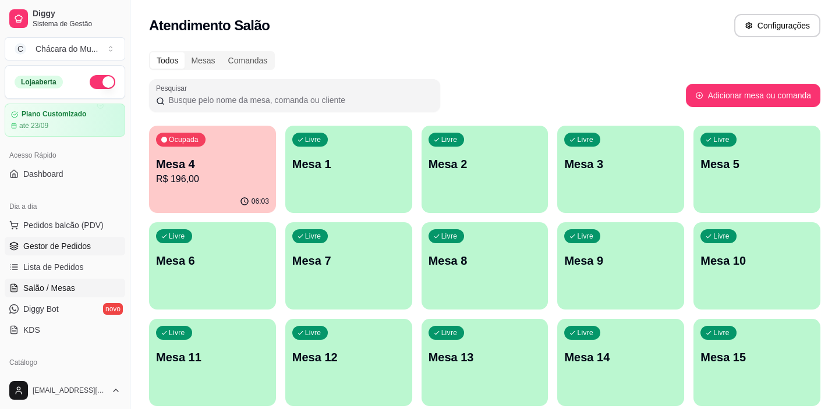
click at [81, 243] on span "Gestor de Pedidos" at bounding box center [57, 246] width 68 height 12
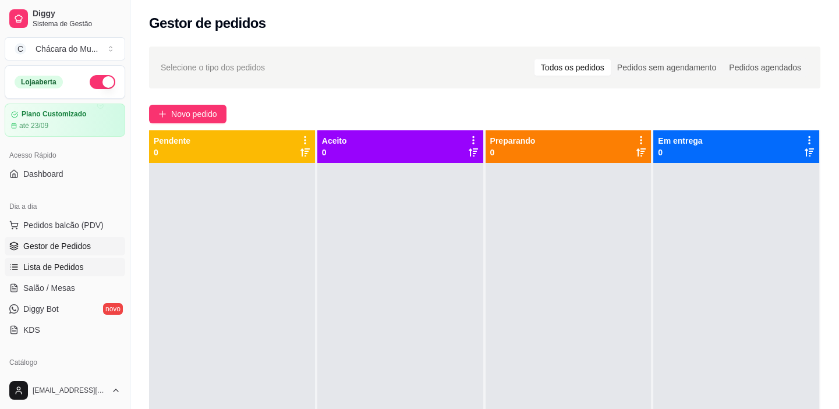
click at [58, 267] on span "Lista de Pedidos" at bounding box center [53, 267] width 61 height 12
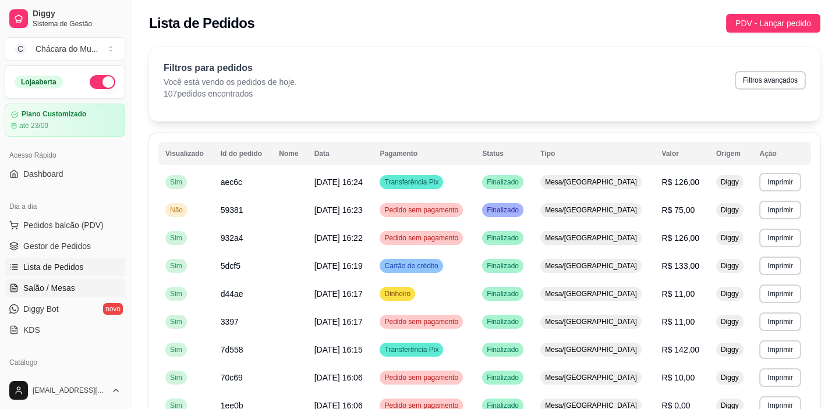
click at [57, 286] on span "Salão / Mesas" at bounding box center [49, 288] width 52 height 12
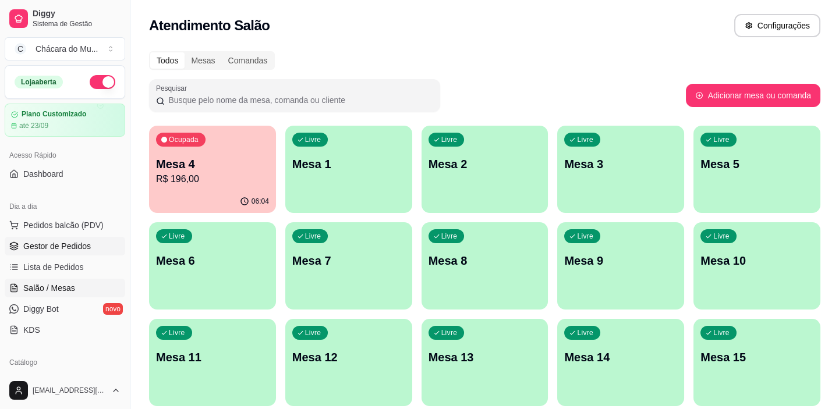
drag, startPoint x: 63, startPoint y: 245, endPoint x: 47, endPoint y: 250, distance: 16.6
click at [62, 245] on span "Gestor de Pedidos" at bounding box center [57, 246] width 68 height 12
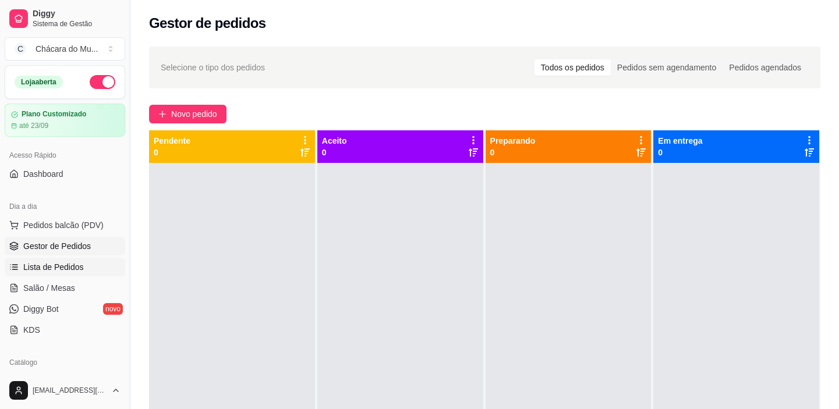
click at [42, 270] on span "Lista de Pedidos" at bounding box center [53, 267] width 61 height 12
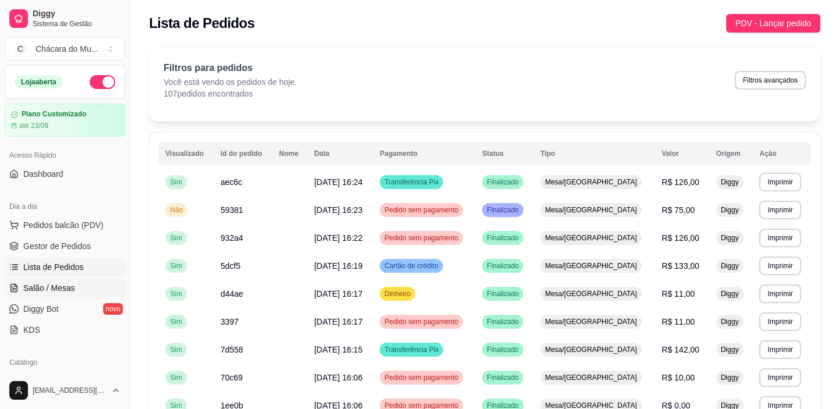
click at [52, 289] on span "Salão / Mesas" at bounding box center [49, 288] width 52 height 12
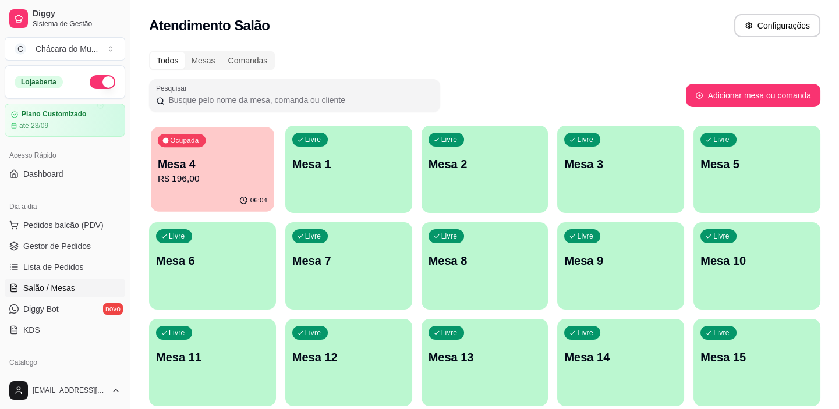
click at [228, 169] on p "Mesa 4" at bounding box center [212, 165] width 109 height 16
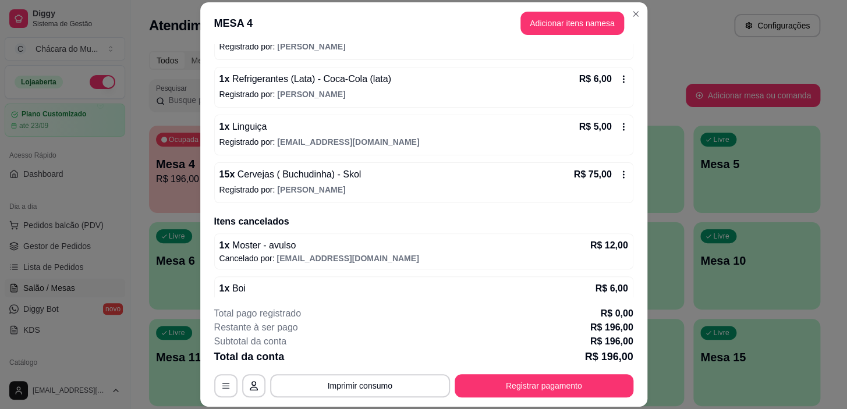
scroll to position [264, 0]
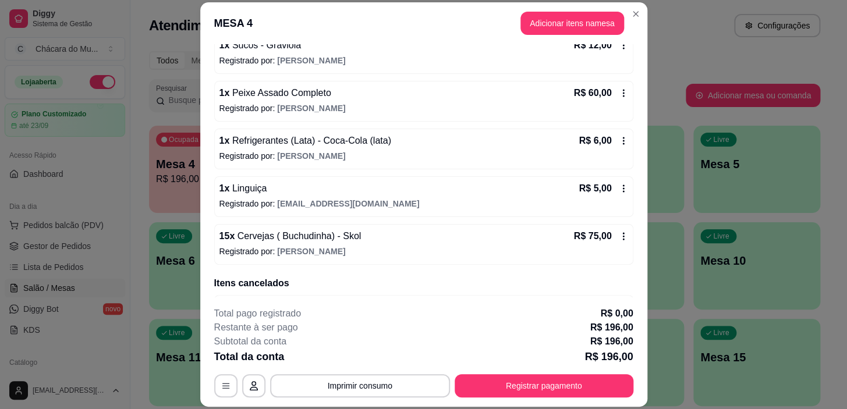
click at [275, 238] on span "Cervejas ( Buchudinha) - Skol" at bounding box center [298, 236] width 126 height 10
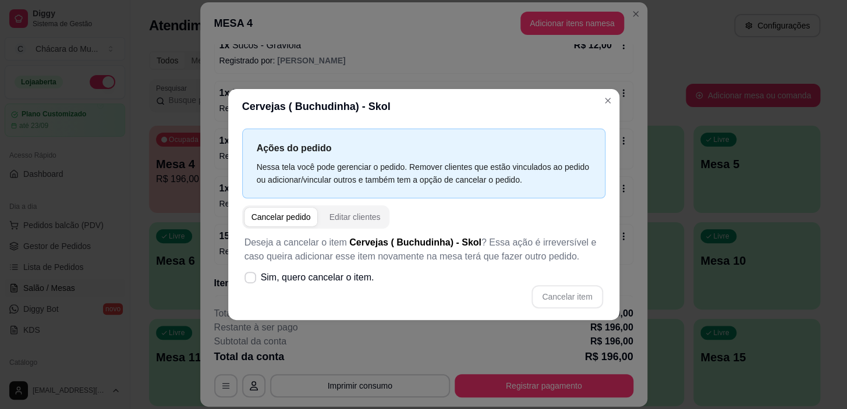
click at [270, 220] on div "Cancelar pedido" at bounding box center [281, 217] width 59 height 12
click at [249, 273] on span at bounding box center [250, 277] width 11 height 11
click at [249, 280] on input "Sim, quero cancelar o item." at bounding box center [248, 284] width 8 height 8
checkbox input "true"
click at [562, 295] on button "Cancelar item" at bounding box center [567, 296] width 69 height 23
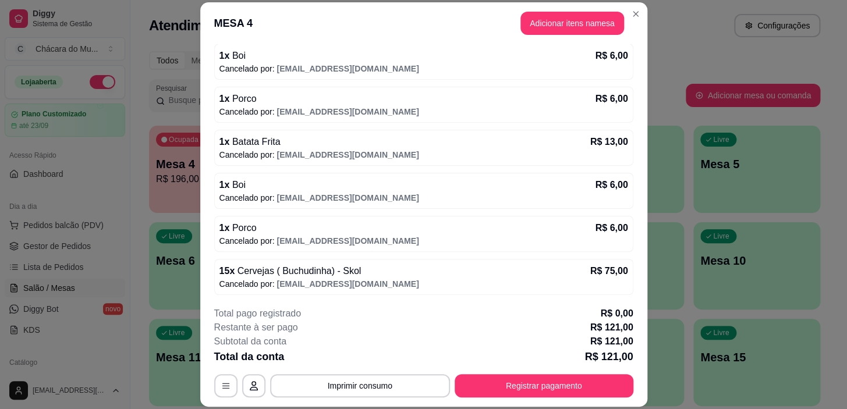
scroll to position [140, 0]
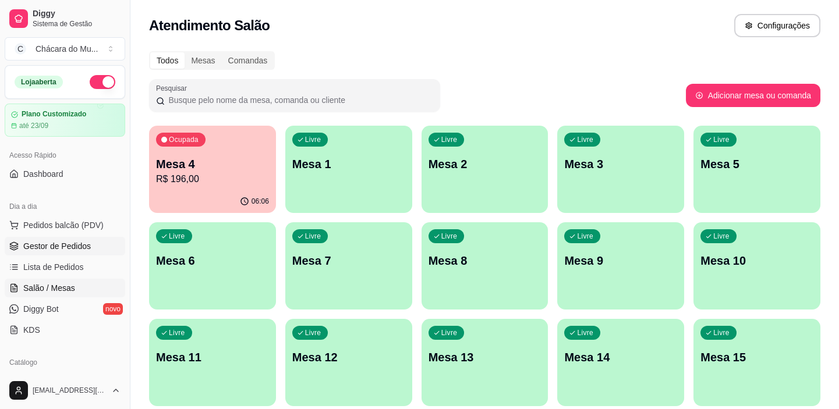
click at [59, 249] on span "Gestor de Pedidos" at bounding box center [57, 246] width 68 height 12
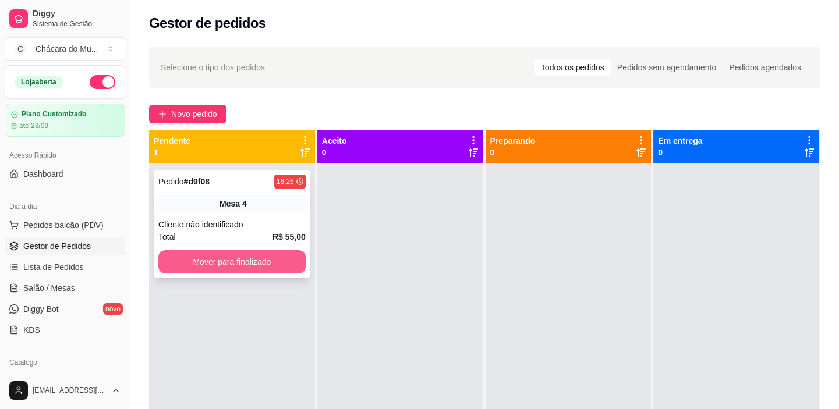
click at [215, 256] on button "Mover para finalizado" at bounding box center [231, 261] width 147 height 23
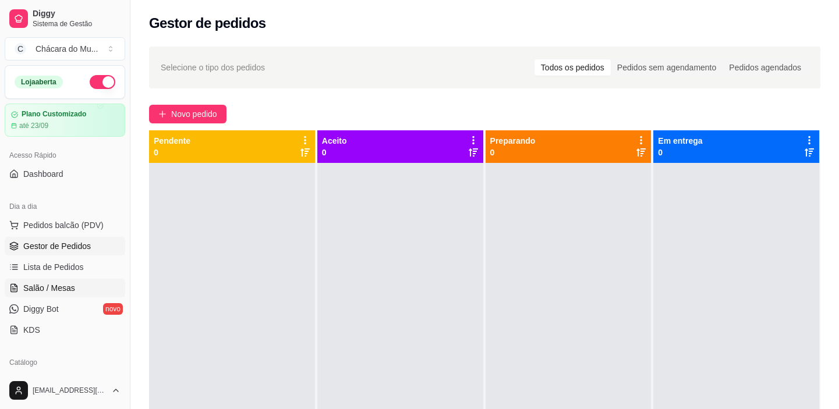
click at [52, 288] on span "Salão / Mesas" at bounding box center [49, 288] width 52 height 12
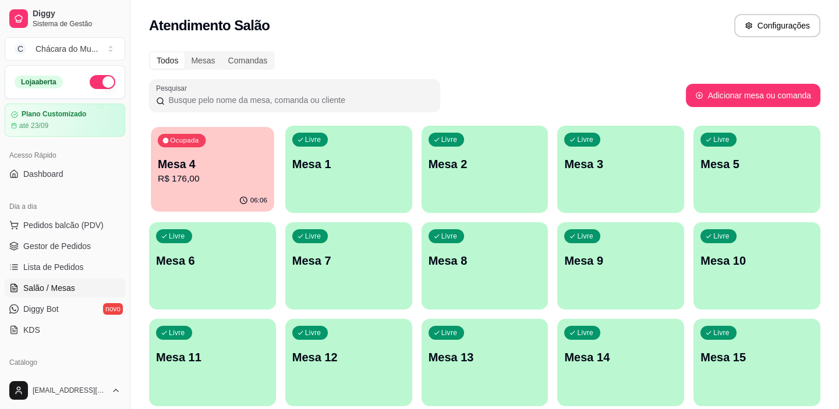
click at [213, 186] on div "Ocupada Mesa 4 R$ 176,00" at bounding box center [212, 158] width 123 height 63
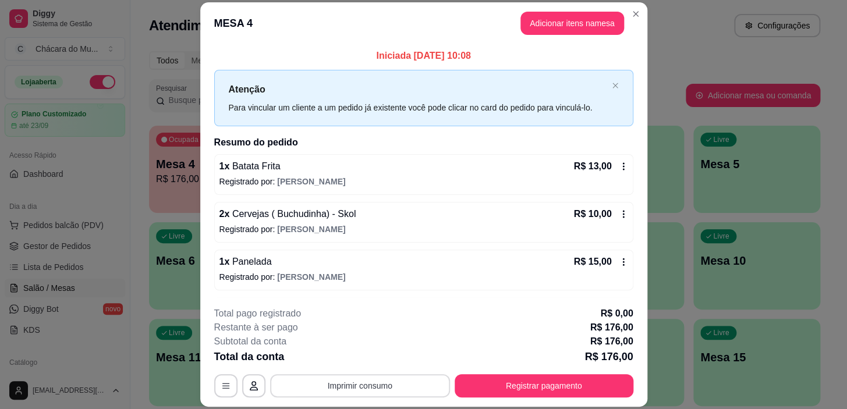
click at [369, 376] on button "Imprimir consumo" at bounding box center [360, 385] width 180 height 23
click at [358, 359] on button "IMPRESSORA" at bounding box center [360, 359] width 82 height 18
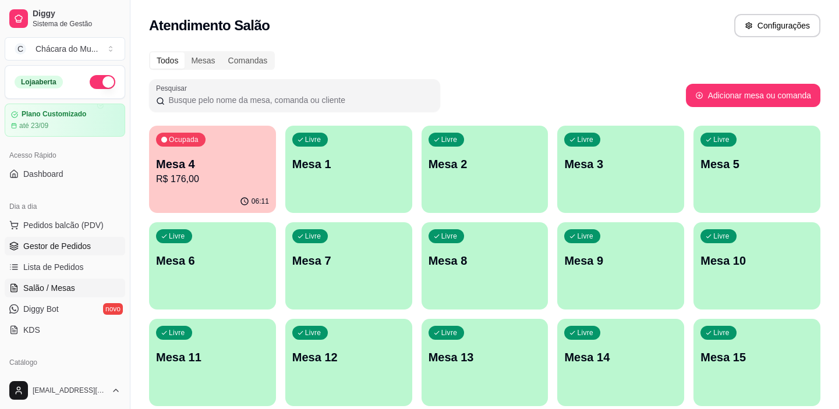
click at [49, 245] on span "Gestor de Pedidos" at bounding box center [57, 246] width 68 height 12
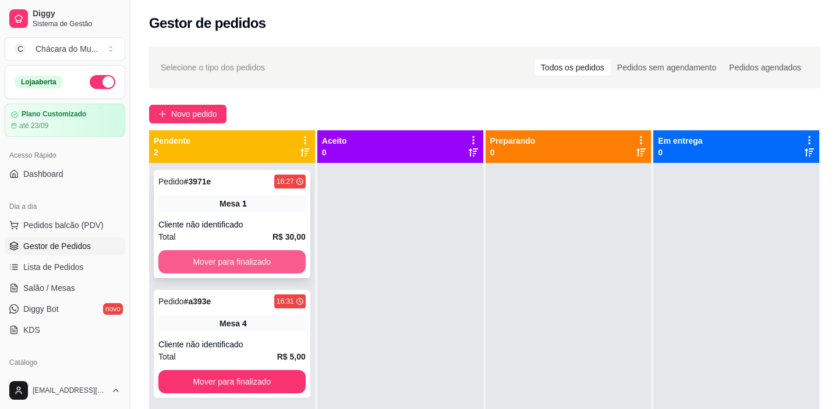
click at [201, 256] on button "Mover para finalizado" at bounding box center [231, 261] width 147 height 23
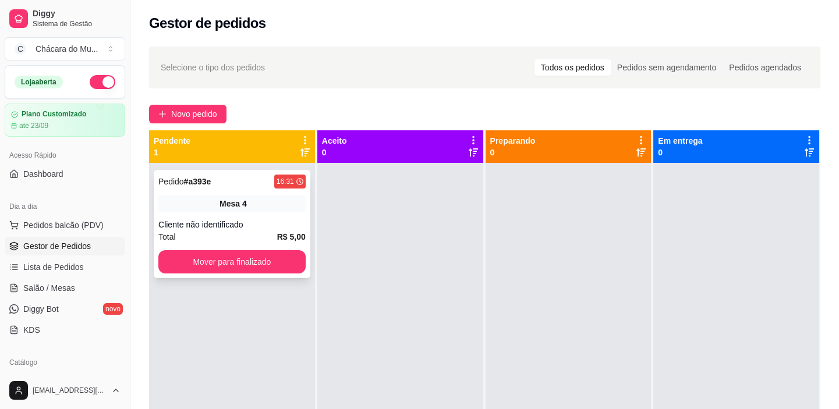
click at [201, 275] on div "Pedido # a393e 16:31 Mesa 4 Cliente não identificado Total R$ 5,00 Mover para f…" at bounding box center [232, 224] width 157 height 108
click at [204, 259] on button "Mover para finalizado" at bounding box center [231, 261] width 147 height 23
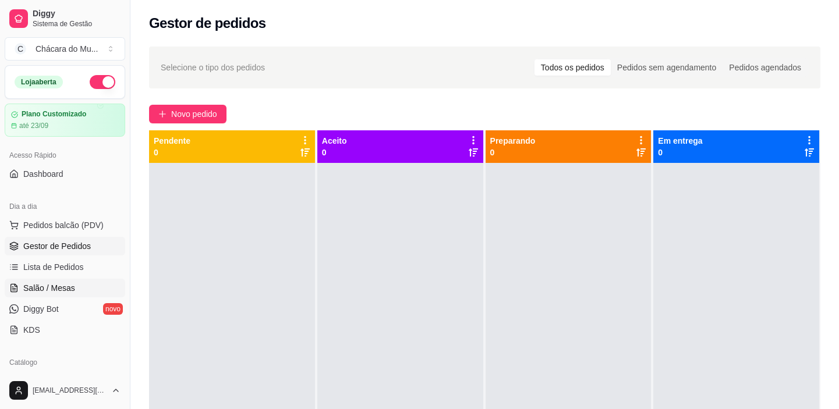
drag, startPoint x: 59, startPoint y: 284, endPoint x: 67, endPoint y: 283, distance: 8.2
click at [61, 284] on span "Salão / Mesas" at bounding box center [49, 288] width 52 height 12
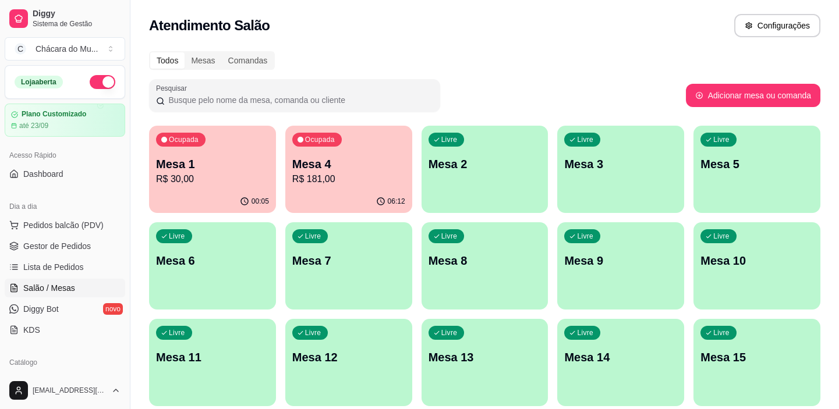
click at [345, 181] on p "R$ 181,00" at bounding box center [348, 179] width 113 height 14
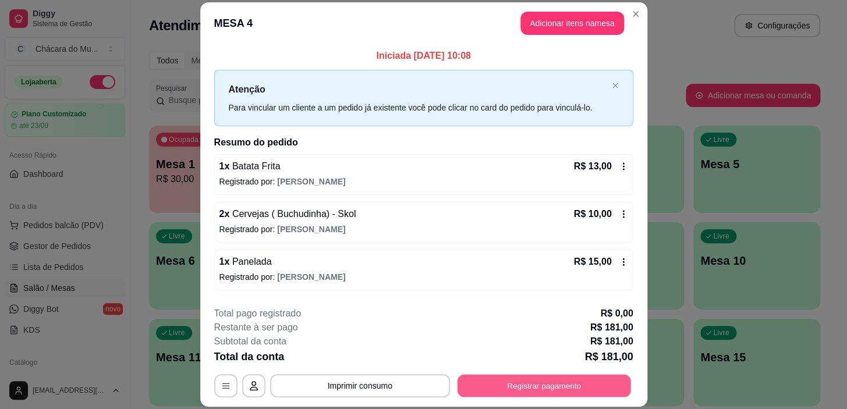
click at [495, 386] on button "Registrar pagamento" at bounding box center [544, 386] width 174 height 23
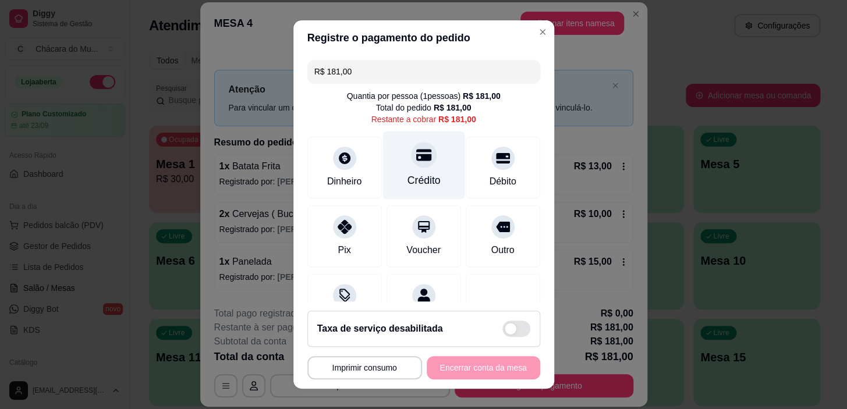
click at [411, 163] on div at bounding box center [424, 156] width 26 height 26
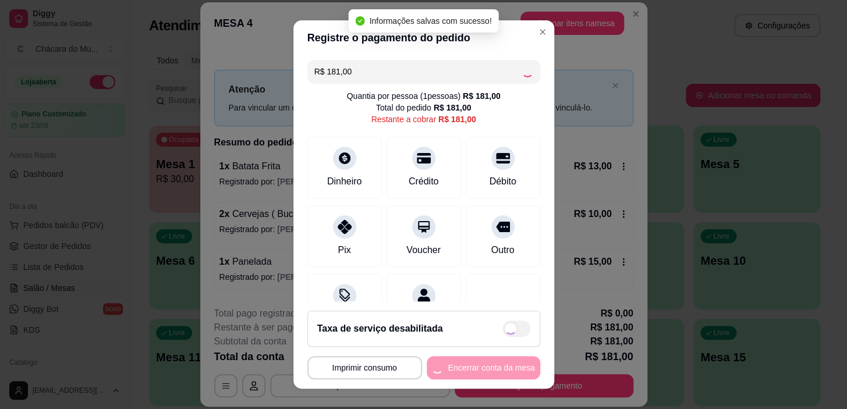
type input "R$ 0,00"
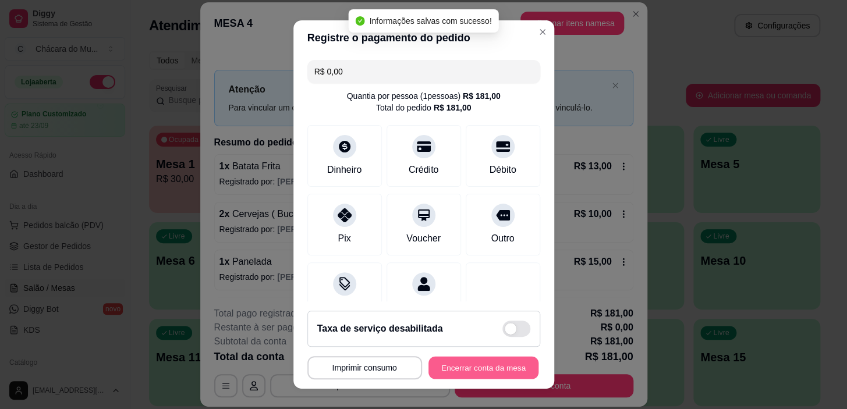
click at [477, 367] on button "Encerrar conta da mesa" at bounding box center [484, 367] width 110 height 23
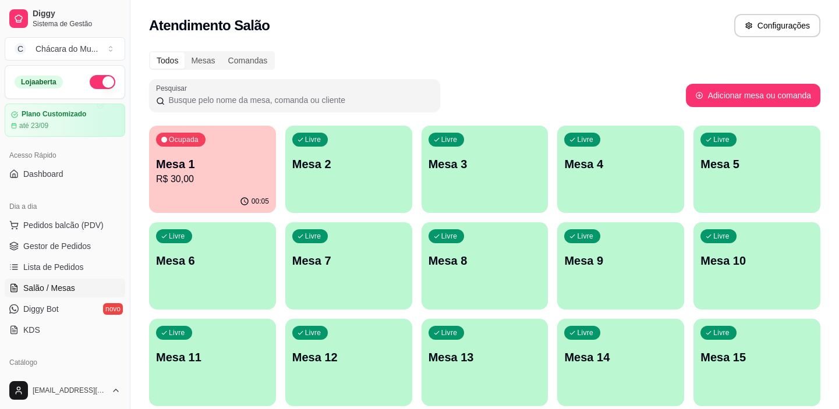
click at [183, 185] on p "R$ 30,00" at bounding box center [212, 179] width 113 height 14
click at [376, 191] on div "Livre Mesa 2" at bounding box center [348, 162] width 127 height 73
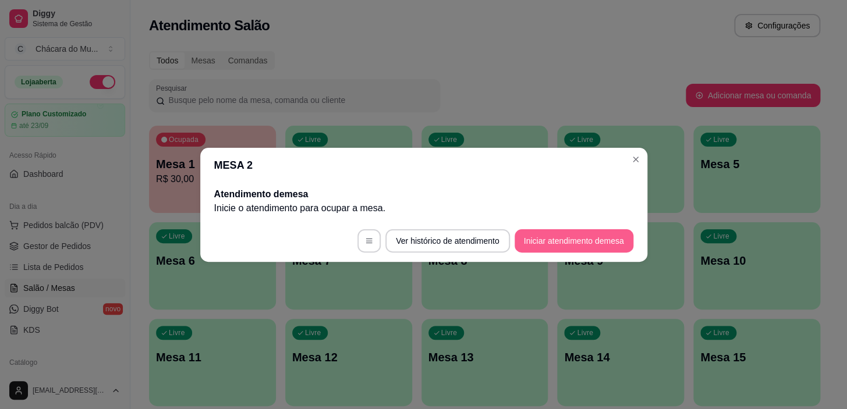
click at [543, 247] on button "Iniciar atendimento de mesa" at bounding box center [574, 240] width 119 height 23
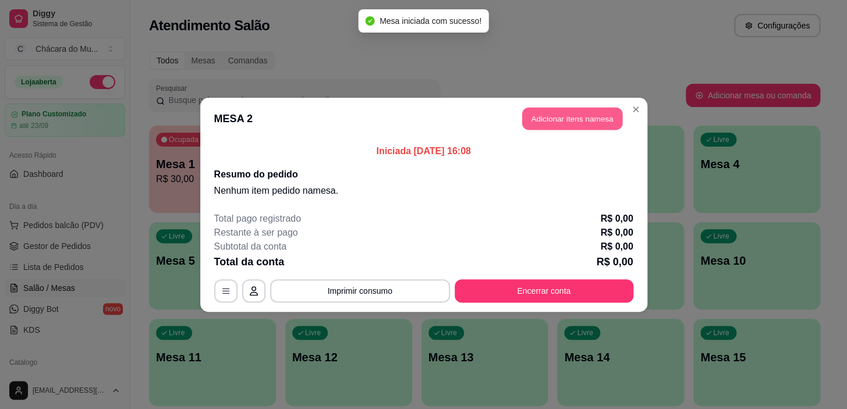
click at [559, 114] on button "Adicionar itens na mesa" at bounding box center [572, 118] width 100 height 23
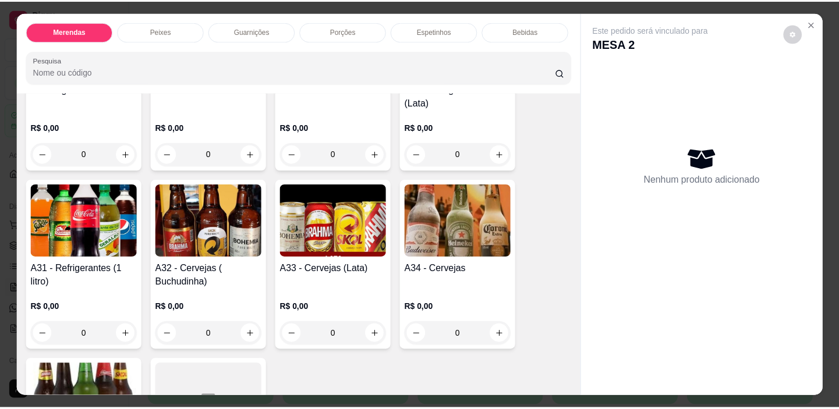
scroll to position [1482, 0]
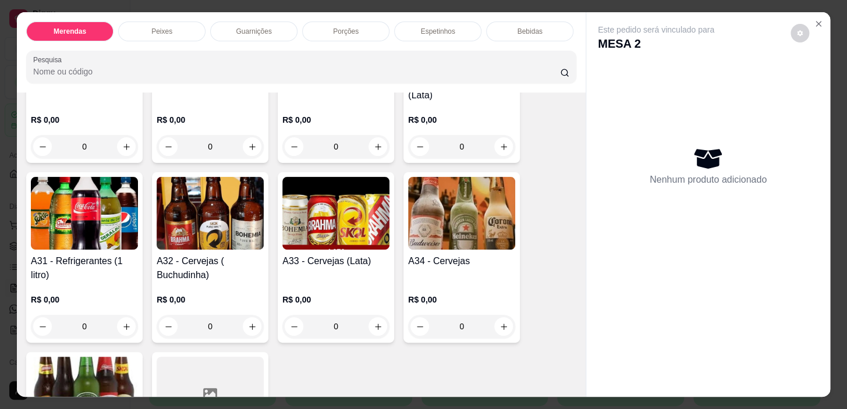
click at [125, 315] on div "0" at bounding box center [84, 326] width 107 height 23
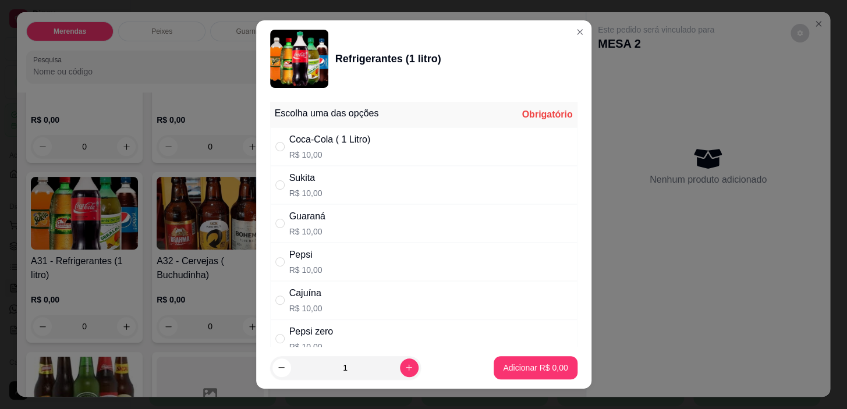
click at [270, 221] on div "Guaraná R$ 10,00" at bounding box center [423, 223] width 307 height 38
radio input "true"
click at [507, 364] on p "Adicionar R$ 10,00" at bounding box center [532, 368] width 69 height 12
type input "1"
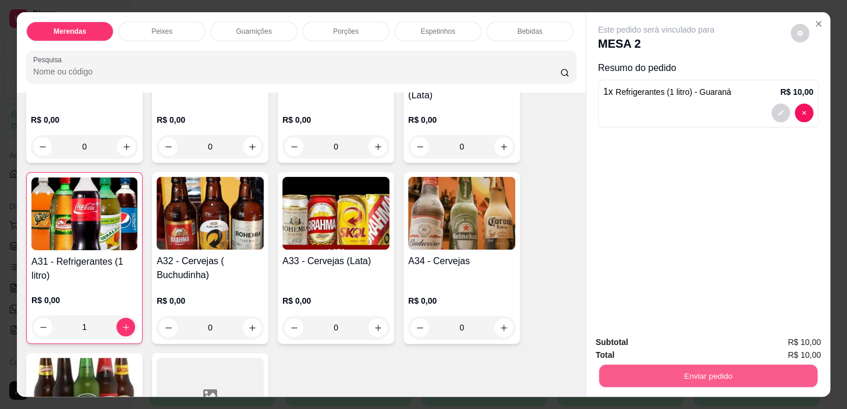
click at [658, 371] on button "Enviar pedido" at bounding box center [708, 376] width 218 height 23
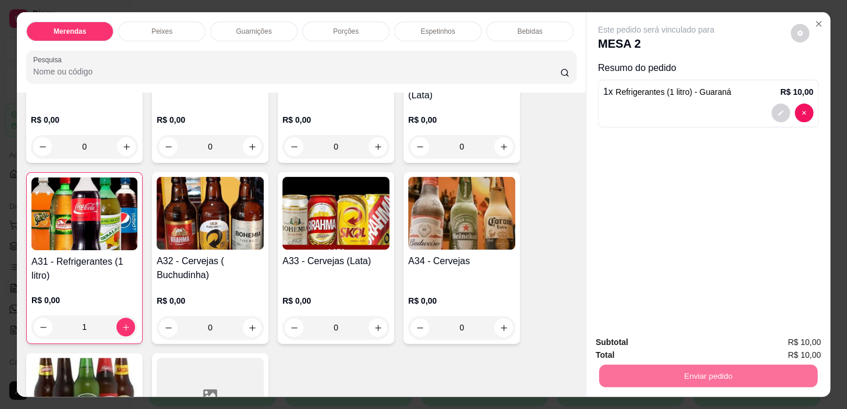
click at [658, 338] on button "Não registrar e enviar pedido" at bounding box center [670, 343] width 118 height 22
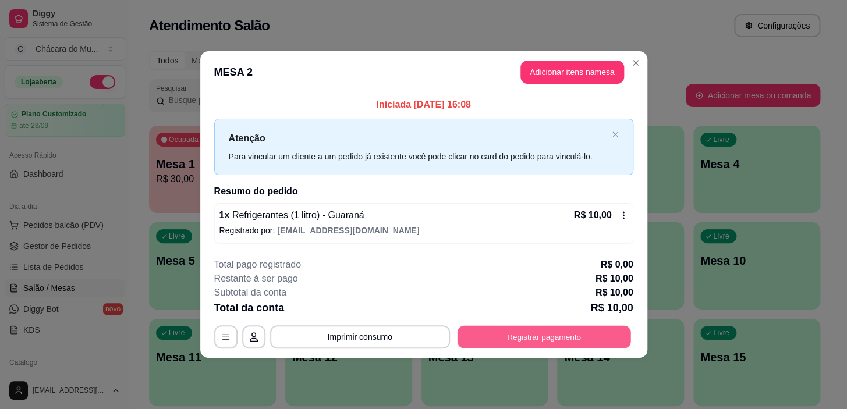
click at [525, 337] on button "Registrar pagamento" at bounding box center [544, 337] width 174 height 23
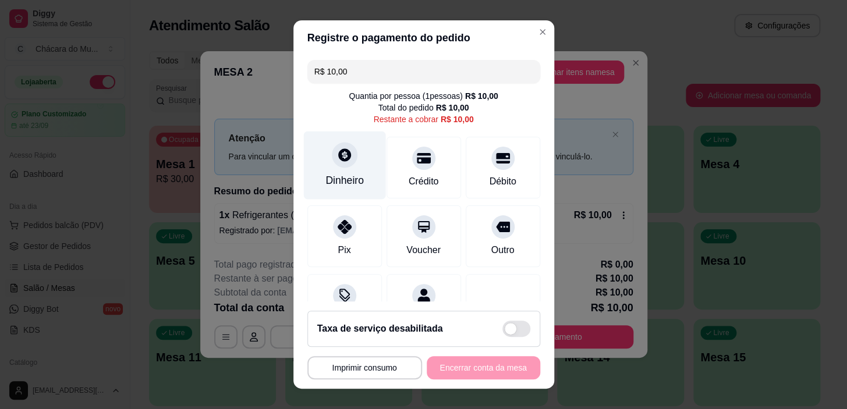
click at [328, 166] on div "Dinheiro" at bounding box center [344, 166] width 82 height 68
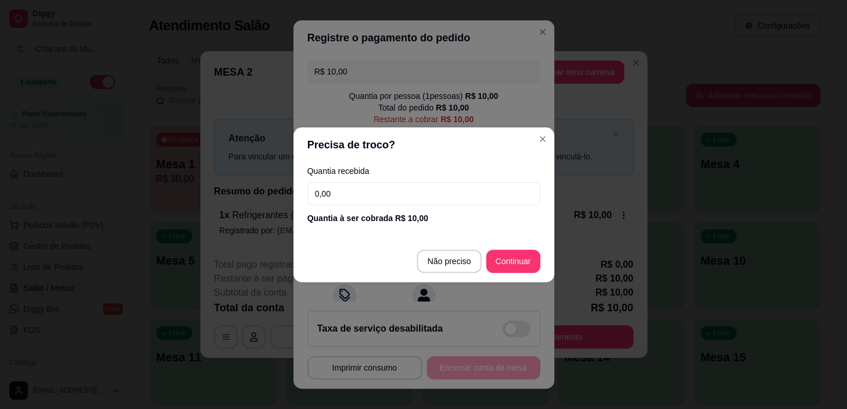
click at [345, 189] on input "0,00" at bounding box center [423, 193] width 233 height 23
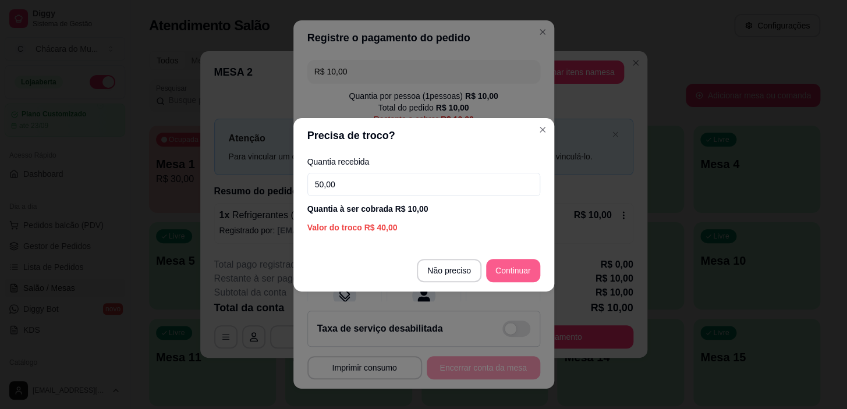
type input "50,00"
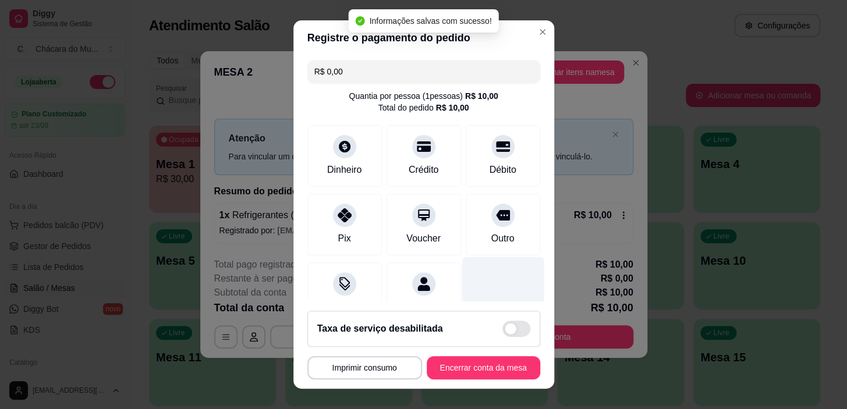
type input "R$ 0,00"
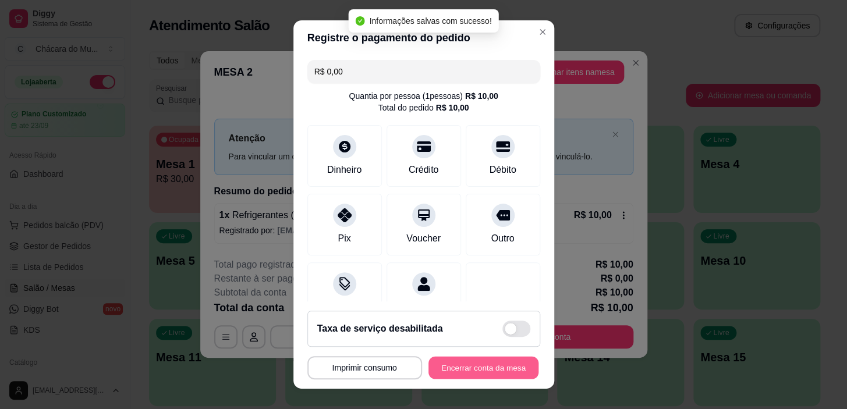
click at [478, 364] on button "Encerrar conta da mesa" at bounding box center [484, 367] width 110 height 23
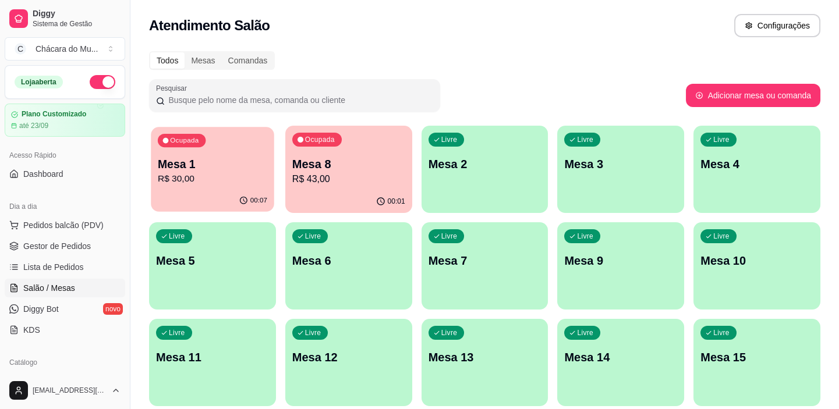
click at [229, 166] on p "Mesa 1" at bounding box center [212, 165] width 109 height 16
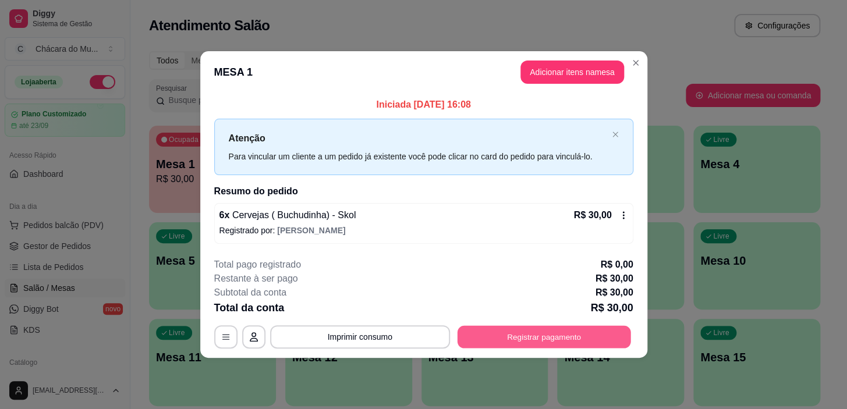
click at [508, 342] on button "Registrar pagamento" at bounding box center [544, 337] width 174 height 23
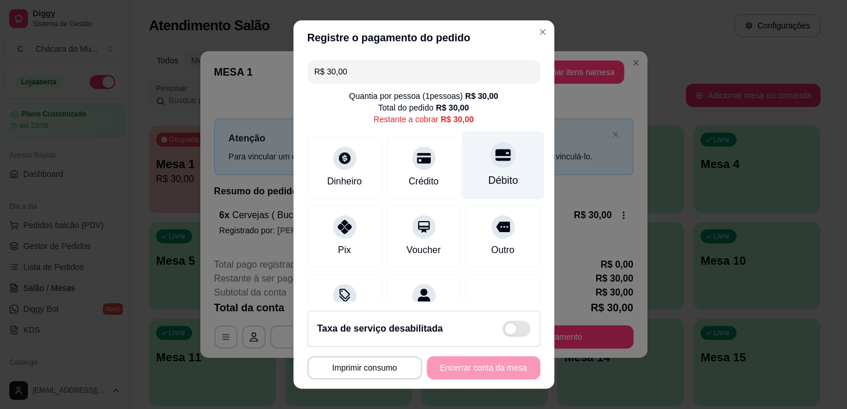
click at [491, 172] on div "Débito" at bounding box center [503, 166] width 82 height 68
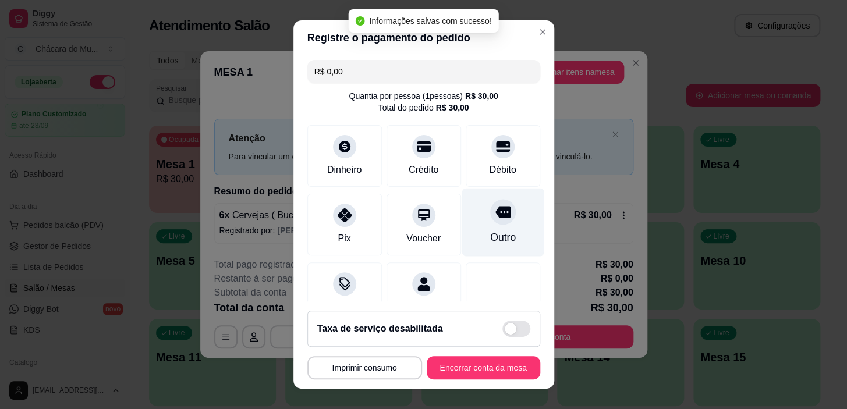
type input "R$ 0,00"
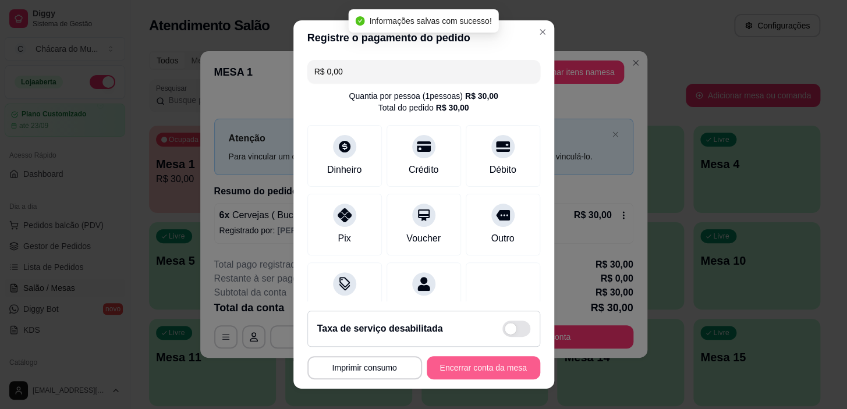
click at [484, 367] on button "Encerrar conta da mesa" at bounding box center [484, 367] width 114 height 23
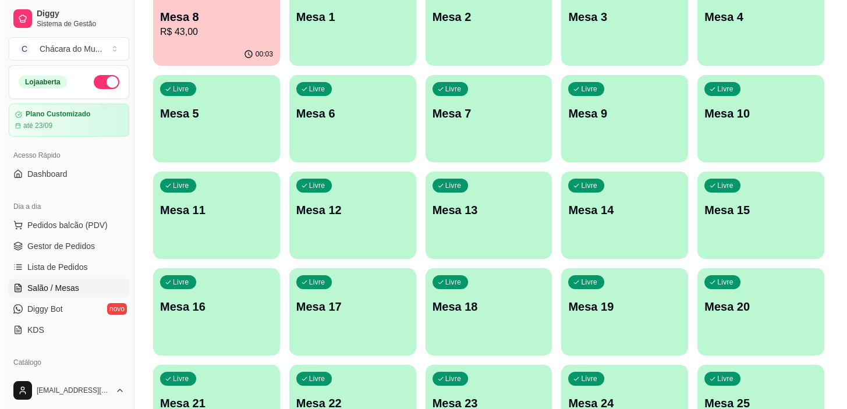
scroll to position [0, 0]
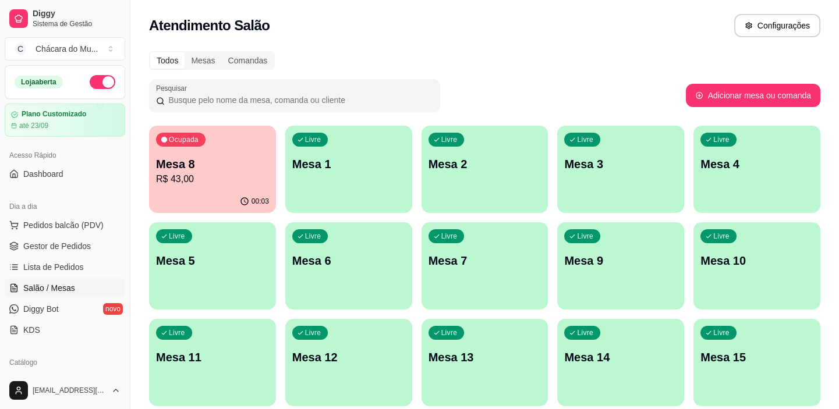
click at [186, 239] on span "Livre" at bounding box center [178, 236] width 20 height 9
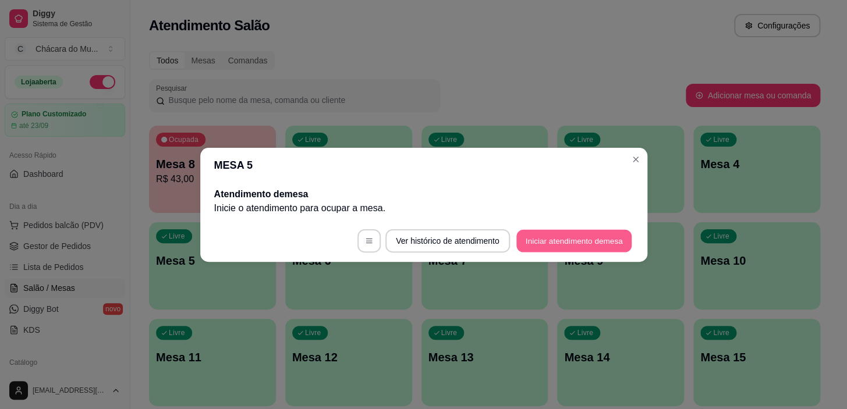
click at [562, 240] on button "Iniciar atendimento de mesa" at bounding box center [573, 240] width 115 height 23
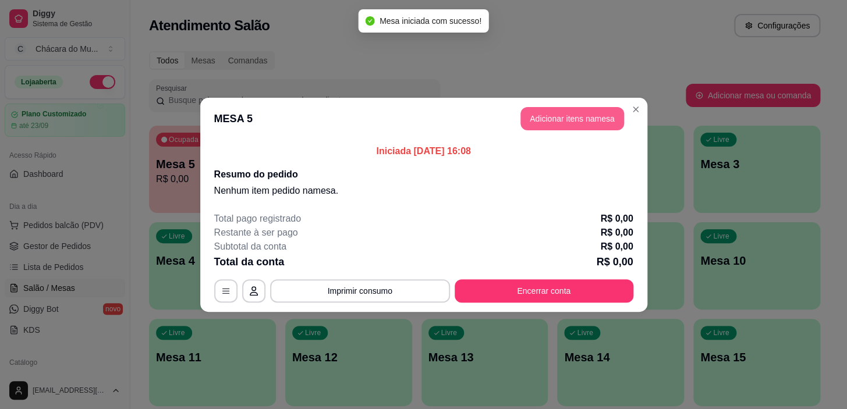
click at [564, 116] on button "Adicionar itens na mesa" at bounding box center [573, 118] width 104 height 23
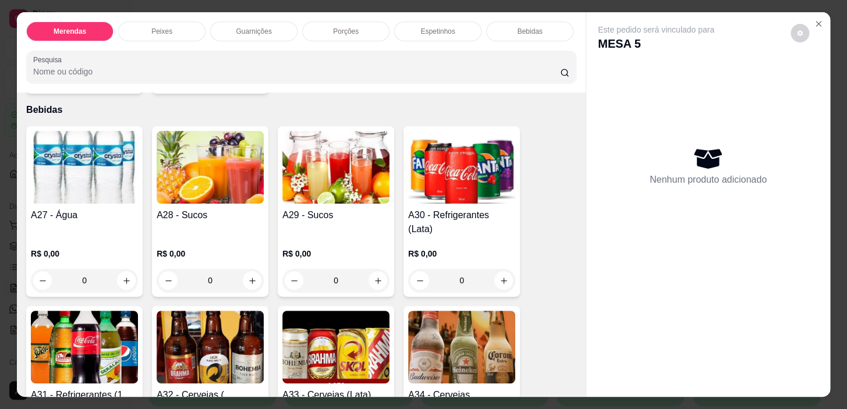
scroll to position [1482, 0]
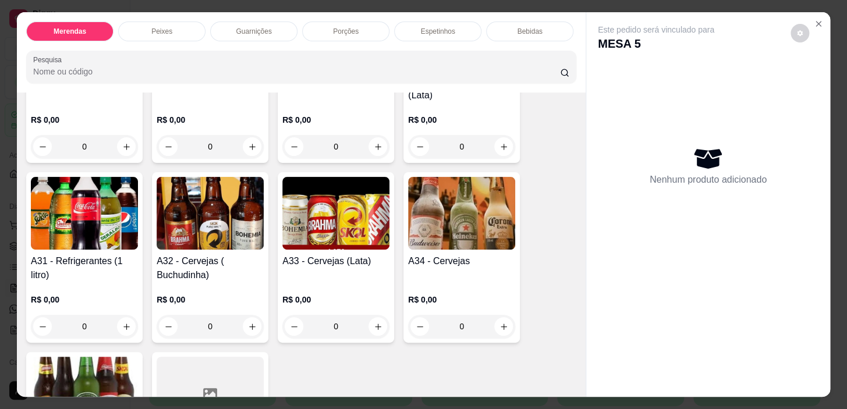
click at [123, 315] on div "0" at bounding box center [84, 326] width 107 height 23
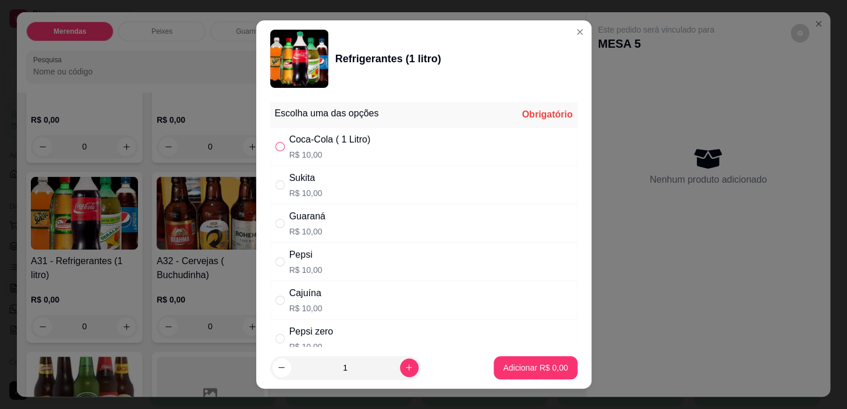
click at [275, 140] on label "" at bounding box center [279, 146] width 9 height 13
click at [275, 142] on input "" at bounding box center [279, 146] width 9 height 9
click at [279, 144] on input "" at bounding box center [279, 146] width 9 height 9
radio input "true"
click at [524, 367] on p "Adicionar R$ 10,00" at bounding box center [532, 368] width 69 height 12
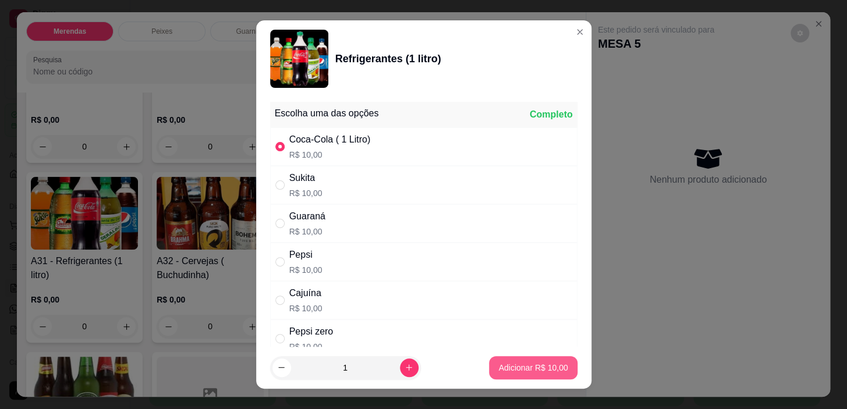
type input "1"
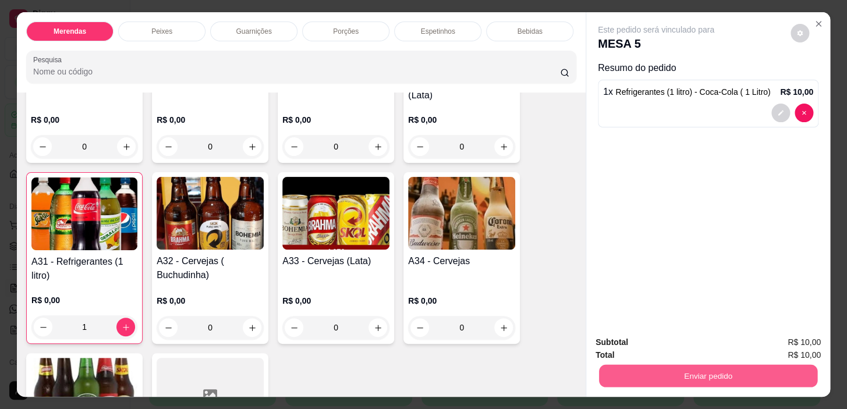
click at [614, 365] on button "Enviar pedido" at bounding box center [708, 376] width 218 height 23
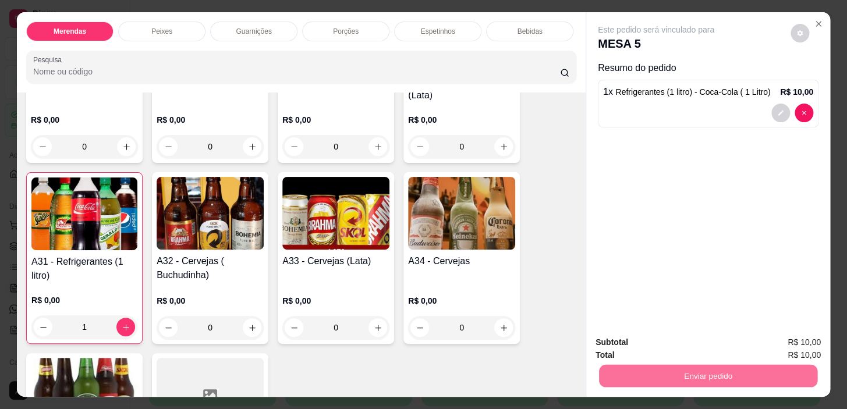
click at [707, 344] on button "Não registrar e enviar pedido" at bounding box center [669, 343] width 121 height 22
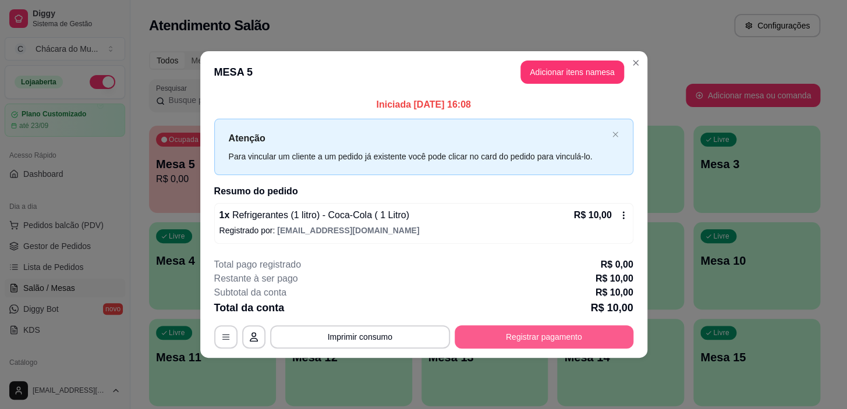
click at [529, 333] on button "Registrar pagamento" at bounding box center [544, 337] width 179 height 23
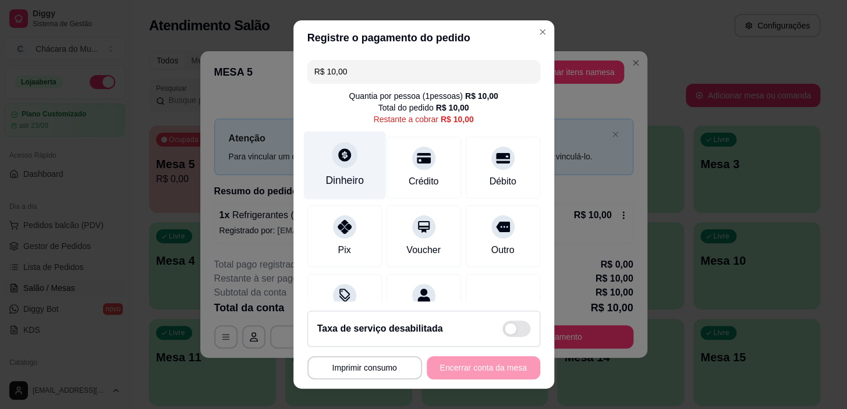
click at [337, 160] on icon at bounding box center [344, 154] width 15 height 15
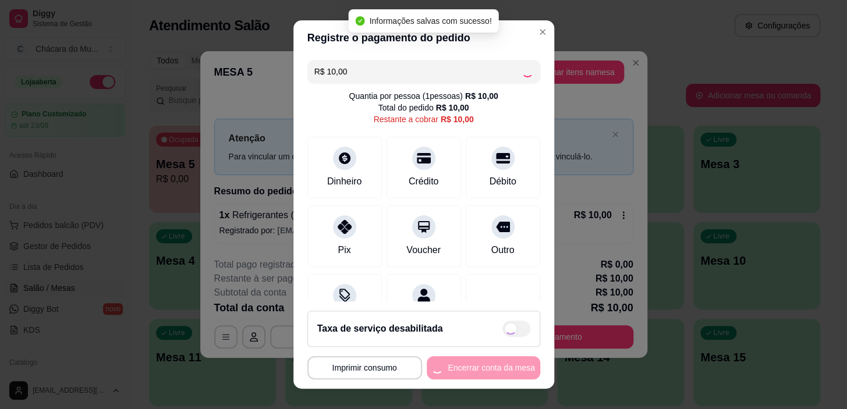
type input "R$ 0,00"
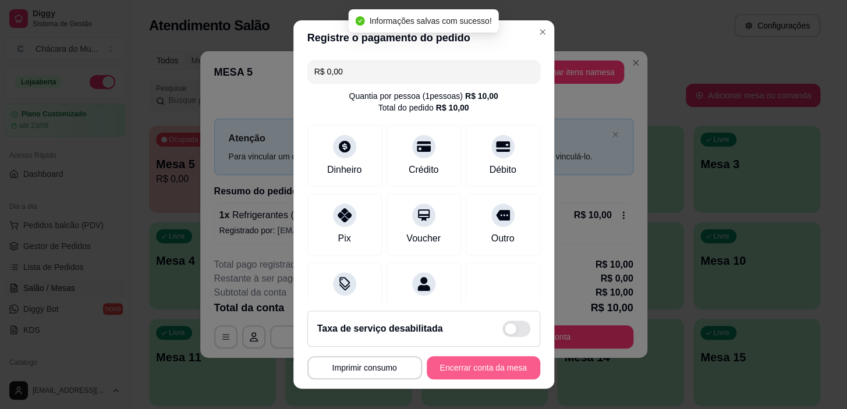
click at [479, 362] on button "Encerrar conta da mesa" at bounding box center [484, 367] width 114 height 23
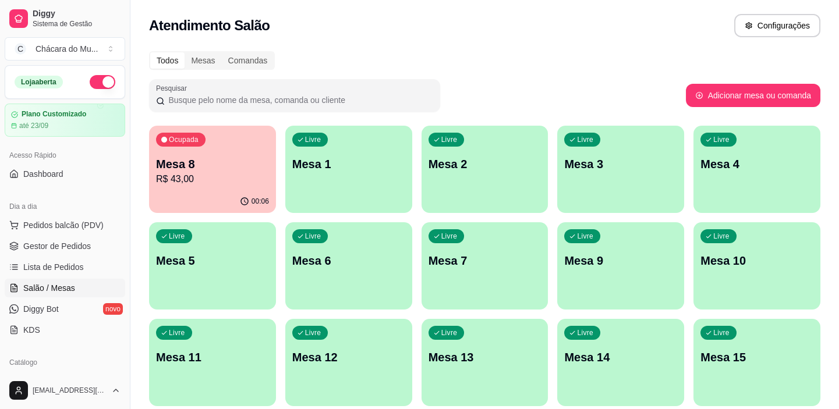
click at [68, 282] on span "Salão / Mesas" at bounding box center [49, 288] width 52 height 12
click at [241, 184] on p "R$ 43,00" at bounding box center [212, 178] width 109 height 13
click at [86, 245] on span "Gestor de Pedidos" at bounding box center [57, 246] width 68 height 12
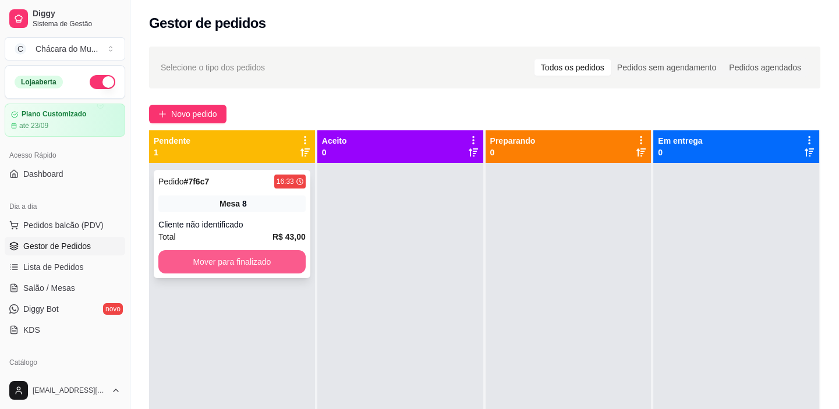
click at [211, 256] on button "Mover para finalizado" at bounding box center [231, 261] width 147 height 23
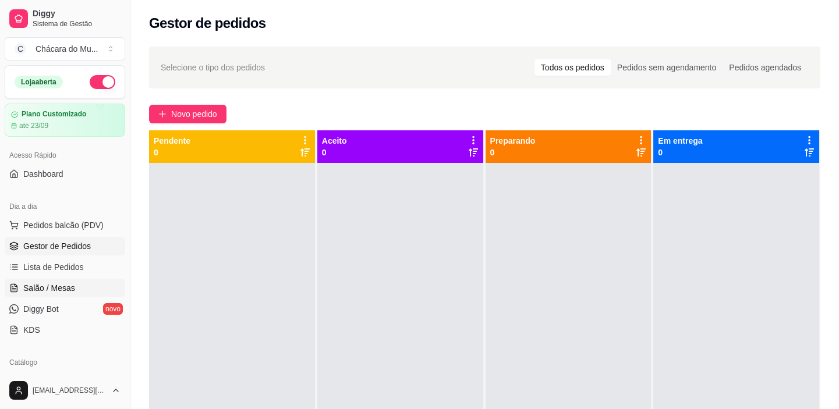
click at [30, 292] on span "Salão / Mesas" at bounding box center [49, 288] width 52 height 12
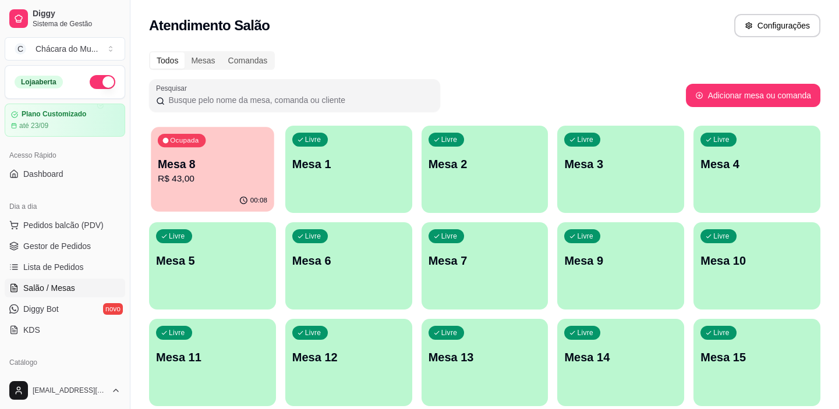
click at [182, 179] on p "R$ 43,00" at bounding box center [212, 178] width 109 height 13
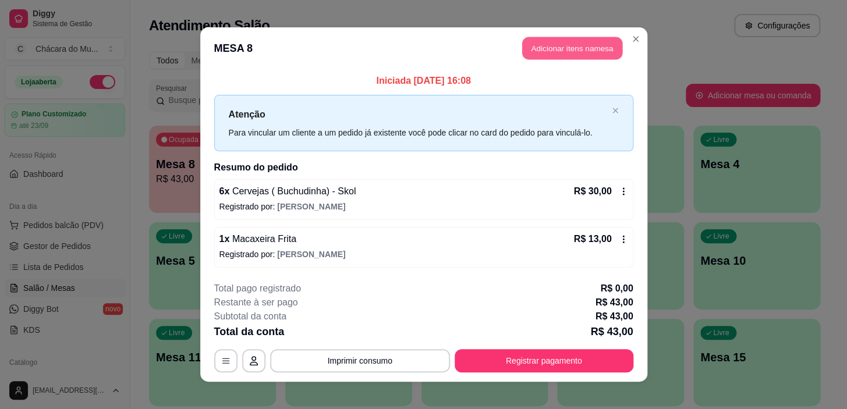
click at [583, 38] on button "Adicionar itens na mesa" at bounding box center [572, 48] width 100 height 23
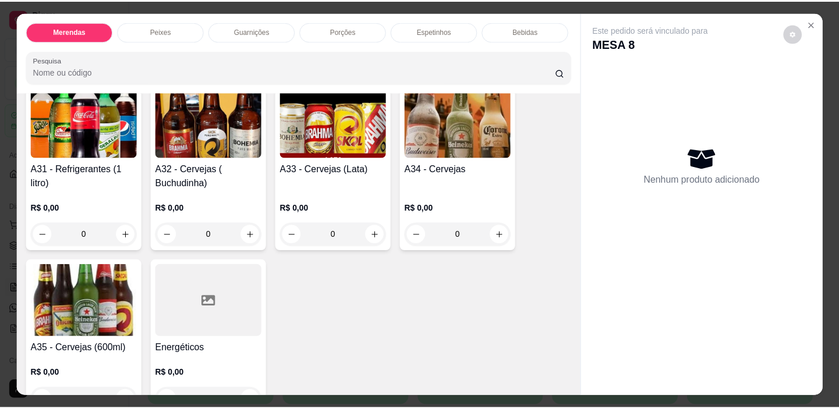
scroll to position [1588, 0]
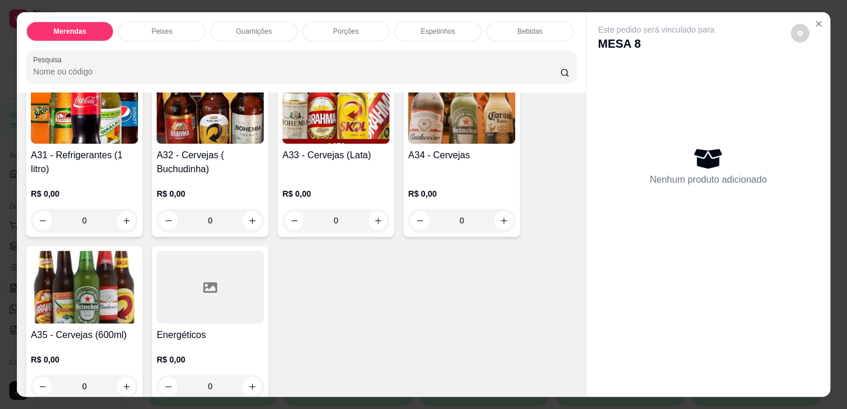
click at [250, 209] on div "0" at bounding box center [210, 220] width 107 height 23
click at [247, 214] on div "0" at bounding box center [210, 220] width 107 height 23
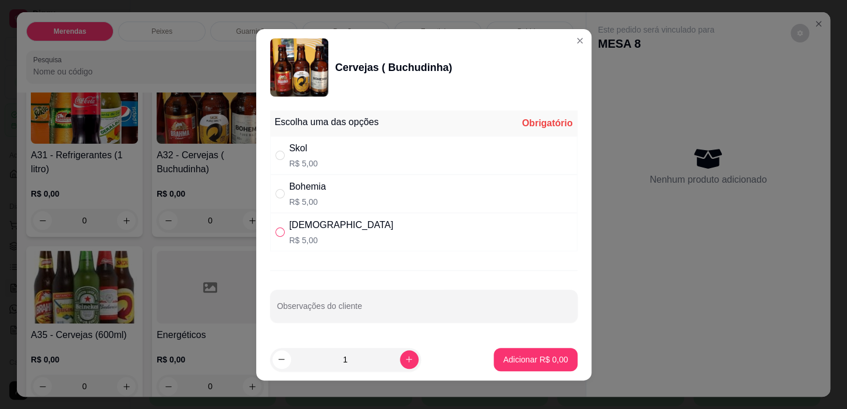
click at [275, 226] on label "" at bounding box center [279, 232] width 9 height 13
click at [275, 228] on input "" at bounding box center [279, 232] width 9 height 9
radio input "false"
click at [405, 359] on icon "increase-product-quantity" at bounding box center [409, 359] width 9 height 9
type input "2"
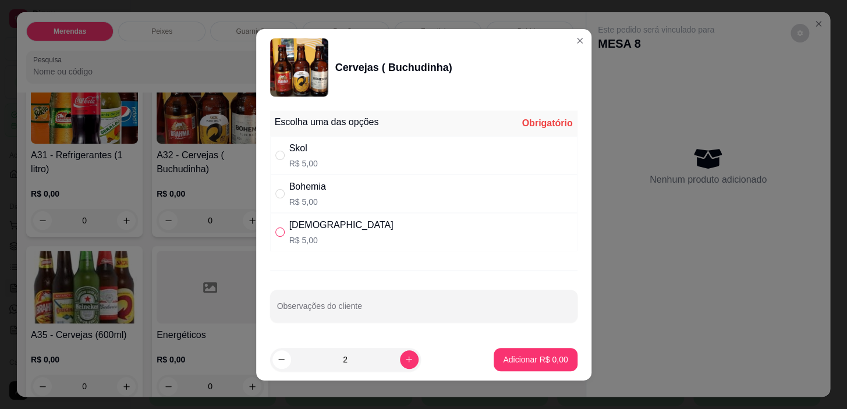
click at [275, 227] on label "" at bounding box center [279, 232] width 9 height 13
click at [275, 228] on input "" at bounding box center [279, 232] width 9 height 9
radio input "false"
click at [275, 195] on input "" at bounding box center [279, 193] width 9 height 9
radio input "true"
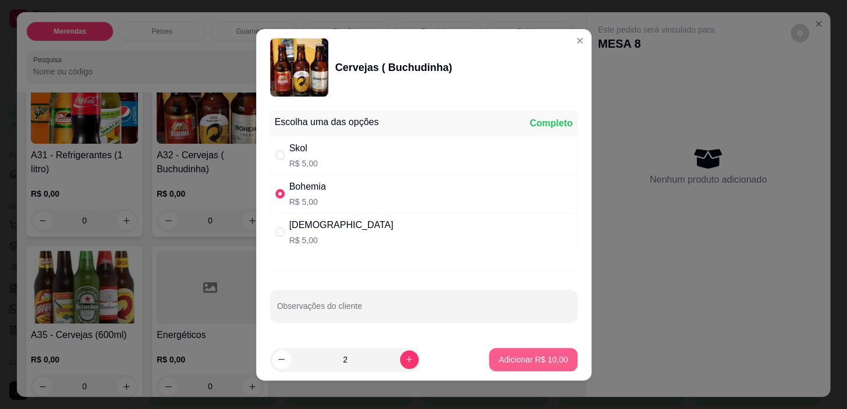
click at [533, 358] on p "Adicionar R$ 10,00" at bounding box center [532, 360] width 69 height 12
type input "2"
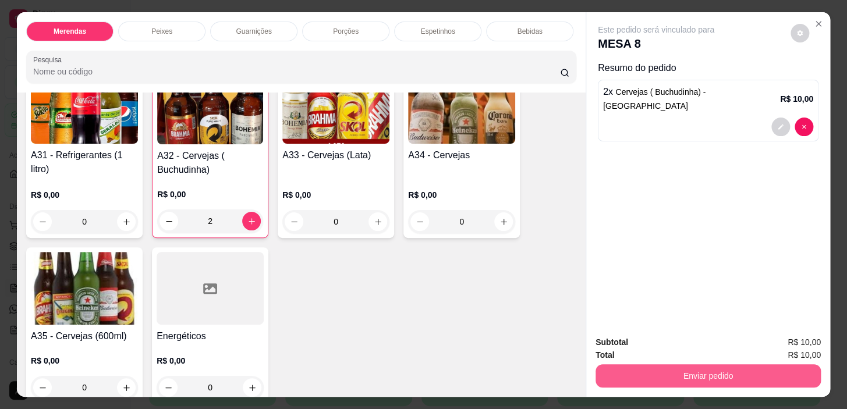
click at [628, 365] on button "Enviar pedido" at bounding box center [708, 376] width 225 height 23
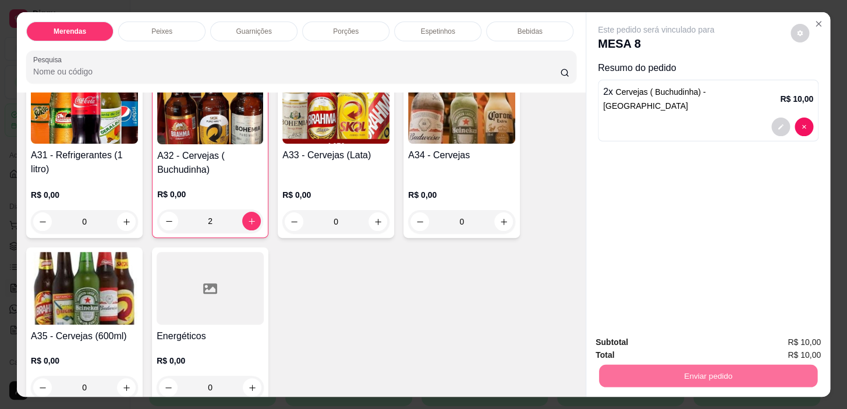
click at [670, 341] on button "Não registrar e enviar pedido" at bounding box center [669, 343] width 121 height 22
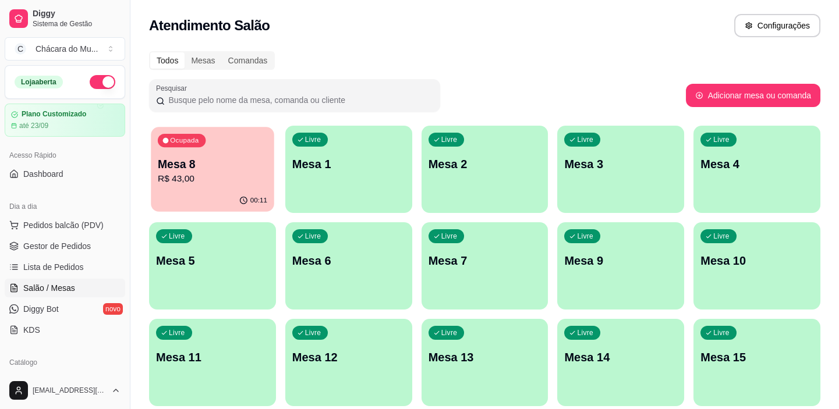
click at [189, 170] on p "Mesa 8" at bounding box center [212, 165] width 109 height 16
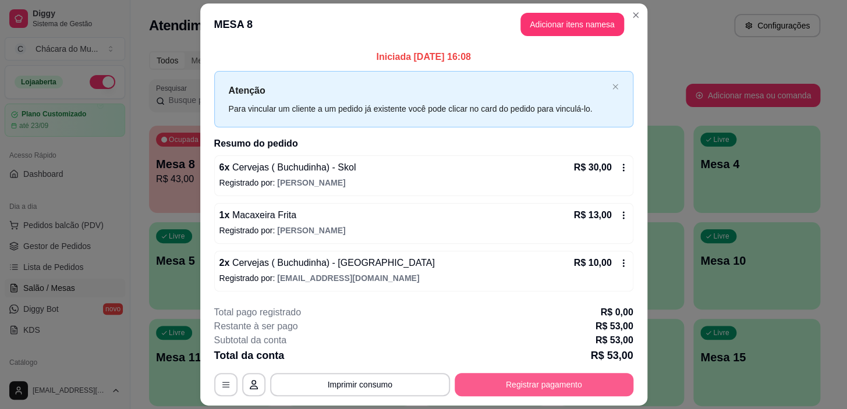
click at [518, 380] on button "Registrar pagamento" at bounding box center [544, 384] width 179 height 23
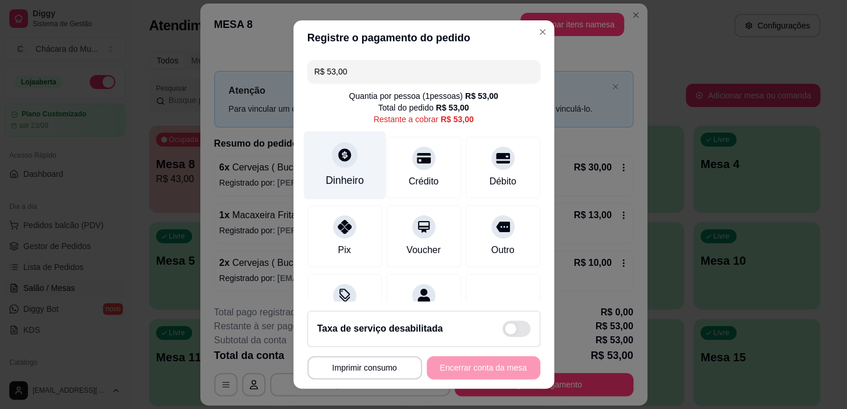
click at [337, 154] on icon at bounding box center [344, 154] width 15 height 15
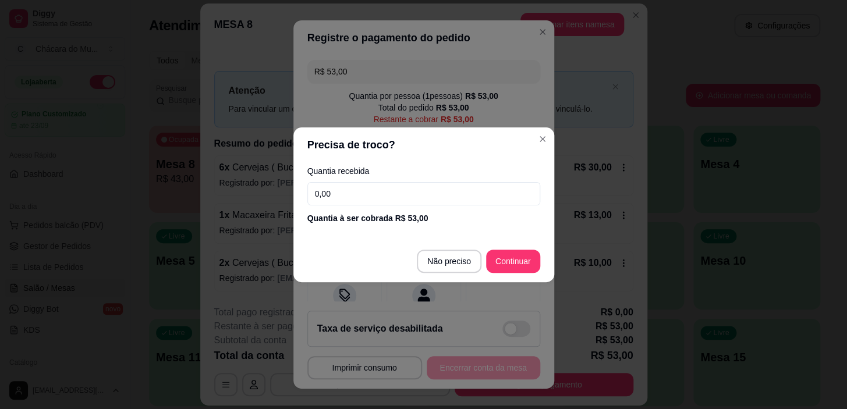
click at [373, 190] on input "0,00" at bounding box center [423, 193] width 233 height 23
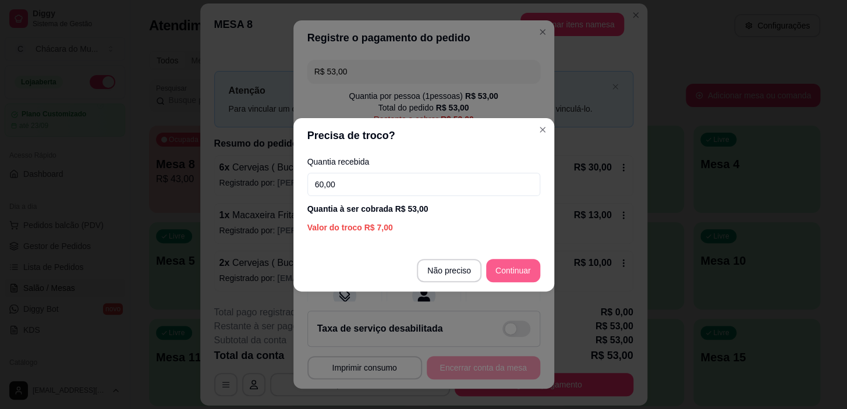
type input "60,00"
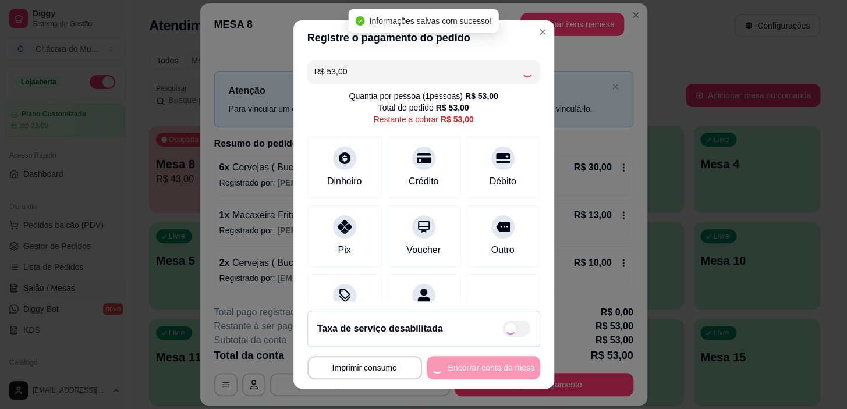
type input "R$ 0,00"
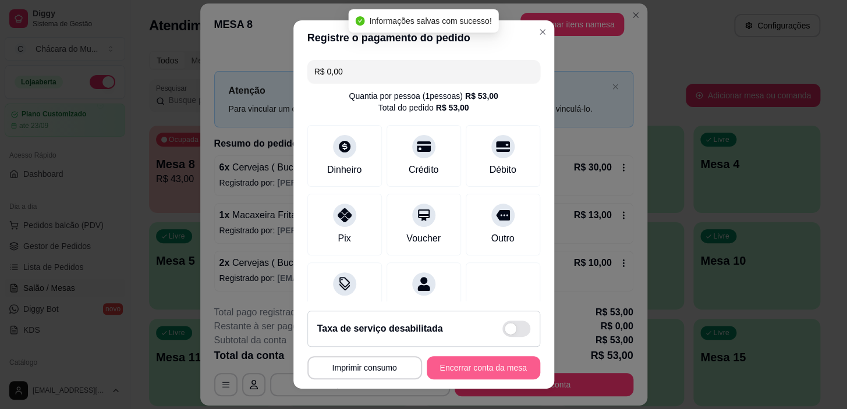
click at [496, 366] on button "Encerrar conta da mesa" at bounding box center [484, 367] width 114 height 23
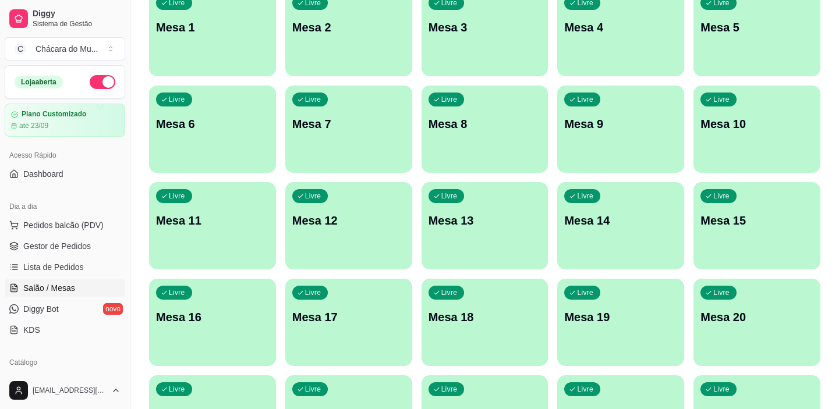
scroll to position [0, 0]
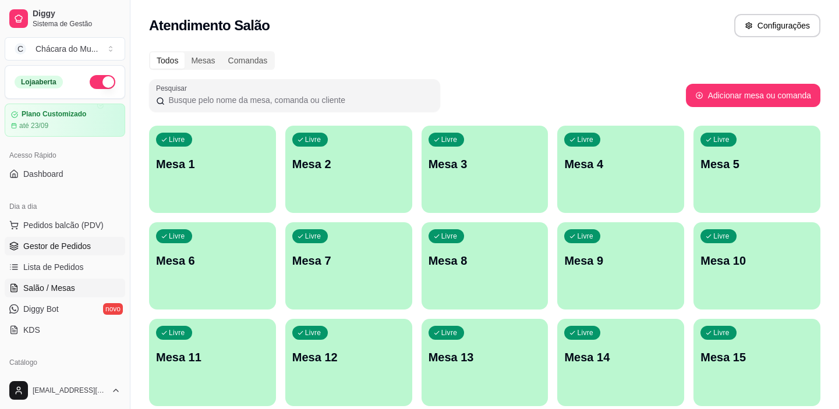
click at [49, 240] on span "Gestor de Pedidos" at bounding box center [57, 246] width 68 height 12
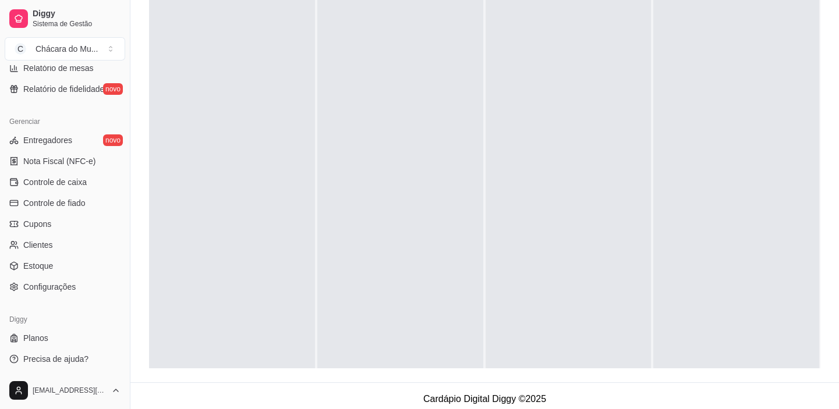
scroll to position [177, 0]
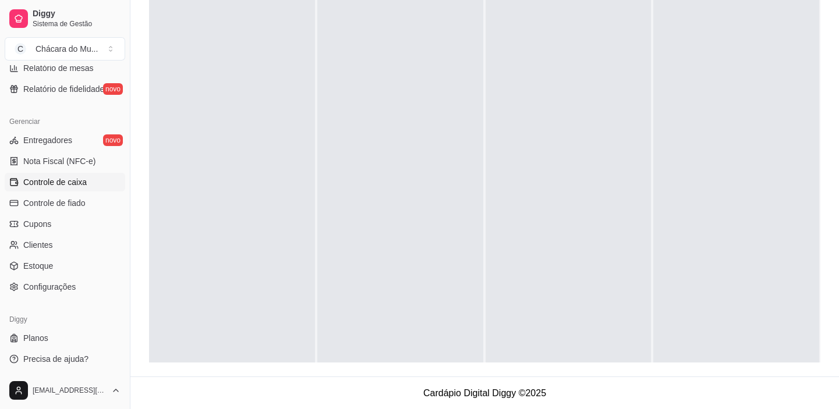
click at [73, 183] on span "Controle de caixa" at bounding box center [54, 182] width 63 height 12
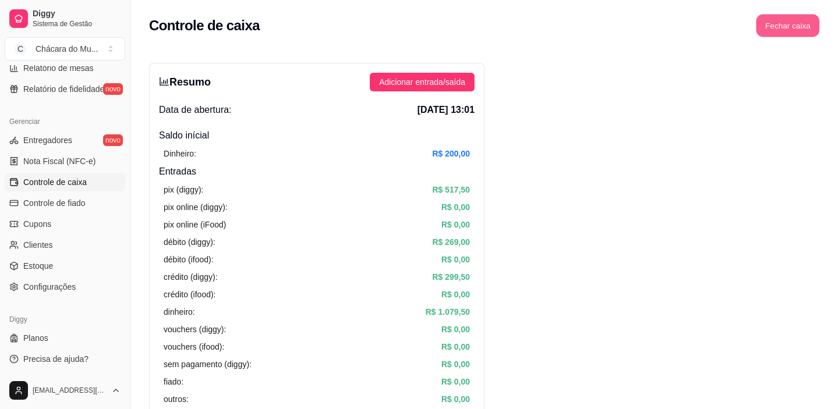
click at [784, 22] on button "Fechar caixa" at bounding box center [787, 26] width 63 height 23
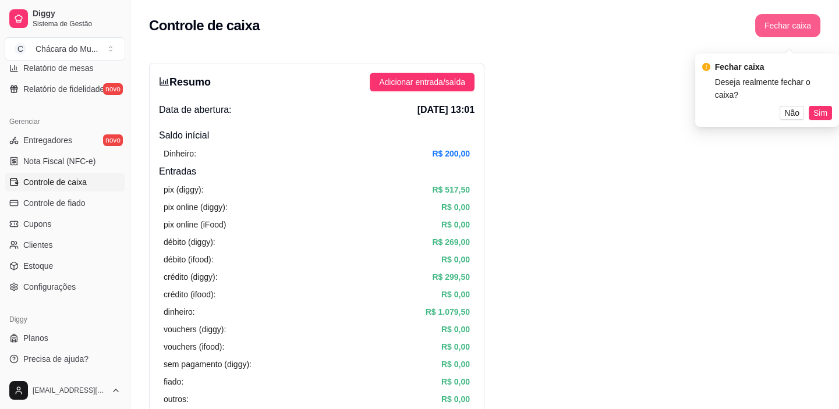
click at [770, 19] on button "Fechar caixa" at bounding box center [787, 25] width 65 height 23
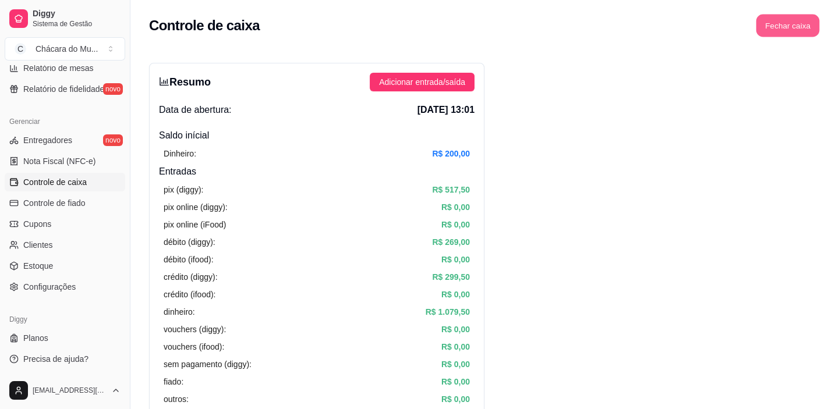
click at [770, 17] on button "Fechar caixa" at bounding box center [787, 26] width 63 height 23
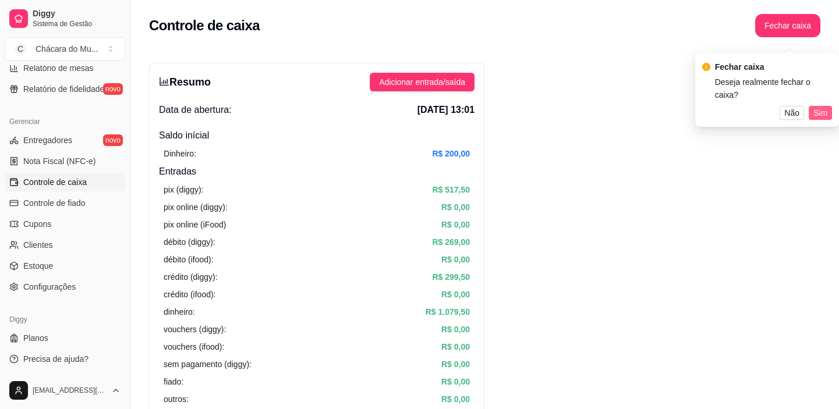
click at [824, 111] on span "Sim" at bounding box center [820, 113] width 14 height 13
